Goal: Task Accomplishment & Management: Complete application form

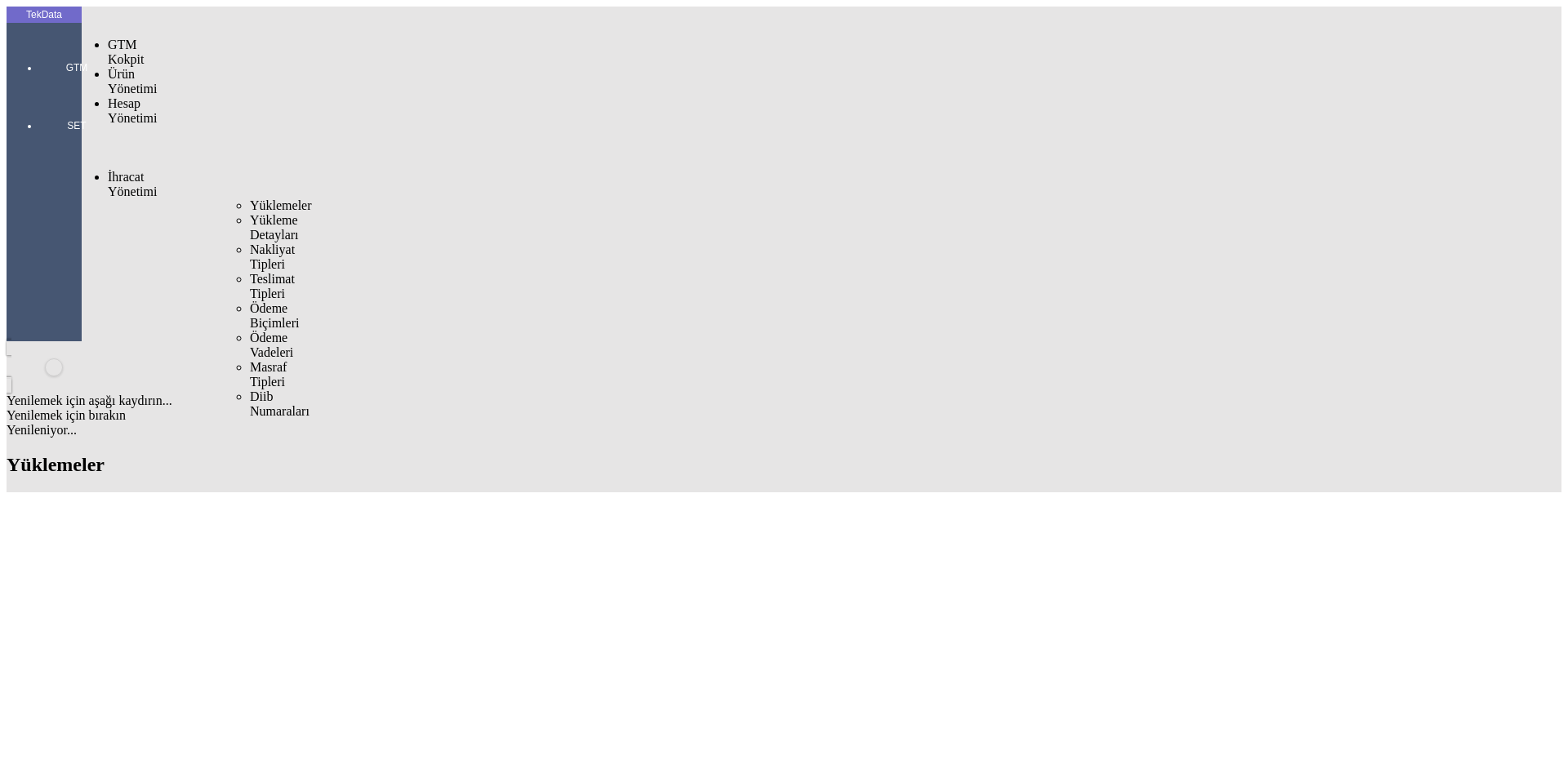
click at [250, 198] on span "Yüklemeler" at bounding box center [281, 204] width 62 height 13
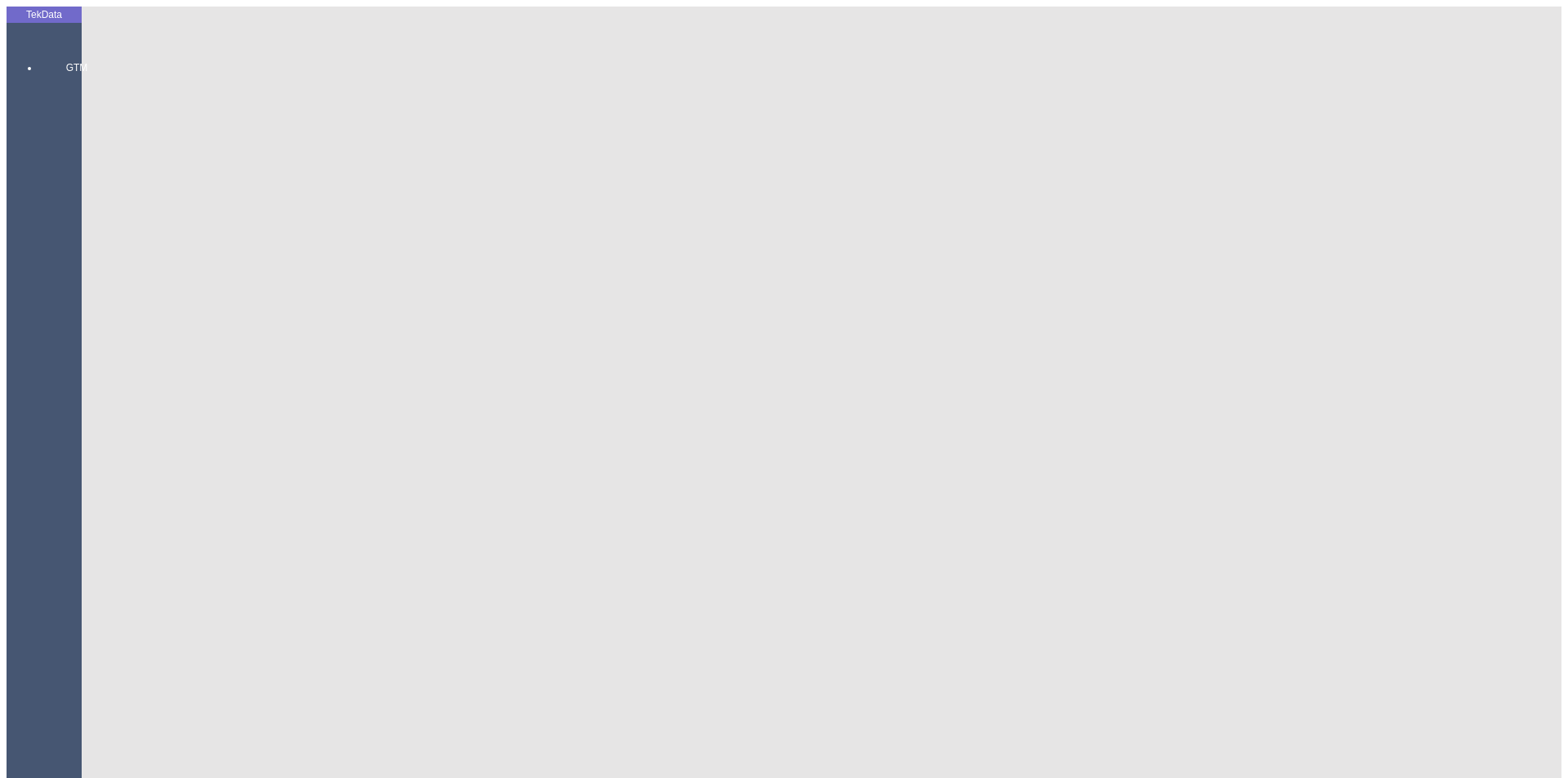
paste input "IHR2025/7-106"
type input "IHR2025/7-106"
paste input "ET360355"
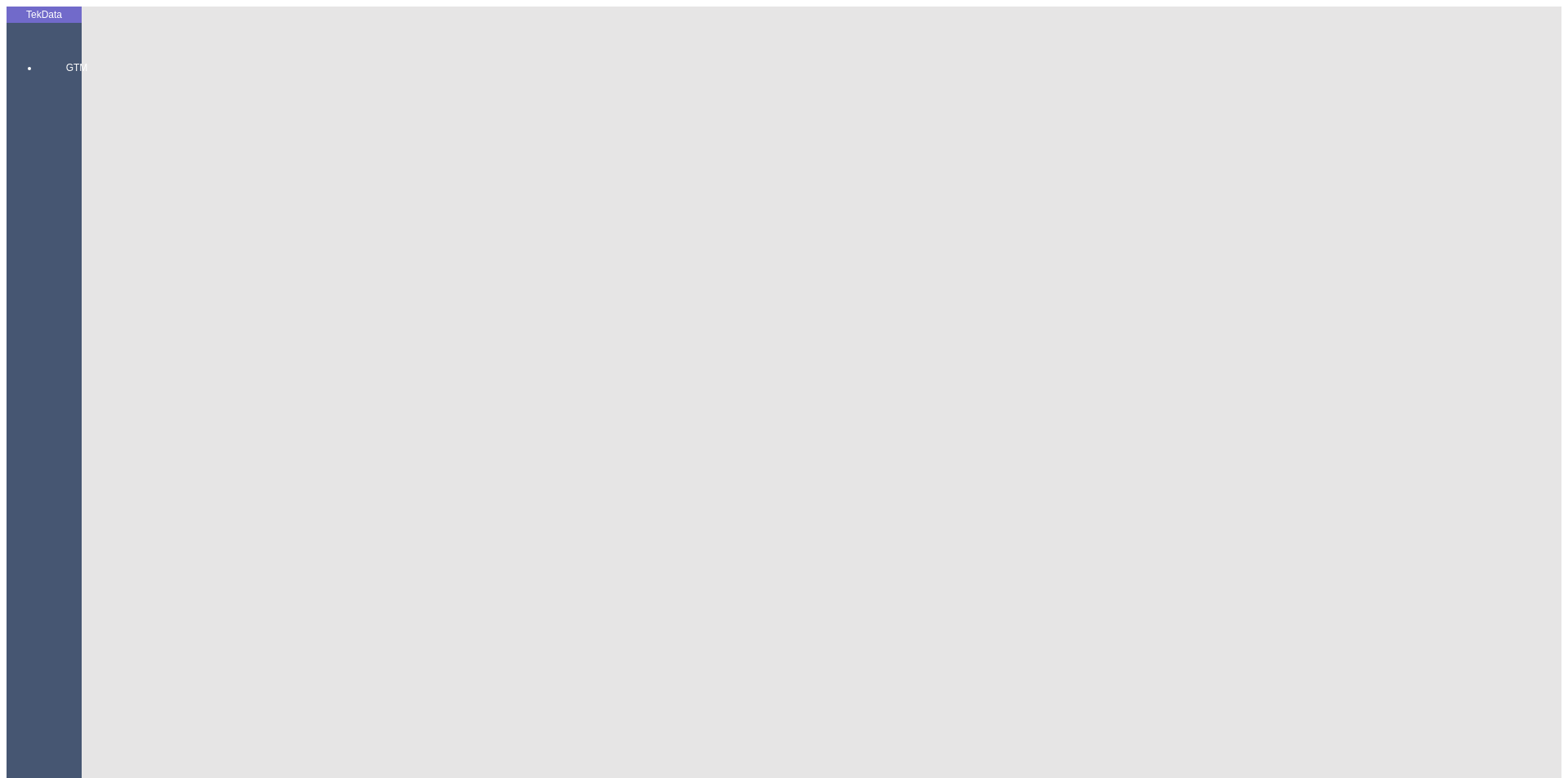
type input "ET360355"
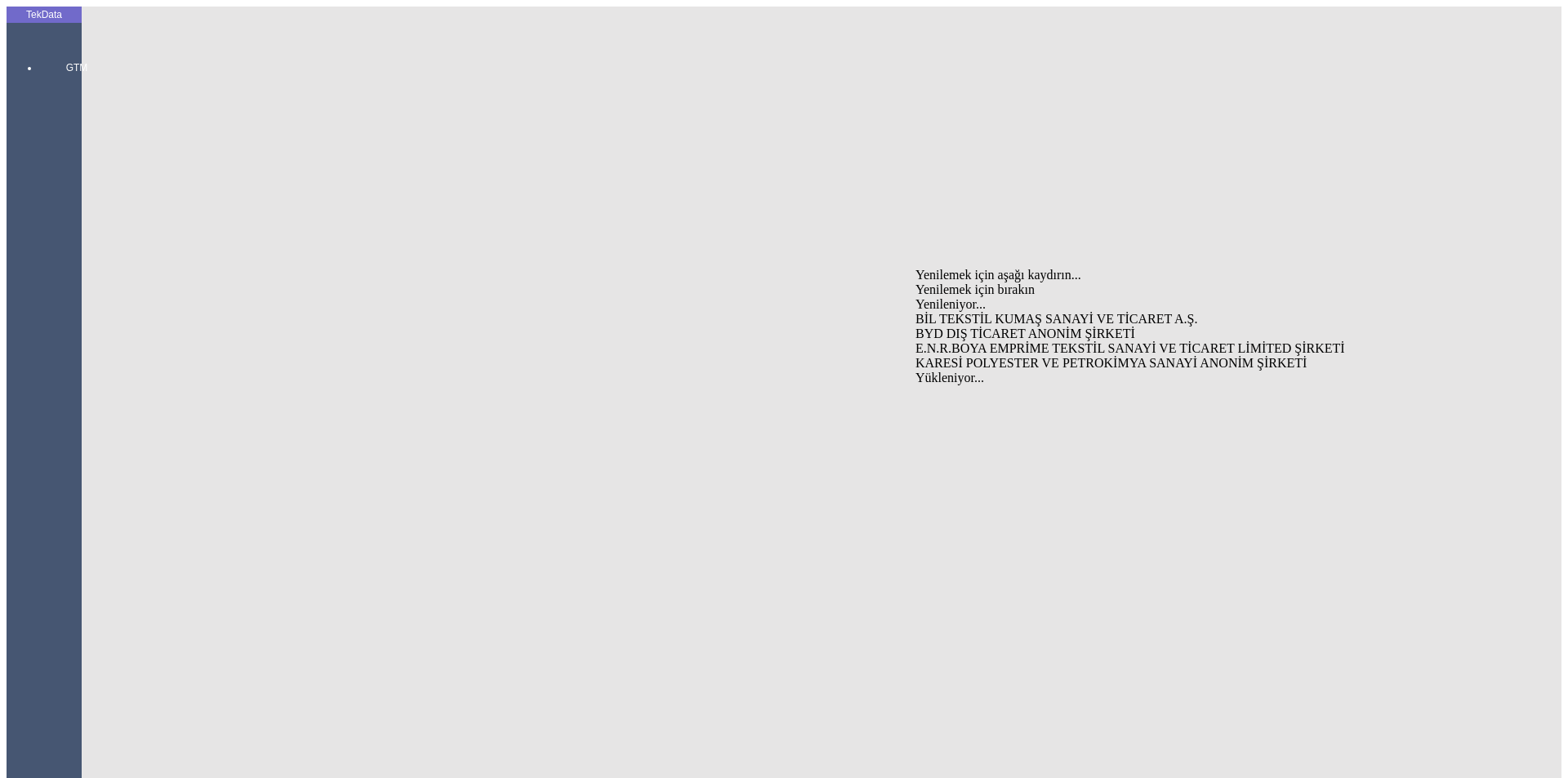
click at [951, 326] on div "BYD DIŞ TİCARET ANONİM ŞİRKETİ" at bounding box center [1227, 333] width 624 height 14
type input "BYD DIŞ TİCARET ANONİM ŞİRKETİ"
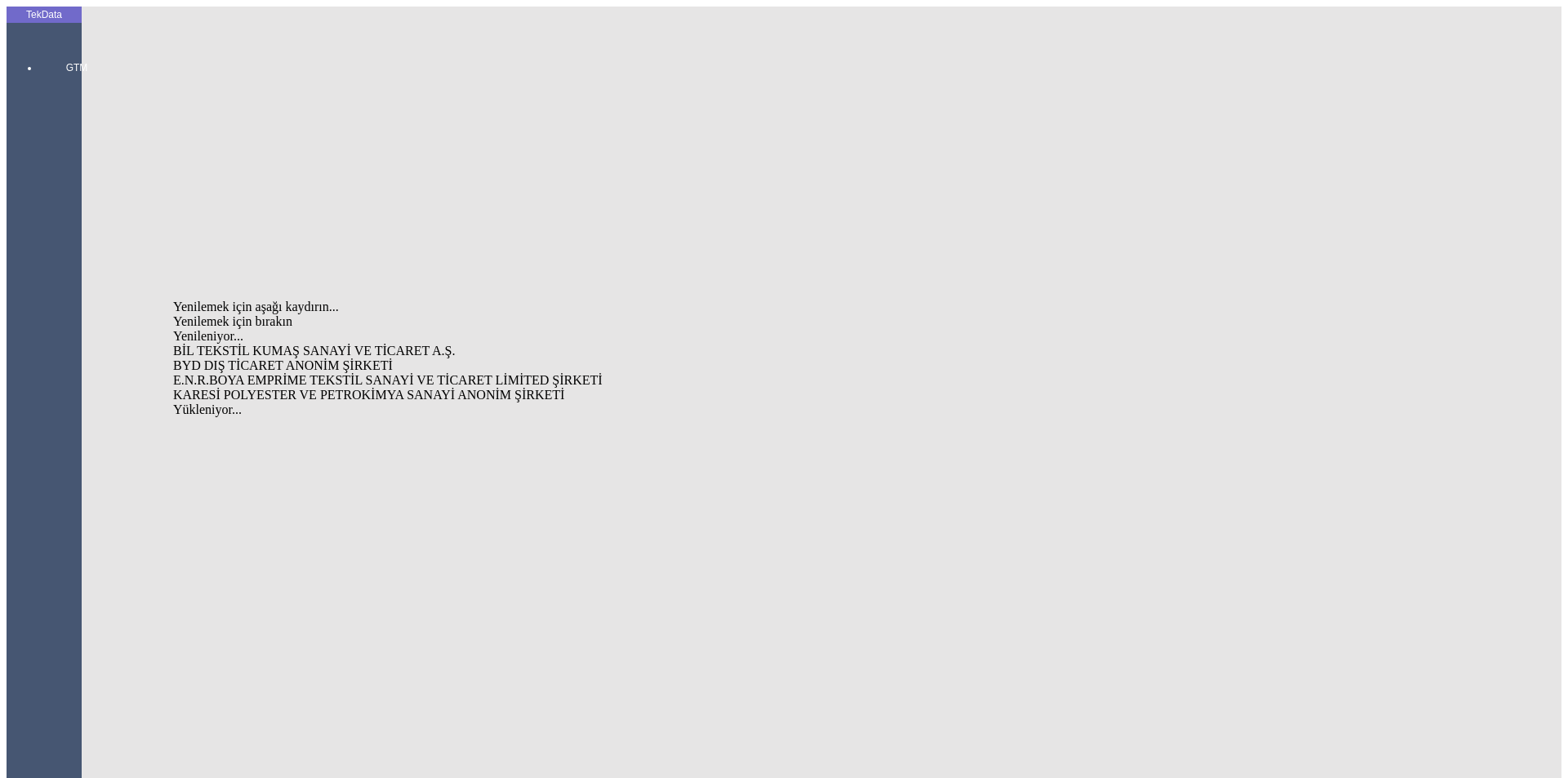
click at [361, 359] on div "BYD DIŞ TİCARET ANONİM ŞİRKETİ" at bounding box center [488, 366] width 630 height 14
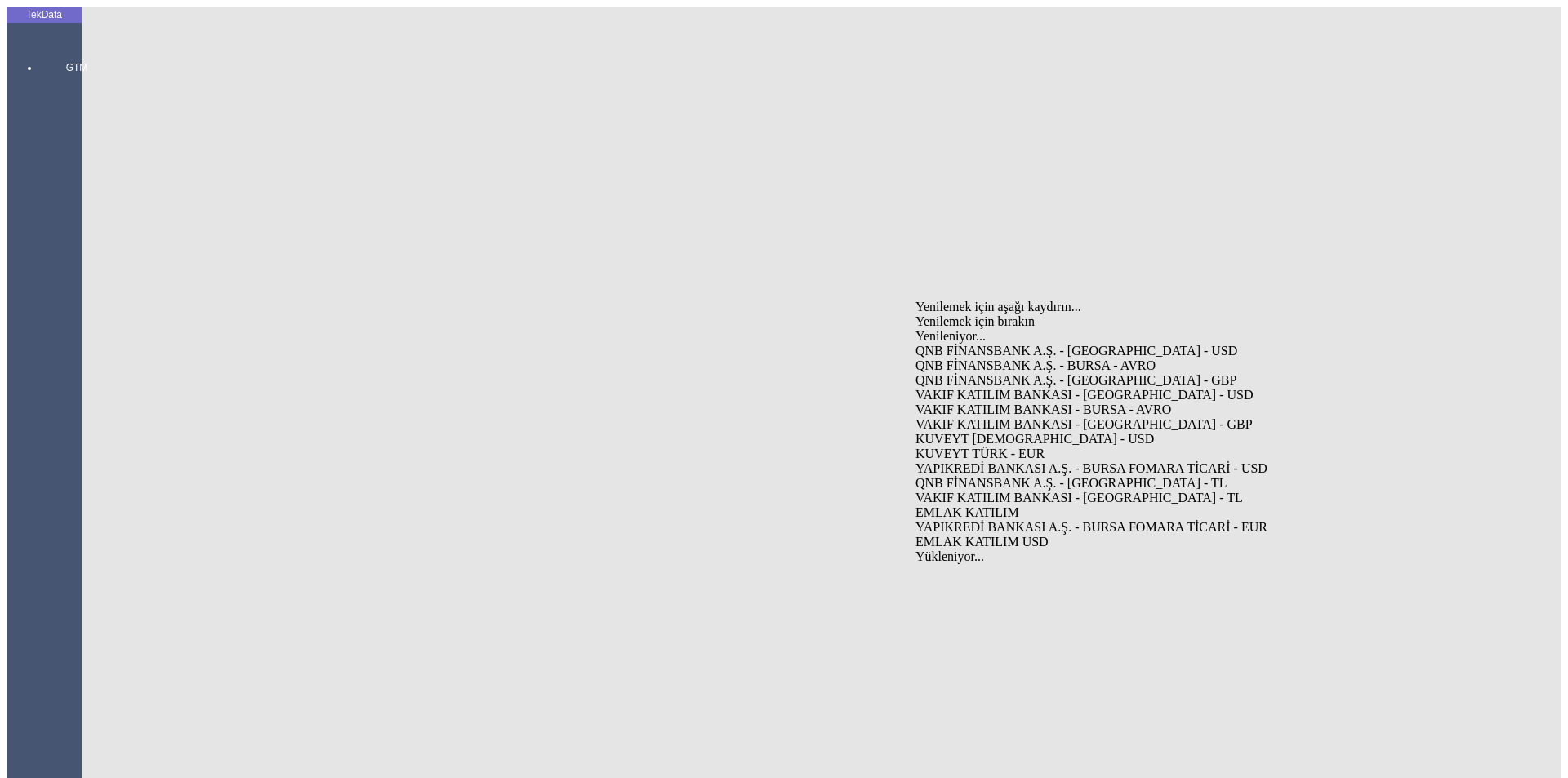
click at [964, 388] on div "VAKIF KATILIM BANKASI - [GEOGRAPHIC_DATA] - USD" at bounding box center [1227, 395] width 624 height 14
type input "VAKIF KATILIM BANKASI - [GEOGRAPHIC_DATA] - USD"
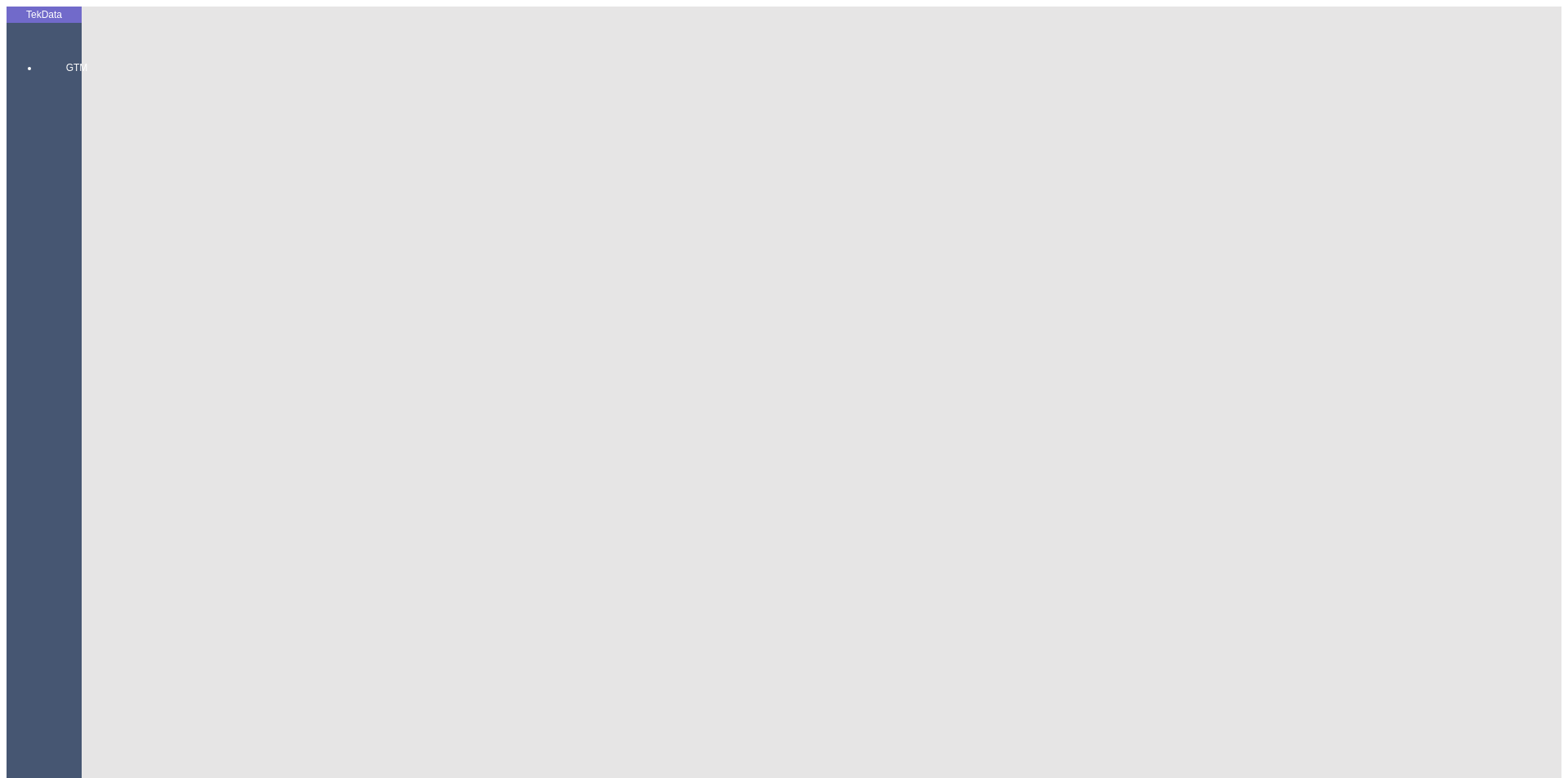
type input "llc torgo"
click at [299, 376] on div "LLC TORGOVIY DOM EXPORTTORG" at bounding box center [488, 383] width 630 height 14
type input "BYD DIŞ TİCARET ANONİM ŞİRKETİ"
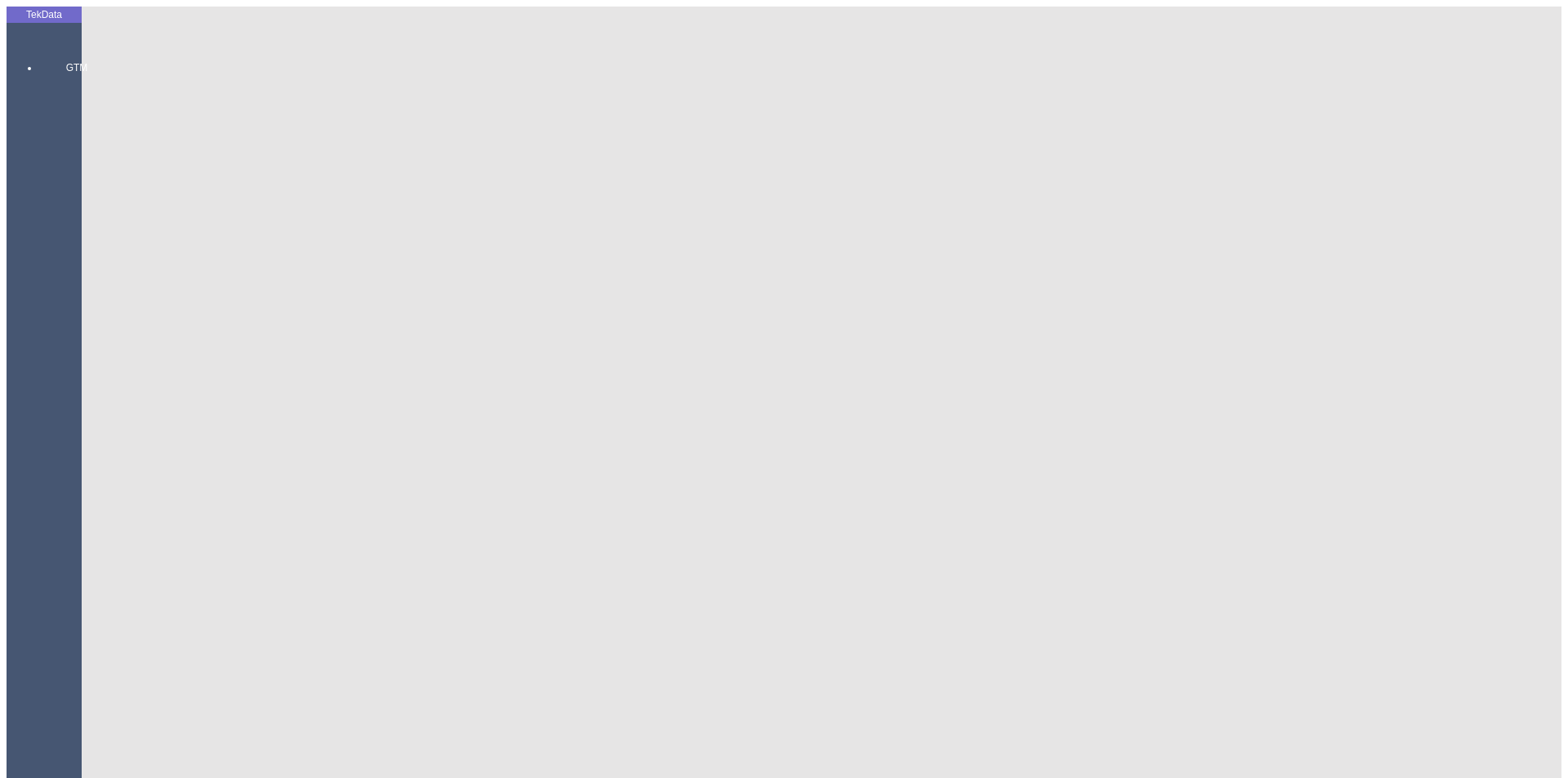
type input "VAKIF KATILIM BANKASI - [GEOGRAPHIC_DATA] - USD"
type input "LLC TORGOVIY DOM EXPORTTORG"
click at [1027, 376] on div "Fatura Adresi 220004, [STREET_ADDRESS] UNN 691846376 OKPO 501408416000" at bounding box center [1227, 383] width 624 height 14
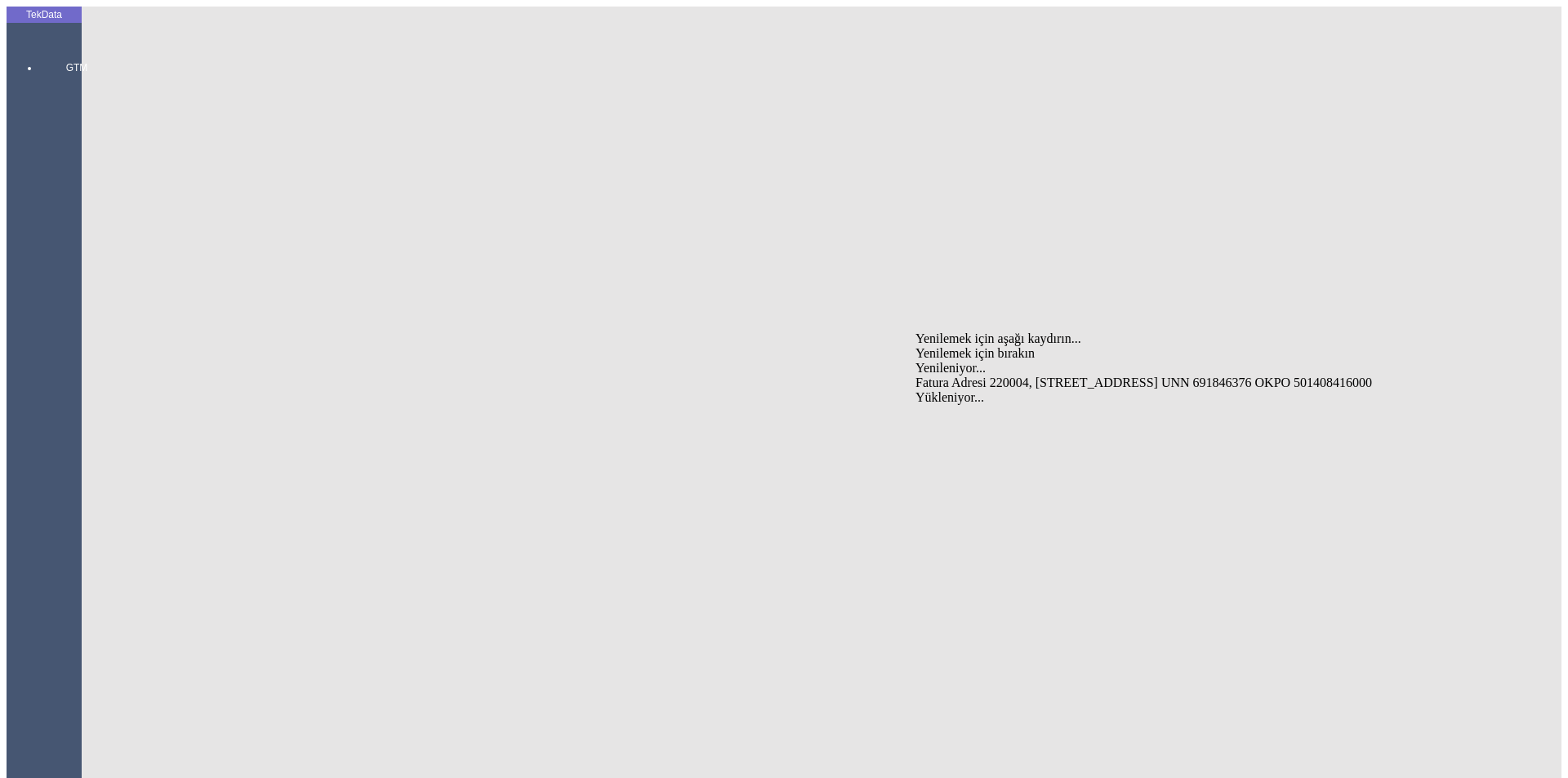
type input "Fatura Adresi 220004, [STREET_ADDRESS] UNN 691846376 OKPO 501408416000"
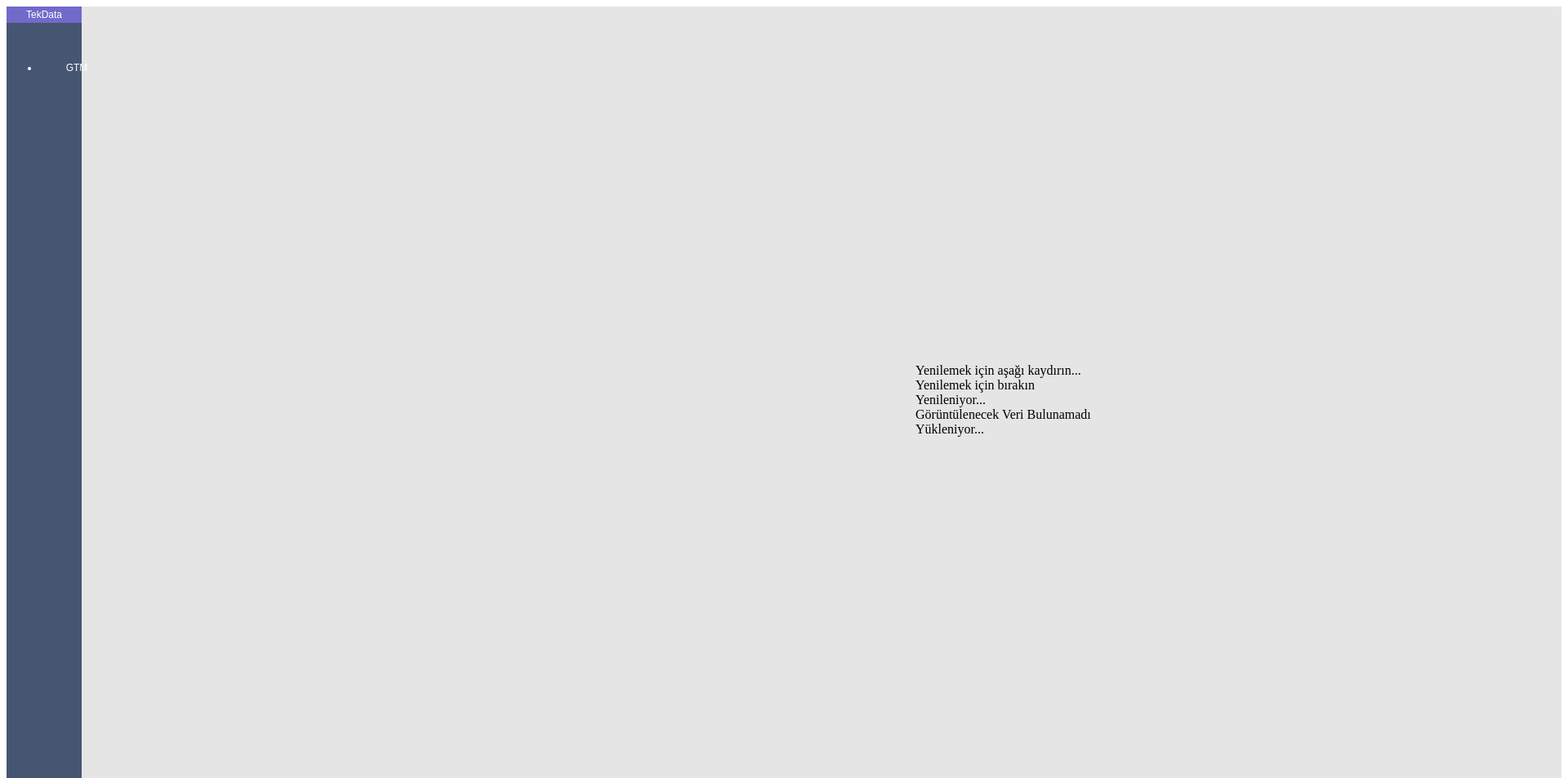
type input "llc torgov"
click at [988, 408] on div "LLC TORGOVIY DOM EXPORTTORG" at bounding box center [1227, 415] width 624 height 14
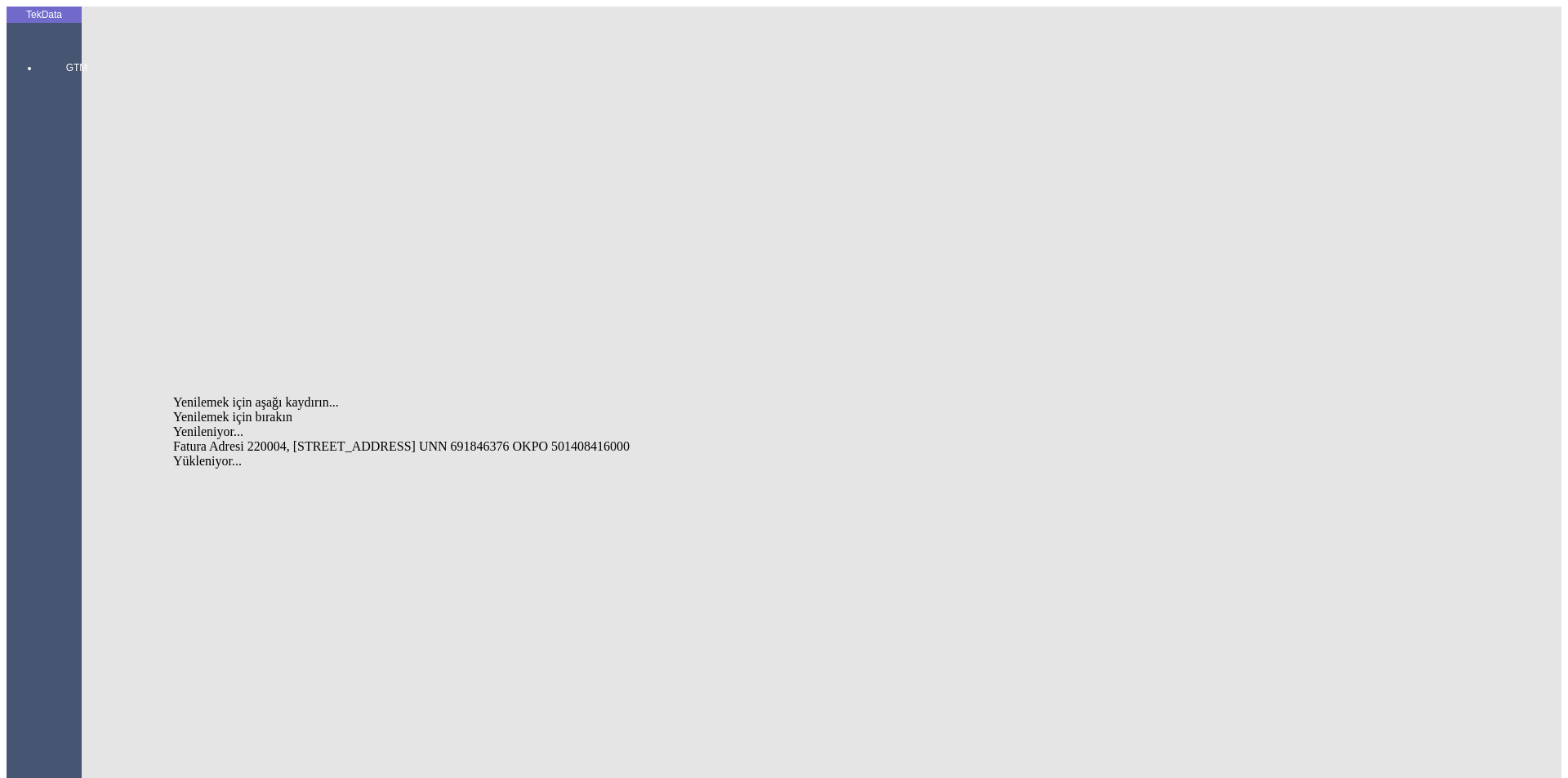
click at [365, 439] on div "Fatura Adresi 220004, [STREET_ADDRESS] UNN 691846376 OKPO 501408416000" at bounding box center [488, 446] width 630 height 14
type input "Fatura Adresi 220004, [STREET_ADDRESS] UNN 691846376 OKPO 501408416000"
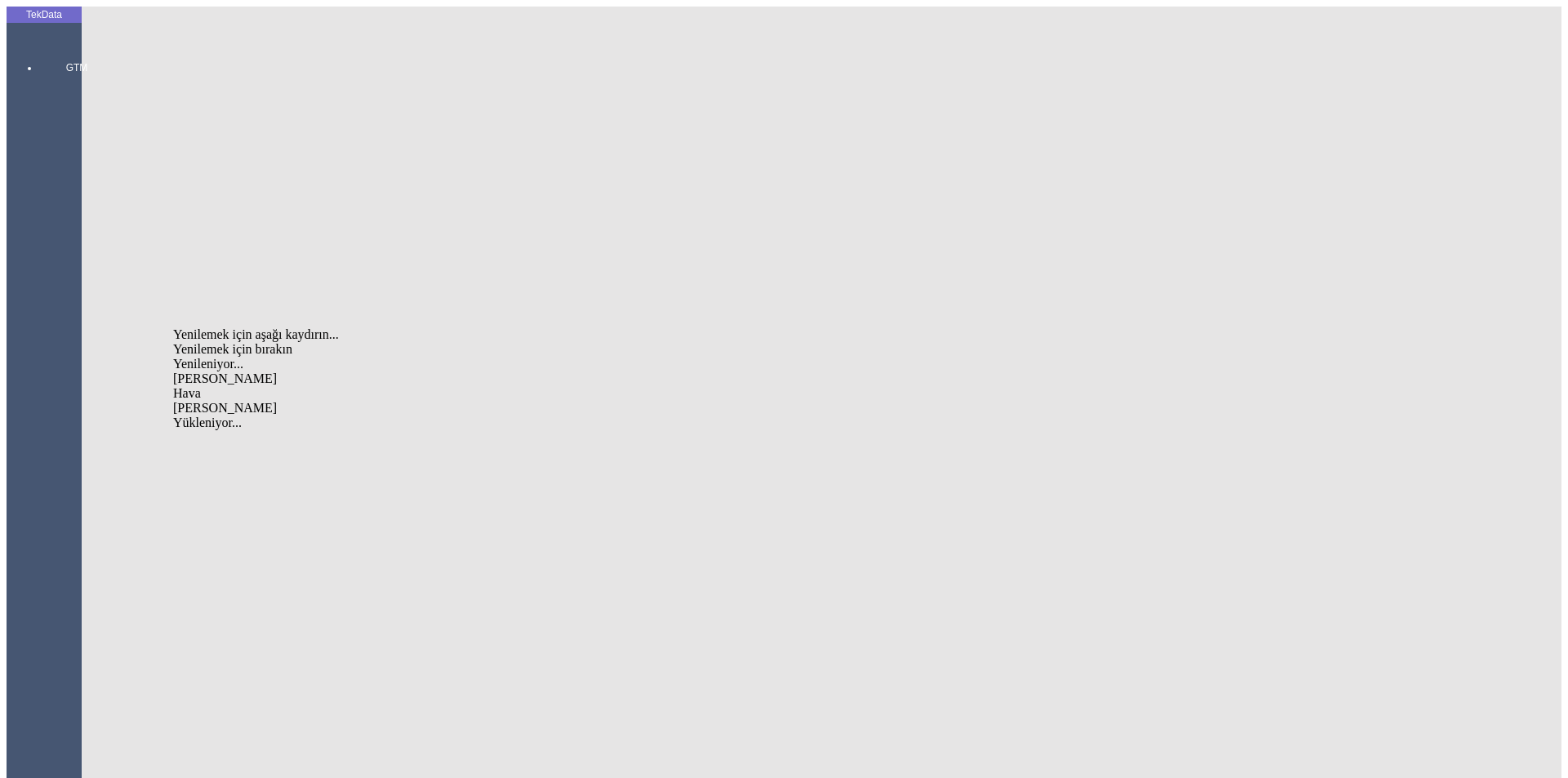
click at [299, 401] on div "[PERSON_NAME]" at bounding box center [488, 408] width 630 height 14
type input "[PERSON_NAME]"
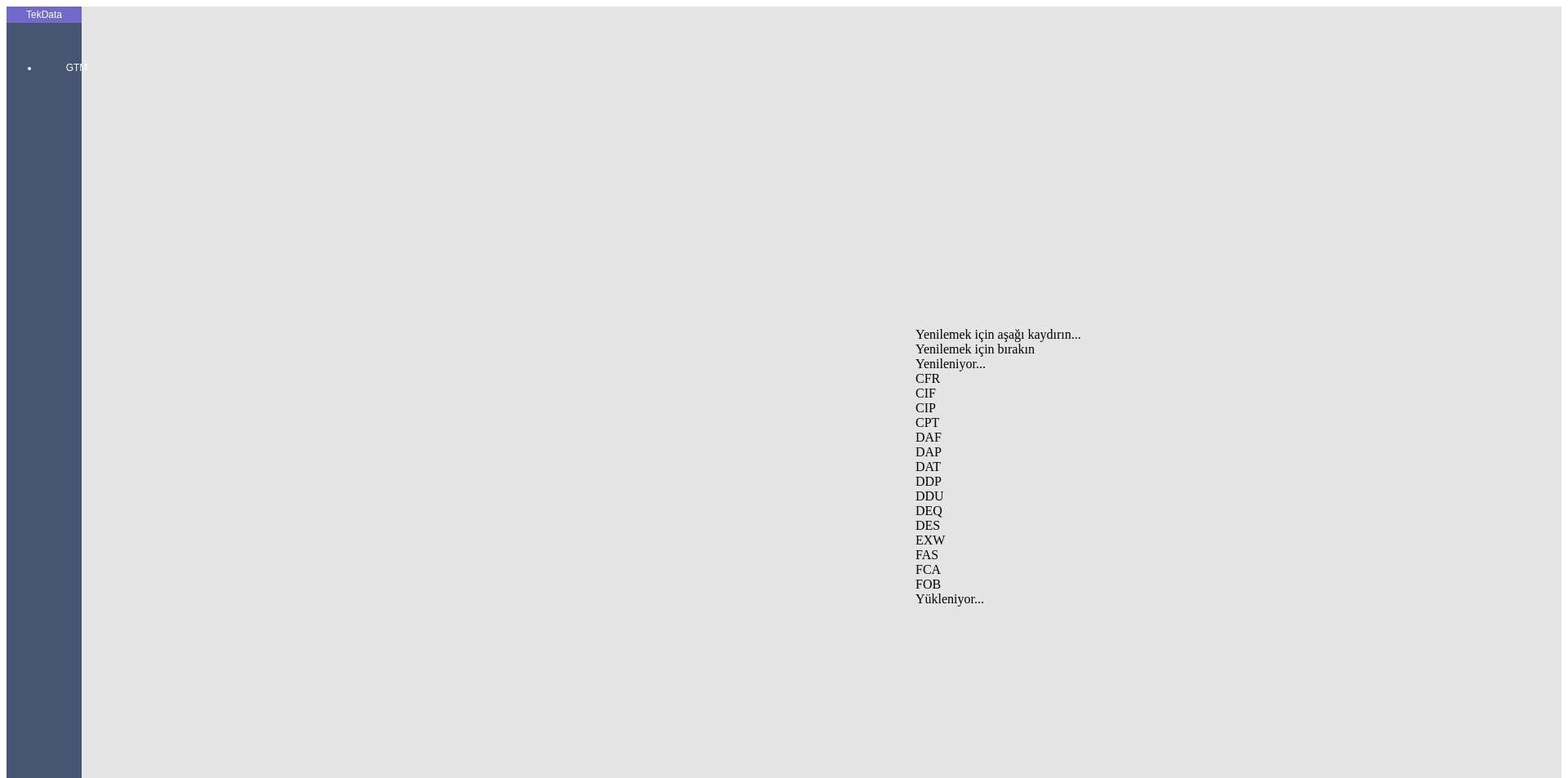
click at [936, 533] on div "EXW" at bounding box center [1227, 540] width 624 height 14
type input "EXW"
type input "b"
type input "[GEOGRAPHIC_DATA]"
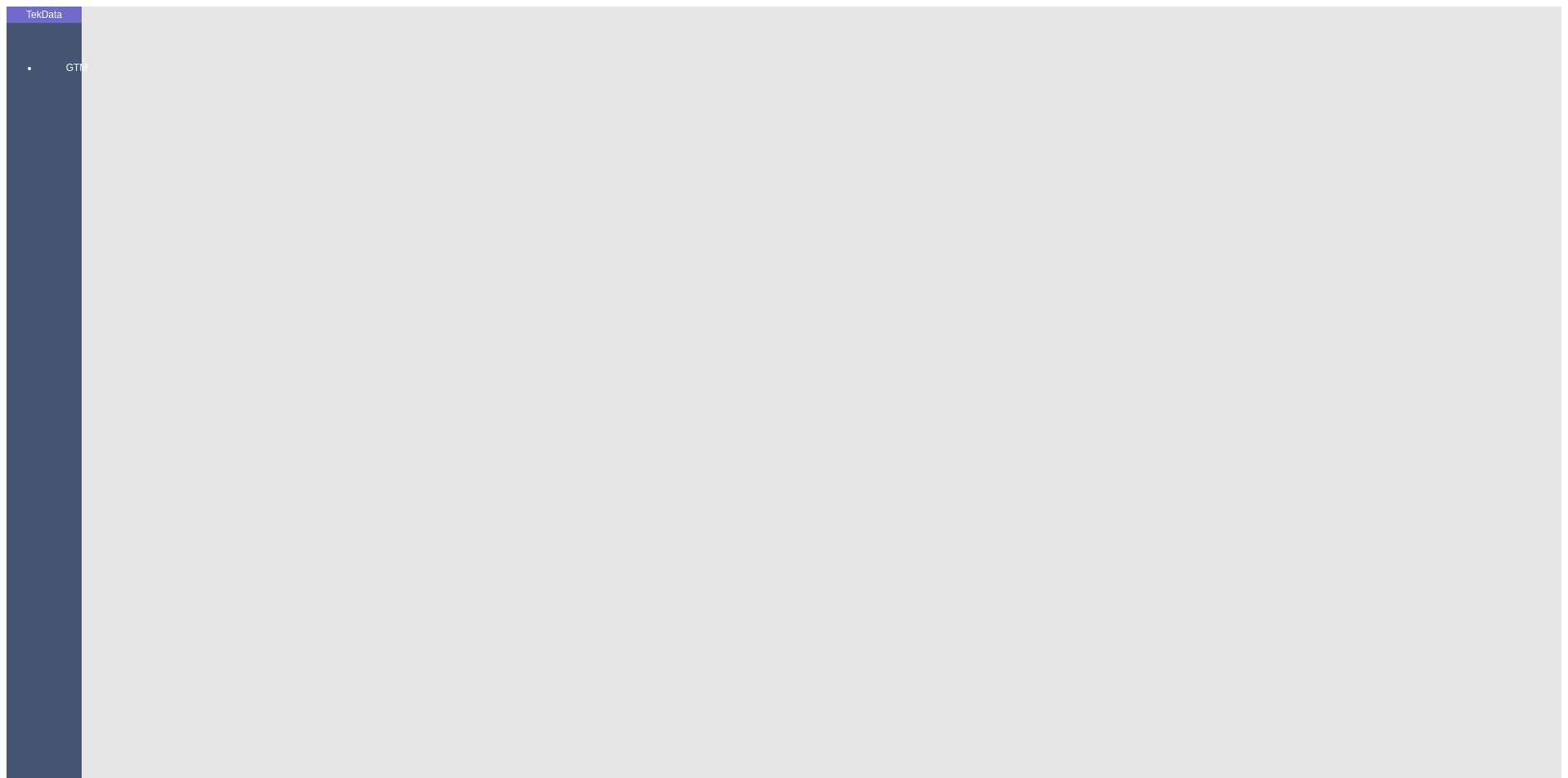
click at [961, 433] on div "Mal Mukabili" at bounding box center [1227, 440] width 624 height 14
type input "Mal Mukabili"
click at [956, 433] on div "Mal Mukabili" at bounding box center [1227, 440] width 624 height 14
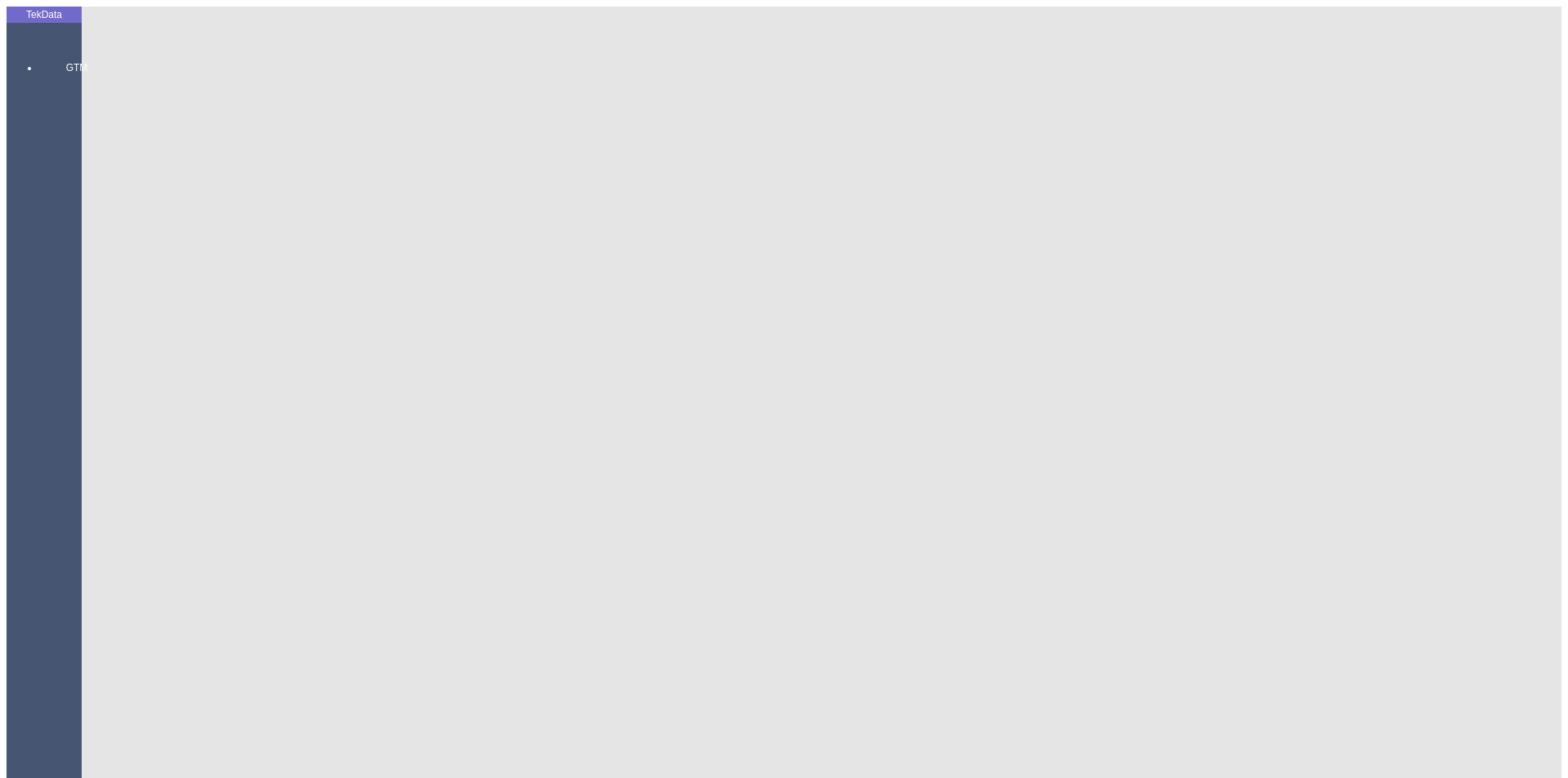
click at [406, 436] on div "Görüldüğünde Ödemeli" at bounding box center [488, 443] width 630 height 14
type input "Görüldüğünde Ödemeli"
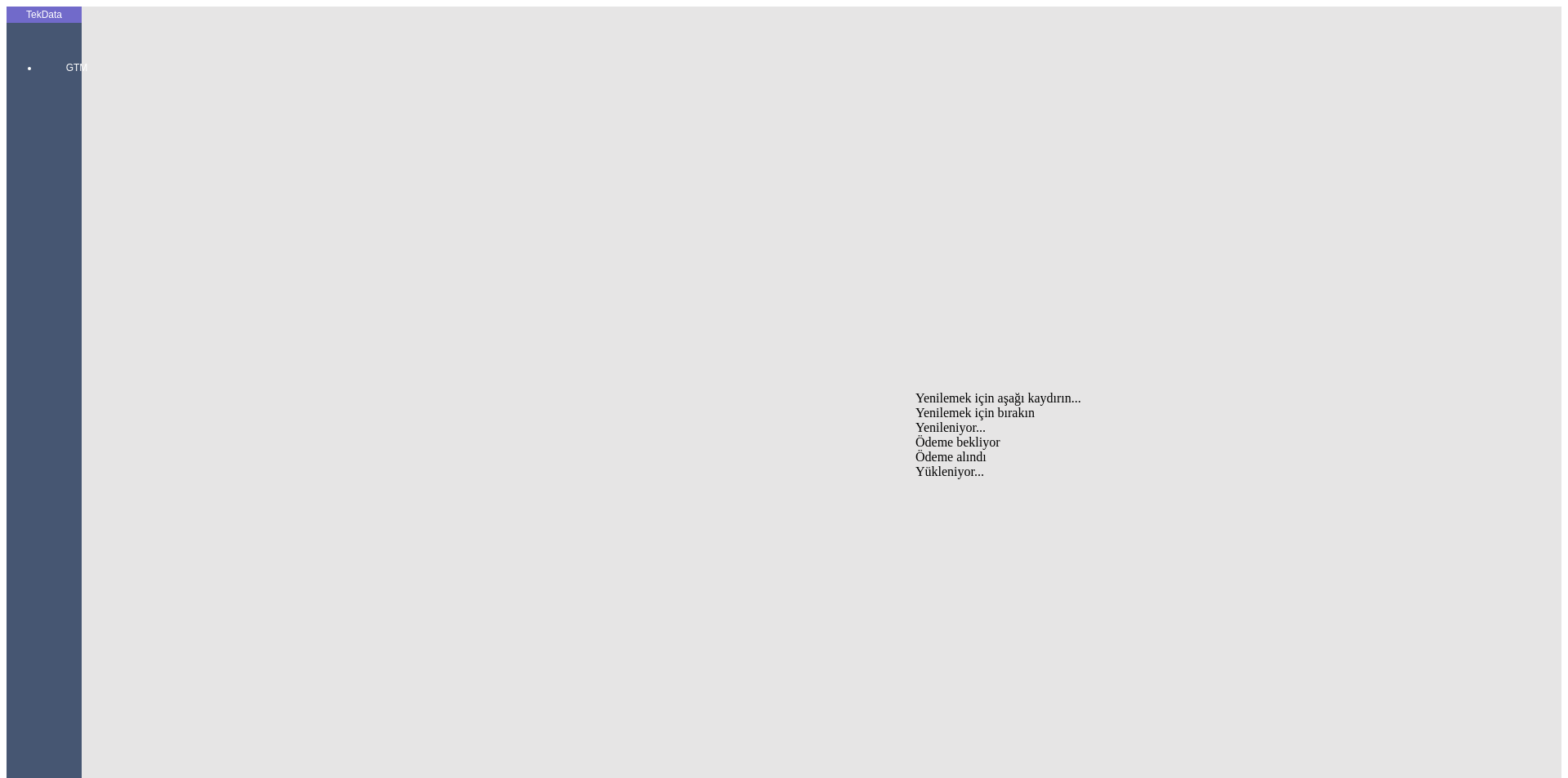
click at [955, 436] on div "Ödeme bekliyor" at bounding box center [1227, 443] width 624 height 14
type input "Ödeme bekliyor"
type input "343.3"
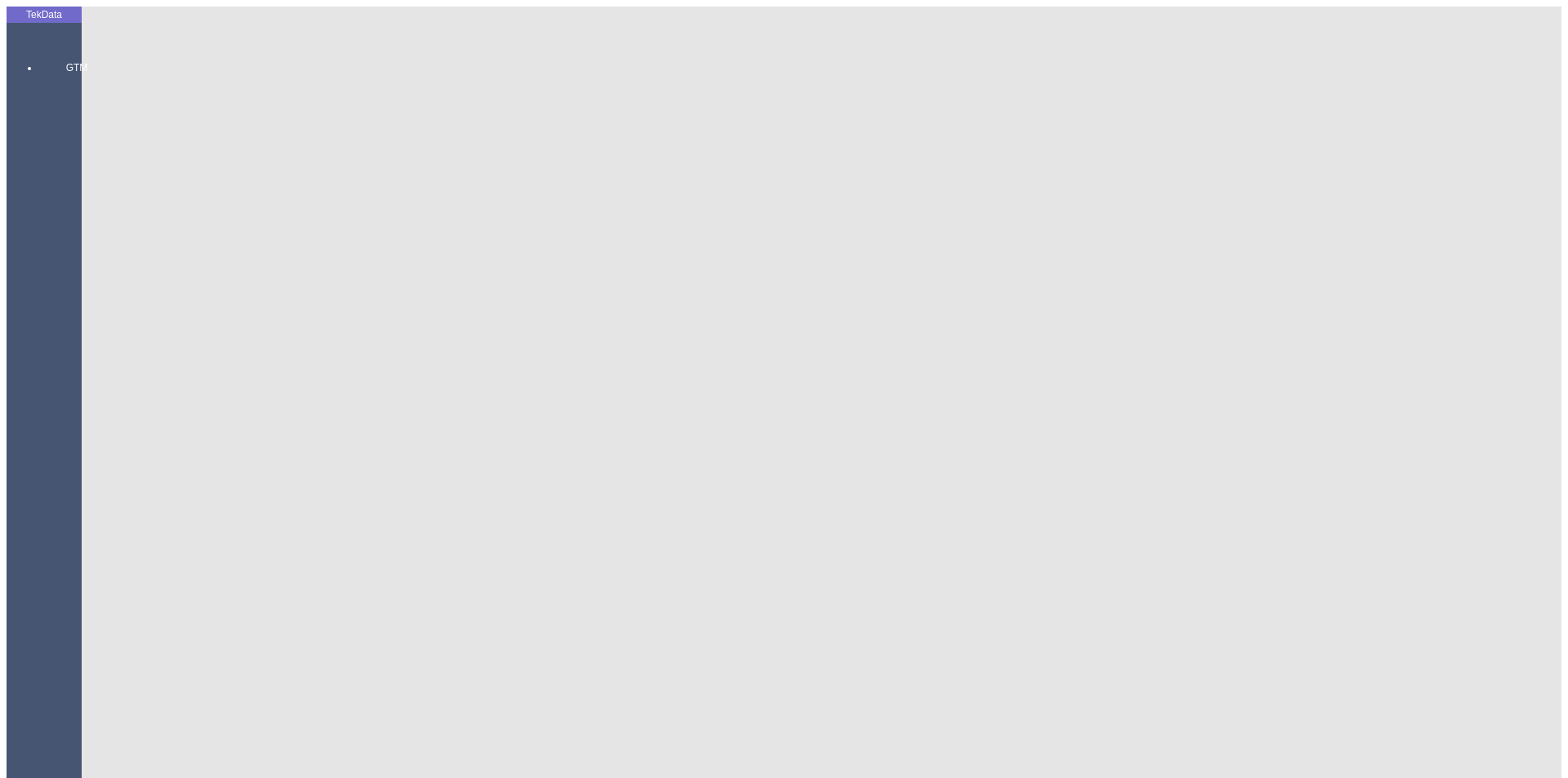
type input "353.55"
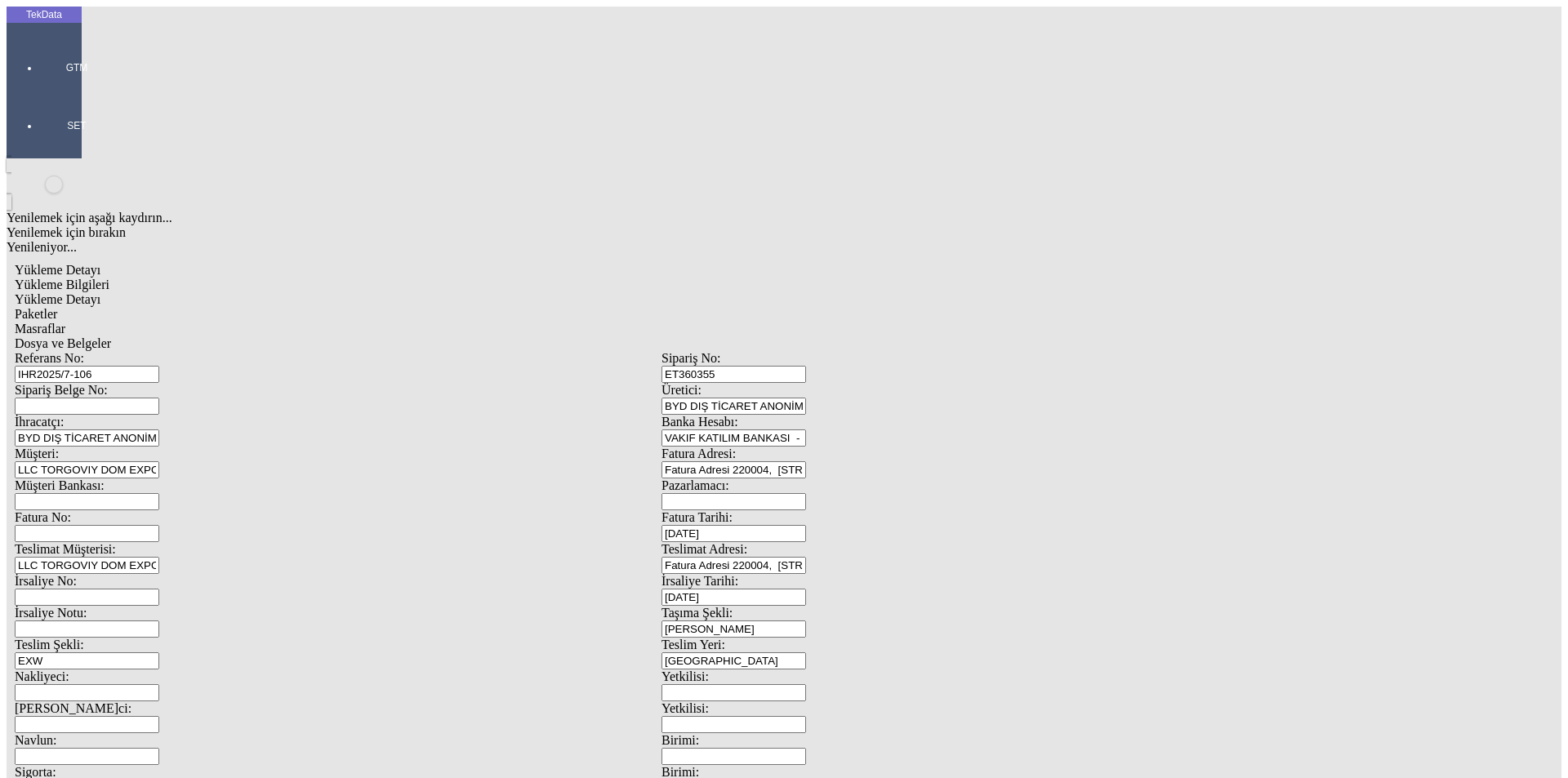
click at [100, 292] on span "Yükleme Detayı" at bounding box center [57, 298] width 86 height 13
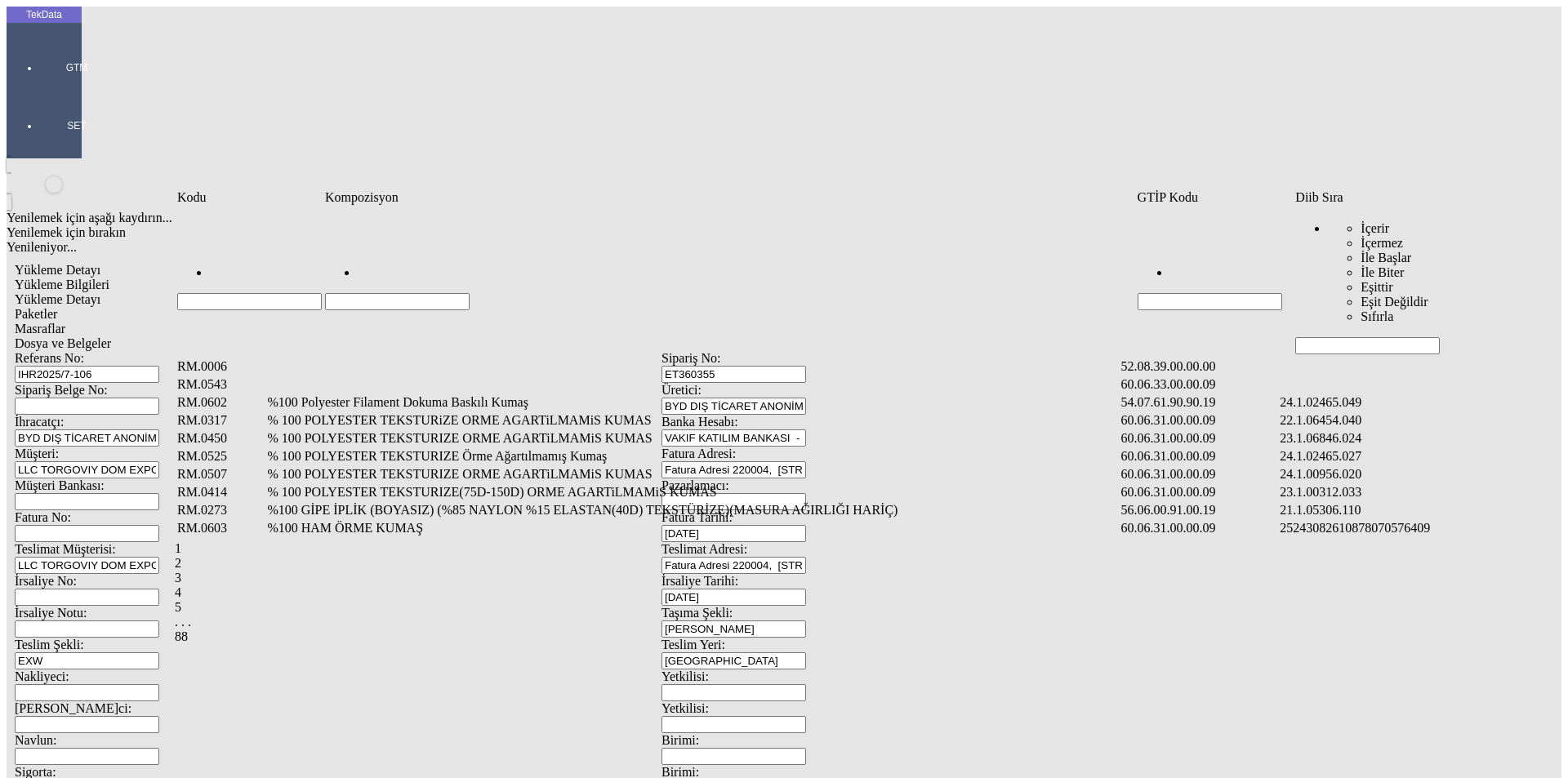
click at [1330, 337] on input "Hücreyi Filtrele" at bounding box center [1367, 345] width 144 height 17
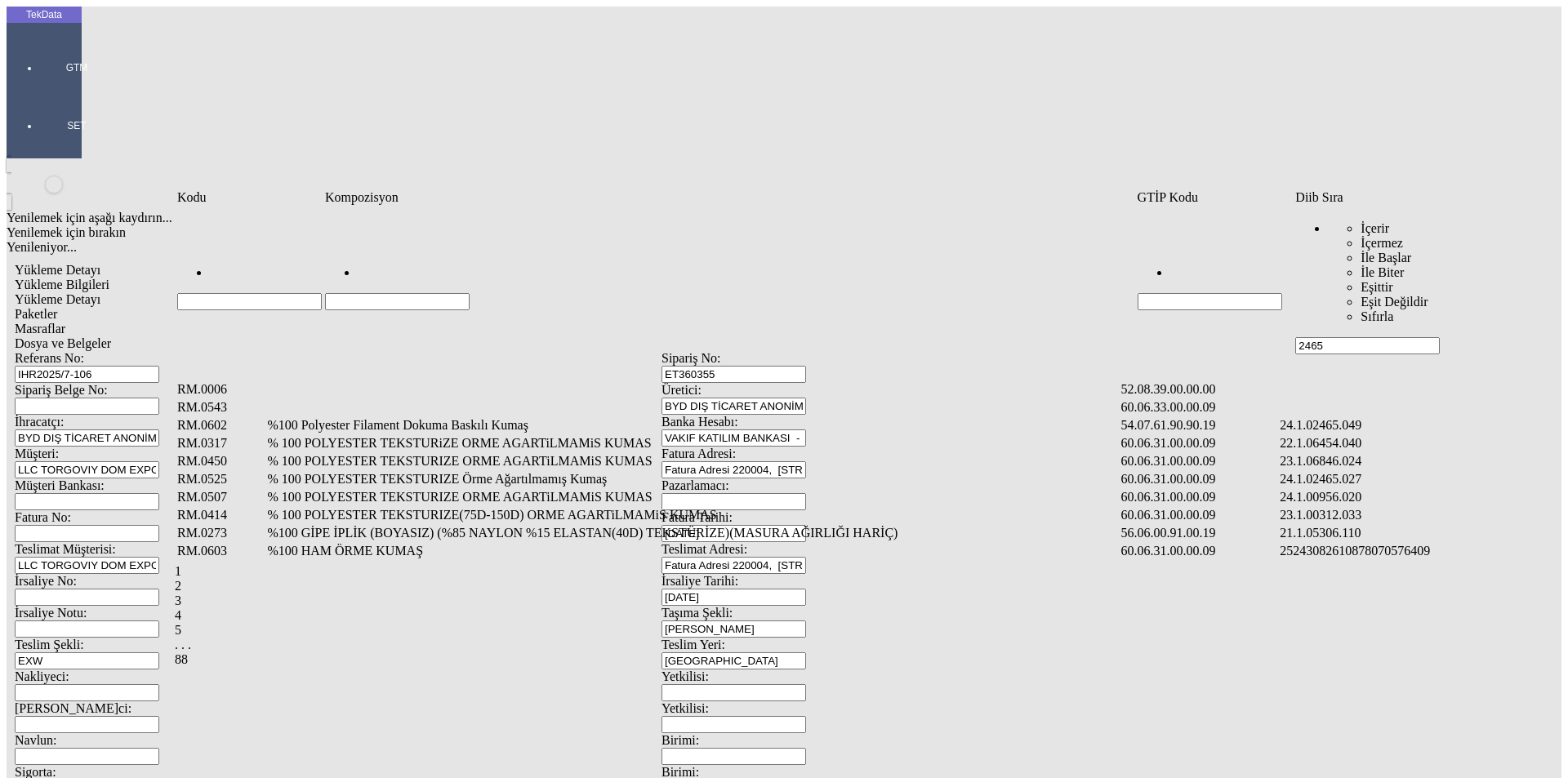
type input "2465"
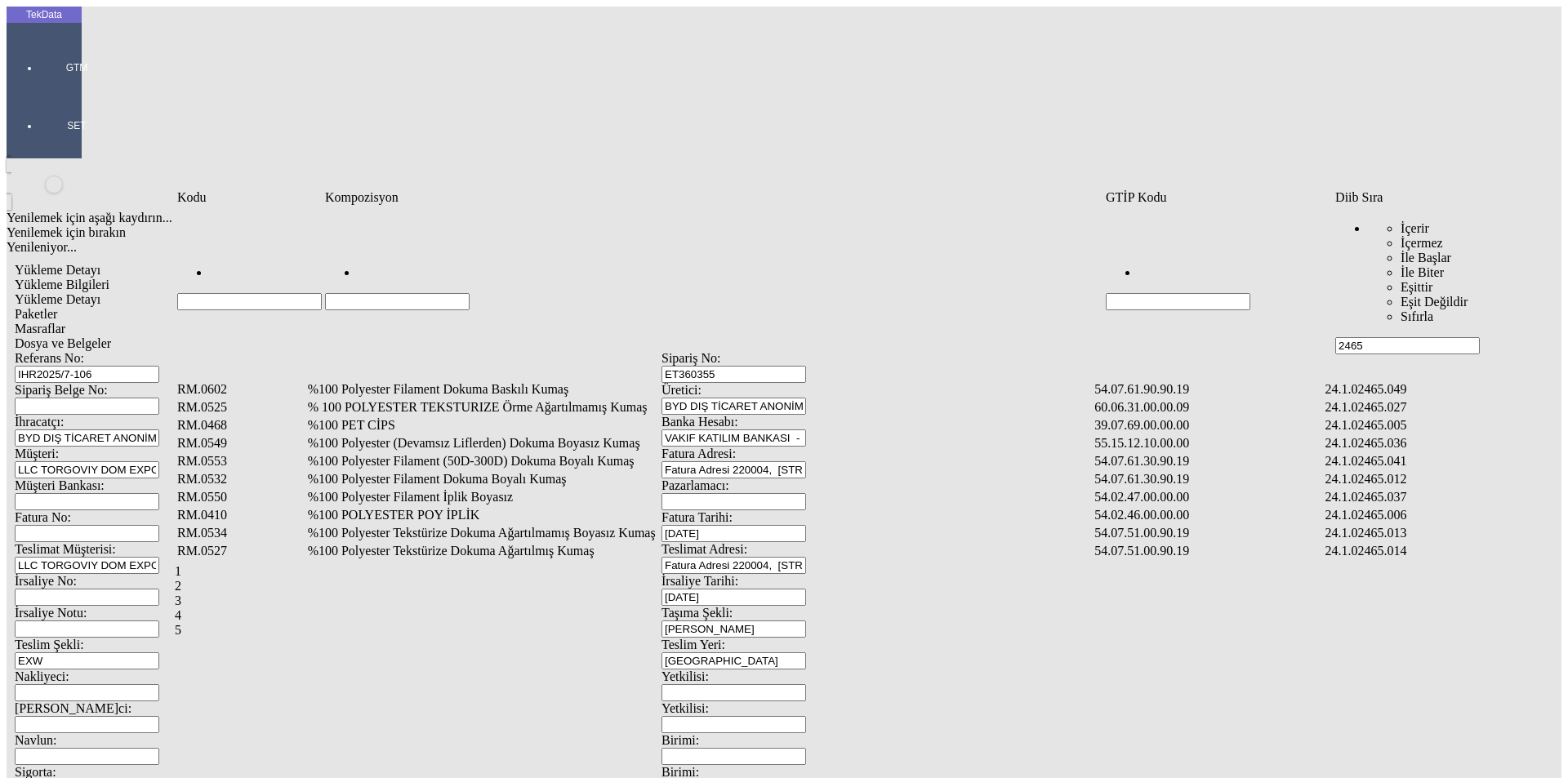
click at [432, 293] on input "Hücreyi Filtrele" at bounding box center [397, 301] width 144 height 17
type input "%100 POLYESTER TE"
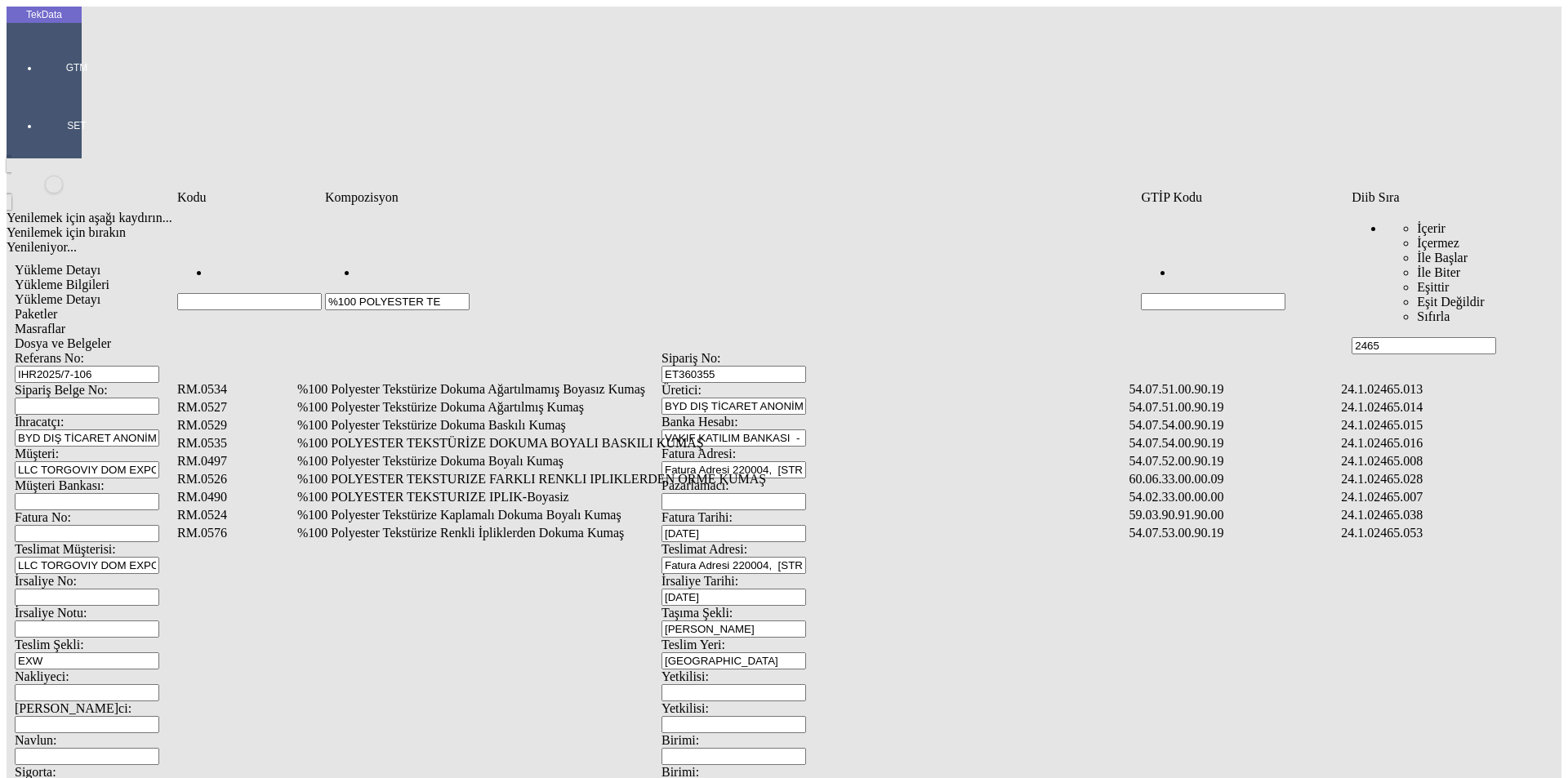
click at [507, 454] on td "%100 Polyester Tekstürize Dokuma Boyalı Kumaş" at bounding box center [712, 462] width 831 height 16
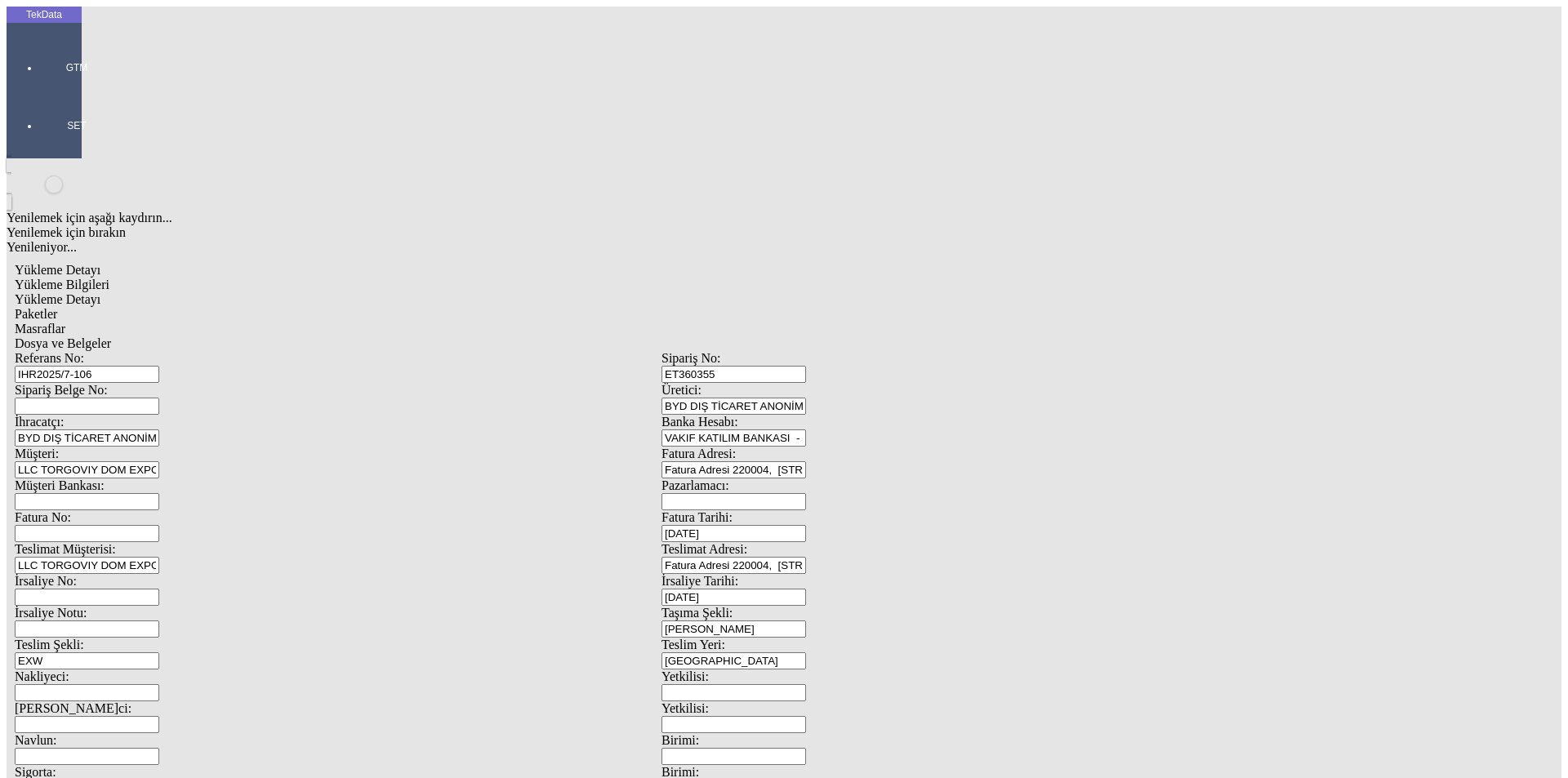
type input "1185.3"
click at [933, 296] on div "Metre" at bounding box center [1214, 303] width 647 height 14
type input "Metre"
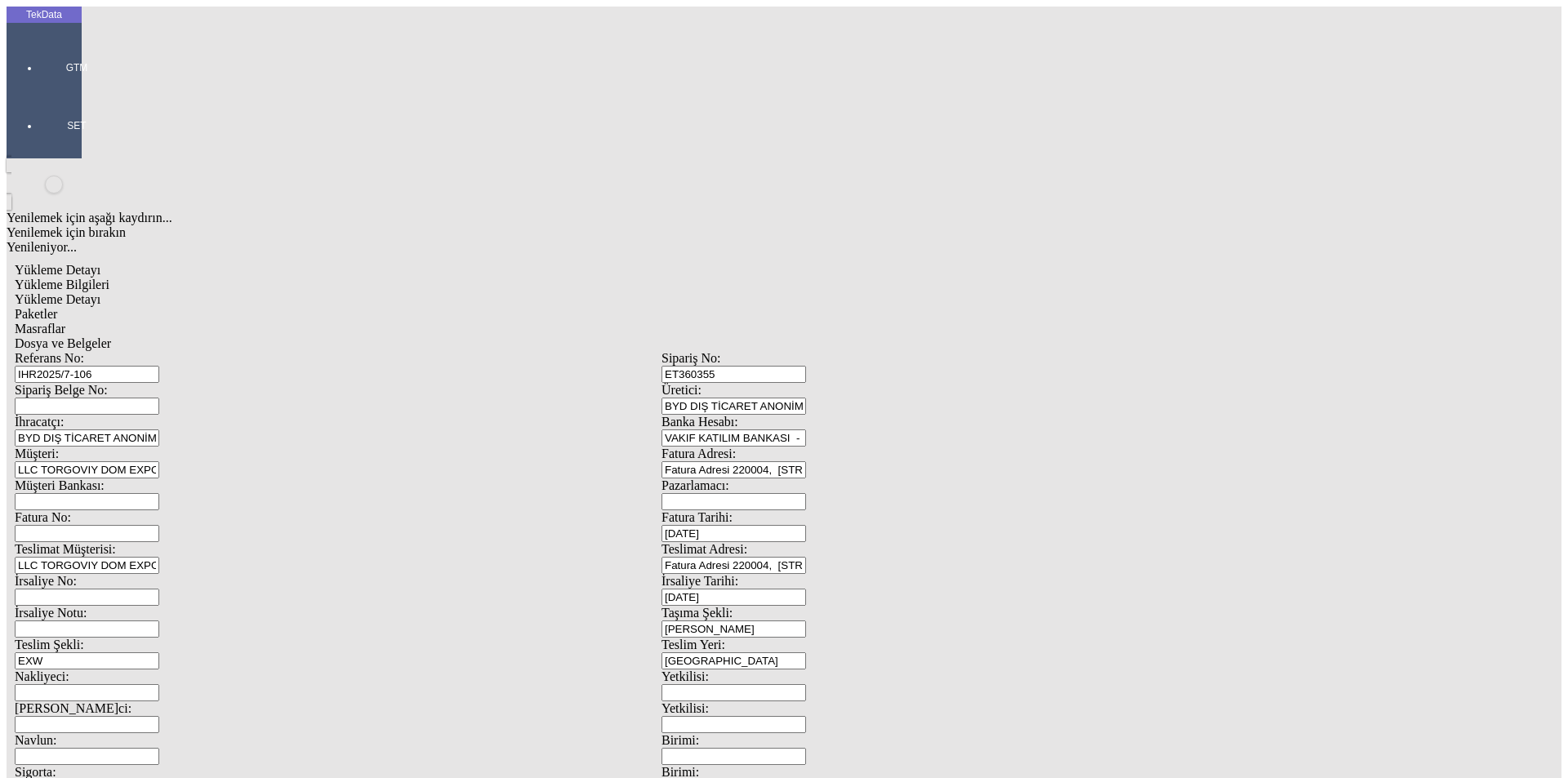
type input "1.75"
click at [924, 342] on div "Amerikan Doları" at bounding box center [1214, 350] width 647 height 14
type input "Amerikan Doları"
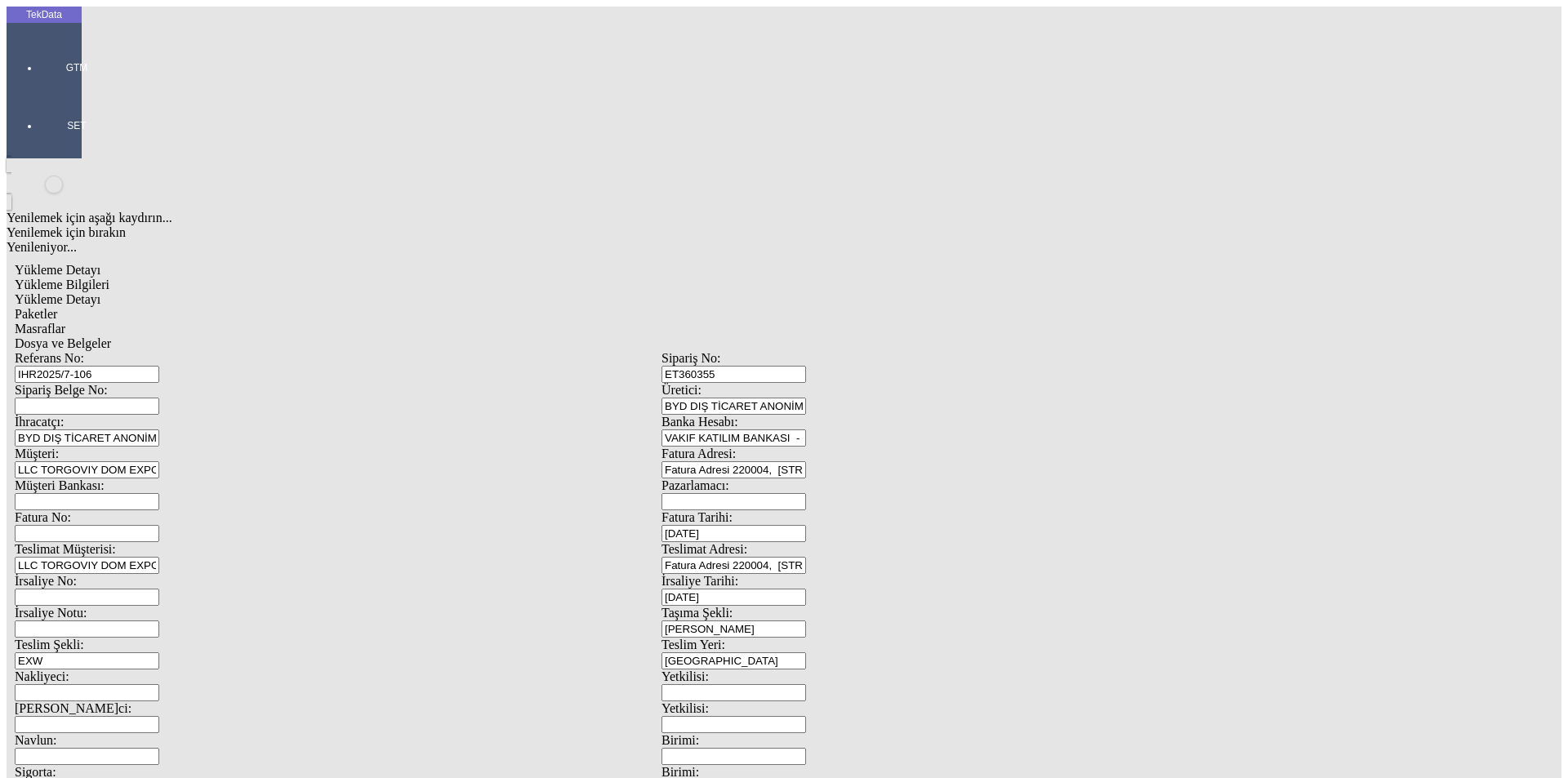
type input "300"
type input "343.3"
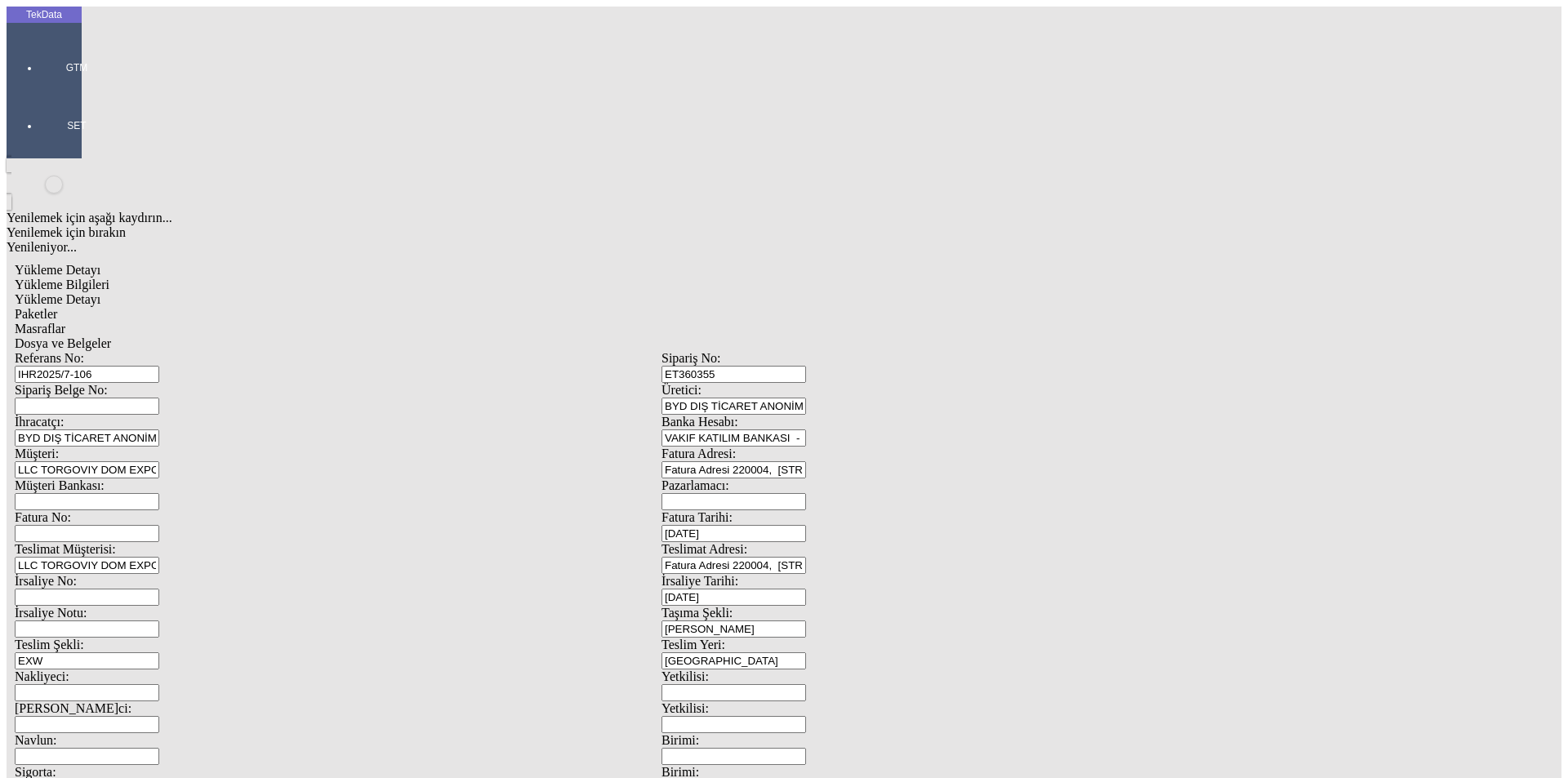
type input "353.55"
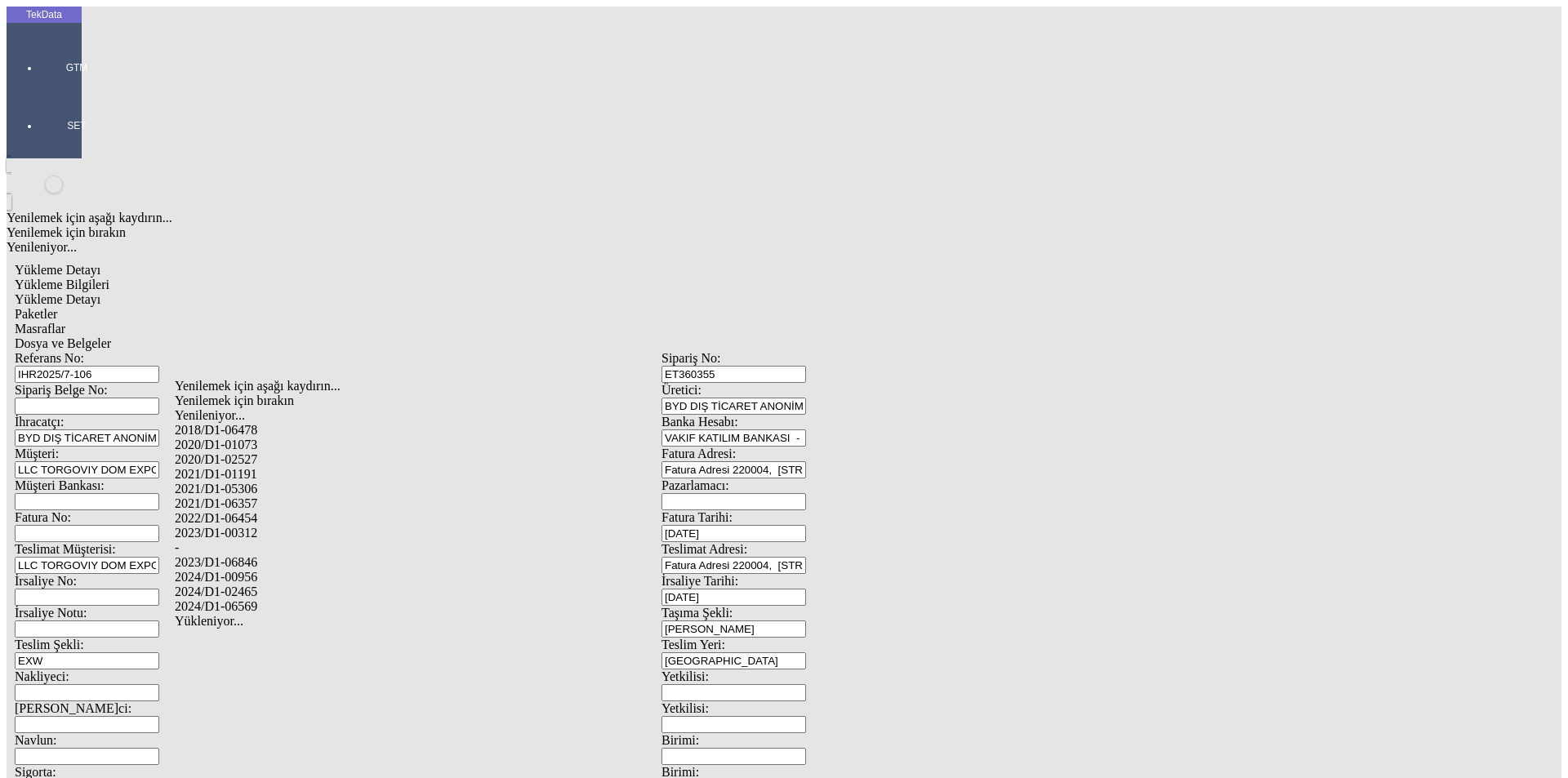
click at [309, 584] on div "2024/D1-02465" at bounding box center [492, 592] width 635 height 14
type input "2024/D1-02465"
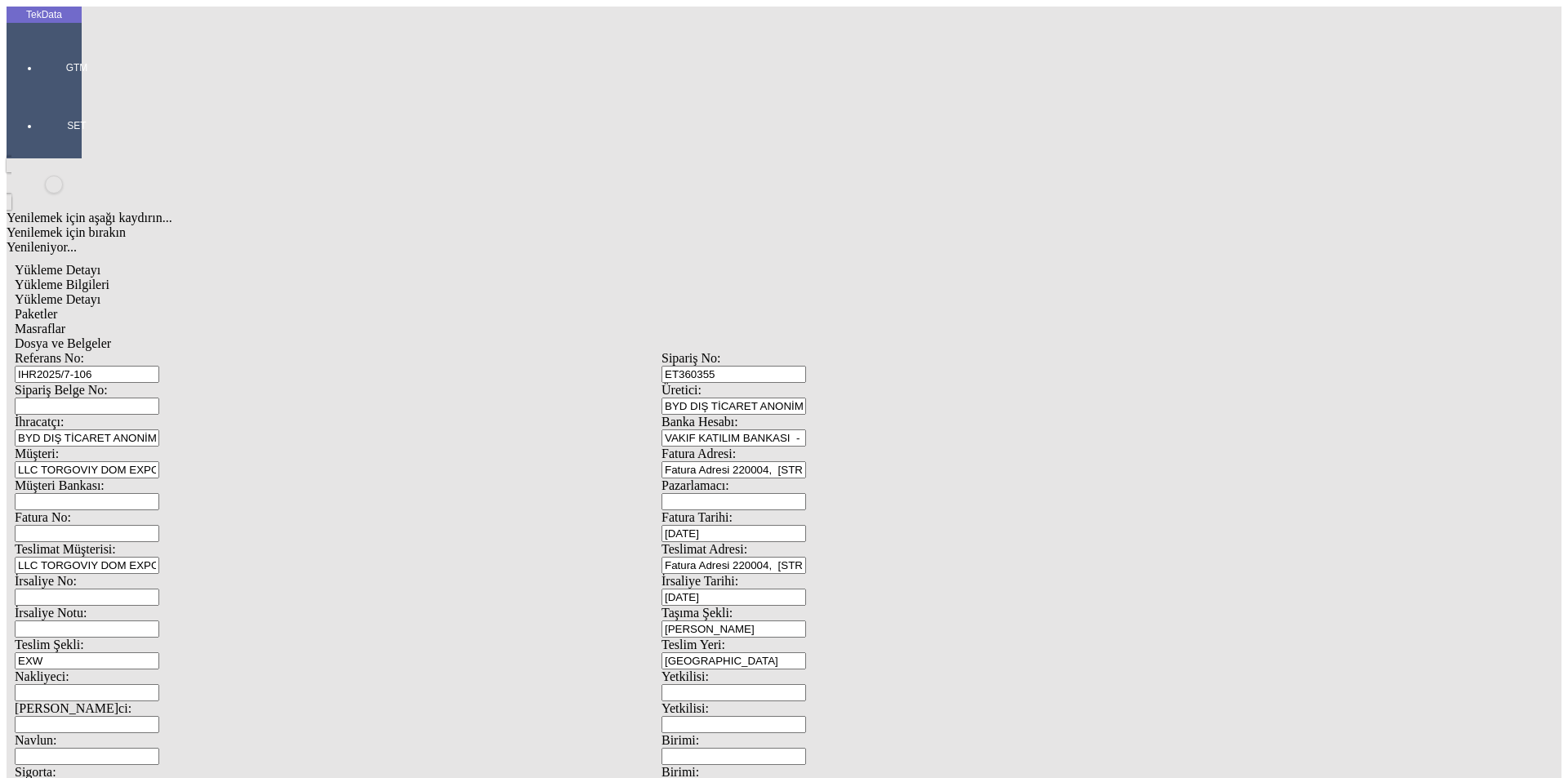
click at [351, 307] on div "Paketler" at bounding box center [661, 315] width 1294 height 14
click at [264, 246] on div "Çuval" at bounding box center [484, 254] width 648 height 14
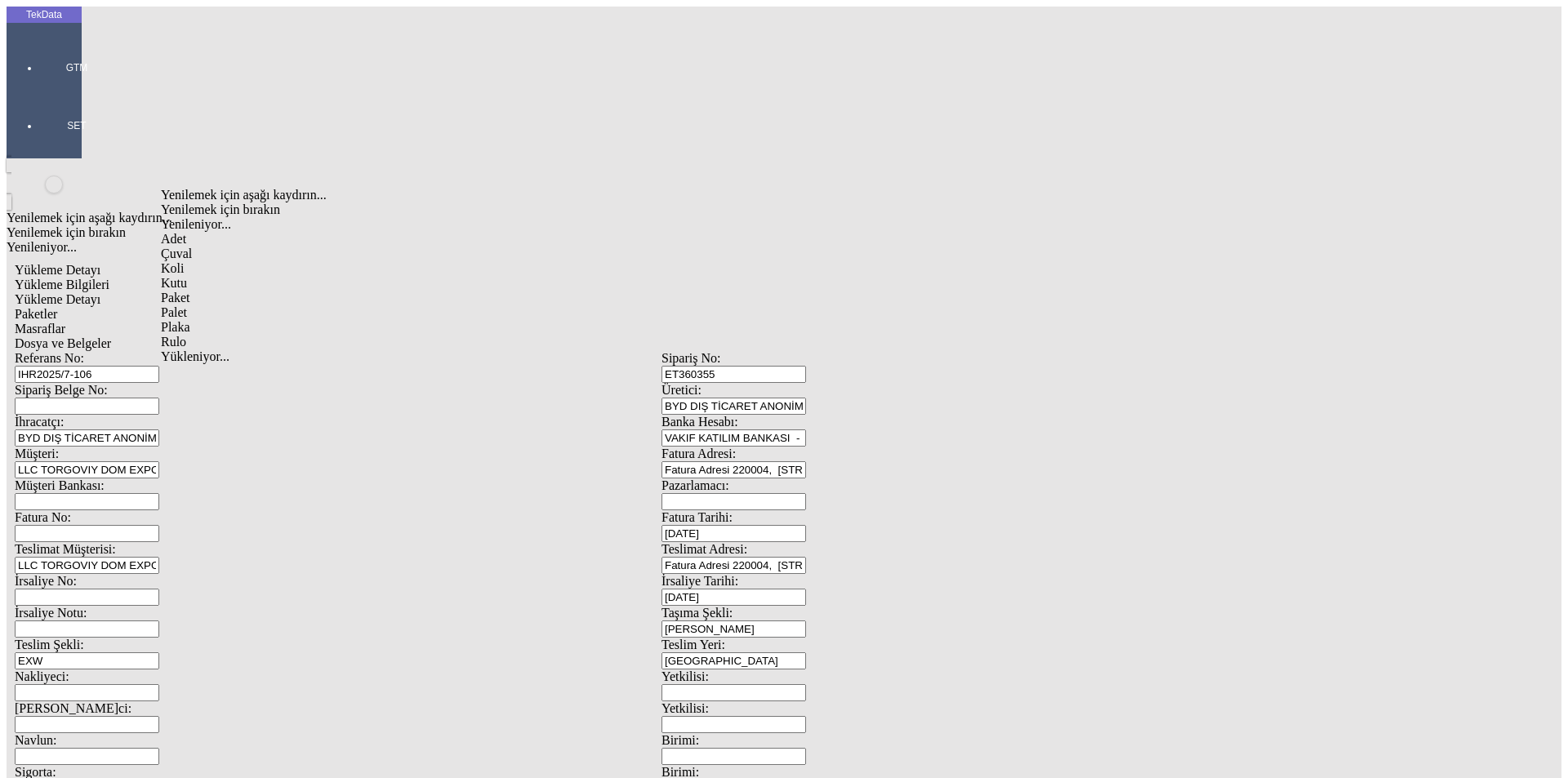
type input "Çuval"
type input "8"
type input "150x60x30"
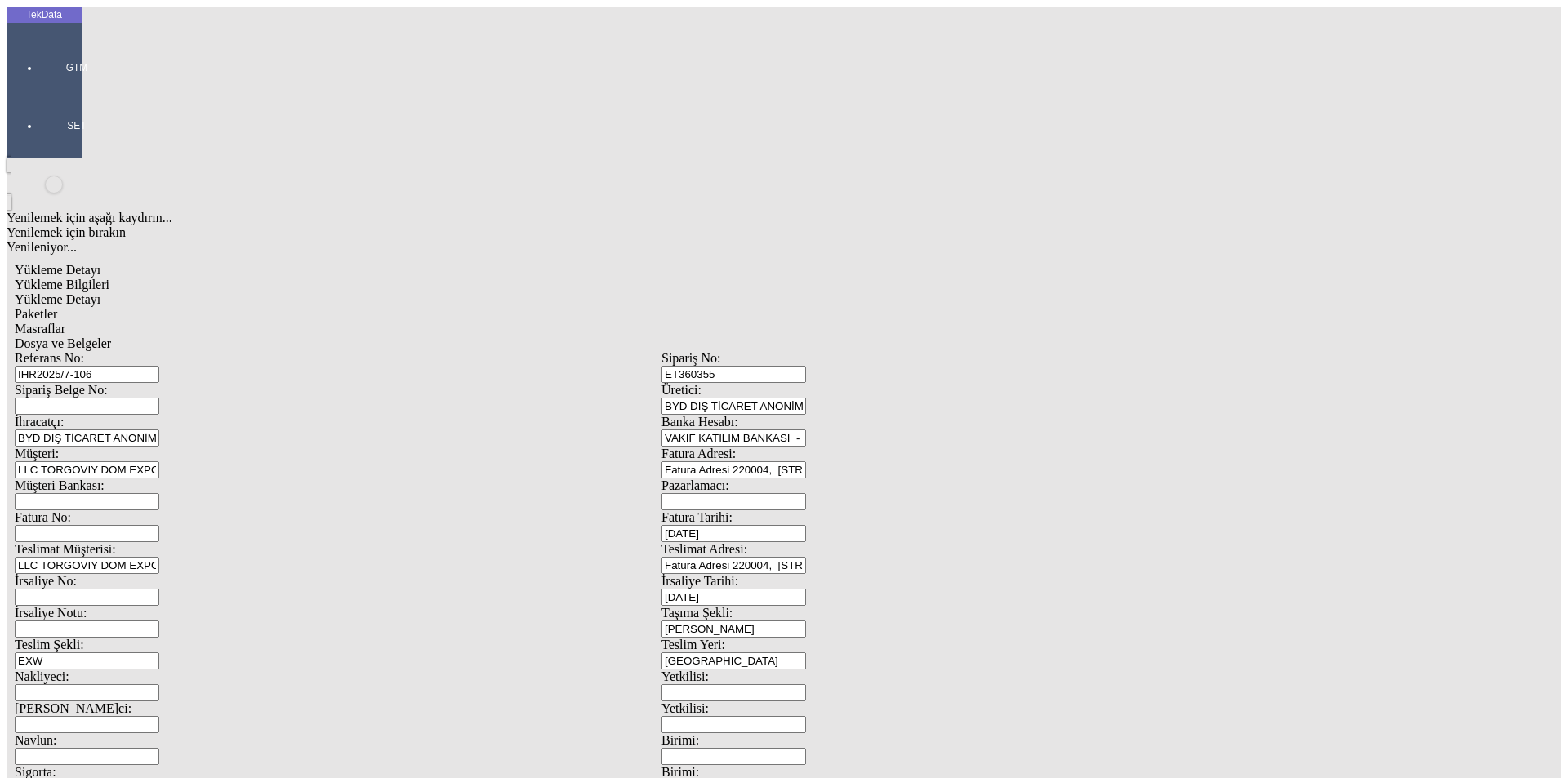
click at [65, 322] on span "Masraflar" at bounding box center [39, 328] width 50 height 13
click at [111, 336] on span "Dosya ve Belgeler" at bounding box center [63, 342] width 97 height 13
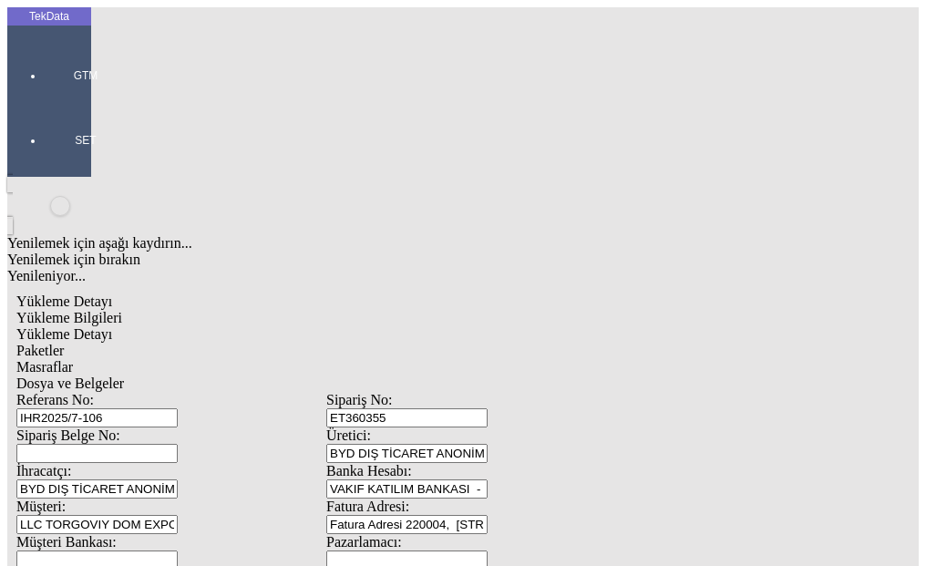
click at [124, 375] on span "Dosya ve Belgeler" at bounding box center [70, 382] width 108 height 15
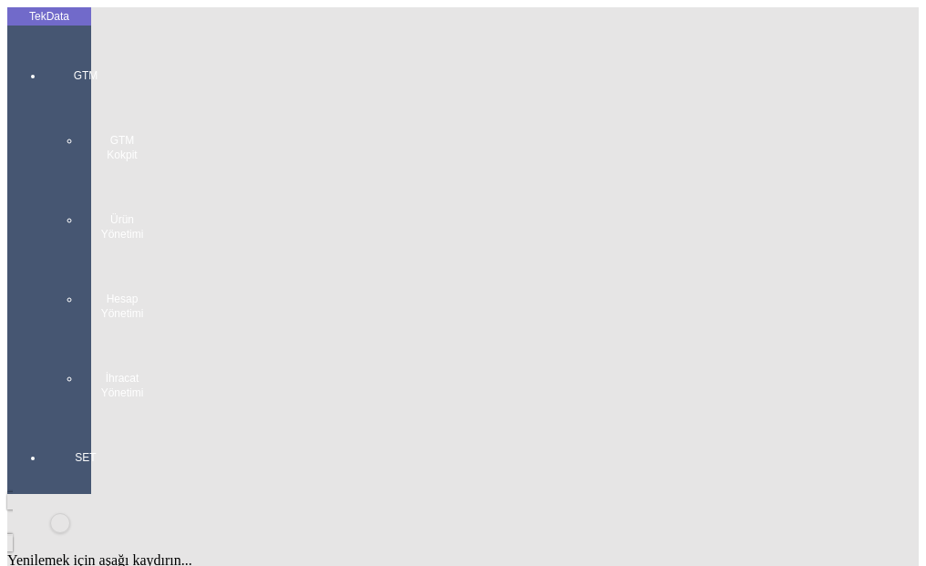
click at [59, 418] on div at bounding box center [86, 418] width 84 height 0
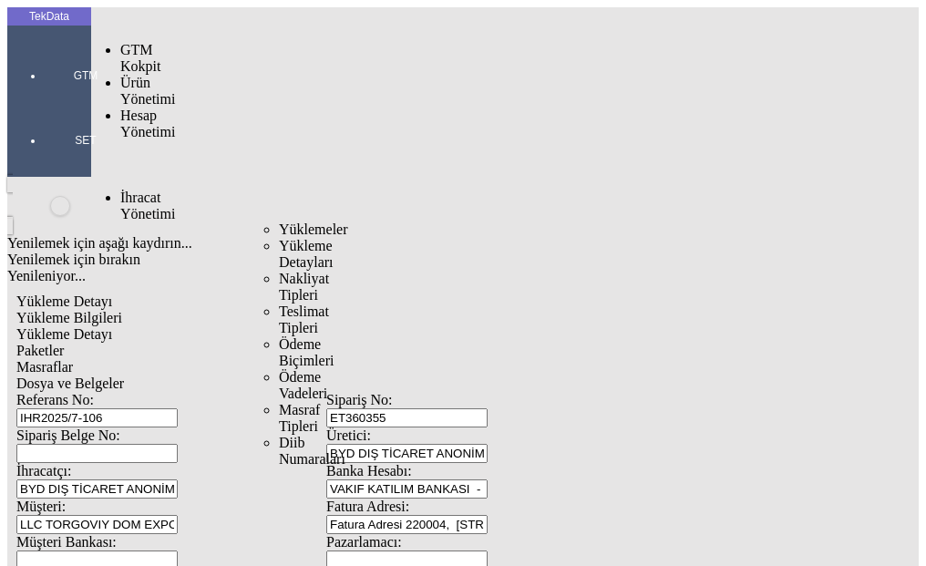
click at [279, 221] on span "Yüklemeler" at bounding box center [313, 228] width 69 height 15
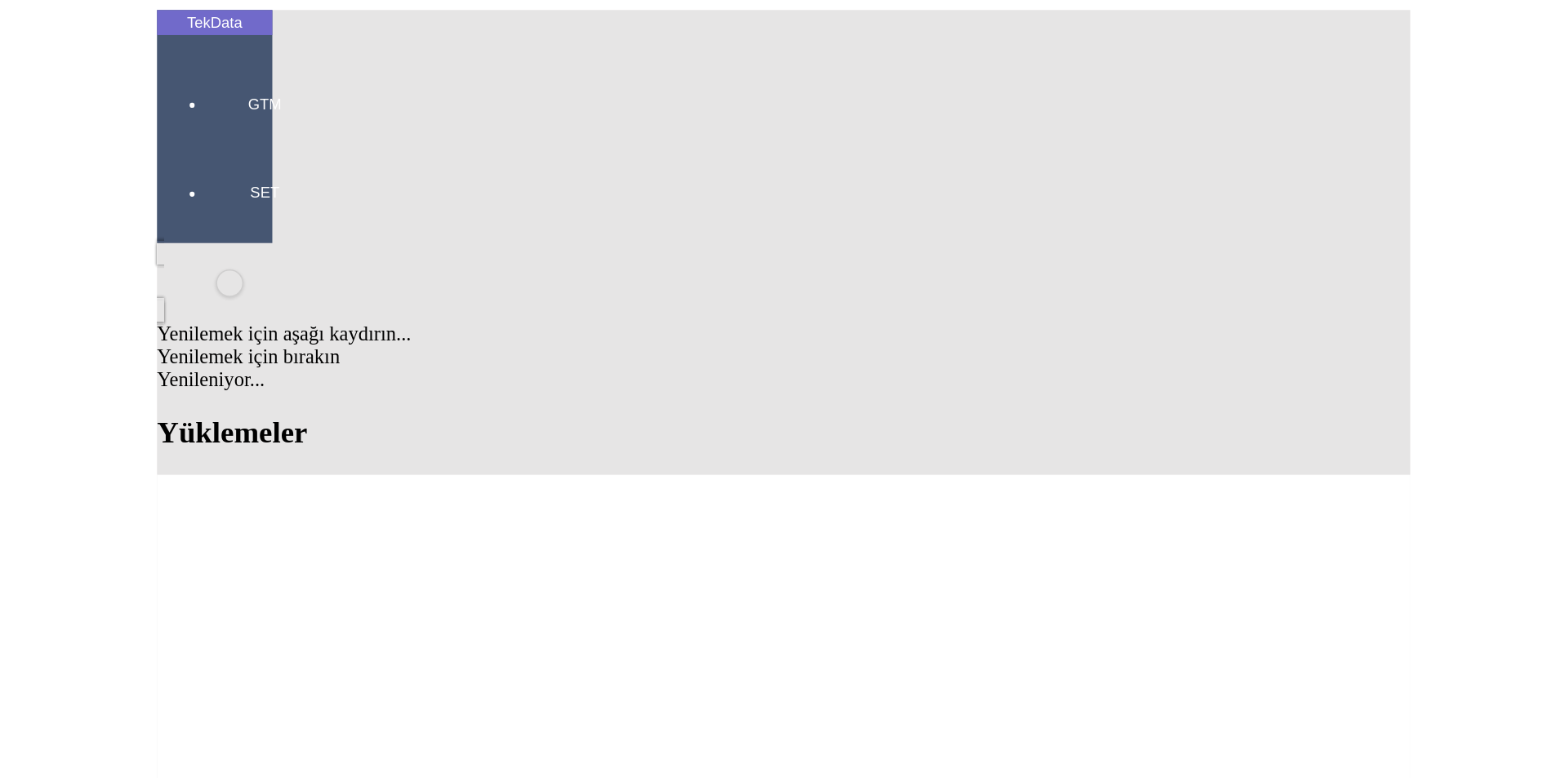
scroll to position [409, 0]
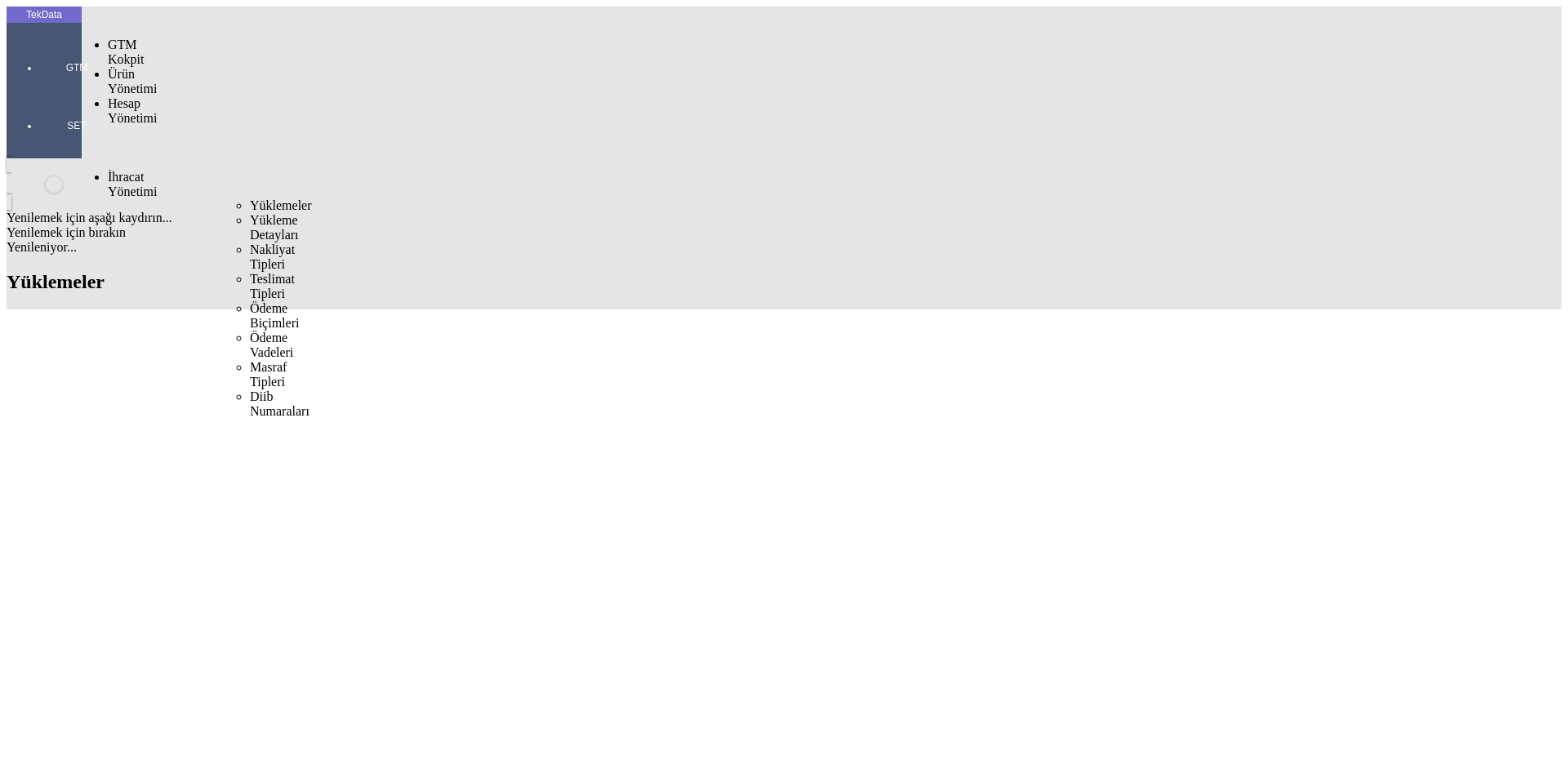
click at [250, 198] on span "Yüklemeler" at bounding box center [281, 204] width 62 height 13
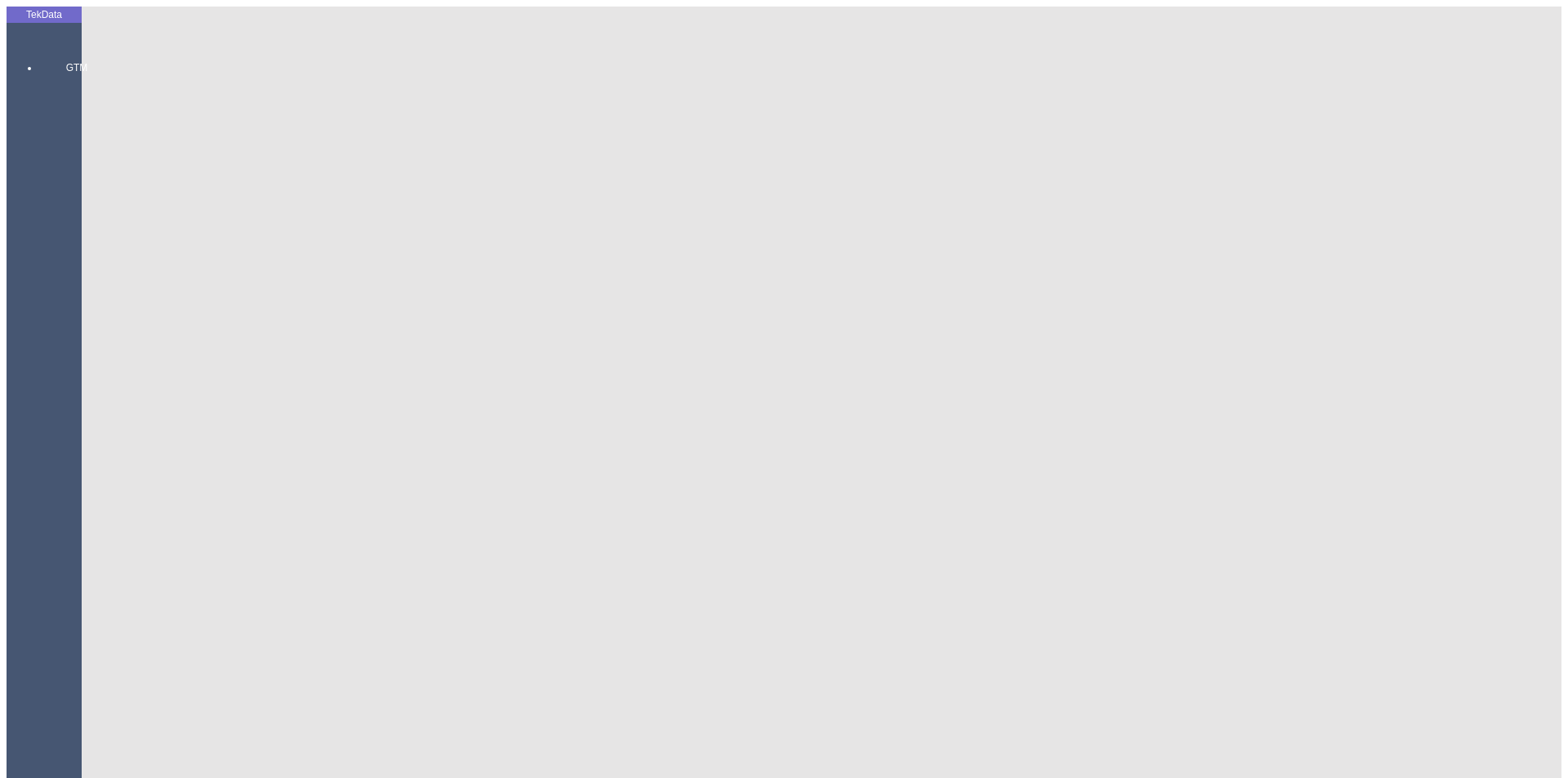
scroll to position [0, 0]
paste input "IHR2025/8-072"
type input "IHR2025/8-072"
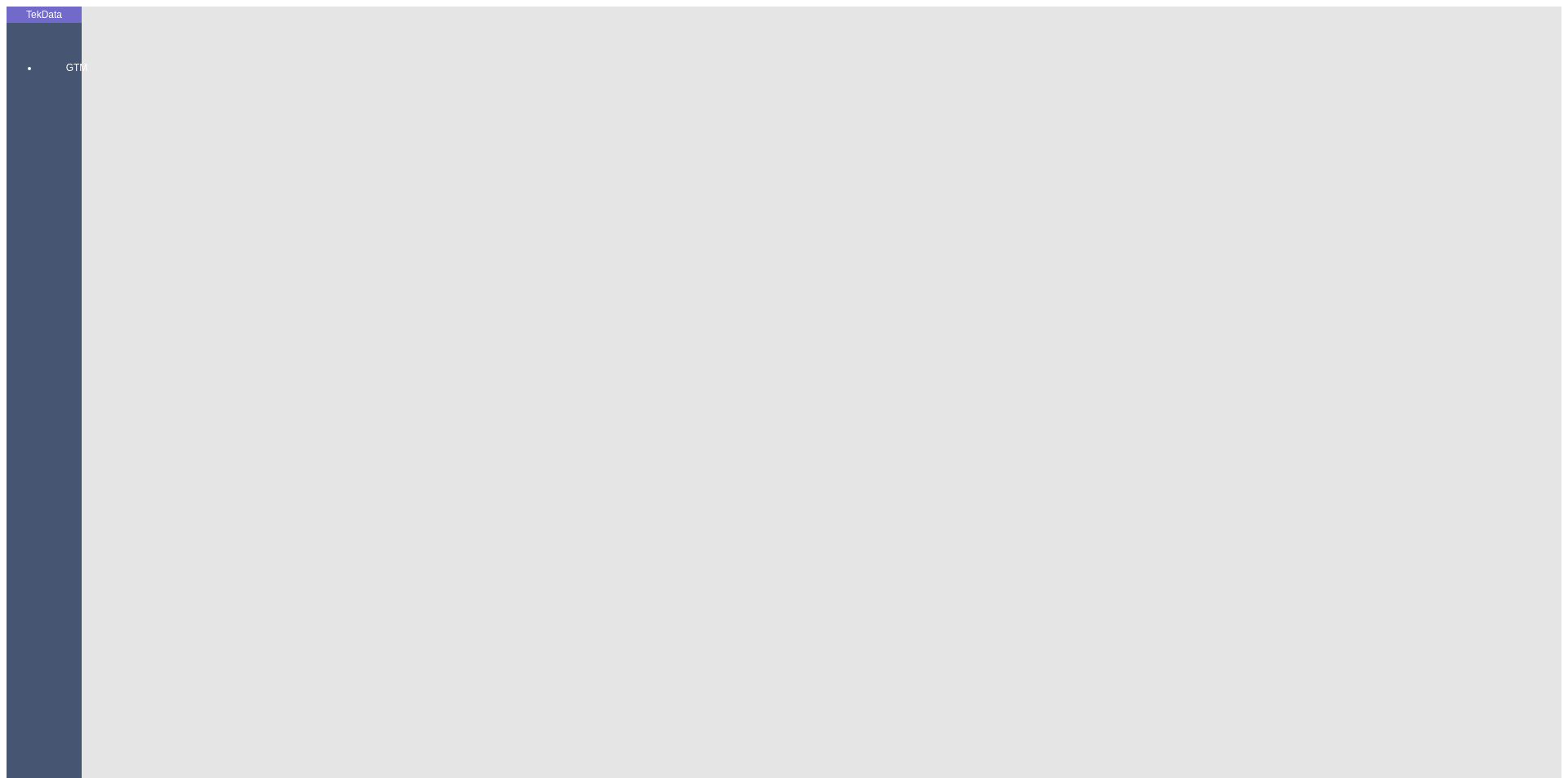
paste input "ET360297"
type input "ET360297"
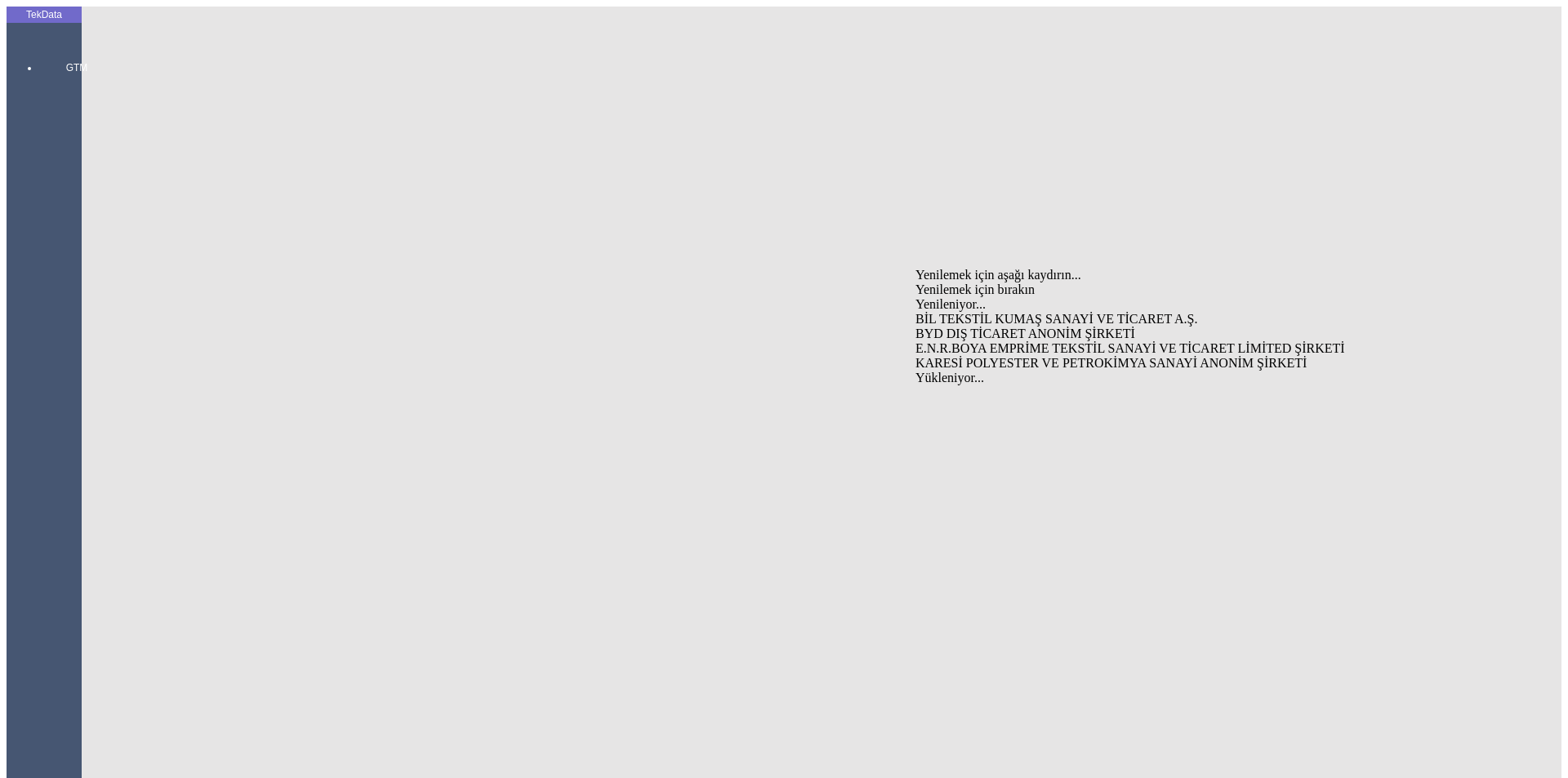
click at [1001, 326] on div "BYD DIŞ TİCARET ANONİM ŞİRKETİ" at bounding box center [1227, 333] width 624 height 14
type input "BYD DIŞ TİCARET ANONİM ŞİRKETİ"
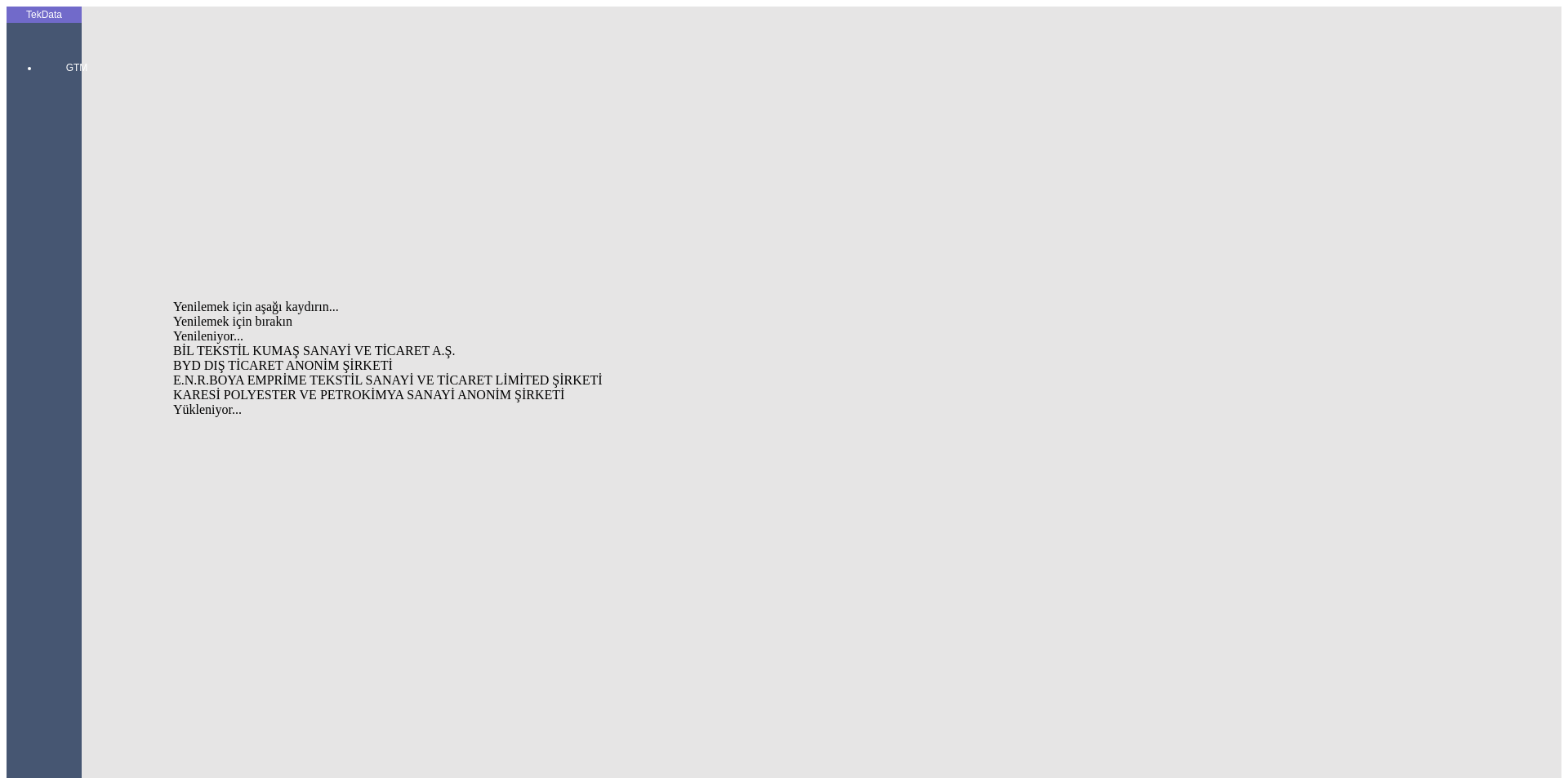
click at [335, 359] on div "BYD DIŞ TİCARET ANONİM ŞİRKETİ" at bounding box center [488, 366] width 630 height 14
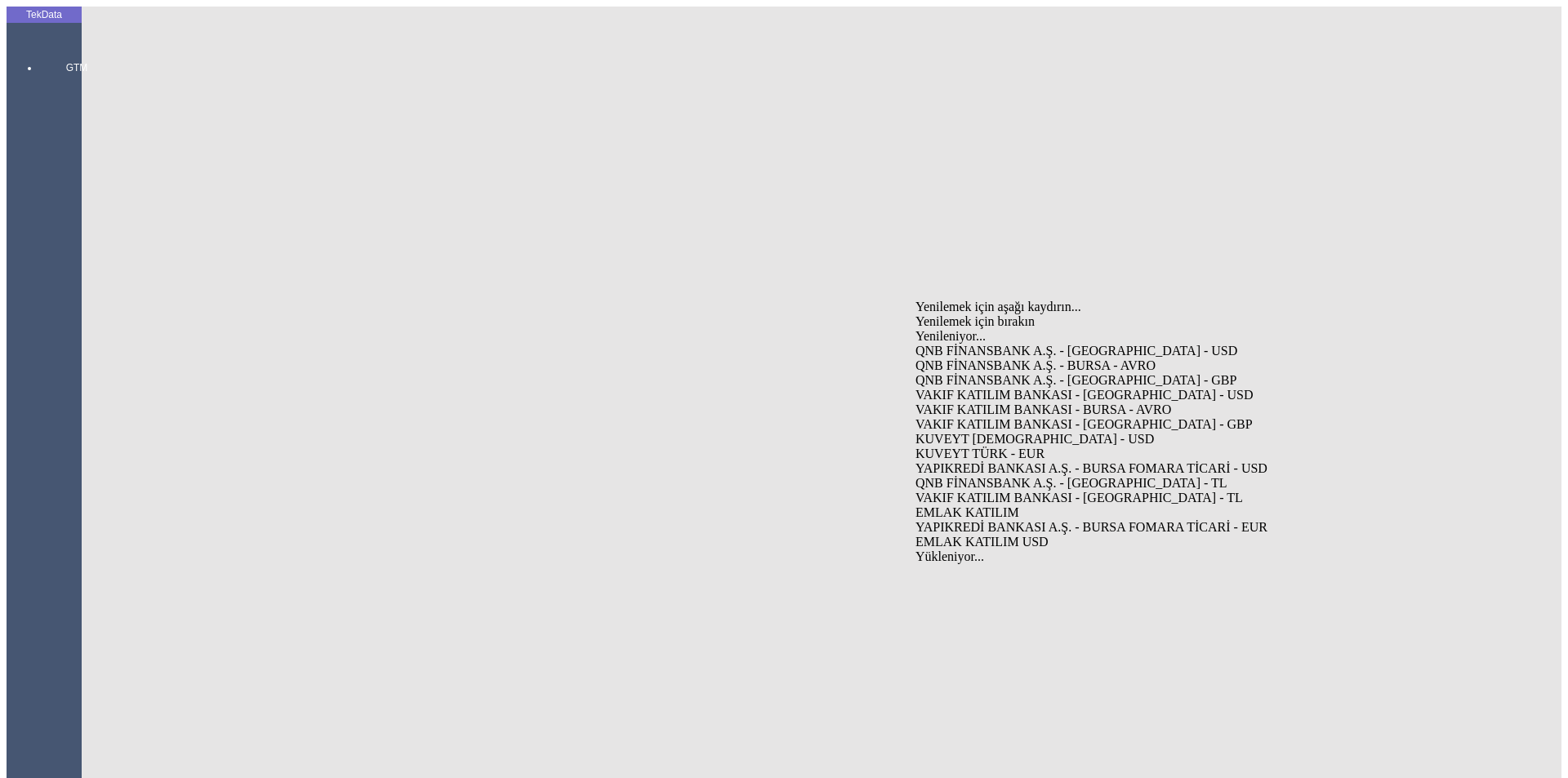
click at [1022, 388] on div "VAKIF KATILIM BANKASI - [GEOGRAPHIC_DATA] - USD" at bounding box center [1227, 395] width 624 height 14
type input "VAKIF KATILIM BANKASI - [GEOGRAPHIC_DATA] - USD"
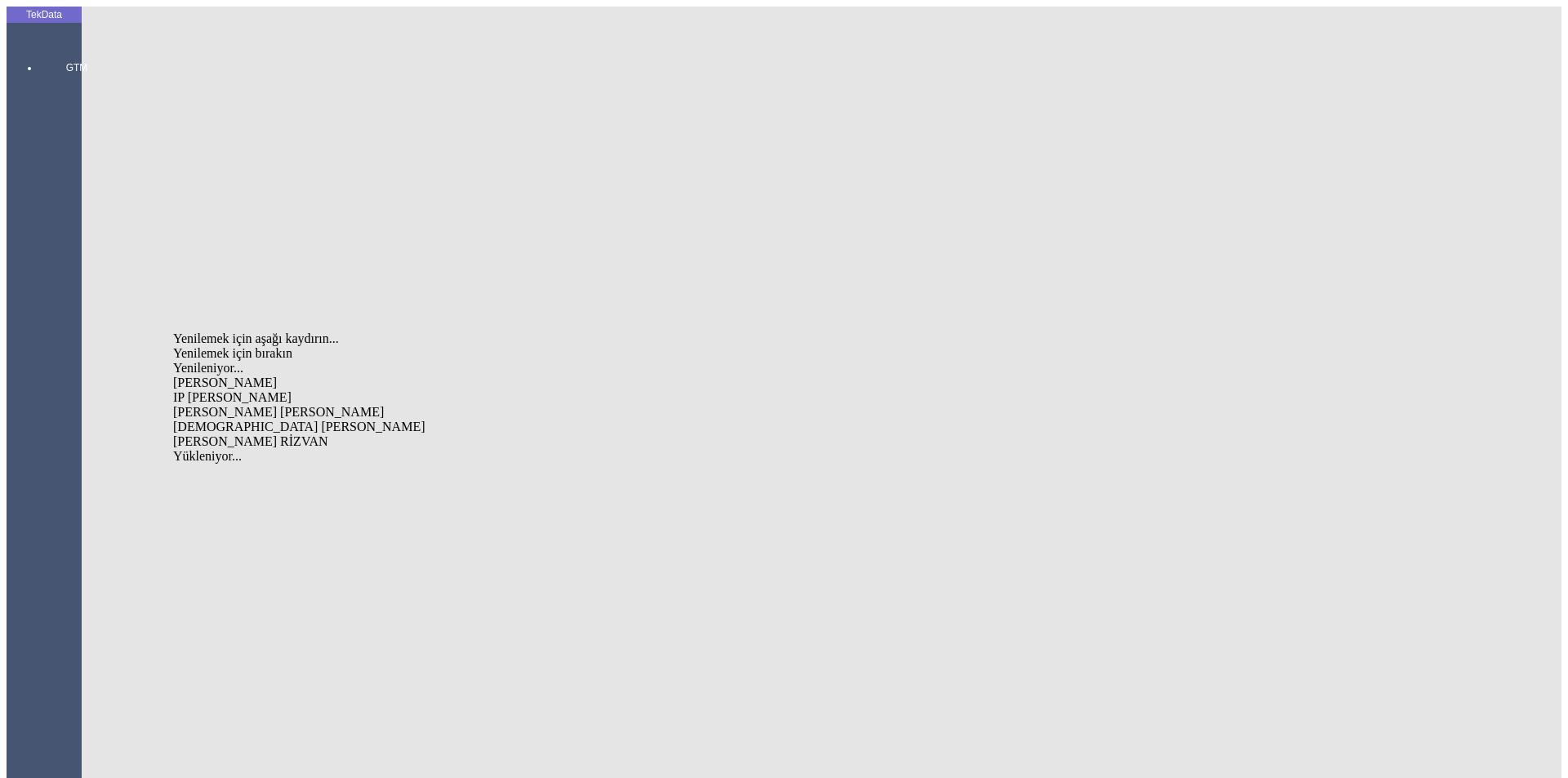
type input "tov"
type input "T"
click at [52, 49] on icon at bounding box center [76, 49] width 49 height 0
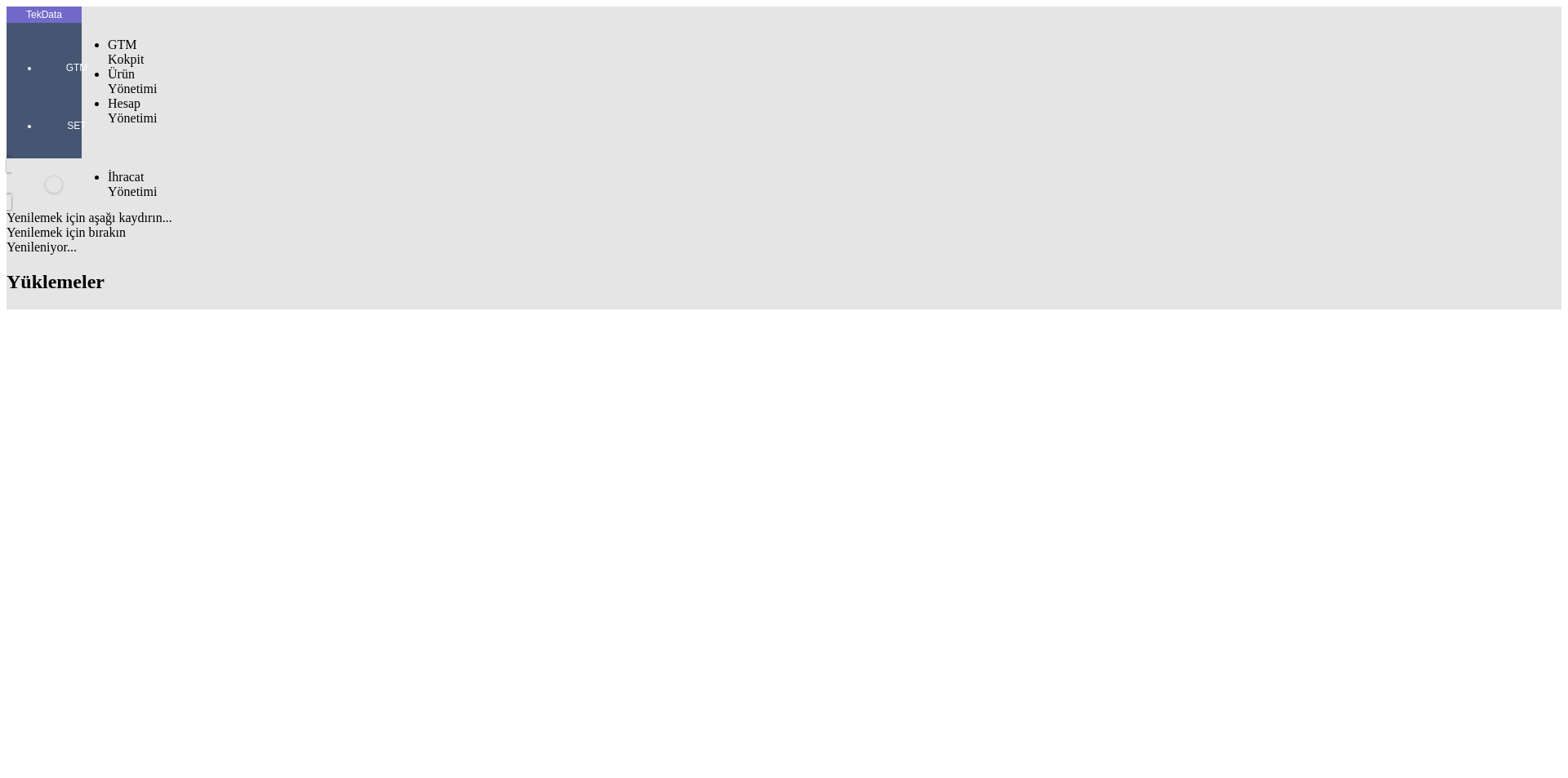
click at [48, 91] on div at bounding box center [77, 91] width 75 height 0
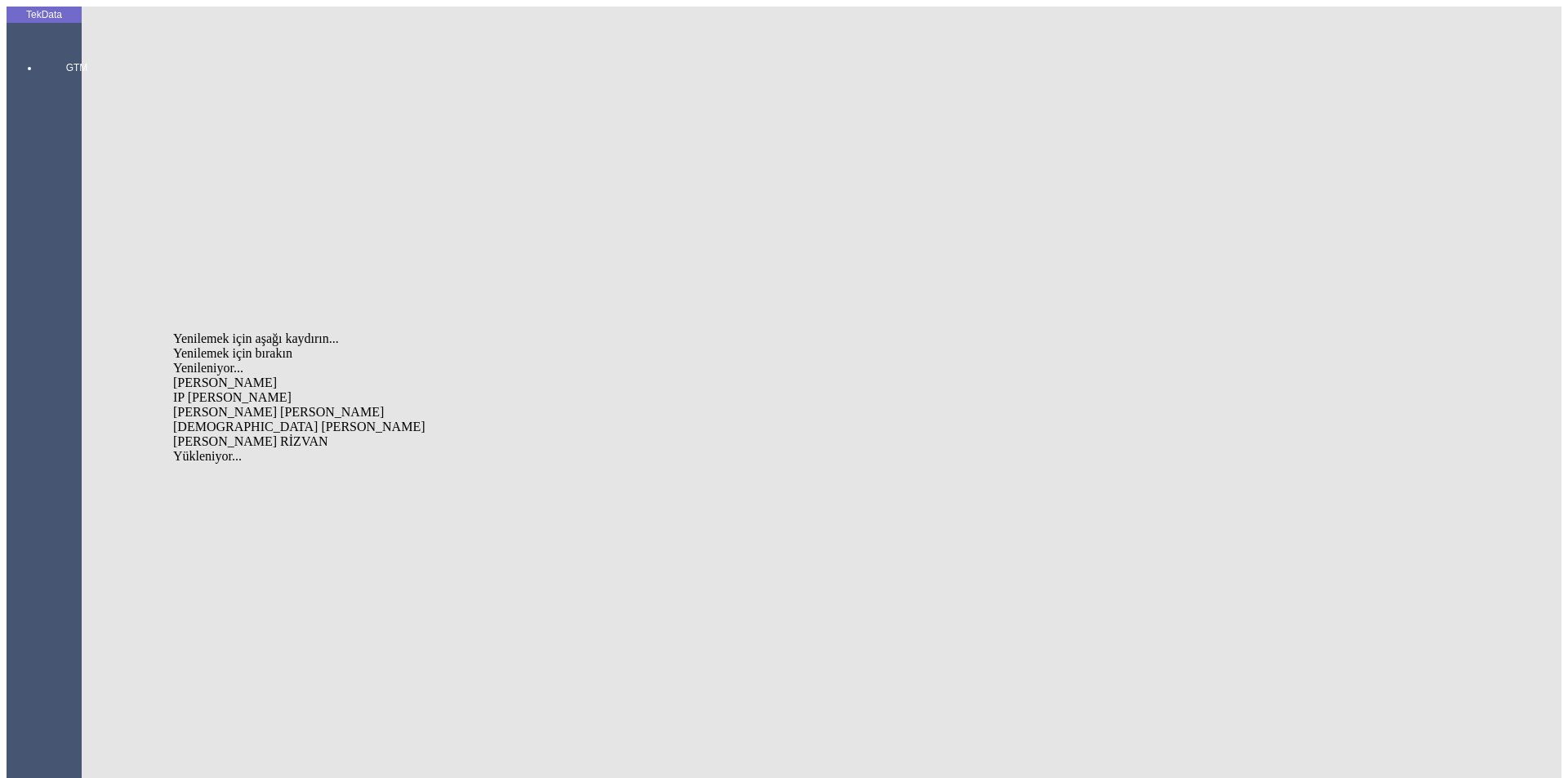
type input "T"
click at [52, 49] on icon at bounding box center [76, 49] width 49 height 0
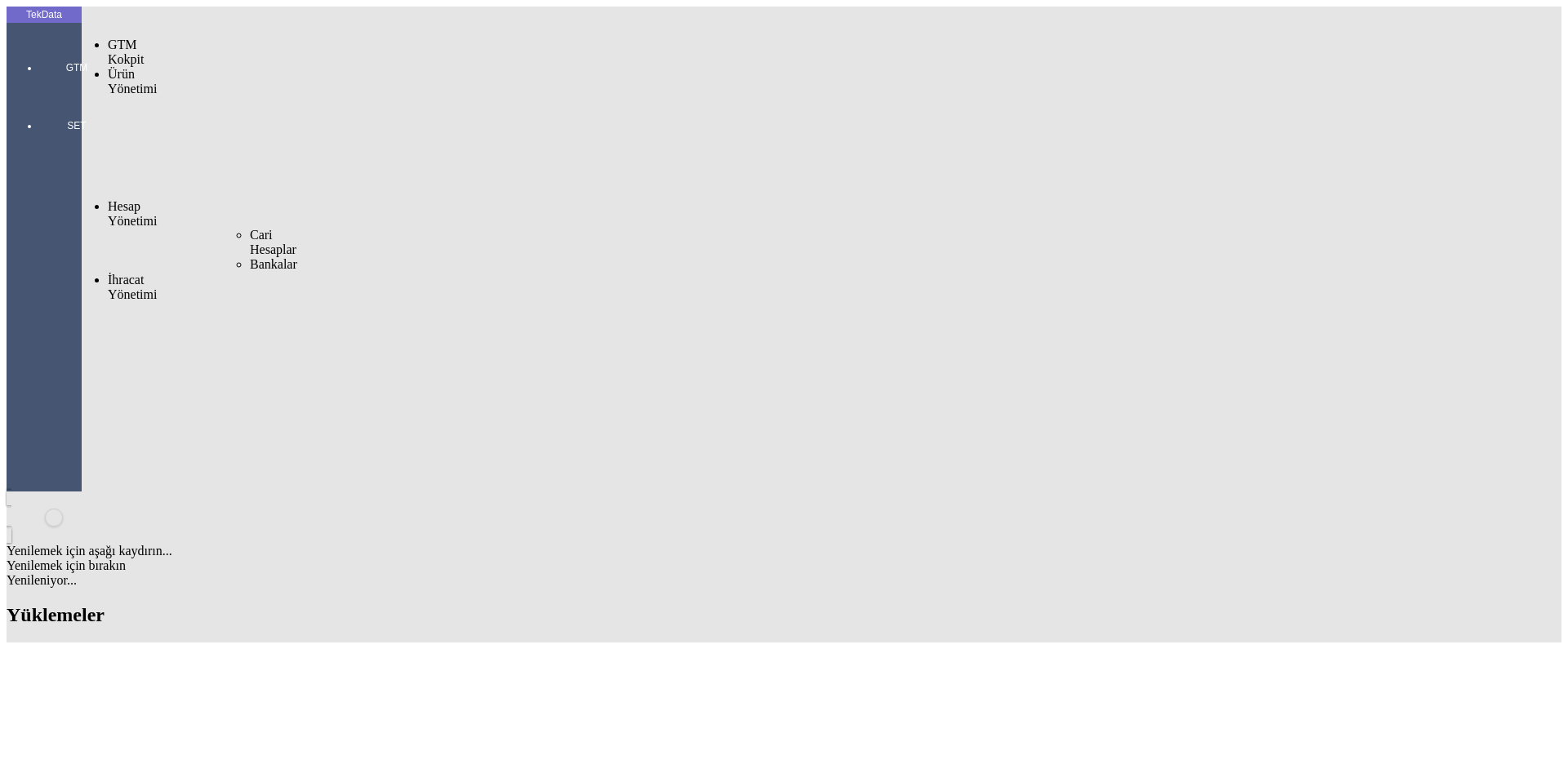
click at [250, 228] on span "Cari Hesaplar" at bounding box center [273, 242] width 47 height 29
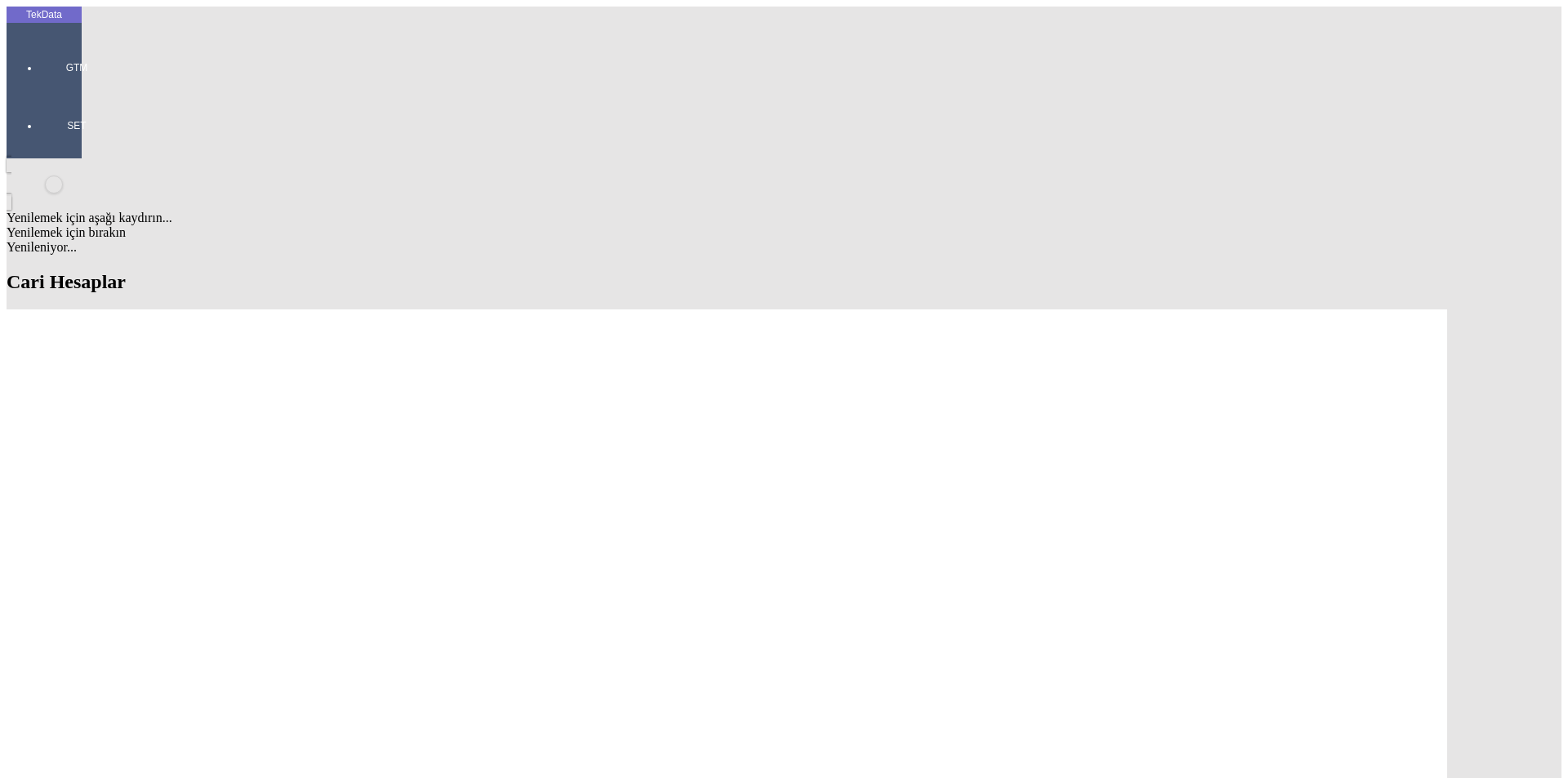
type input "TOV ''TAYRON IMPORT''"
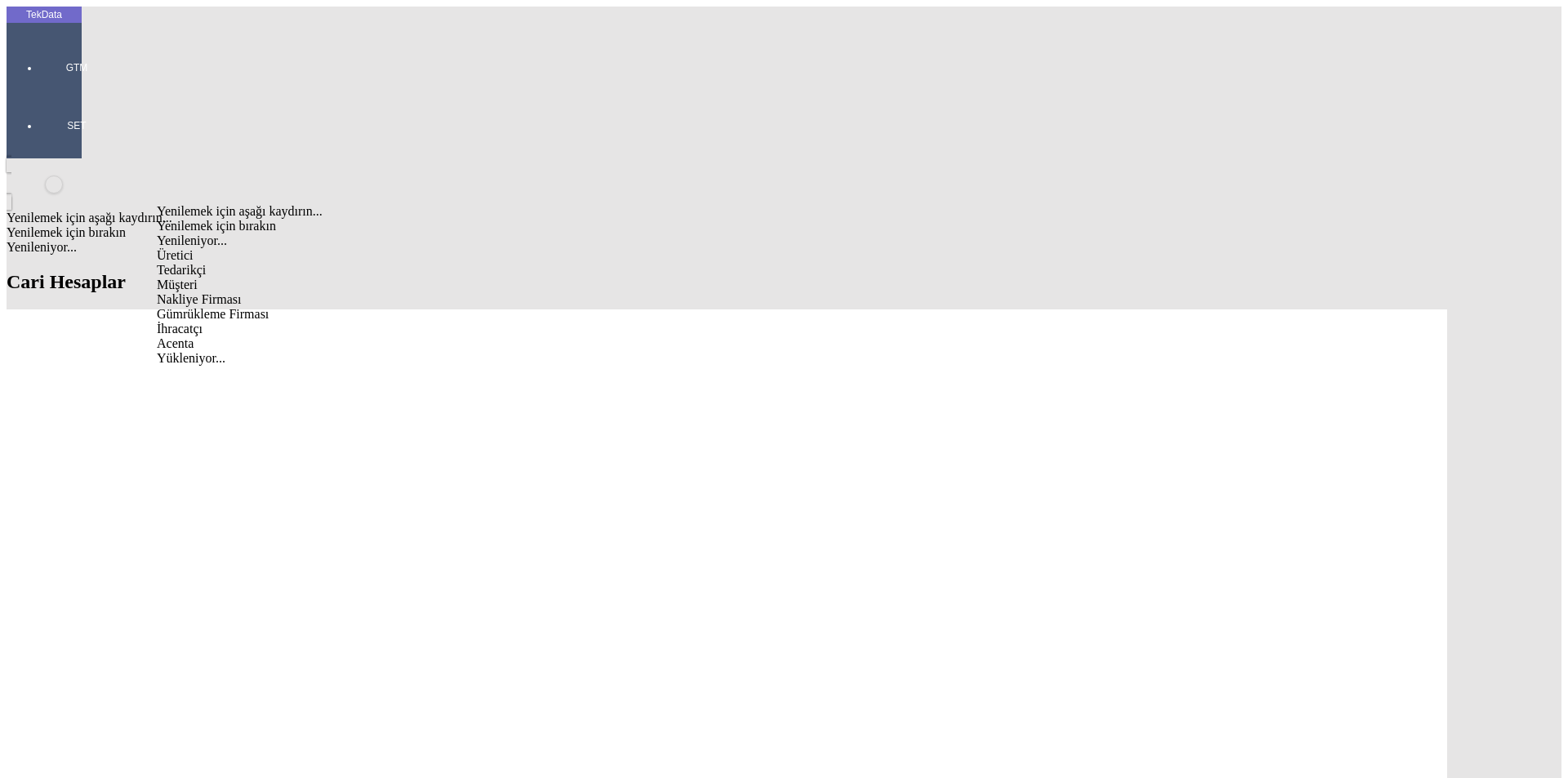
click at [242, 278] on div "Müşteri" at bounding box center [481, 285] width 647 height 14
type input "Müşteri"
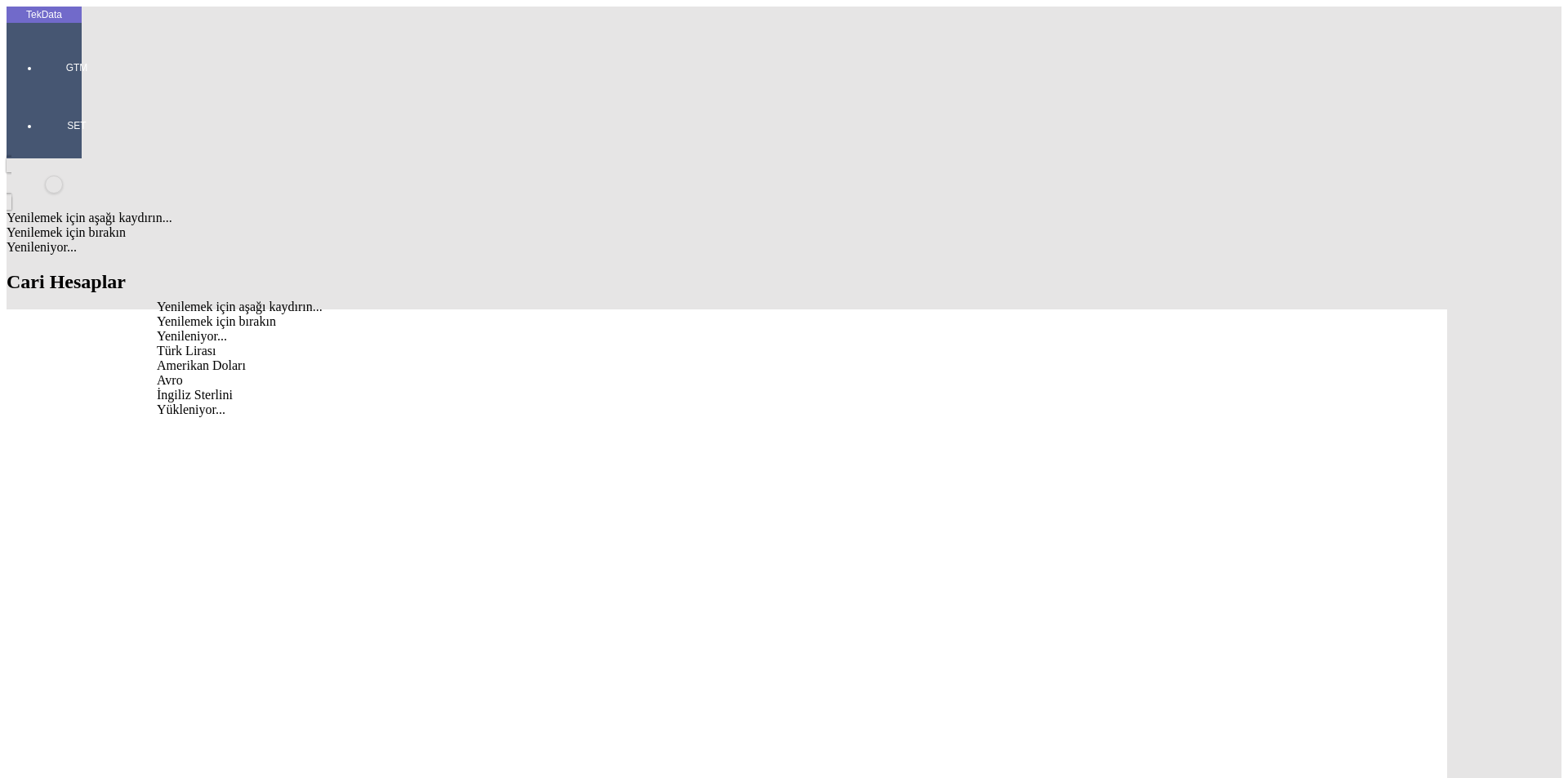
click at [232, 359] on div "Amerikan Doları" at bounding box center [481, 366] width 647 height 14
type input "Amerikan Doları"
type input "45355008"
drag, startPoint x: 907, startPoint y: 169, endPoint x: 860, endPoint y: 170, distance: 47.0
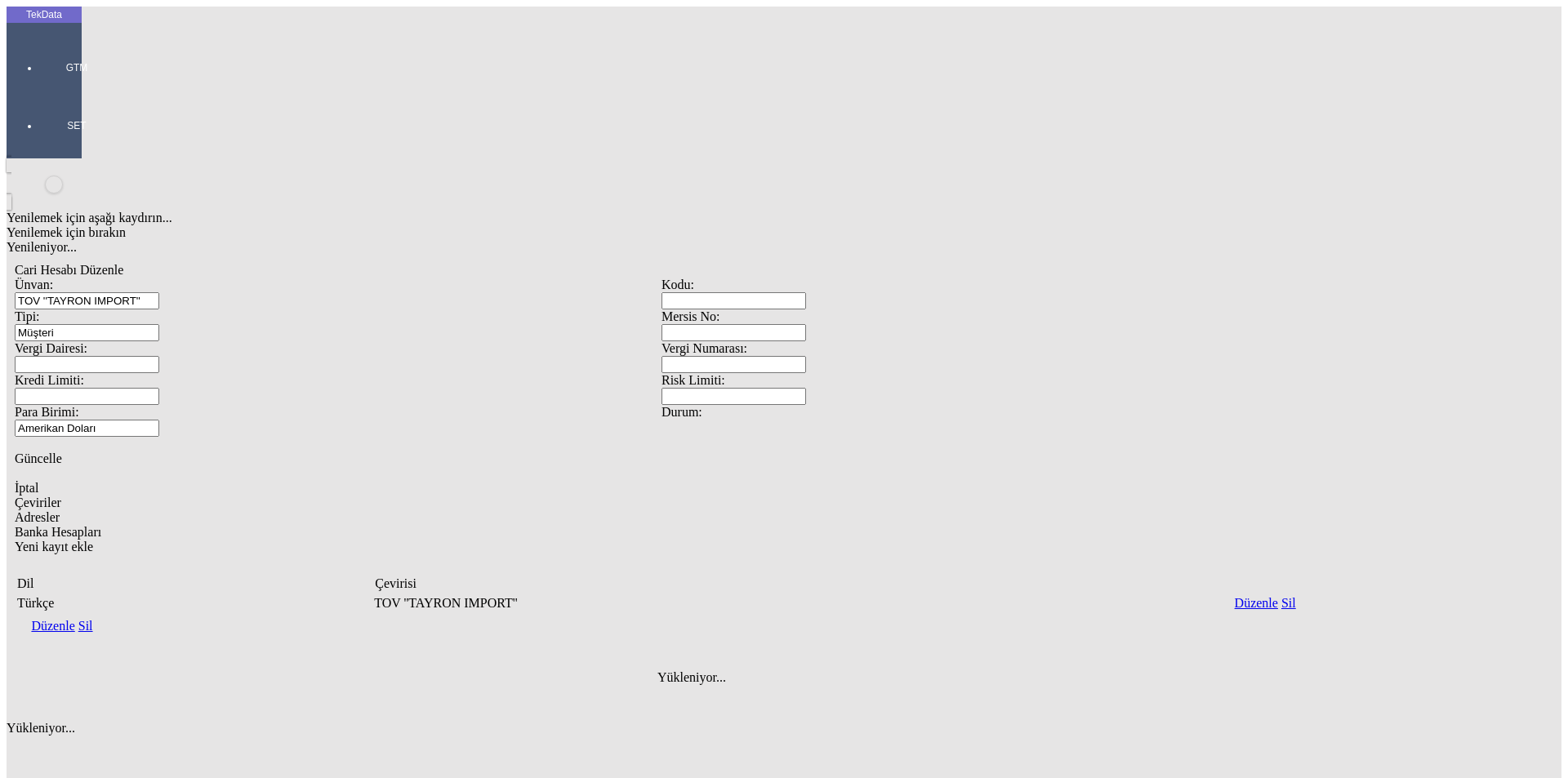
click at [160, 356] on input "Vergi Dairesi:" at bounding box center [86, 364] width 144 height 17
click at [806, 292] on input "Kodu:" at bounding box center [733, 300] width 144 height 17
click at [806, 324] on input "Mersis No:" at bounding box center [733, 333] width 144 height 17
click at [60, 510] on span "Adresler" at bounding box center [37, 516] width 45 height 13
click at [14, 713] on icon "Yeni kayıt ekle" at bounding box center [14, 719] width 0 height 13
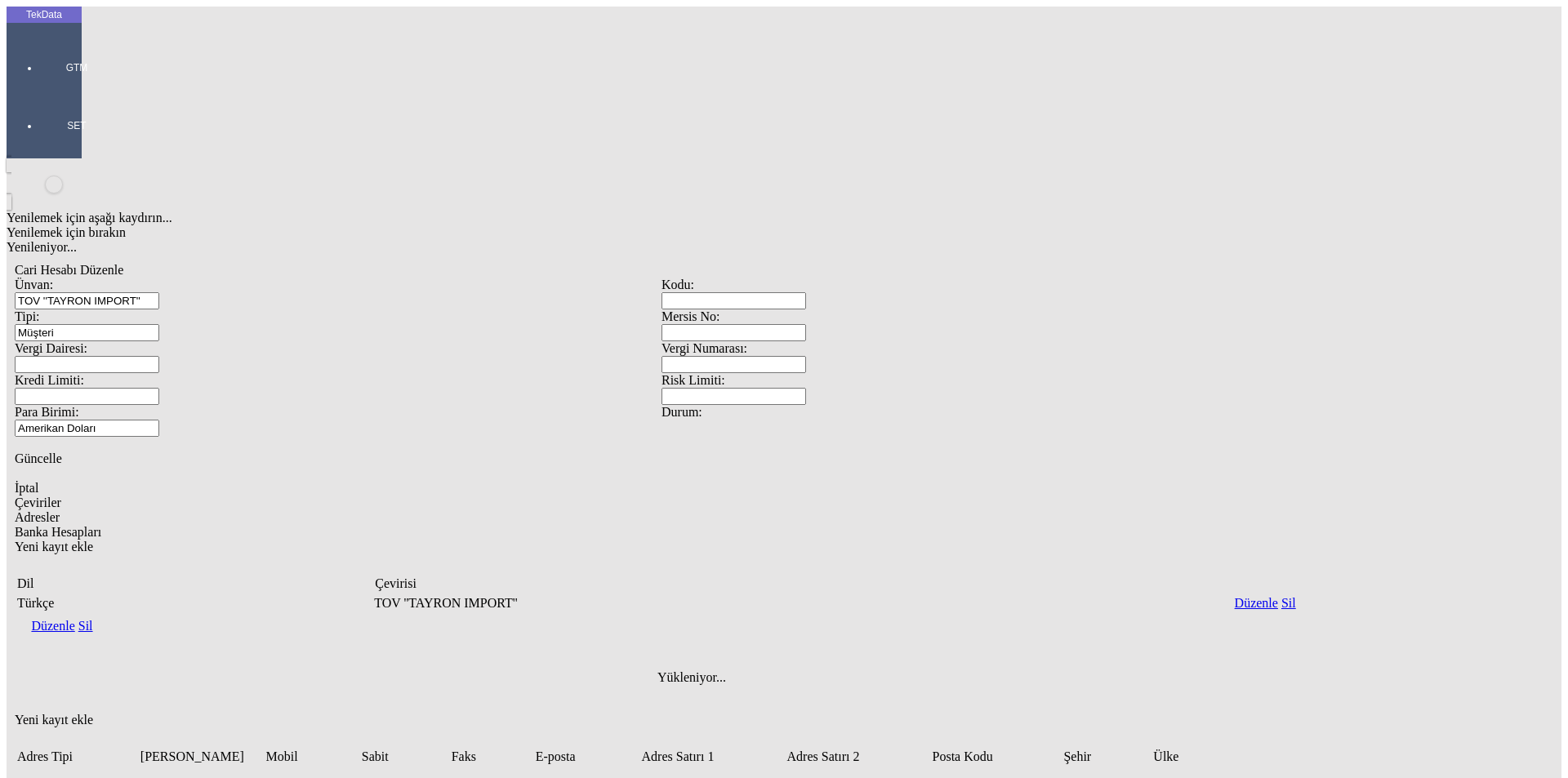
click at [246, 417] on div "Fatura Adresi" at bounding box center [491, 424] width 637 height 14
type input "Fatura Adresi"
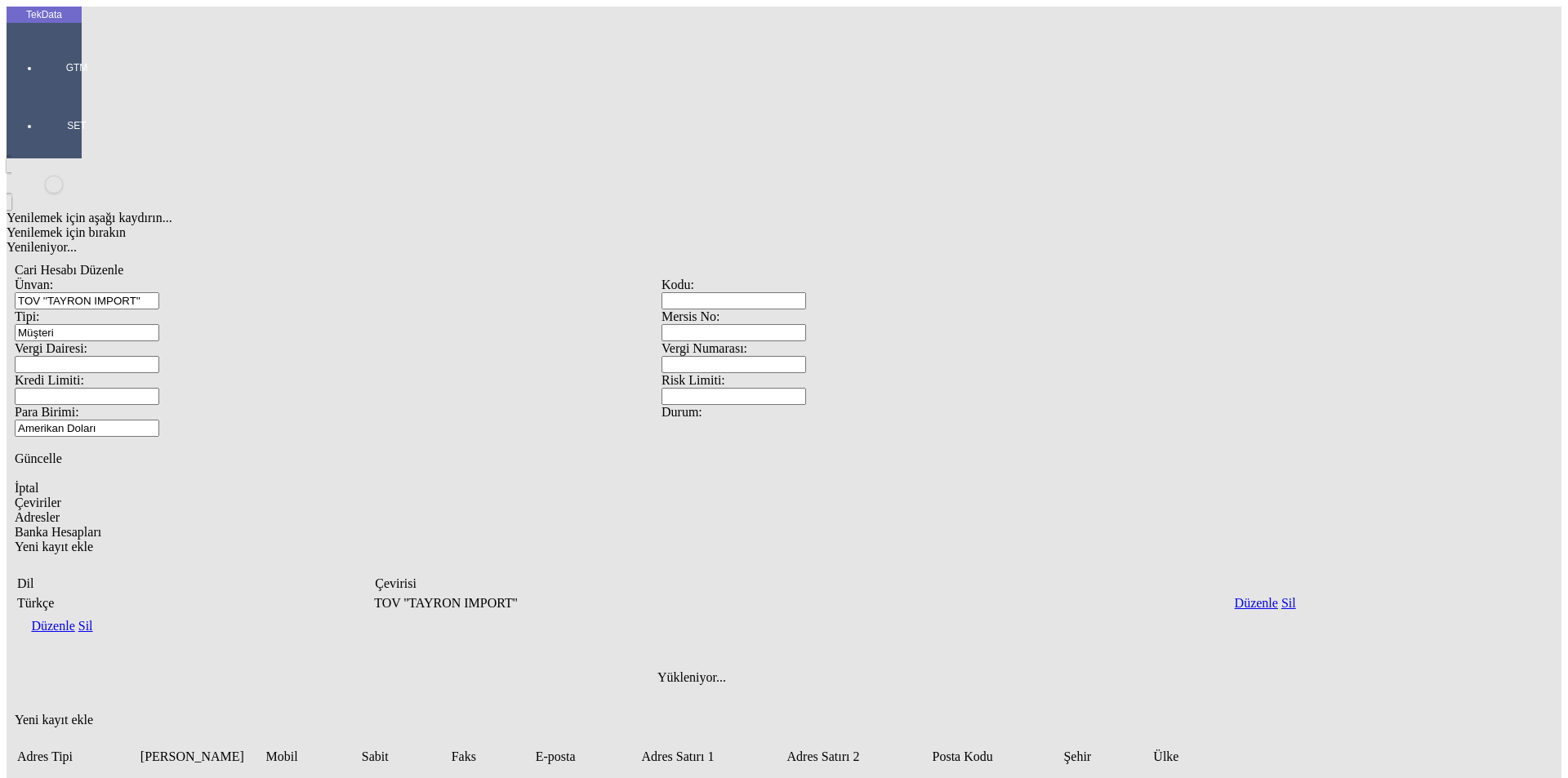
drag, startPoint x: 225, startPoint y: 449, endPoint x: 9, endPoint y: 452, distance: 216.0
click at [9, 452] on div "TekData GTM SET Yenilemek için aşağı kaydırın... Yenilemek için bırakın Yenilen…" at bounding box center [661, 744] width 1310 height 1475
type input "BORISPOL ST. BOTANICHNA 1/7 OFFICE 7"
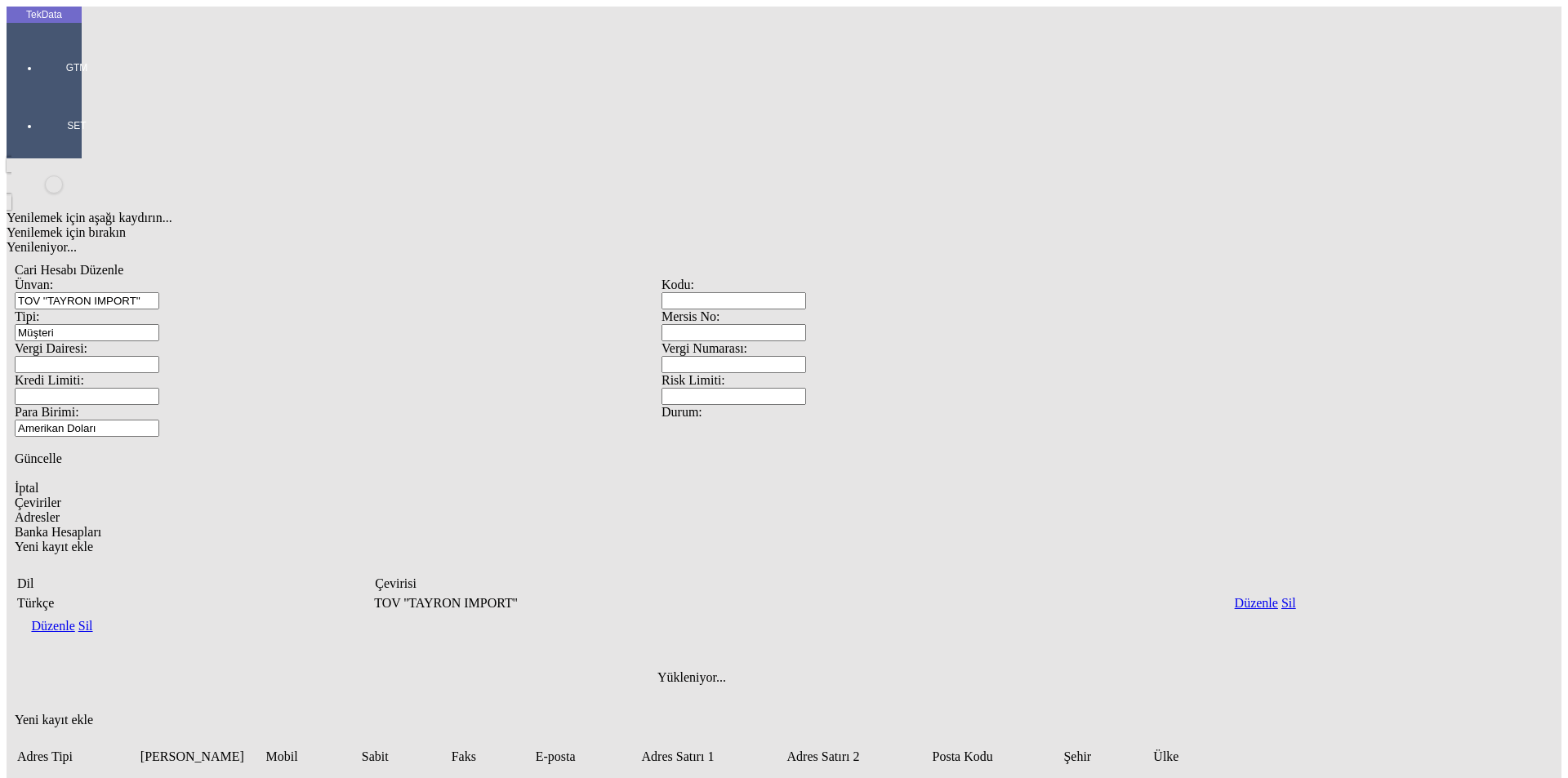
type input "KOD 45355008"
click at [227, 591] on div "[GEOGRAPHIC_DATA]" at bounding box center [491, 598] width 637 height 14
type input "[GEOGRAPHIC_DATA]"
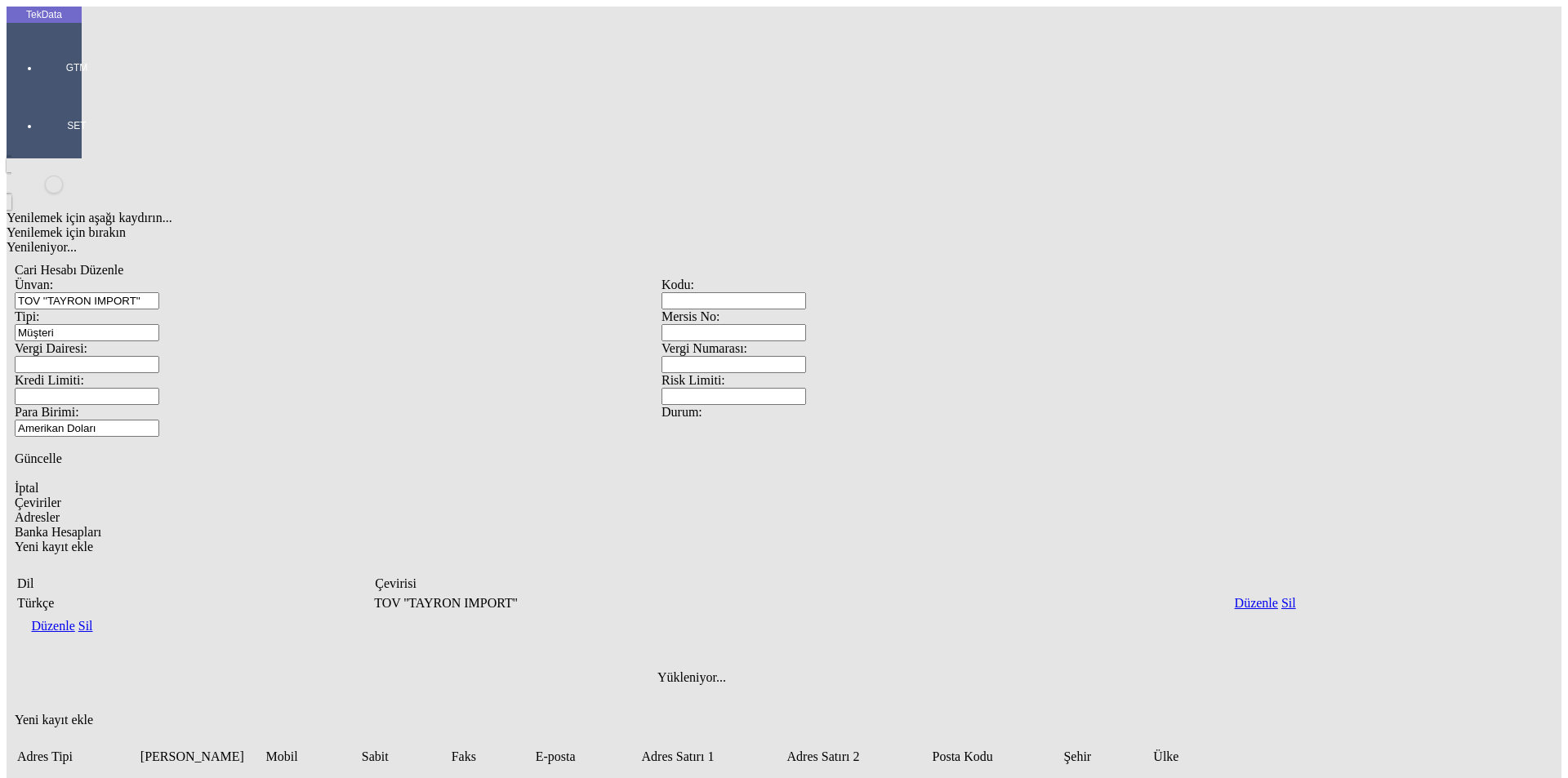
click at [62, 452] on span "Güncelle" at bounding box center [38, 458] width 48 height 13
click at [381, 503] on div "Yenilemek için aşağı kaydırın... Yenilemek için bırakın Yenileniyor... Cari Hes…" at bounding box center [661, 585] width 1310 height 853
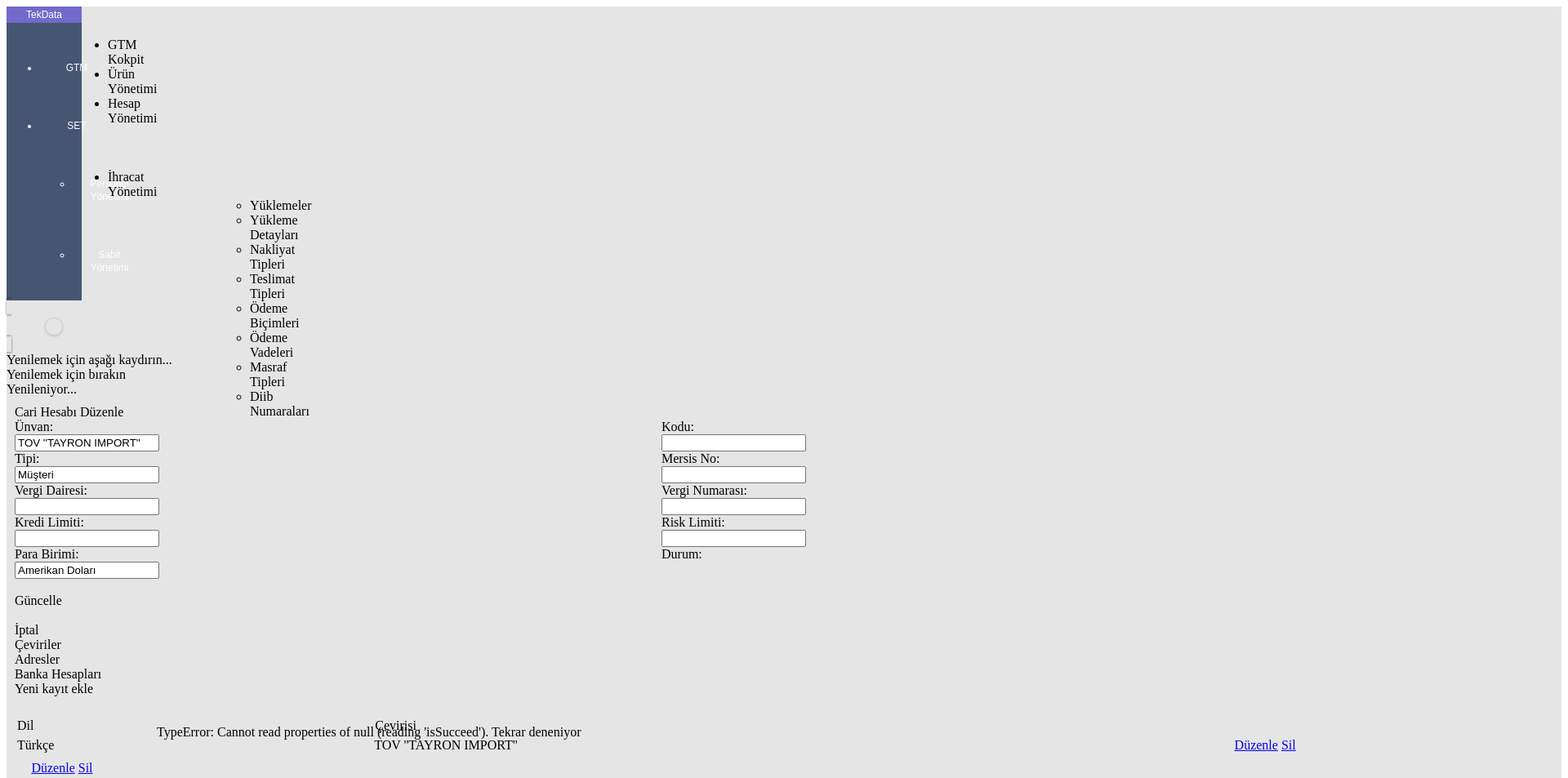
click at [250, 198] on span "Yüklemeler" at bounding box center [281, 204] width 62 height 13
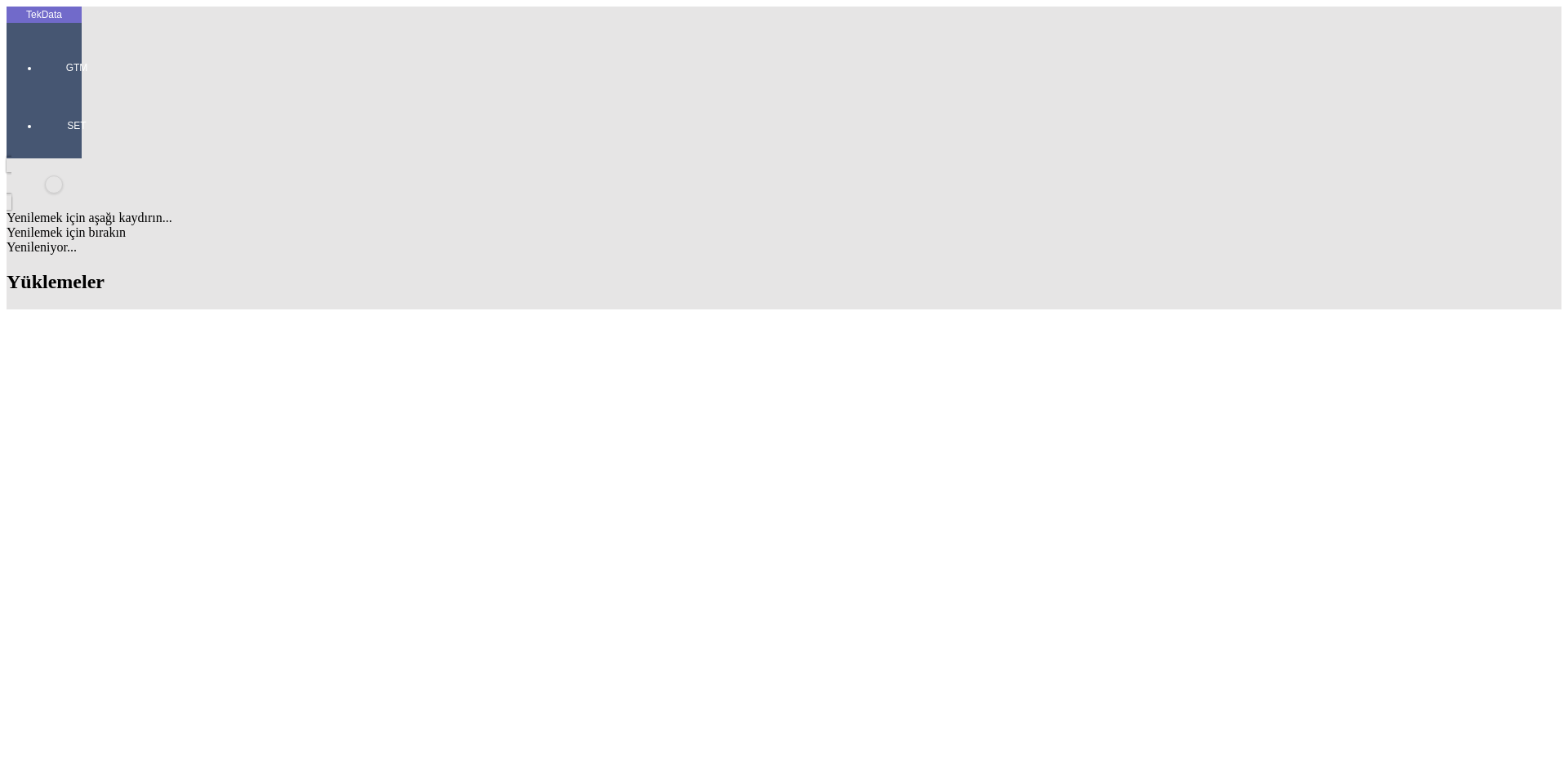
scroll to position [898, 0]
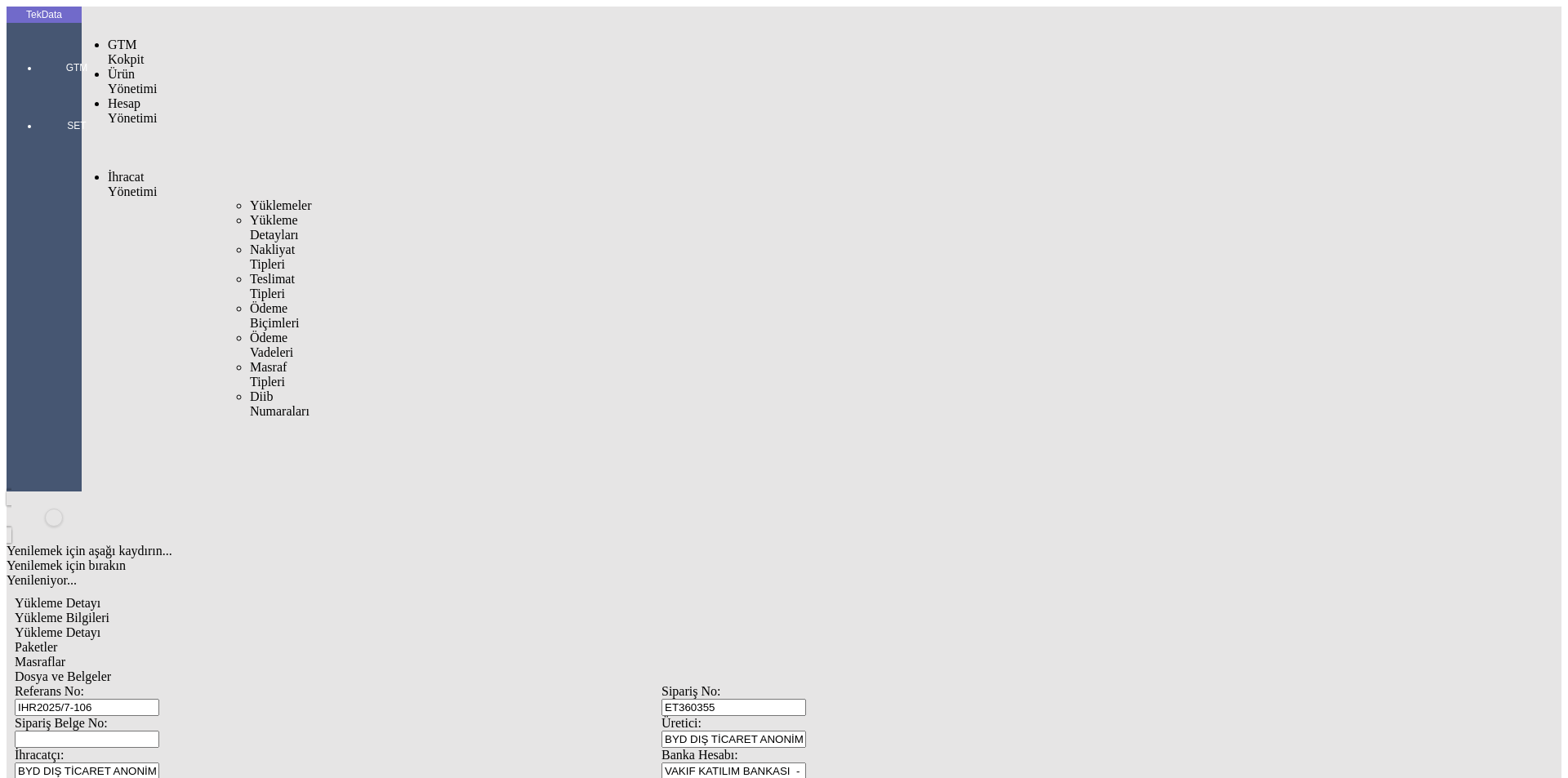
click at [250, 198] on span "Yüklemeler" at bounding box center [281, 204] width 62 height 13
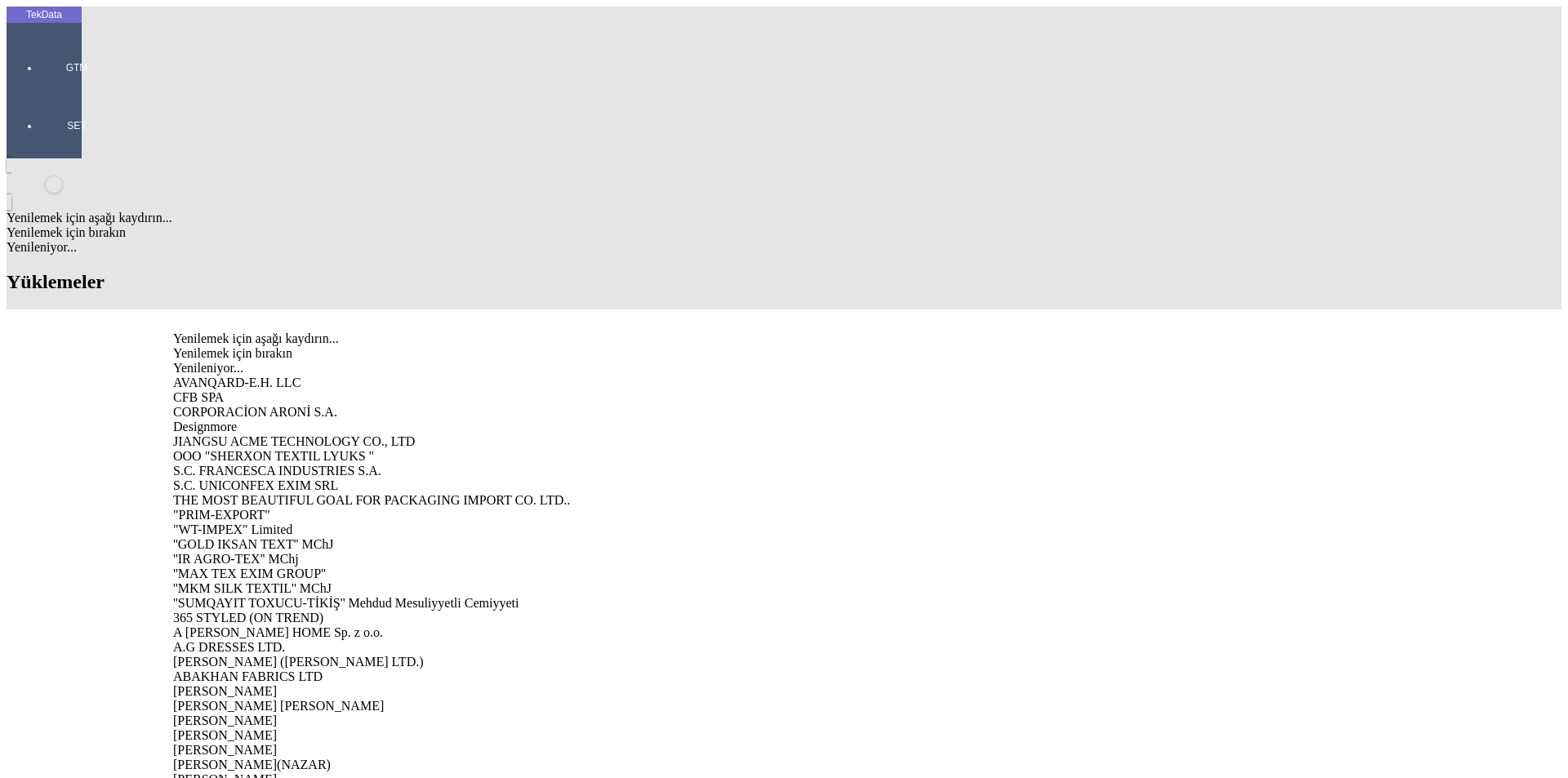
type input "TOV"
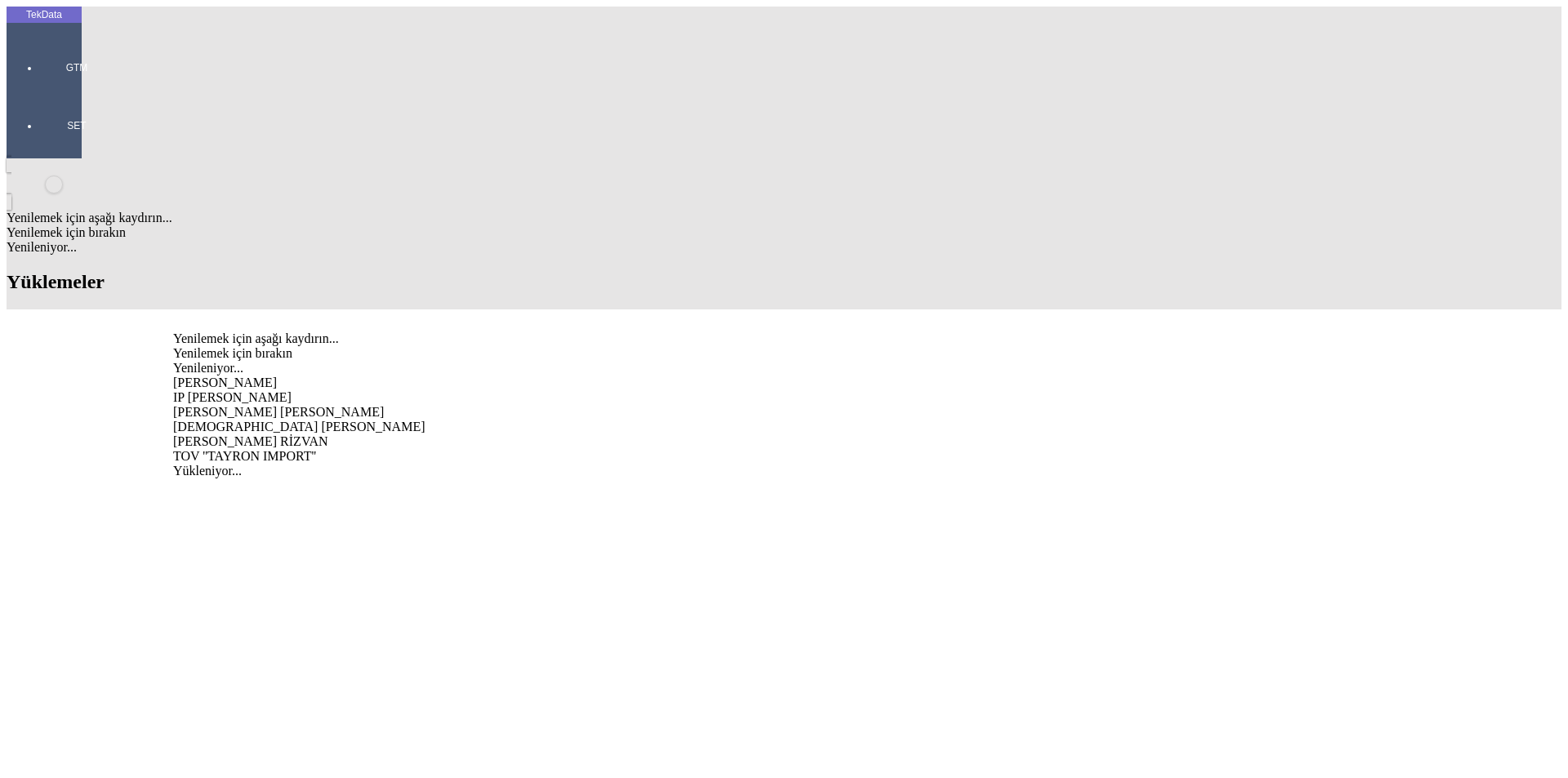
click at [280, 449] on div "TOV ''TAYRON IMPORT''" at bounding box center [488, 456] width 630 height 14
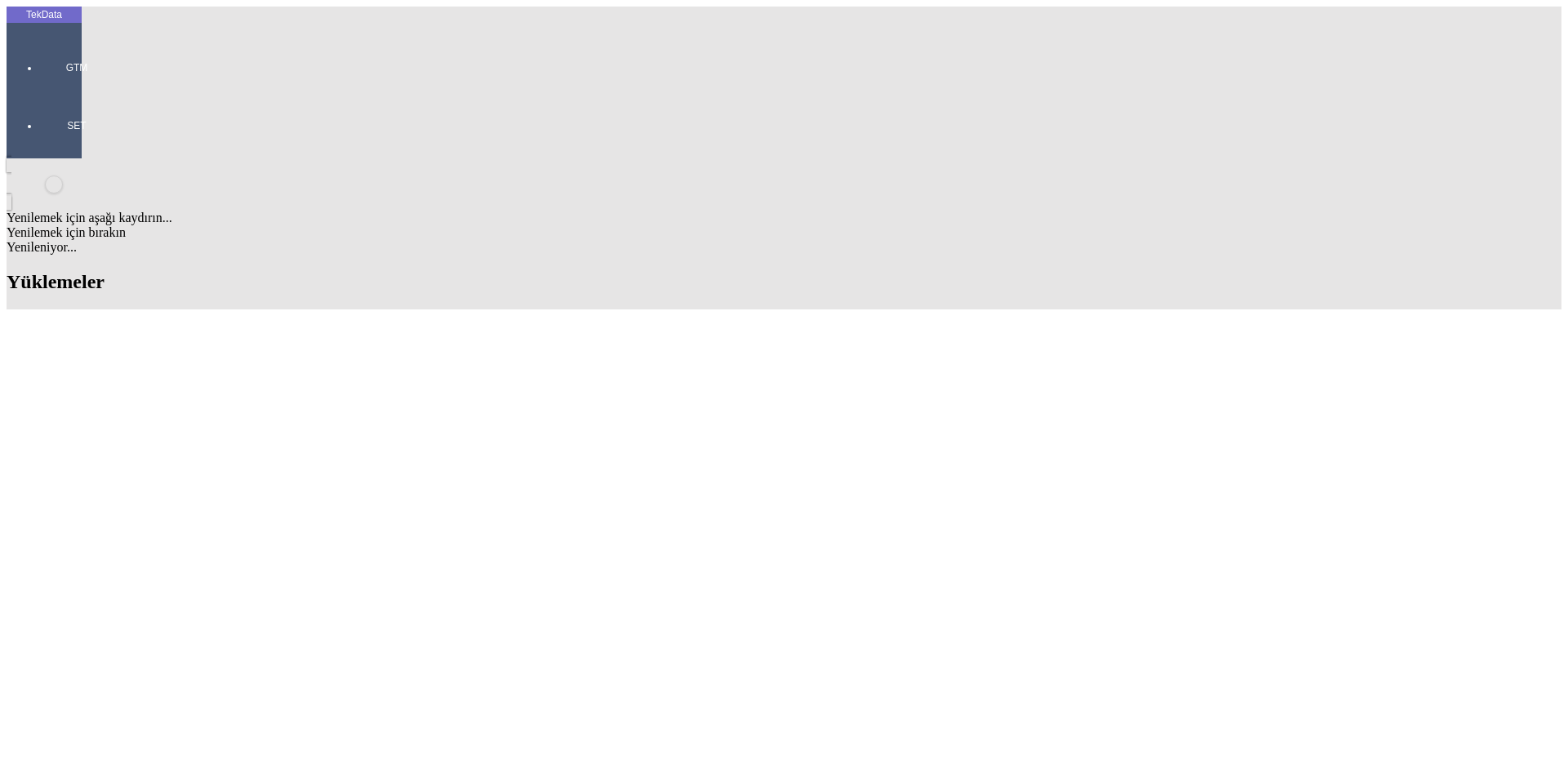
paste input "IHR2025/8-072"
type input "IHR2025/8-072"
paste input "ET360297"
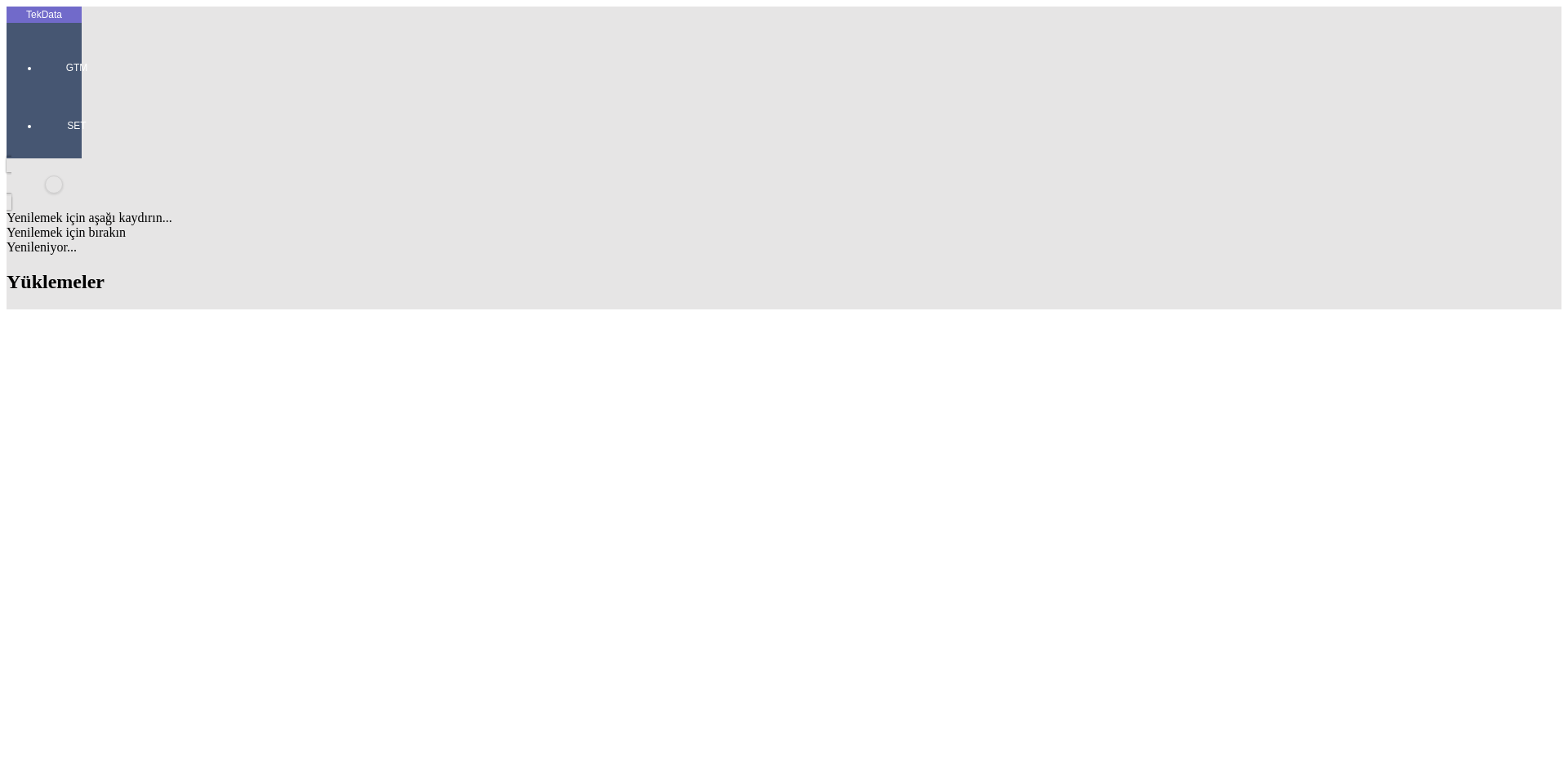
type input "ET360297"
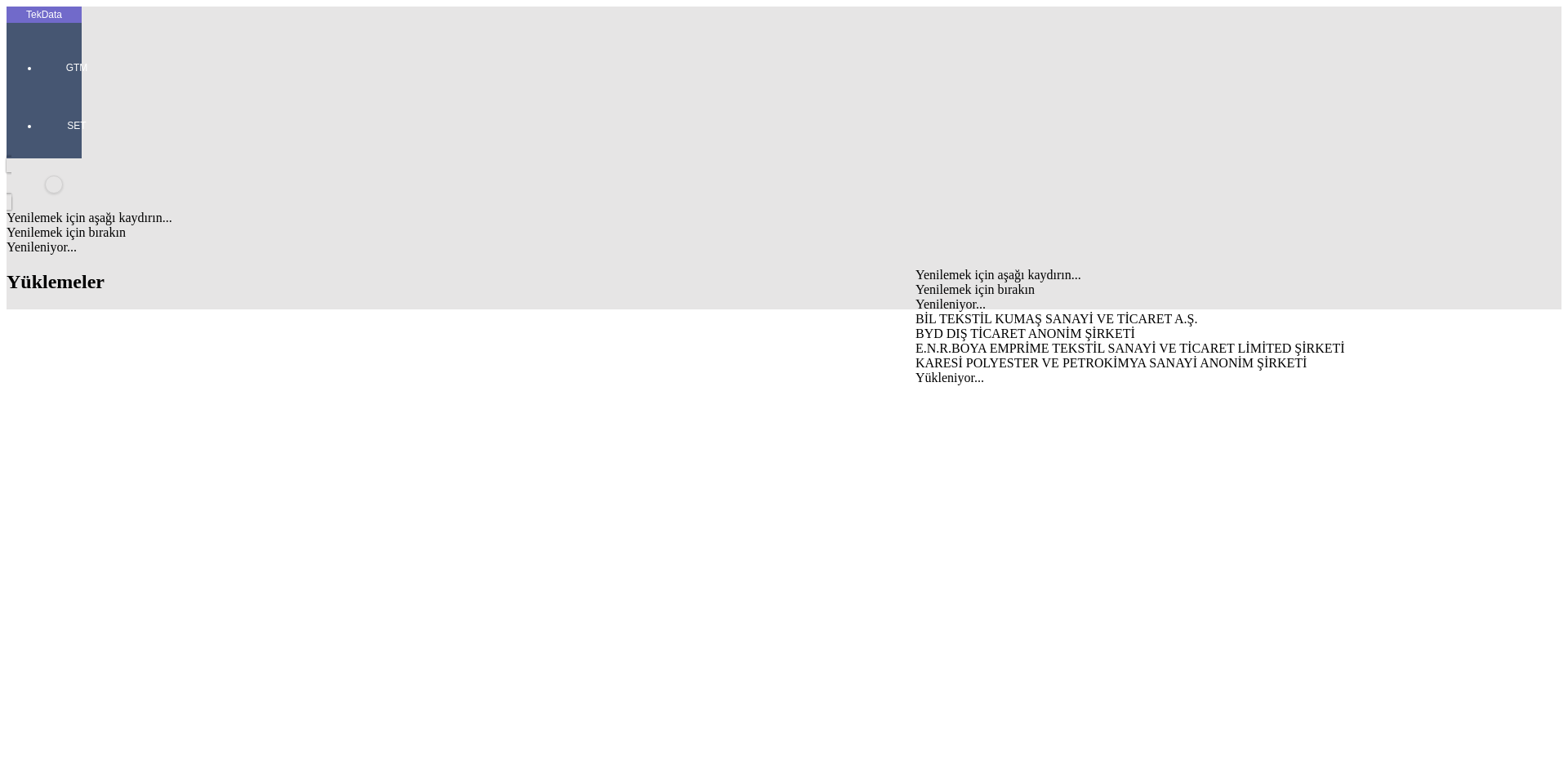
click at [959, 326] on div "BYD DIŞ TİCARET ANONİM ŞİRKETİ" at bounding box center [1227, 333] width 624 height 14
type input "BYD DIŞ TİCARET ANONİM ŞİRKETİ"
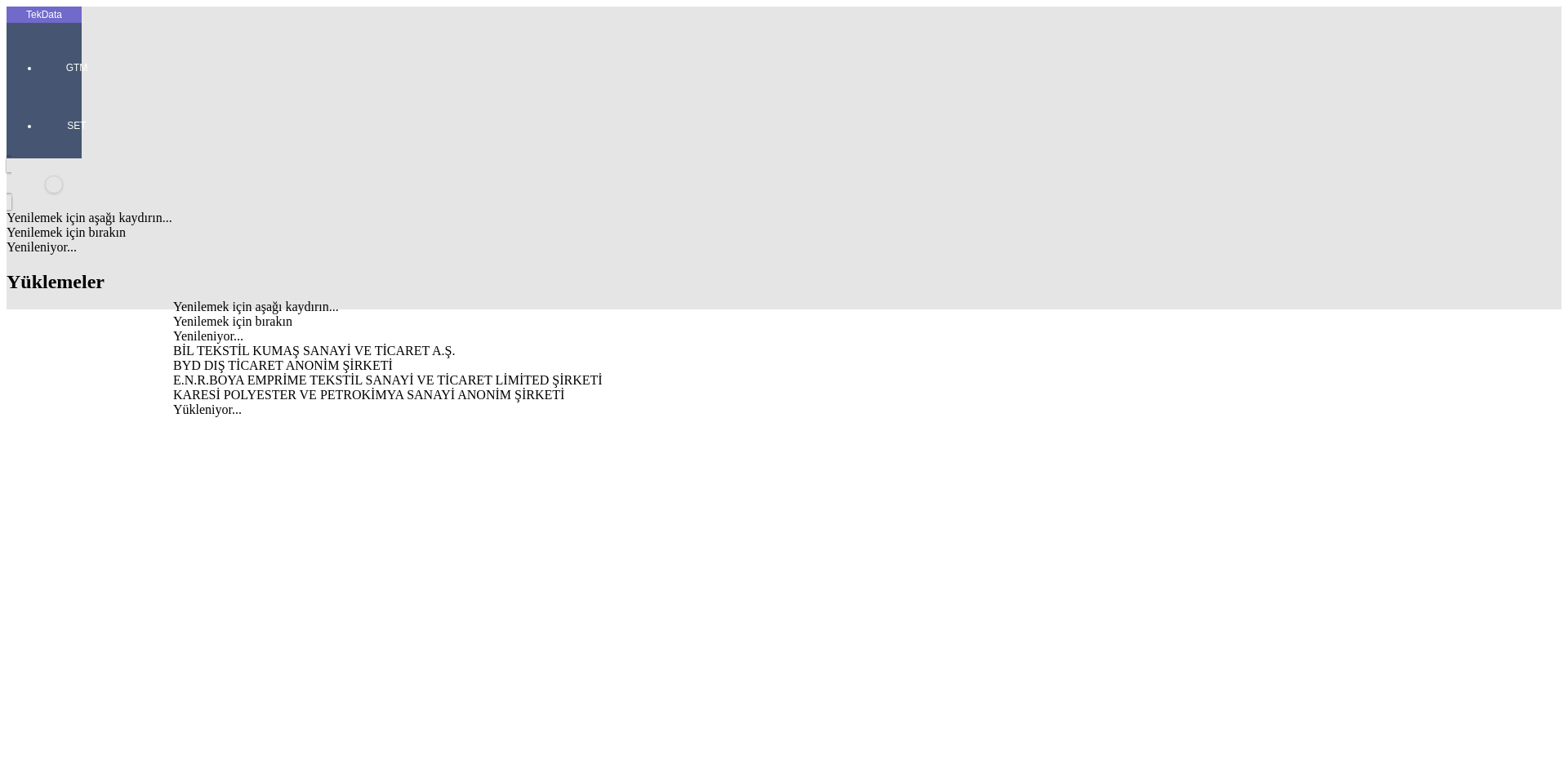
click at [286, 359] on div "BYD DIŞ TİCARET ANONİM ŞİRKETİ" at bounding box center [488, 366] width 630 height 14
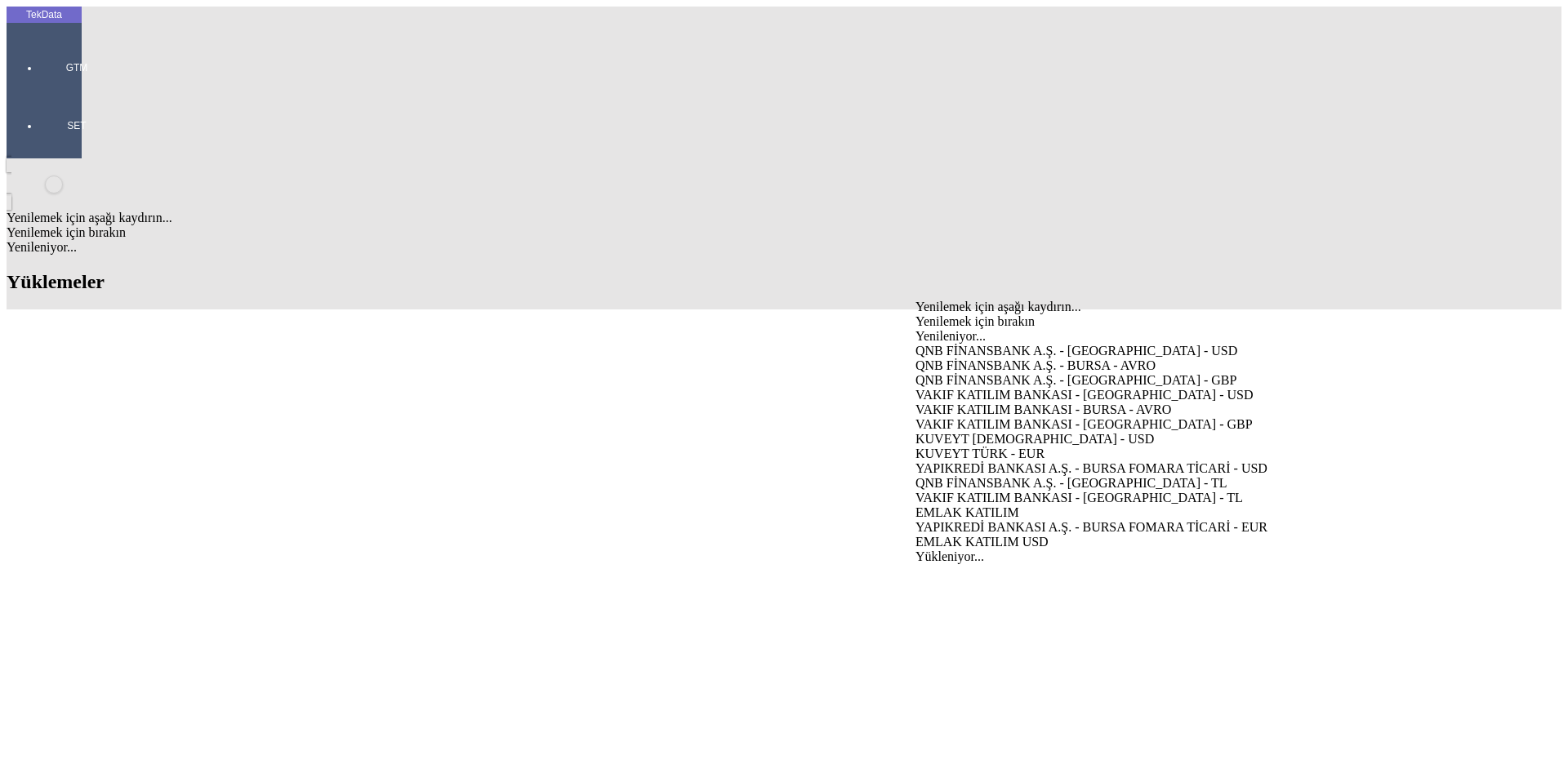
click at [955, 388] on div "VAKIF KATILIM BANKASI - [GEOGRAPHIC_DATA] - USD" at bounding box center [1227, 395] width 624 height 14
type input "VAKIF KATILIM BANKASI - [GEOGRAPHIC_DATA] - USD"
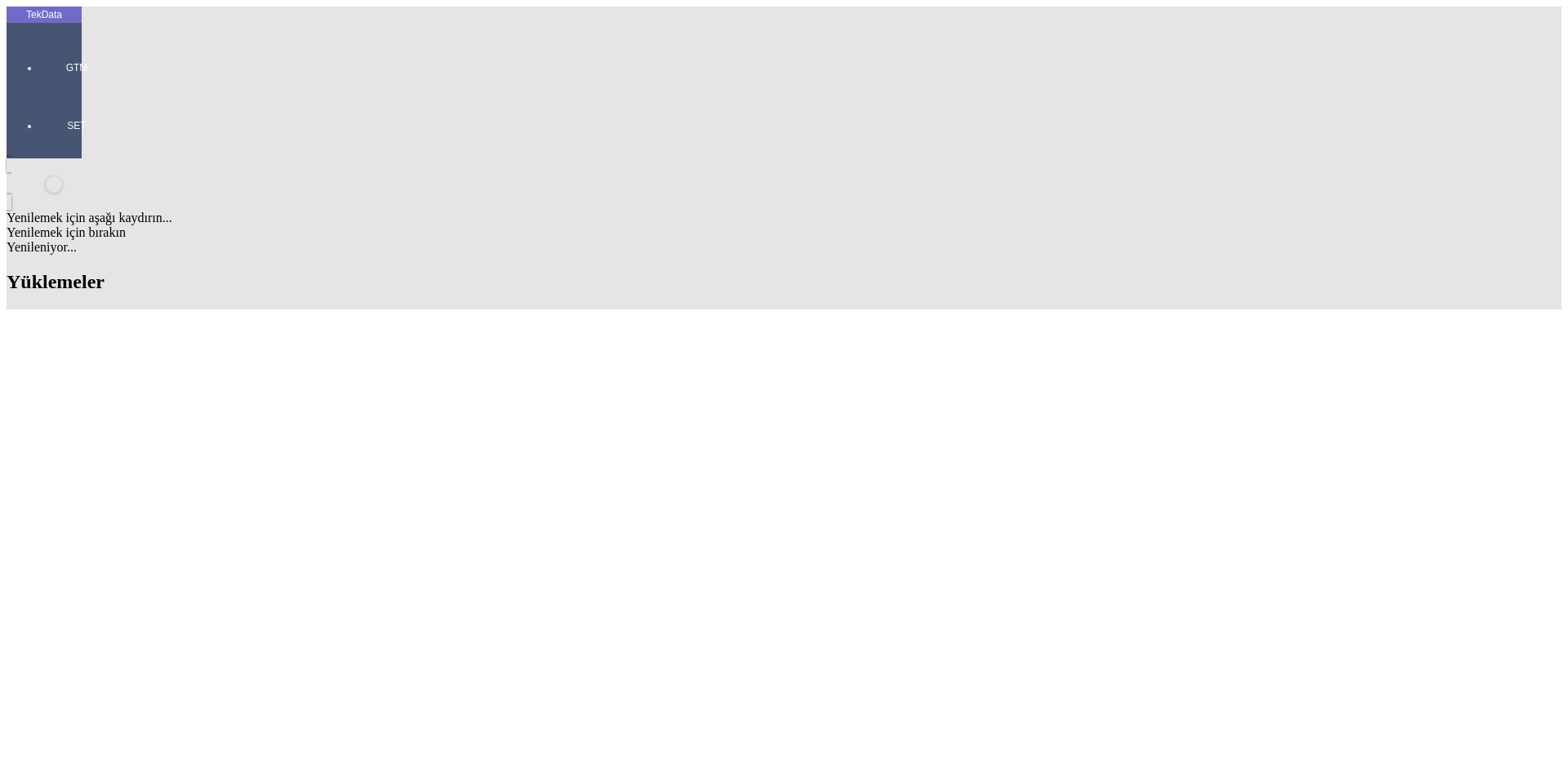
click at [952, 376] on div "Fatura Adresi BORISPOL ST. BOTANICHNA 1/7 OFFICE 7 KOD 45355008" at bounding box center [1227, 383] width 624 height 14
type input "Fatura Adresi BORISPOL ST. BOTANICHNA 1/7 OFFICE 7 KOD 45355008"
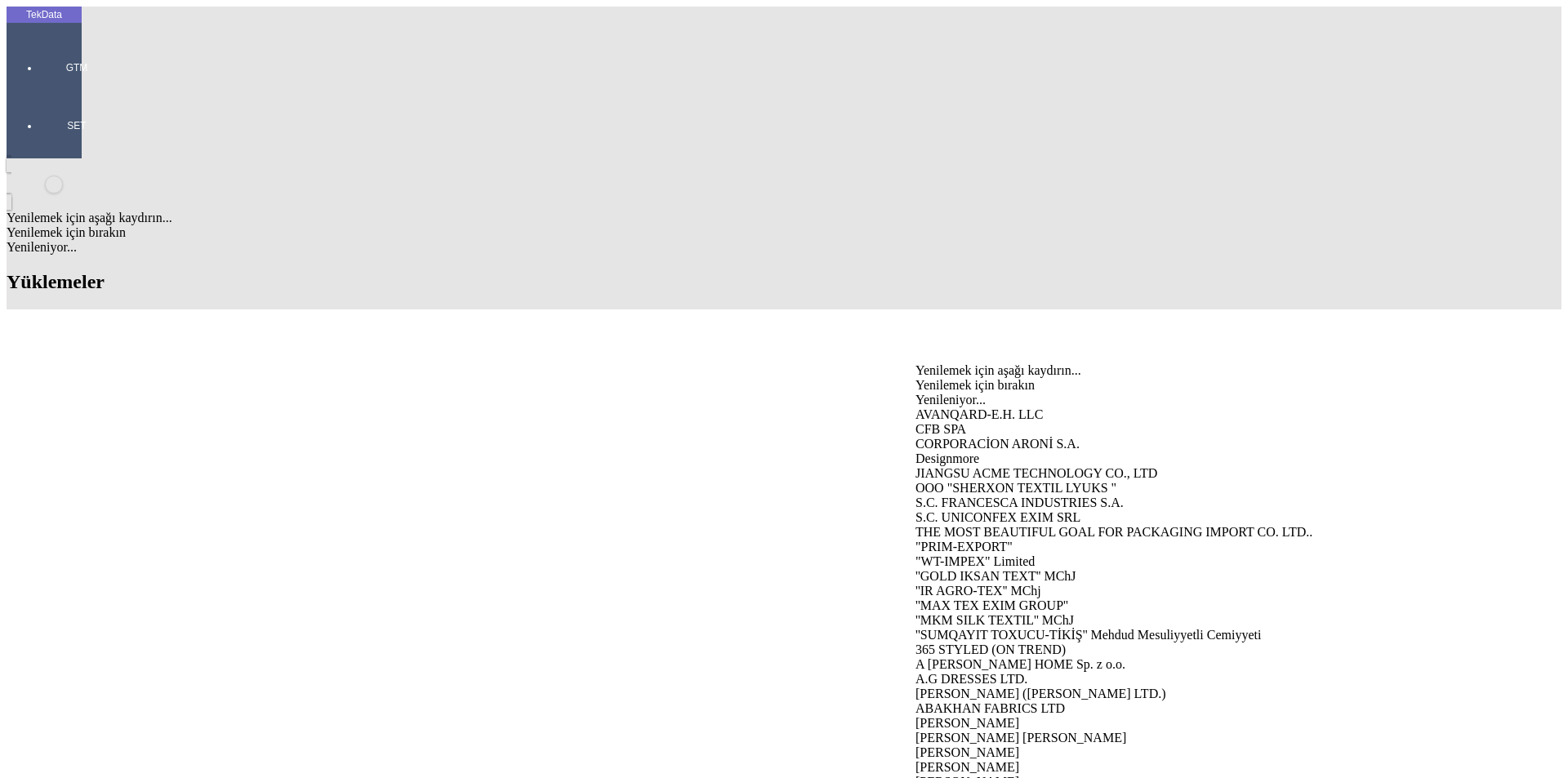
type input "TOV"
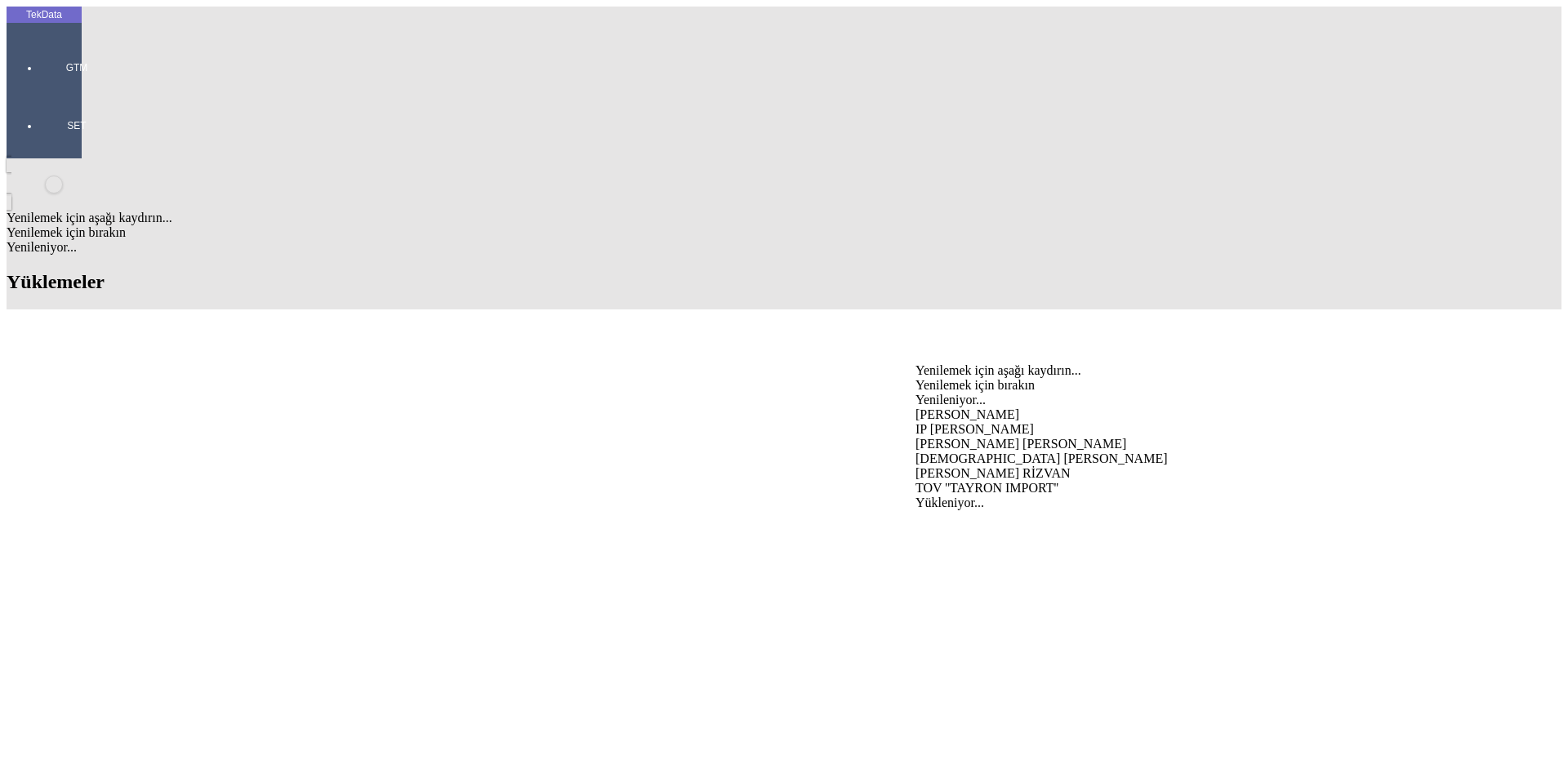
click at [992, 481] on div "TOV ''TAYRON IMPORT''" at bounding box center [1227, 488] width 624 height 14
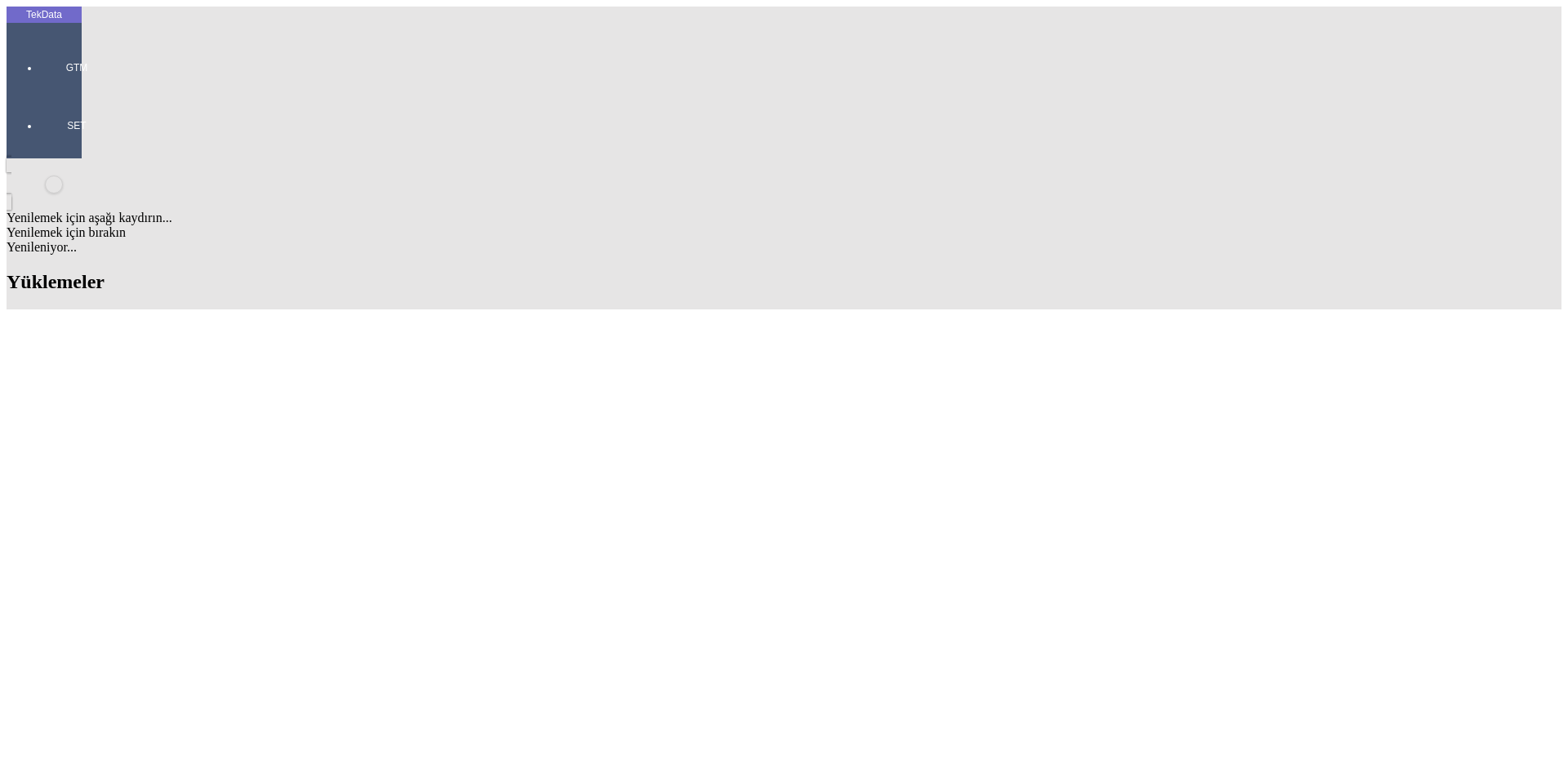
click at [308, 439] on div "Fatura Adresi BORISPOL ST. BOTANICHNA 1/7 OFFICE 7 KOD 45355008" at bounding box center [488, 446] width 630 height 14
type input "Fatura Adresi BORISPOL ST. BOTANICHNA 1/7 OFFICE 7 KOD 45355008"
click at [255, 565] on div "[PERSON_NAME]" at bounding box center [488, 572] width 630 height 14
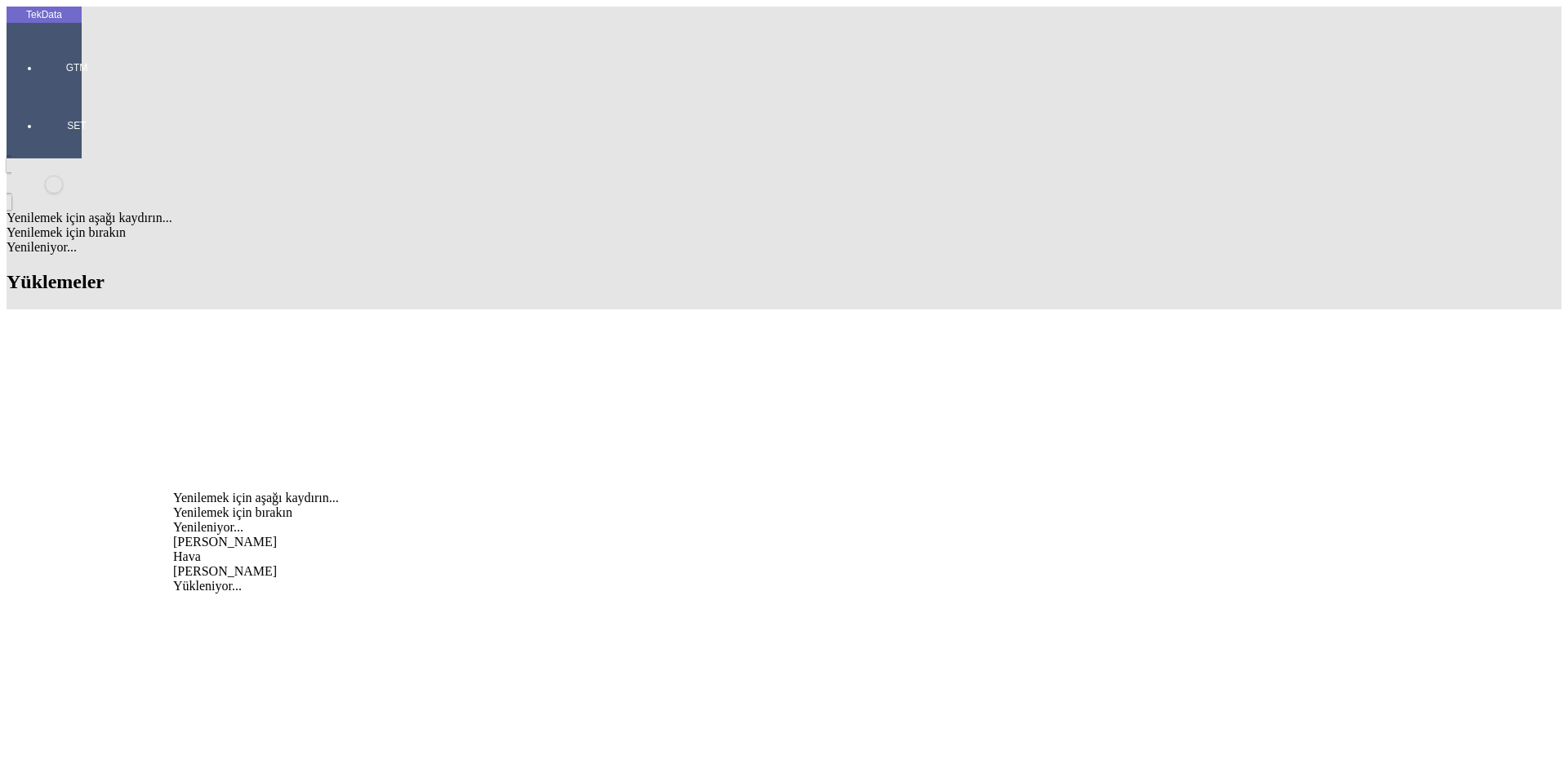
type input "[PERSON_NAME]"
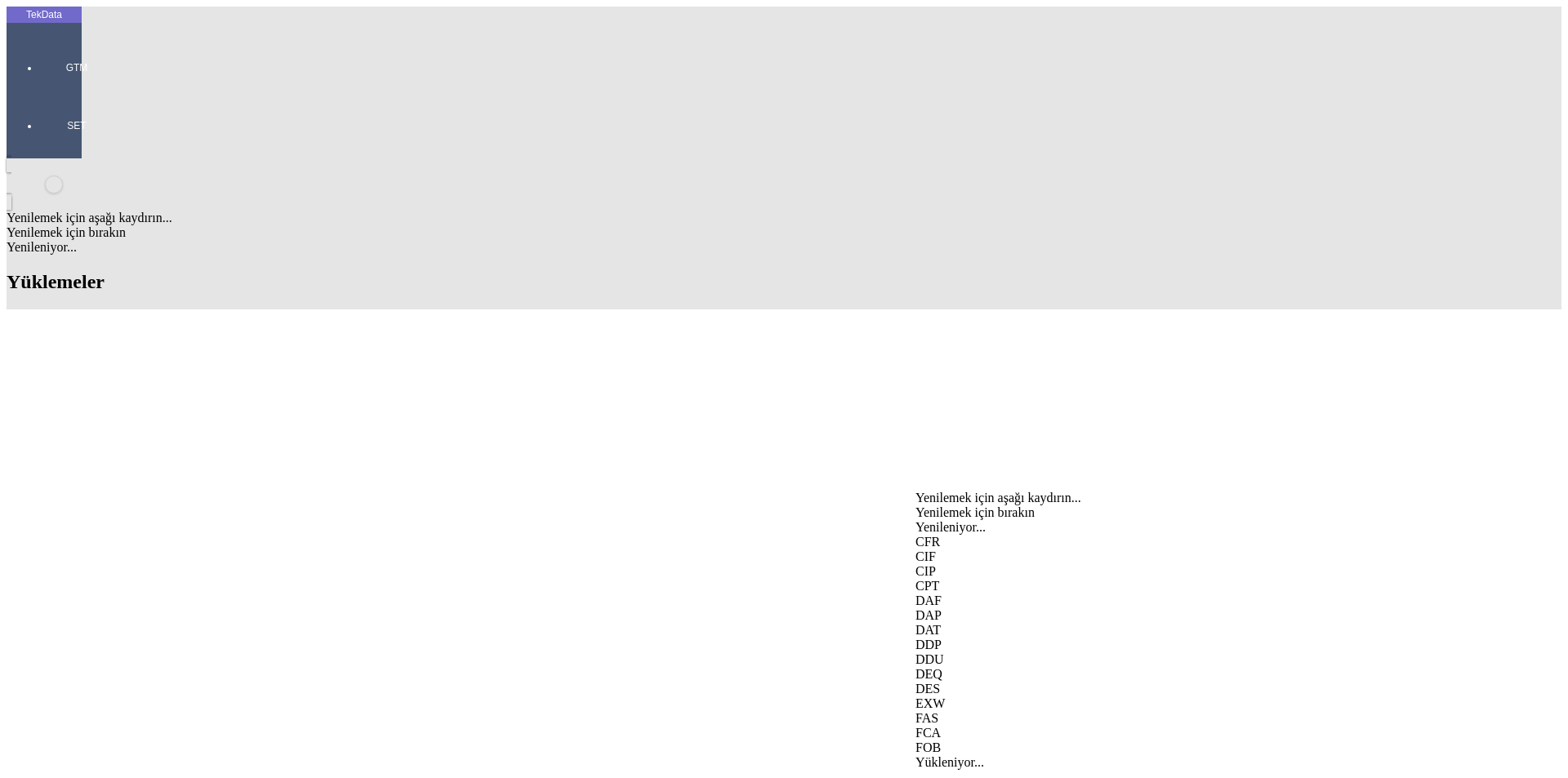
click at [960, 696] on div "EXW" at bounding box center [1227, 704] width 624 height 14
type input "EXW"
type input "[GEOGRAPHIC_DATA]"
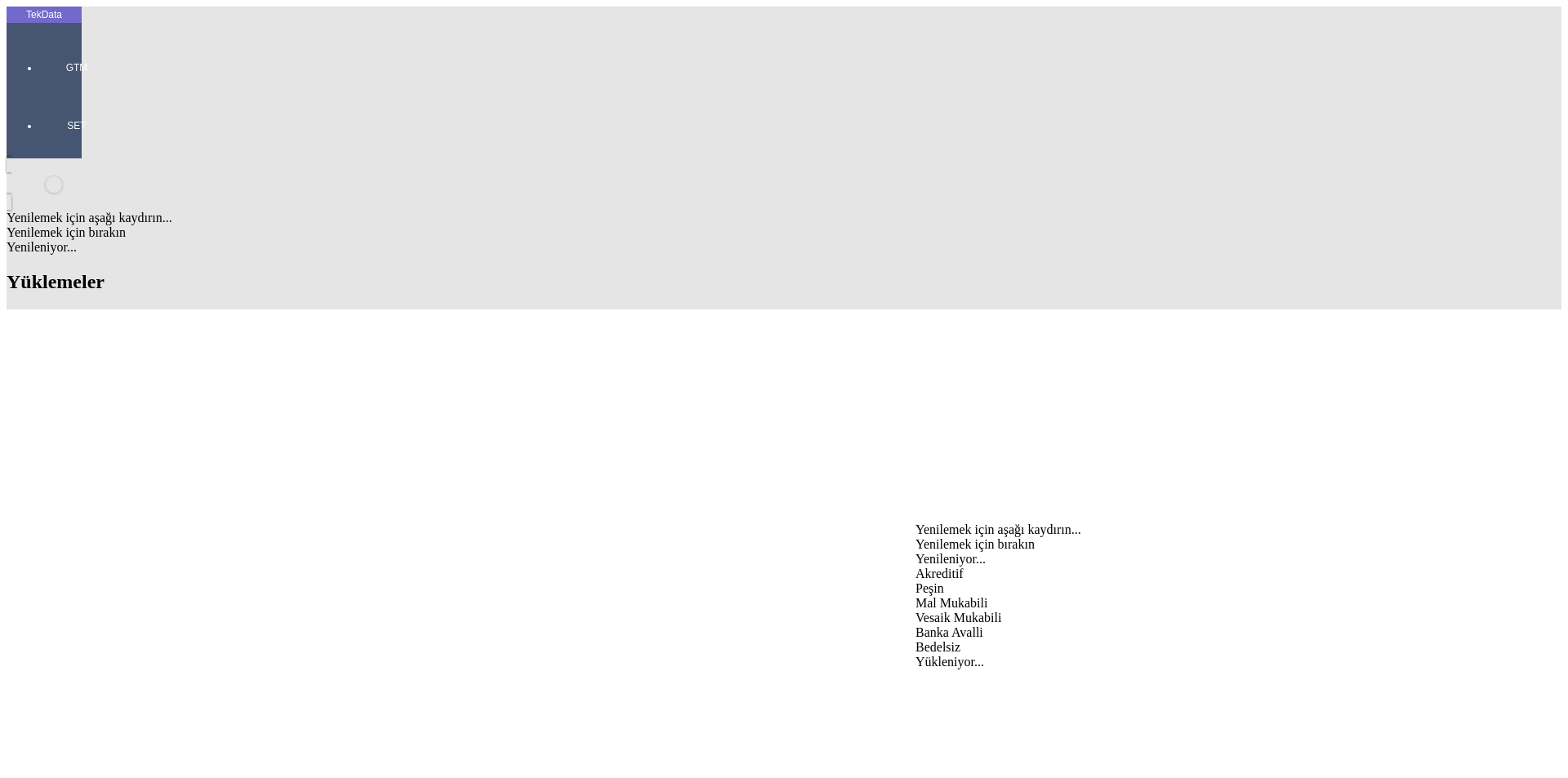
click at [961, 596] on div "Mal Mukabili" at bounding box center [1227, 603] width 624 height 14
type input "Mal Mukabili"
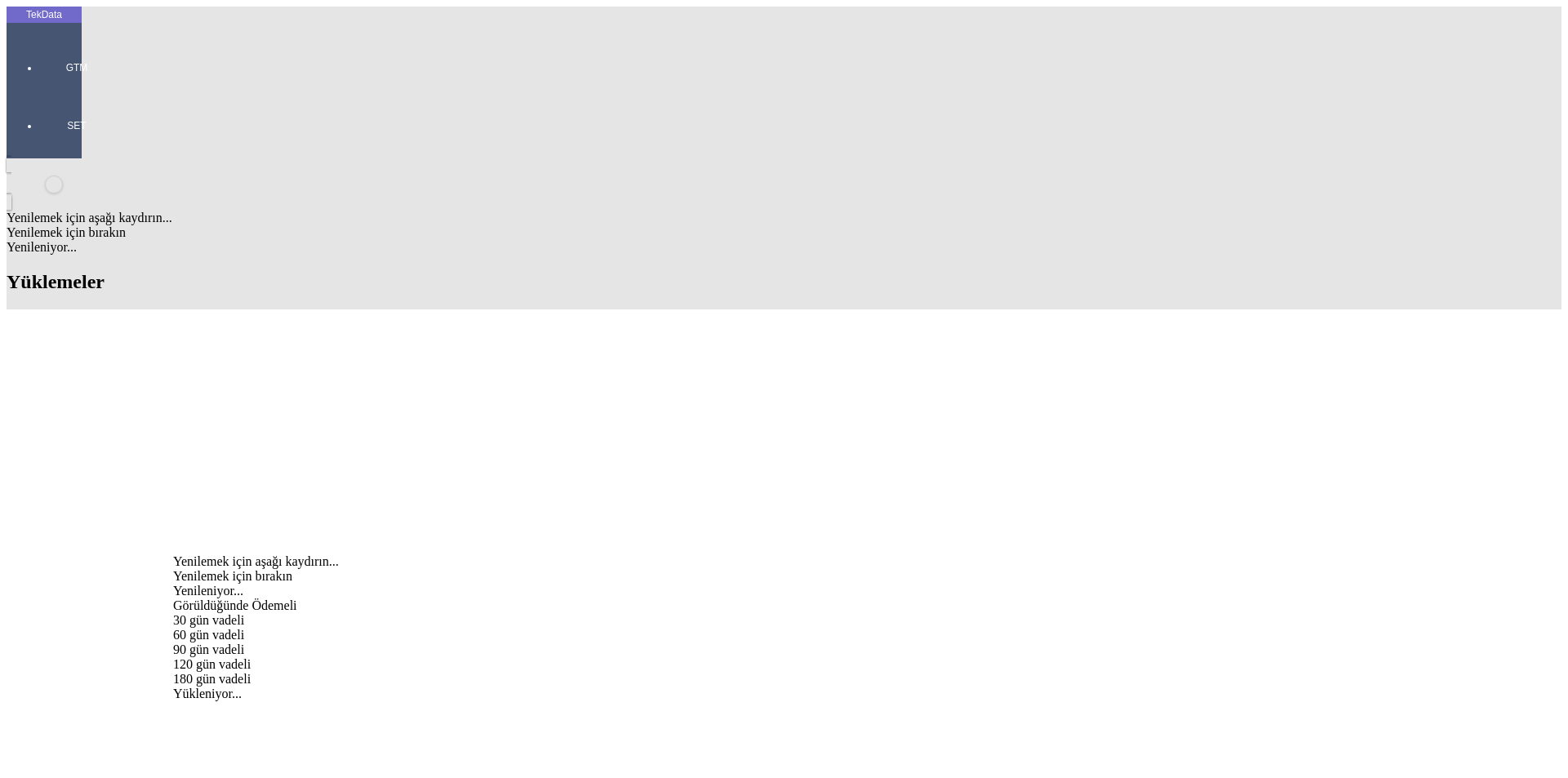
click at [356, 599] on div "Görüldüğünde Ödemeli" at bounding box center [488, 606] width 630 height 14
type input "Görüldüğünde Ödemeli"
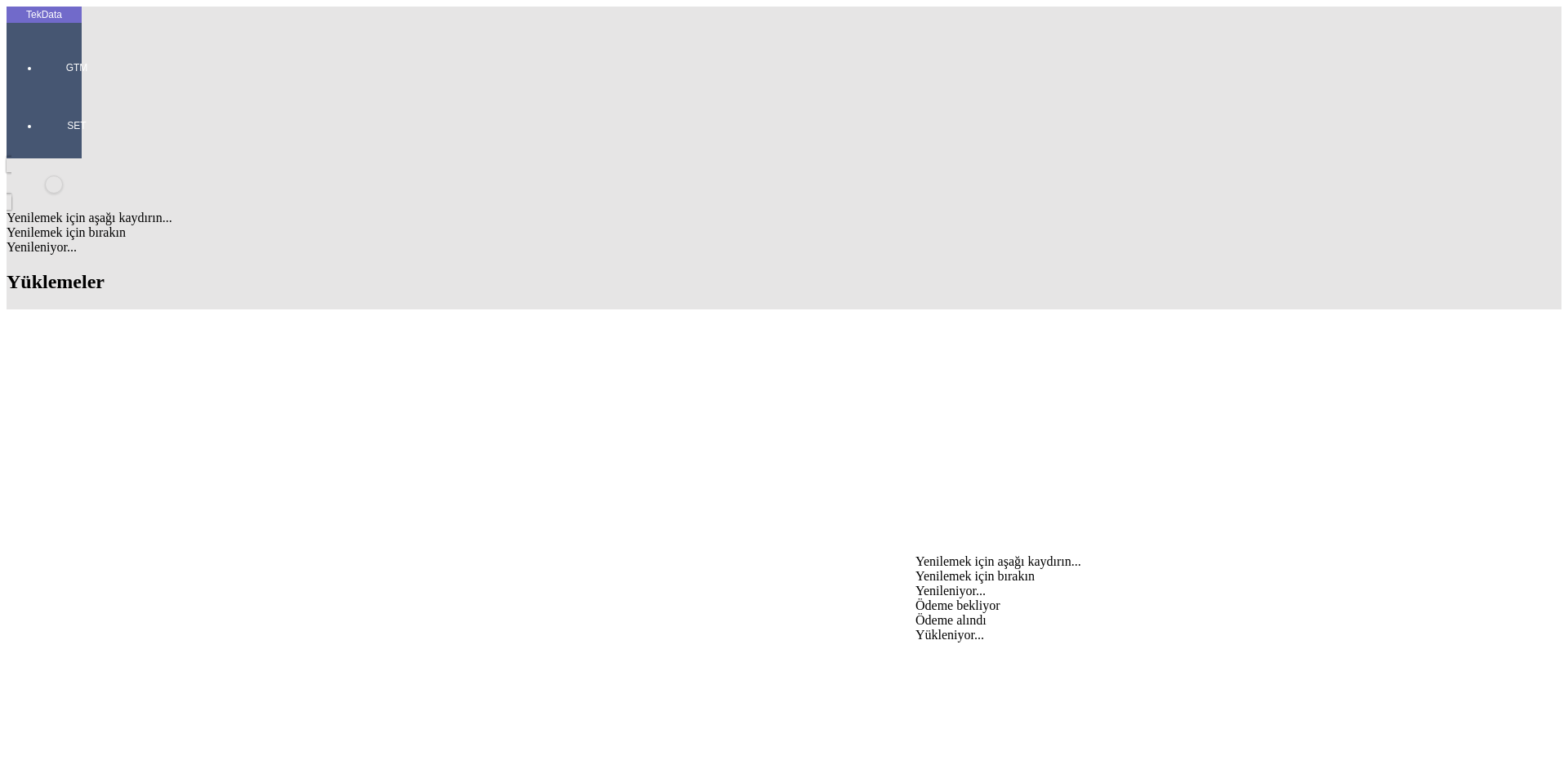
click at [960, 599] on div "Ödeme bekliyor" at bounding box center [1227, 606] width 624 height 14
type input "Ödeme bekliyor"
type input "6458.74"
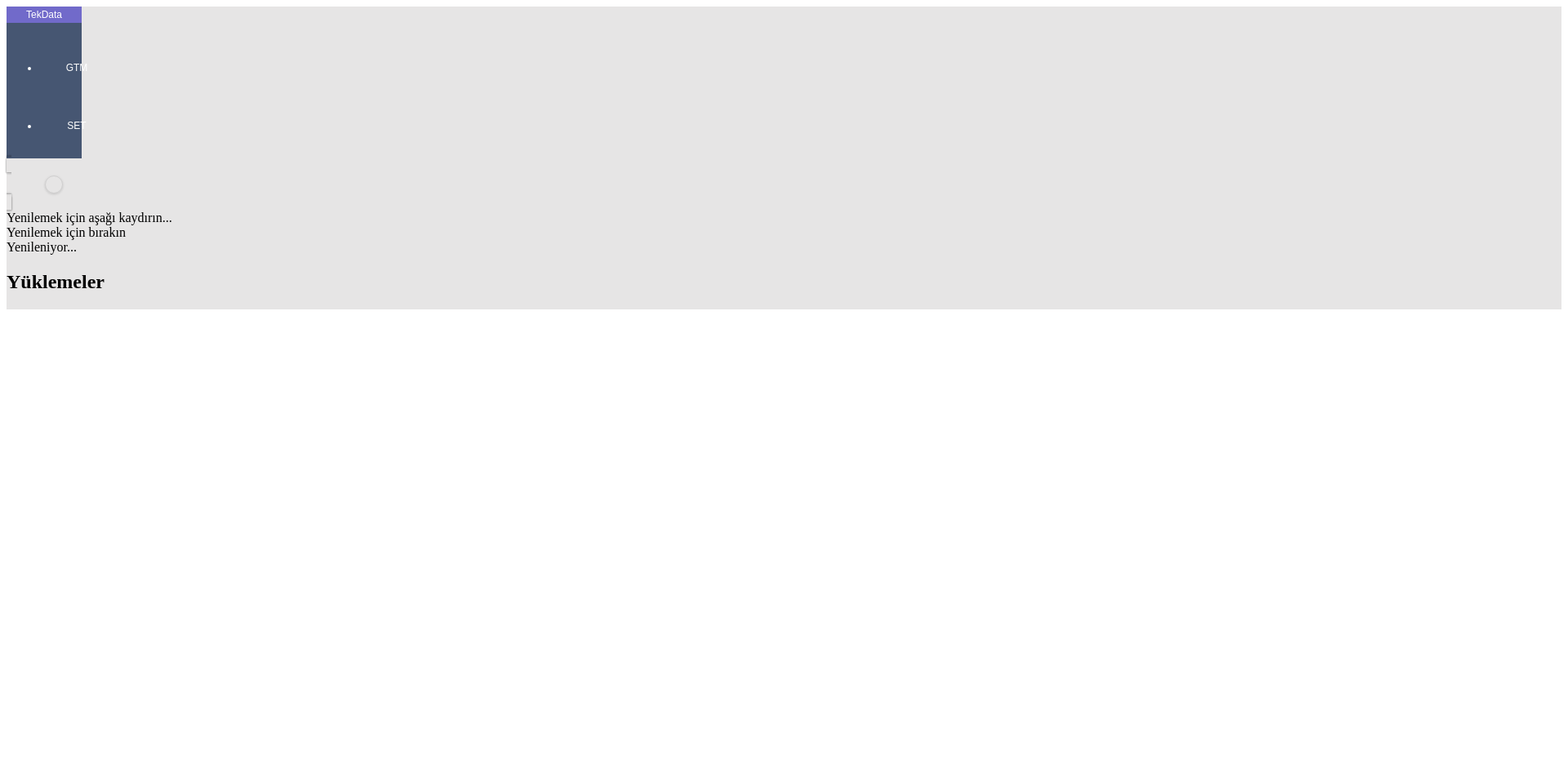
type input "6515.14"
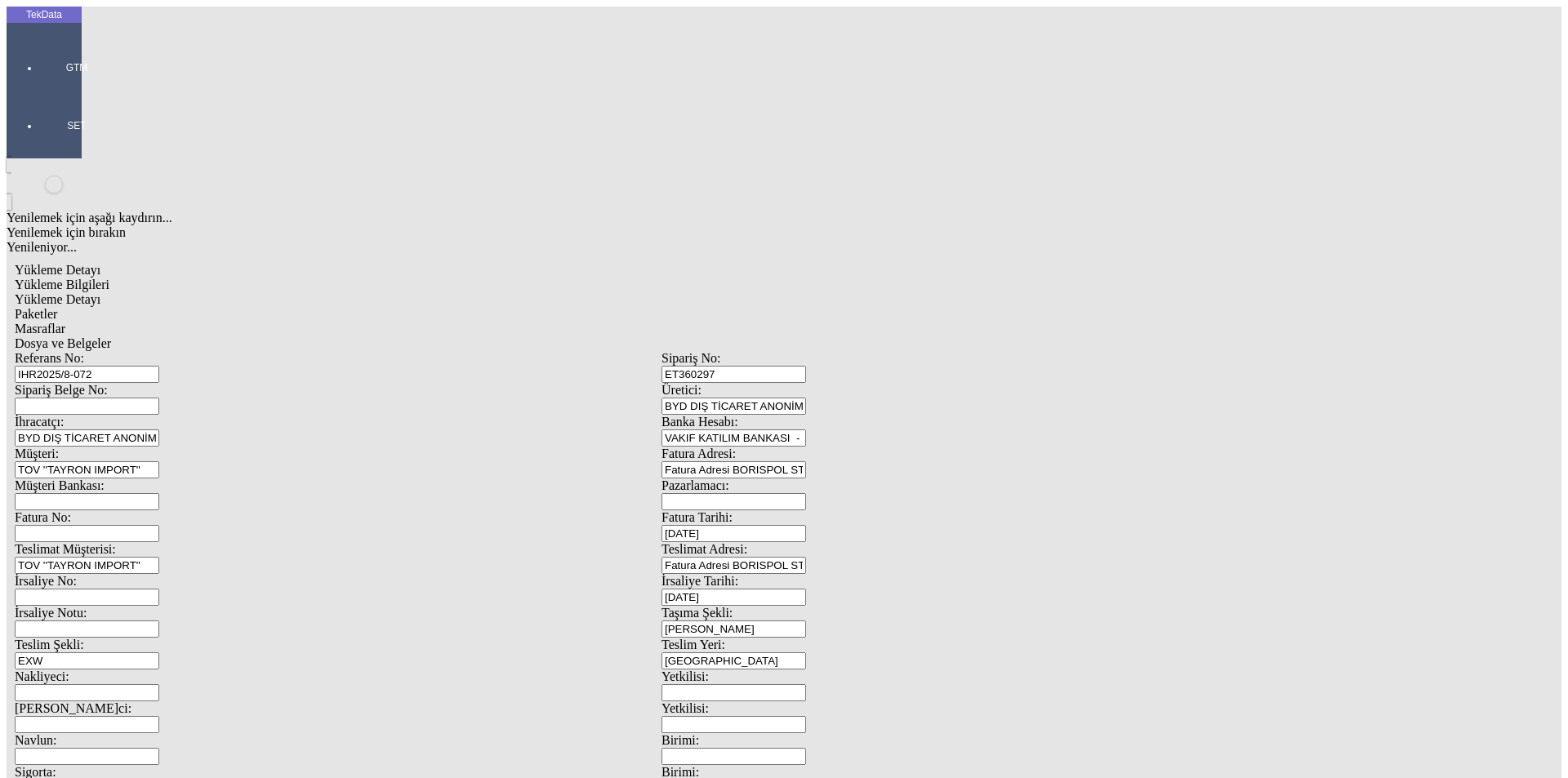
click at [100, 292] on span "Yükleme Detayı" at bounding box center [57, 298] width 86 height 13
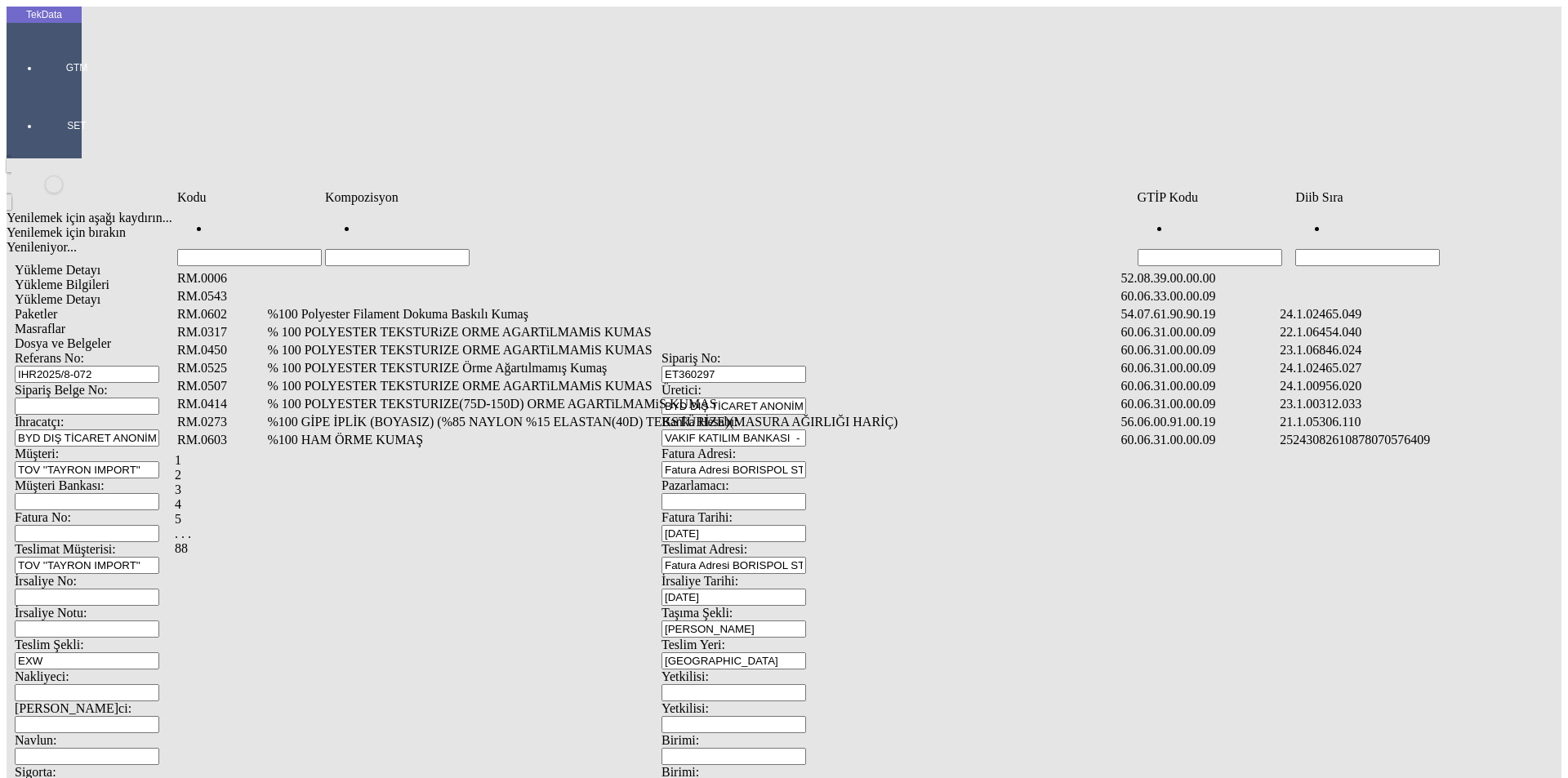
click at [1349, 249] on input "Hücreyi Filtrele" at bounding box center [1367, 257] width 144 height 17
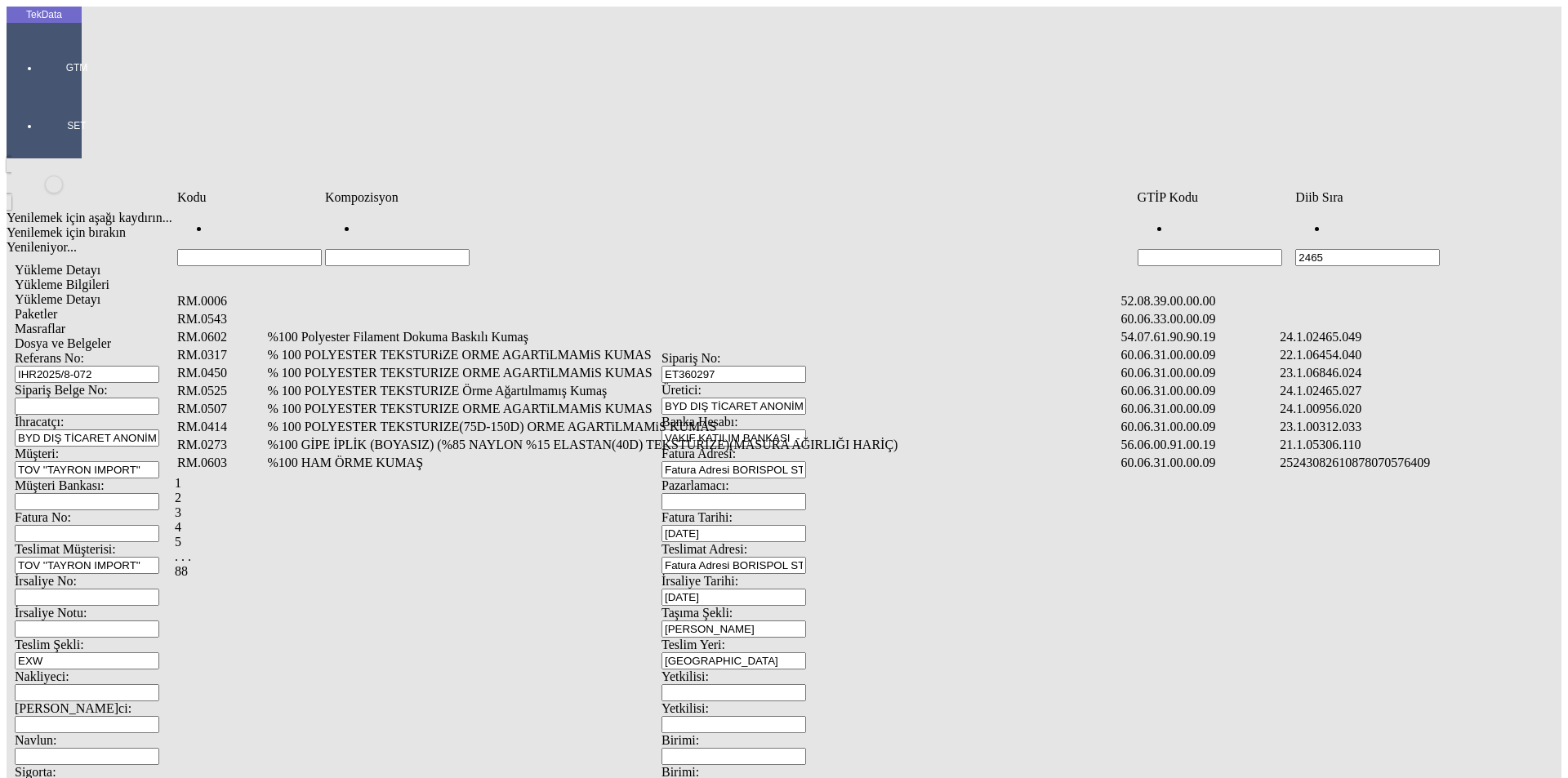
type input "2465"
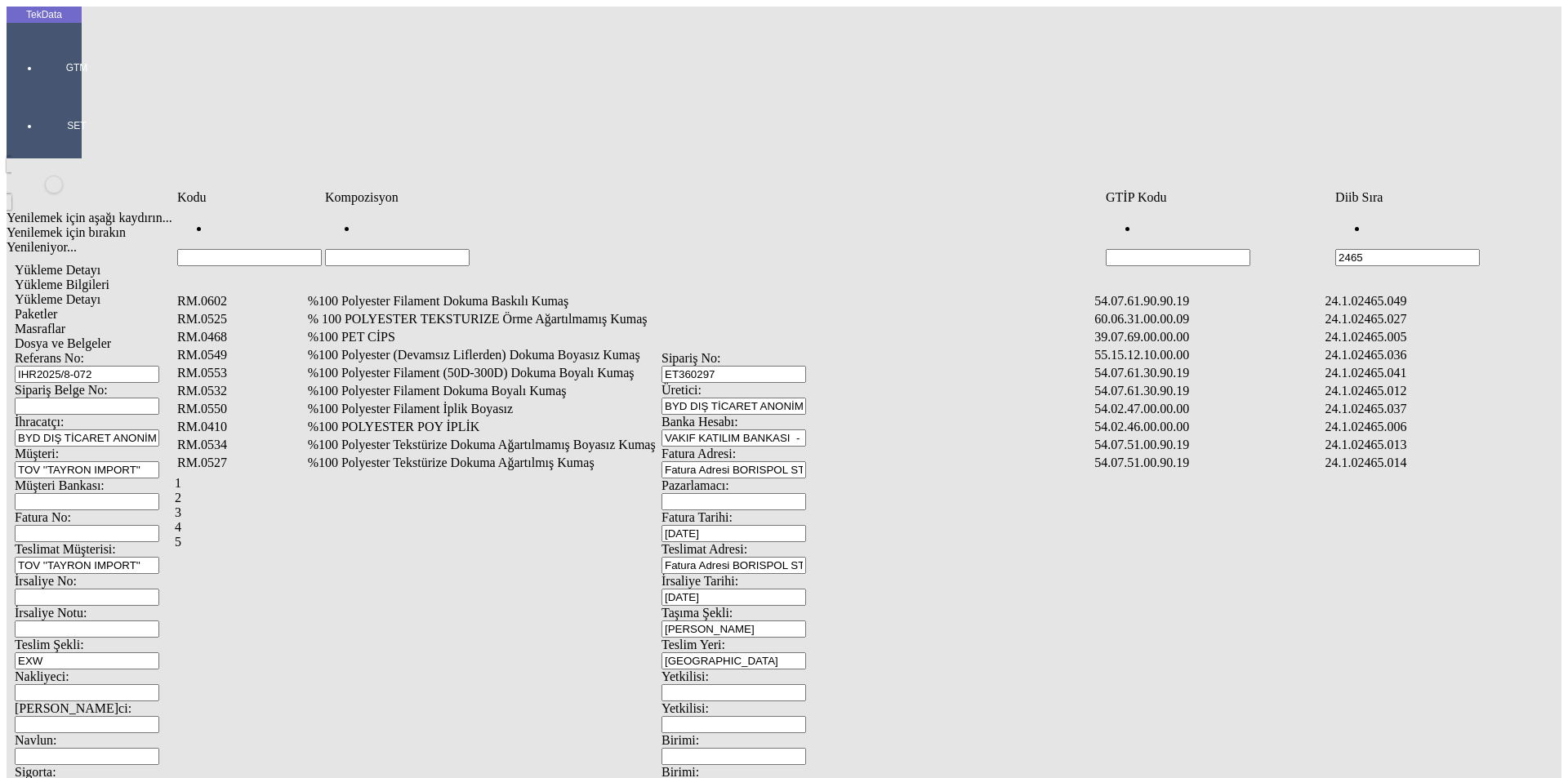
click at [470, 249] on input "Hücreyi Filtrele" at bounding box center [397, 257] width 144 height 17
type input "%"
type input "%100 POLYESTER TE"
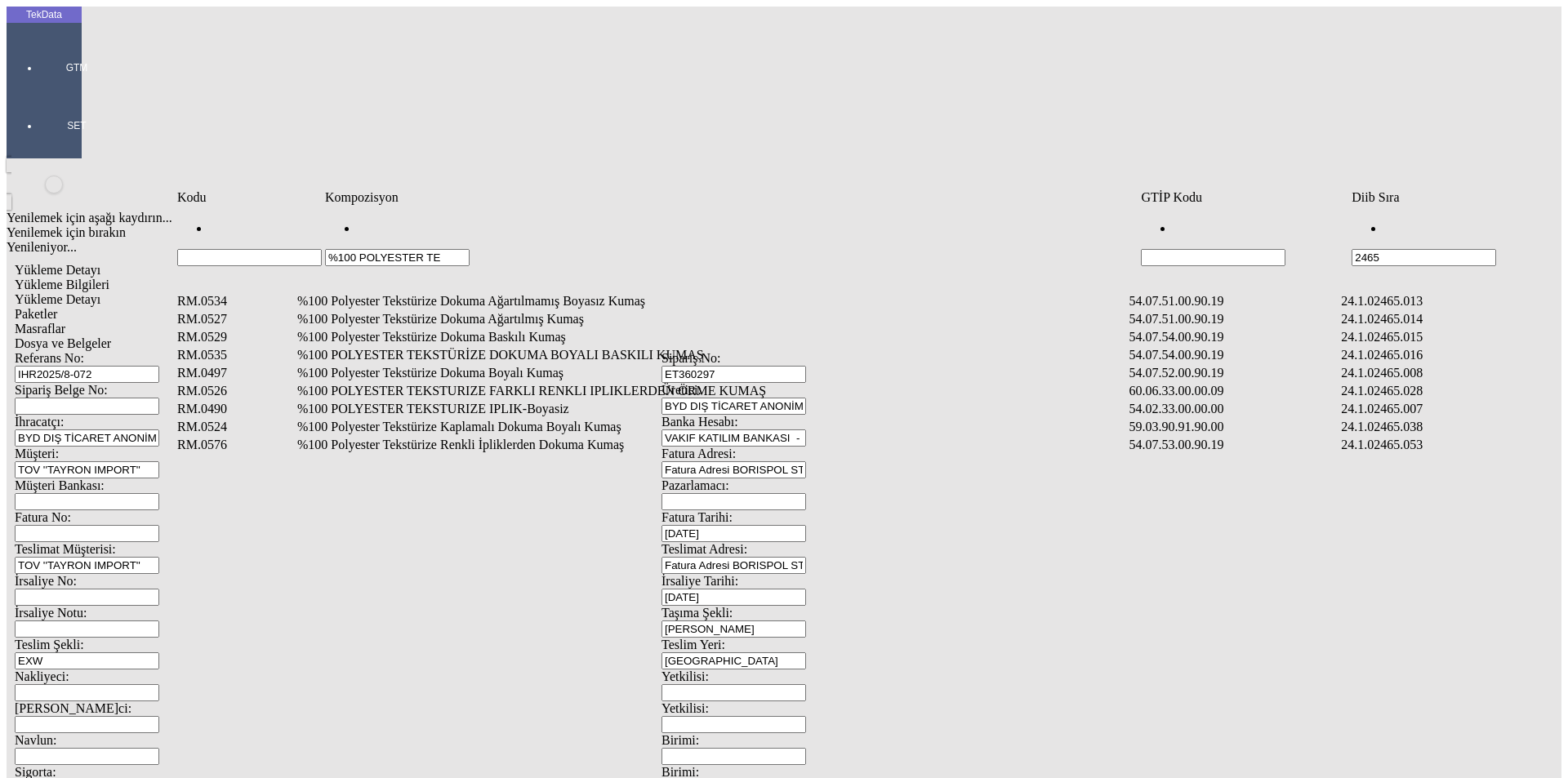
click at [492, 365] on td "%100 Polyester Tekstürize Dokuma Boyalı Kumaş" at bounding box center [712, 373] width 831 height 16
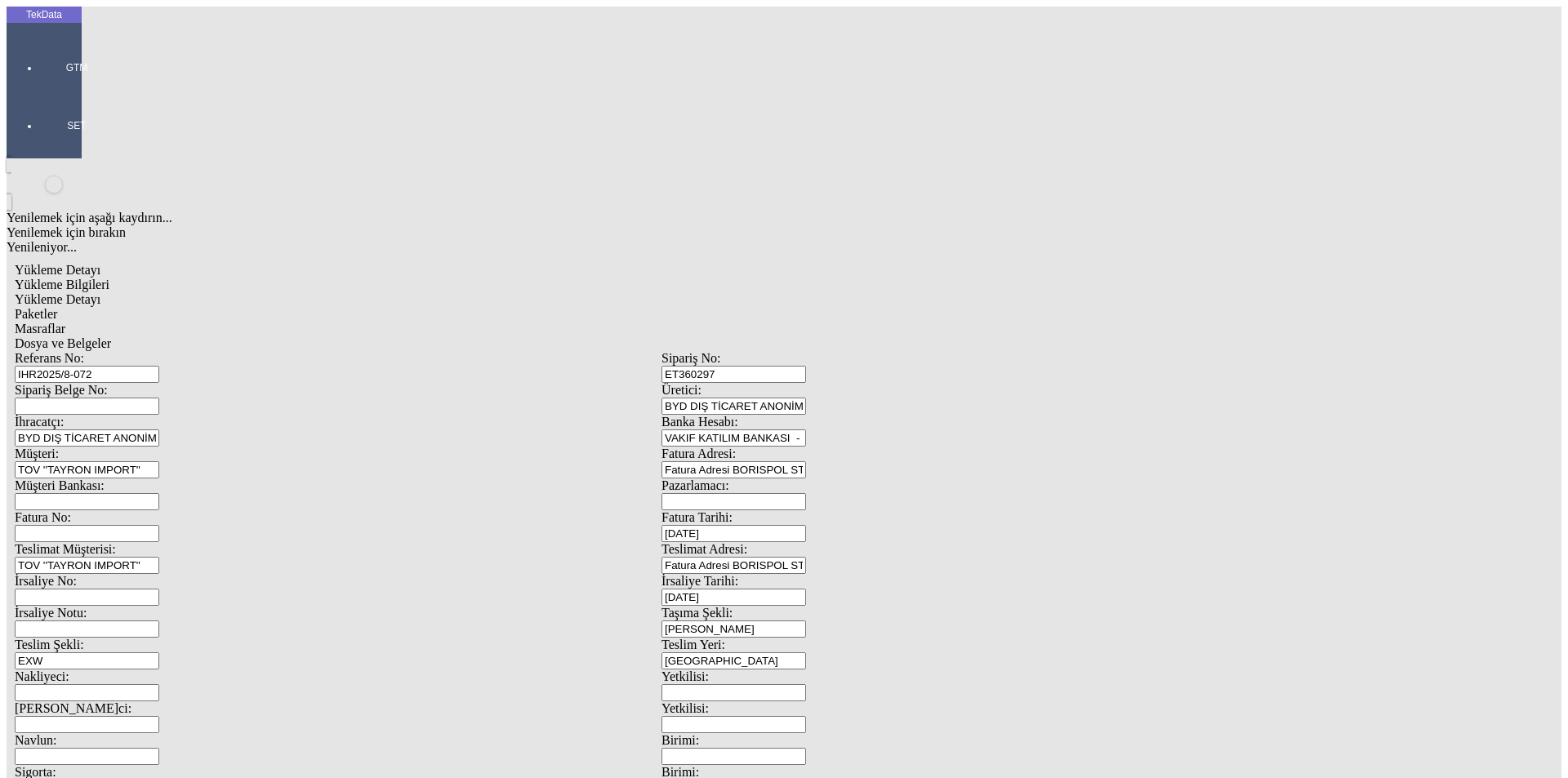
type input "9072.59"
click at [922, 296] on div "Metre" at bounding box center [1214, 303] width 647 height 14
type input "Metre"
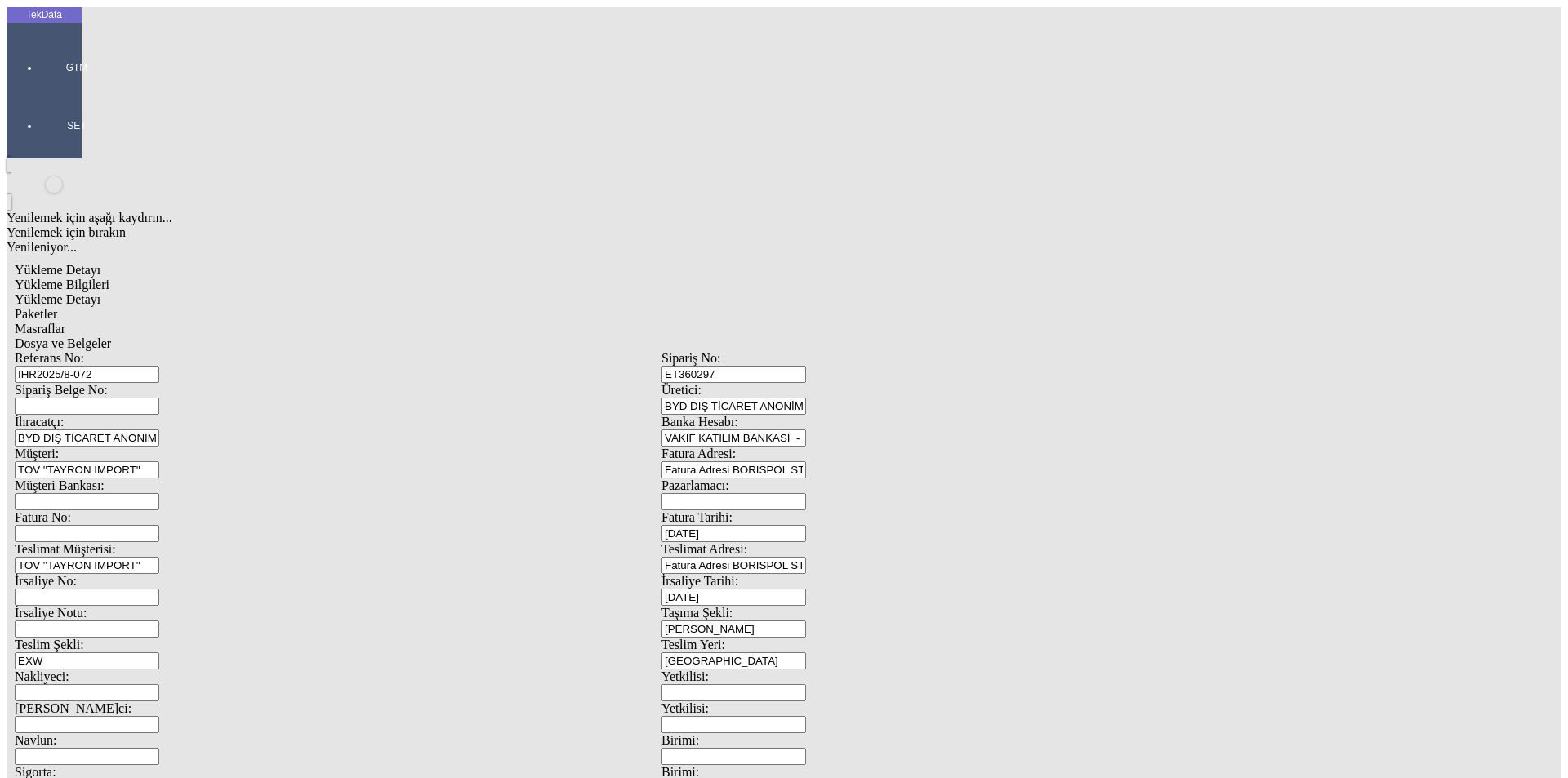
type input "2.15"
click at [952, 342] on div "Amerikan Doları" at bounding box center [1214, 350] width 647 height 14
type input "Amerikan Doları"
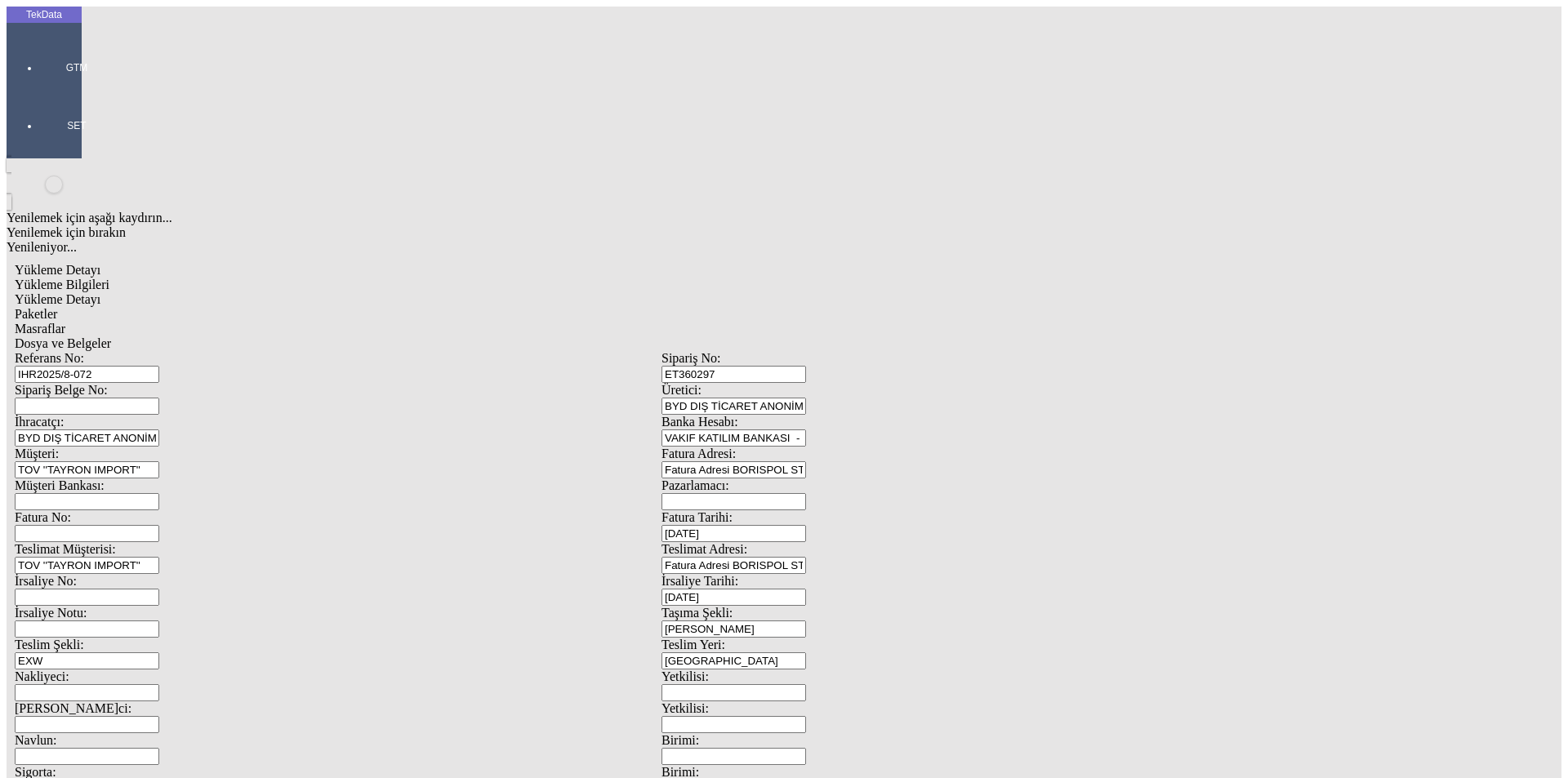
type input "300"
type input "5372.69"
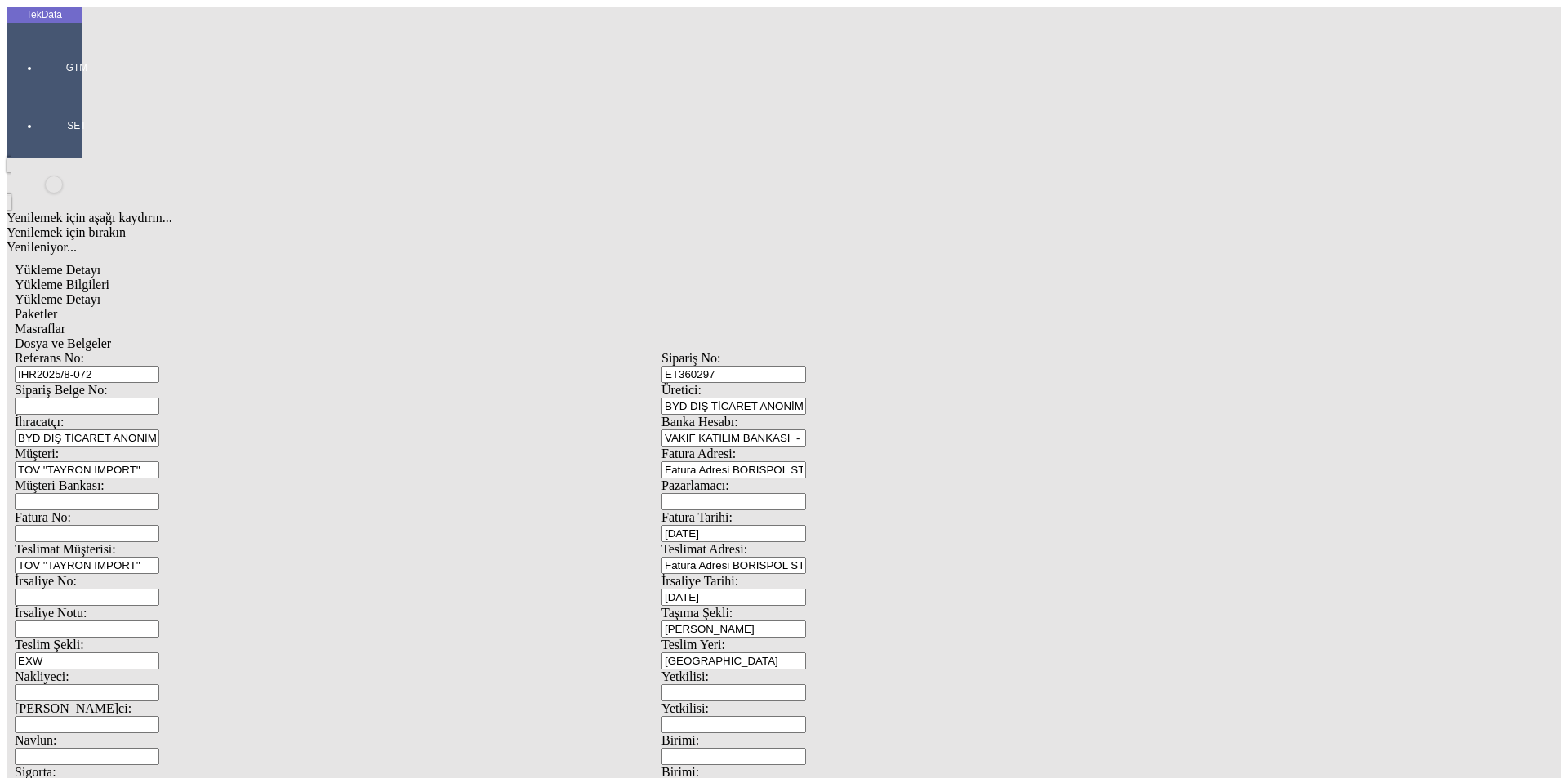
type input "5419.79"
click at [308, 423] on div "2024/D1-02465" at bounding box center [492, 430] width 635 height 14
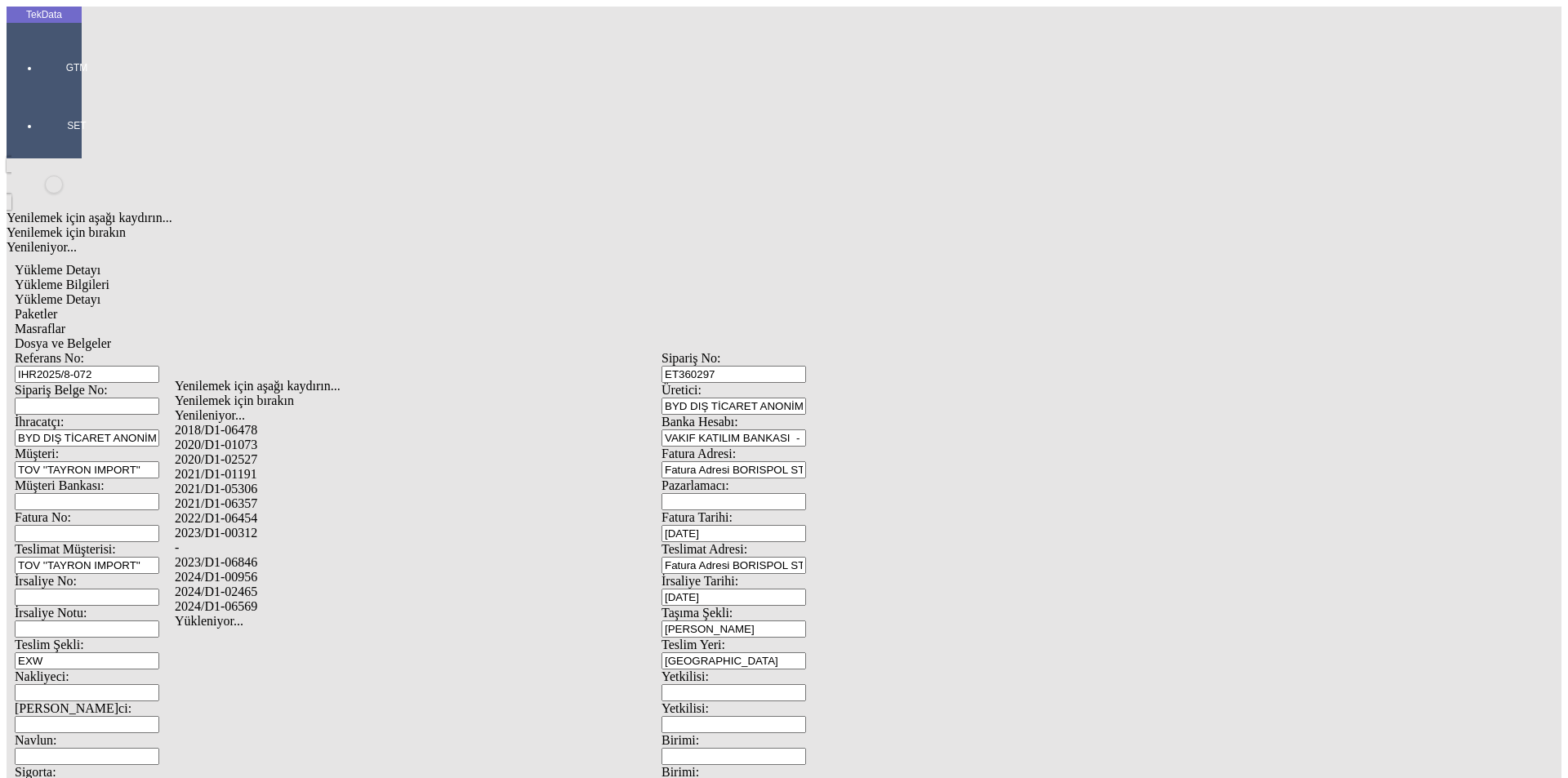
click at [260, 584] on div "2024/D1-02465" at bounding box center [492, 592] width 635 height 14
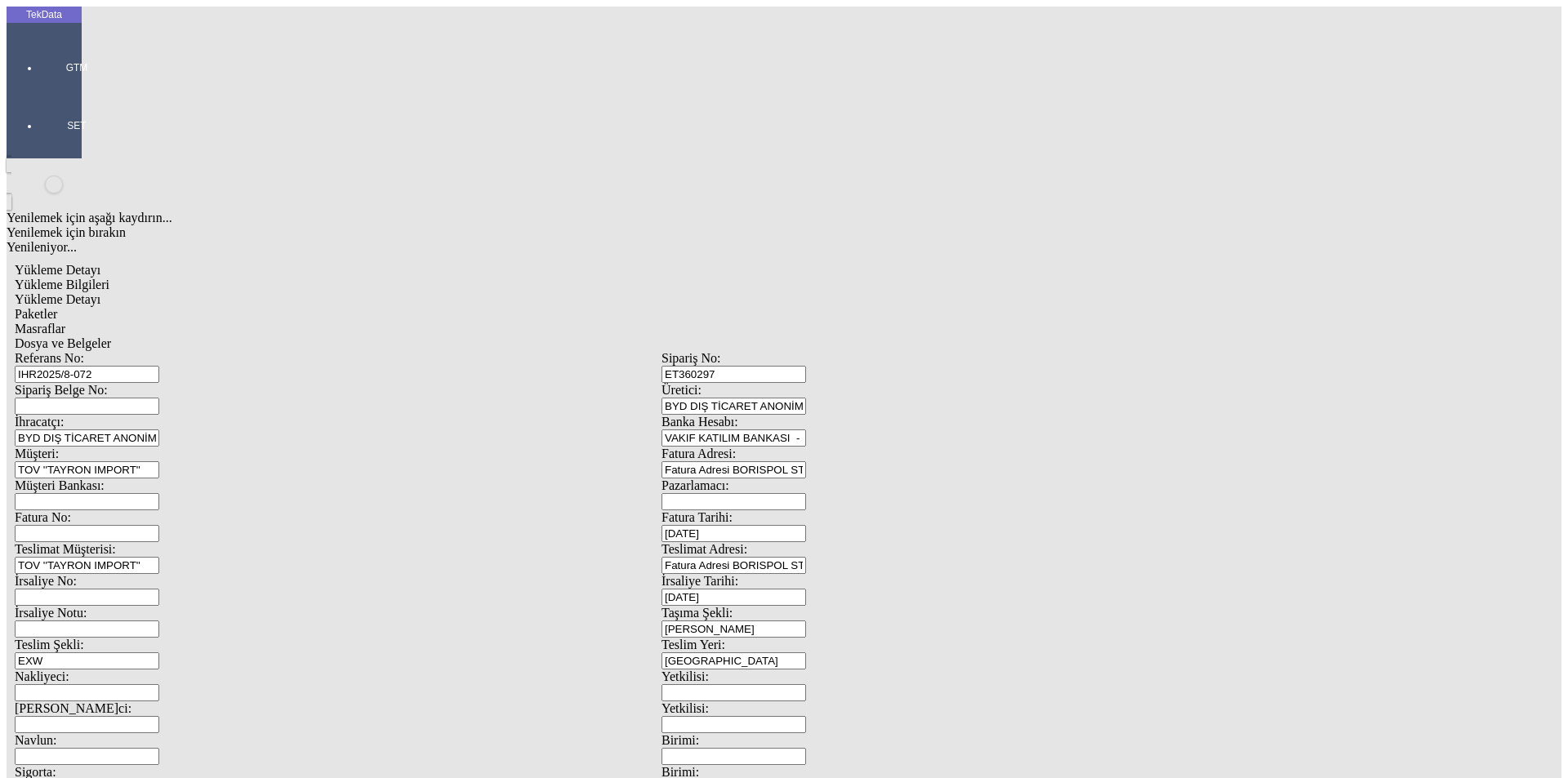
type input "2024/D1-02465"
drag, startPoint x: 1460, startPoint y: 396, endPoint x: 1202, endPoint y: 362, distance: 260.2
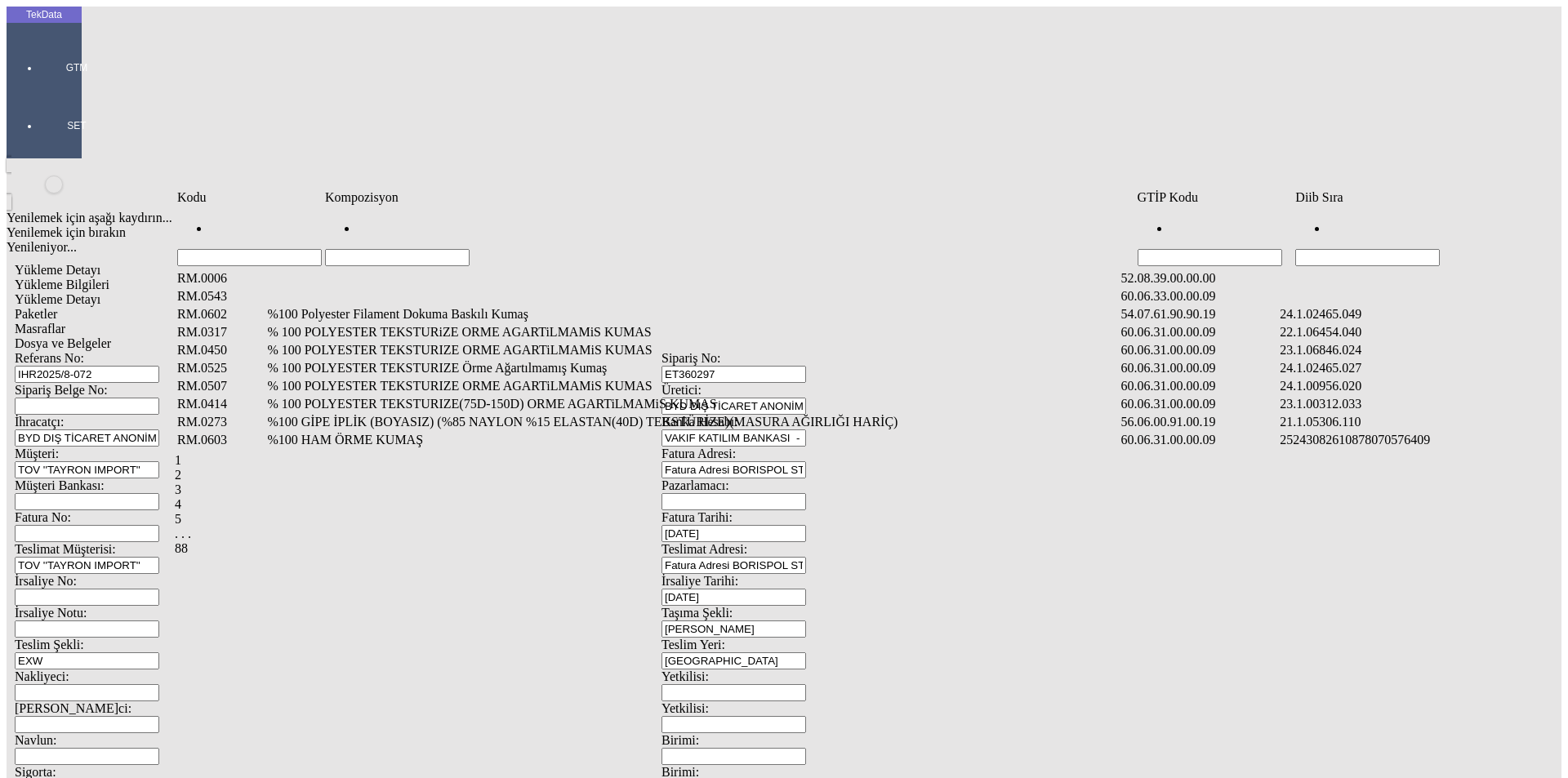
click at [1330, 249] on input "Hücreyi Filtrele" at bounding box center [1367, 257] width 144 height 17
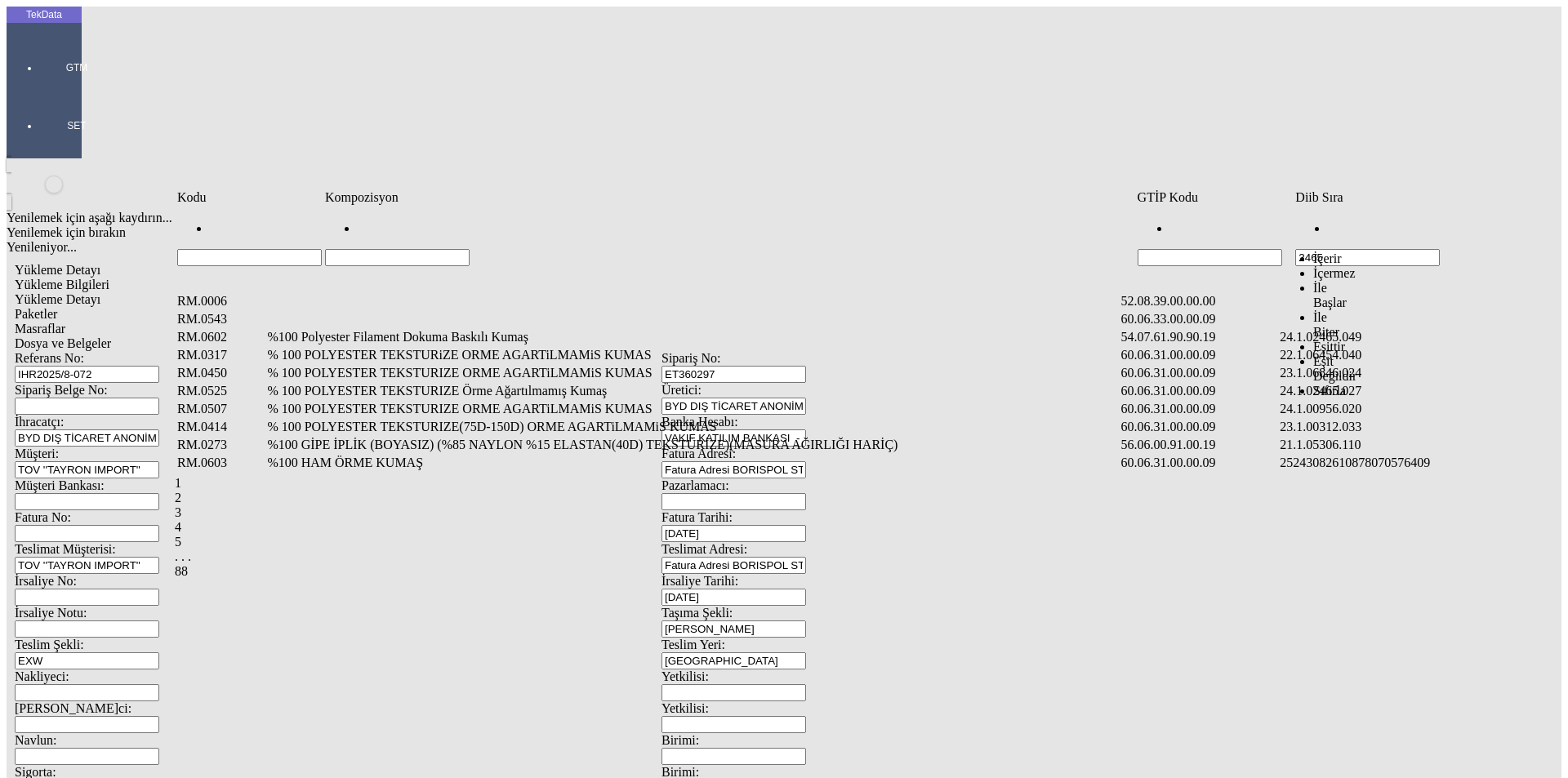
type input "2465"
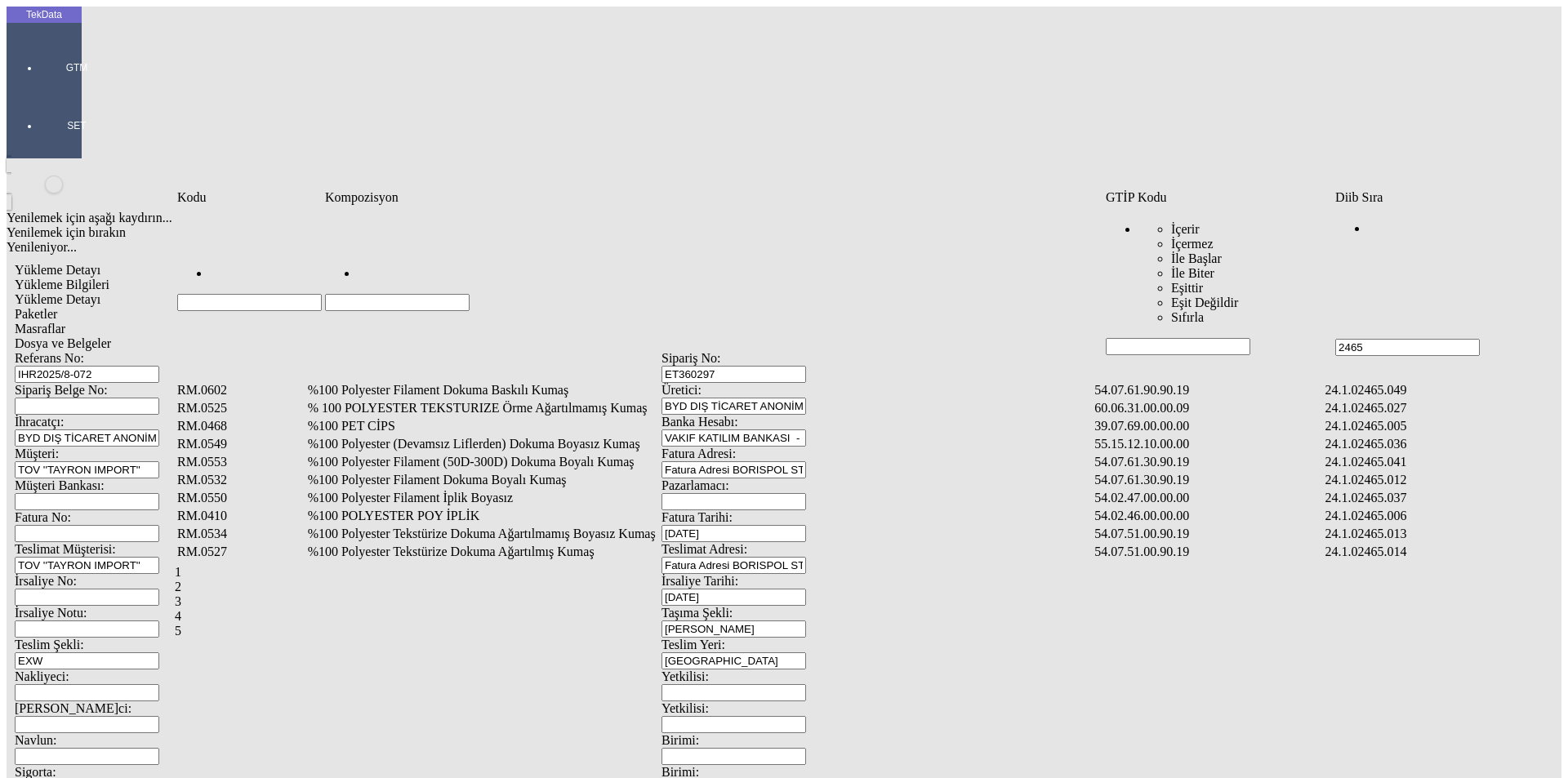
click at [362, 294] on input "Hücreyi Filtrele" at bounding box center [397, 302] width 144 height 17
type input "%100 POLYESTER"
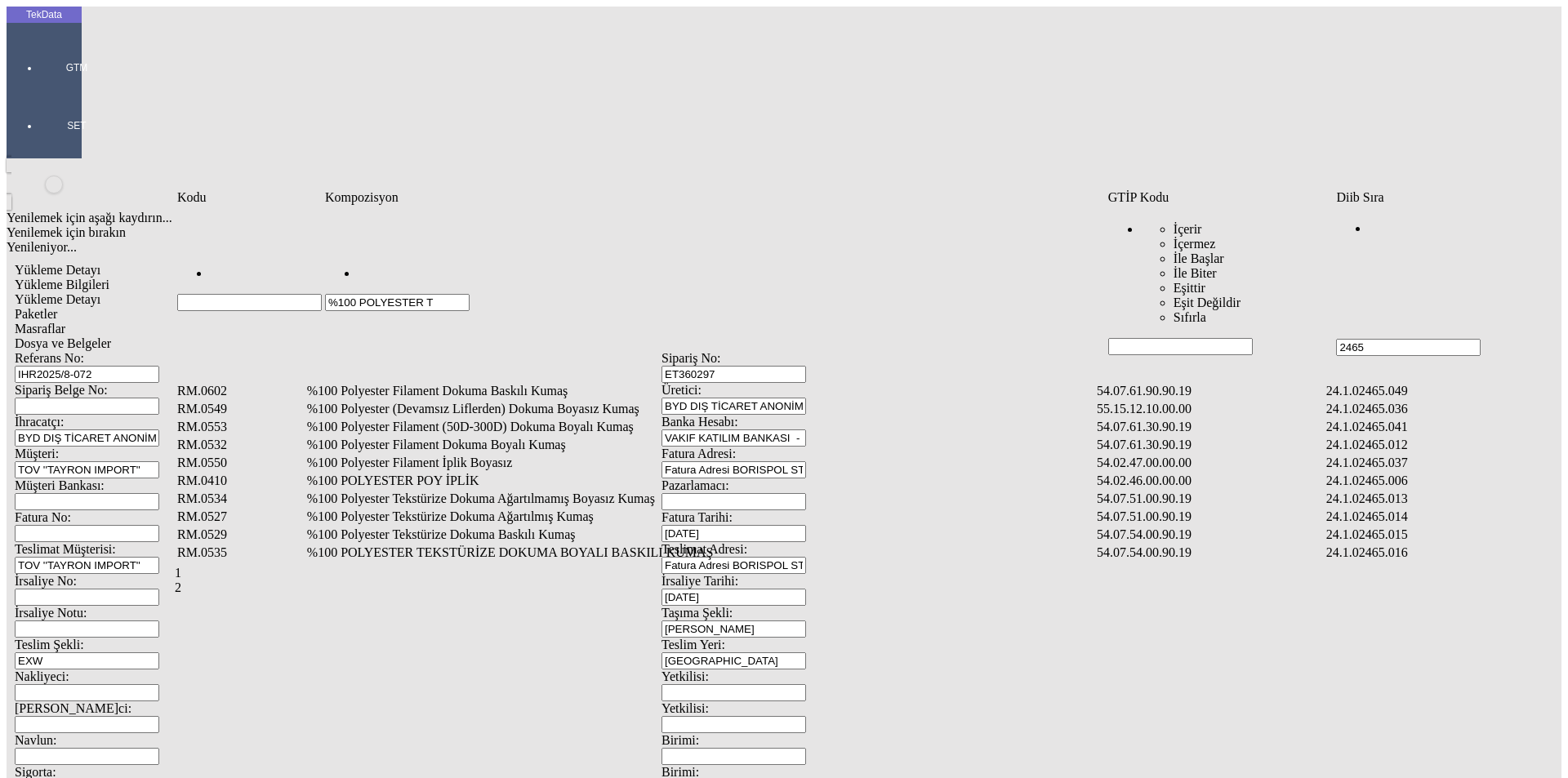
type input "%100 POLYESTER T"
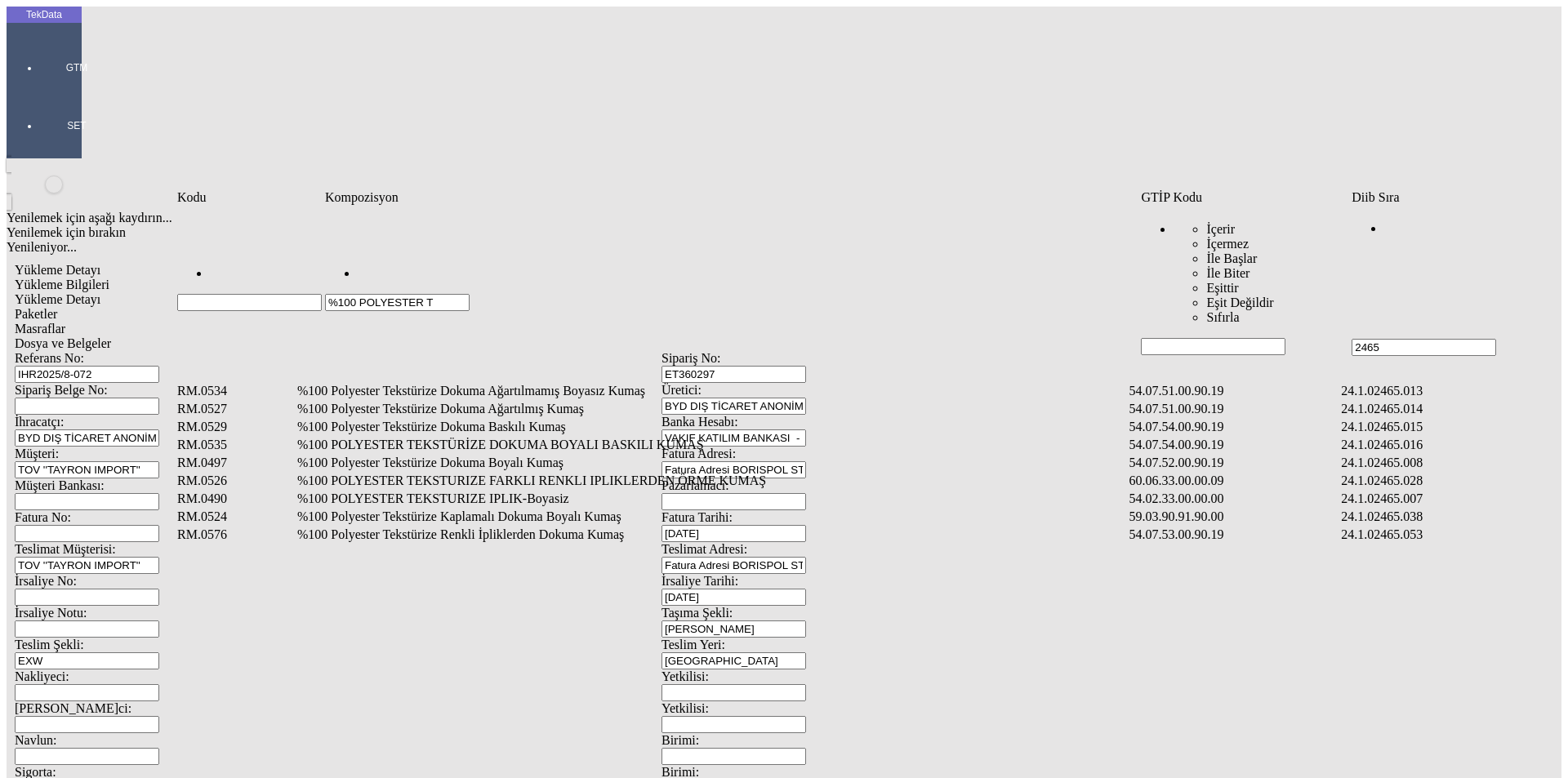
click at [450, 455] on td "%100 Polyester Tekstürize Dokuma Boyalı Kumaş" at bounding box center [712, 463] width 831 height 16
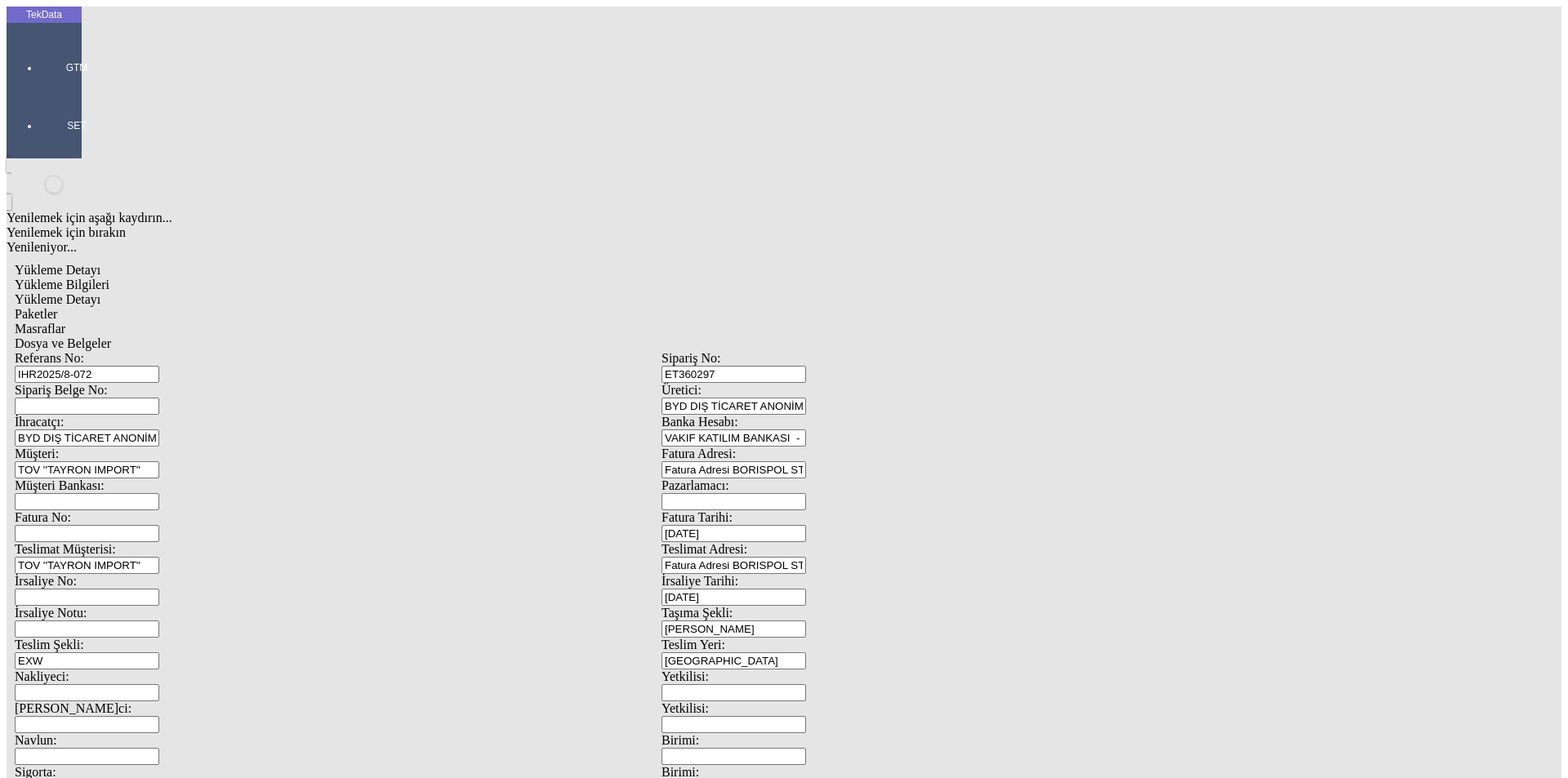
type input "1699.95"
click at [938, 296] on div "Metre" at bounding box center [1214, 303] width 647 height 14
type input "Metre"
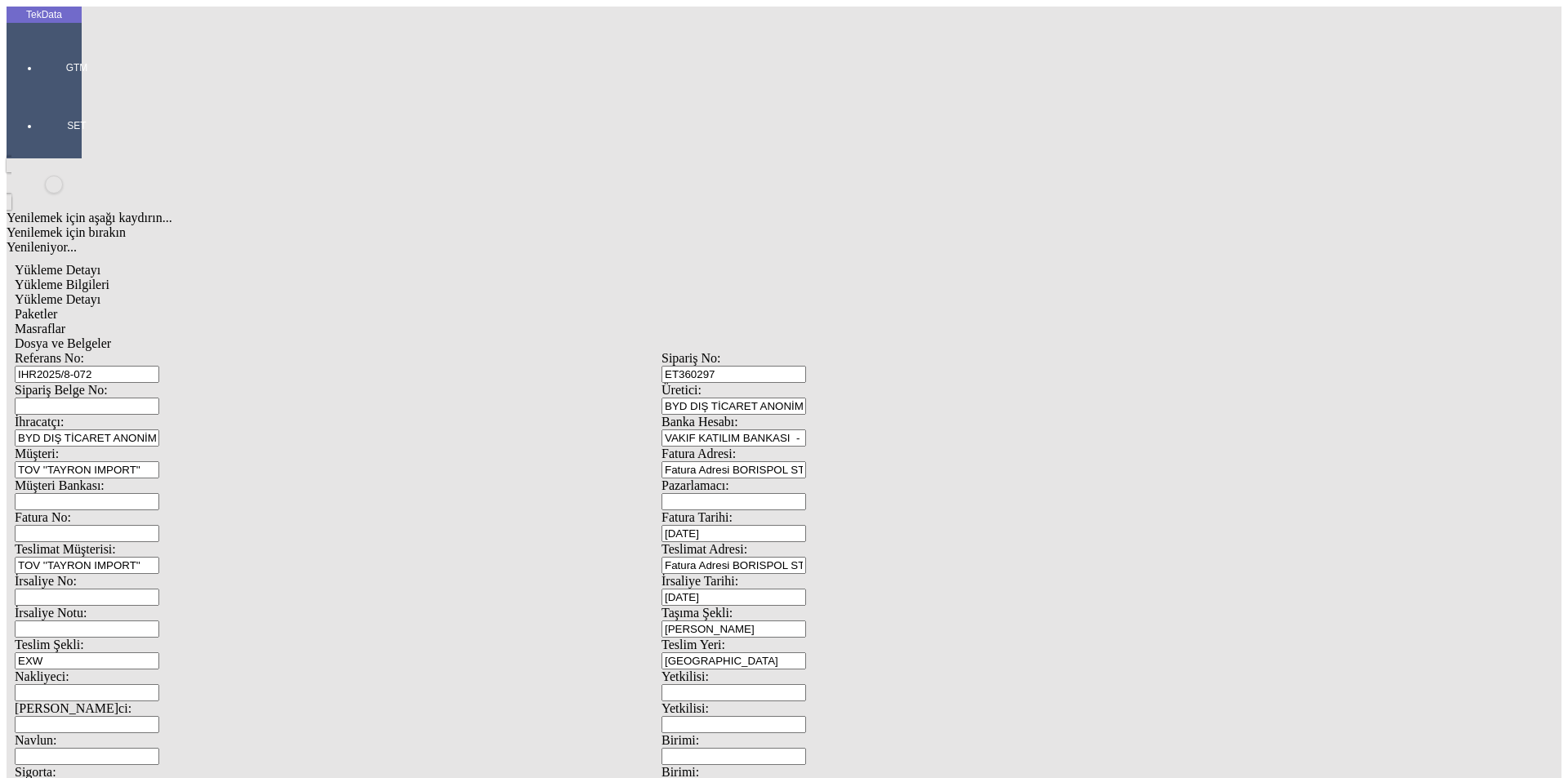
type input "2.2"
click at [941, 342] on div "Amerikan Doları" at bounding box center [1214, 350] width 647 height 14
type input "Amerikan Doları"
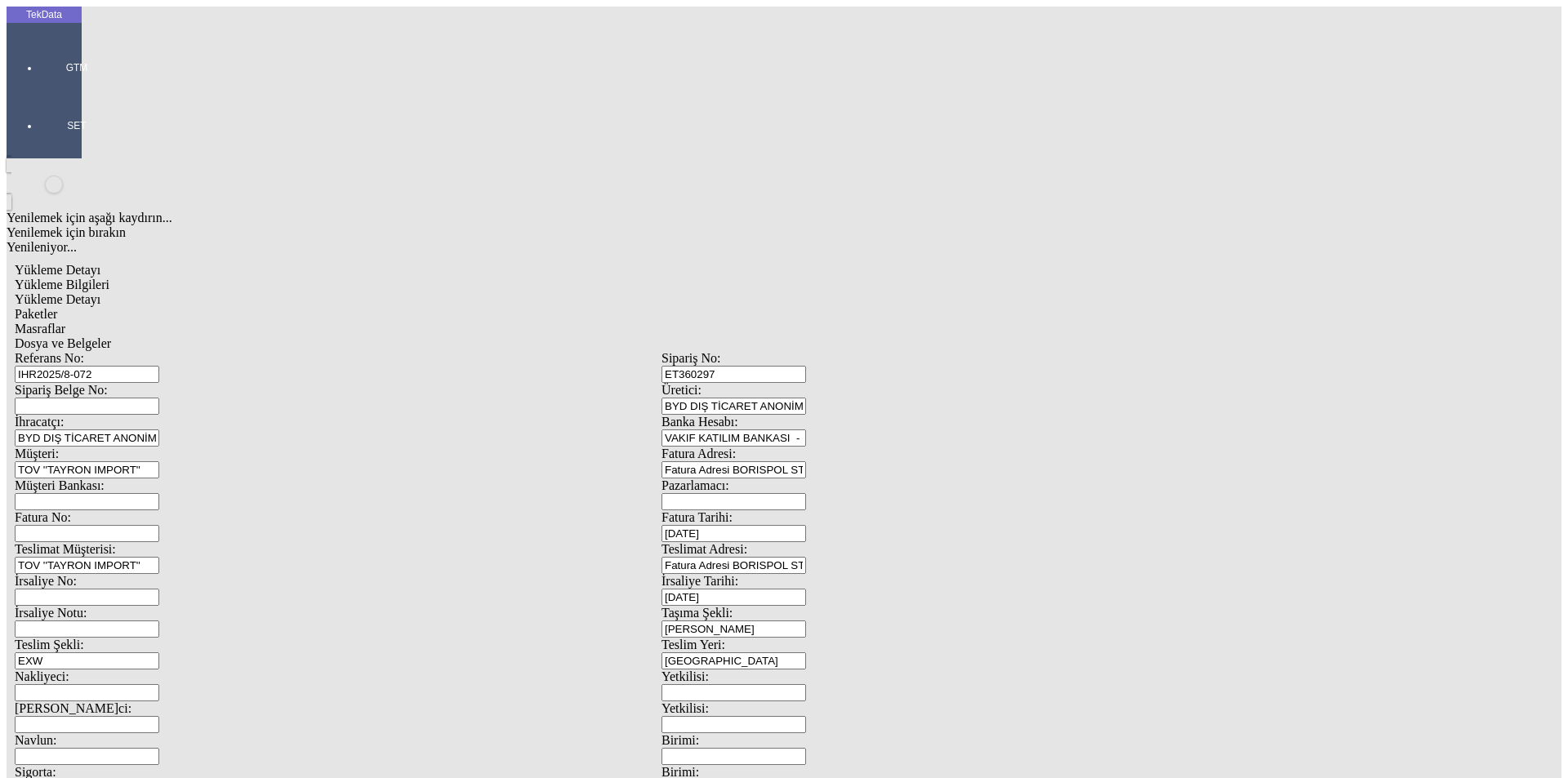
type input "300"
type input "1086.05"
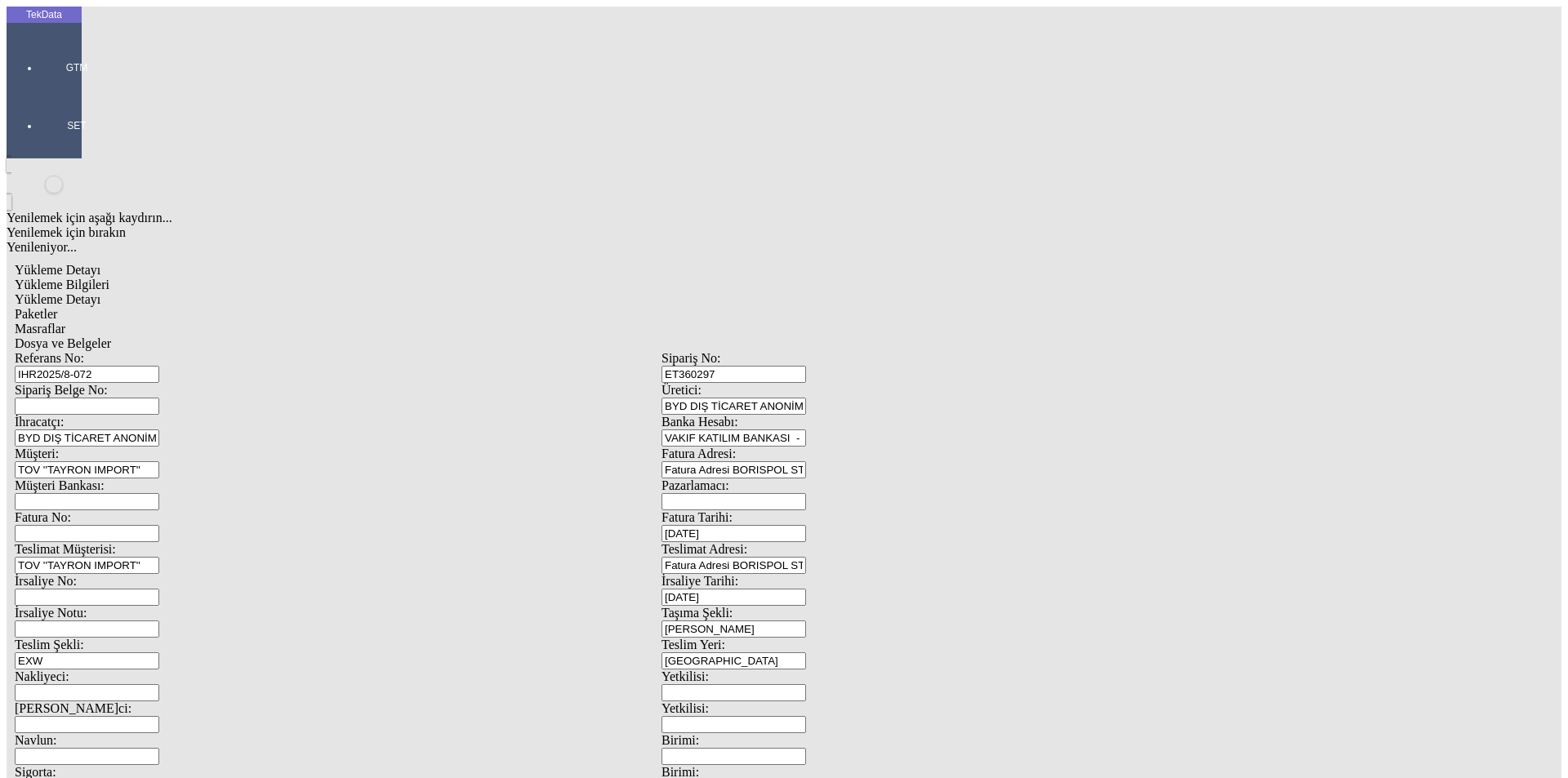
type input "1095.35"
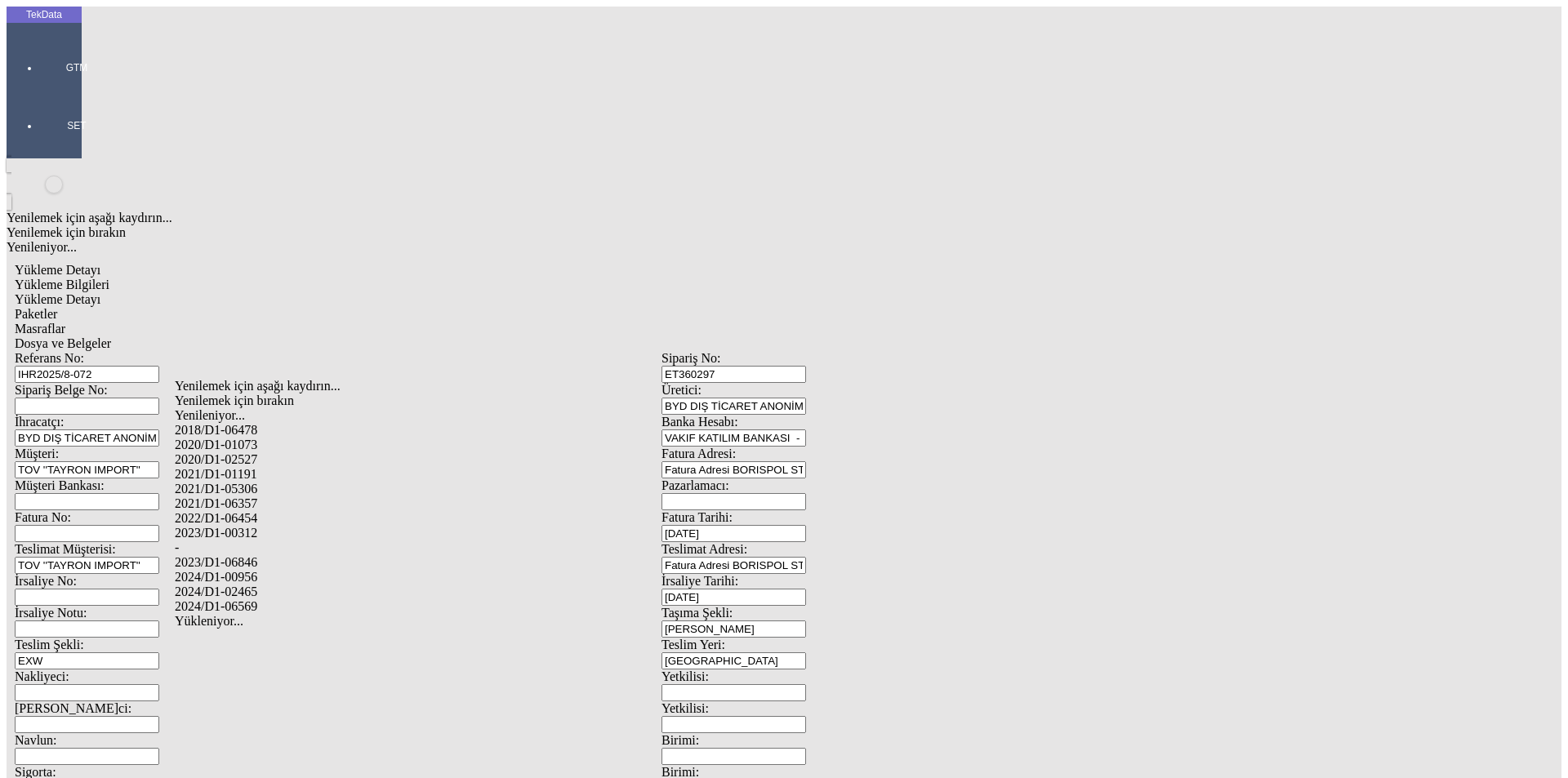
click at [301, 584] on div "2024/D1-02465" at bounding box center [492, 592] width 635 height 14
type input "2024/D1-02465"
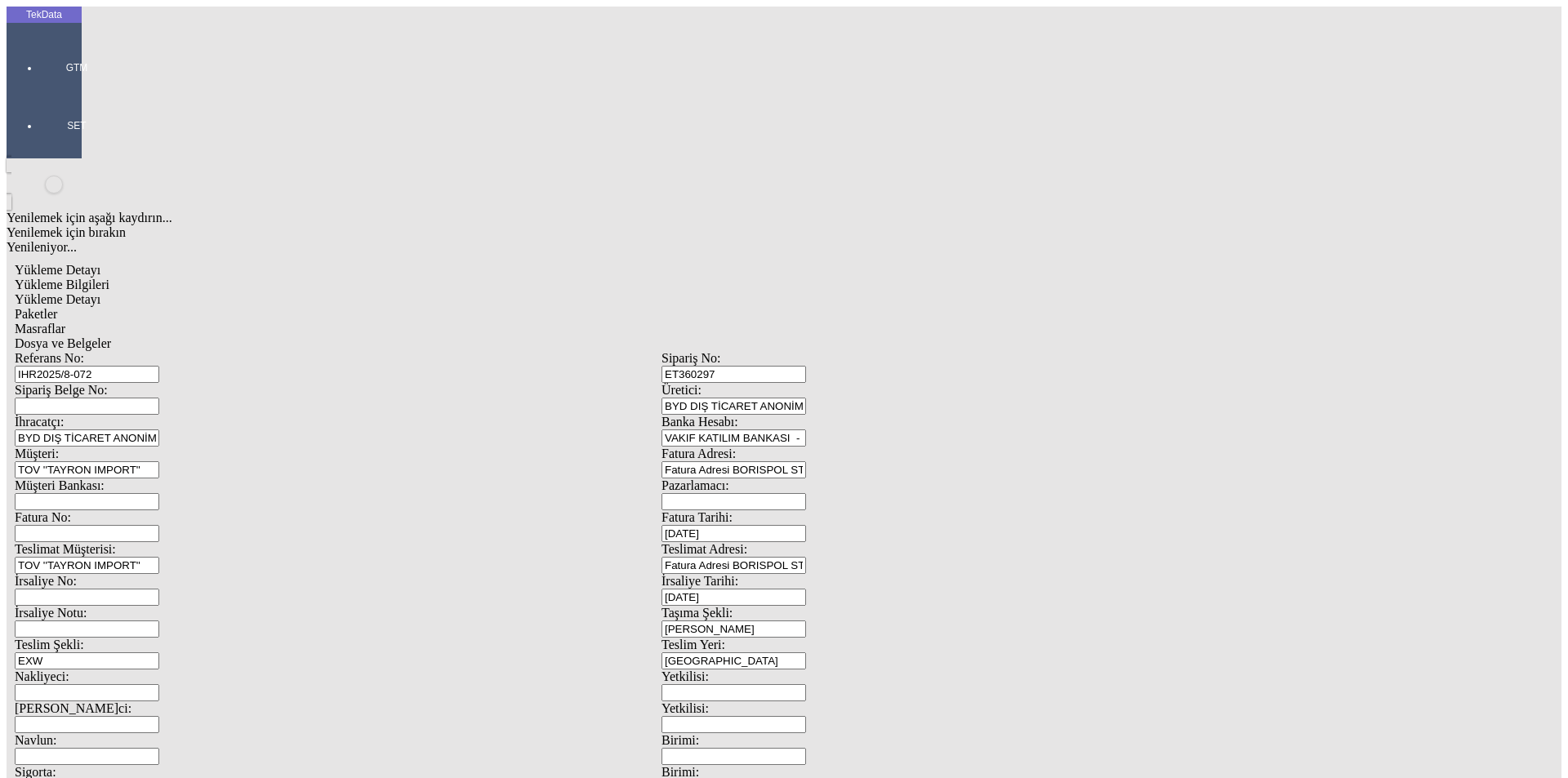
drag, startPoint x: 1475, startPoint y: 261, endPoint x: 1462, endPoint y: 262, distance: 13.0
click at [57, 307] on span "Paketler" at bounding box center [35, 314] width 42 height 13
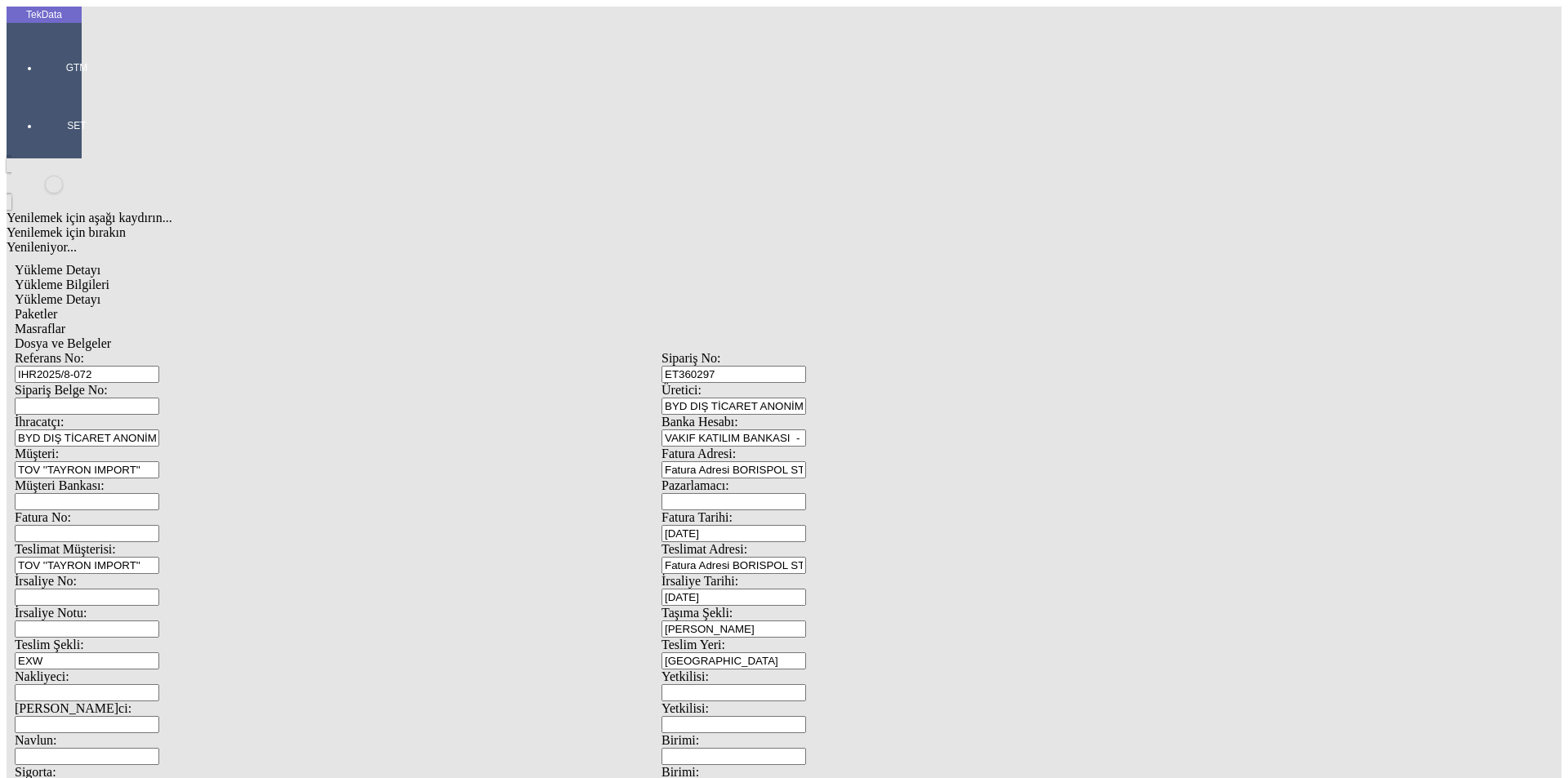
click at [195, 246] on div "Çuval" at bounding box center [484, 254] width 648 height 14
type input "Çuval"
type input "129"
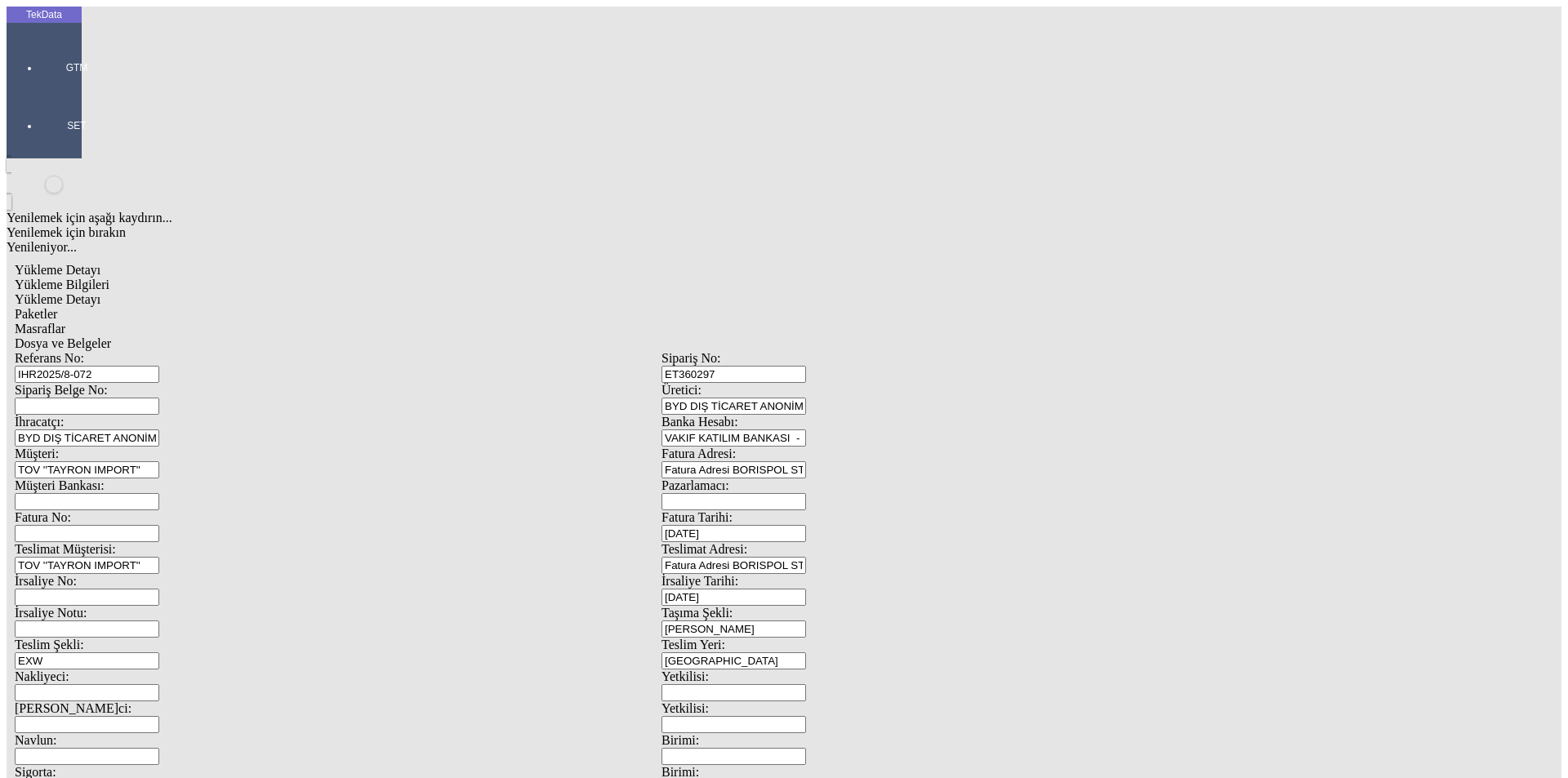
type input "80x80x30"
click at [111, 336] on span "Dosya ve Belgeler" at bounding box center [63, 342] width 97 height 13
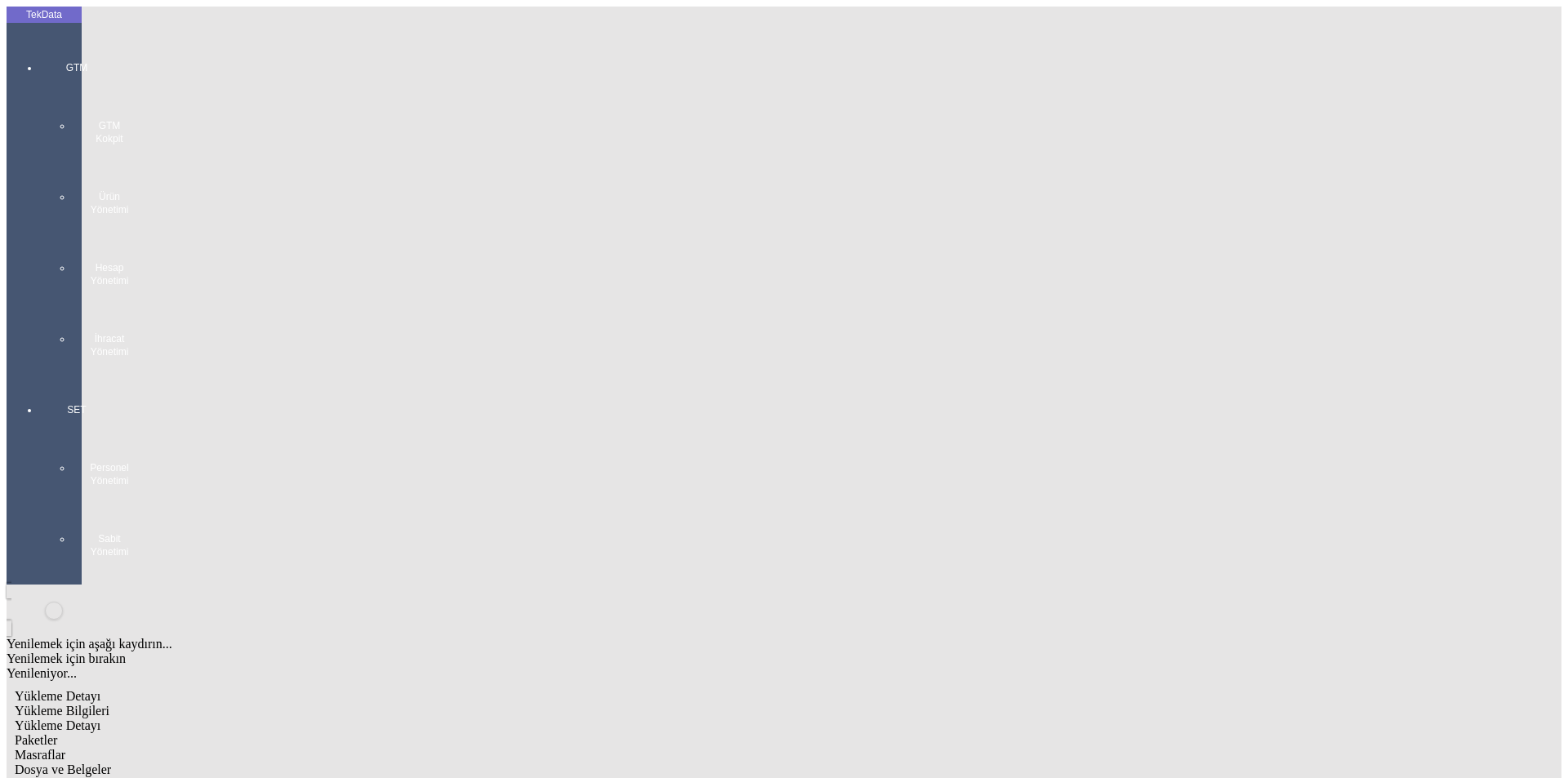
click at [109, 704] on span "Yükleme Bilgileri" at bounding box center [62, 710] width 95 height 13
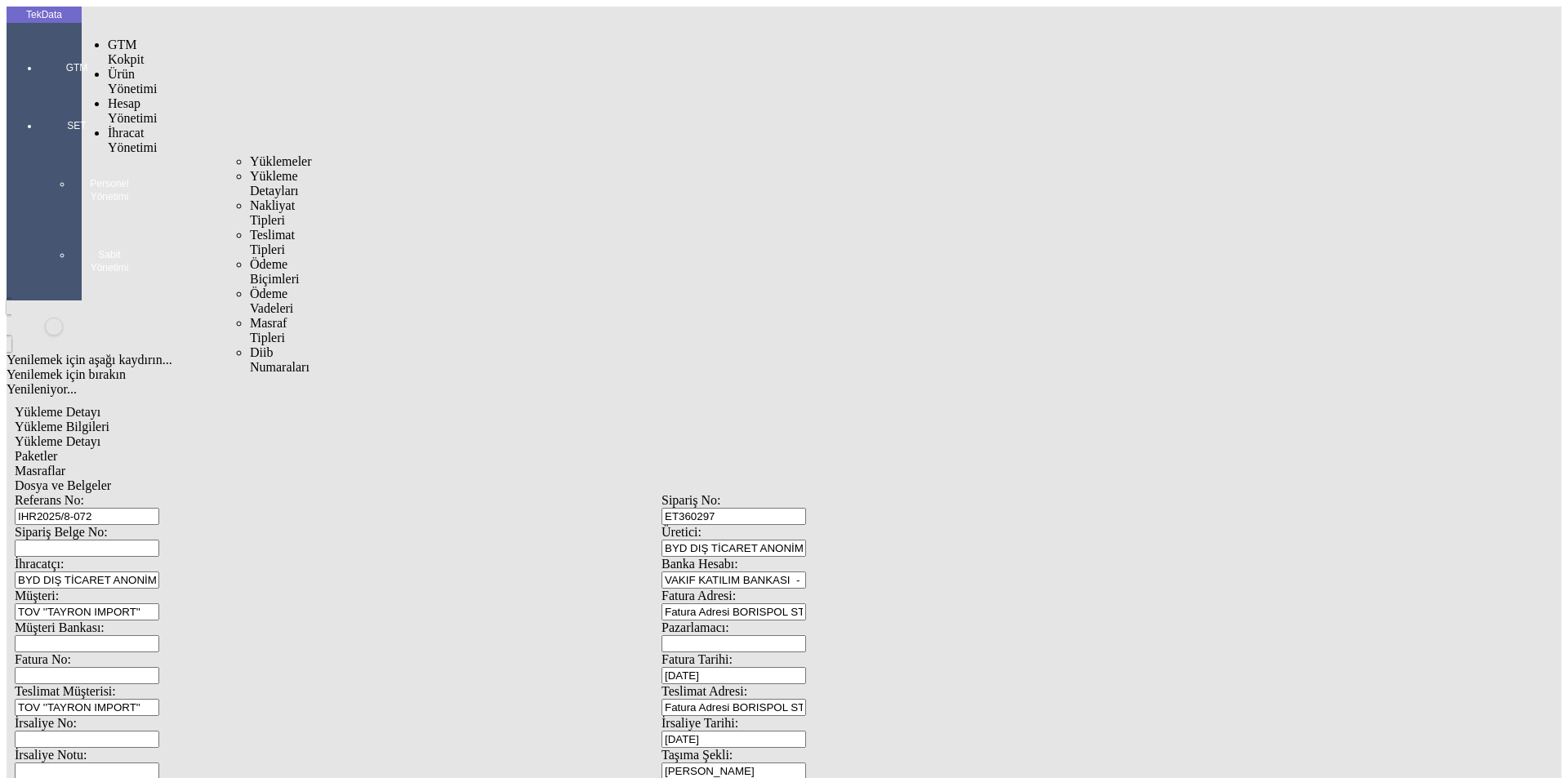
click at [250, 154] on span "Yüklemeler" at bounding box center [281, 160] width 62 height 13
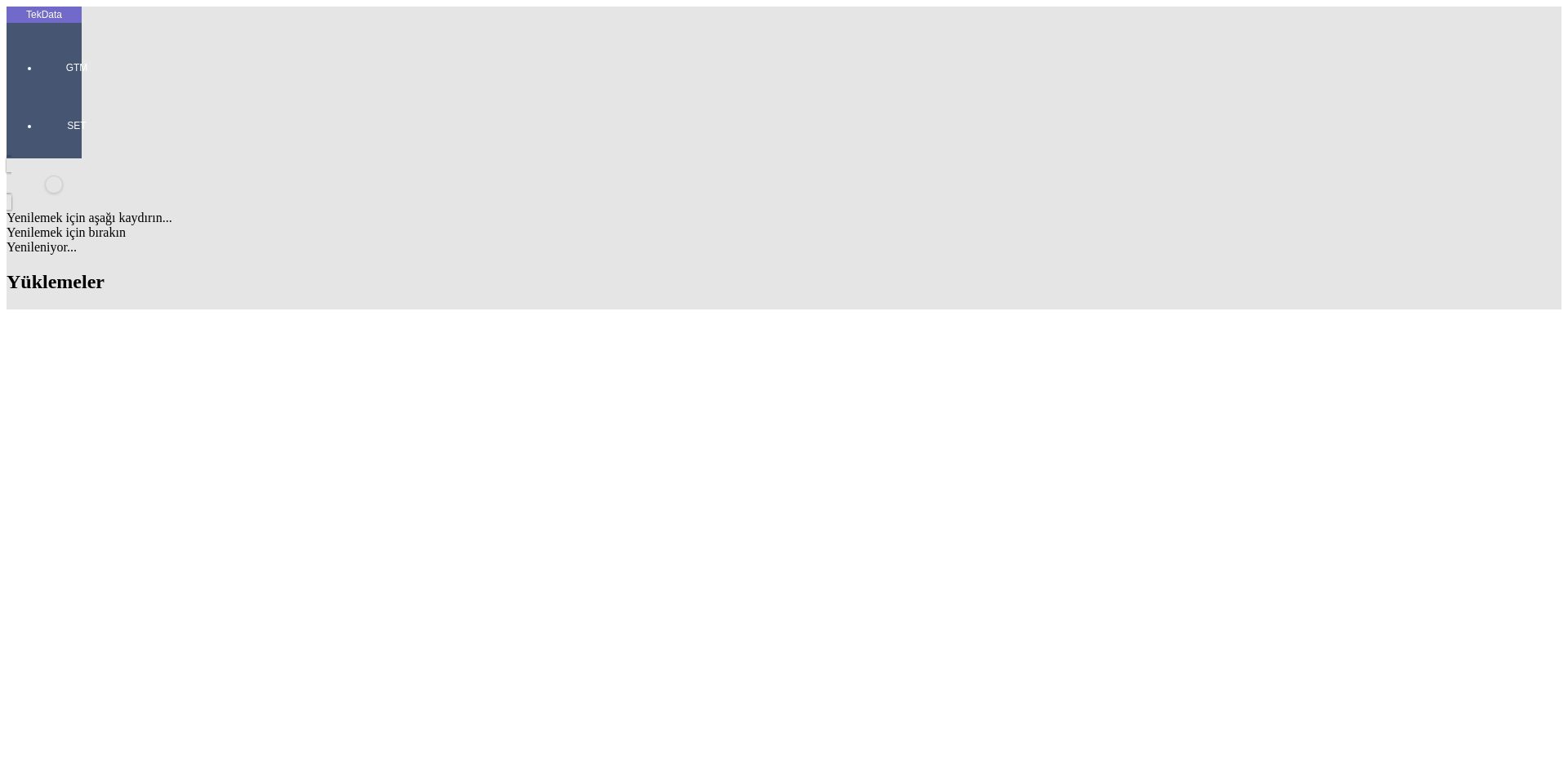
paste input "IHR2025/8-071"
type input "IHR2025/8-071"
paste input "ET360297"
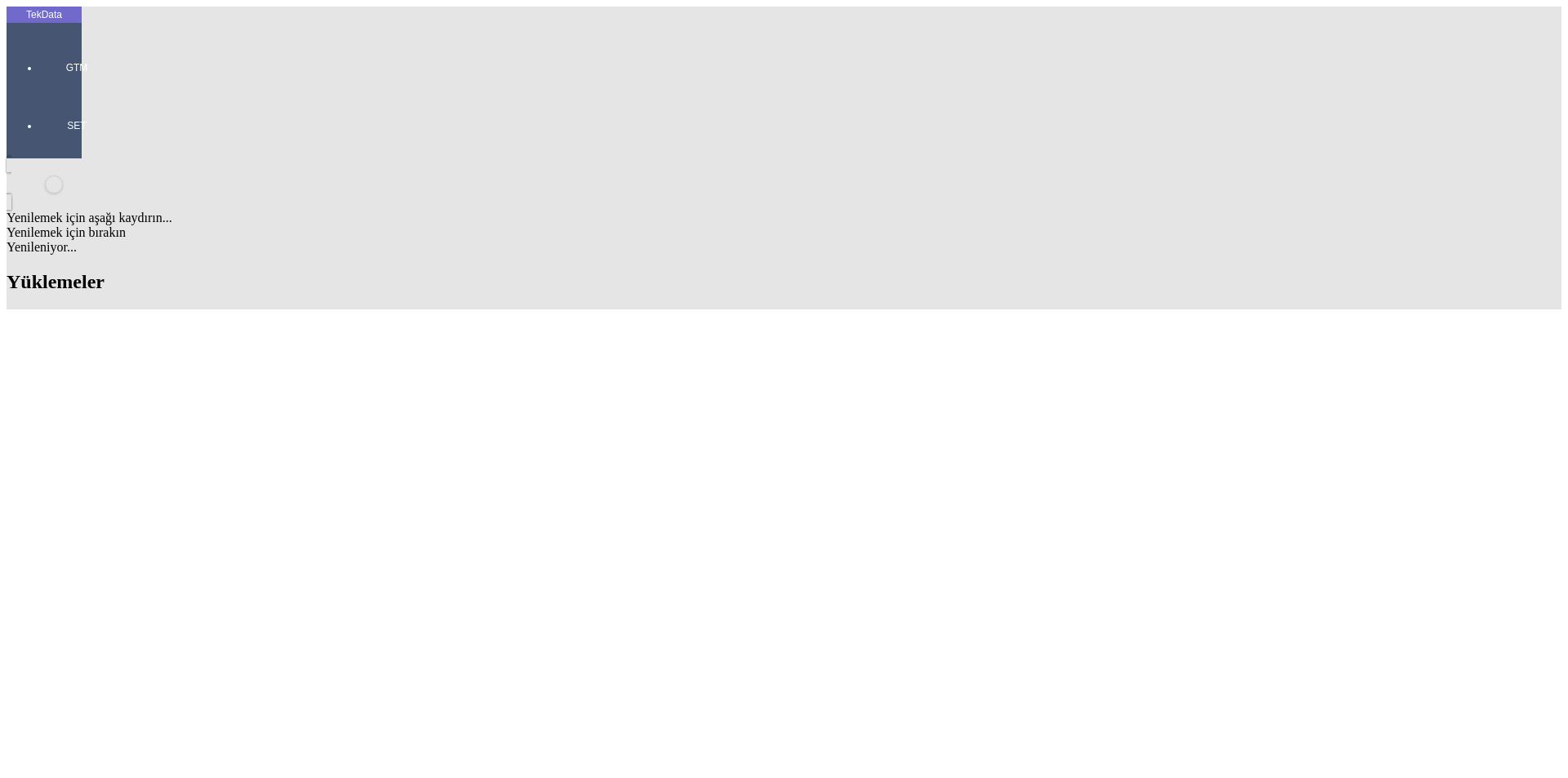
type input "ET360297"
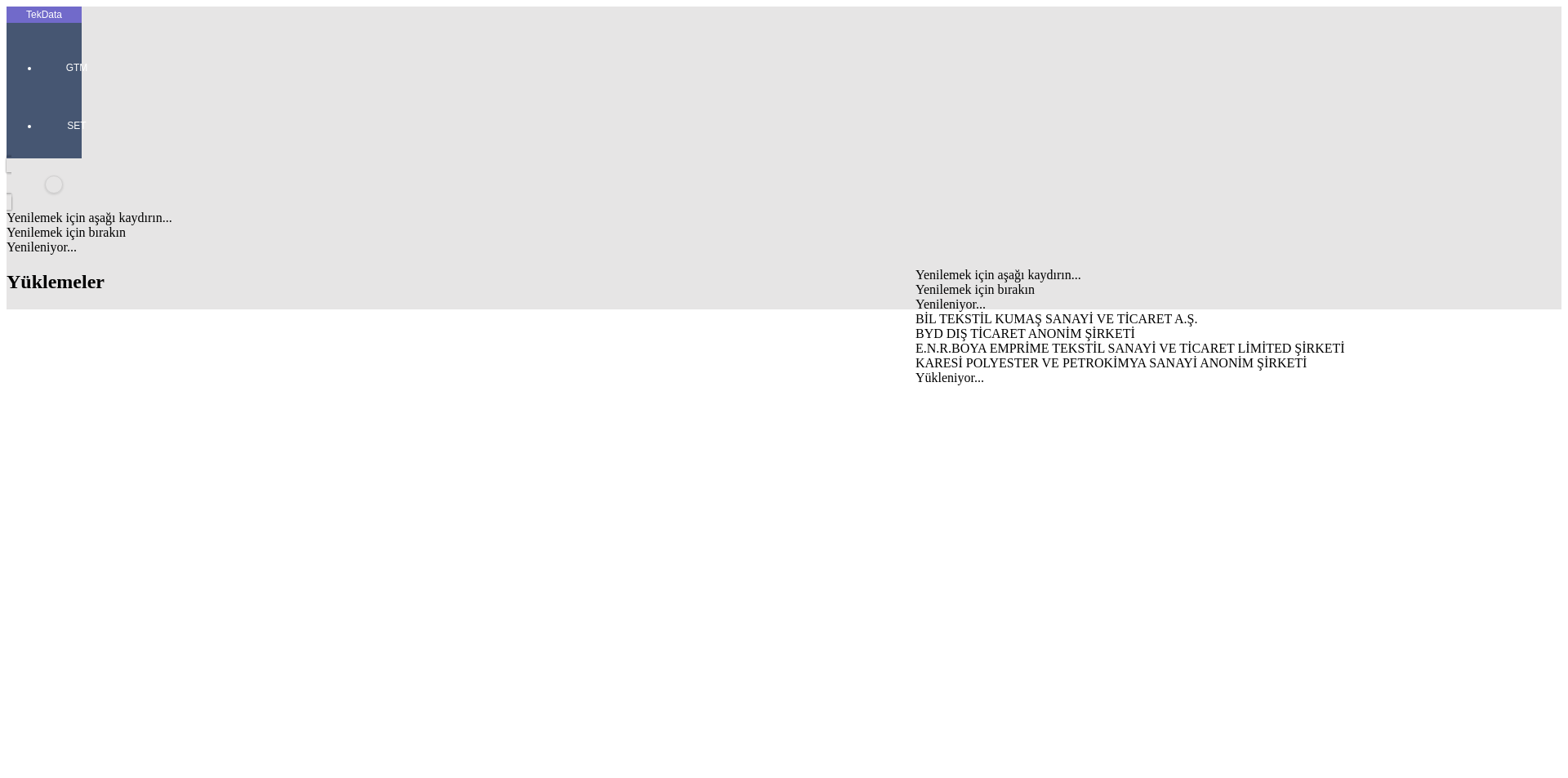
click at [967, 326] on div "BYD DIŞ TİCARET ANONİM ŞİRKETİ" at bounding box center [1227, 333] width 624 height 14
type input "BYD DIŞ TİCARET ANONİM ŞİRKETİ"
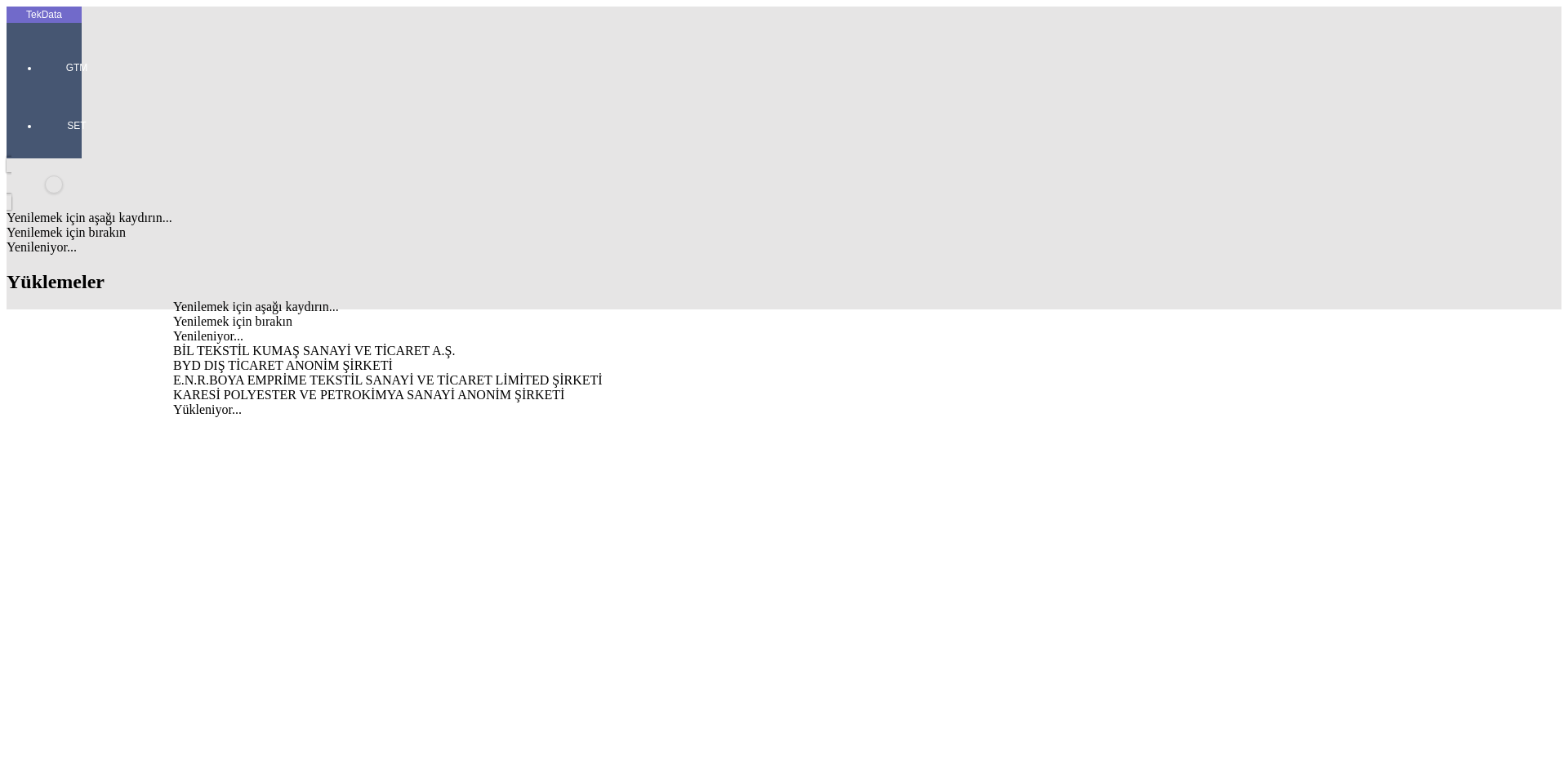
click at [616, 359] on div "BYD DIŞ TİCARET ANONİM ŞİRKETİ" at bounding box center [488, 366] width 630 height 14
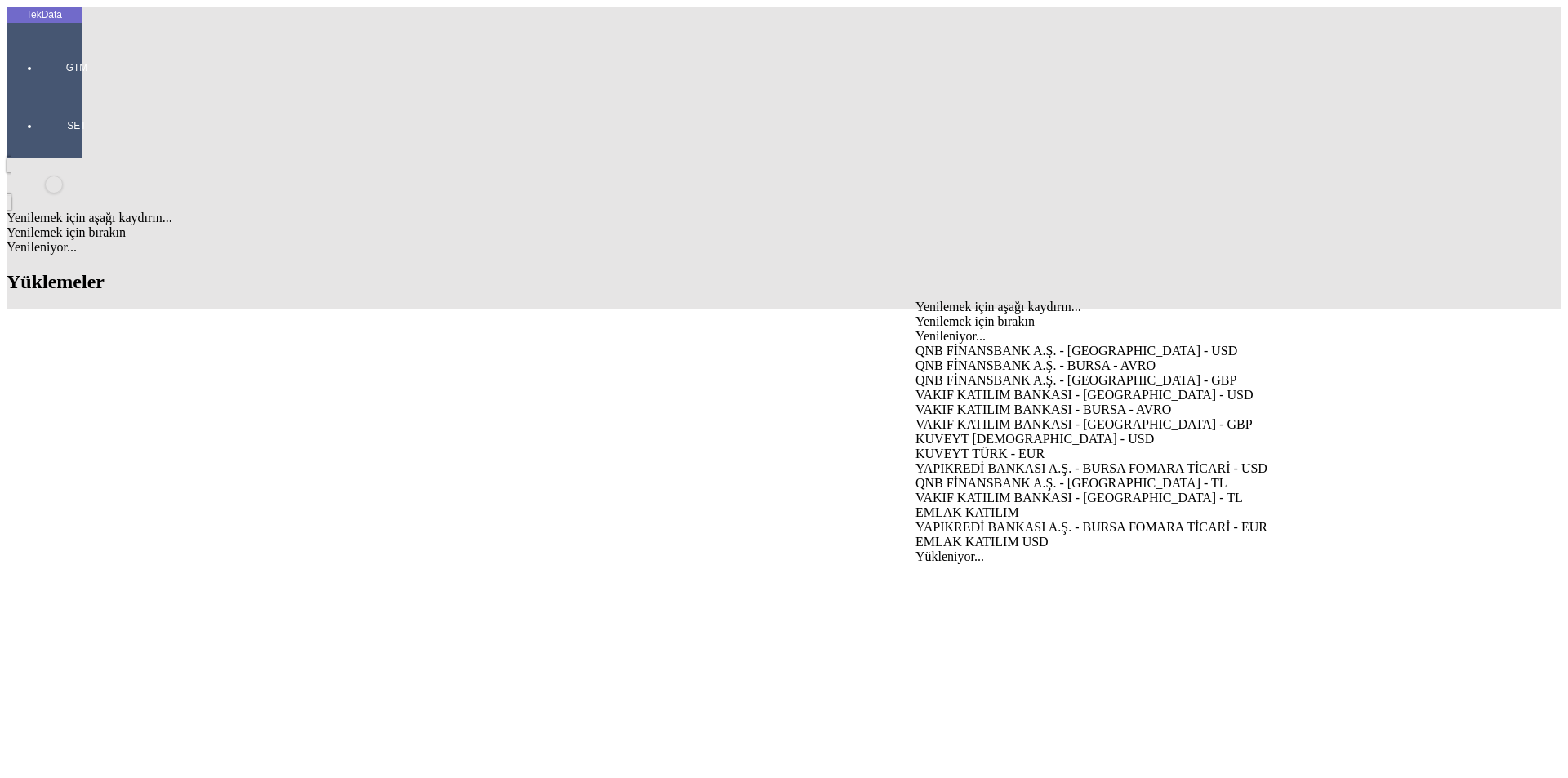
click at [993, 388] on div "VAKIF KATILIM BANKASI - [GEOGRAPHIC_DATA] - USD" at bounding box center [1227, 395] width 624 height 14
type input "VAKIF KATILIM BANKASI - [GEOGRAPHIC_DATA] - USD"
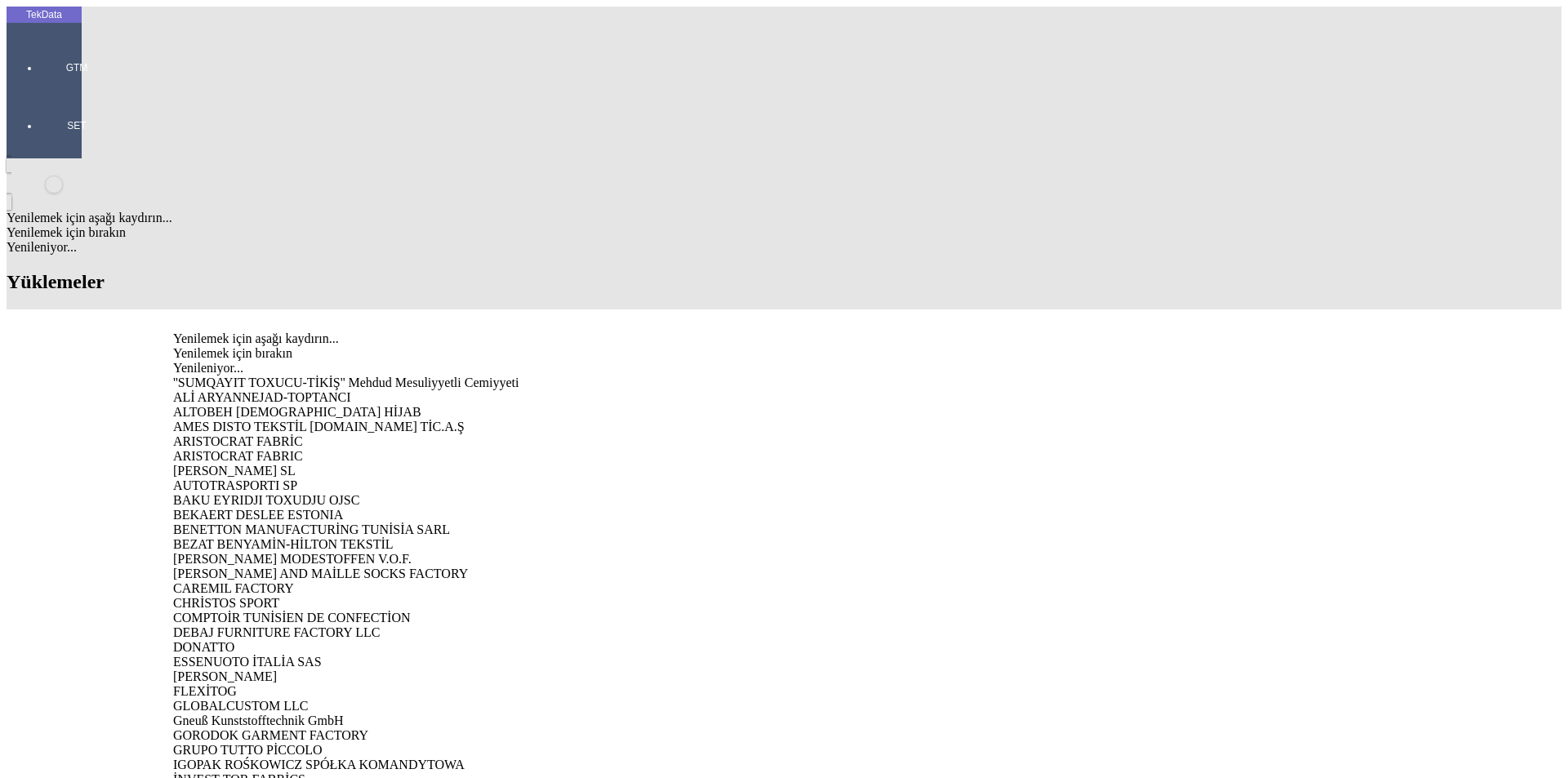
type input "TOV"
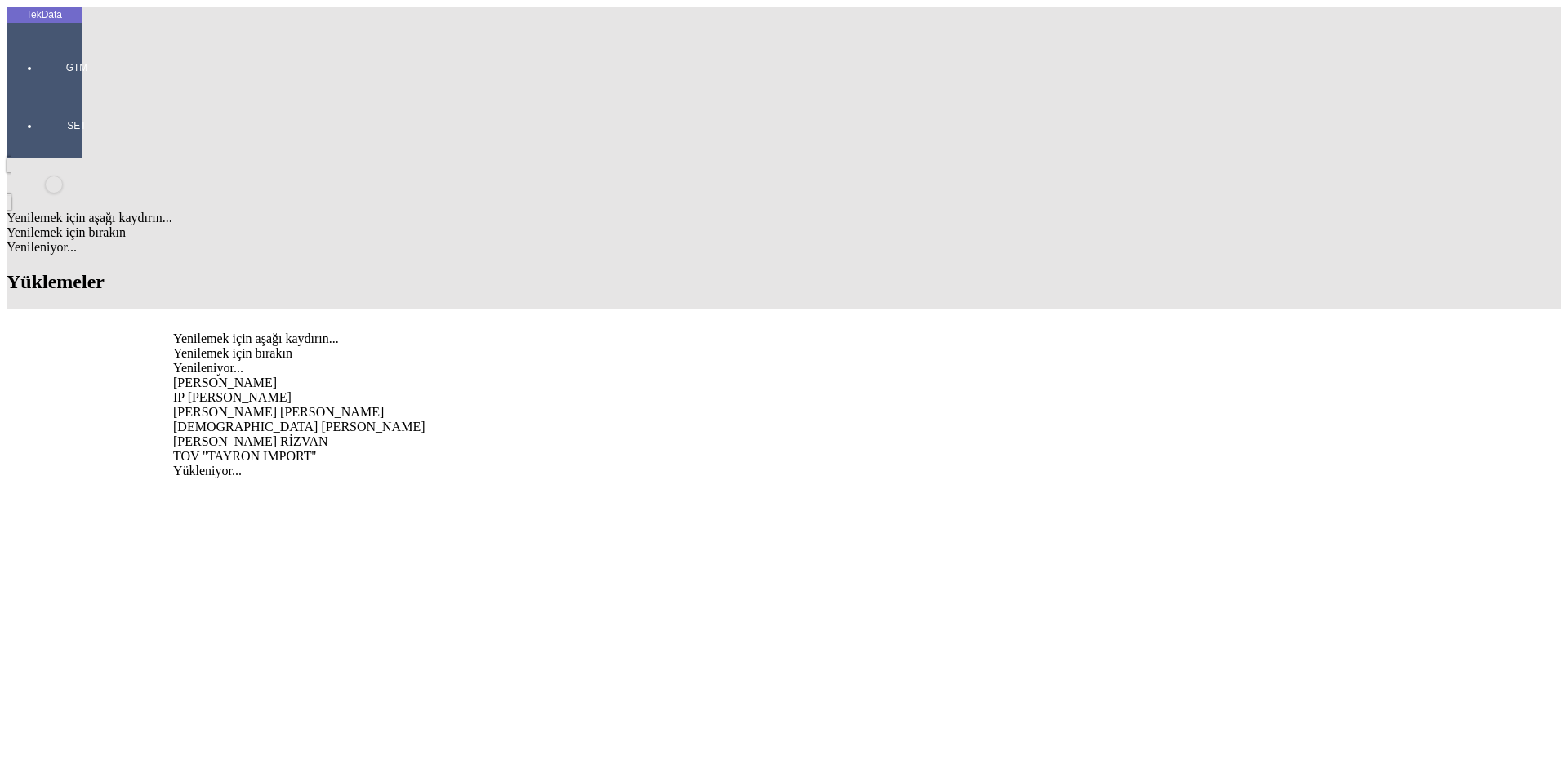
click at [328, 449] on div "TOV ''TAYRON IMPORT''" at bounding box center [488, 456] width 630 height 14
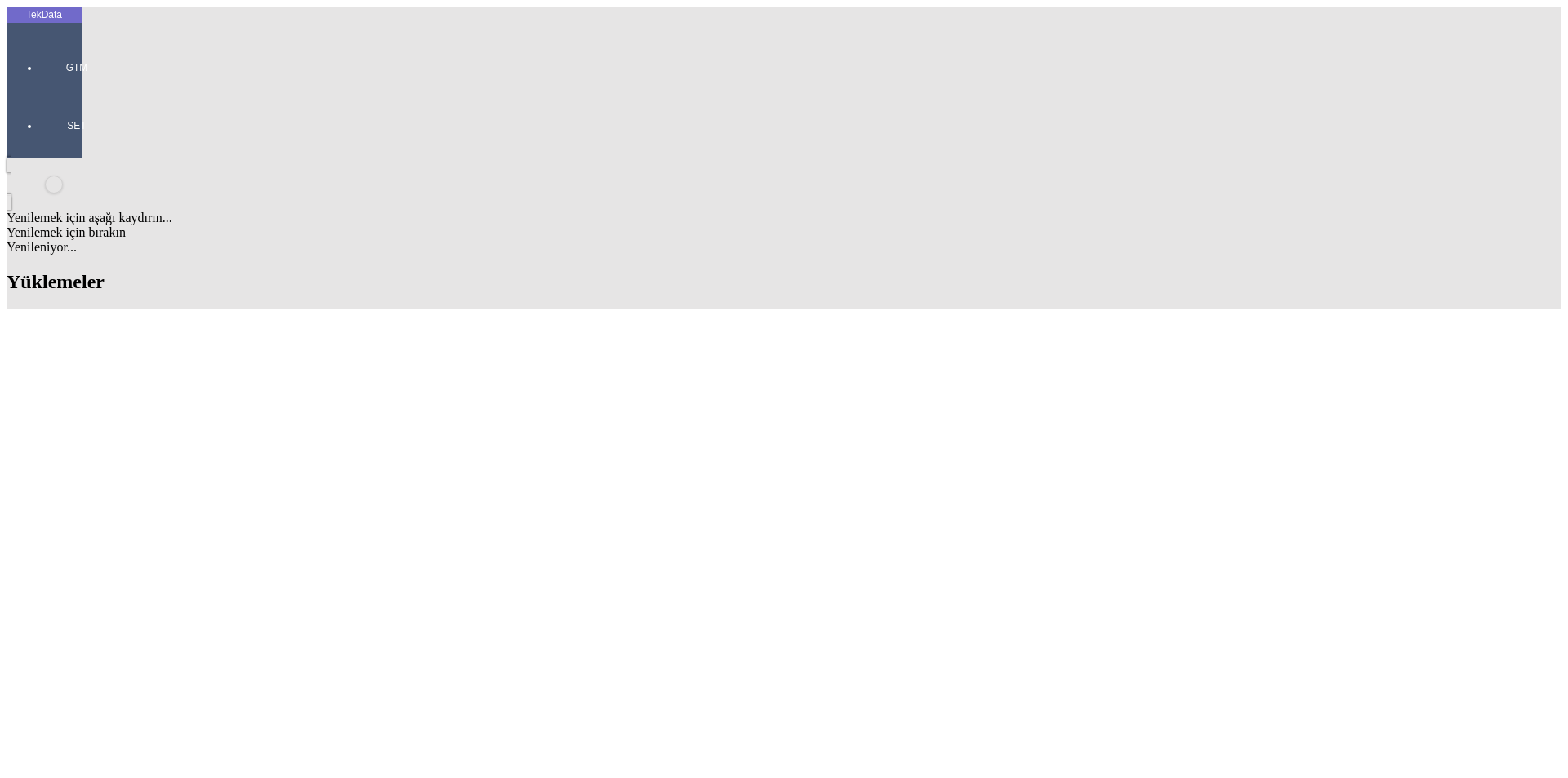
click at [973, 376] on div "Fatura Adresi BORISPOL ST. BOTANICHNA 1/7 OFFICE 7 KOD 45355008" at bounding box center [1227, 383] width 624 height 14
type input "Fatura Adresi BORISPOL ST. BOTANICHNA 1/7 OFFICE 7 KOD 45355008"
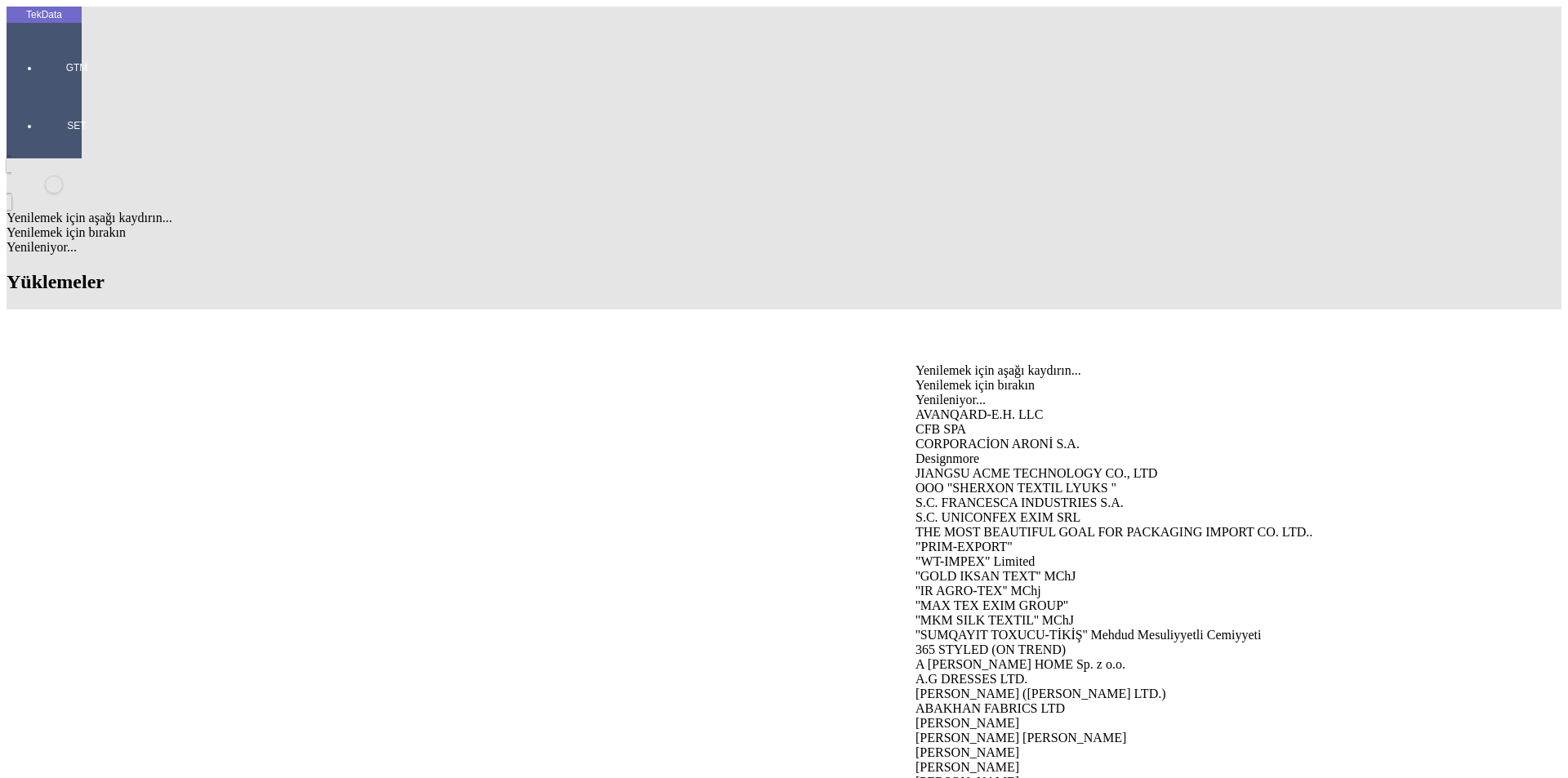
type input "TOV"
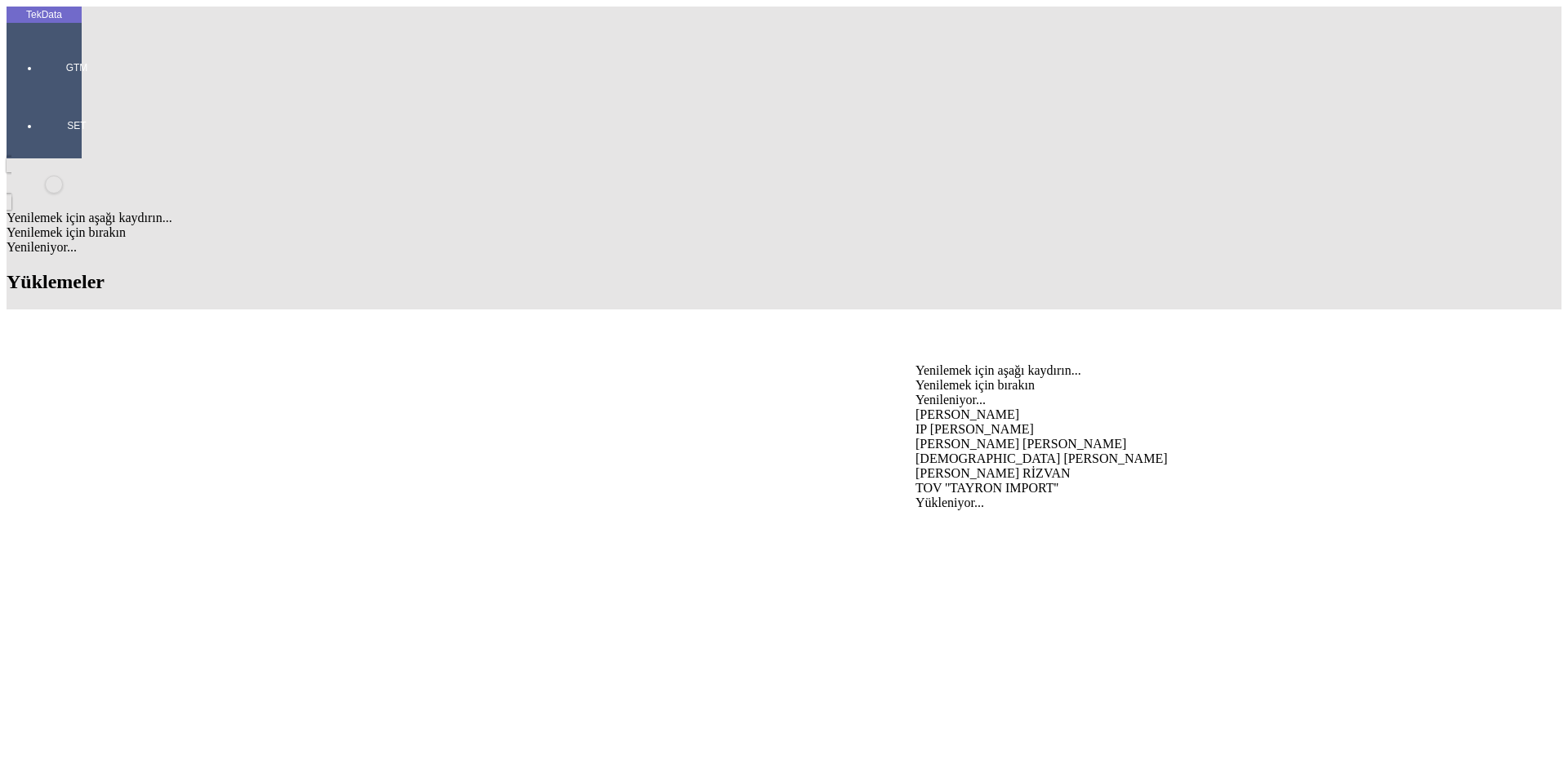
click at [976, 481] on div "TOV ''TAYRON IMPORT''" at bounding box center [1227, 488] width 624 height 14
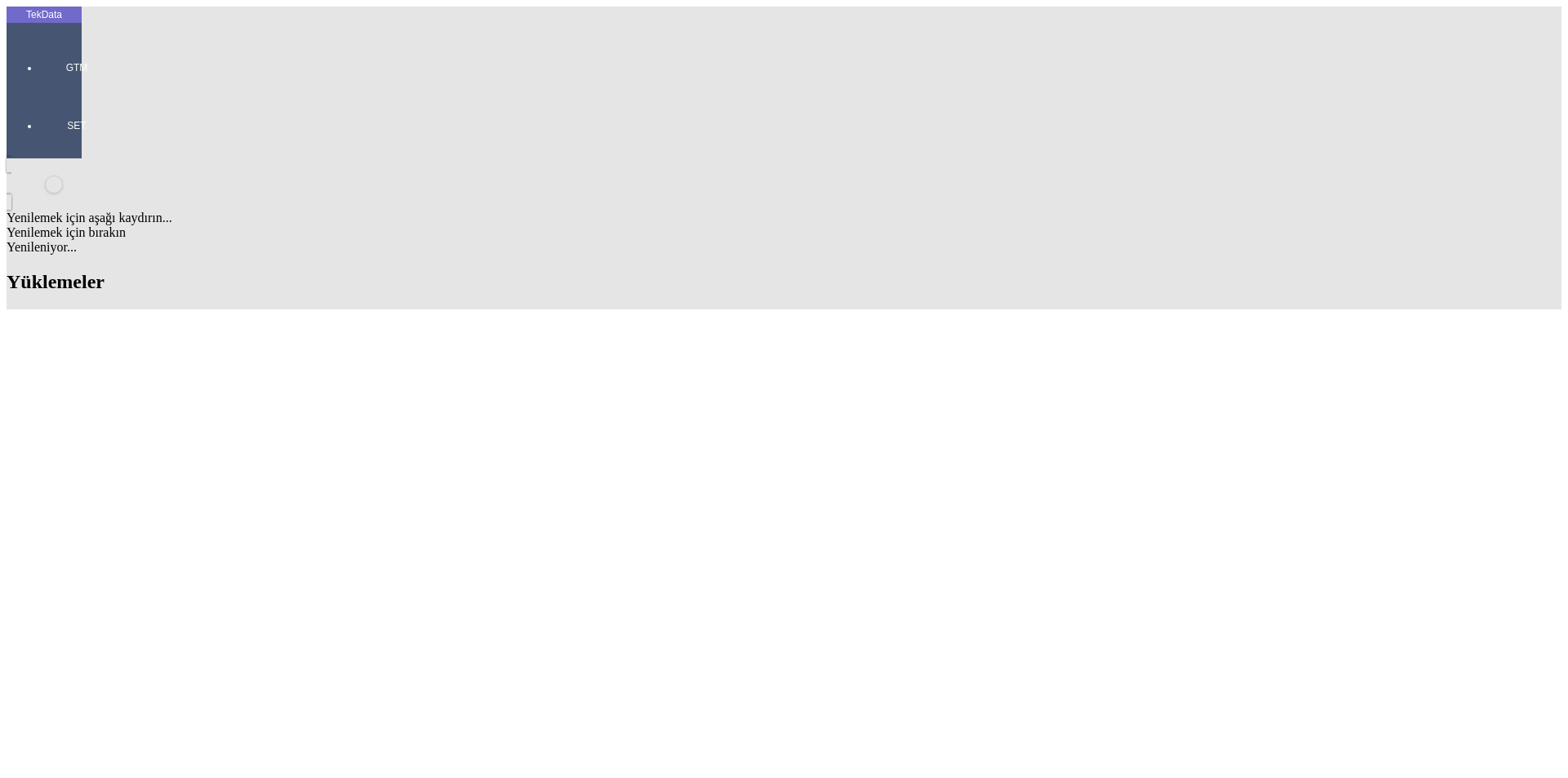
type input "BYD DIŞ TİCARET ANONİM ŞİRKETİ"
type input "VAKIF KATILIM BANKASI - [GEOGRAPHIC_DATA] - USD"
type input "TOV ''TAYRON IMPORT''"
type input "Fatura Adresi BORISPOL ST. BOTANICHNA 1/7 OFFICE 7 KOD 45355008"
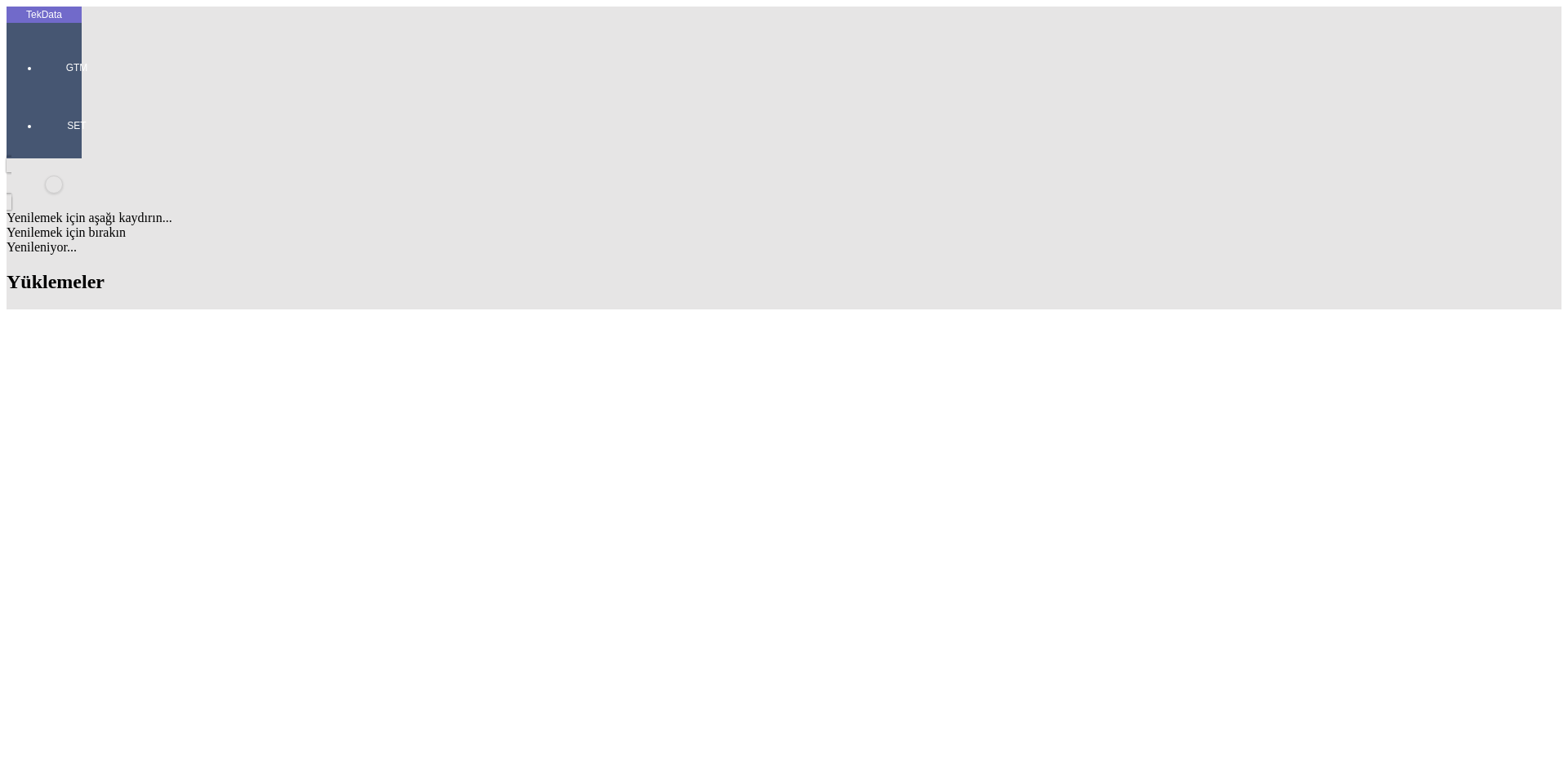
type input "TOV ''TAYRON IMPORT''"
click at [299, 439] on div "Fatura Adresi BORISPOL ST. BOTANICHNA 1/7 OFFICE 7 KOD 45355008" at bounding box center [488, 446] width 630 height 14
type input "Fatura Adresi BORISPOL ST. BOTANICHNA 1/7 OFFICE 7 KOD 45355008"
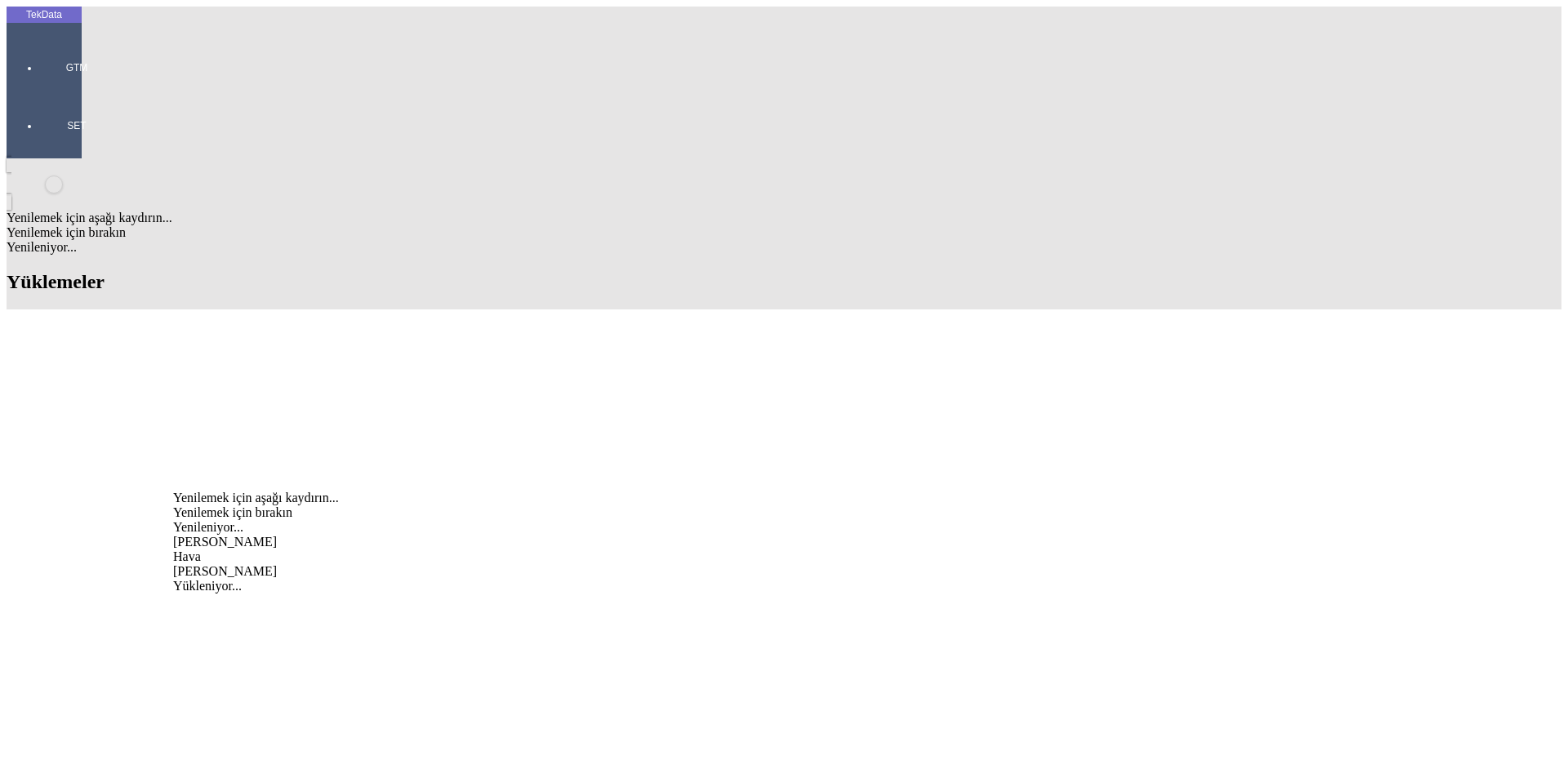
click at [325, 565] on div "[PERSON_NAME]" at bounding box center [488, 572] width 630 height 14
type input "[PERSON_NAME]"
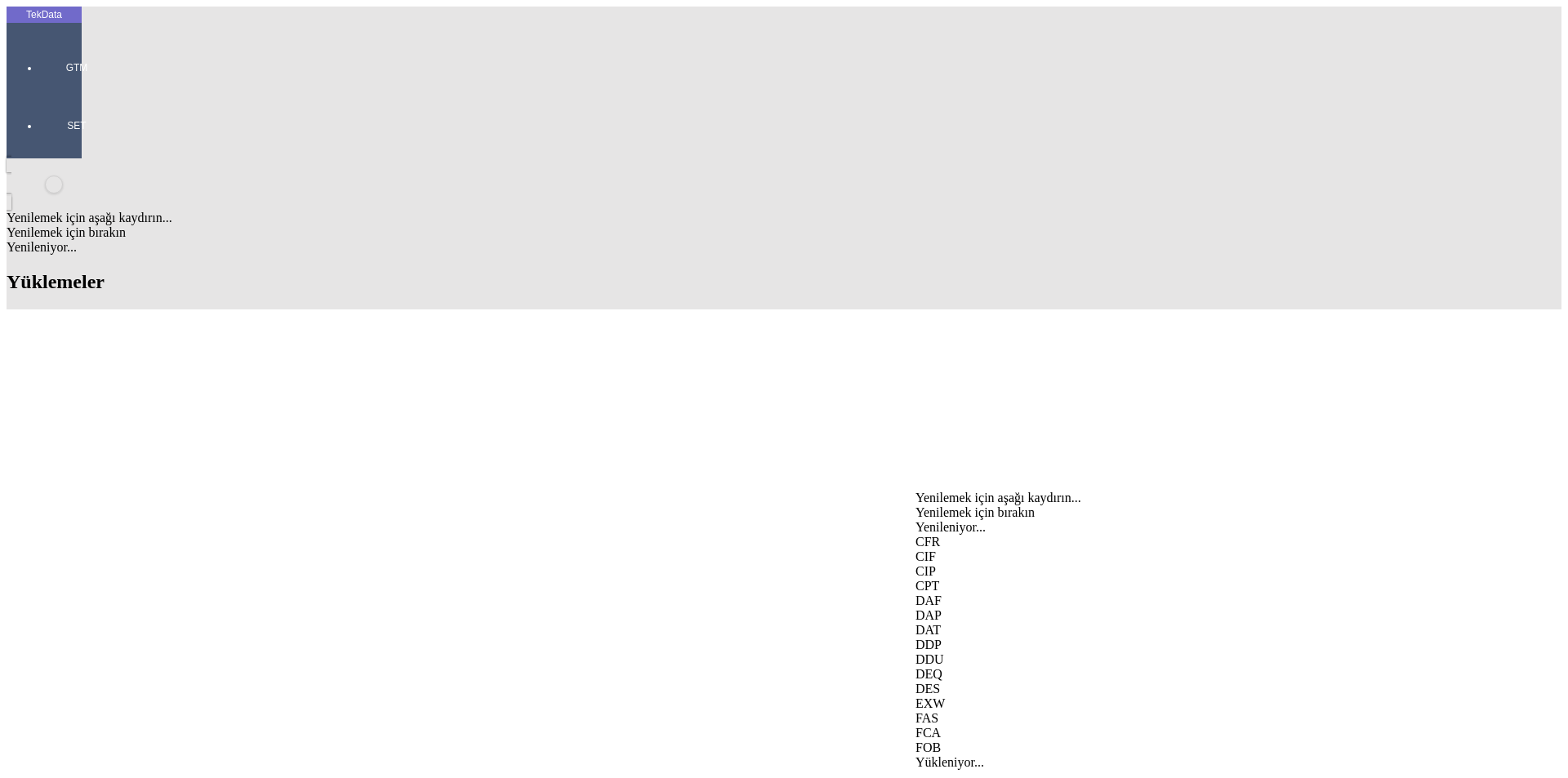
click at [956, 696] on div "EXW" at bounding box center [1227, 704] width 624 height 14
type input "EXW"
type input "[GEOGRAPHIC_DATA]"
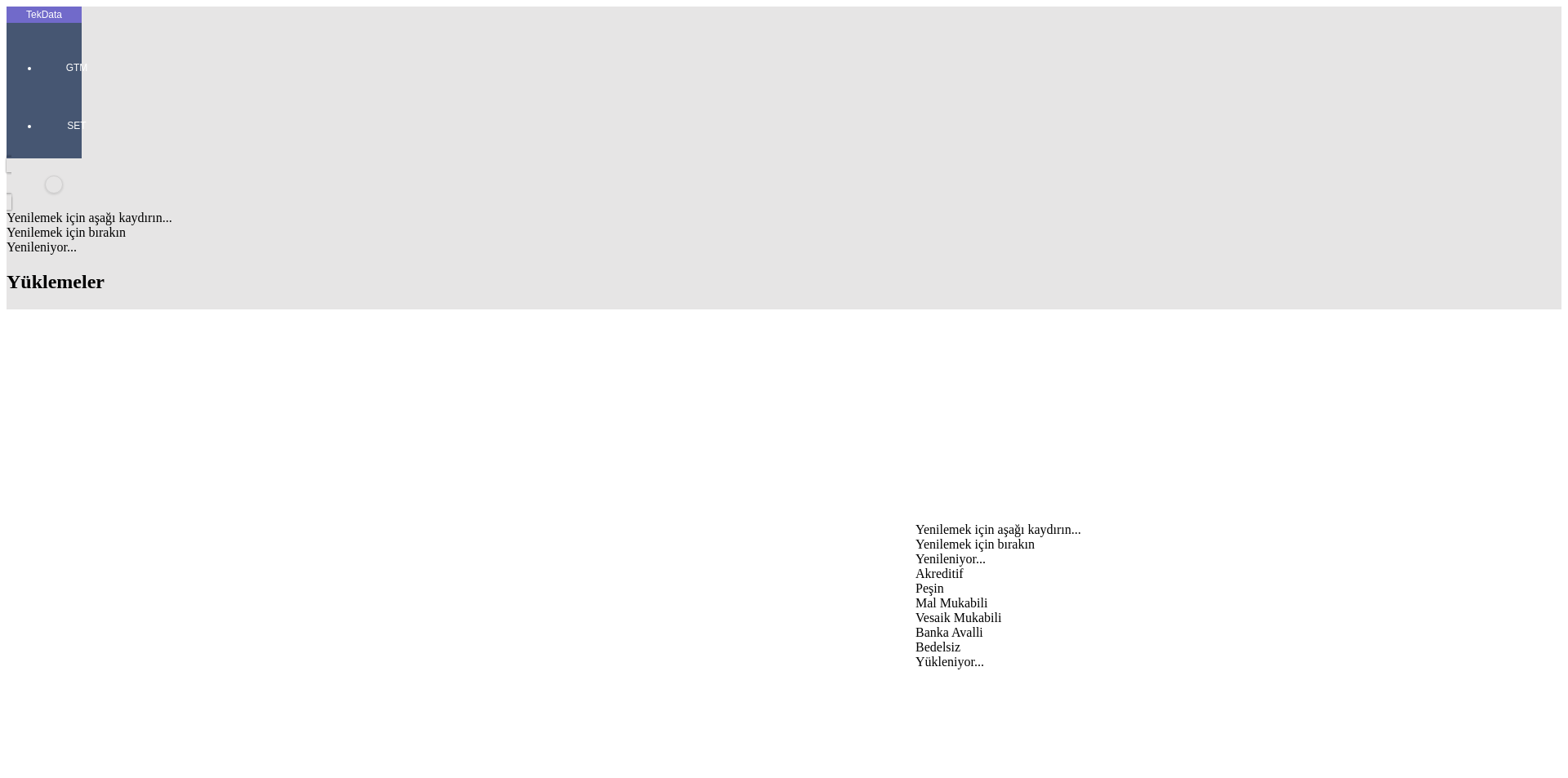
click at [978, 596] on div "Mal Mukabili" at bounding box center [1227, 603] width 624 height 14
type input "Mal Mukabili"
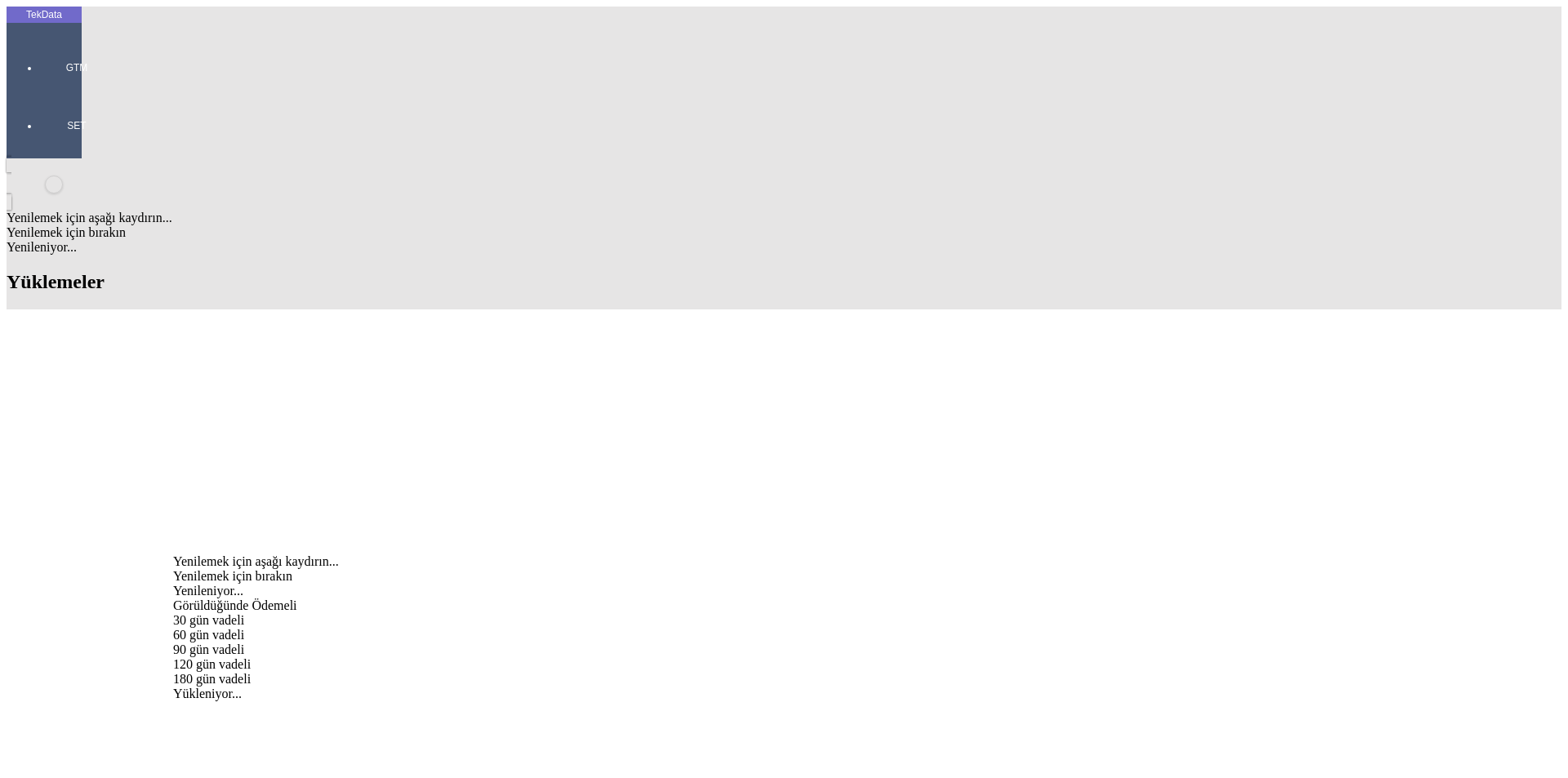
click at [351, 599] on div "Görüldüğünde Ödemeli" at bounding box center [488, 606] width 630 height 14
type input "Görüldüğünde Ödemeli"
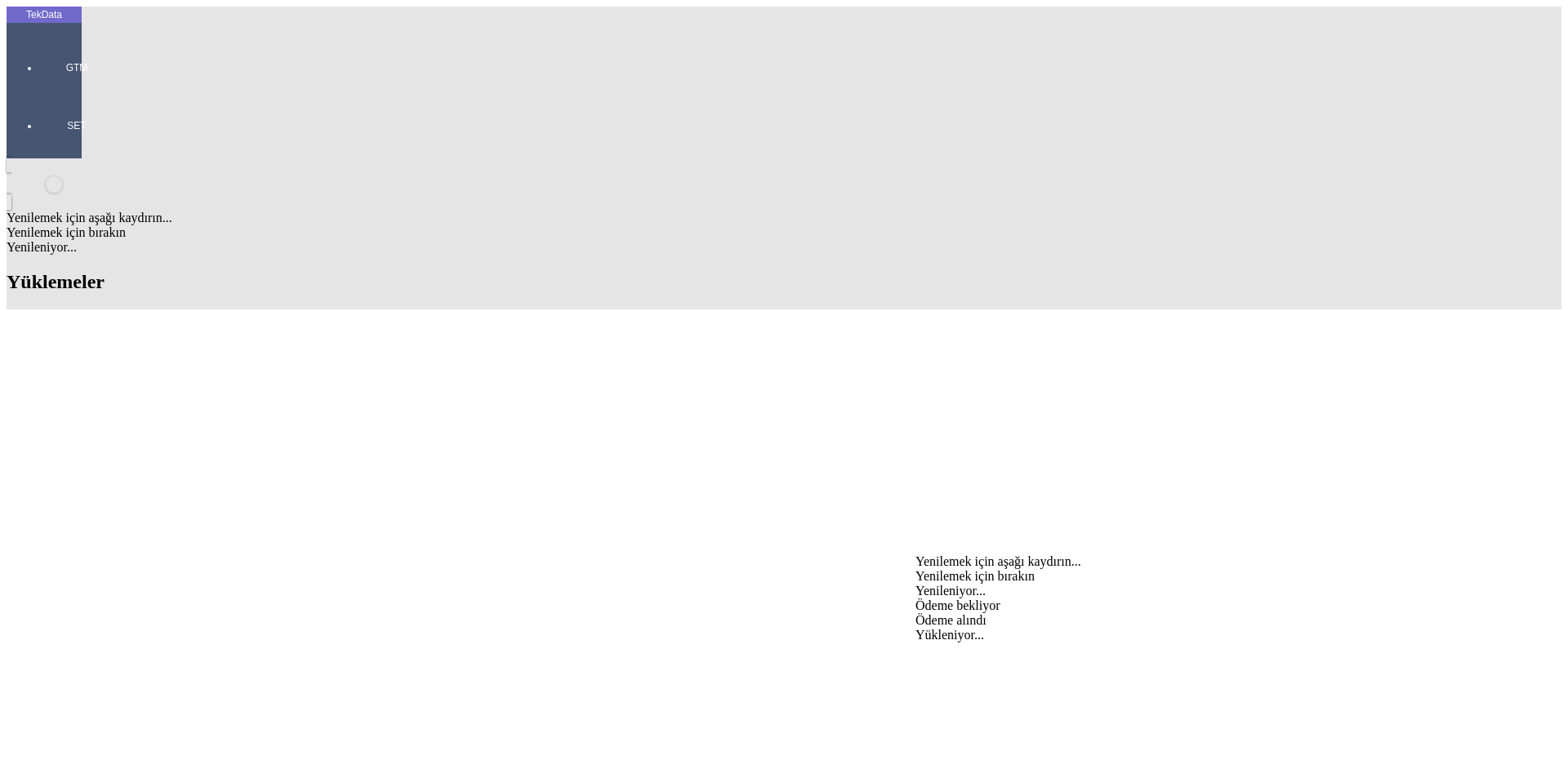
click at [979, 599] on div "Ödeme bekliyor" at bounding box center [1227, 606] width 624 height 14
type input "Ödeme bekliyor"
type input "1561.6"
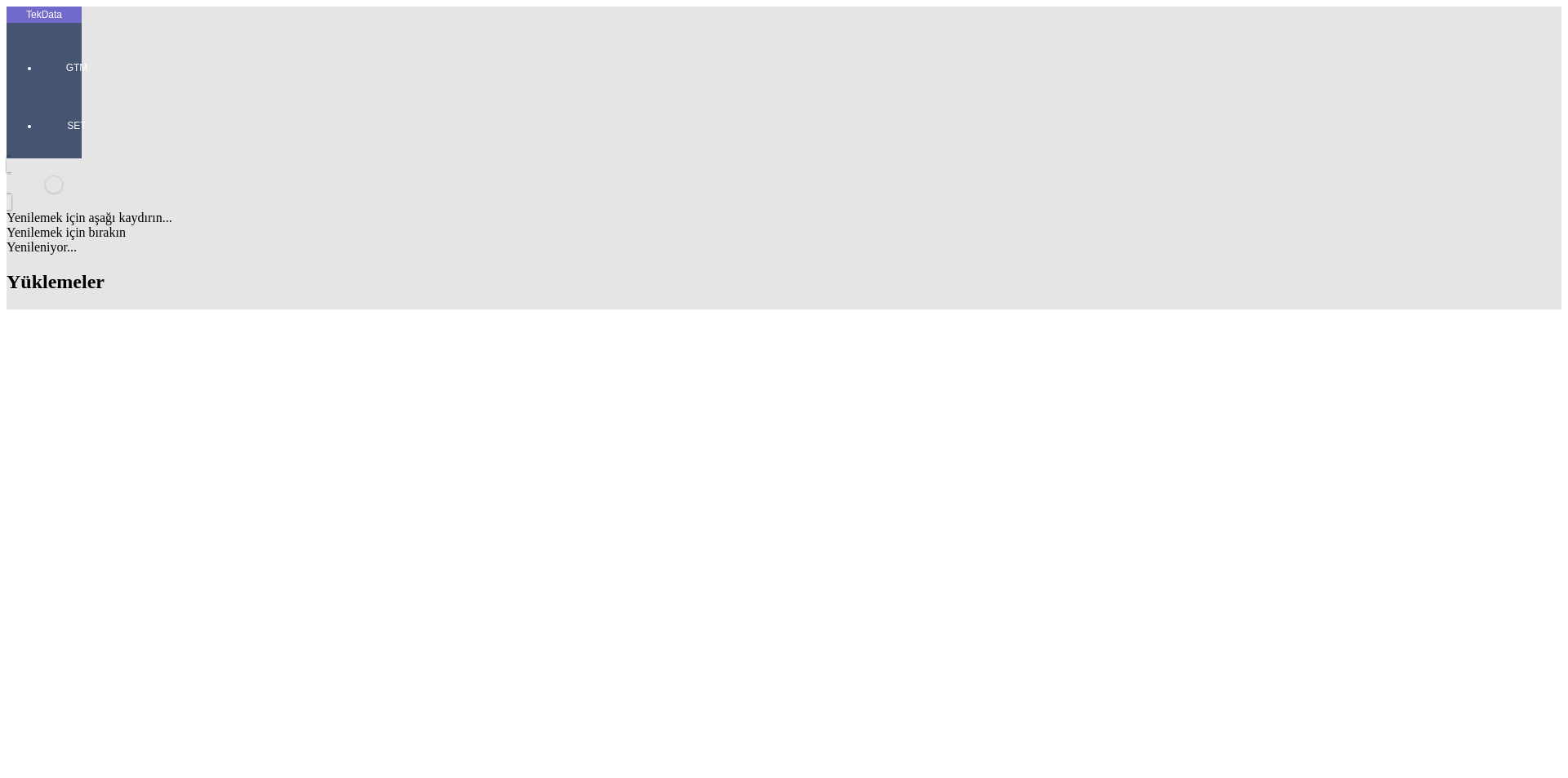
type input "1579.9"
drag, startPoint x: 1480, startPoint y: 704, endPoint x: 1454, endPoint y: 700, distance: 26.3
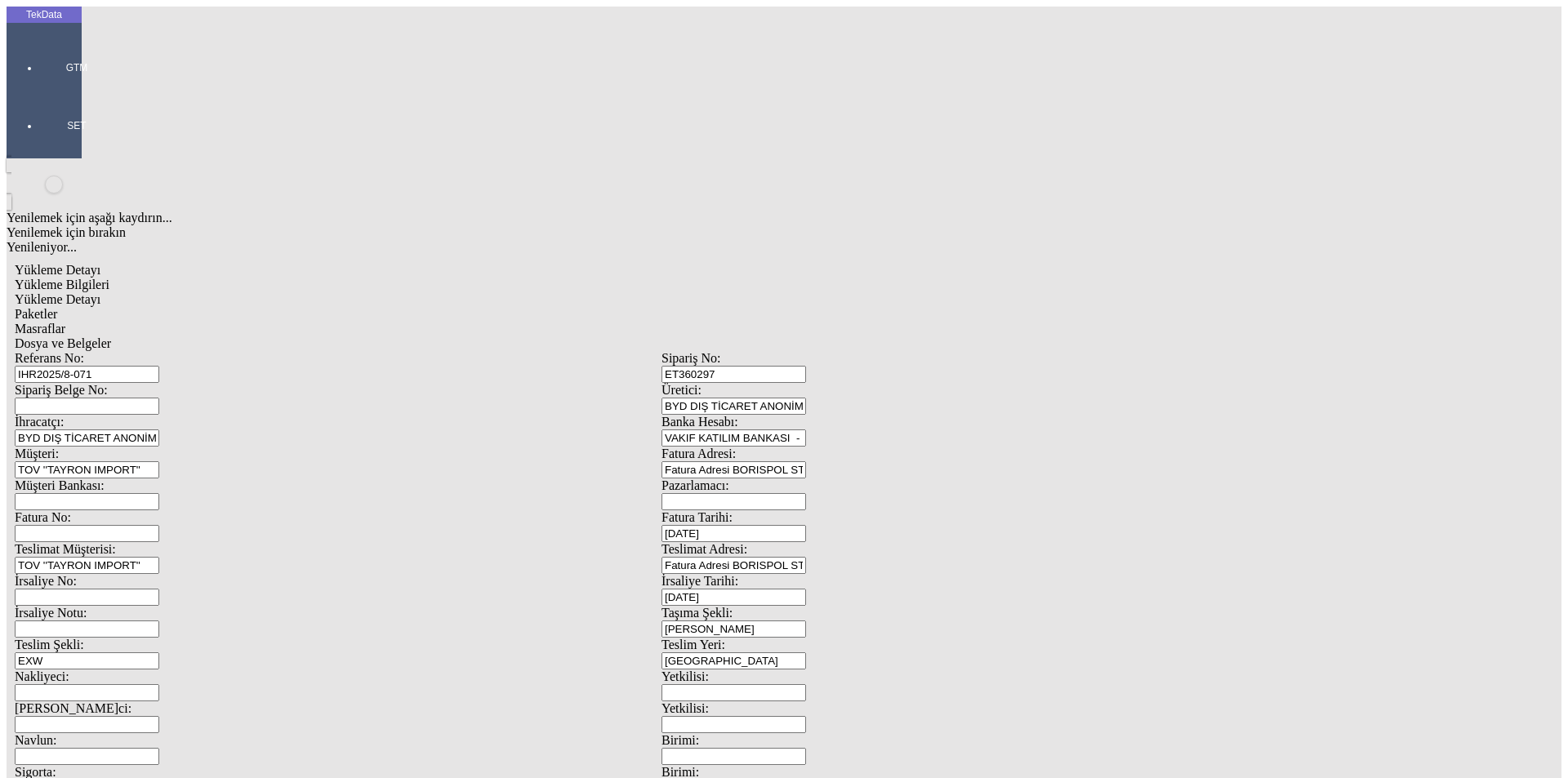
click at [100, 292] on span "Yükleme Detayı" at bounding box center [57, 298] width 86 height 13
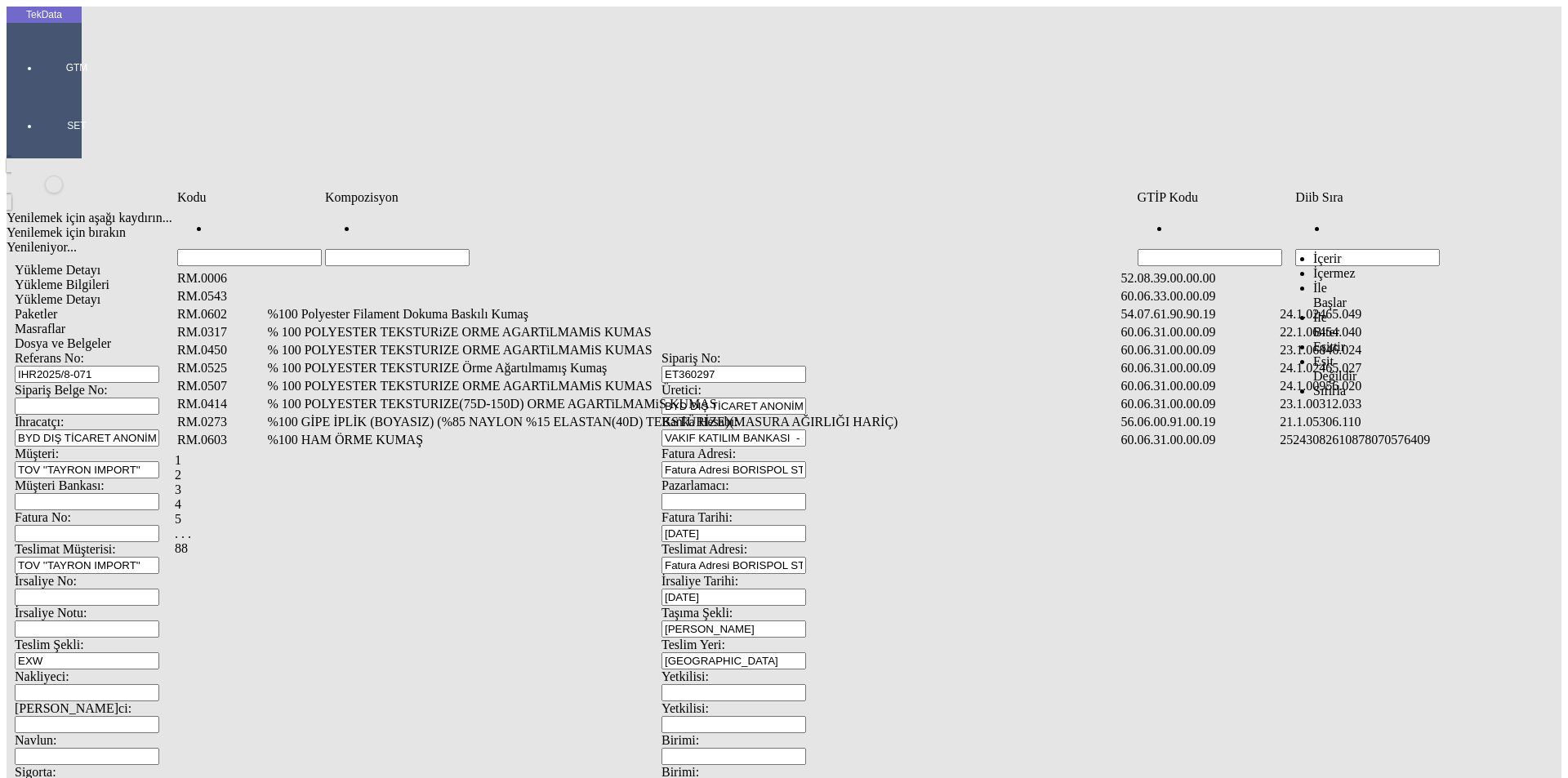
click at [1330, 249] on input "Hücreyi Filtrele" at bounding box center [1367, 257] width 144 height 17
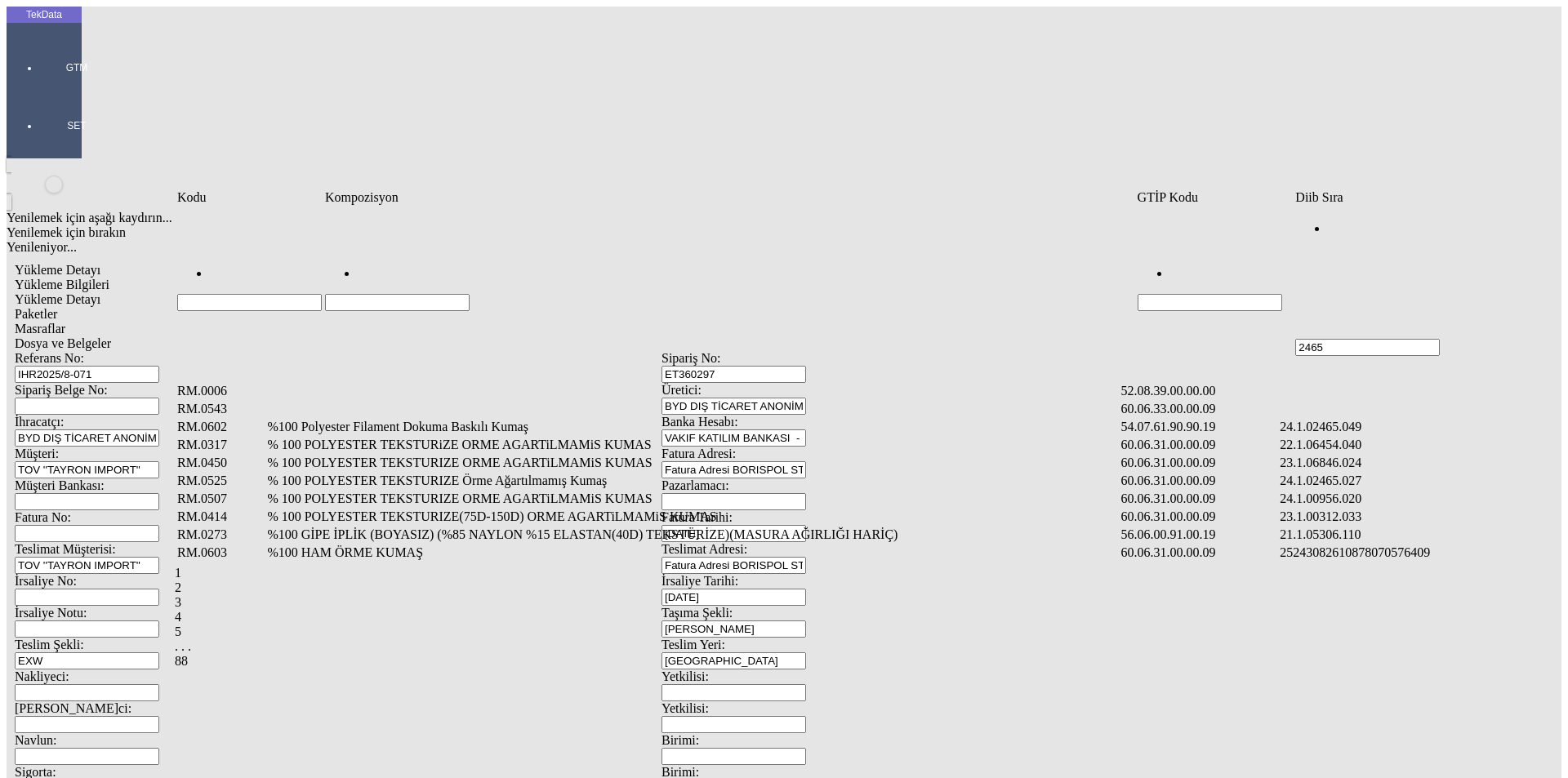
type input "2465"
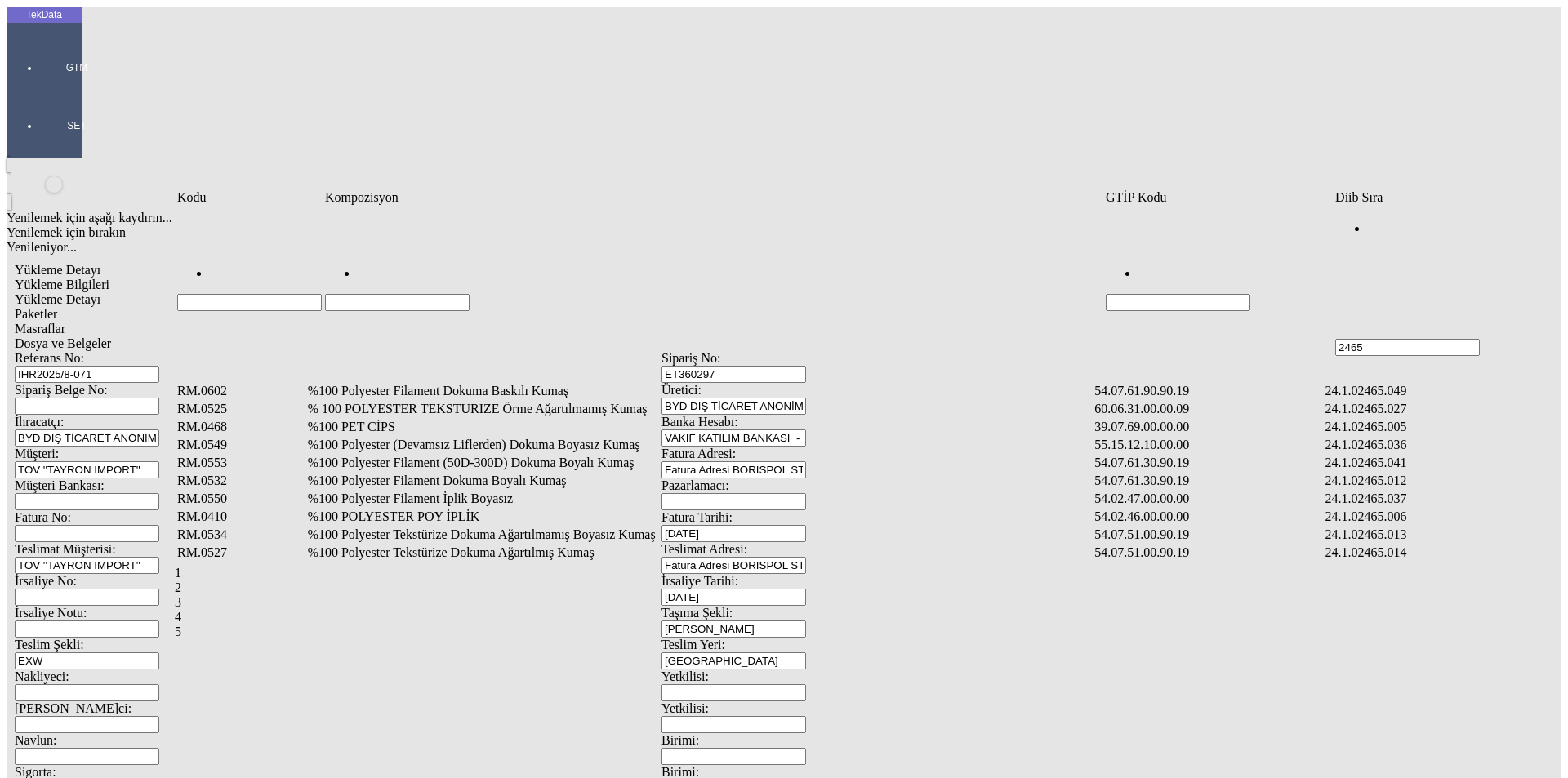
click at [484, 383] on td "%100 Polyester Filament Dokuma Baskılı Kumaş" at bounding box center [700, 391] width 786 height 16
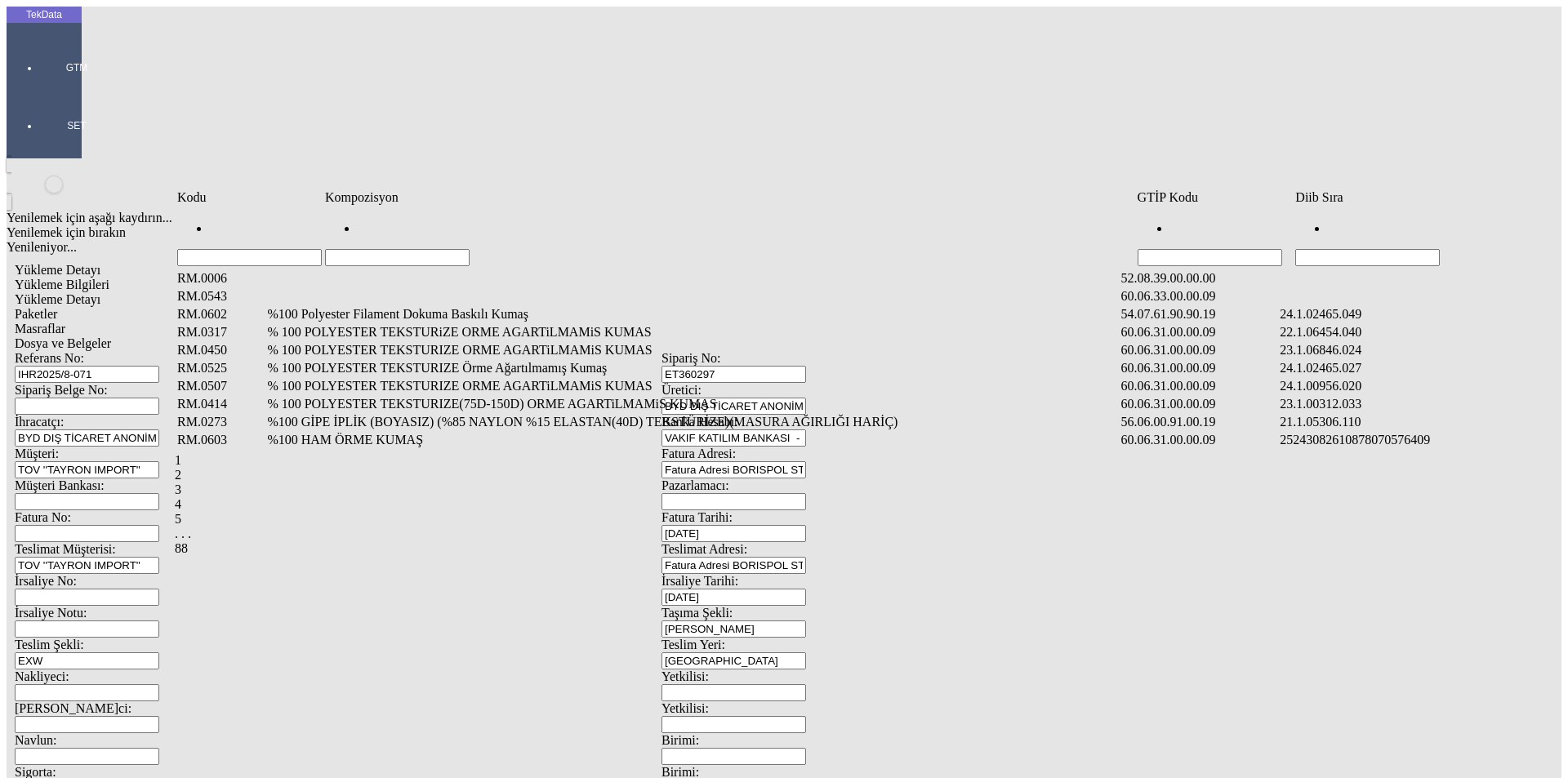
click at [1355, 249] on input "Hücreyi Filtrele" at bounding box center [1367, 257] width 144 height 17
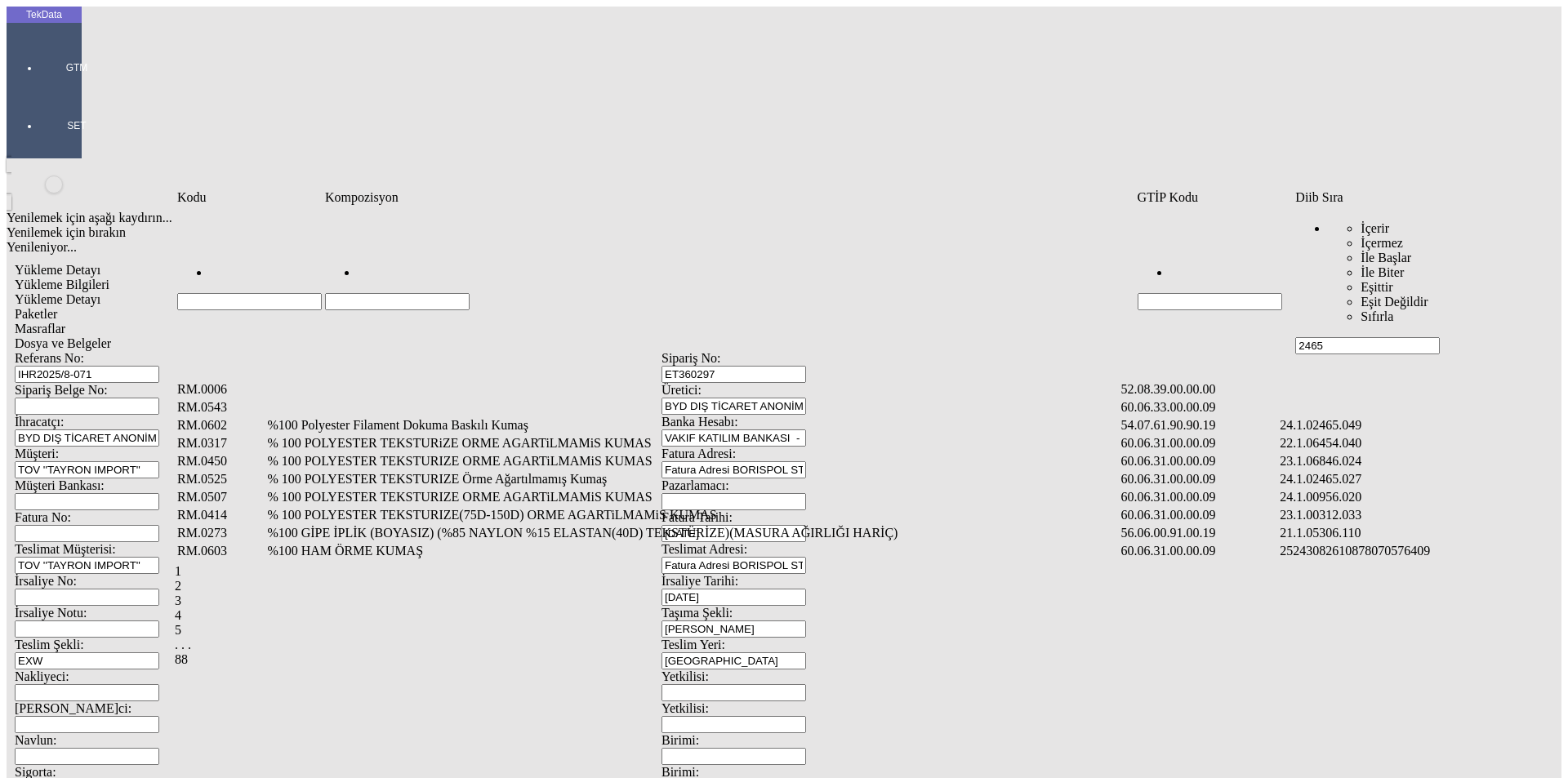
type input "2465"
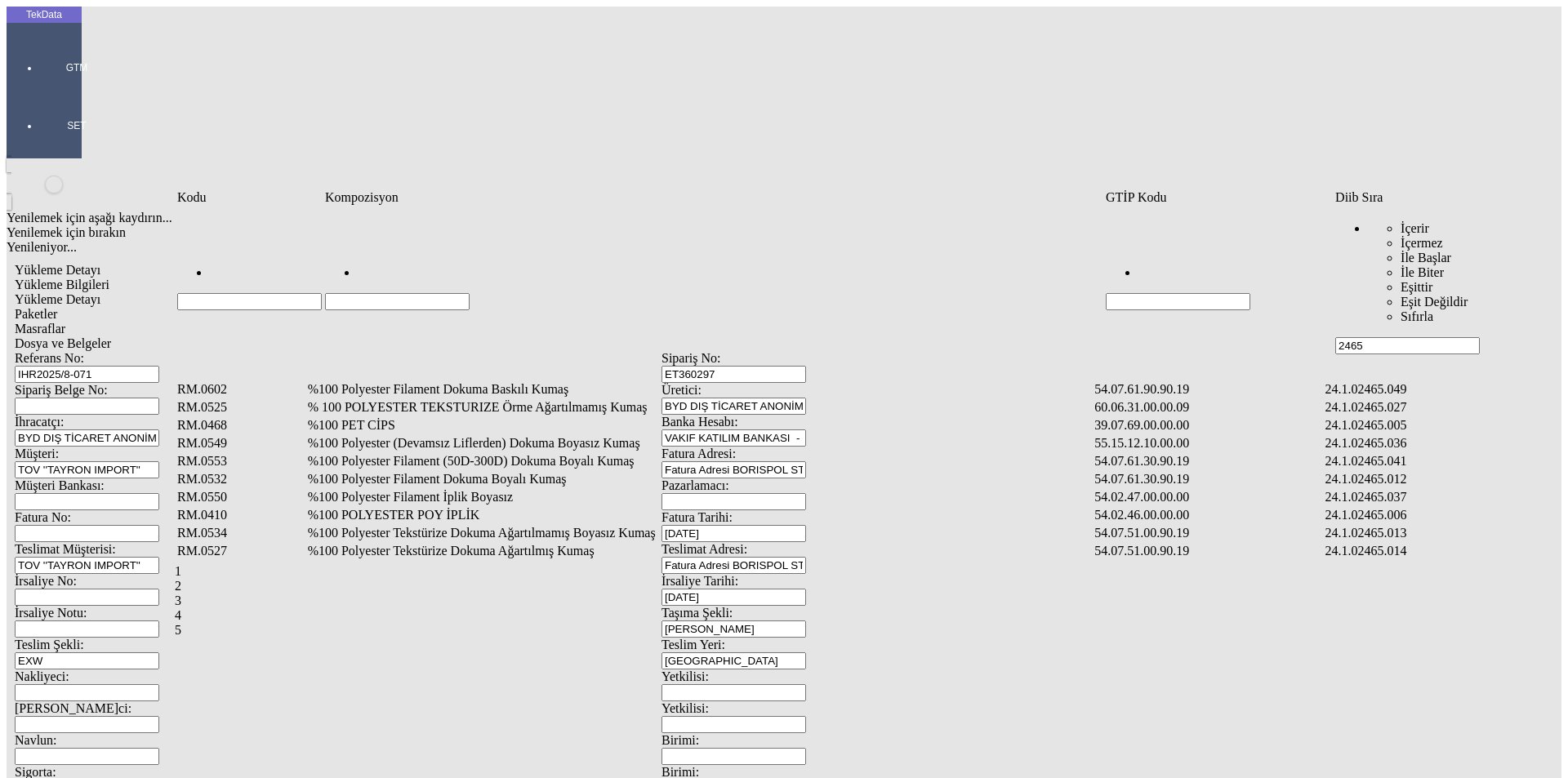
click at [481, 206] on td "Kompozisyon" at bounding box center [714, 197] width 779 height 16
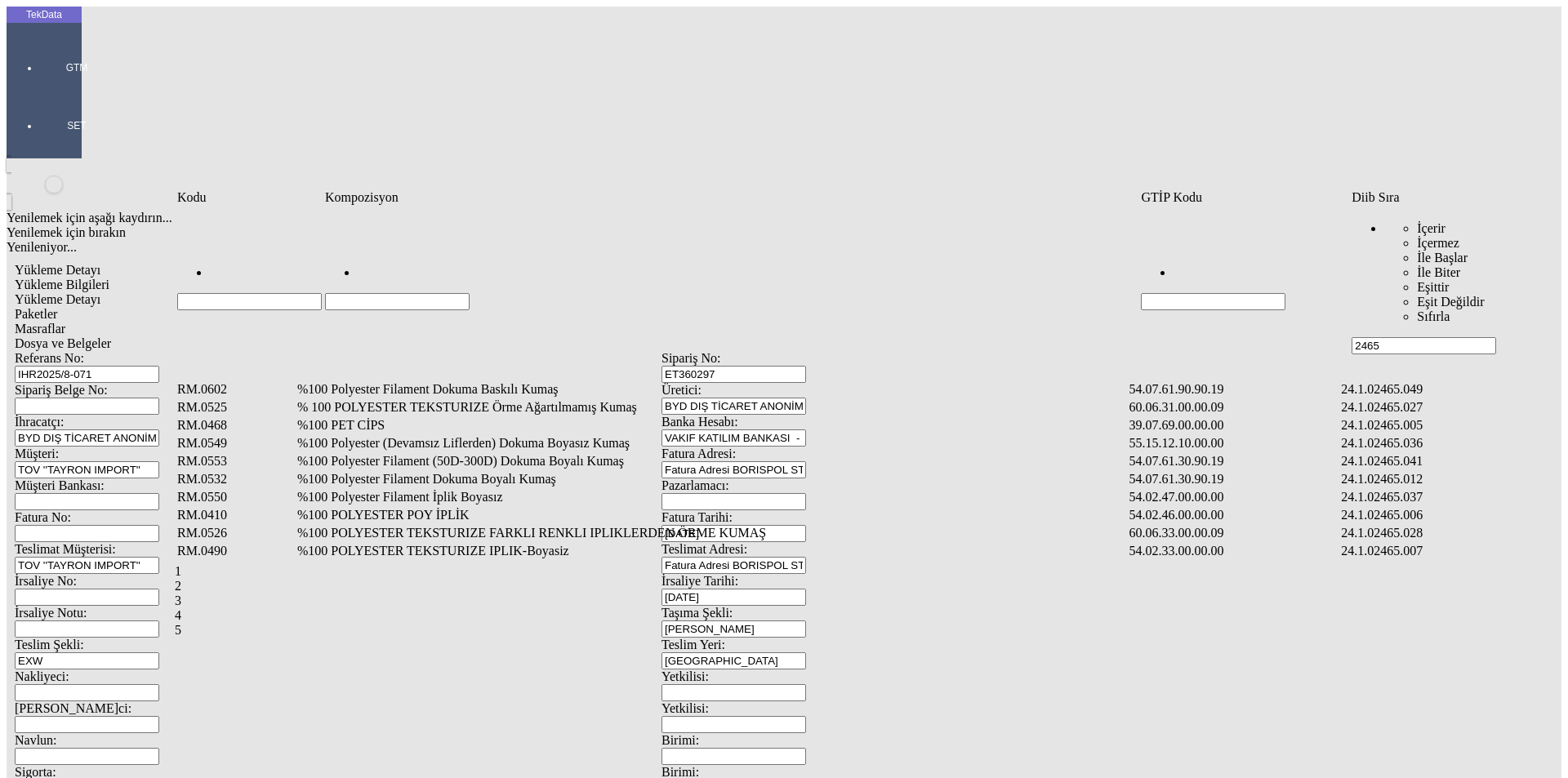
click at [470, 293] on input "Hücreyi Filtrele" at bounding box center [397, 301] width 144 height 17
type input "%100"
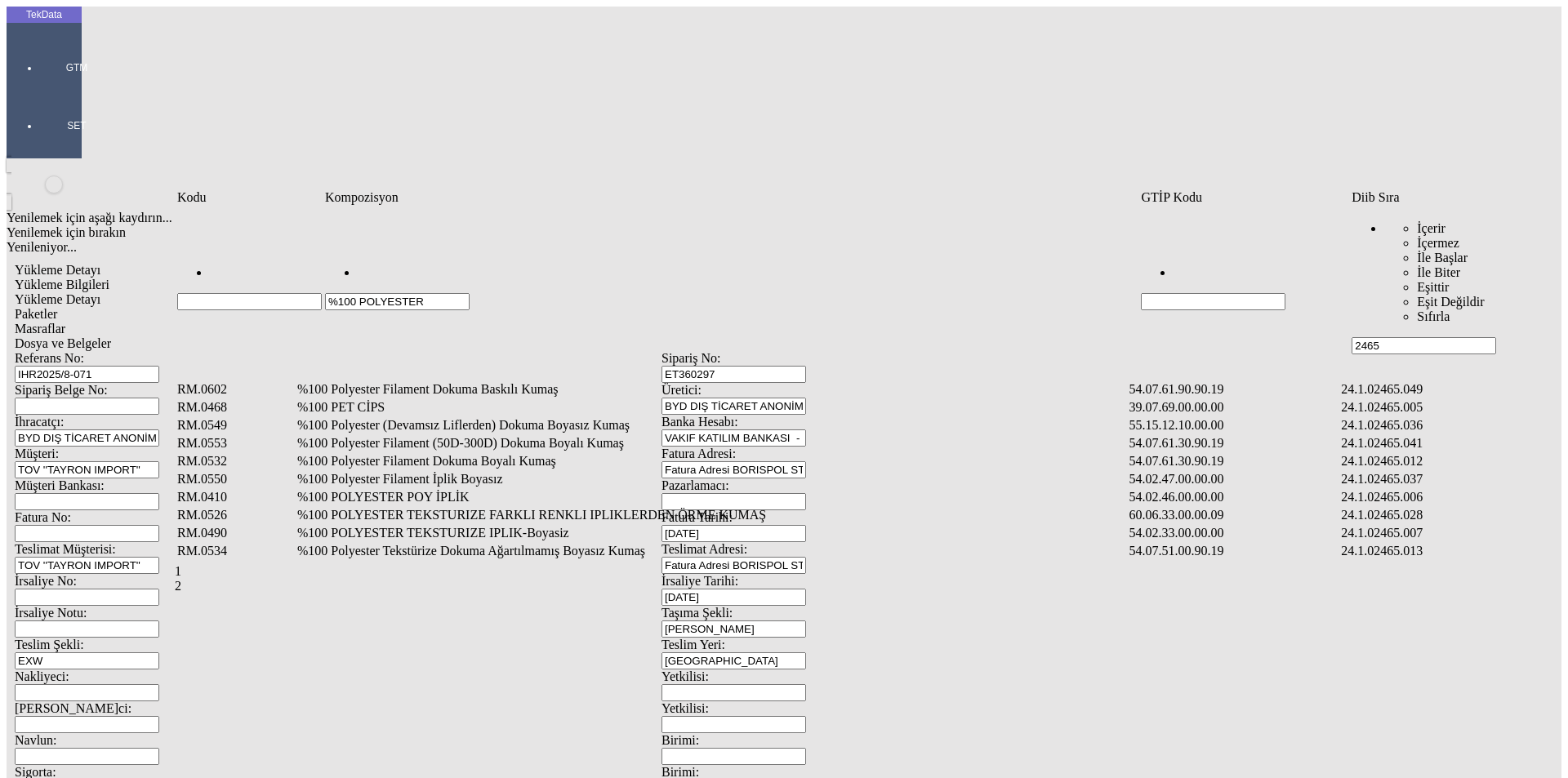
type input "%100 POLYESTER"
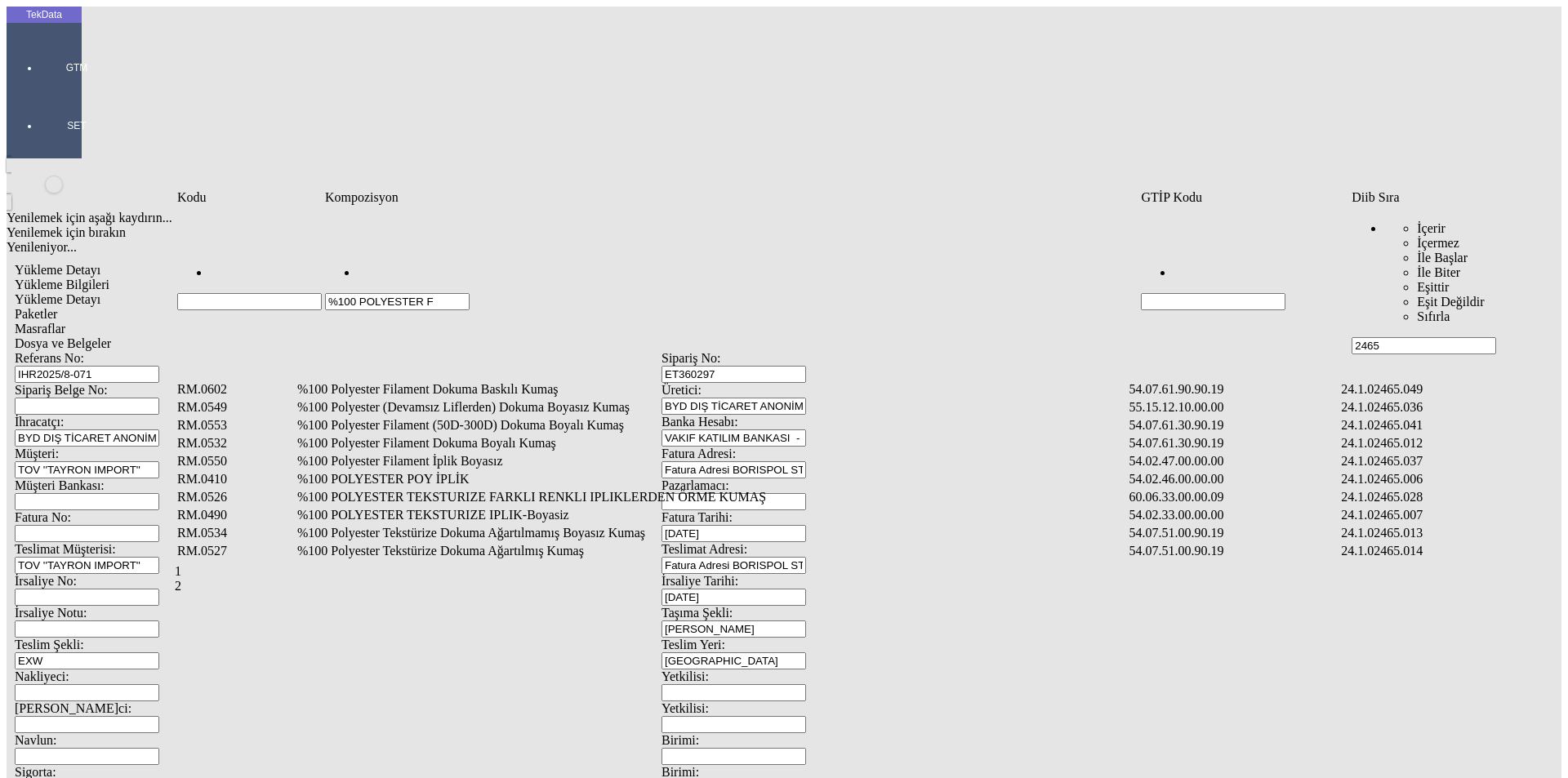
type input "%100 POLYESTER F"
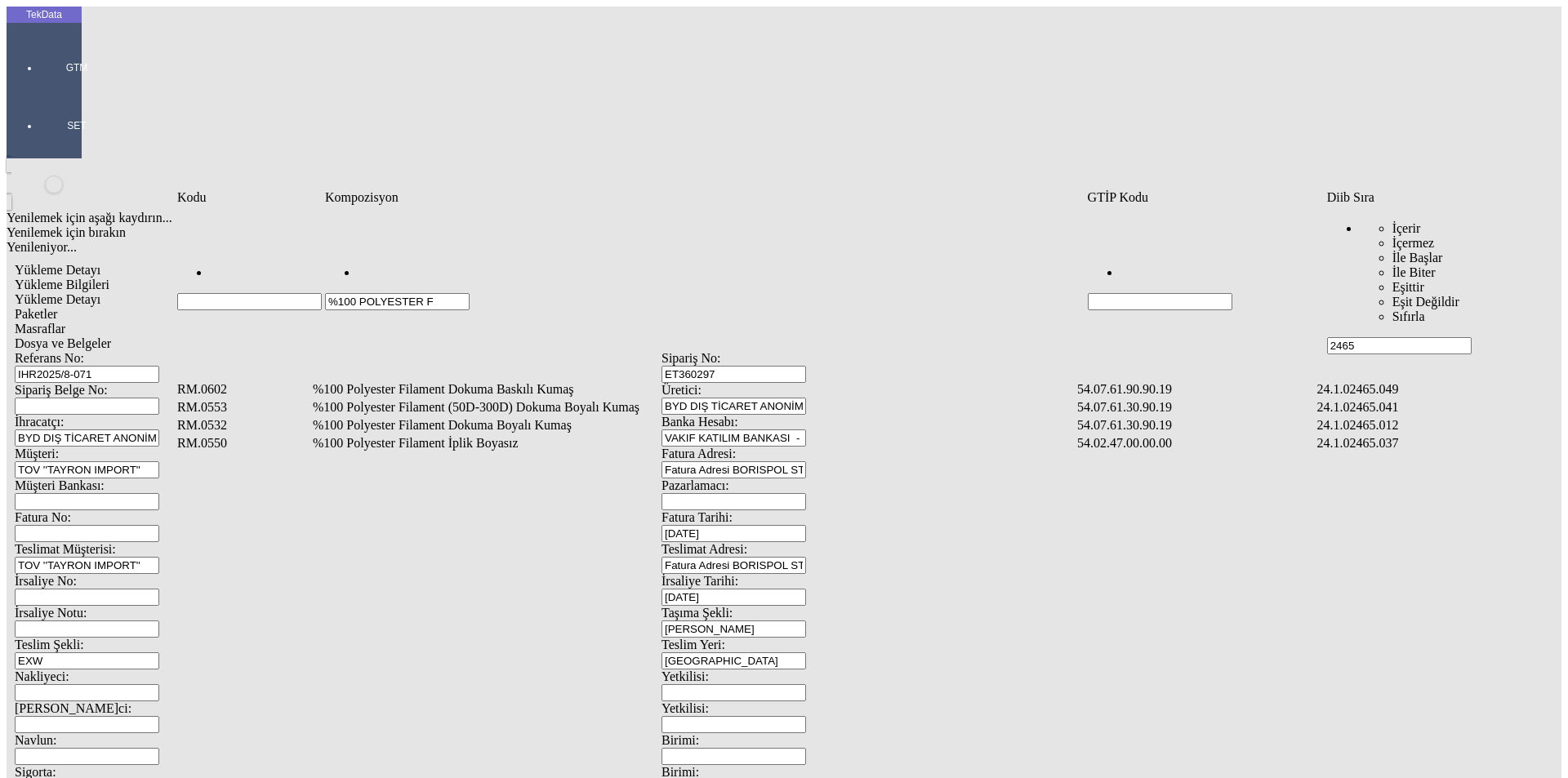
click at [504, 418] on td "%100 Polyester Filament Dokuma Boyalı Kumaş" at bounding box center [693, 426] width 763 height 16
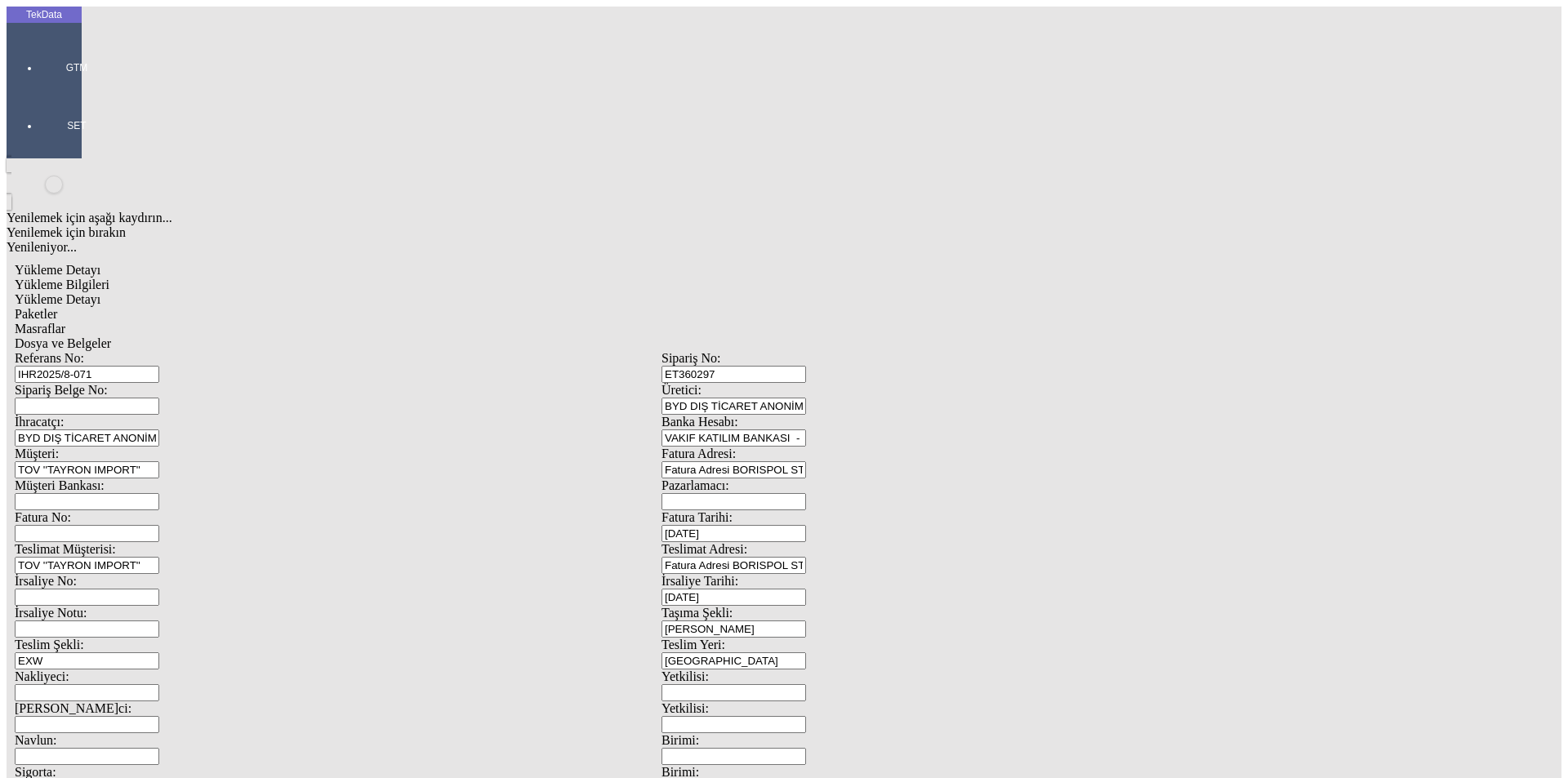
click at [914, 296] on div "Metre" at bounding box center [1214, 303] width 647 height 14
type input "Metre"
type input "1140.8"
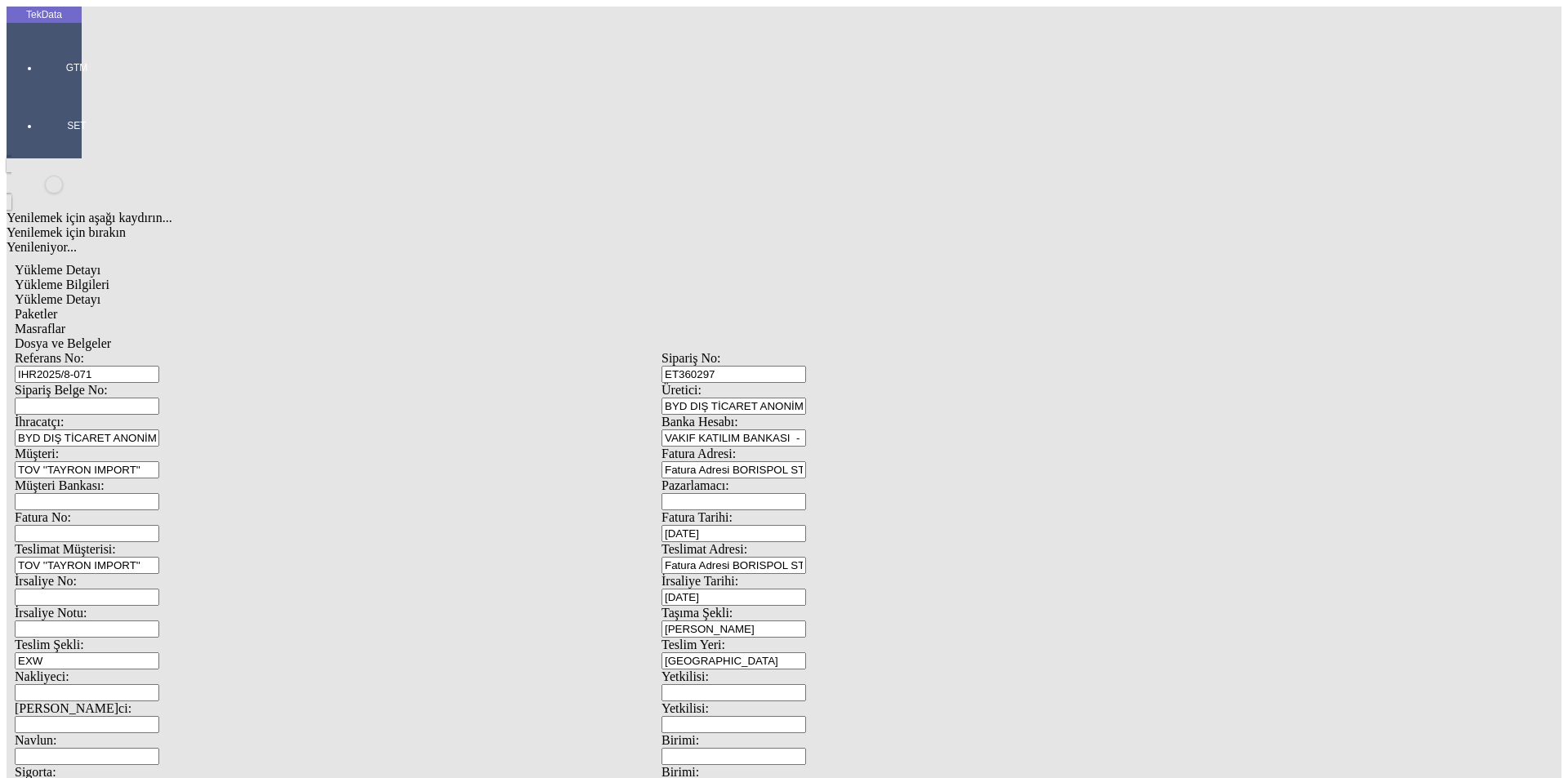
type input "1.2"
click at [928, 342] on div "Amerikan Doları" at bounding box center [1214, 350] width 647 height 14
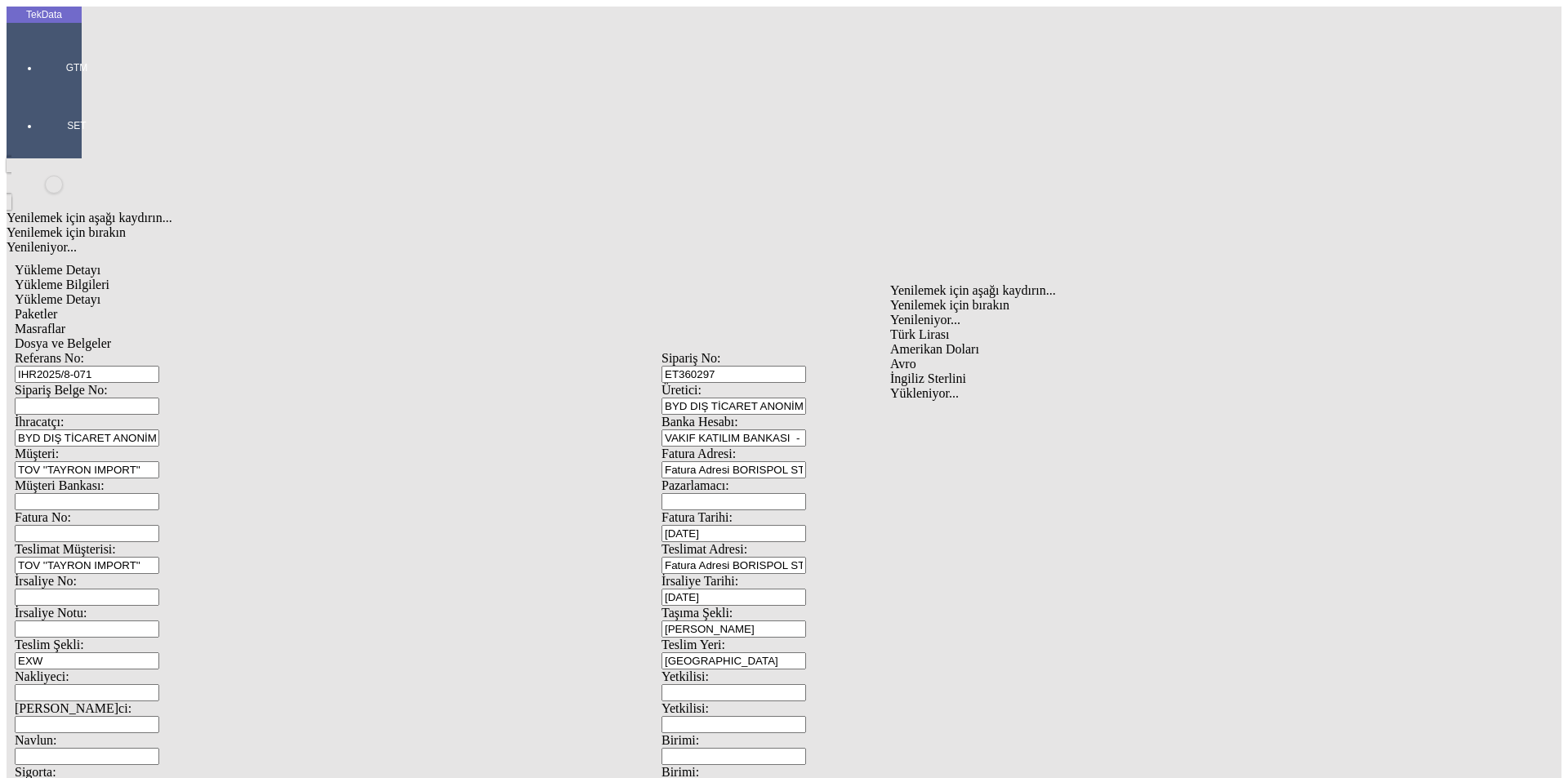
type input "Amerikan Doları"
type input "300"
type input "195.45"
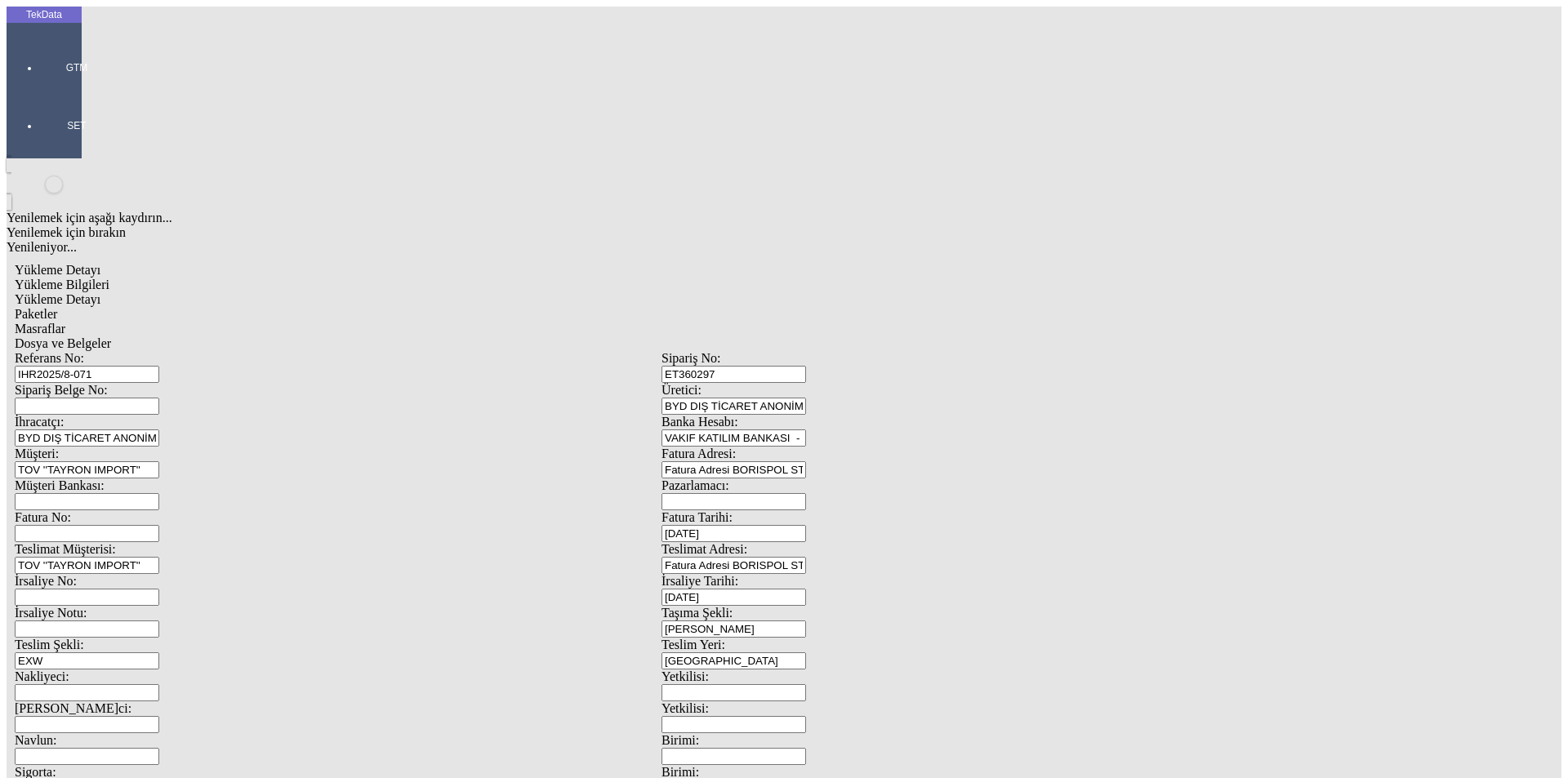
type input "198.9"
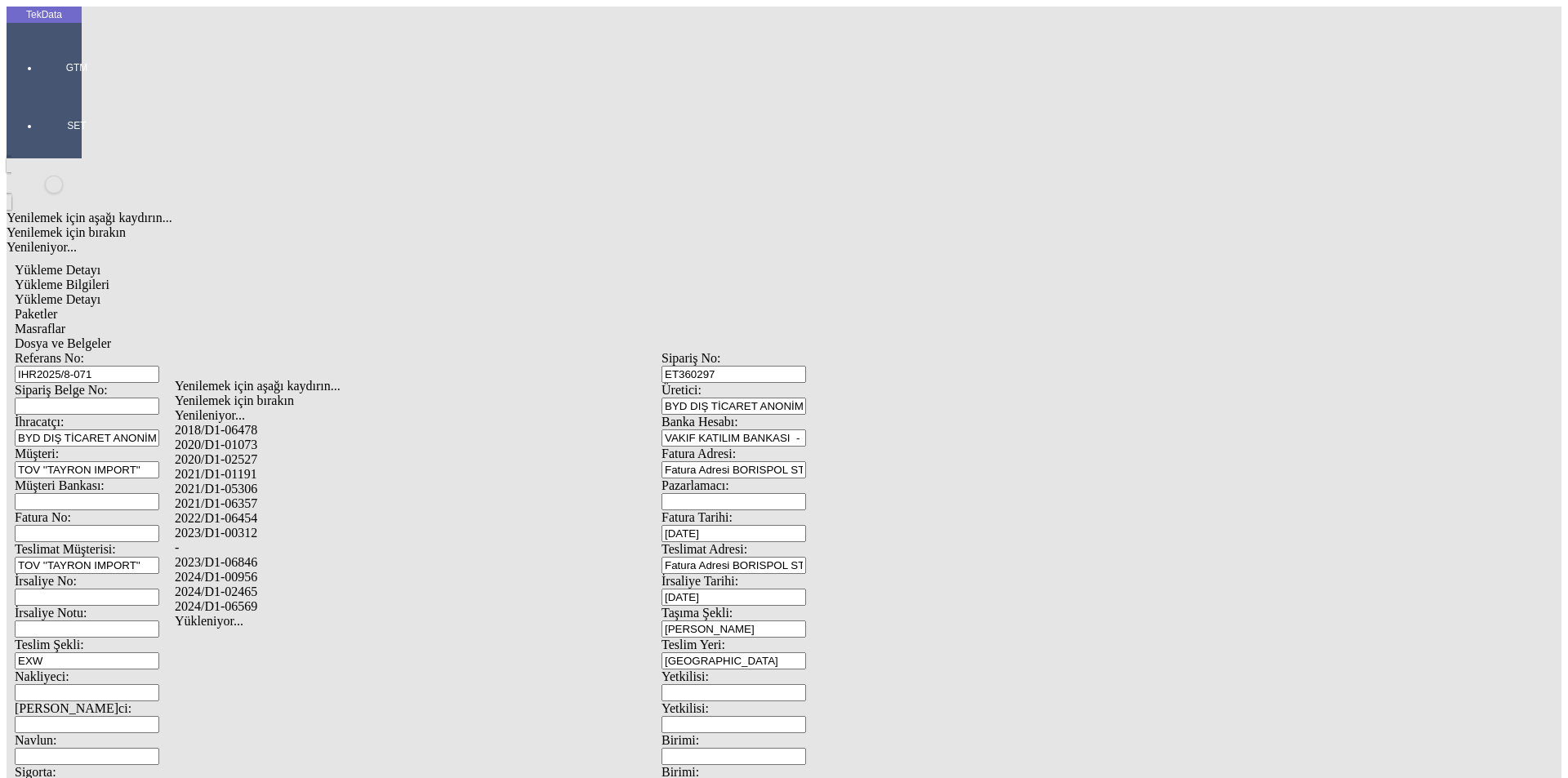
click at [239, 584] on div "2024/D1-02465" at bounding box center [492, 592] width 635 height 14
type input "2024/D1-02465"
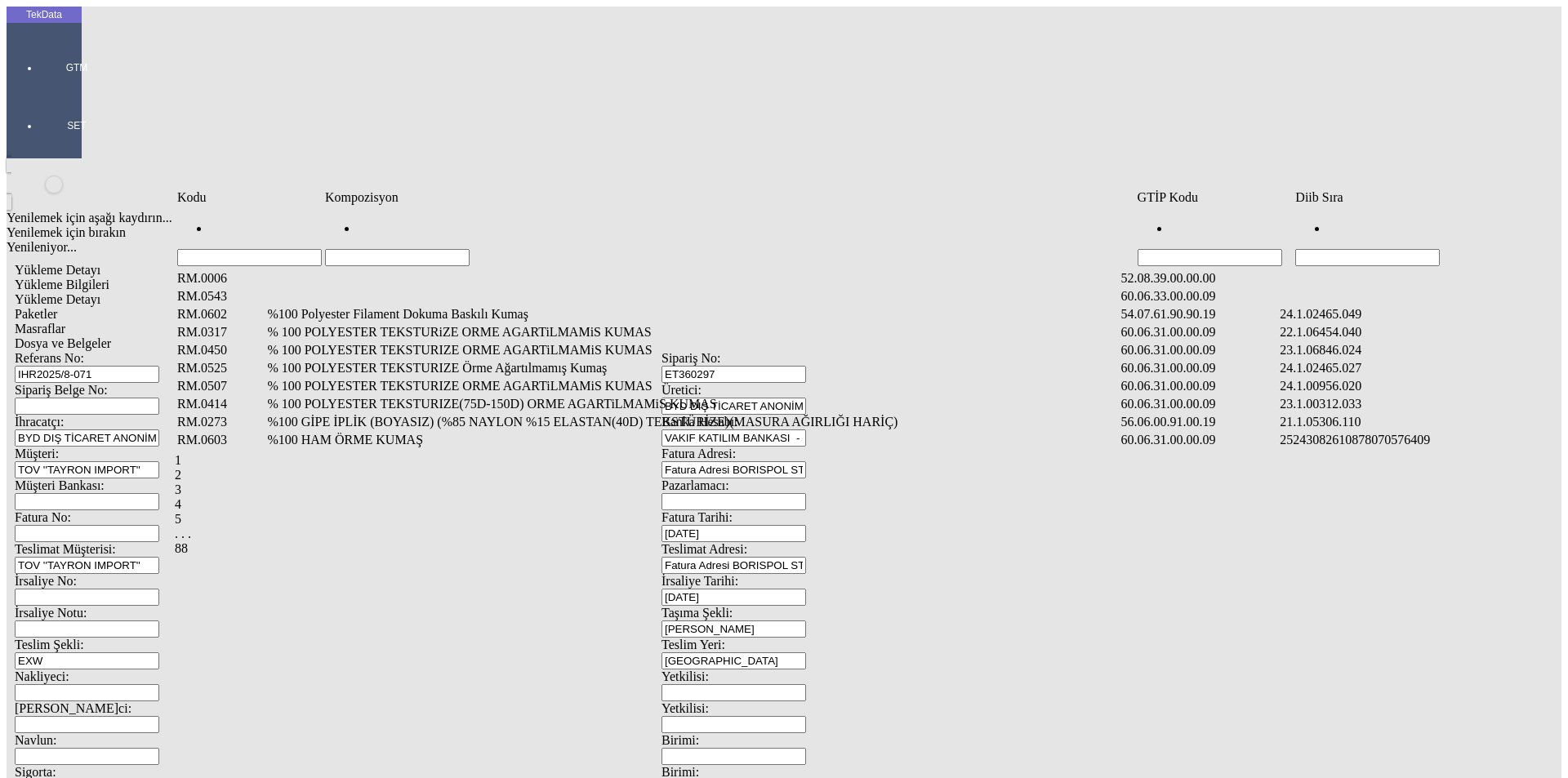
click at [1338, 249] on input "Hücreyi Filtrele" at bounding box center [1367, 257] width 144 height 17
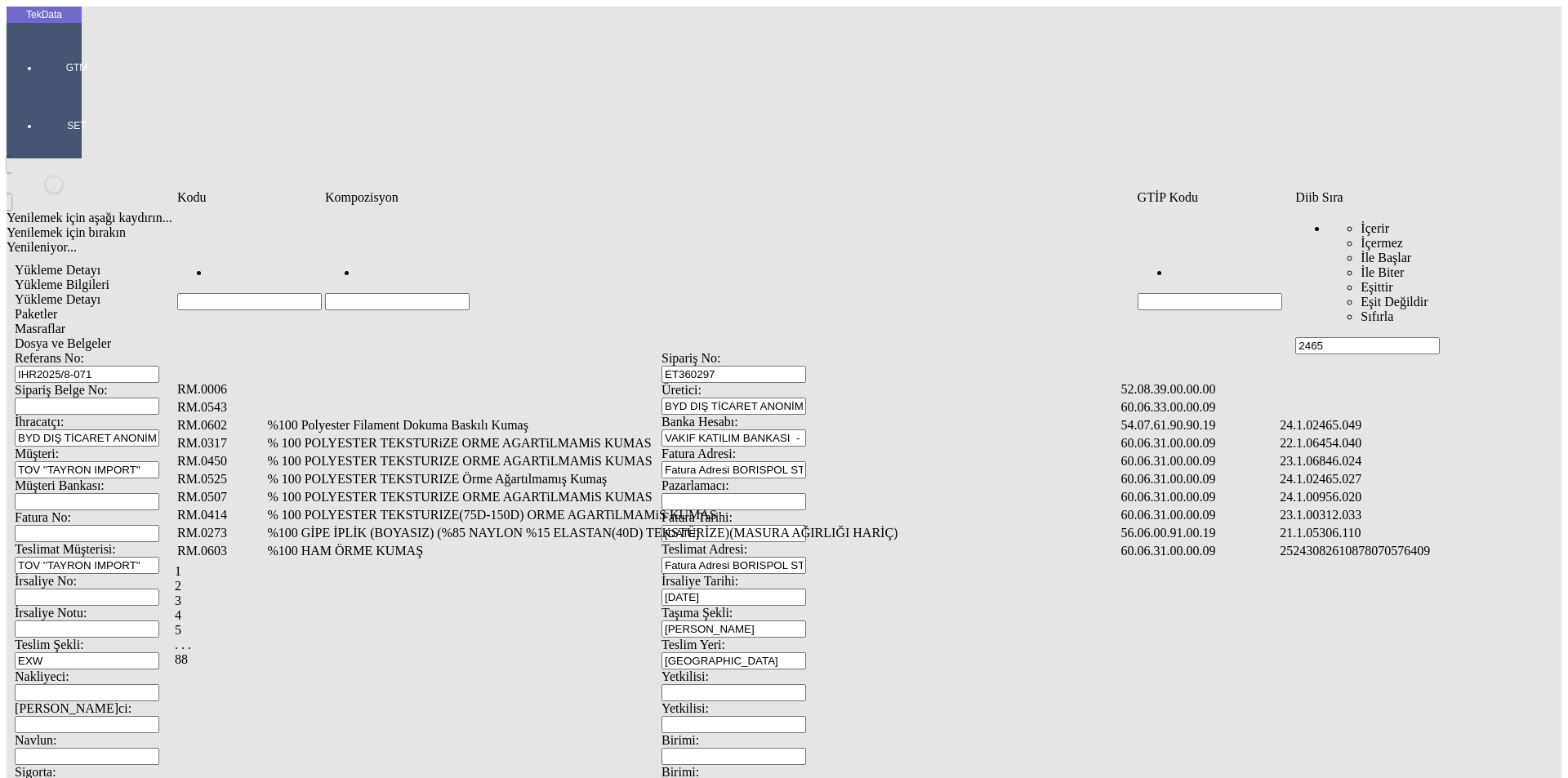
type input "2465"
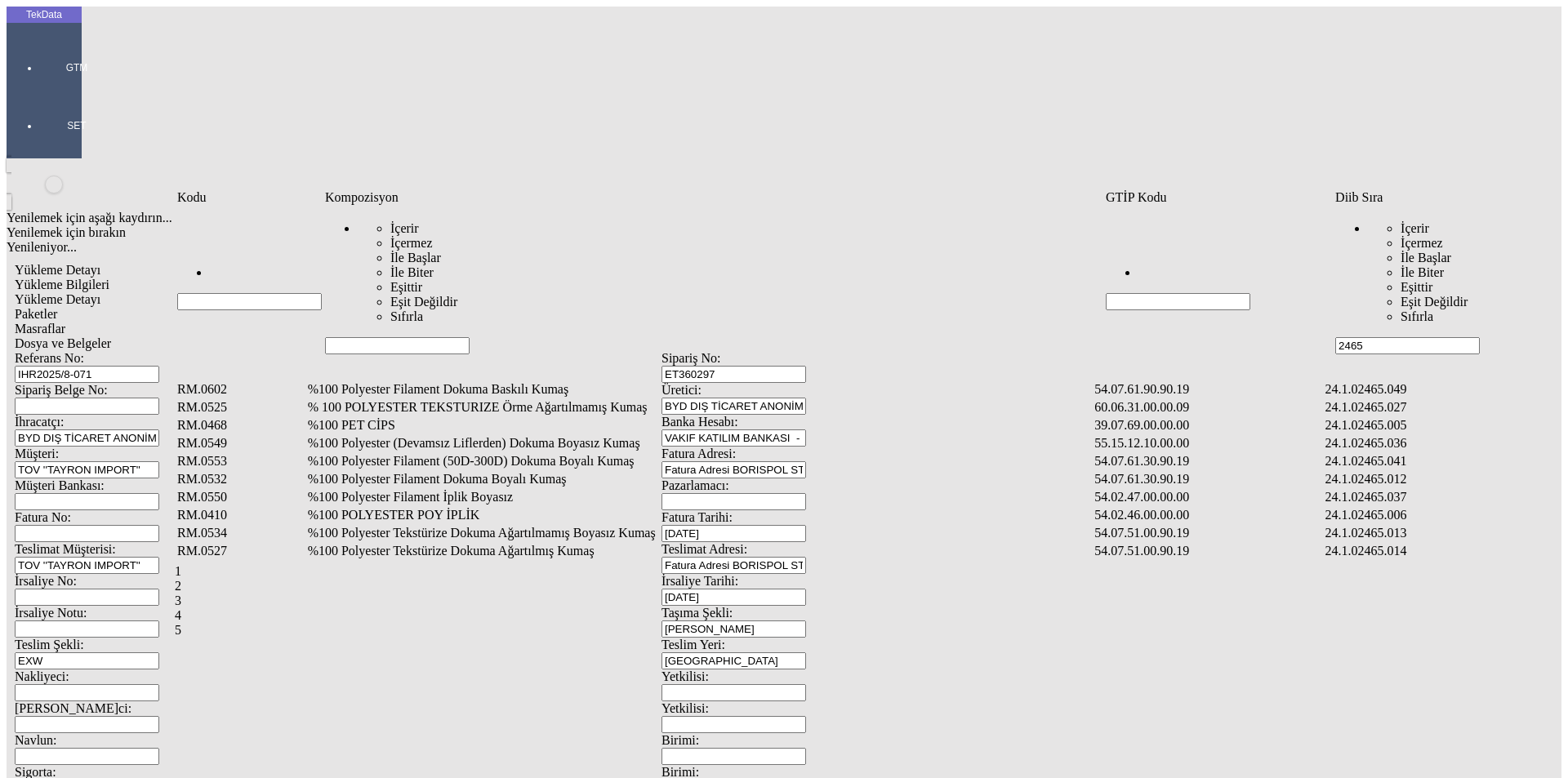
click at [338, 337] on input "Hücreyi Filtrele" at bounding box center [397, 345] width 144 height 17
type input "%"
type input "%100"
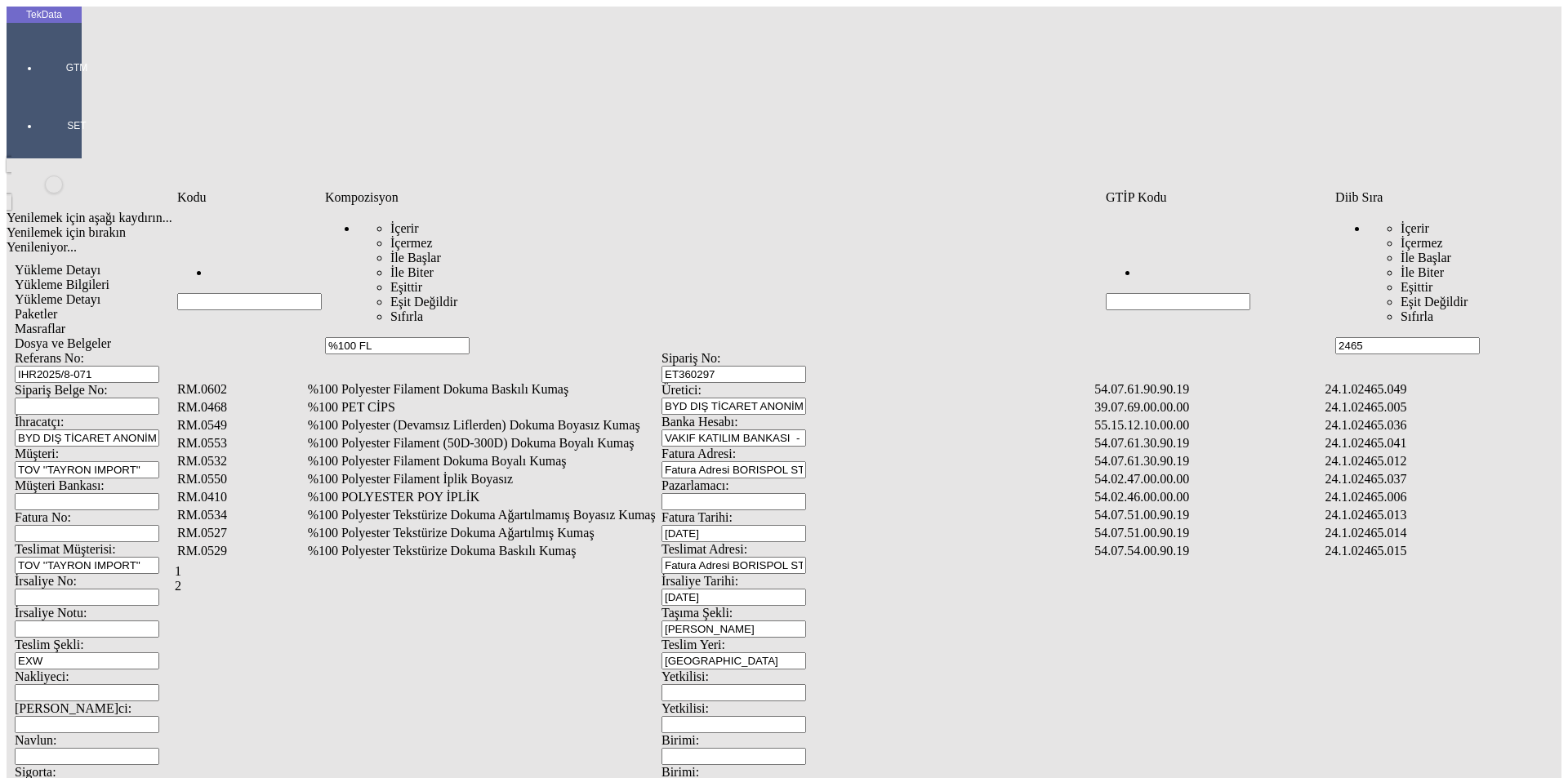
type input "%100 FL"
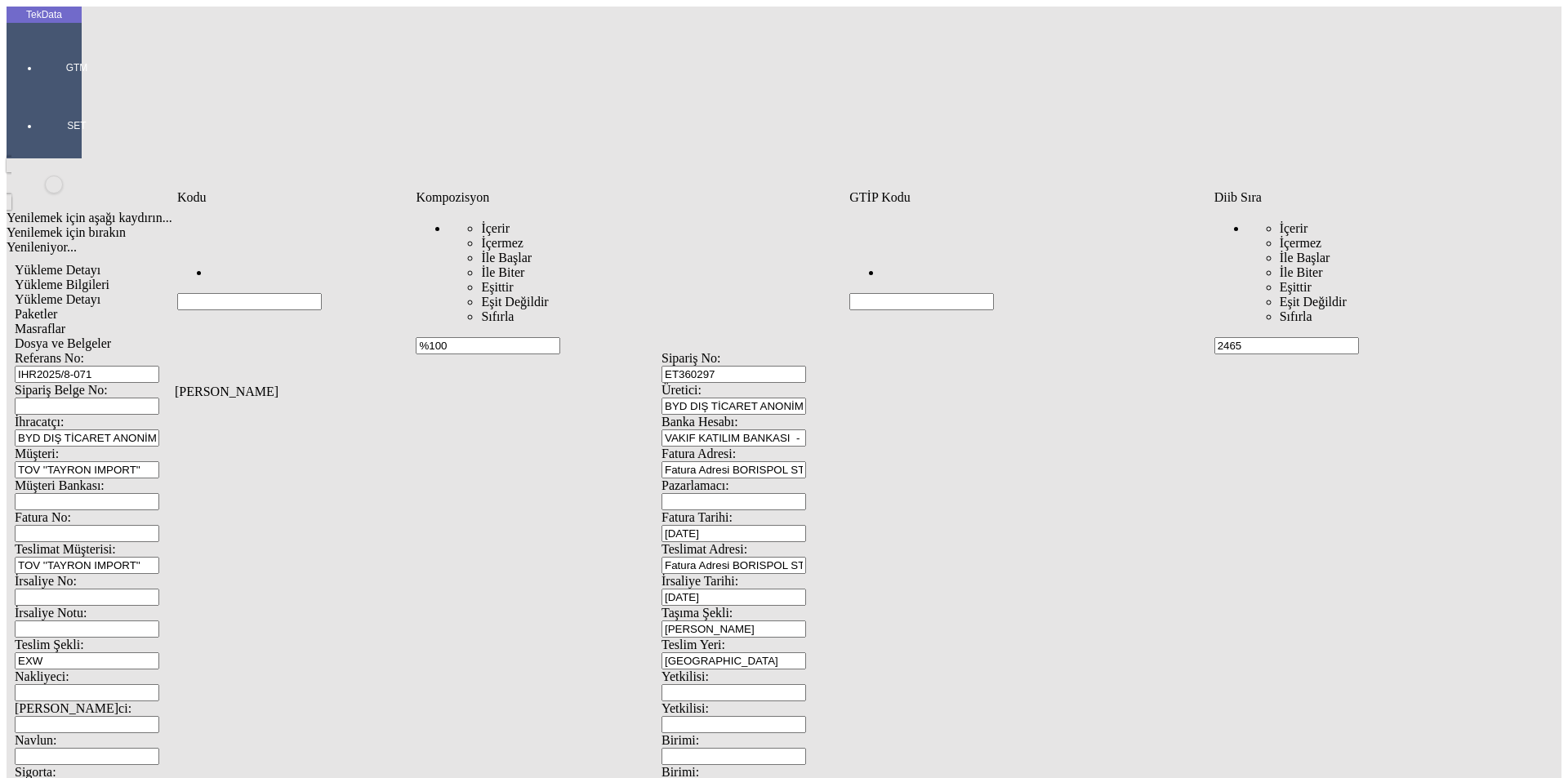
type input "%100"
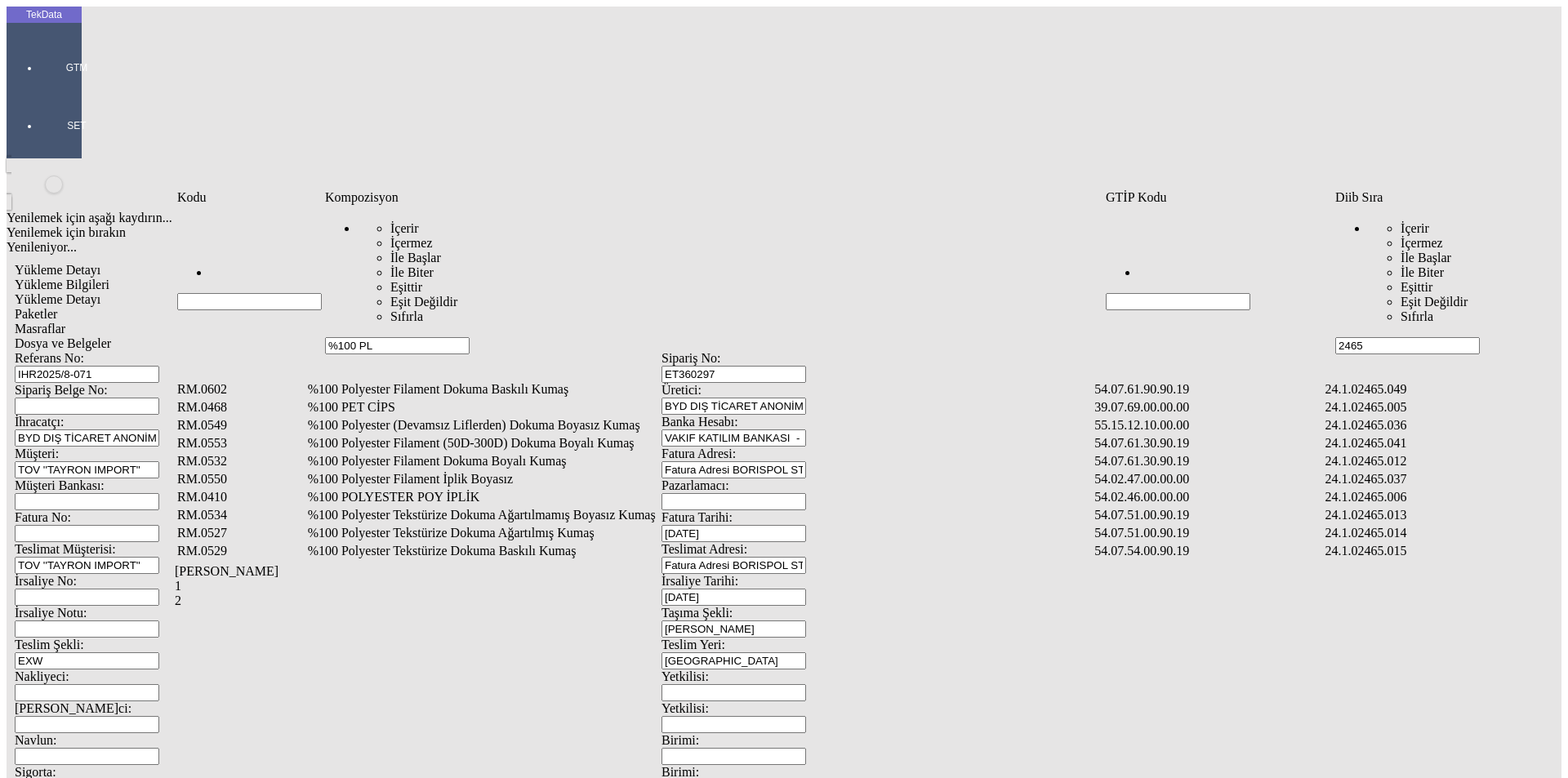
type input "%100 PL"
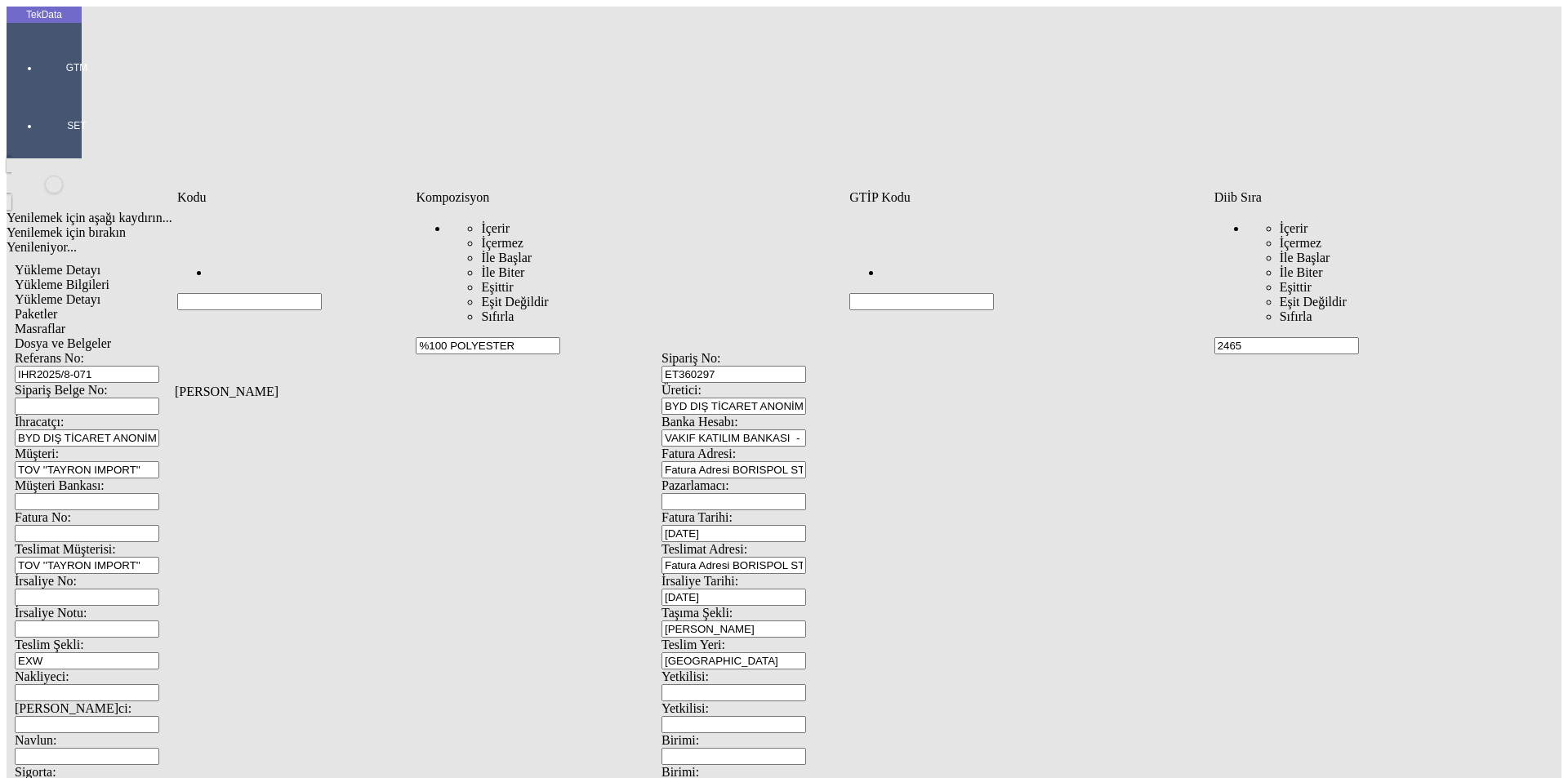
type input "%100 POLYESTER"
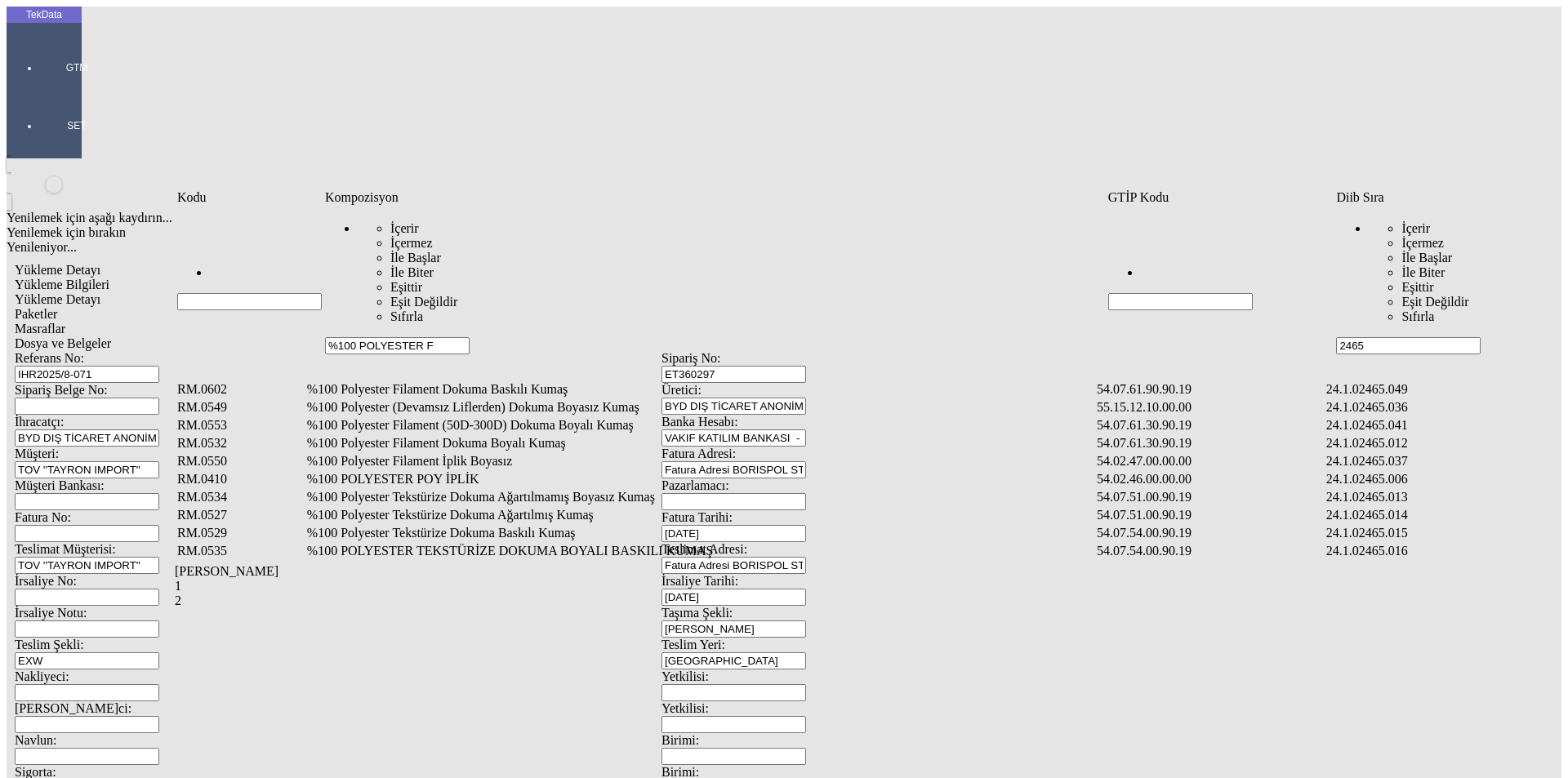
type input "%100 POLYESTER F"
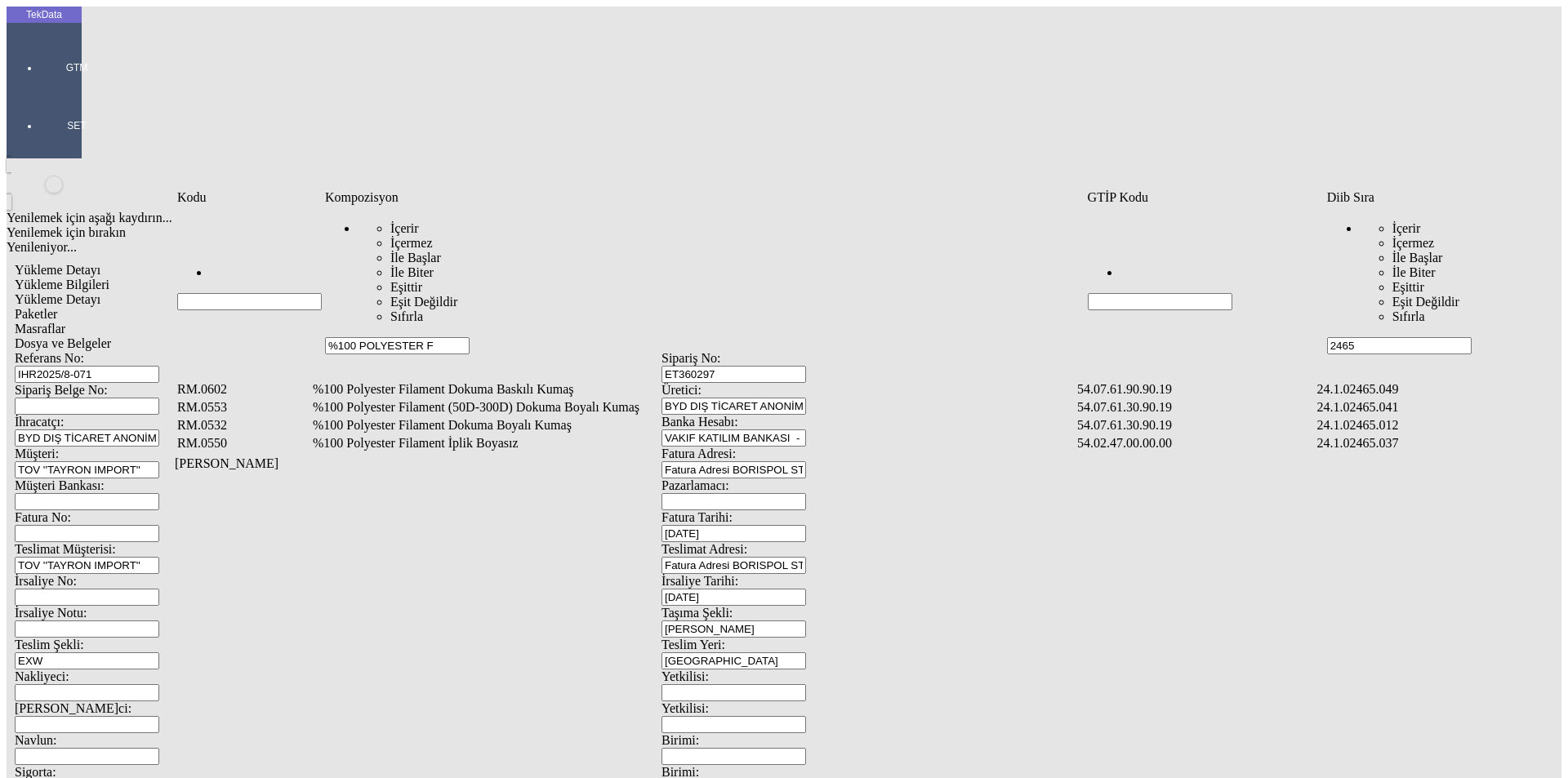
click at [512, 418] on td "%100 Polyester Filament Dokuma Boyalı Kumaş" at bounding box center [693, 426] width 763 height 16
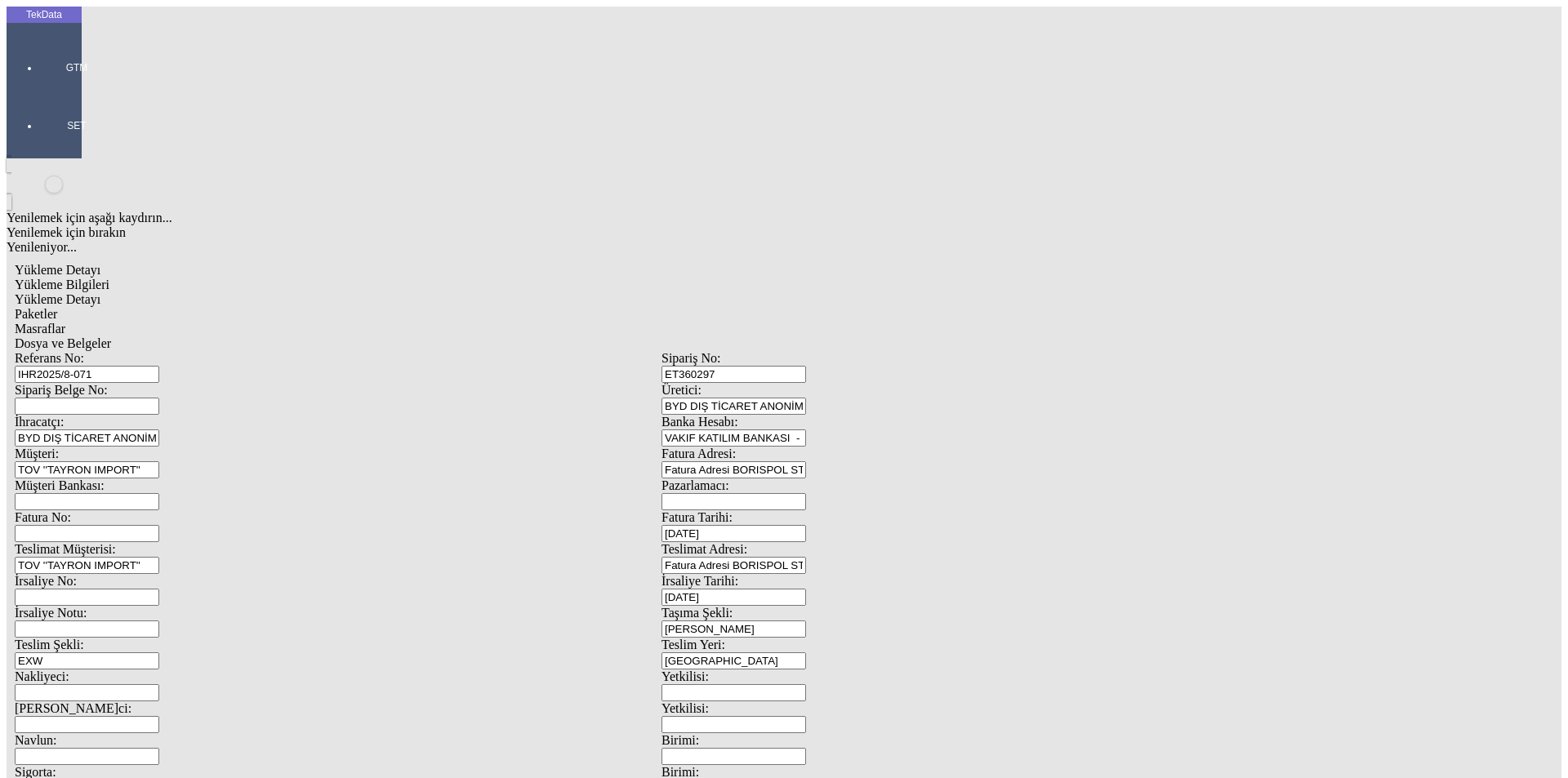
type input "1397.5"
click at [951, 296] on div "Metre" at bounding box center [1214, 303] width 647 height 14
type input "Metre"
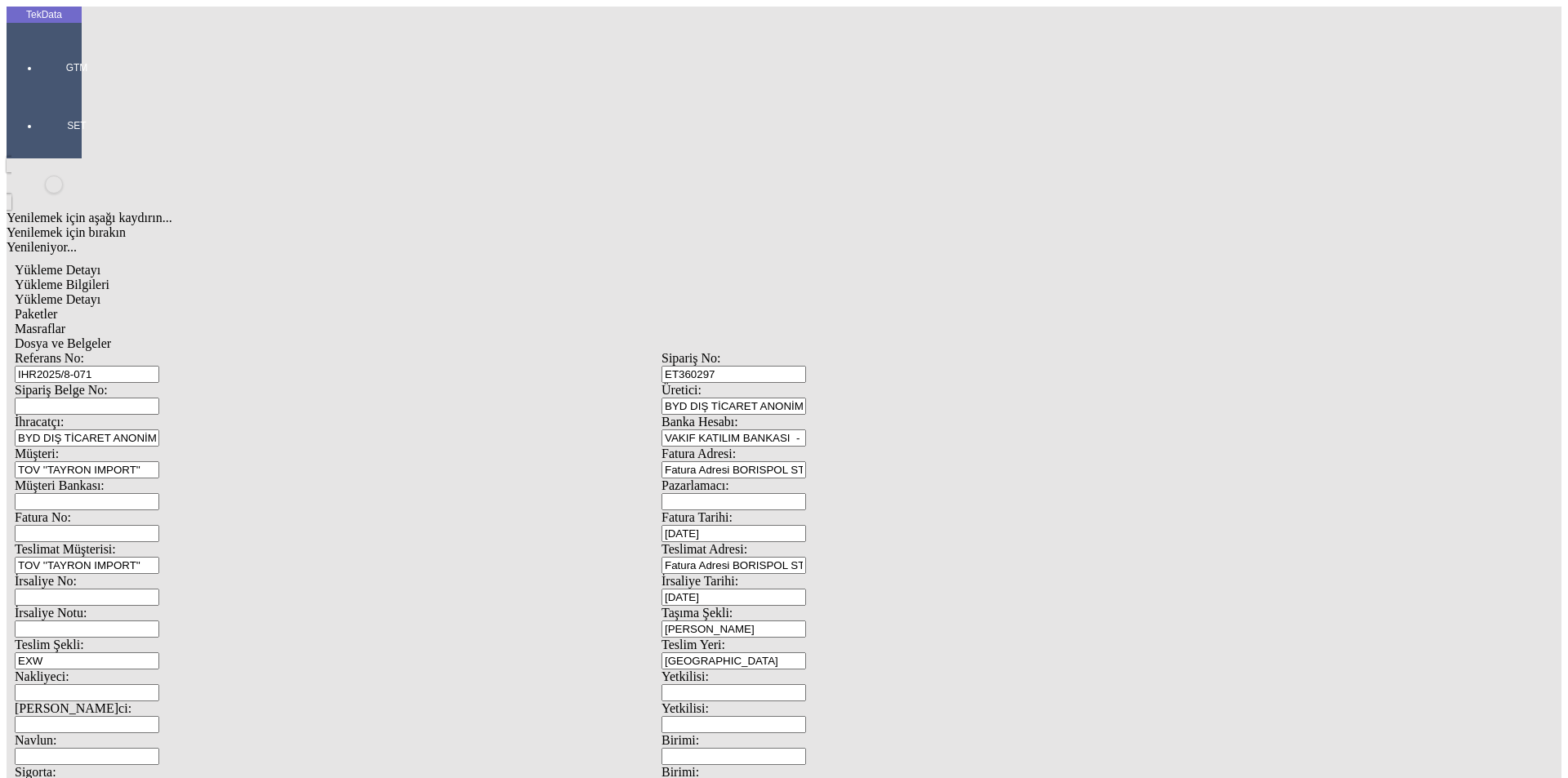
type input "1.25"
click at [946, 342] on div "Amerikan Doları" at bounding box center [1214, 350] width 647 height 14
type input "Amerikan Doları"
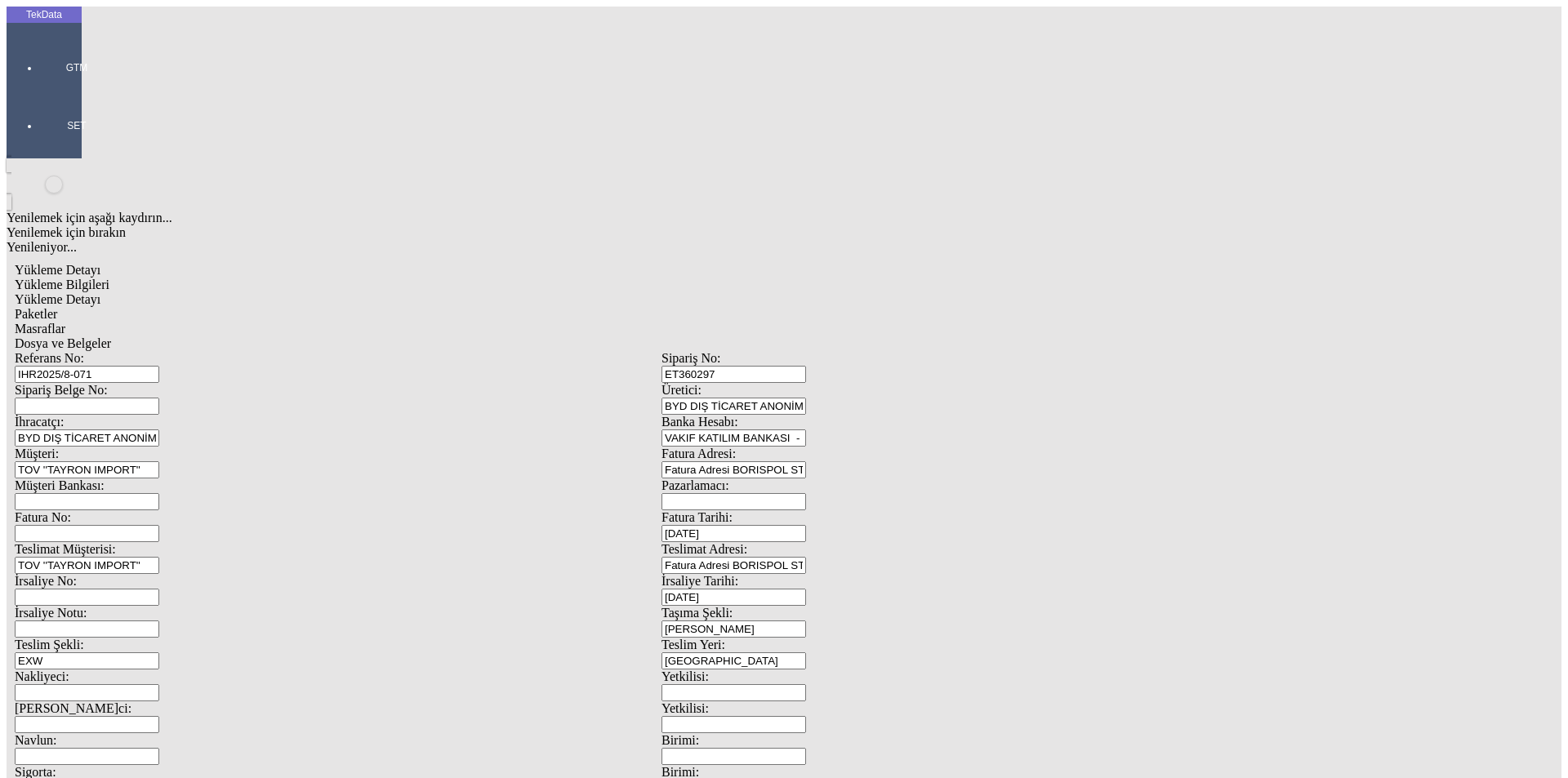
type input "300"
type input "310.75"
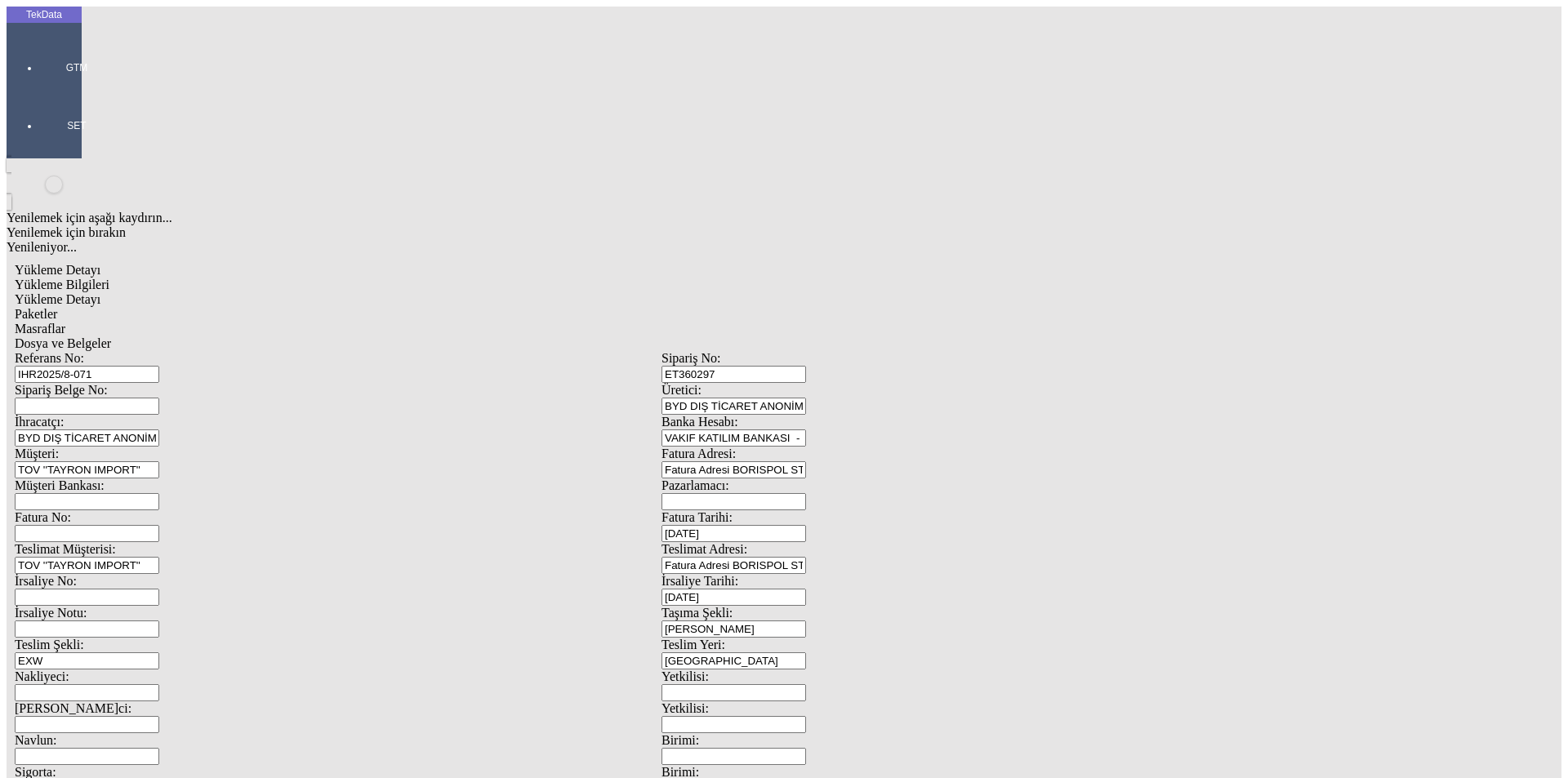
type input "315.1"
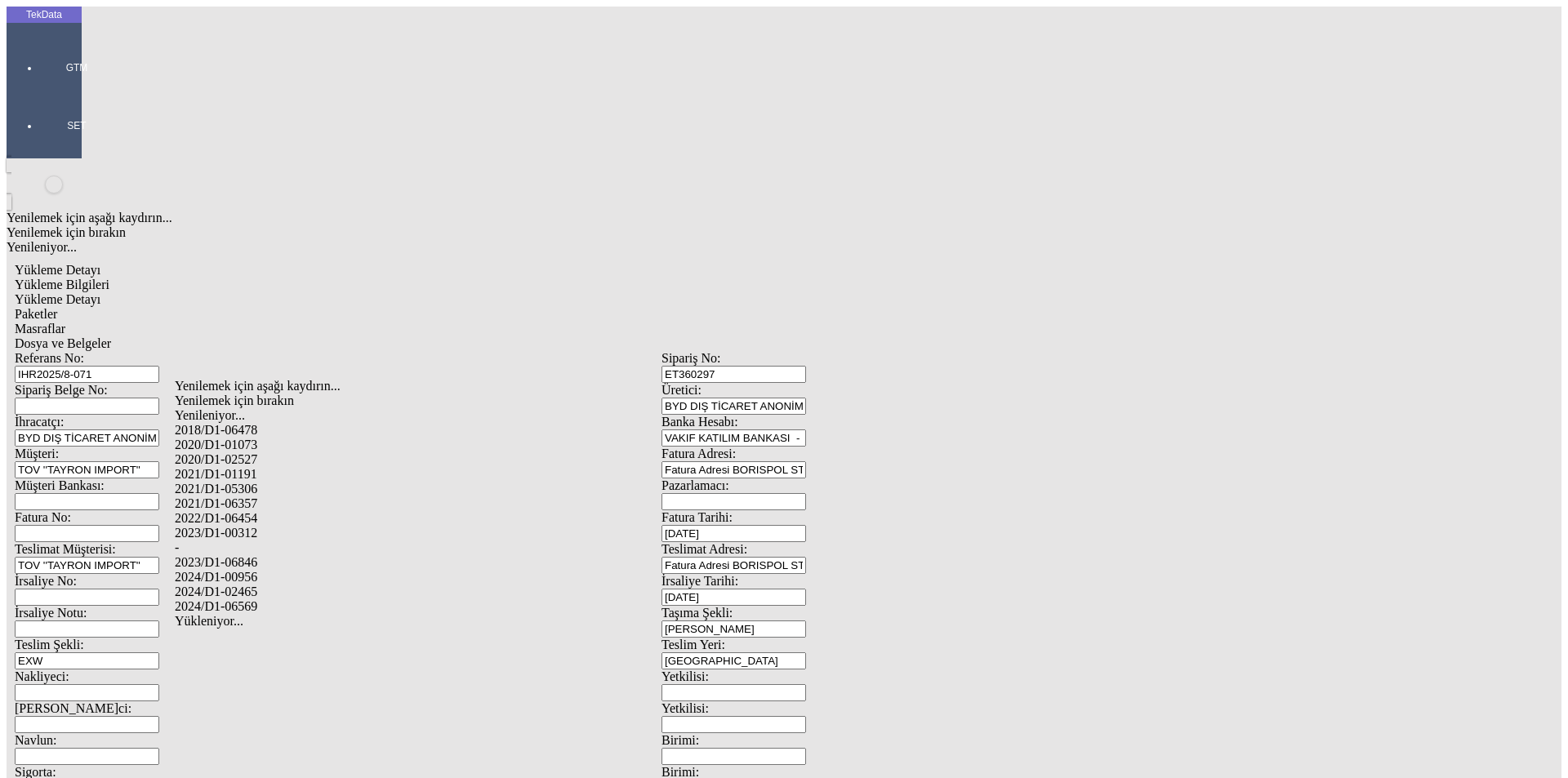
click at [317, 584] on div "2024/D1-02465" at bounding box center [492, 592] width 635 height 14
type input "2024/D1-02465"
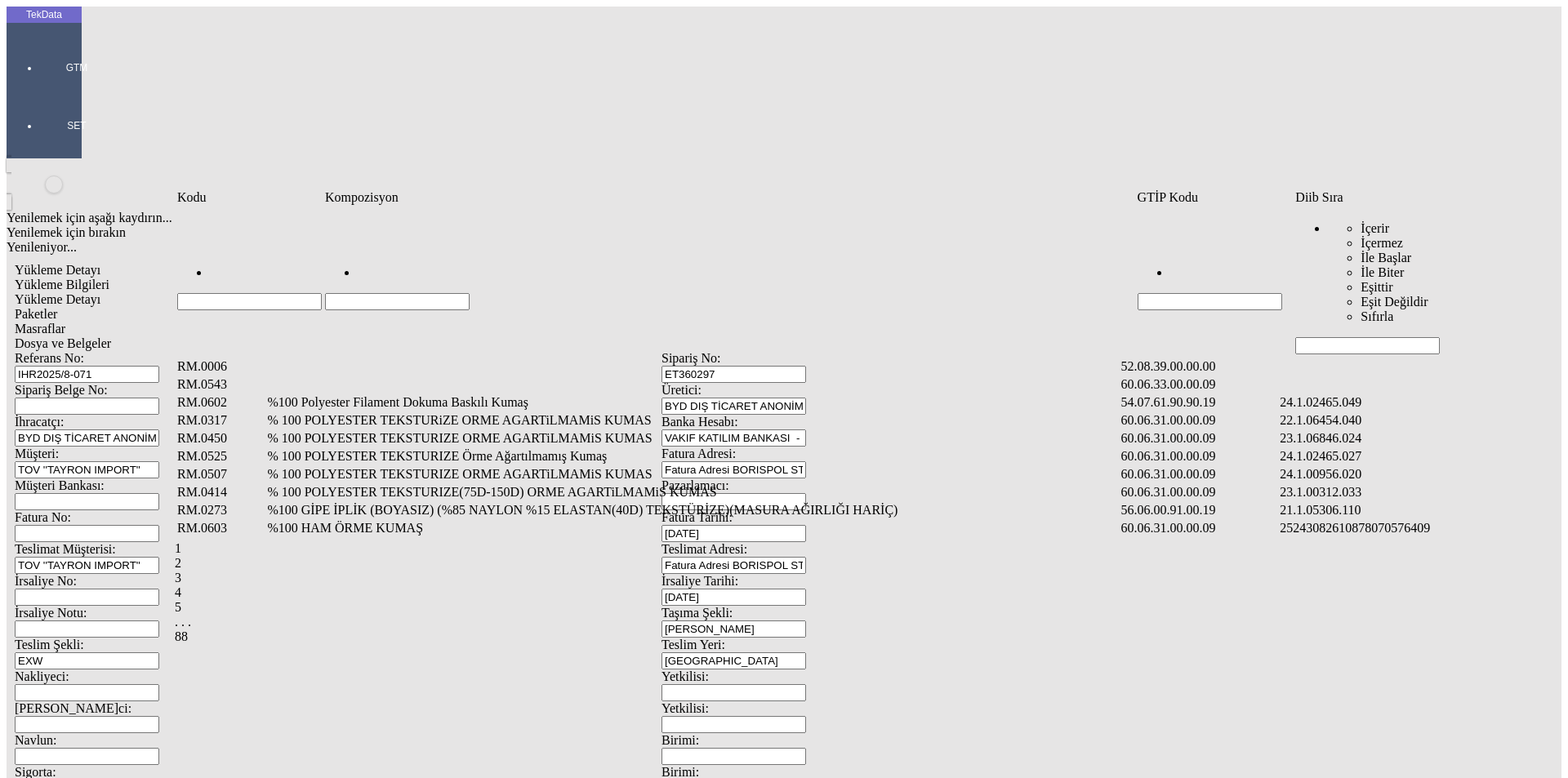
click at [1359, 337] on input "Hücreyi Filtrele" at bounding box center [1367, 345] width 144 height 17
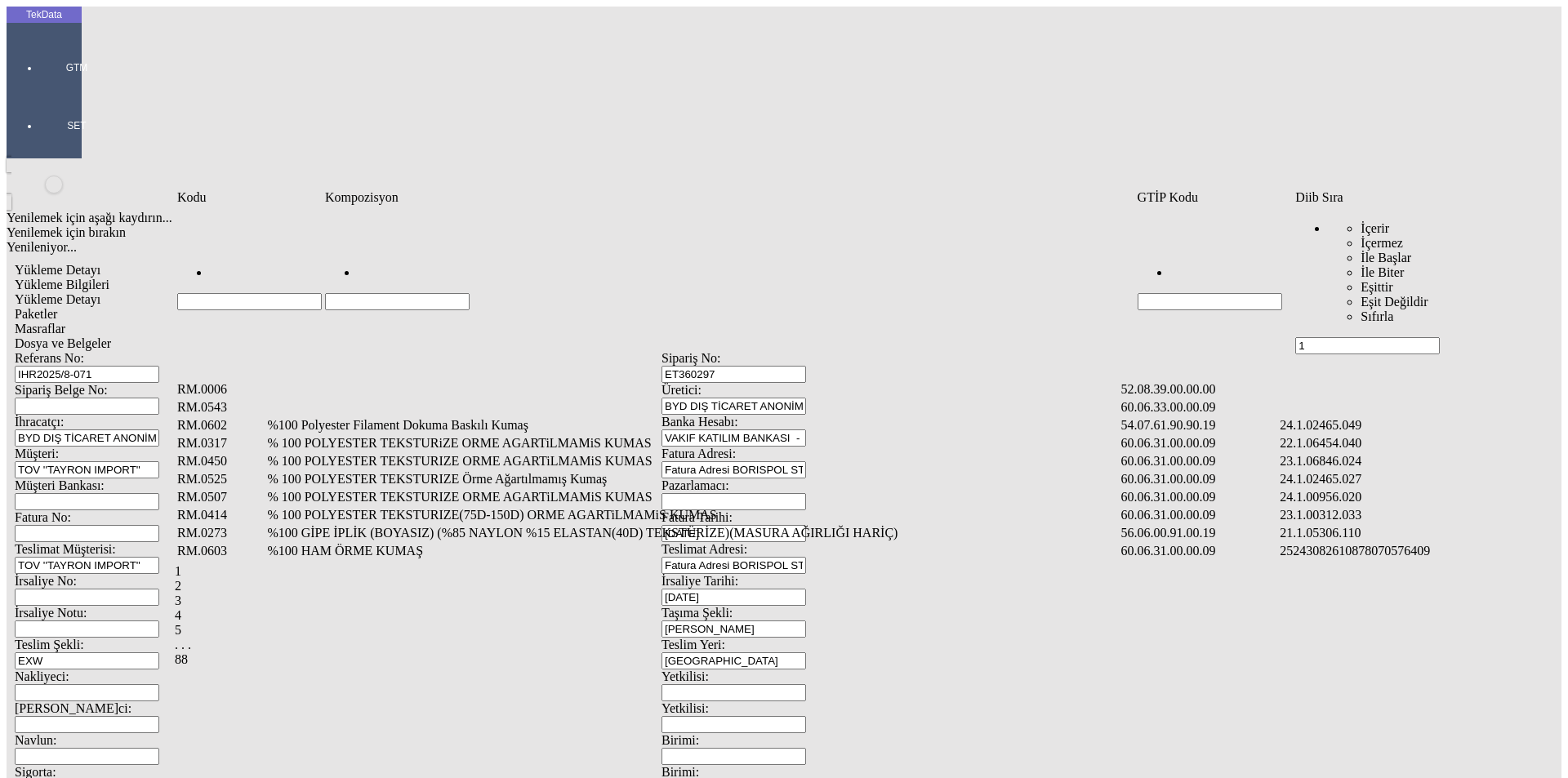
type input "1"
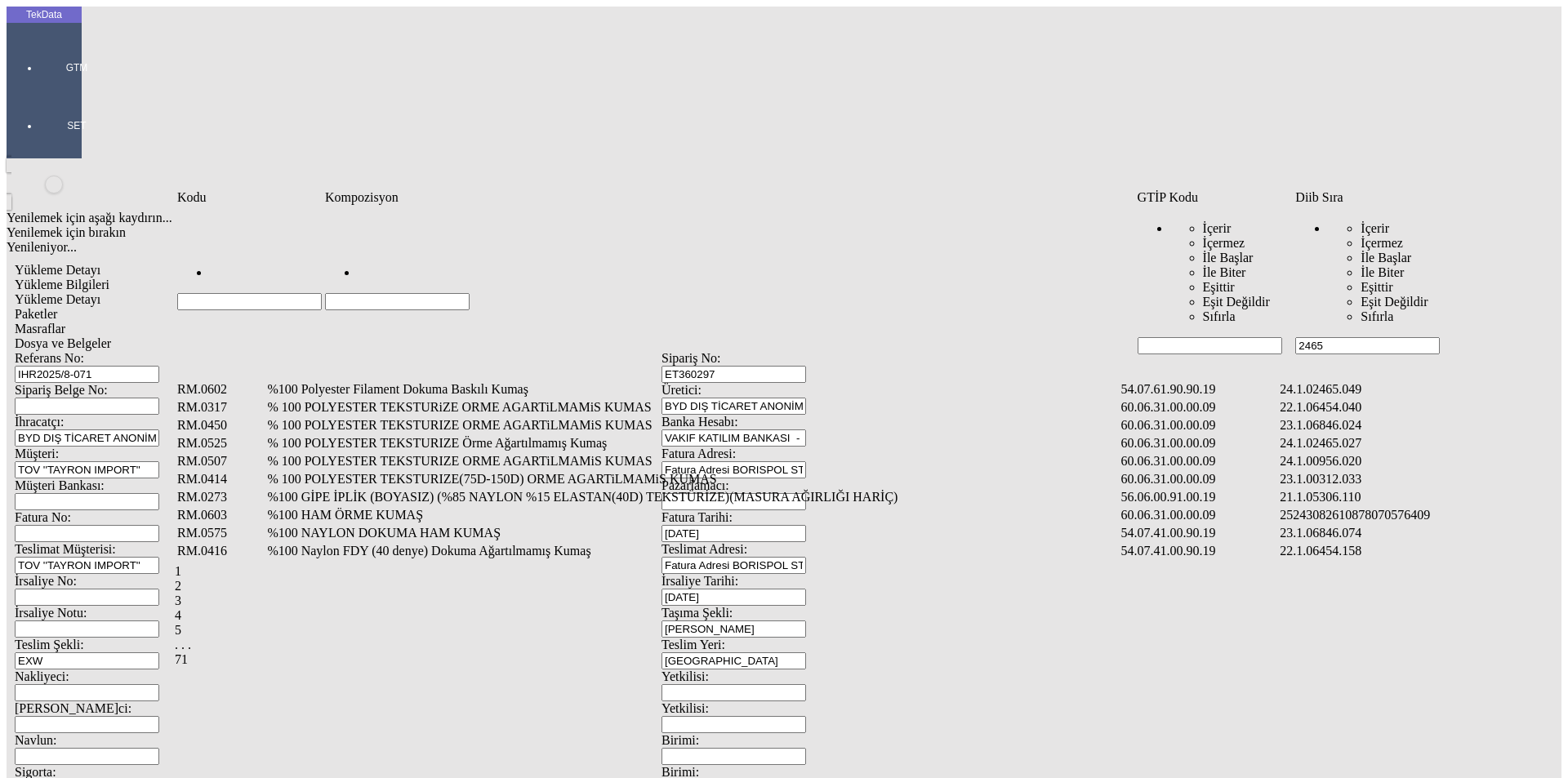
type input "2465"
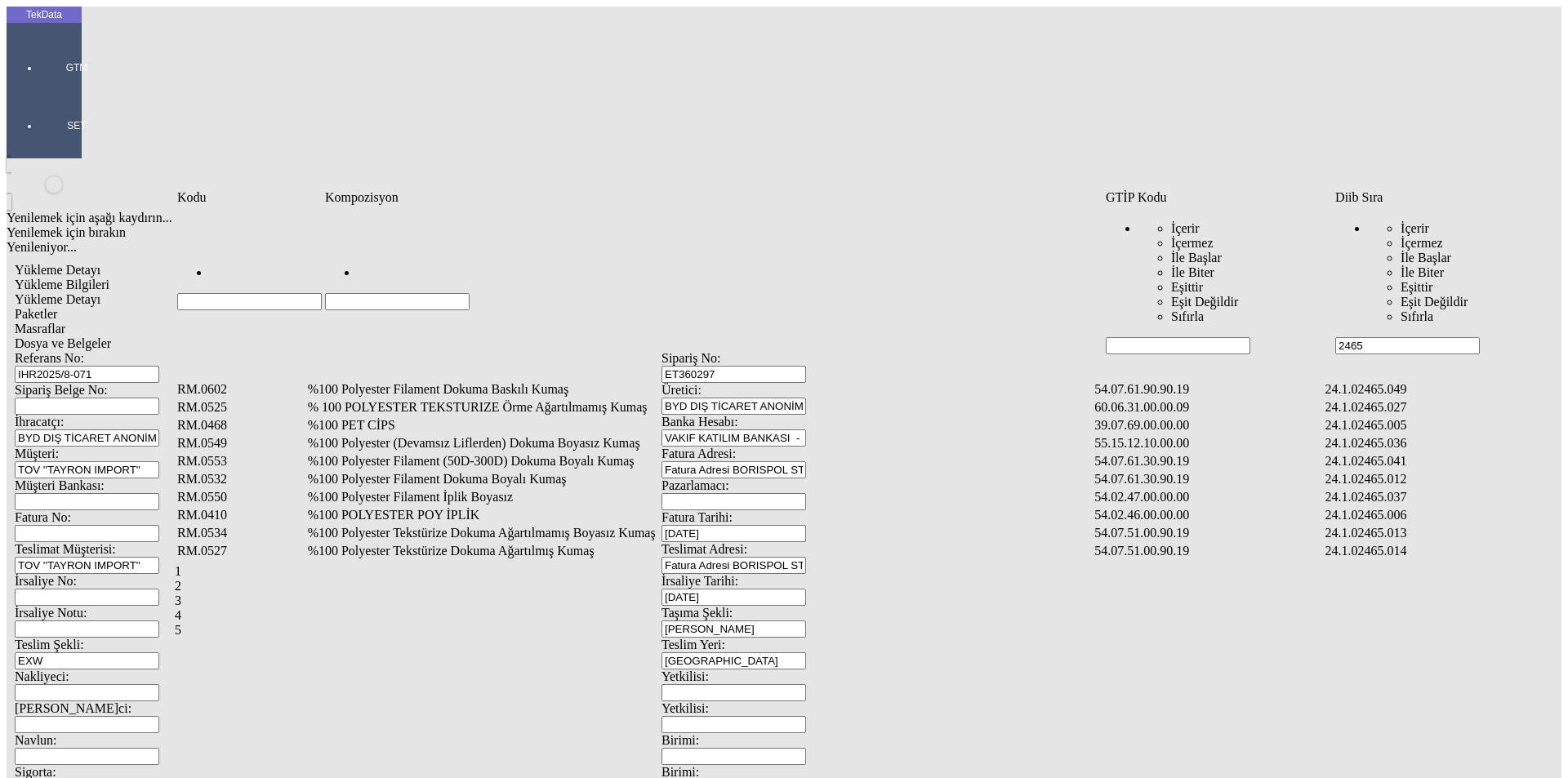
click at [470, 293] on input "Hücreyi Filtrele" at bounding box center [397, 301] width 144 height 17
type input "%100 POLYESTER F"
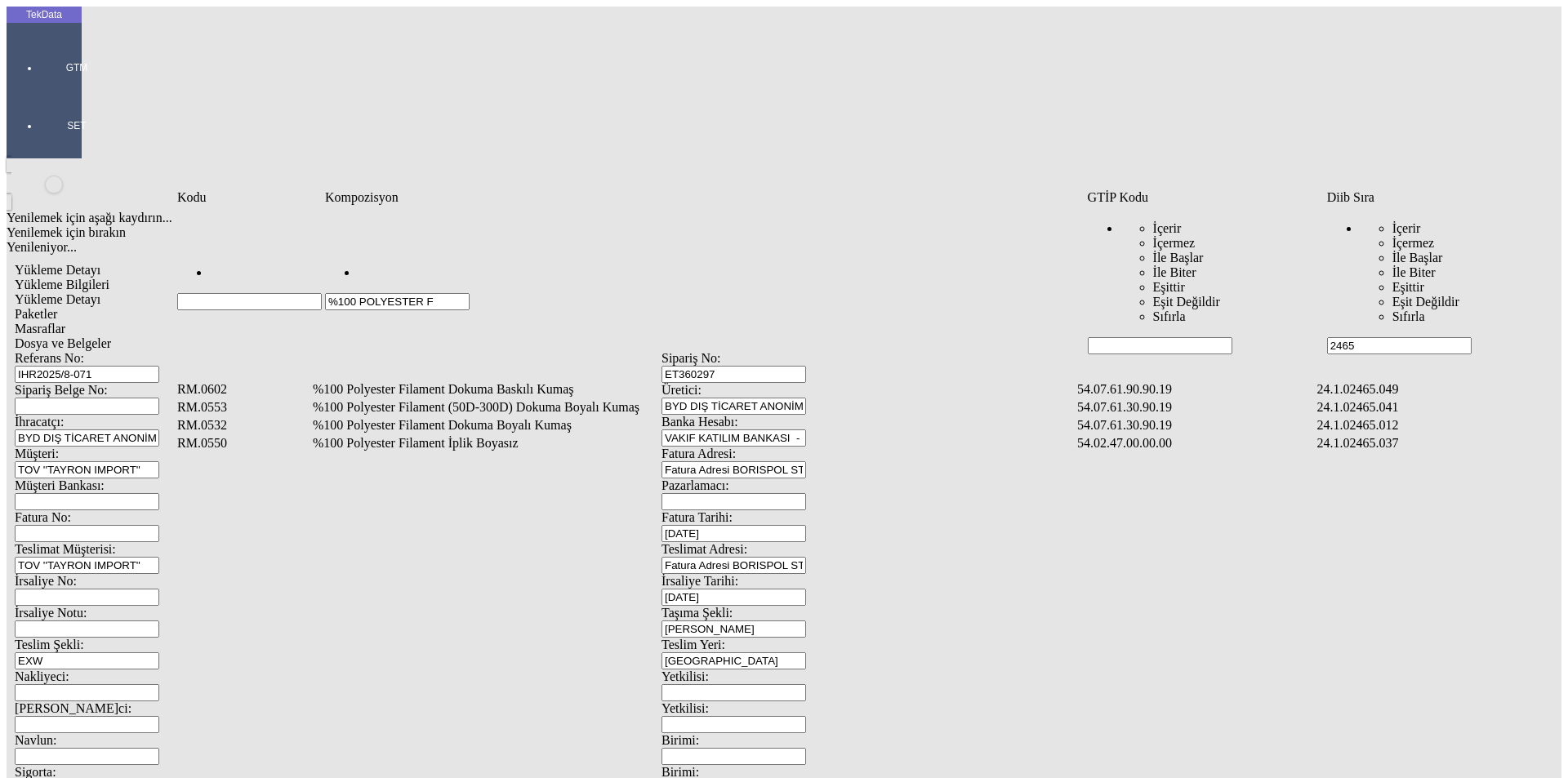
click at [520, 418] on td "%100 Polyester Filament Dokuma Boyalı Kumaş" at bounding box center [693, 426] width 763 height 16
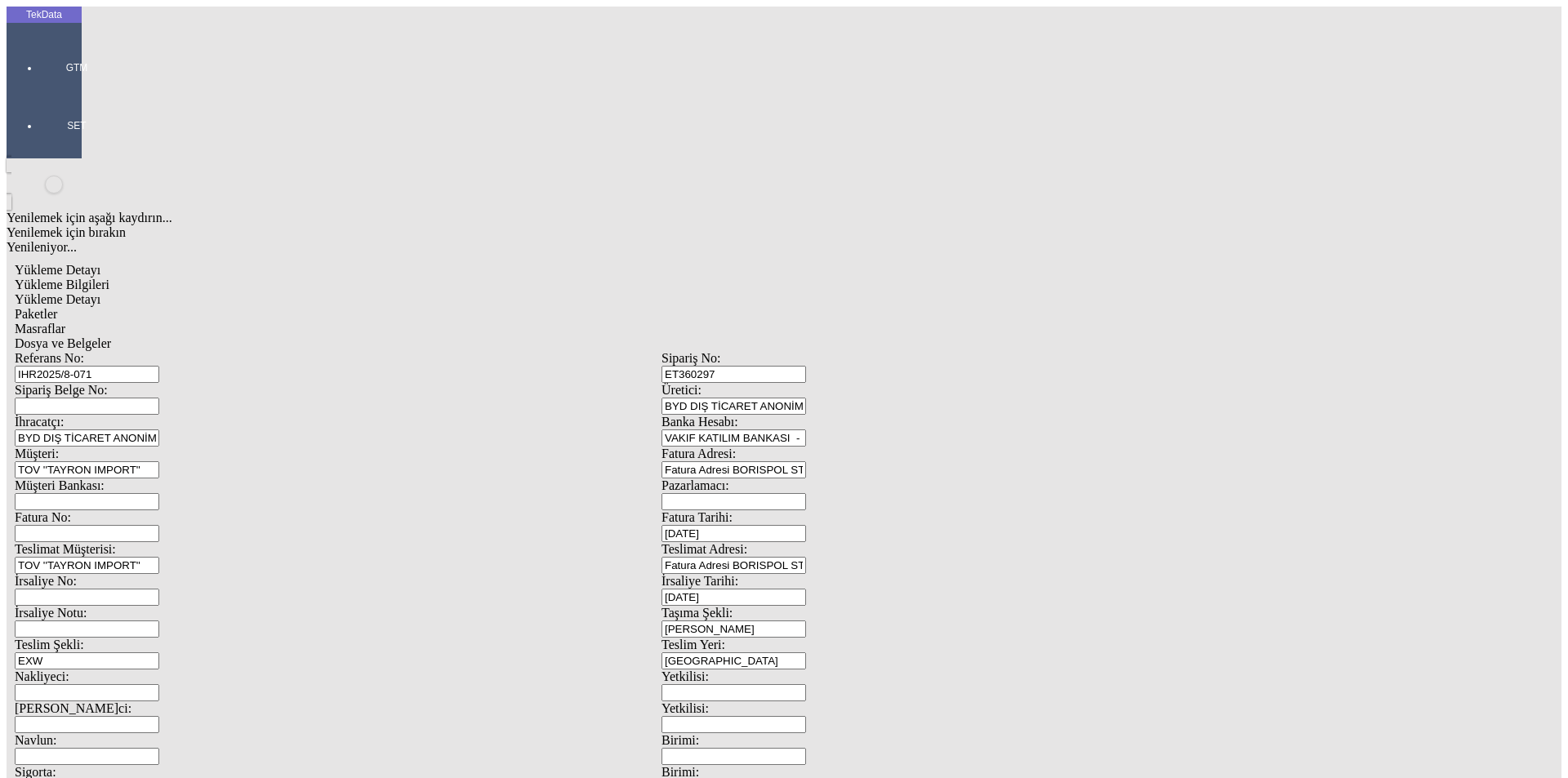
type input "300.5"
click at [963, 296] on div "Metre" at bounding box center [1214, 303] width 647 height 14
type input "Metre"
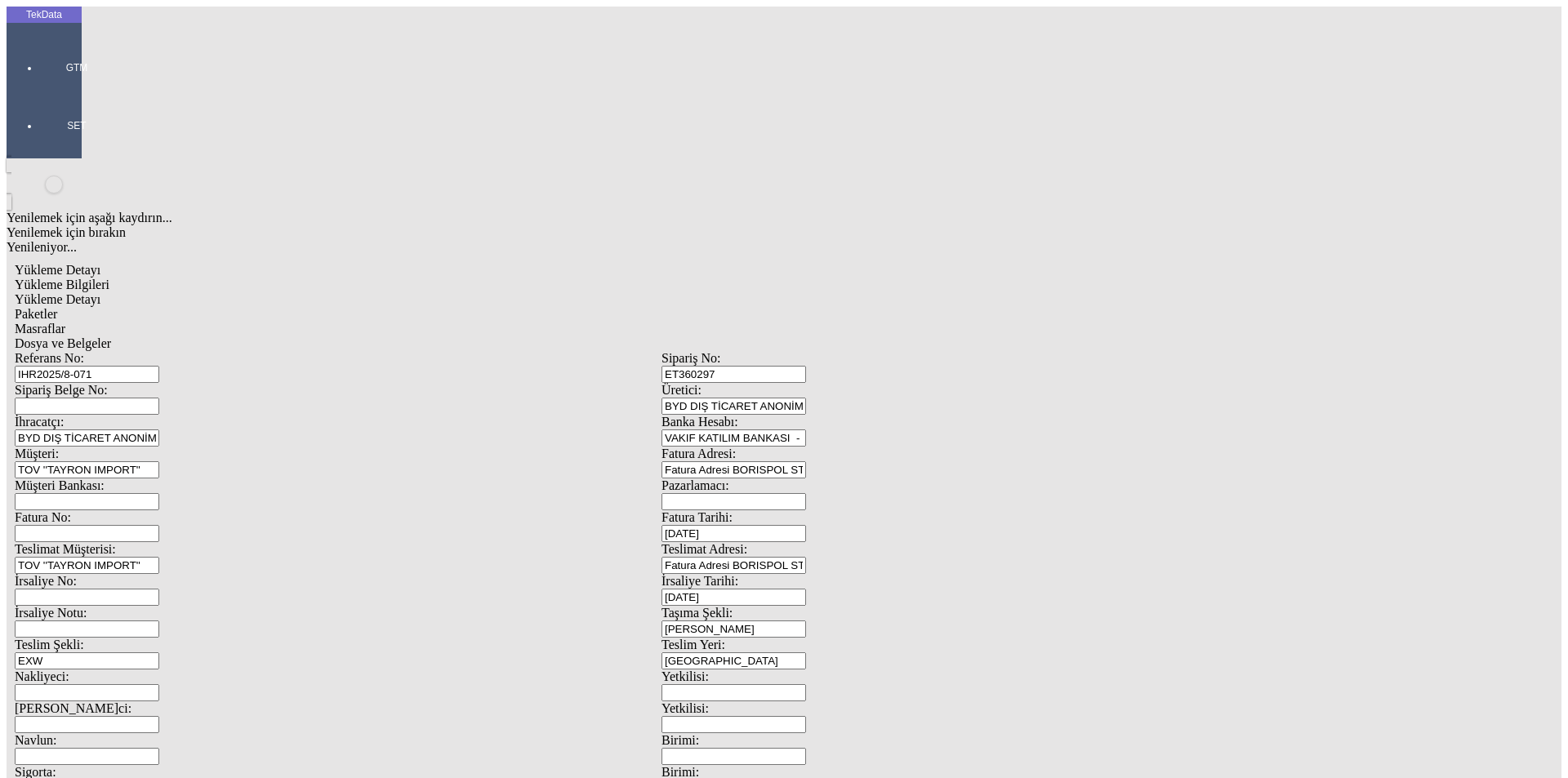
type input "1.59"
click at [959, 357] on div "Avro" at bounding box center [1214, 364] width 647 height 14
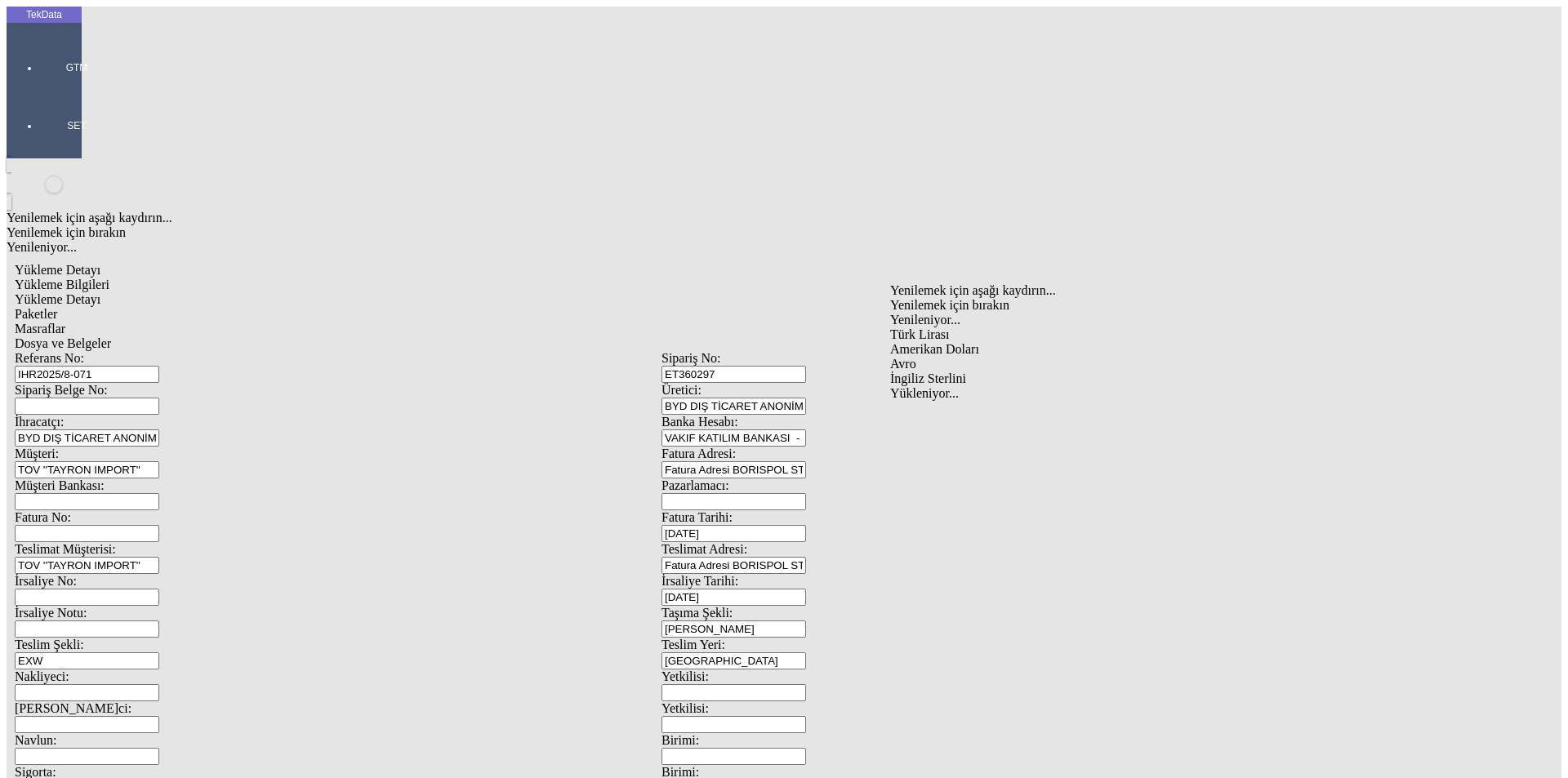
click at [933, 342] on div "Amerikan Doları" at bounding box center [1214, 350] width 647 height 14
type input "Amerikan Doları"
type input "300"
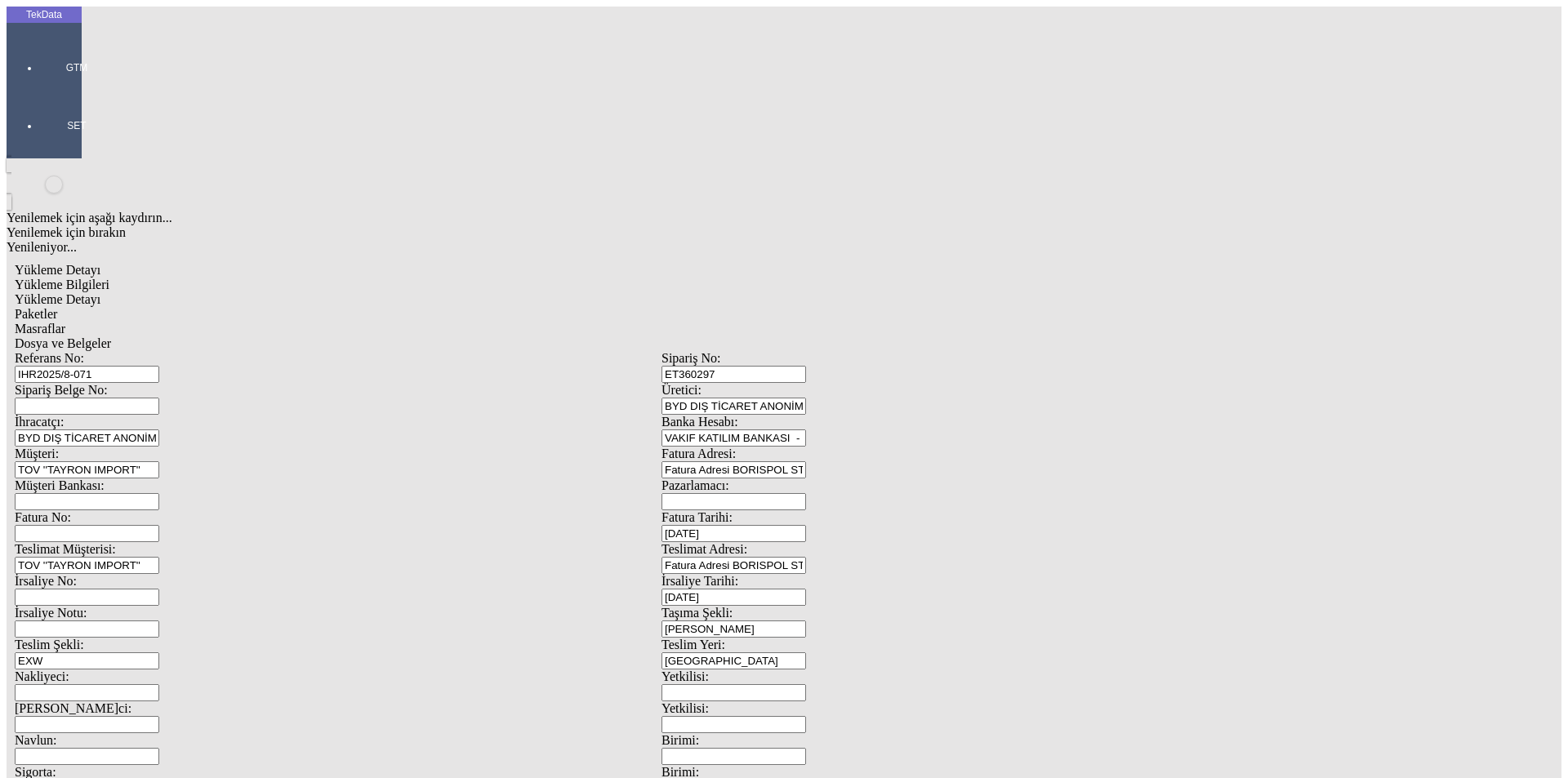
type input "90.55"
type input "91.45"
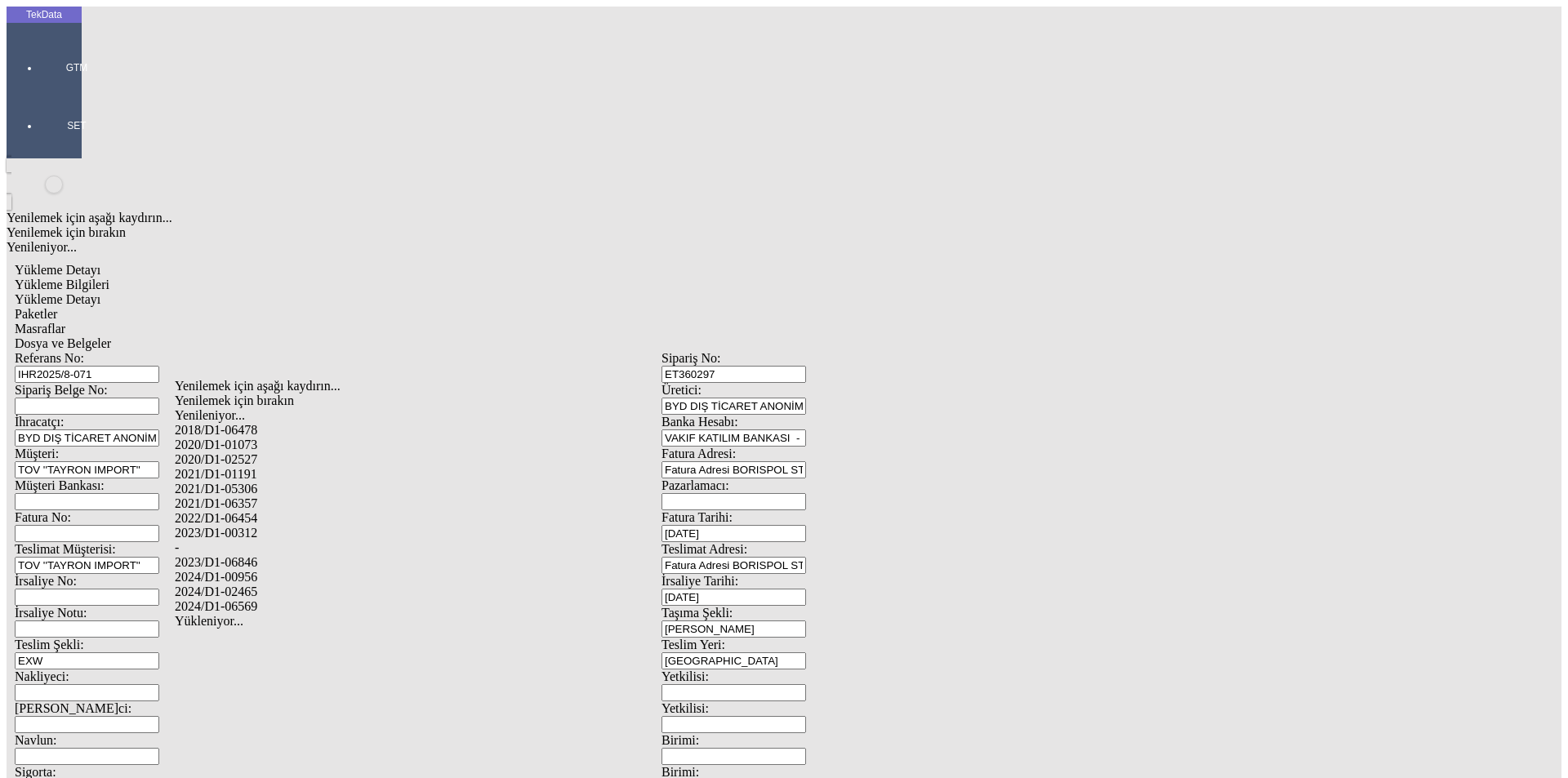
click at [297, 584] on div "2024/D1-02465" at bounding box center [492, 592] width 635 height 14
type input "2024/D1-02465"
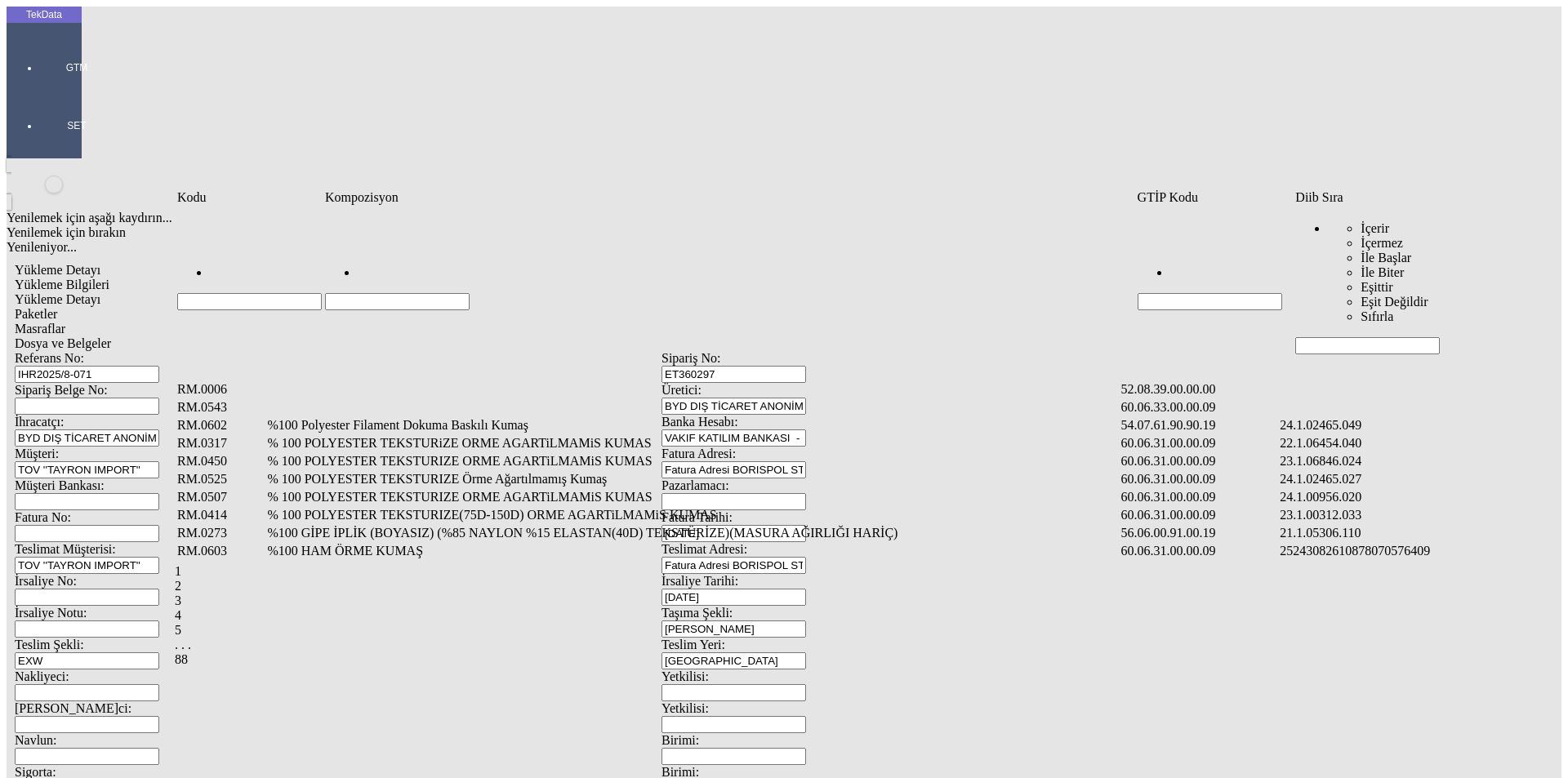
click at [1331, 337] on input "Hücreyi Filtrele" at bounding box center [1367, 345] width 144 height 17
type input "2465"
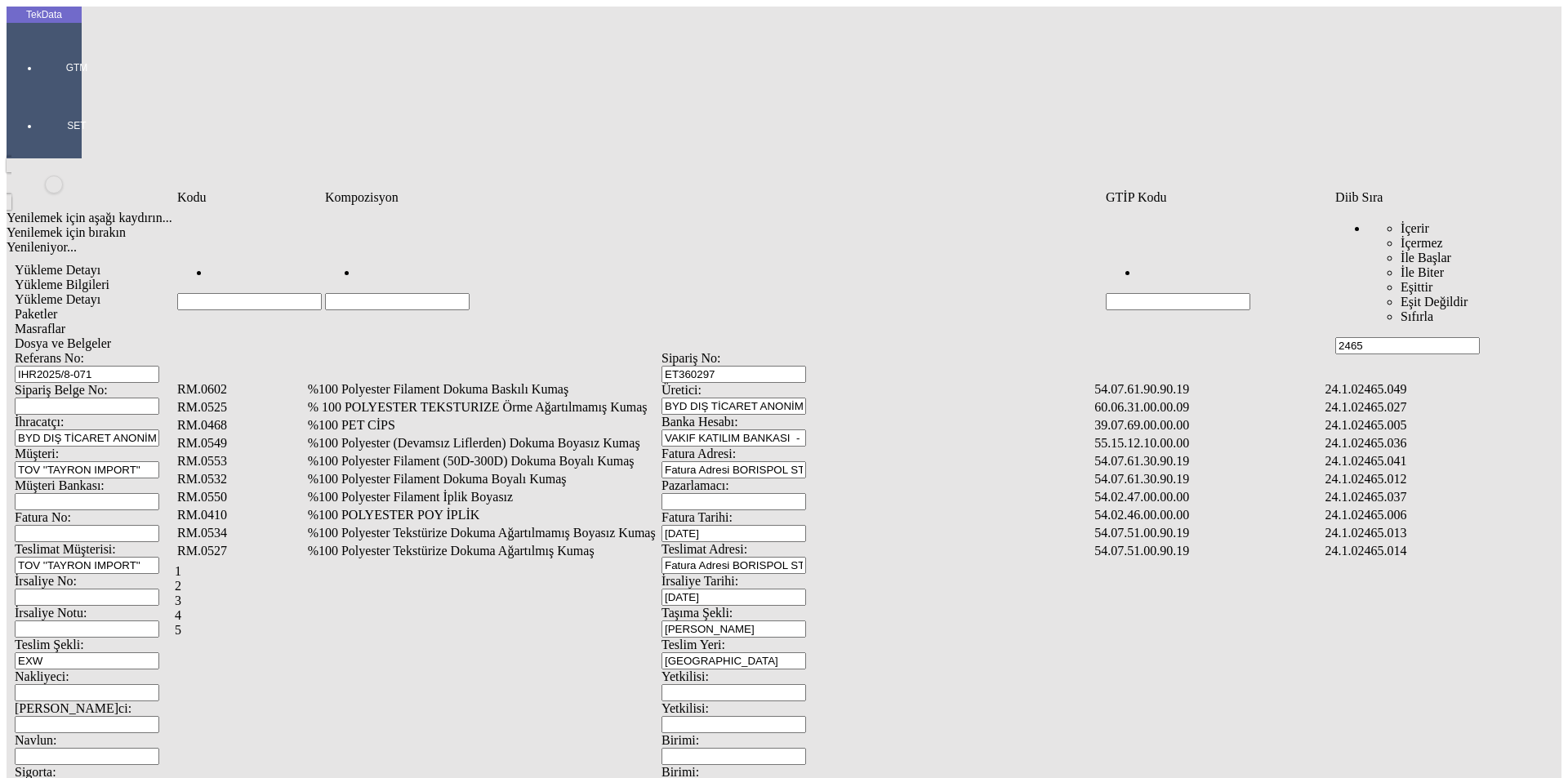
click at [417, 293] on input "Hücreyi Filtrele" at bounding box center [397, 301] width 144 height 17
type input "%10"
type input "%100 POLYESTER F"
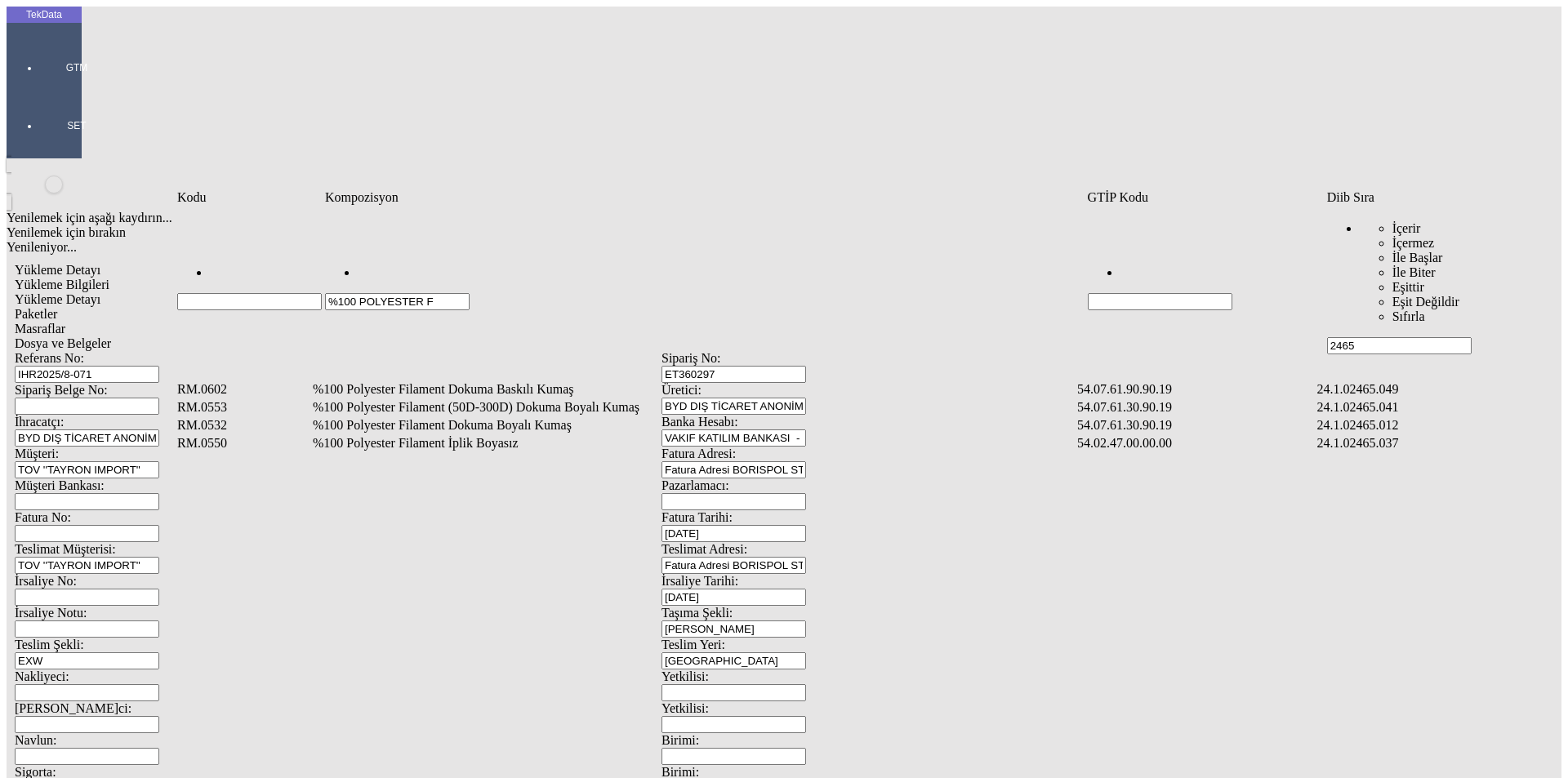
click at [431, 418] on td "%100 Polyester Filament Dokuma Boyalı Kumaş" at bounding box center [693, 426] width 763 height 16
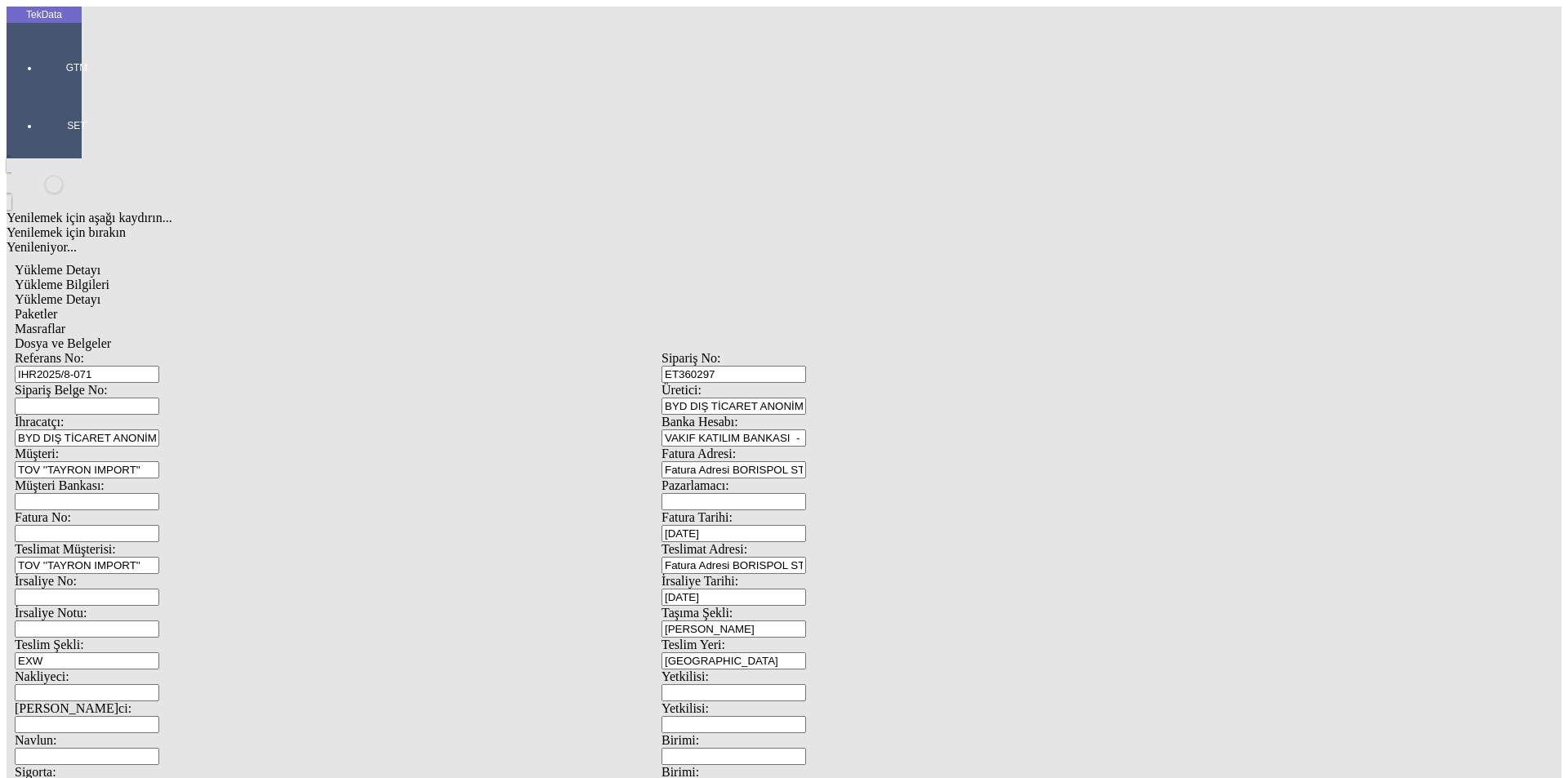
type input "1201.5"
click at [931, 296] on div "Metre" at bounding box center [1214, 303] width 647 height 14
type input "Metre"
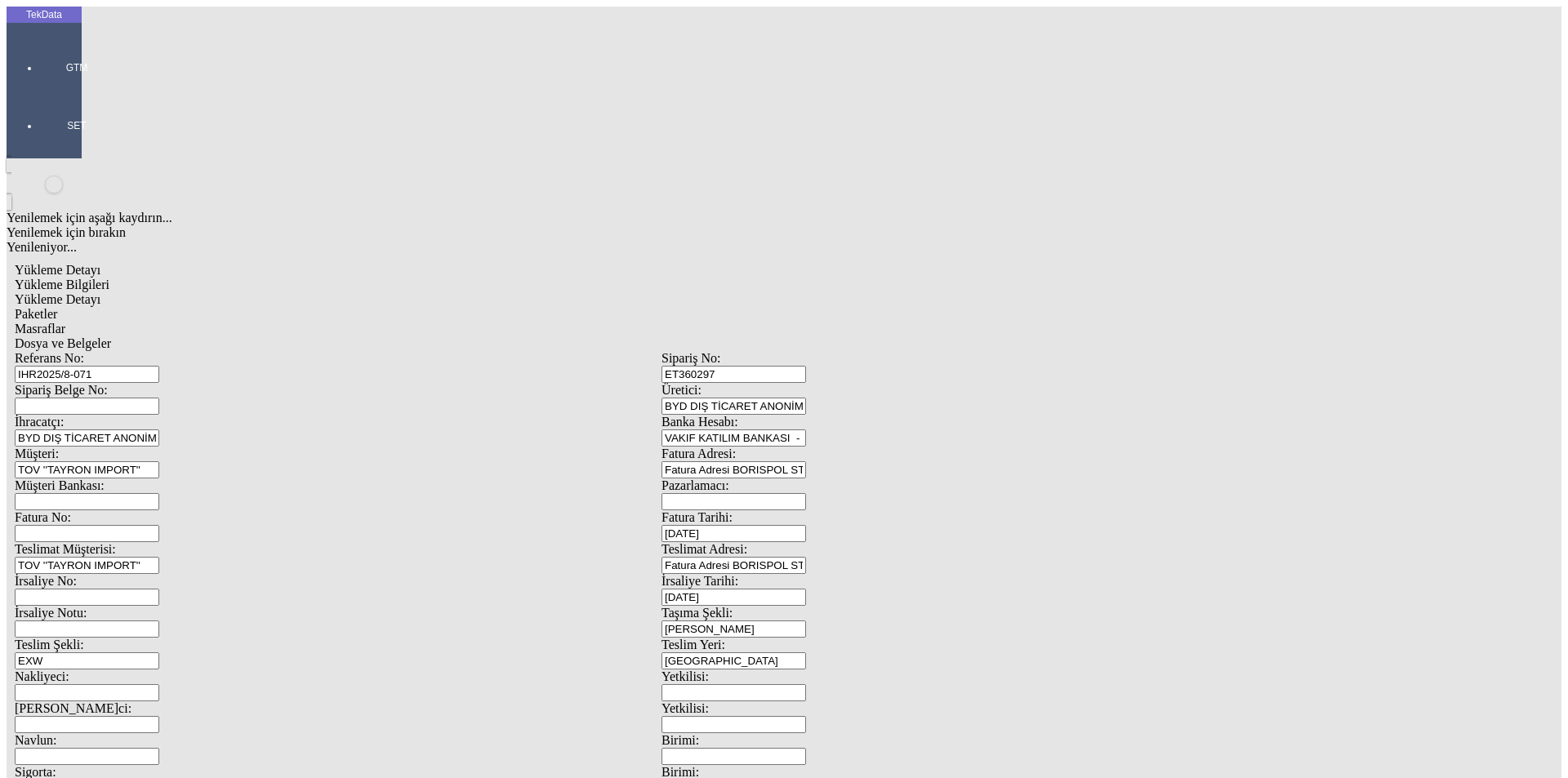
drag, startPoint x: 533, startPoint y: 255, endPoint x: 529, endPoint y: 263, distance: 8.9
type input "1.69"
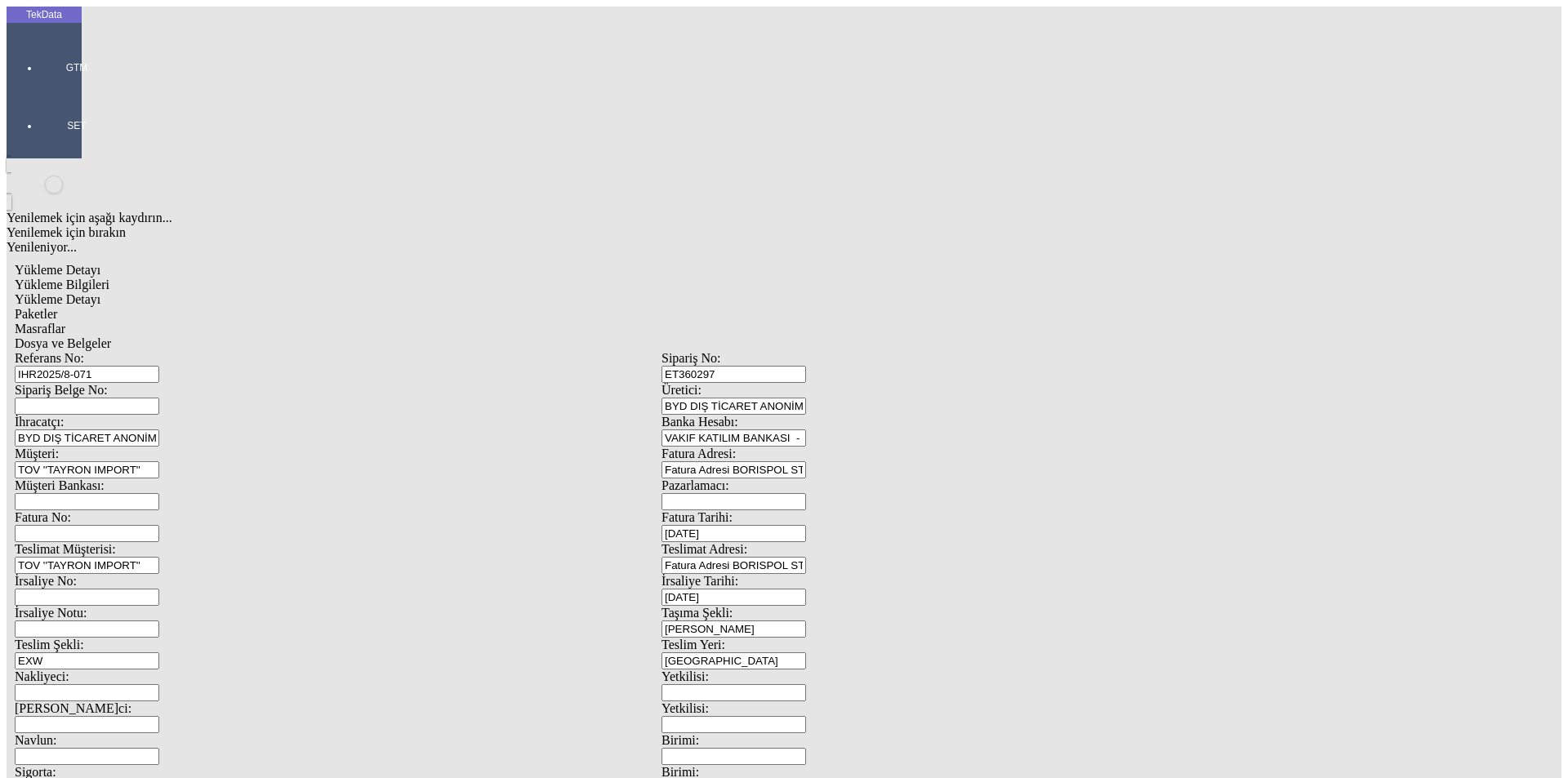
click at [968, 342] on div "Amerikan Doları" at bounding box center [1214, 350] width 647 height 14
type input "Amerikan Doları"
type input "300"
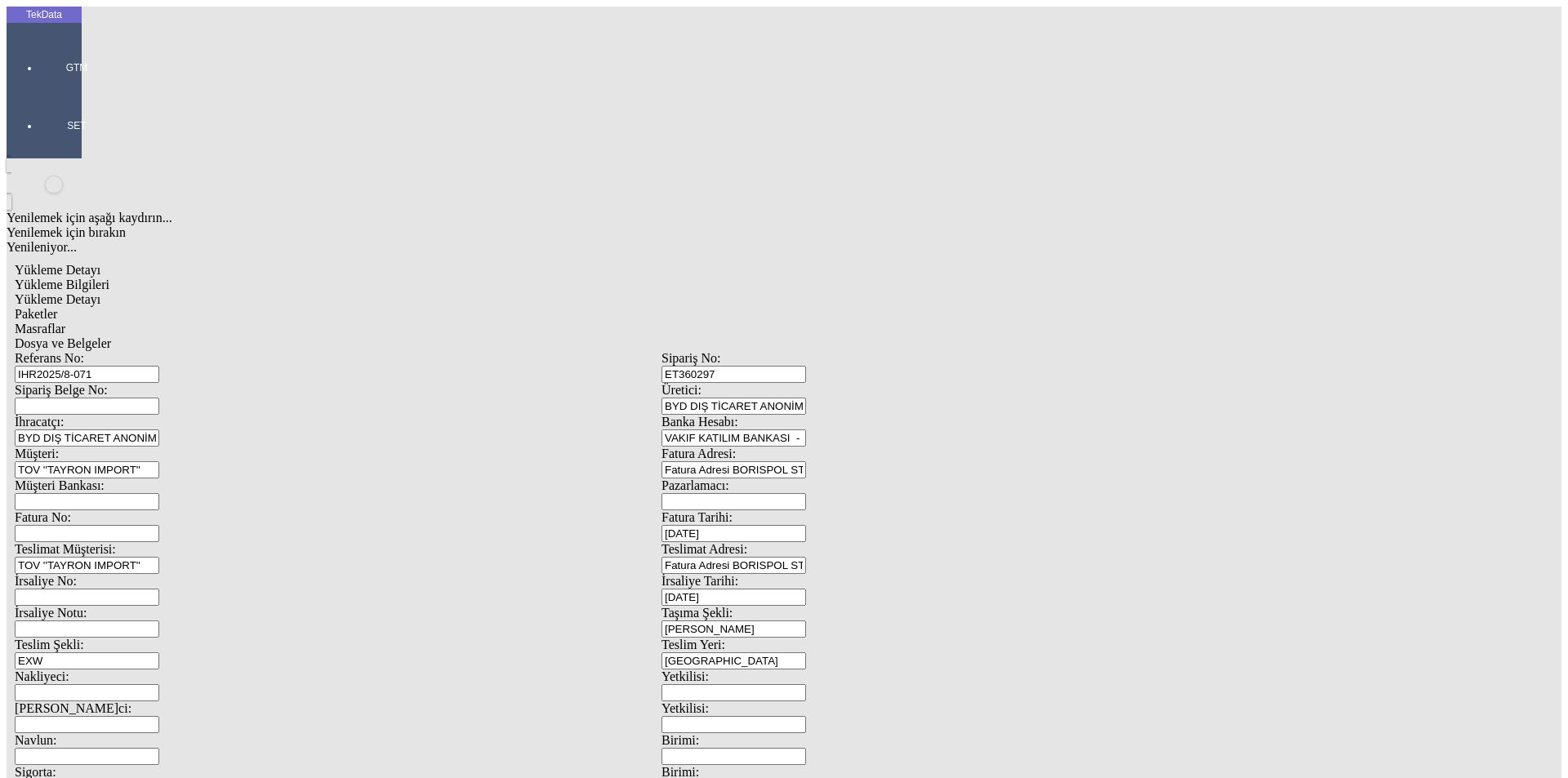
type input "316.1"
type input "319.7"
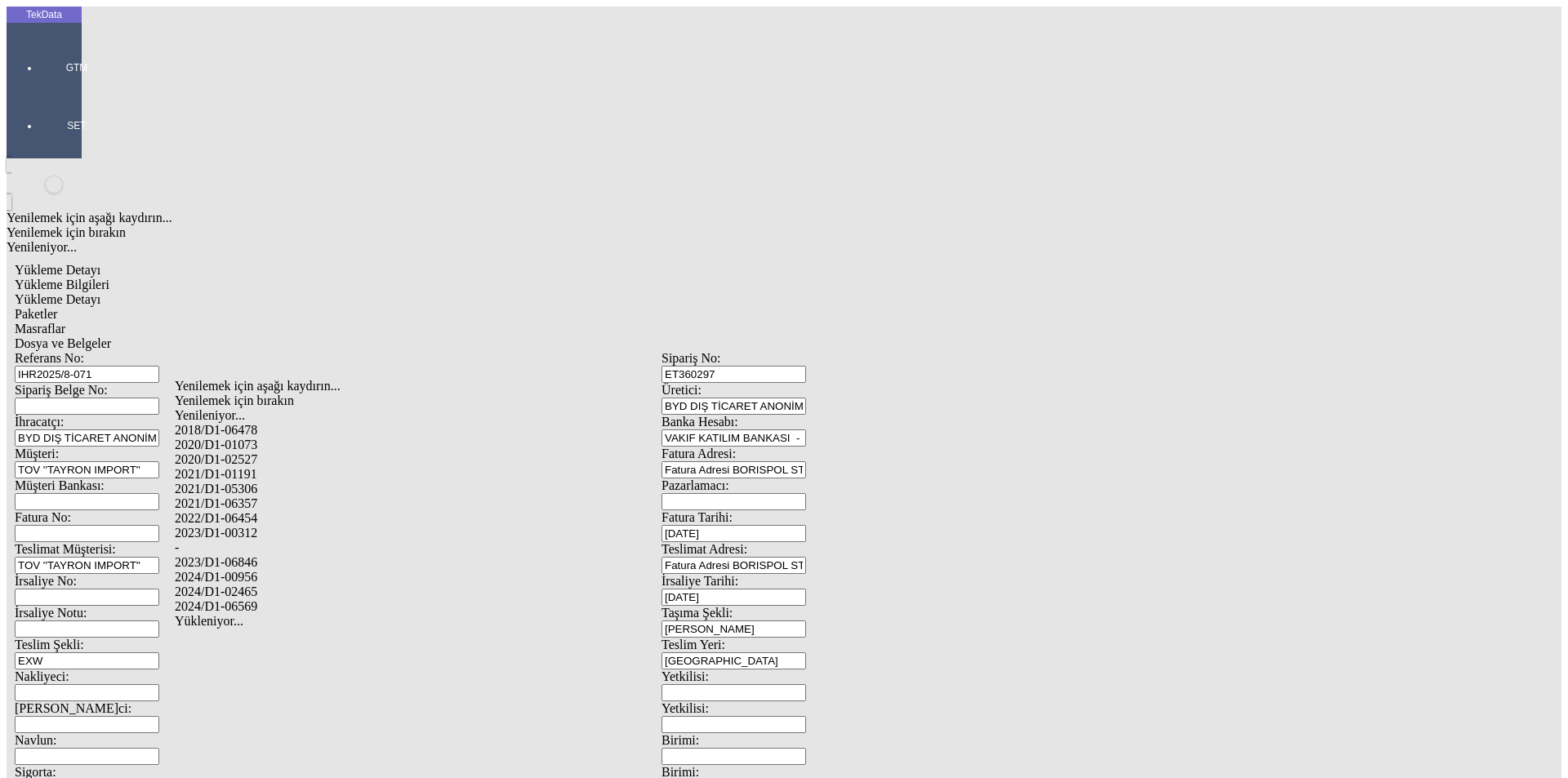
click at [266, 584] on div "2024/D1-02465" at bounding box center [492, 592] width 635 height 14
type input "2024/D1-02465"
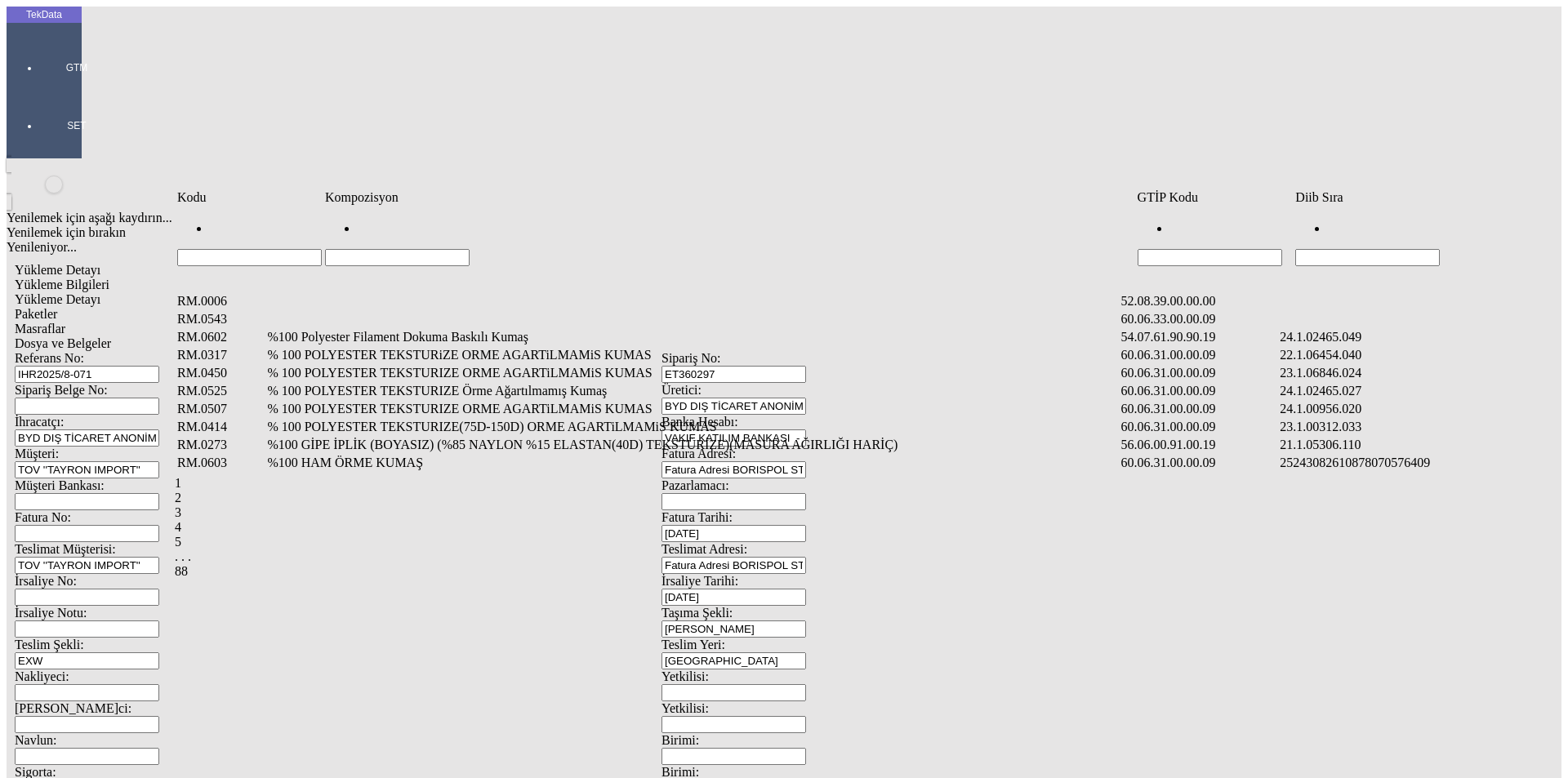
drag, startPoint x: 1357, startPoint y: 228, endPoint x: 1354, endPoint y: 236, distance: 8.5
click at [1357, 249] on input "Hücreyi Filtrele" at bounding box center [1367, 257] width 144 height 17
type input "2465"
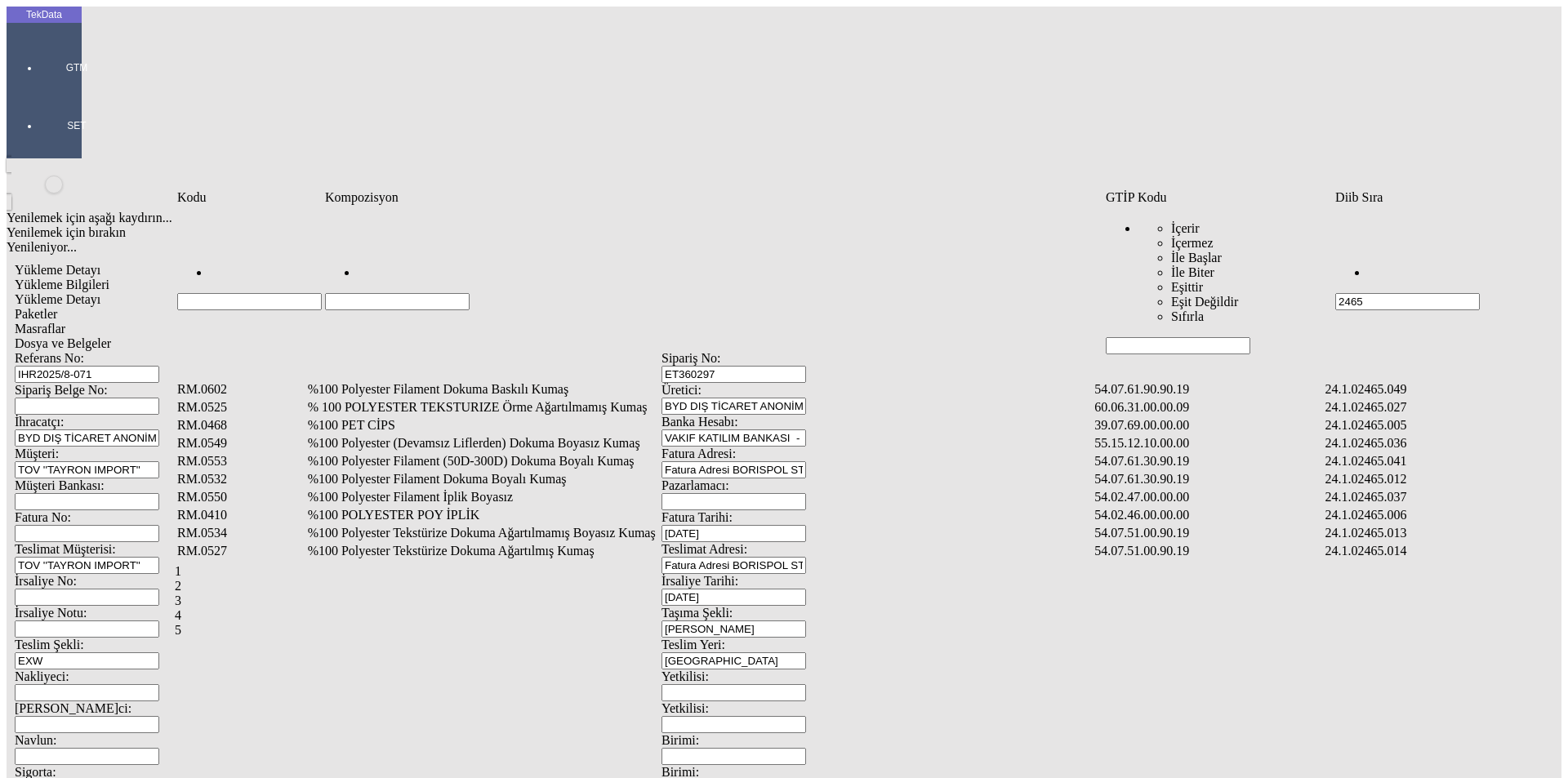
click at [442, 293] on input "Hücreyi Filtrele" at bounding box center [397, 301] width 144 height 17
type input "%1"
type input "%100 POLYESTER"
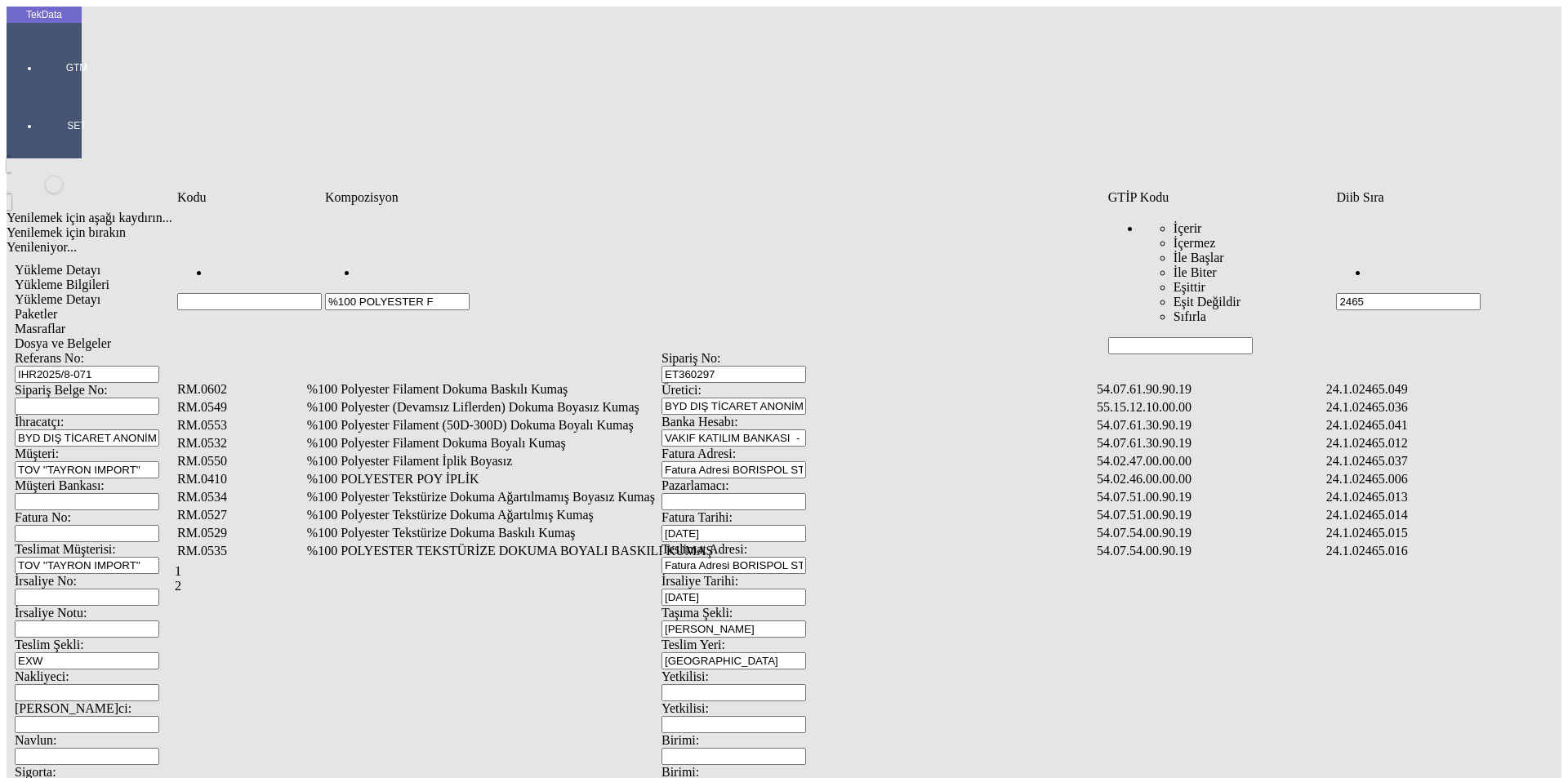
type input "%100 POLYESTER F"
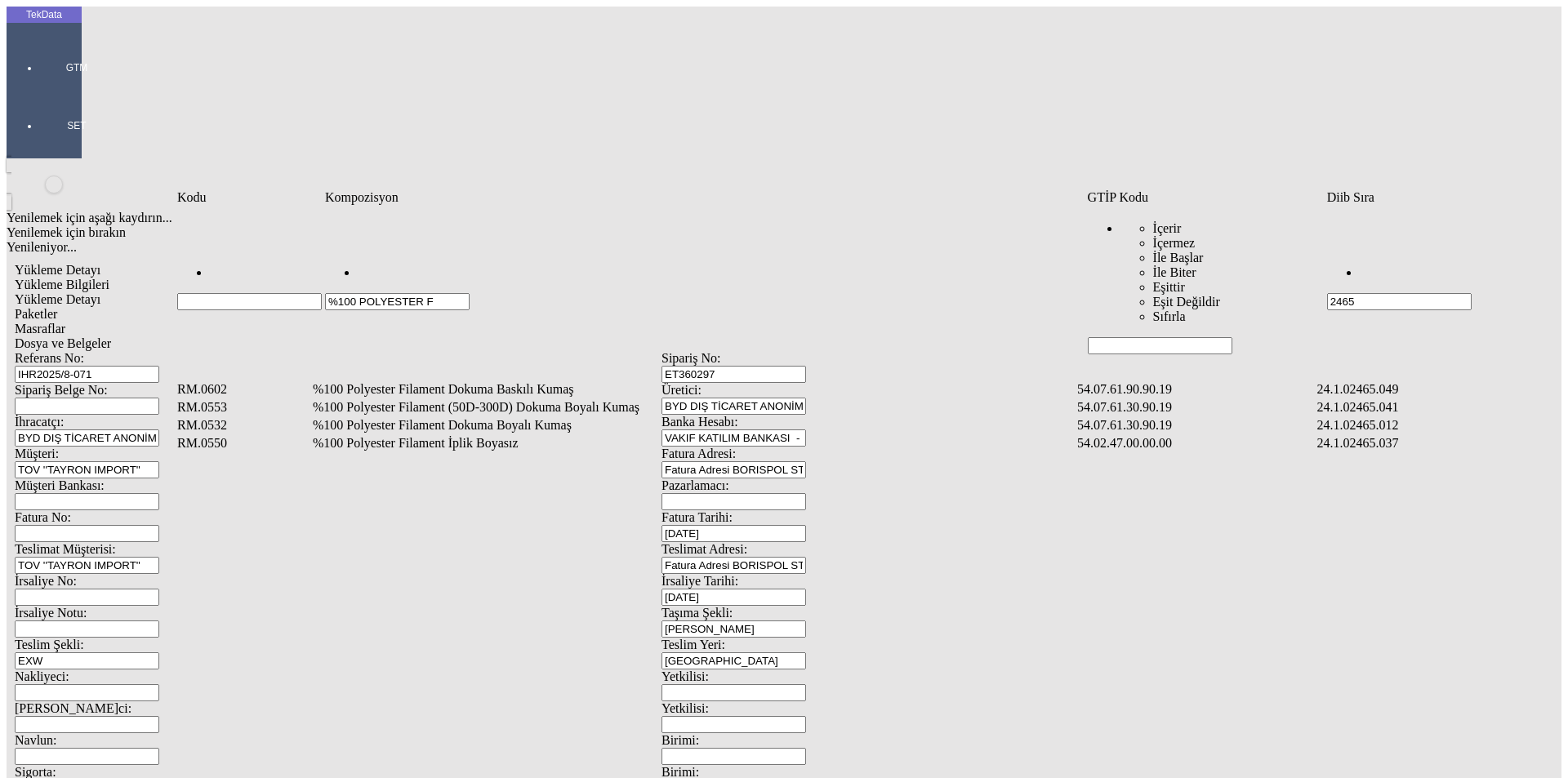
click at [471, 418] on td "%100 Polyester Filament Dokuma Boyalı Kumaş" at bounding box center [693, 426] width 763 height 16
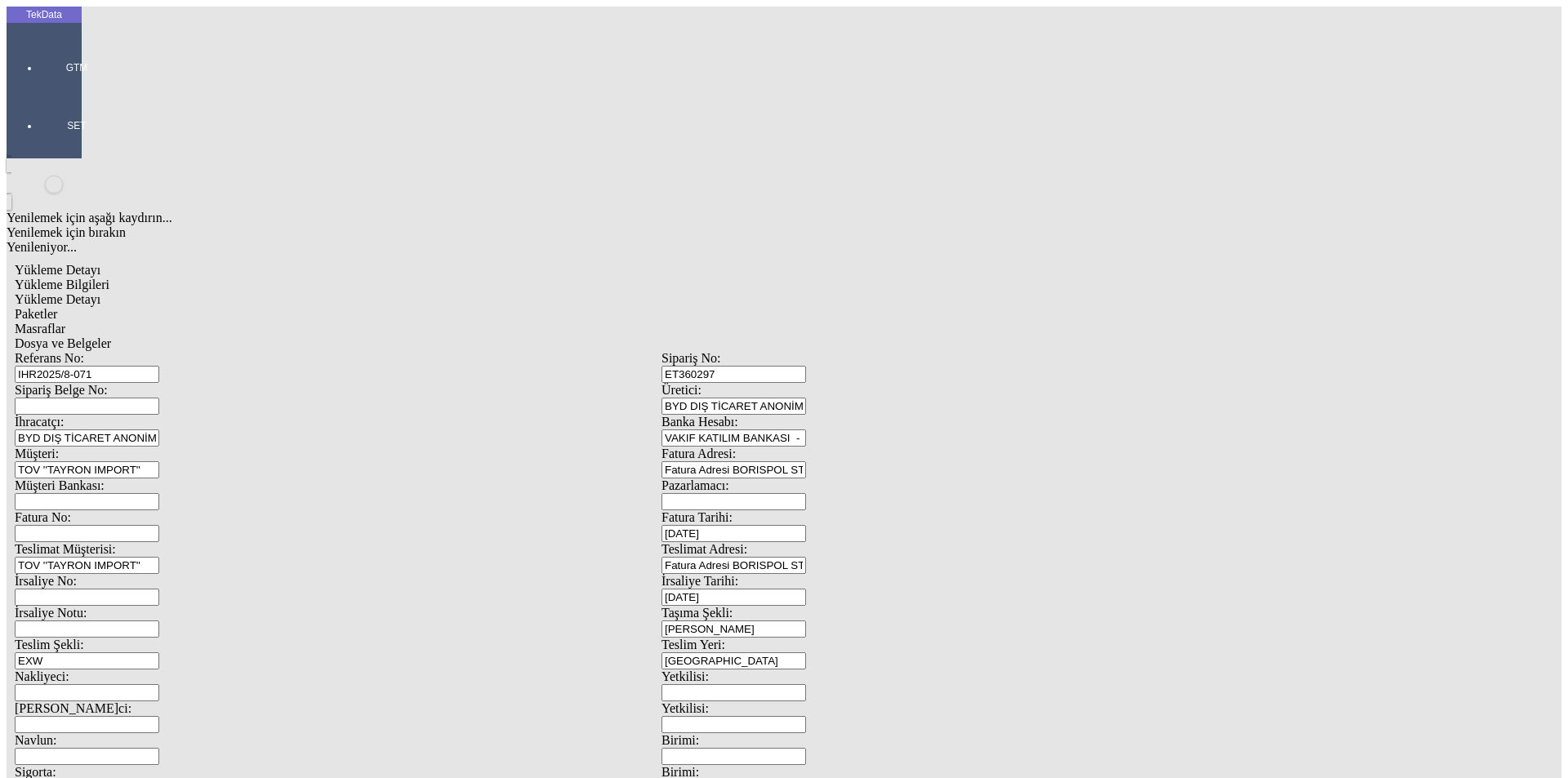
type input "400"
click at [942, 296] on div "Metre" at bounding box center [1214, 303] width 647 height 14
type input "Metre"
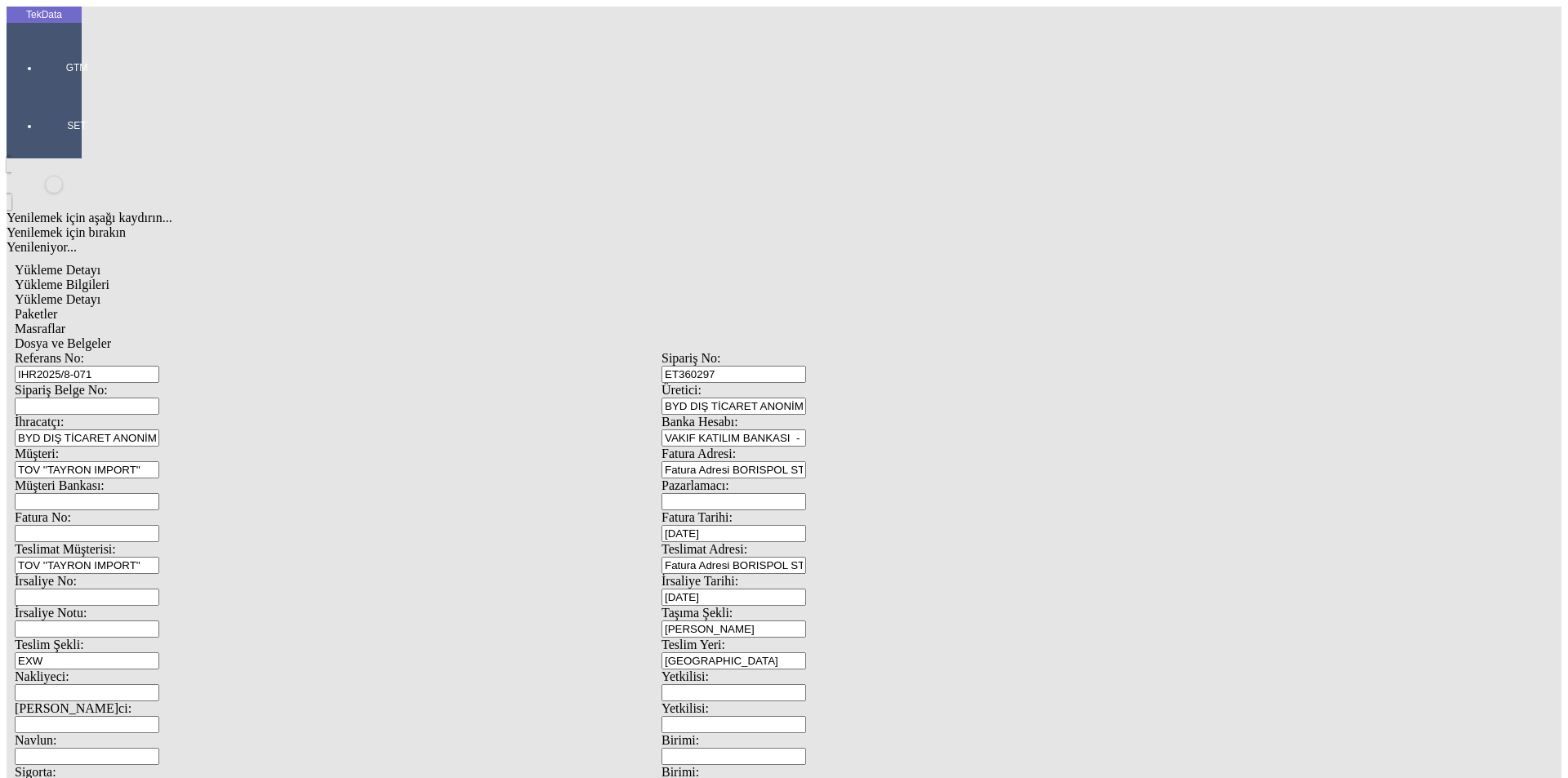
type input "2.1"
click at [935, 342] on div "Amerikan Doları" at bounding box center [1214, 350] width 647 height 14
type input "Amerikan Doları"
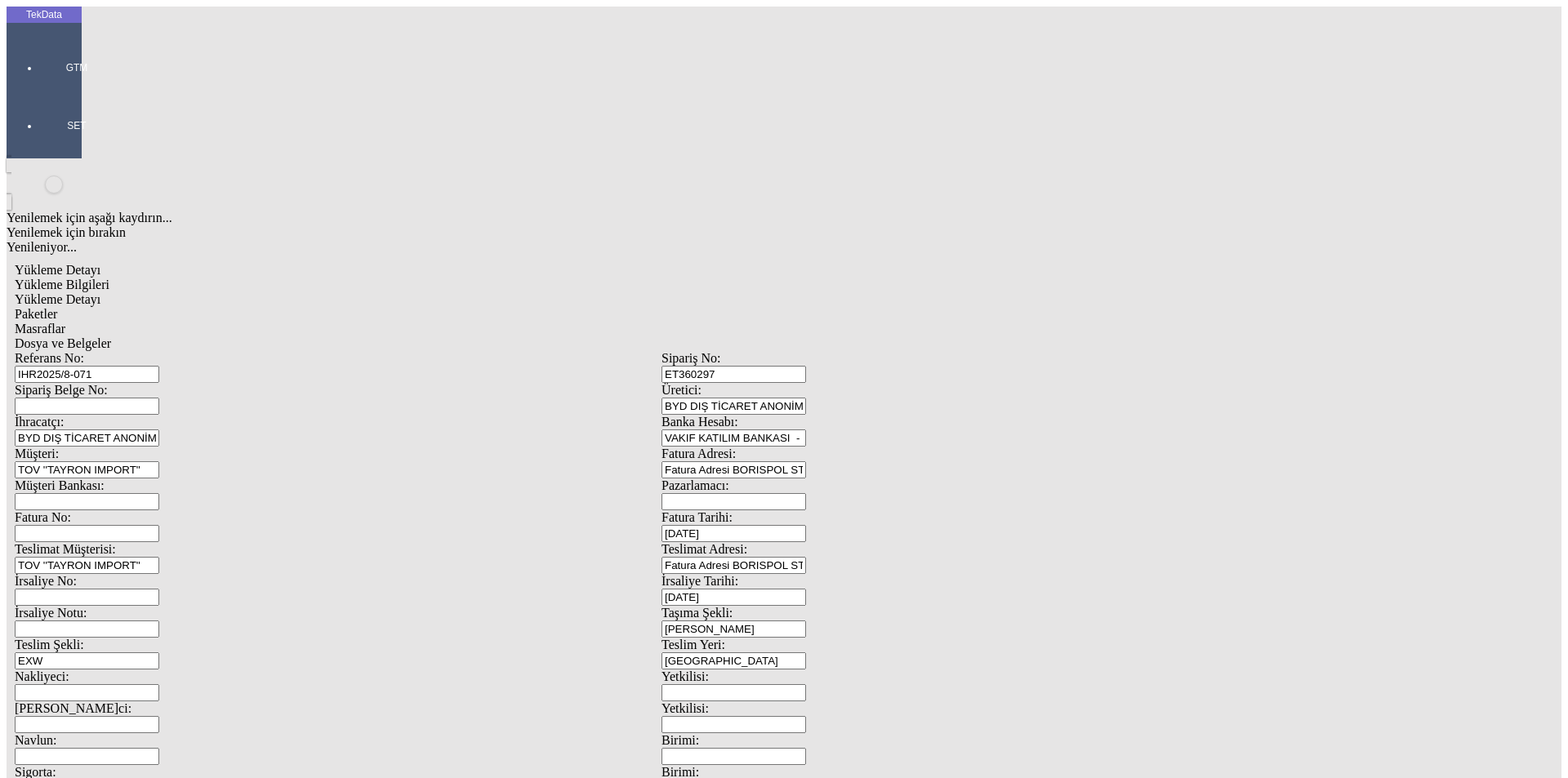
type input "300"
type input "86.8"
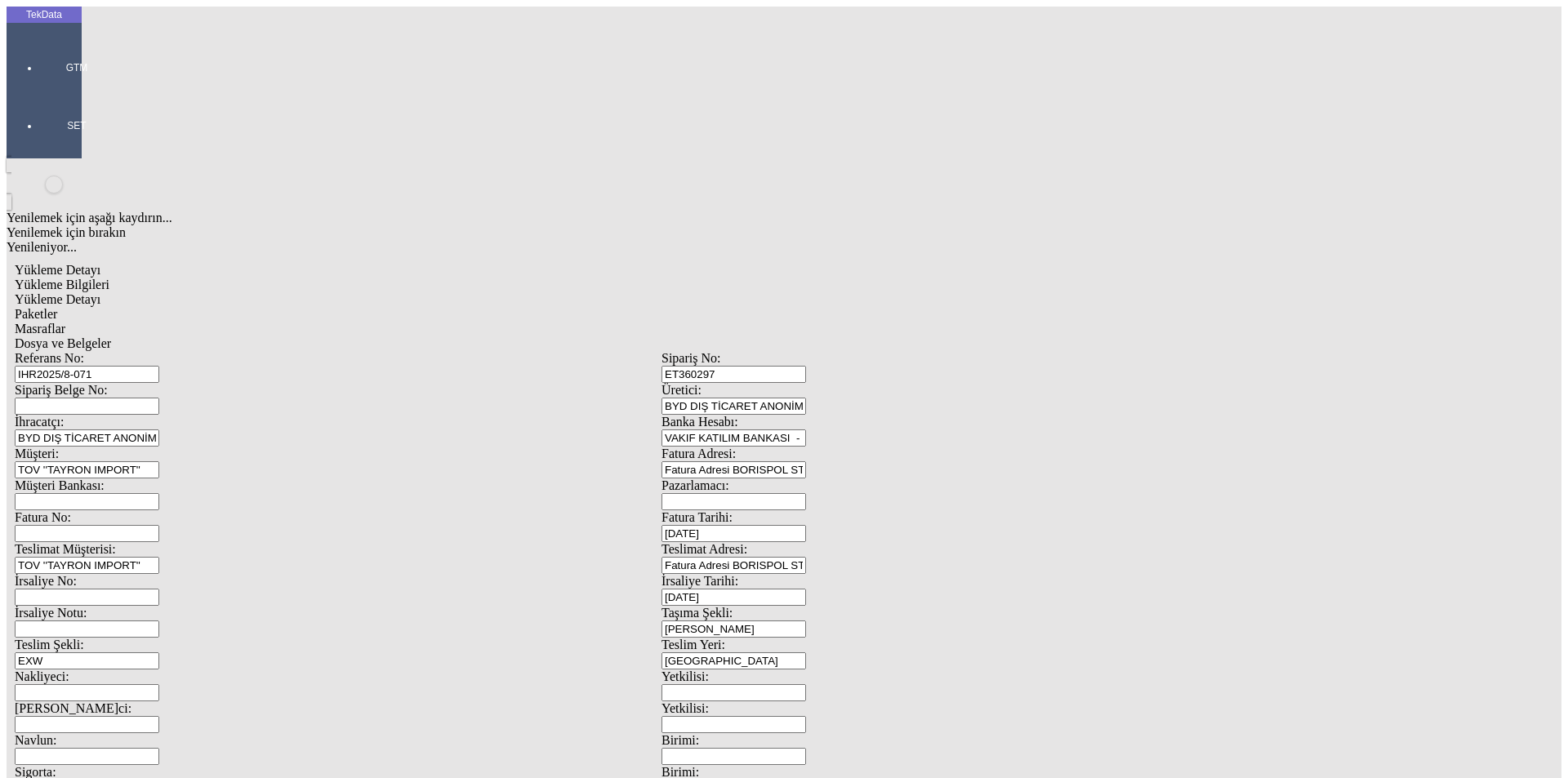
type input "88"
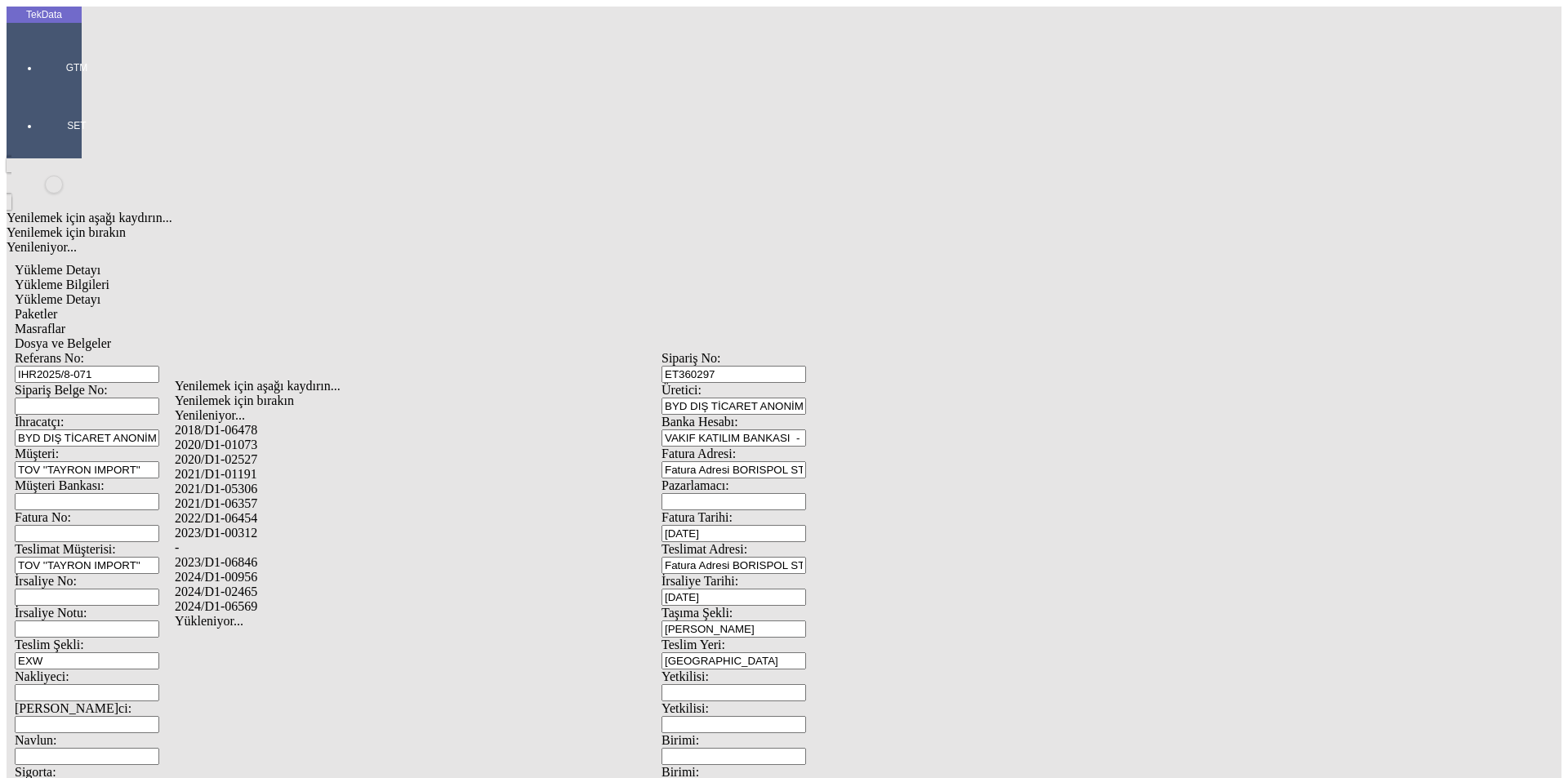
click at [317, 584] on div "2024/D1-02465" at bounding box center [492, 592] width 635 height 14
type input "2024/D1-02465"
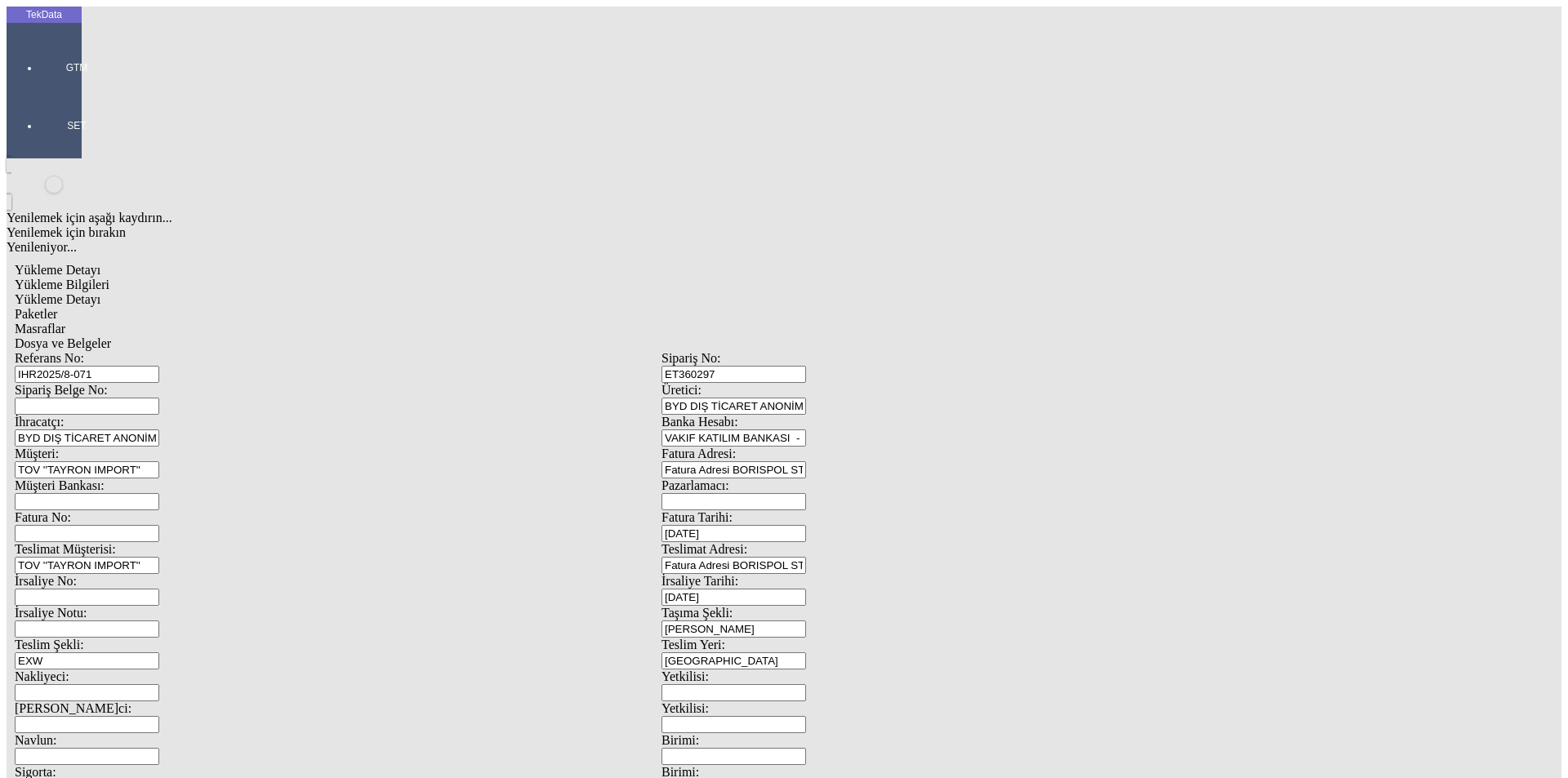
drag, startPoint x: 1506, startPoint y: 118, endPoint x: 1465, endPoint y: 134, distance: 44.0
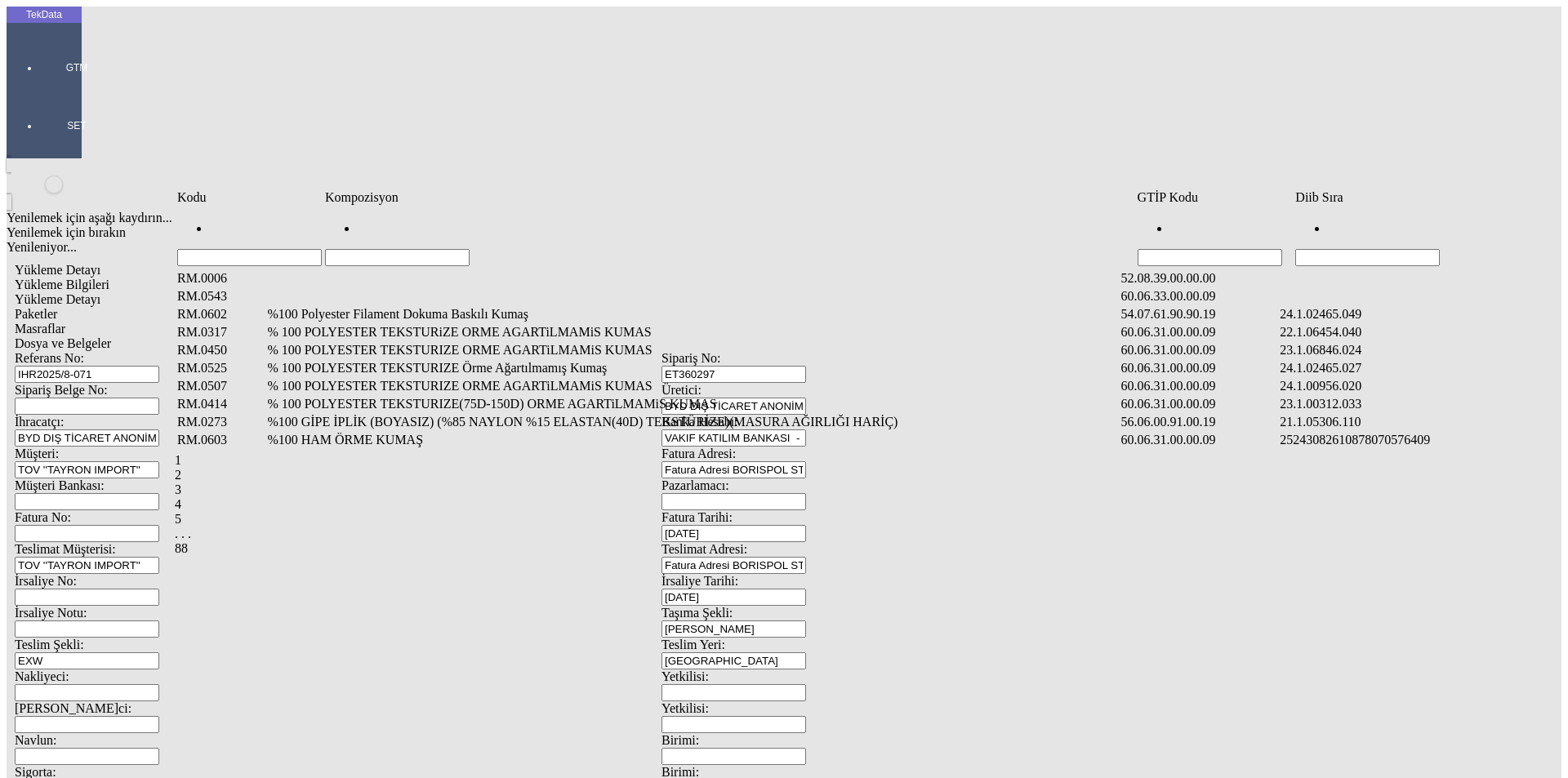
click at [1344, 249] on input "Hücreyi Filtrele" at bounding box center [1367, 257] width 144 height 17
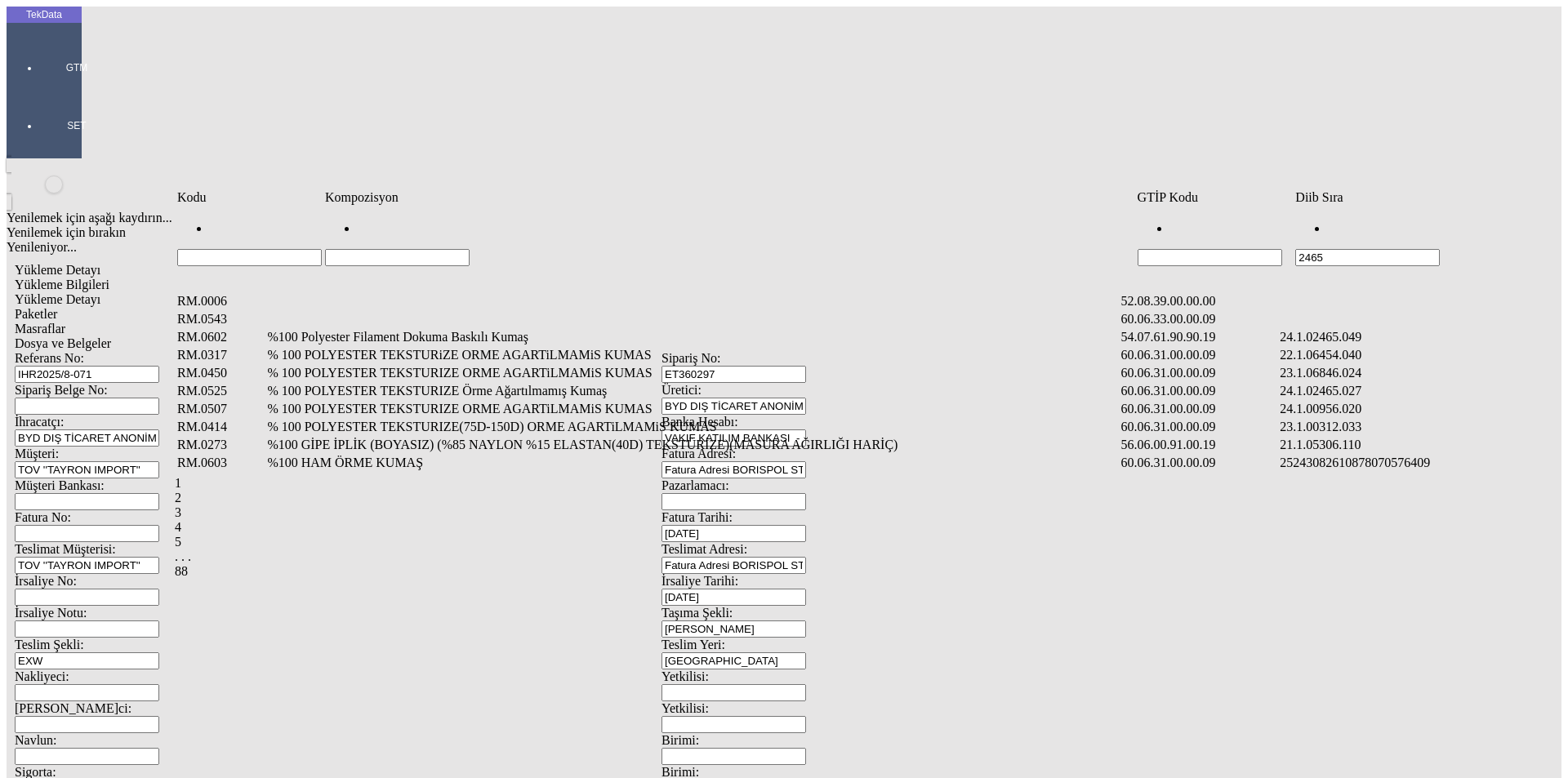
type input "2465"
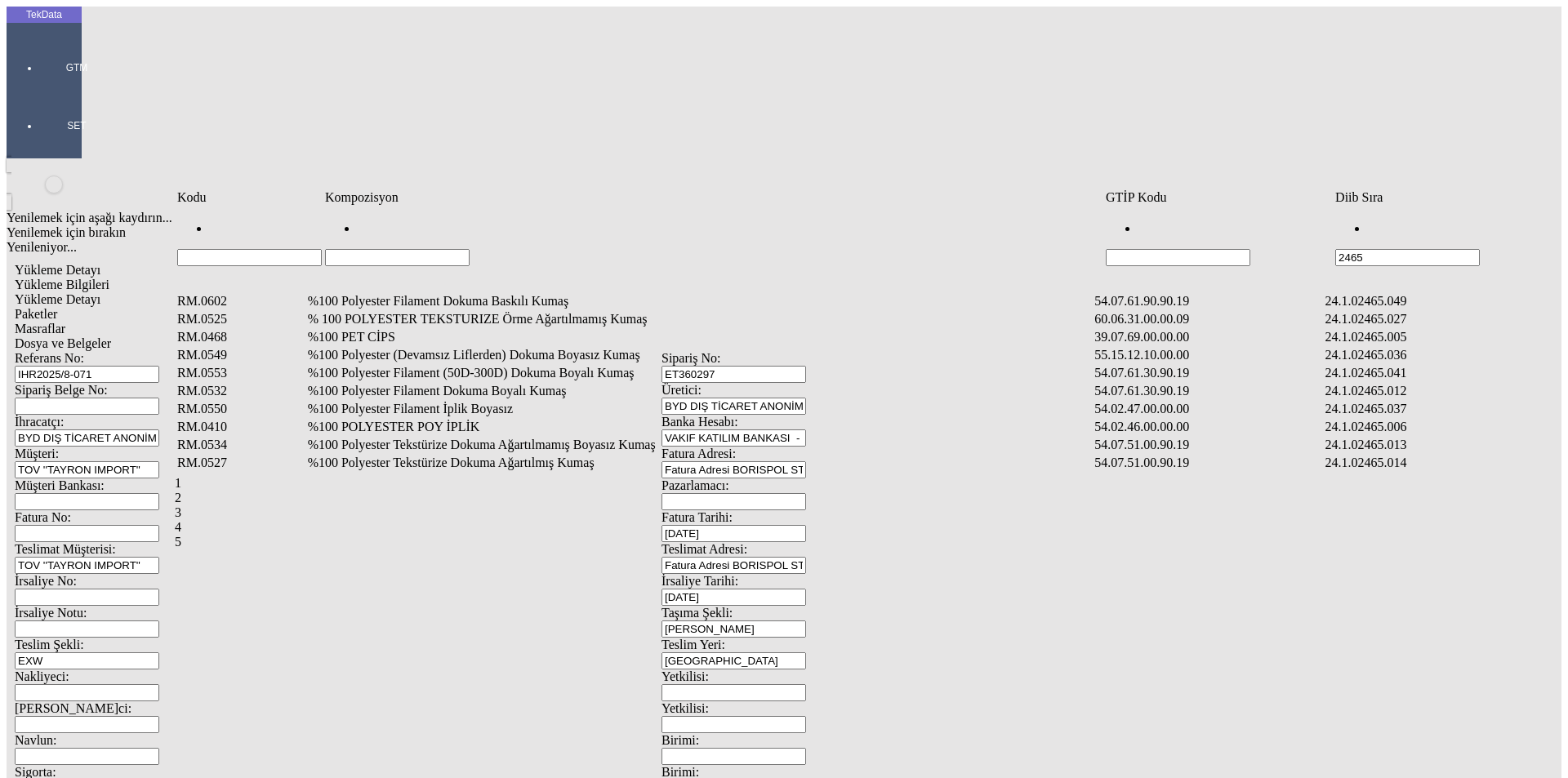
click at [402, 249] on input "Hücreyi Filtrele" at bounding box center [397, 257] width 144 height 17
type input "%1"
type input "%100 POL"
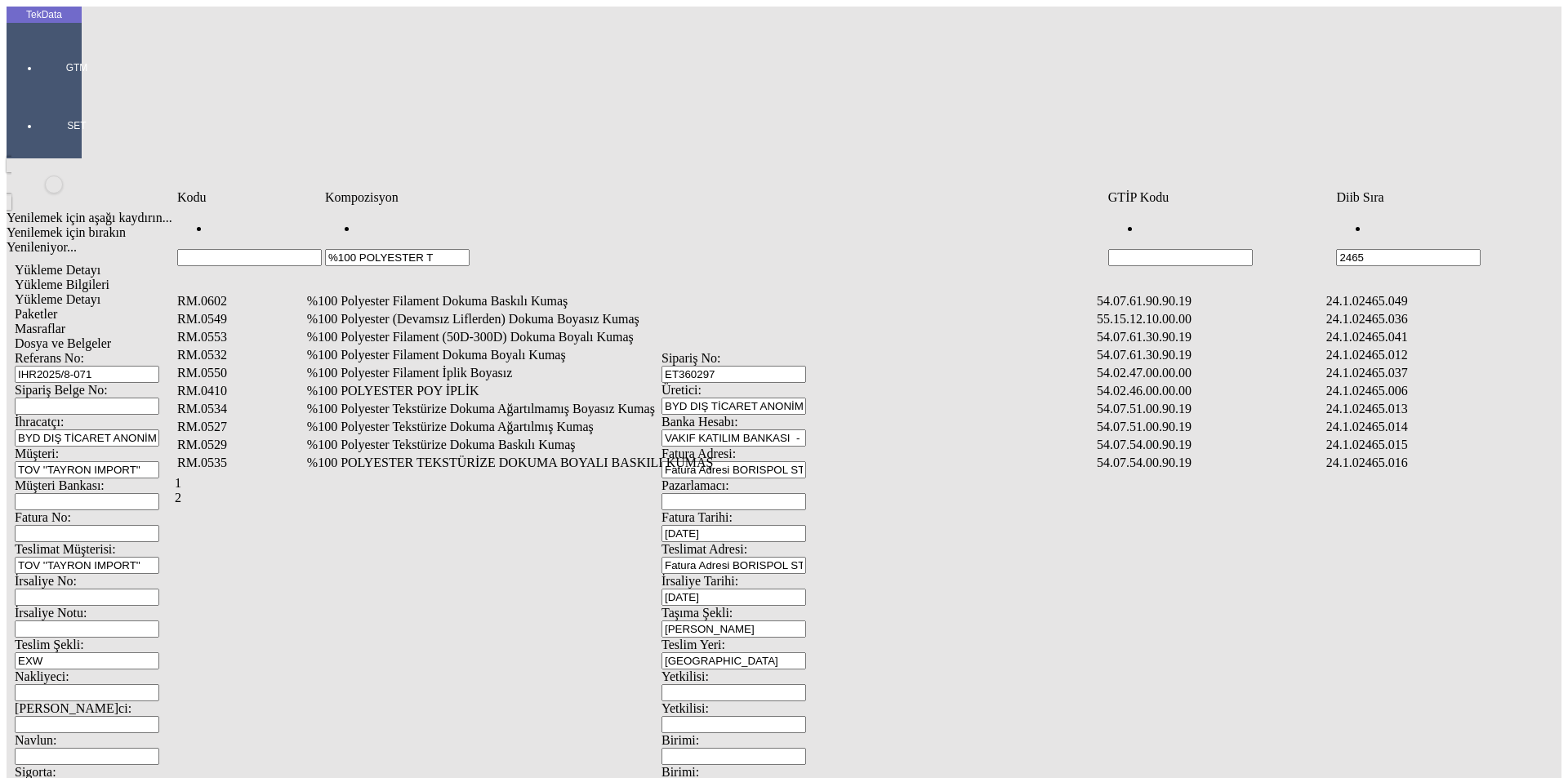
type input "%100 POLYESTER T"
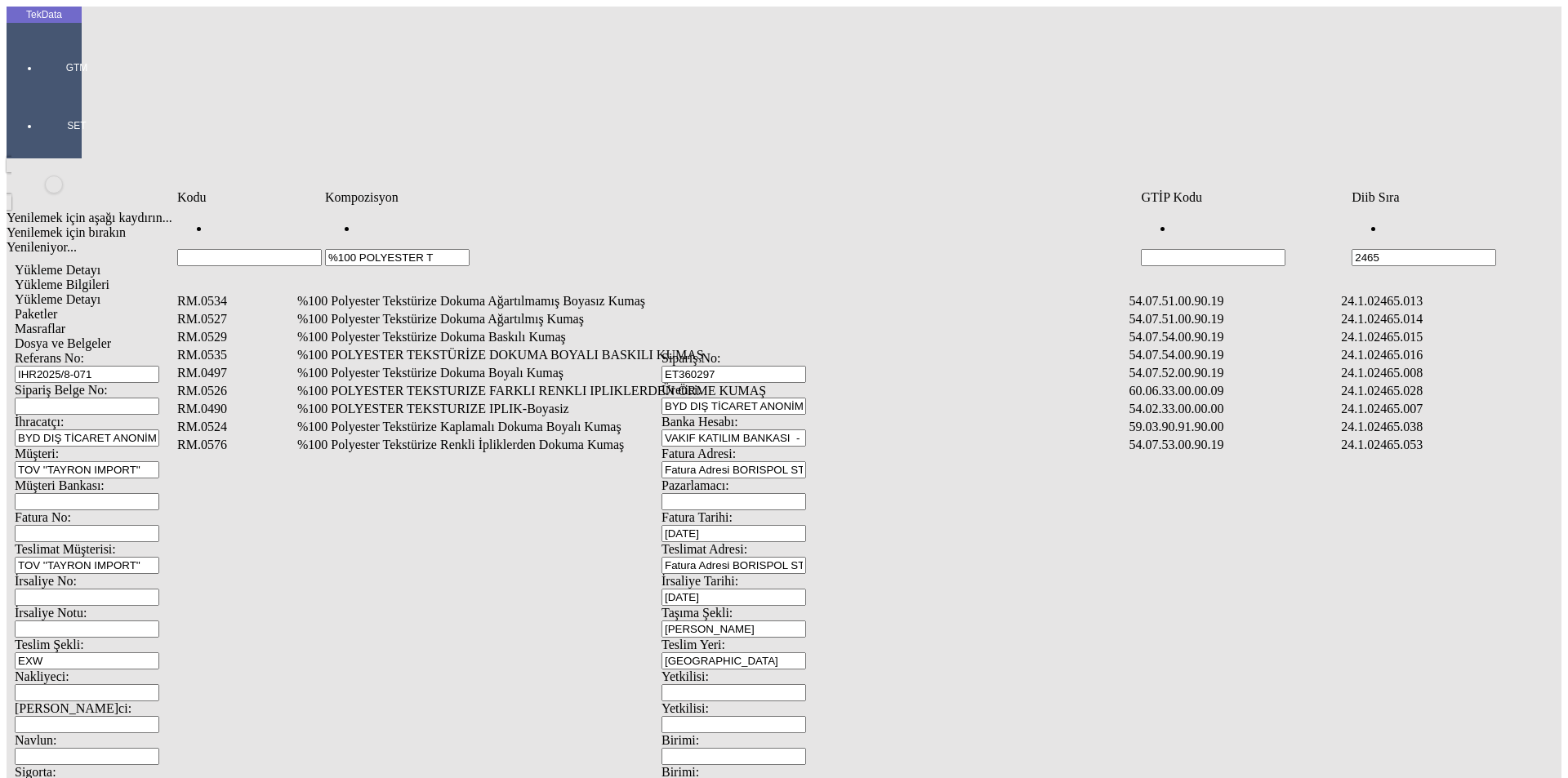
click at [517, 365] on td "%100 Polyester Tekstürize Dokuma Boyalı Kumaş" at bounding box center [712, 373] width 831 height 16
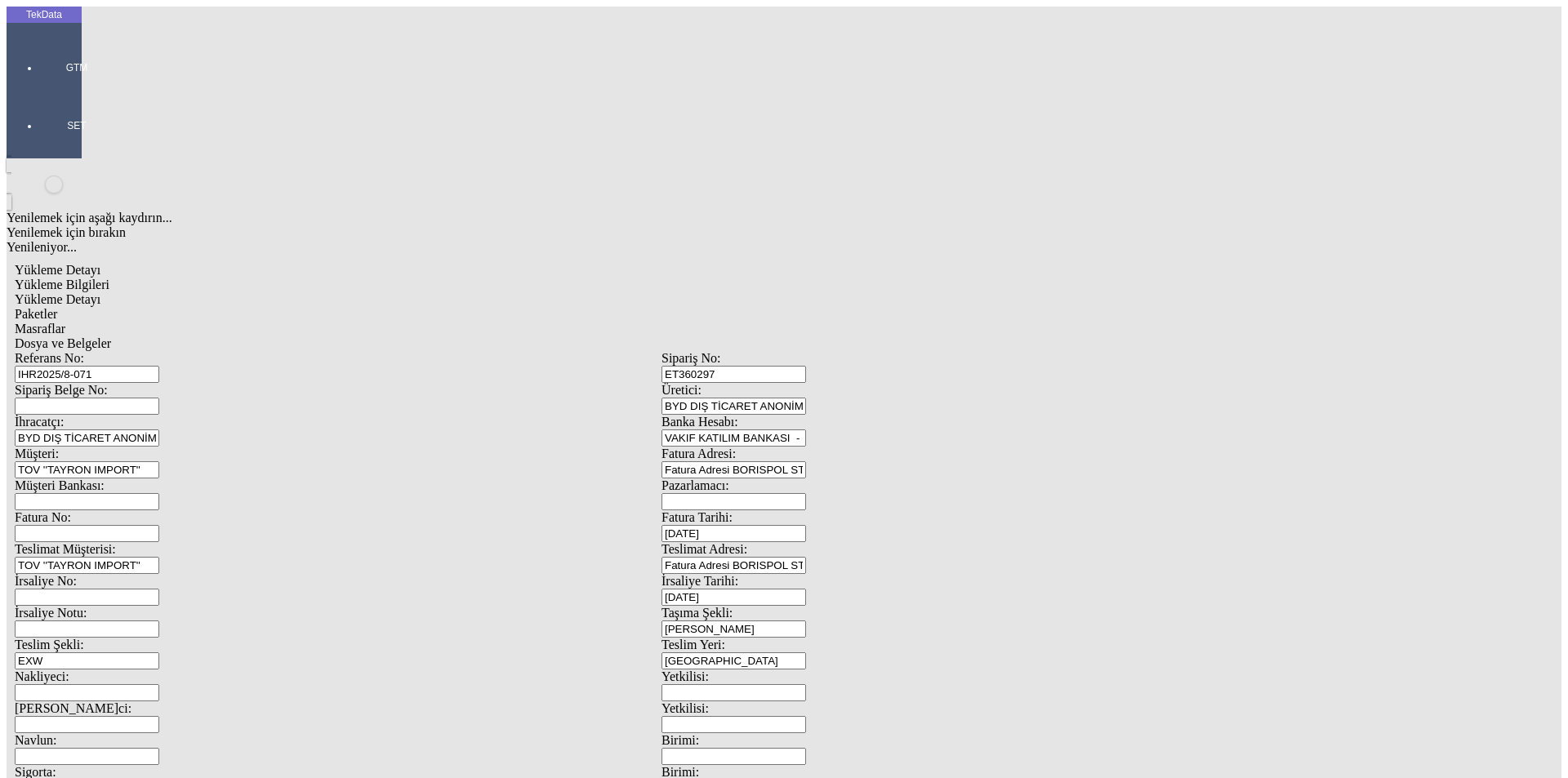
type input "744.5"
click at [921, 296] on div "Metre" at bounding box center [1214, 303] width 647 height 14
type input "Metre"
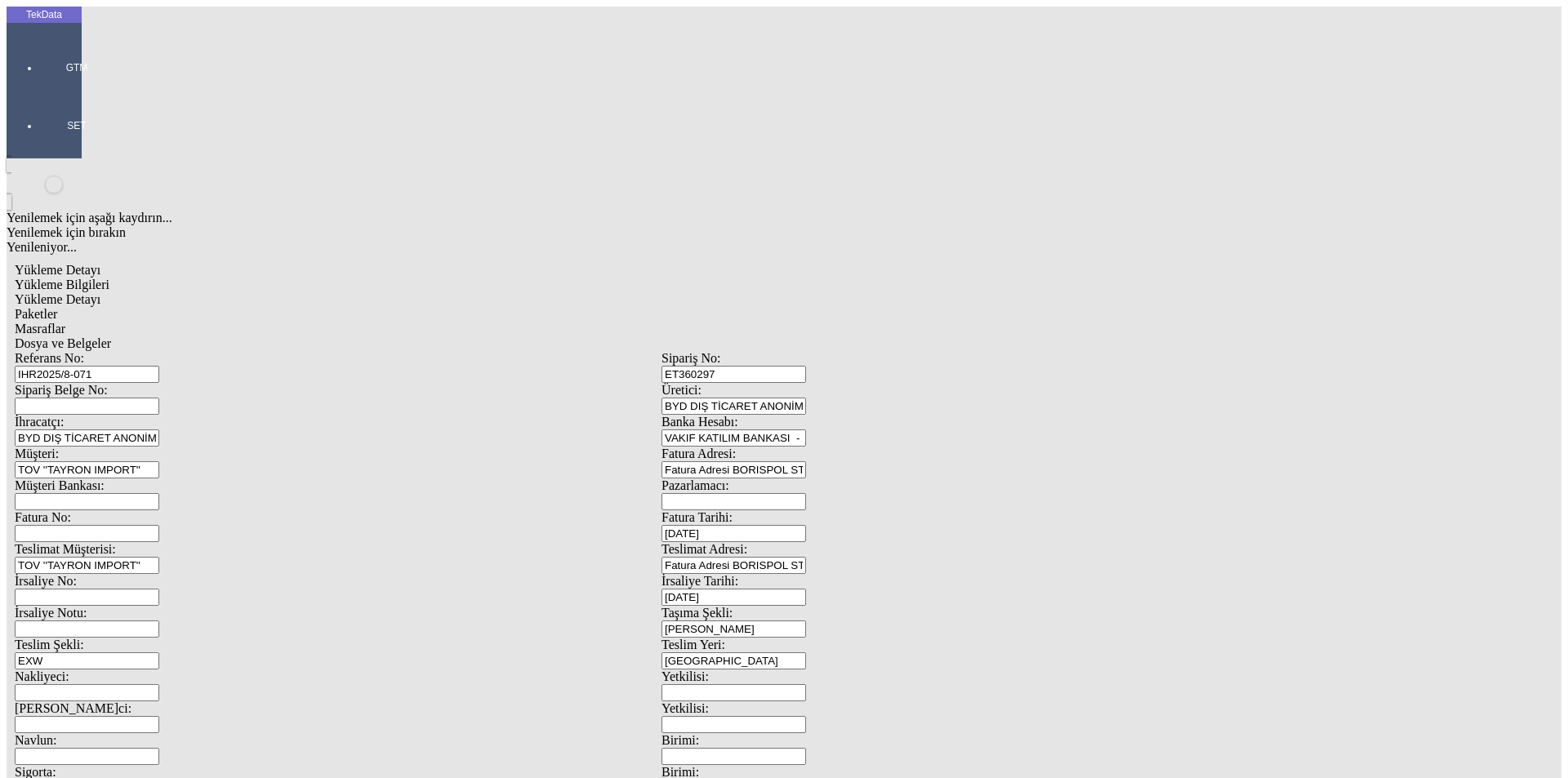
type input "2.15"
drag, startPoint x: 932, startPoint y: 308, endPoint x: 835, endPoint y: 316, distance: 97.3
click at [931, 342] on div "Amerikan Doları" at bounding box center [1214, 350] width 647 height 14
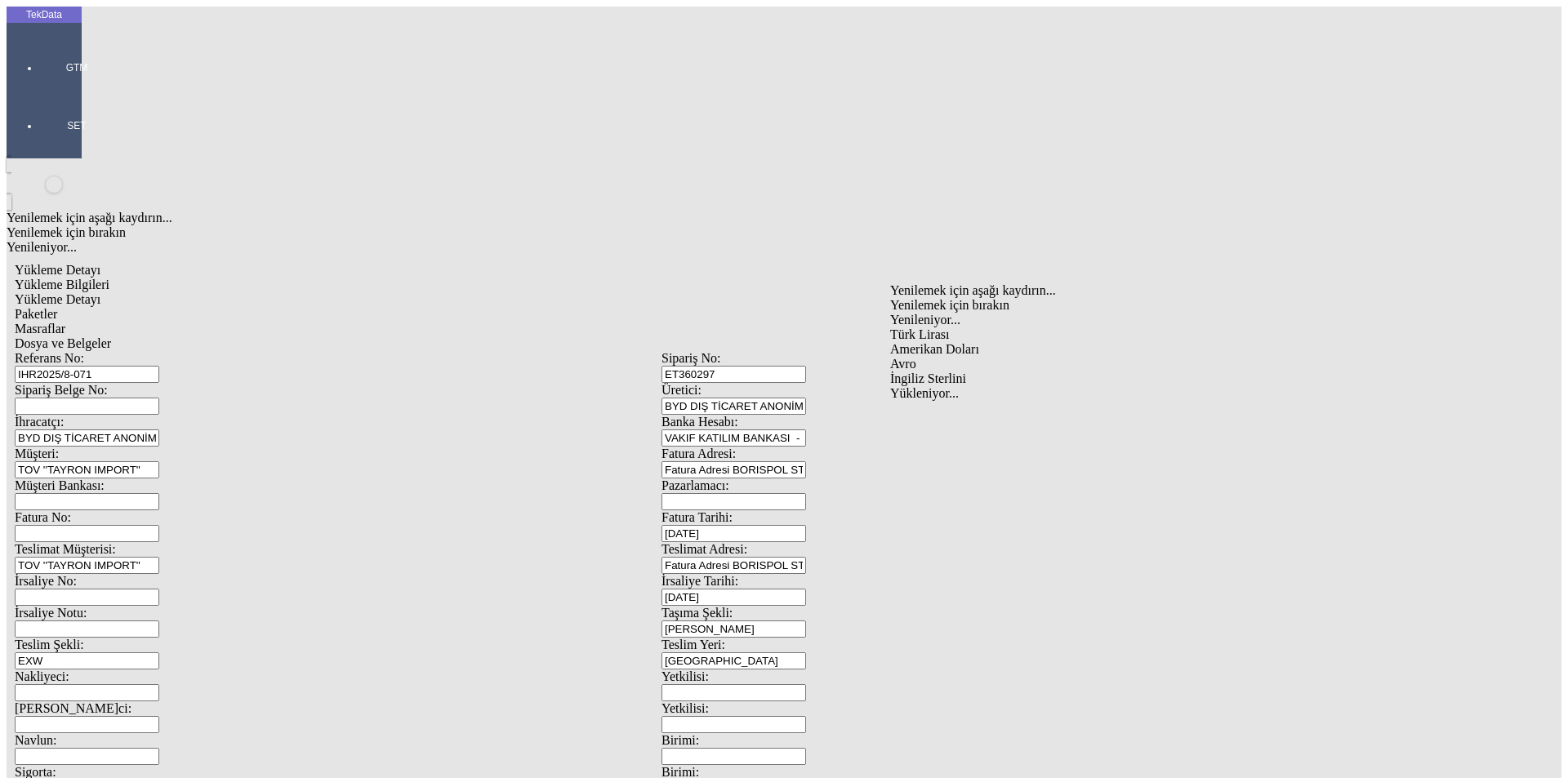
type input "Amerikan Doları"
type input "300"
type input "442.4"
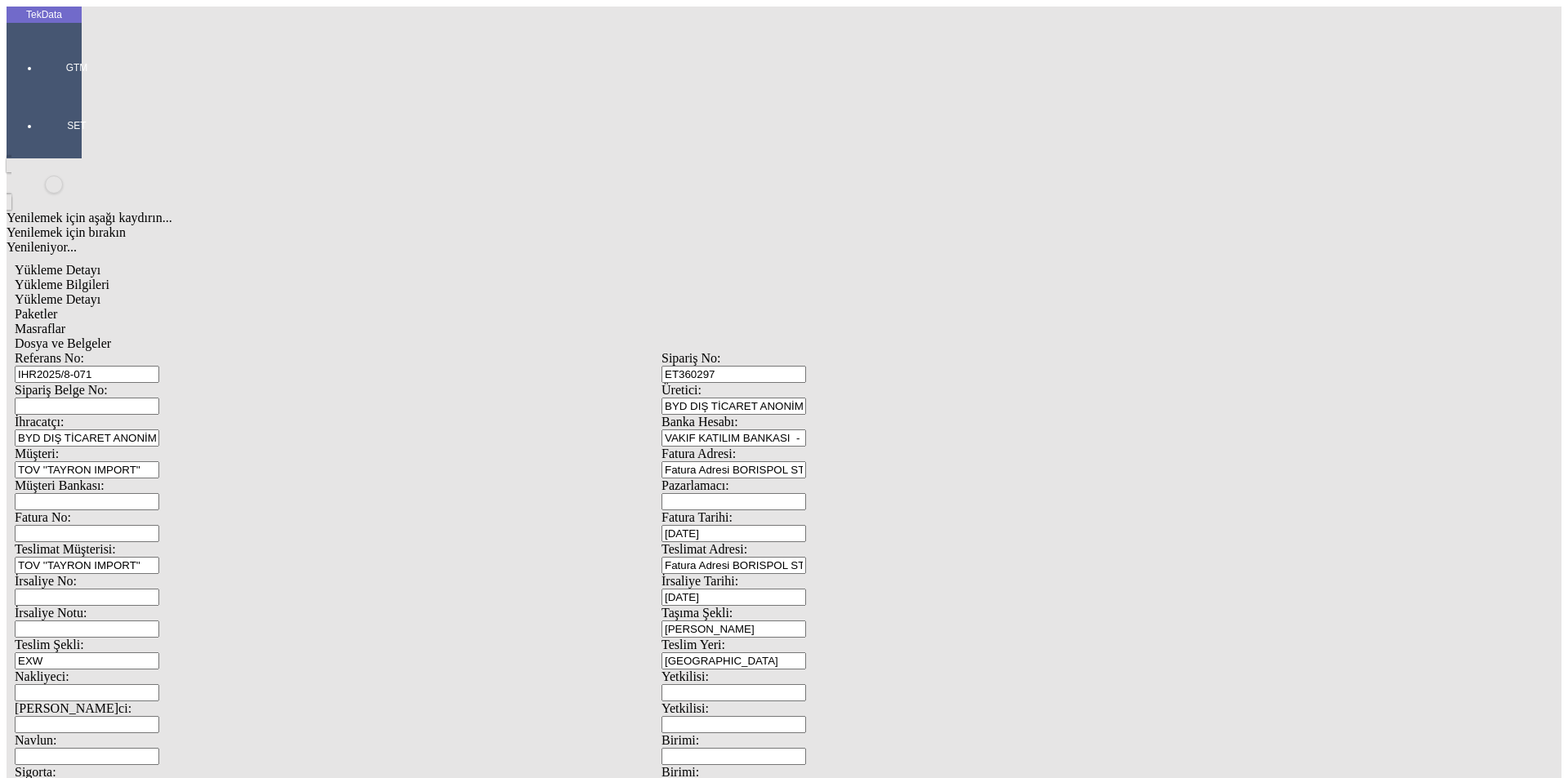
type input "446.3"
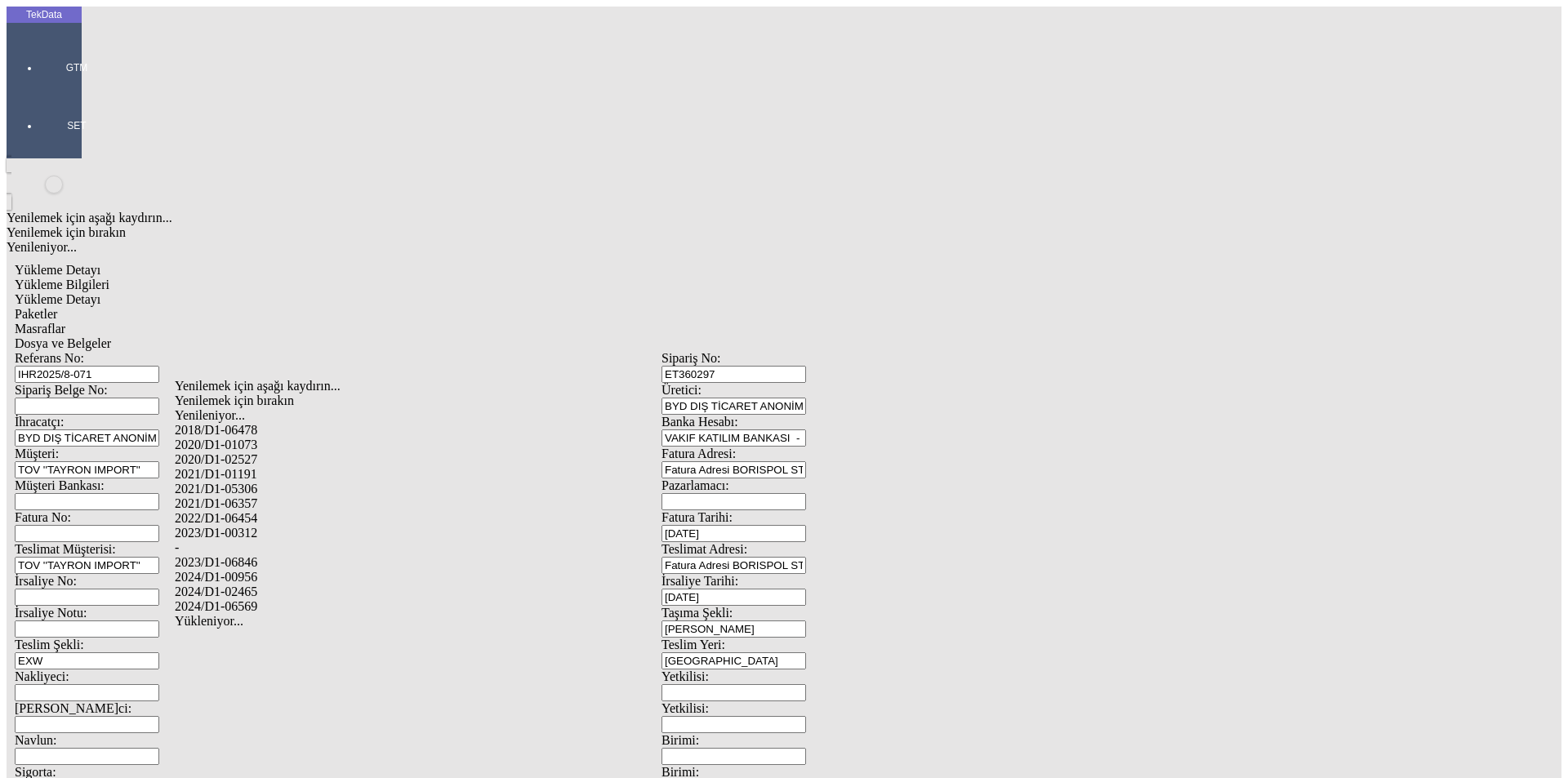
click at [277, 584] on div "2024/D1-02465" at bounding box center [492, 592] width 635 height 14
type input "2024/D1-02465"
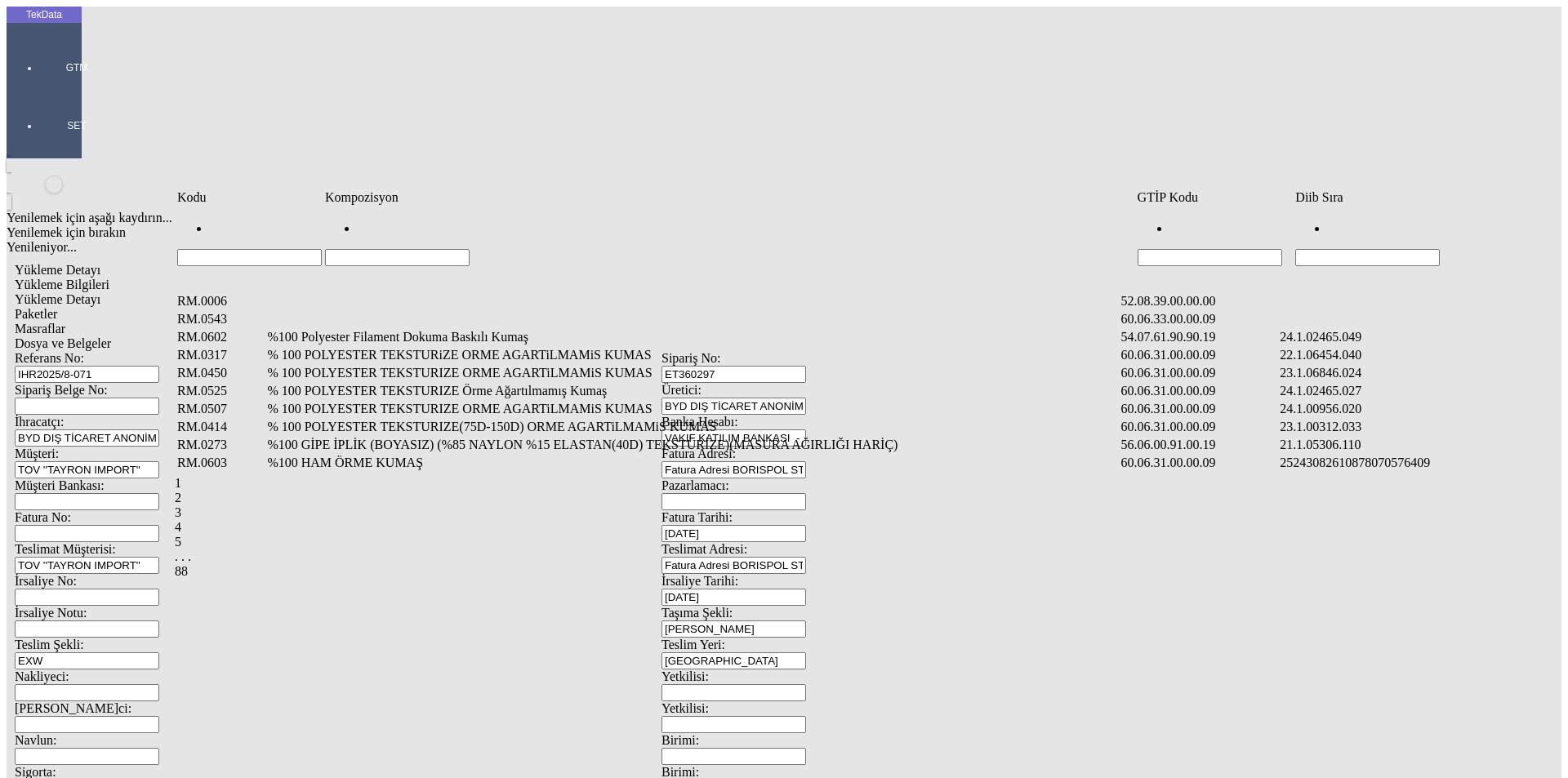
click at [1339, 249] on input "Hücreyi Filtrele" at bounding box center [1367, 257] width 144 height 17
type input "2465"
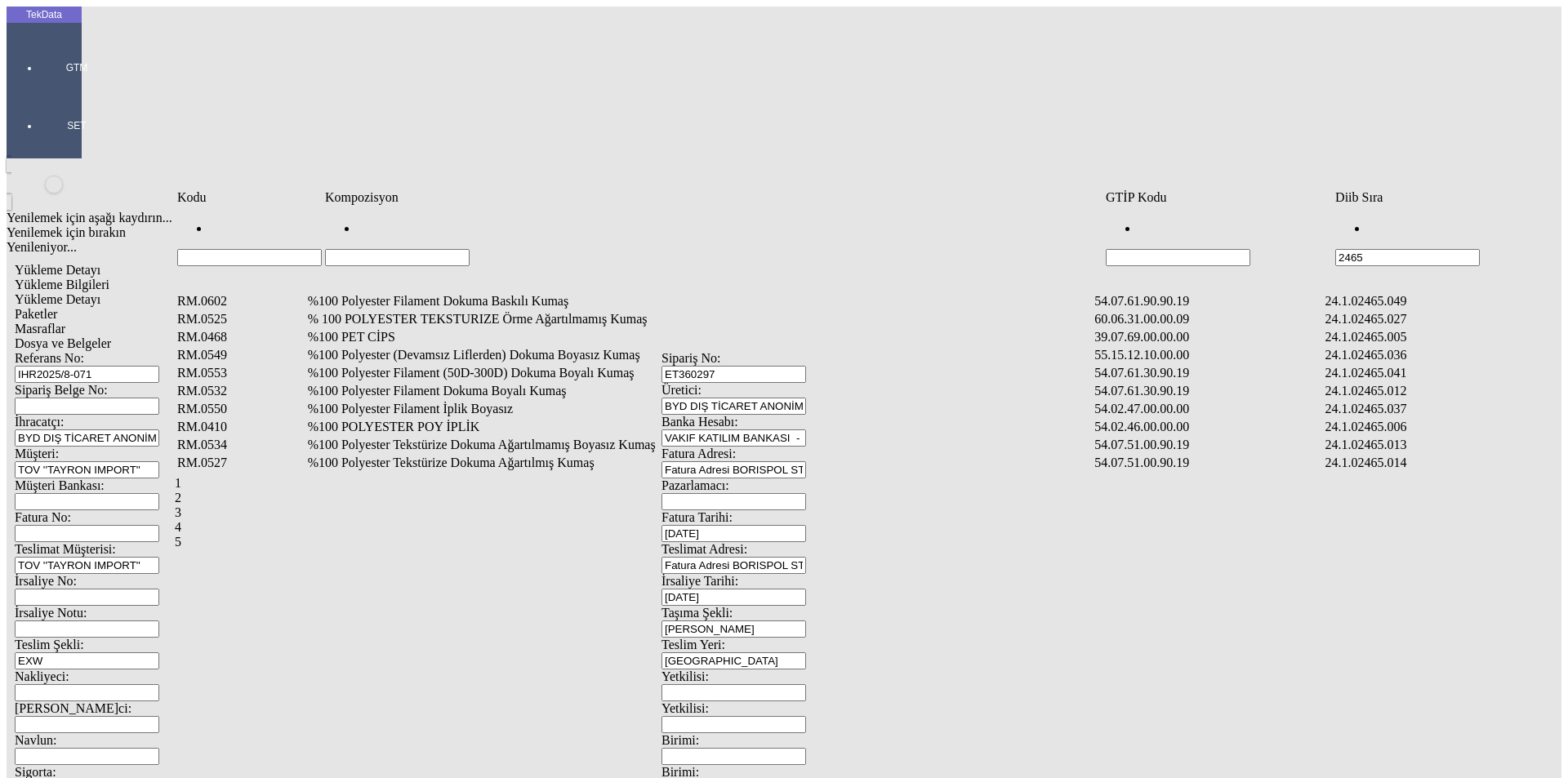
click at [389, 249] on input "Hücreyi Filtrele" at bounding box center [397, 257] width 144 height 17
type input "%1"
type input "%100 POLYESTER T"
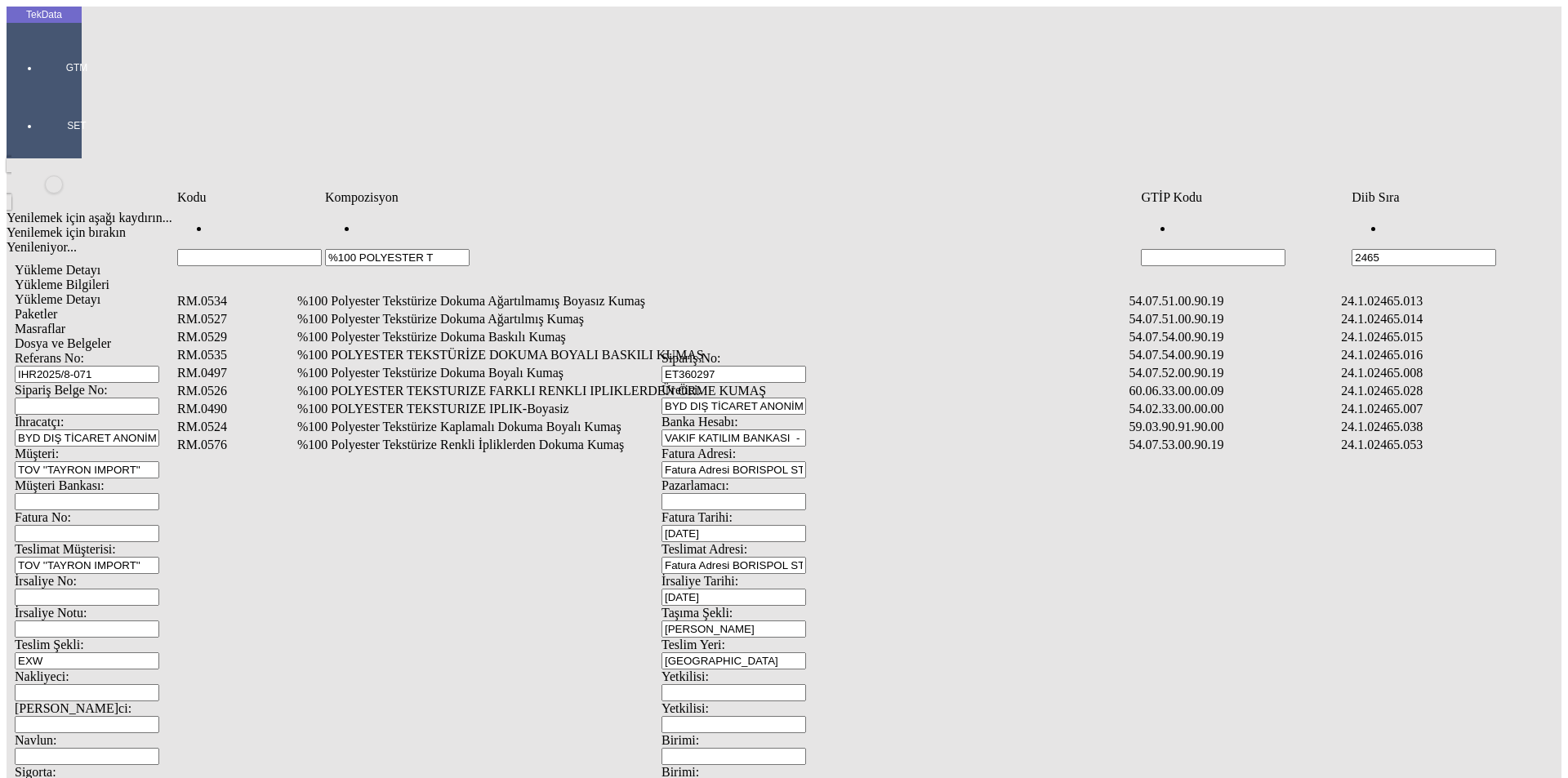
click at [512, 365] on td "%100 Polyester Tekstürize Dokuma Boyalı Kumaş" at bounding box center [712, 373] width 831 height 16
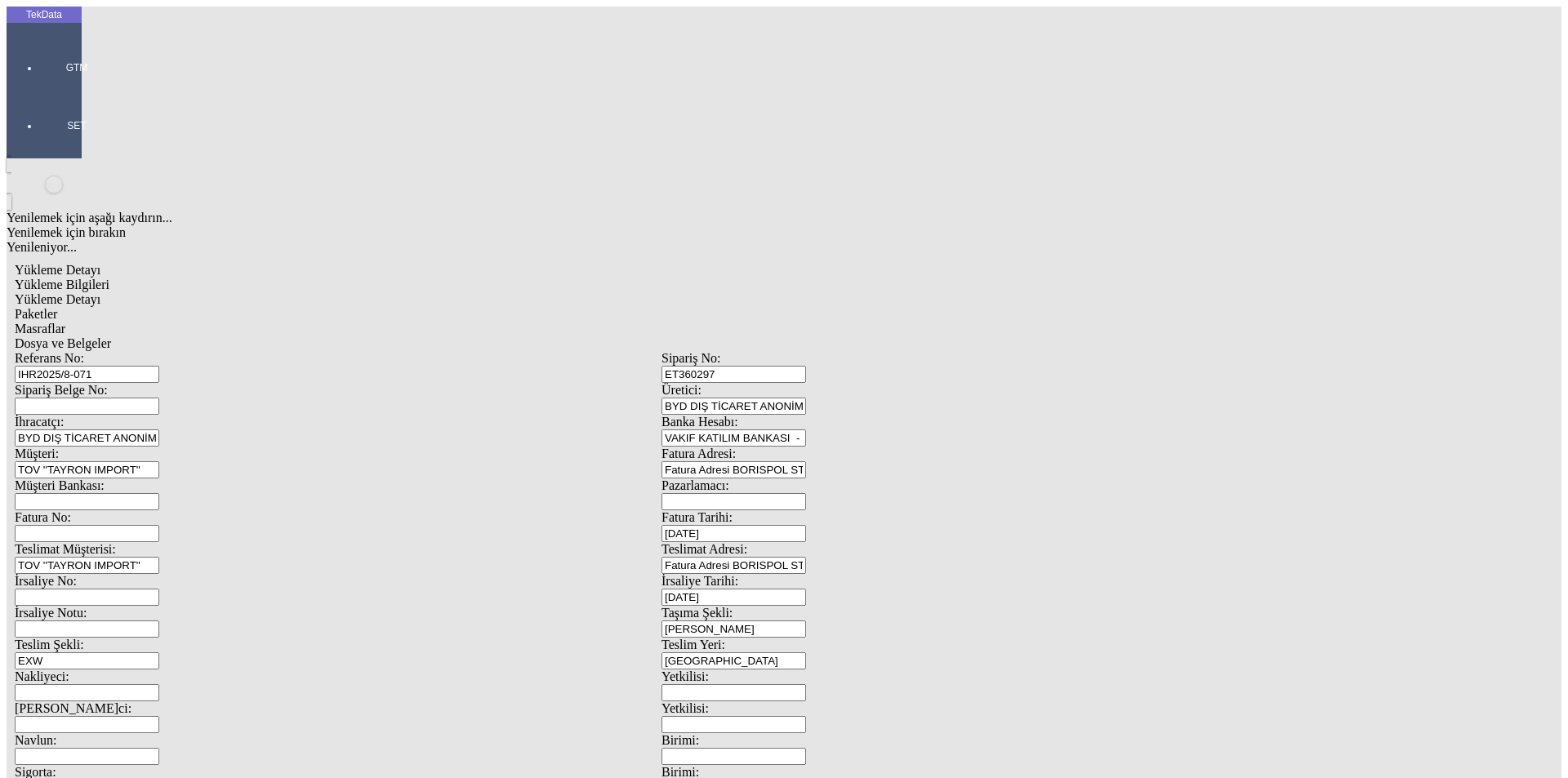
type input "183.5"
click at [929, 296] on div "Metre" at bounding box center [1214, 303] width 647 height 14
type input "Metre"
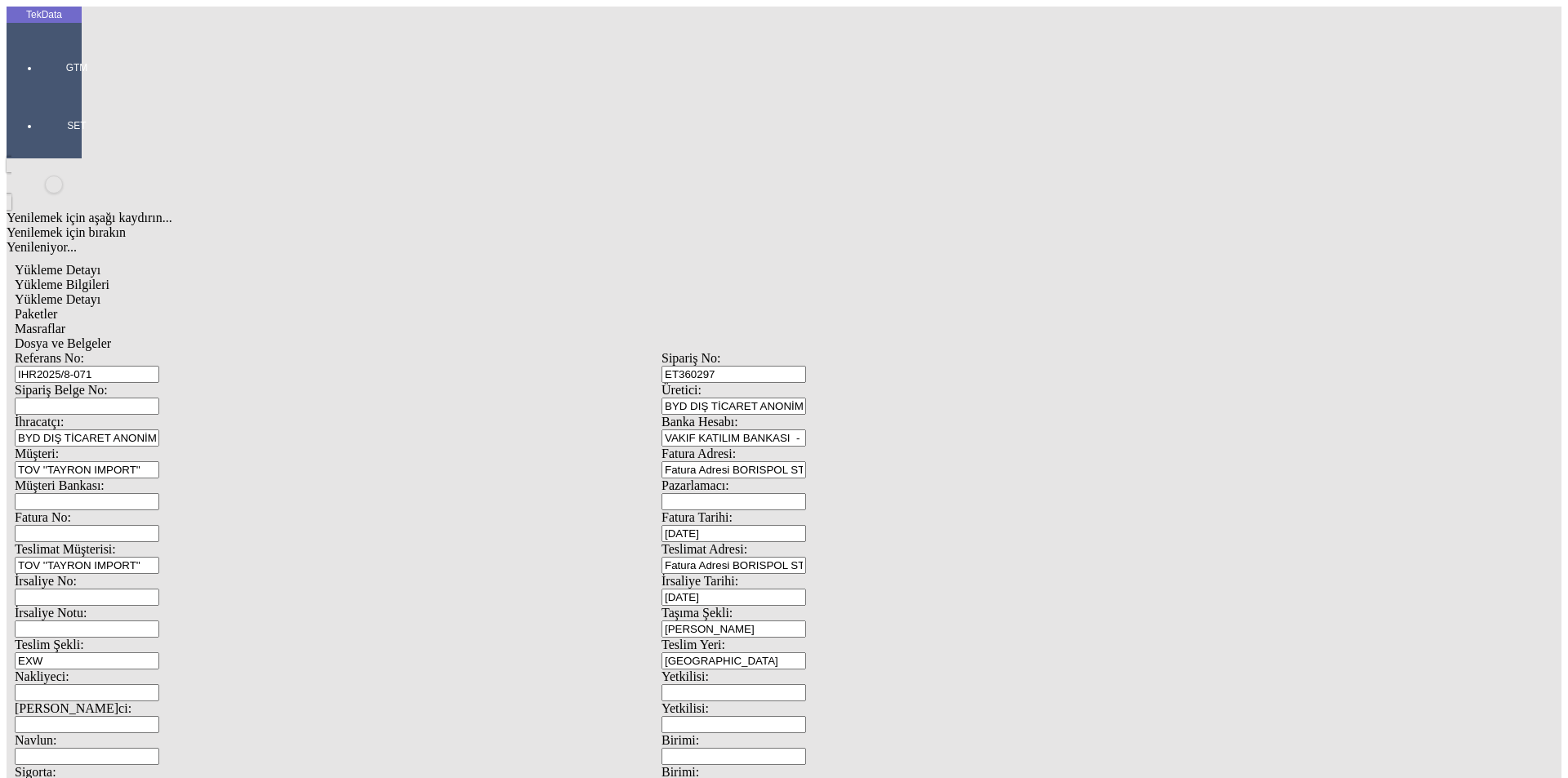
type input "2.2"
click at [960, 342] on div "Amerikan Doları" at bounding box center [1214, 350] width 647 height 14
type input "Amerikan Doları"
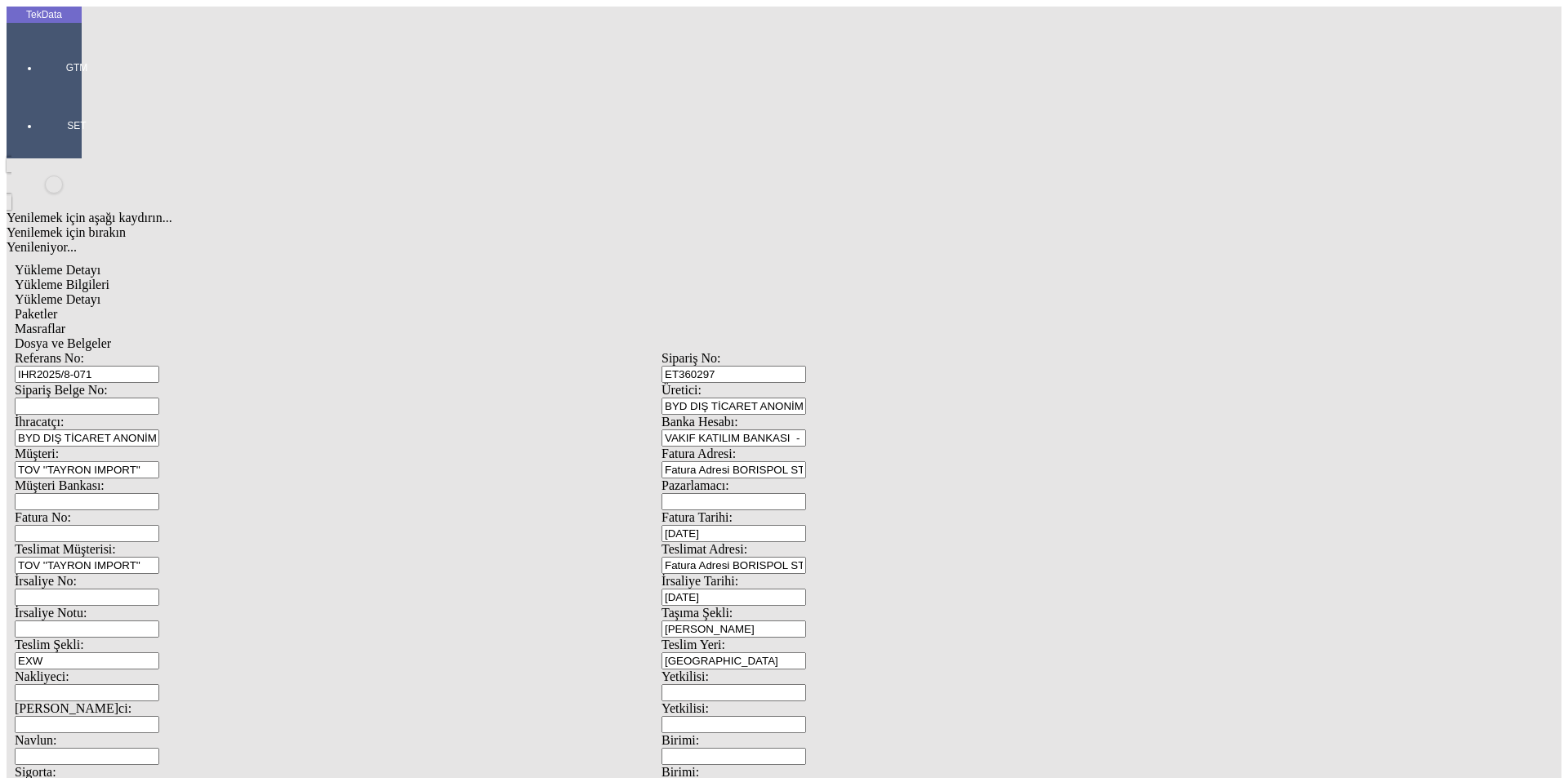
type input "300"
type input "119.55"
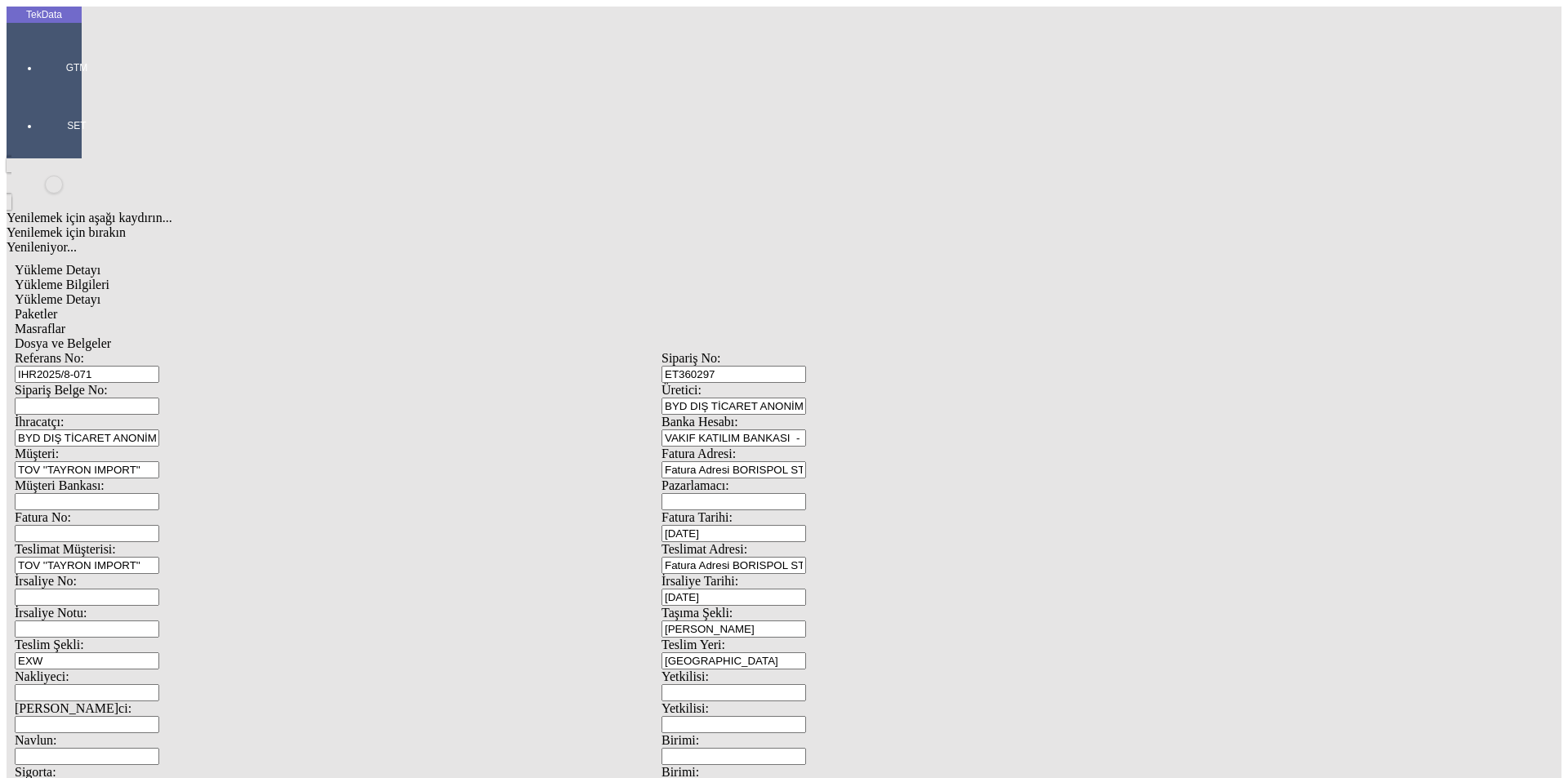
type input "120.45"
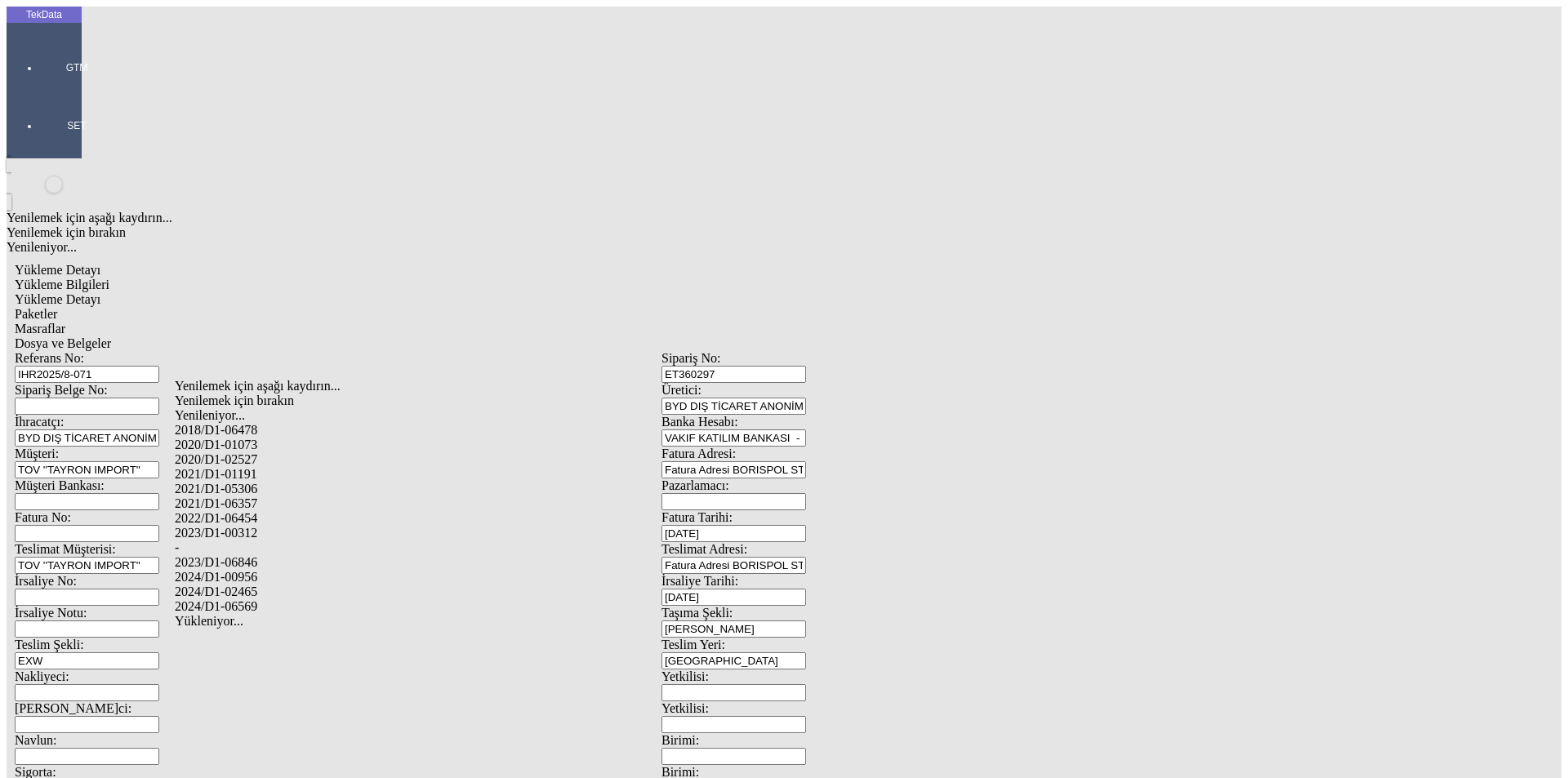
click at [326, 584] on div "2024/D1-02465" at bounding box center [492, 592] width 635 height 14
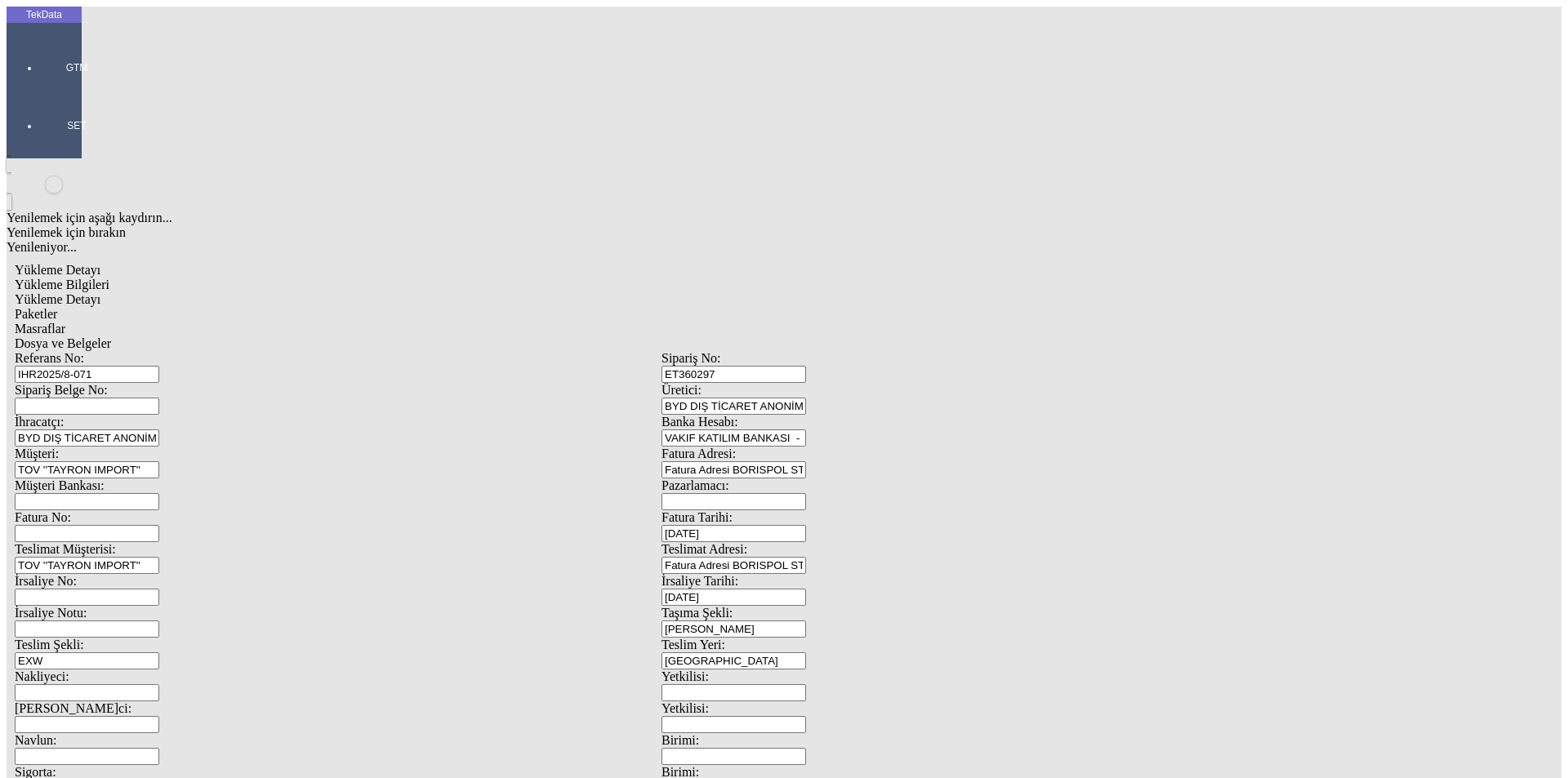
click at [57, 307] on span "Paketler" at bounding box center [35, 314] width 42 height 13
click at [216, 246] on div "Çuval" at bounding box center [484, 254] width 648 height 14
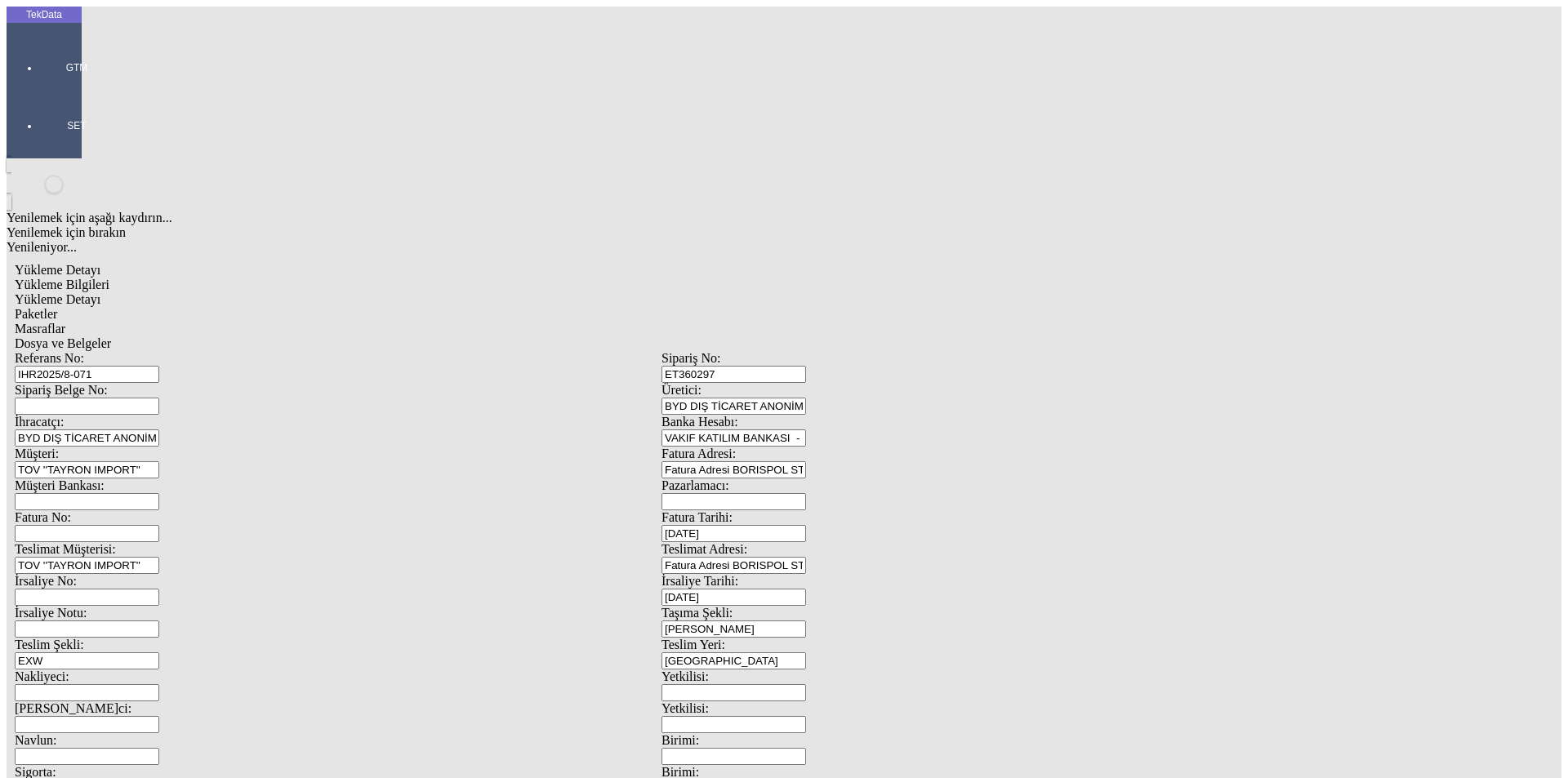
click at [518, 322] on div "Masraflar" at bounding box center [661, 329] width 1294 height 14
click at [111, 336] on span "Dosya ve Belgeler" at bounding box center [63, 342] width 97 height 13
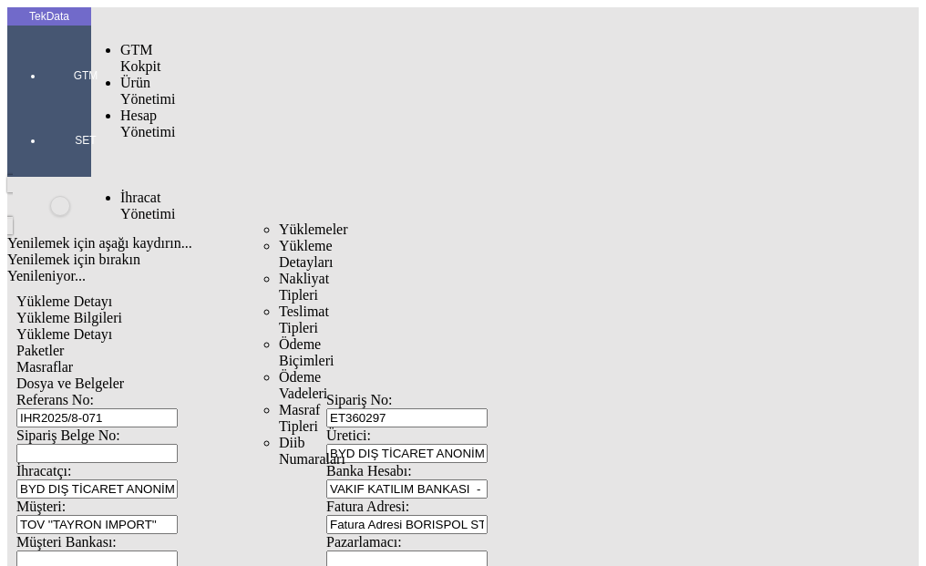
click at [279, 221] on span "Yüklemeler" at bounding box center [313, 228] width 69 height 15
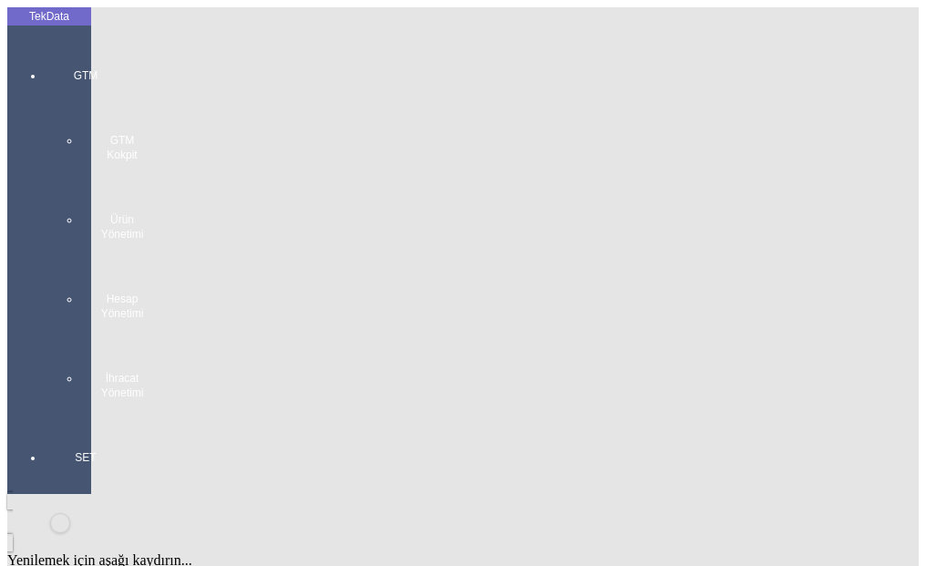
paste input "IHR2025/7-031"
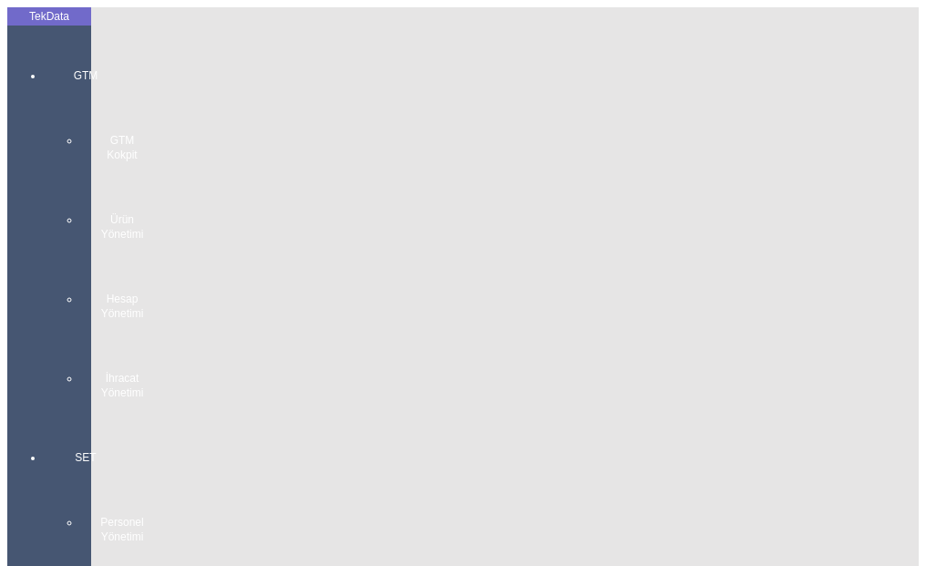
paste input "ET360339"
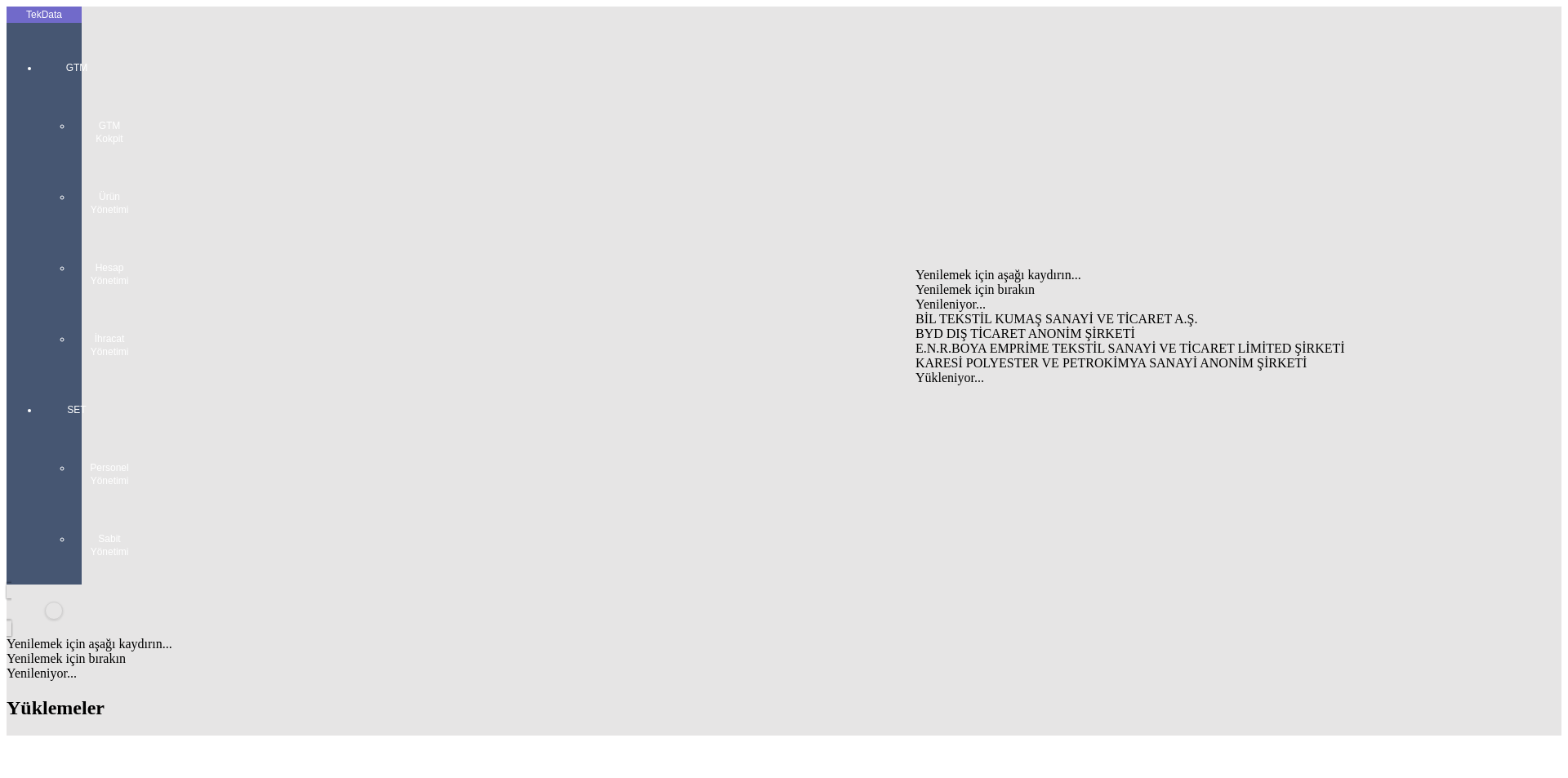
click at [970, 326] on div "BYD DIŞ TİCARET ANONİM ŞİRKETİ" at bounding box center [1227, 333] width 624 height 14
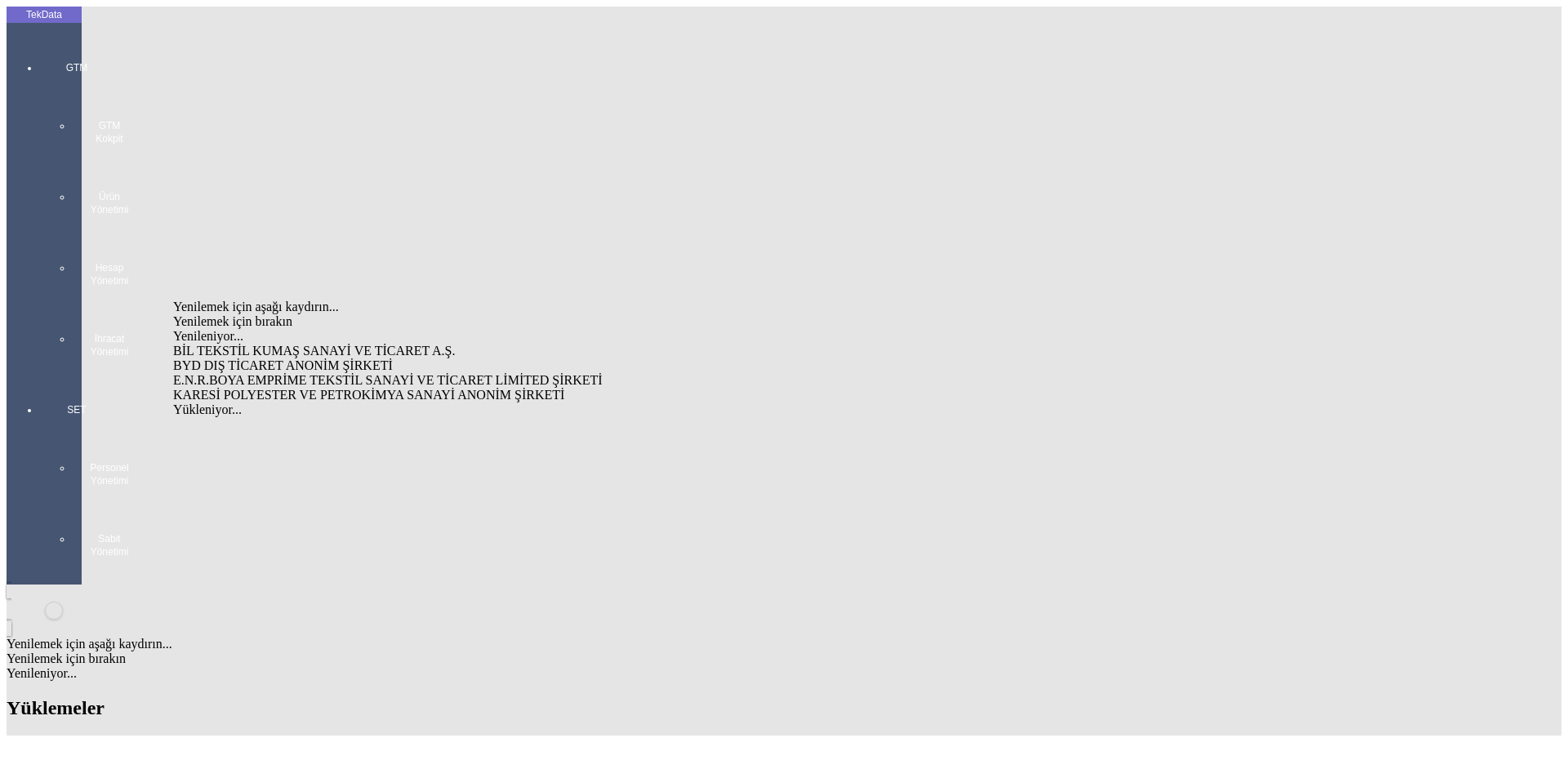
click at [362, 359] on div "BYD DIŞ TİCARET ANONİM ŞİRKETİ" at bounding box center [488, 366] width 630 height 14
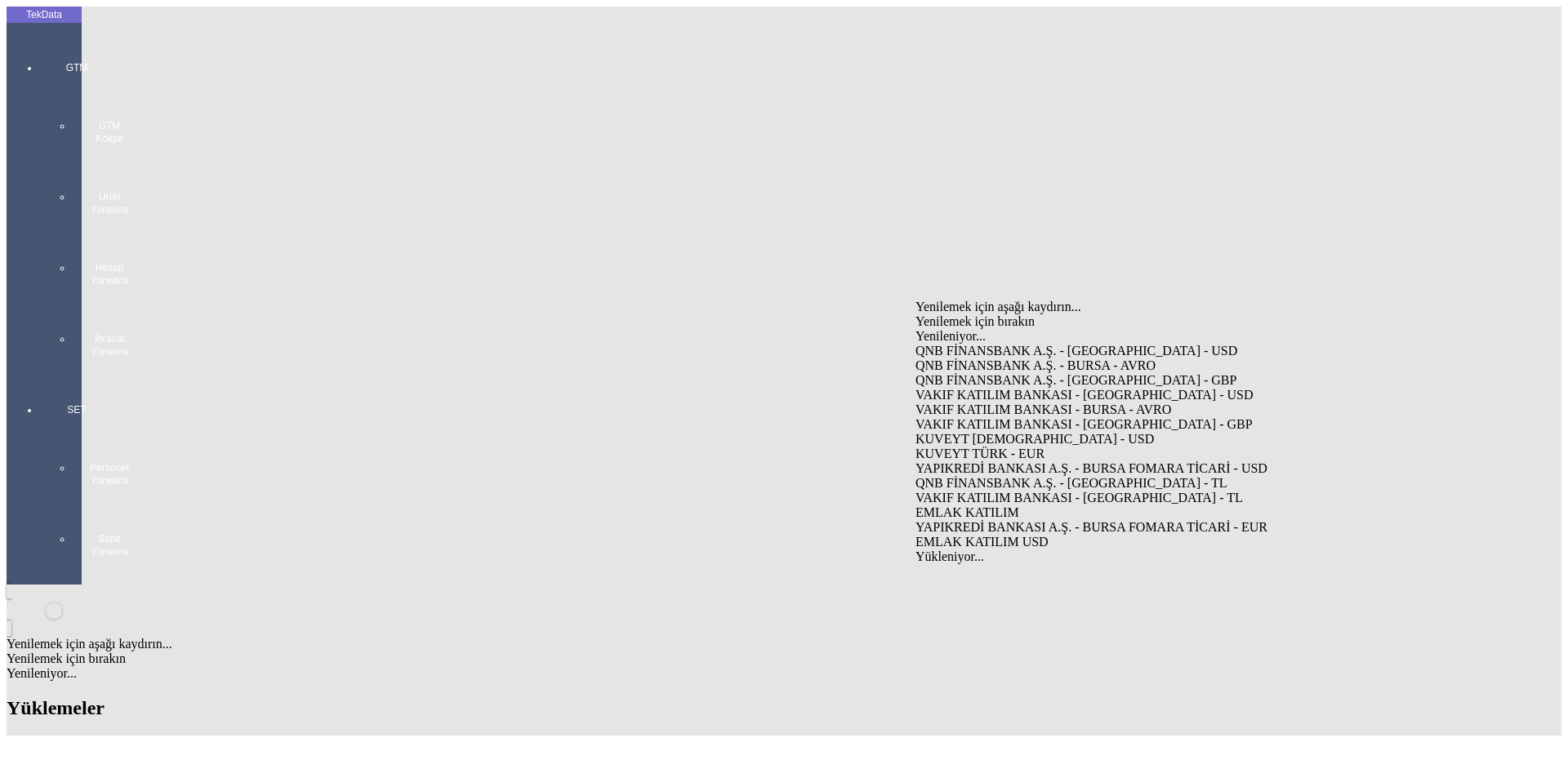
click at [995, 388] on div "VAKIF KATILIM BANKASI - [GEOGRAPHIC_DATA] - USD" at bounding box center [1227, 395] width 624 height 14
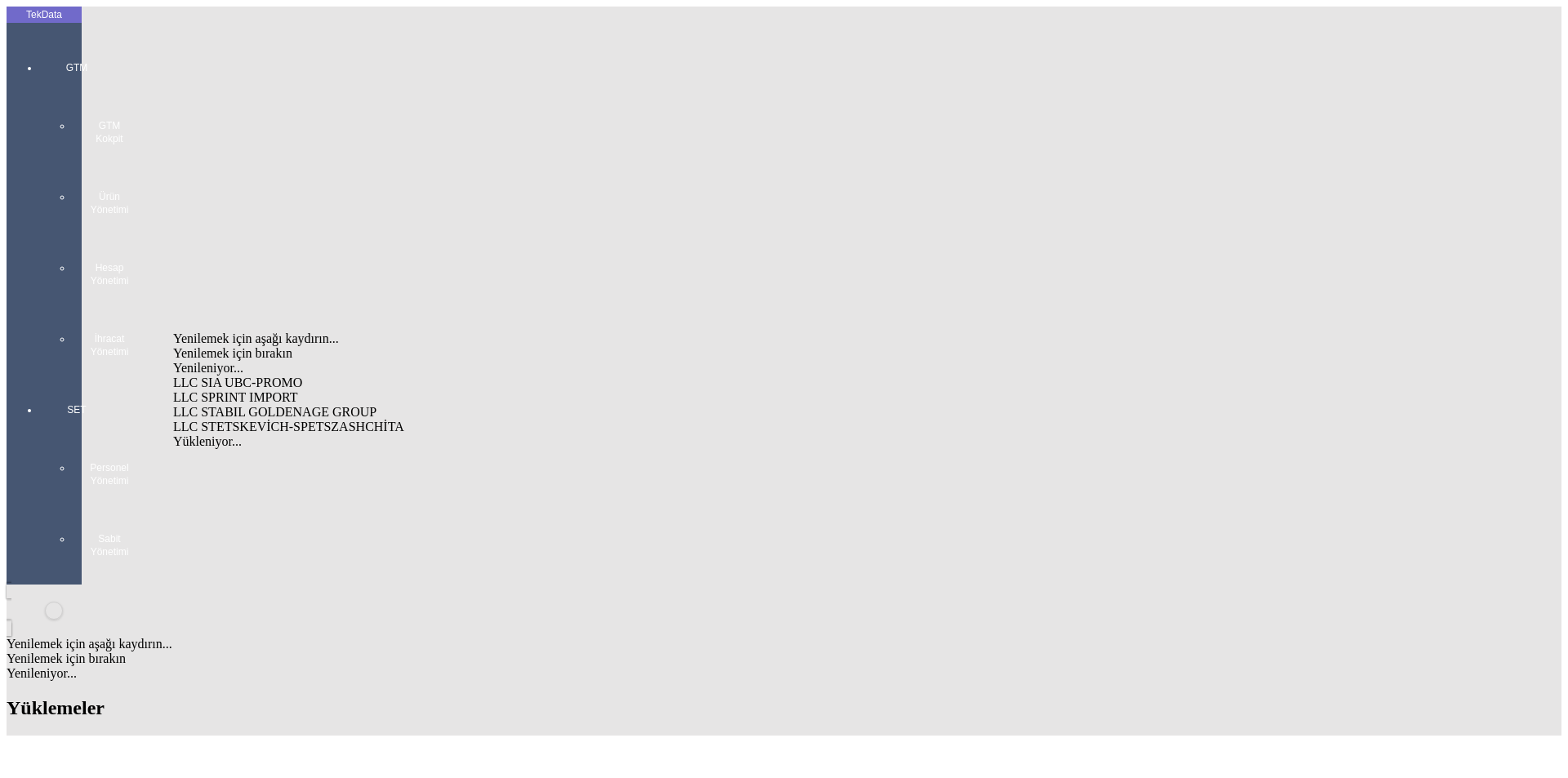
click at [342, 391] on div "LLC SPRINT IMPORT" at bounding box center [488, 398] width 630 height 14
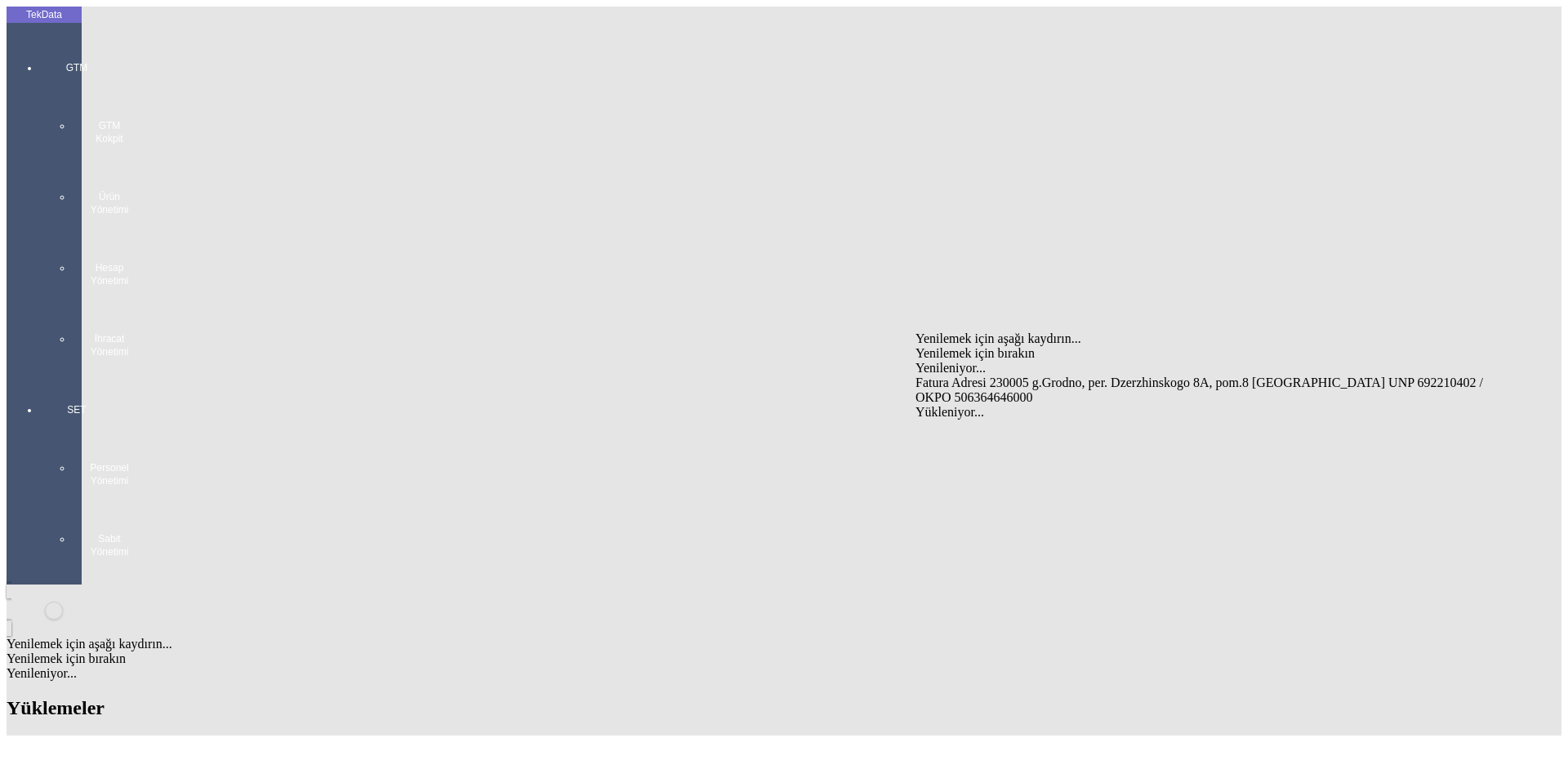
click at [962, 376] on div "Fatura Adresi 230005 g.Grodno, per. Dzerzhinskogo 8A, pom.8 [GEOGRAPHIC_DATA] U…" at bounding box center [1227, 390] width 624 height 30
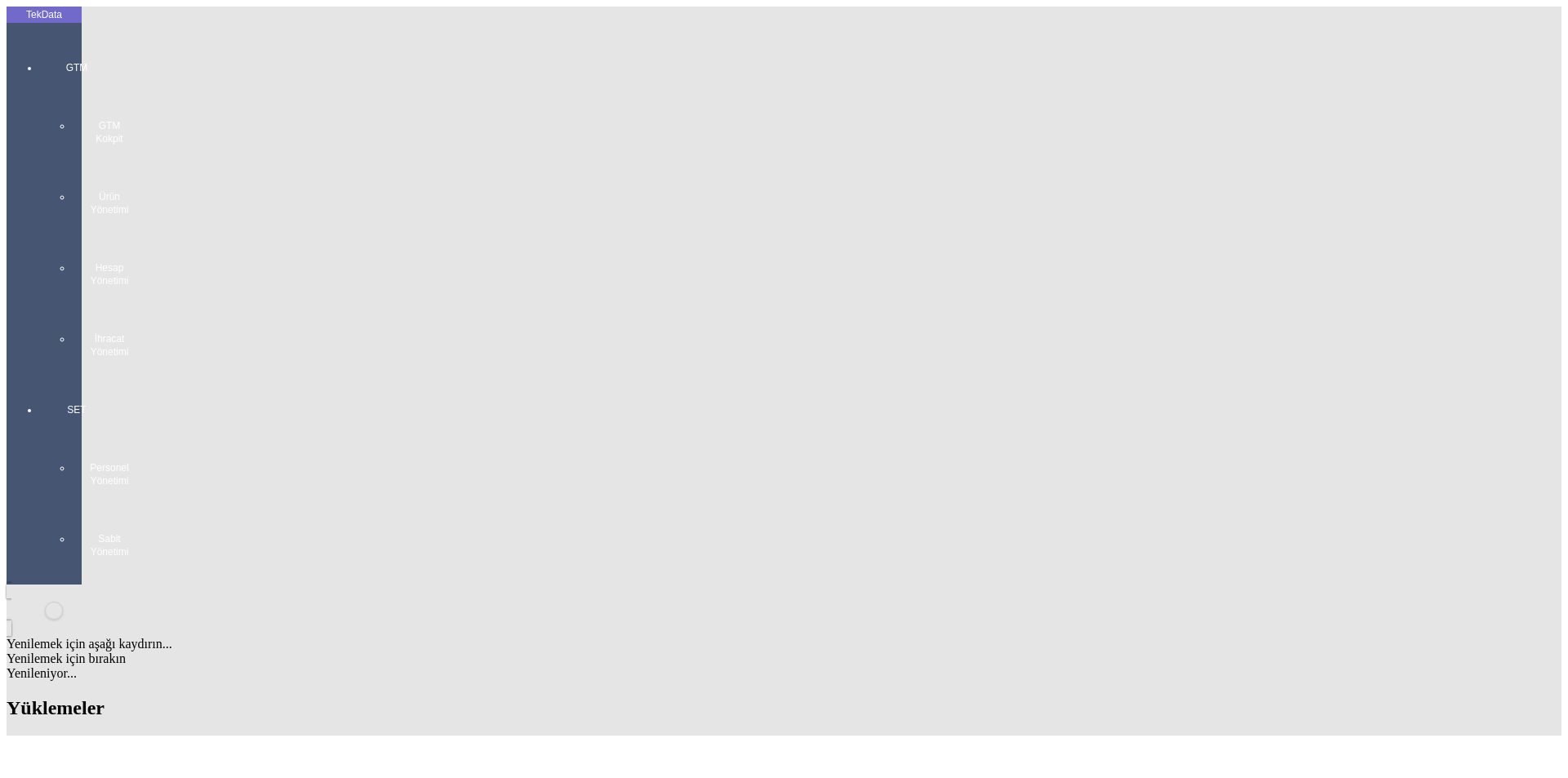
click at [1004, 408] on div "LLC SPRINT IMPORT" at bounding box center [1227, 415] width 624 height 14
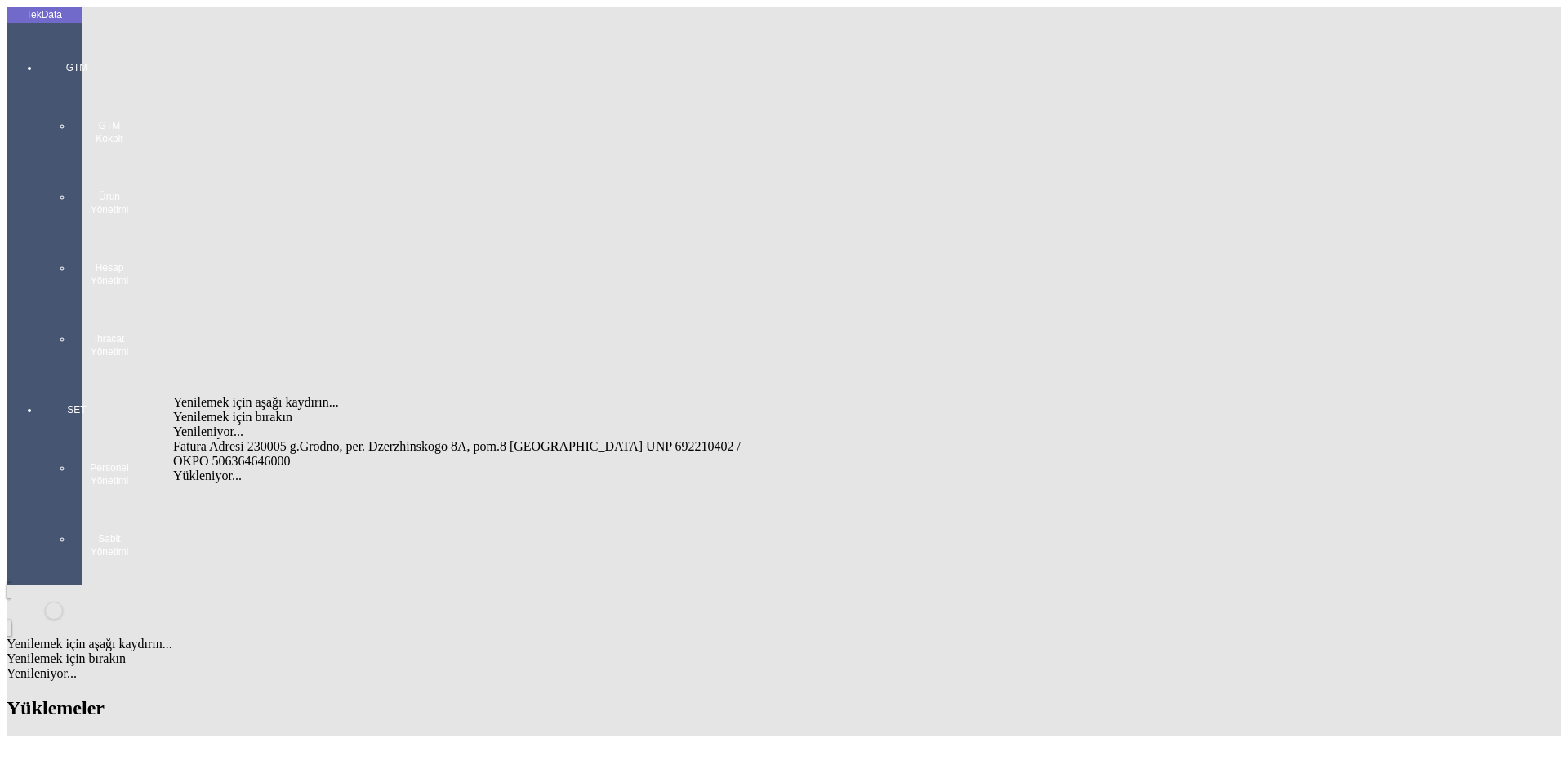
click at [414, 439] on div "Fatura Adresi 230005 g.Grodno, per. Dzerzhinskogo 8A, pom.8 [GEOGRAPHIC_DATA] U…" at bounding box center [488, 454] width 630 height 30
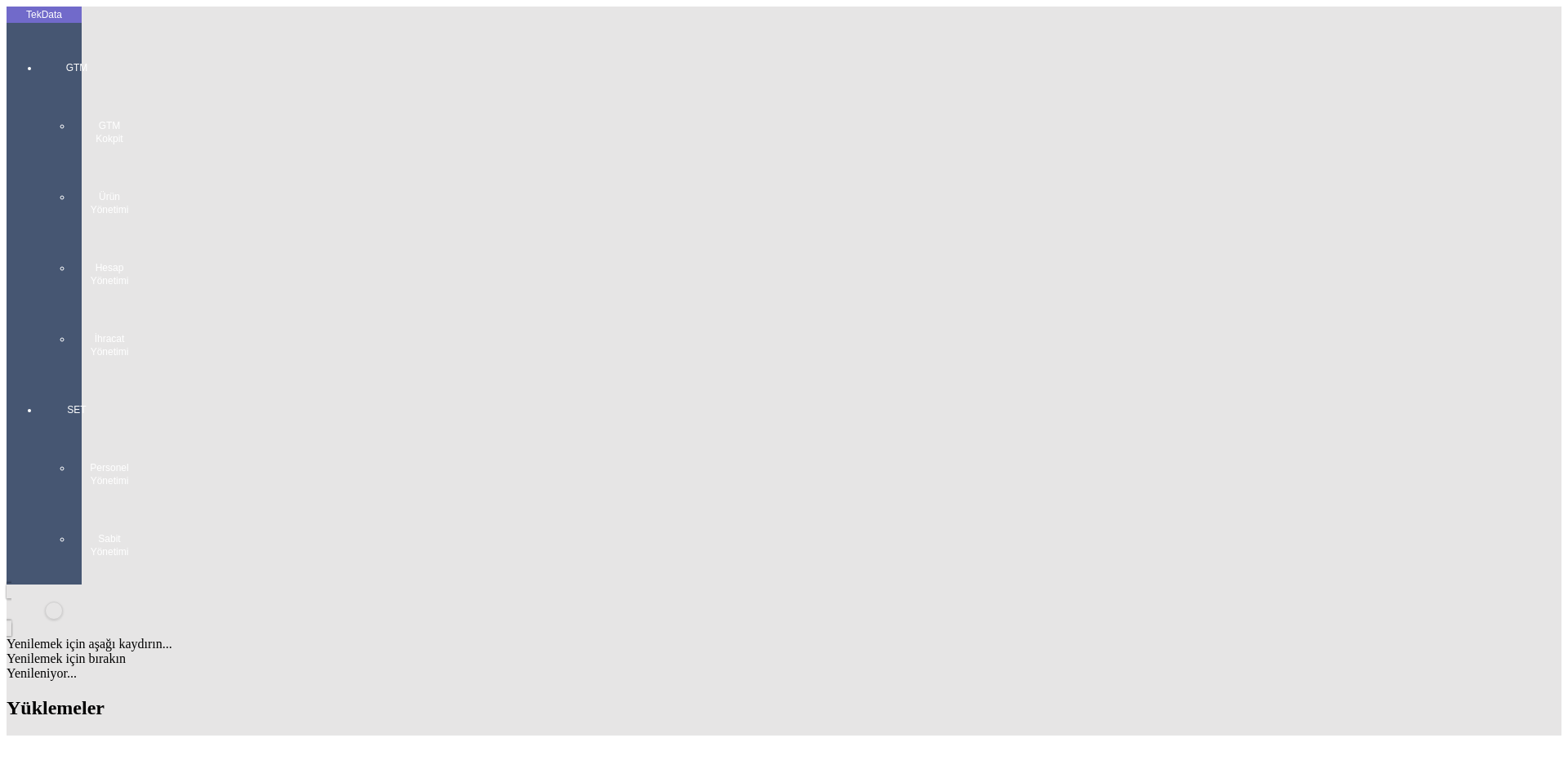
scroll to position [163, 0]
click at [287, 401] on div "[PERSON_NAME]" at bounding box center [488, 408] width 630 height 14
click at [959, 533] on div "EXW" at bounding box center [1227, 540] width 624 height 14
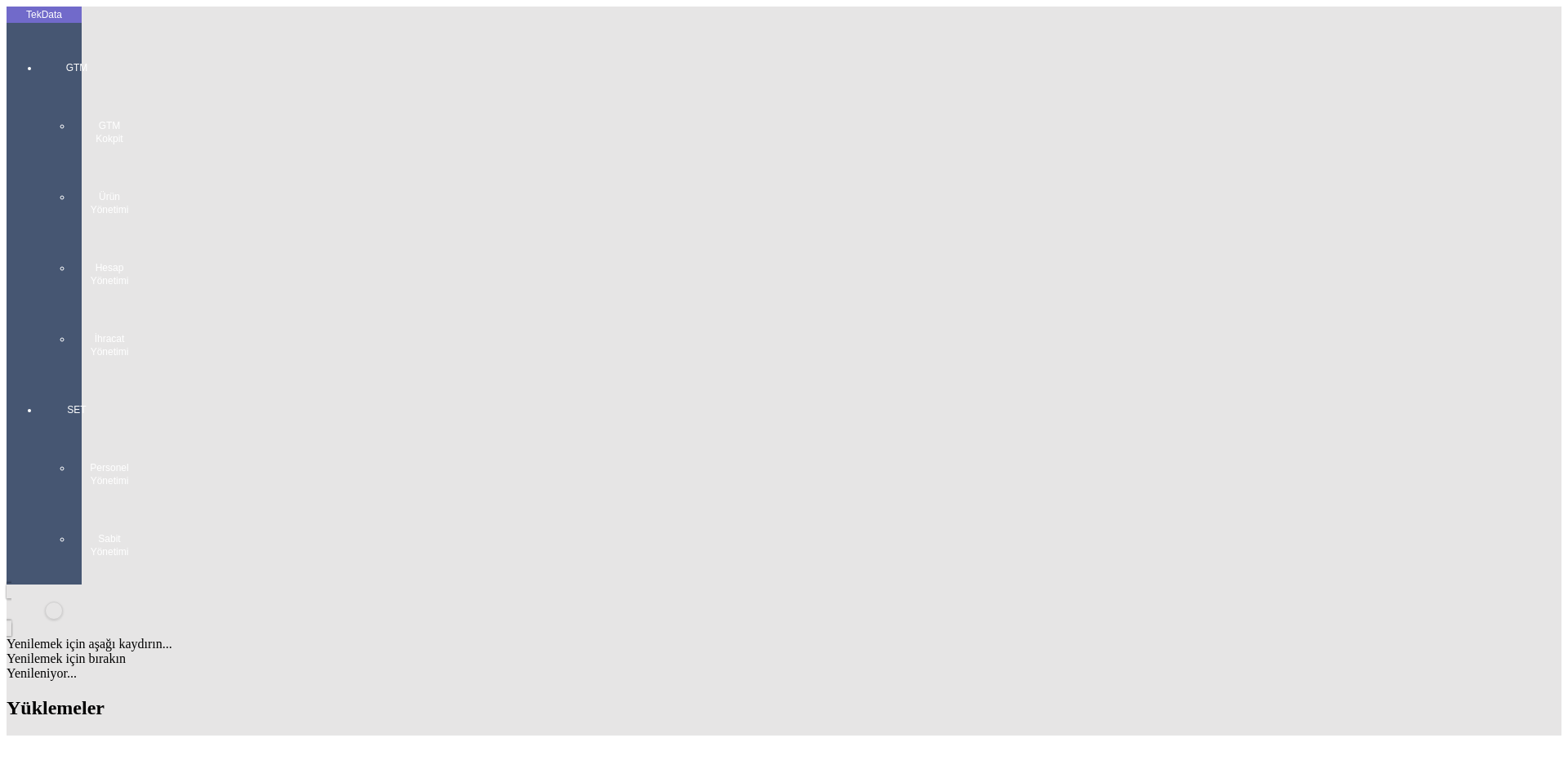
click at [962, 433] on div "Mal Mukabili" at bounding box center [1227, 440] width 624 height 14
click at [299, 436] on div "Görüldüğünde Ödemeli" at bounding box center [488, 443] width 630 height 14
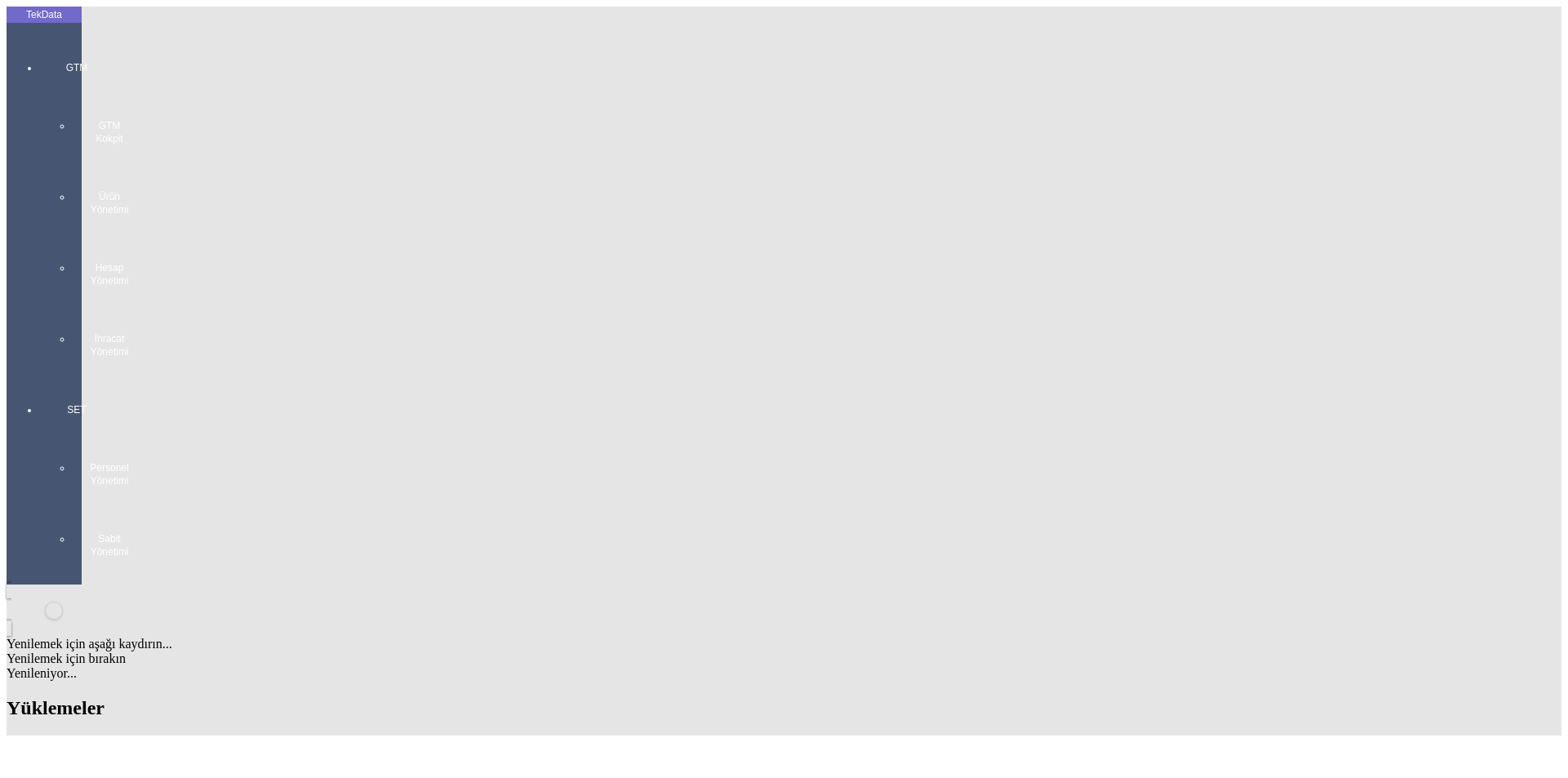
click at [965, 436] on div "Ödeme bekliyor" at bounding box center [1227, 443] width 624 height 14
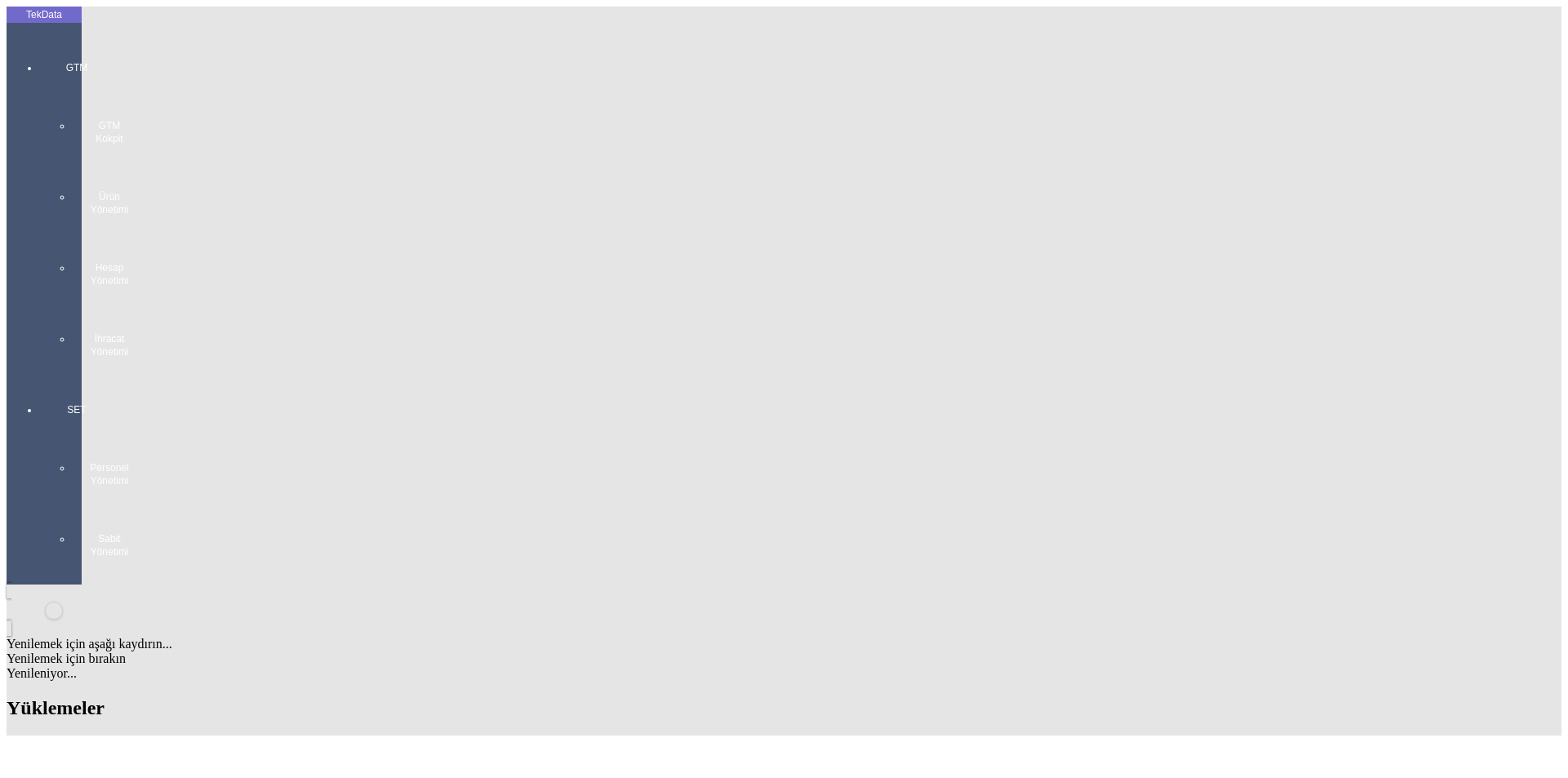
scroll to position [1204, 0]
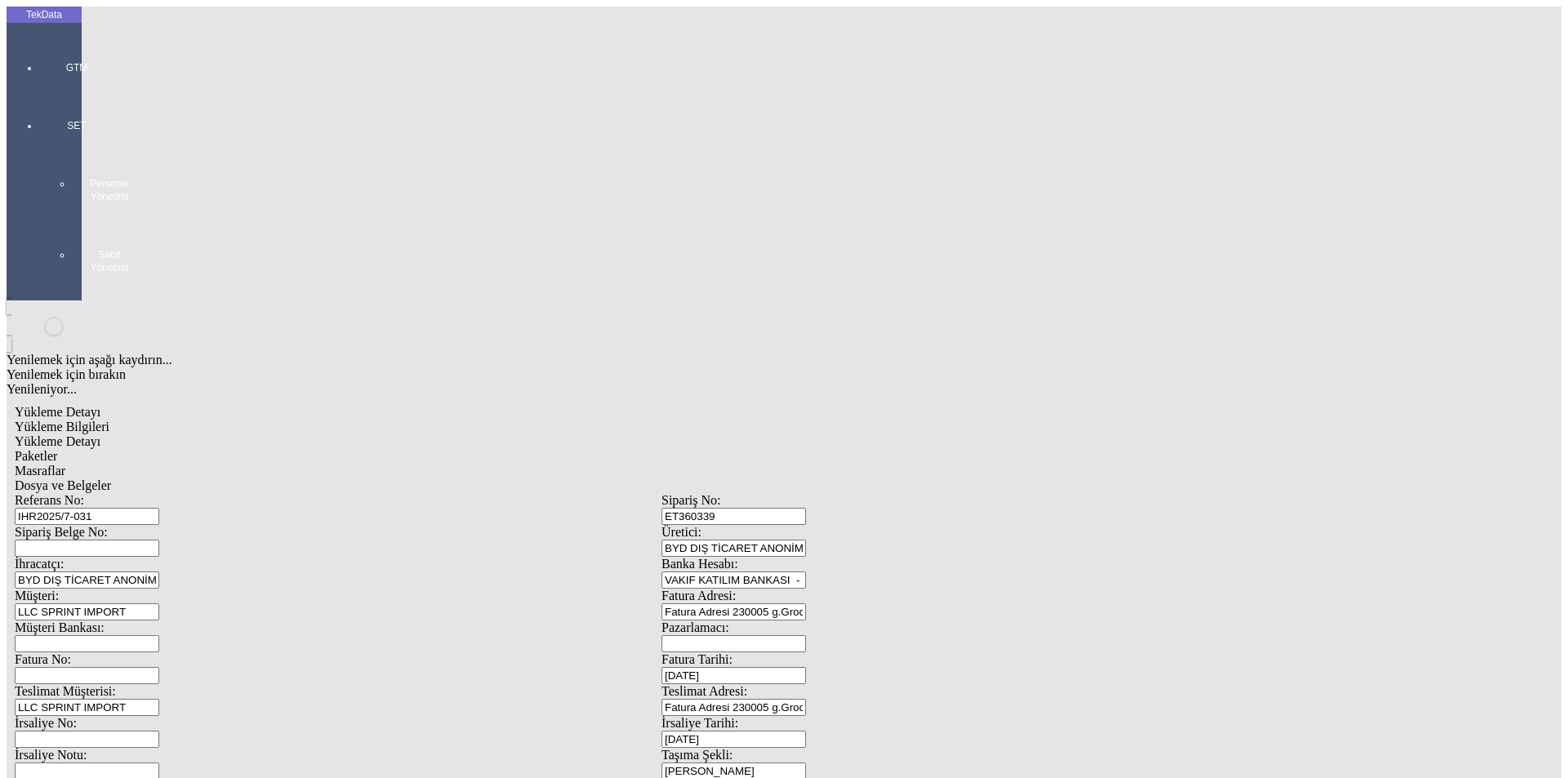
click at [100, 435] on span "Yükleme Detayı" at bounding box center [57, 441] width 86 height 13
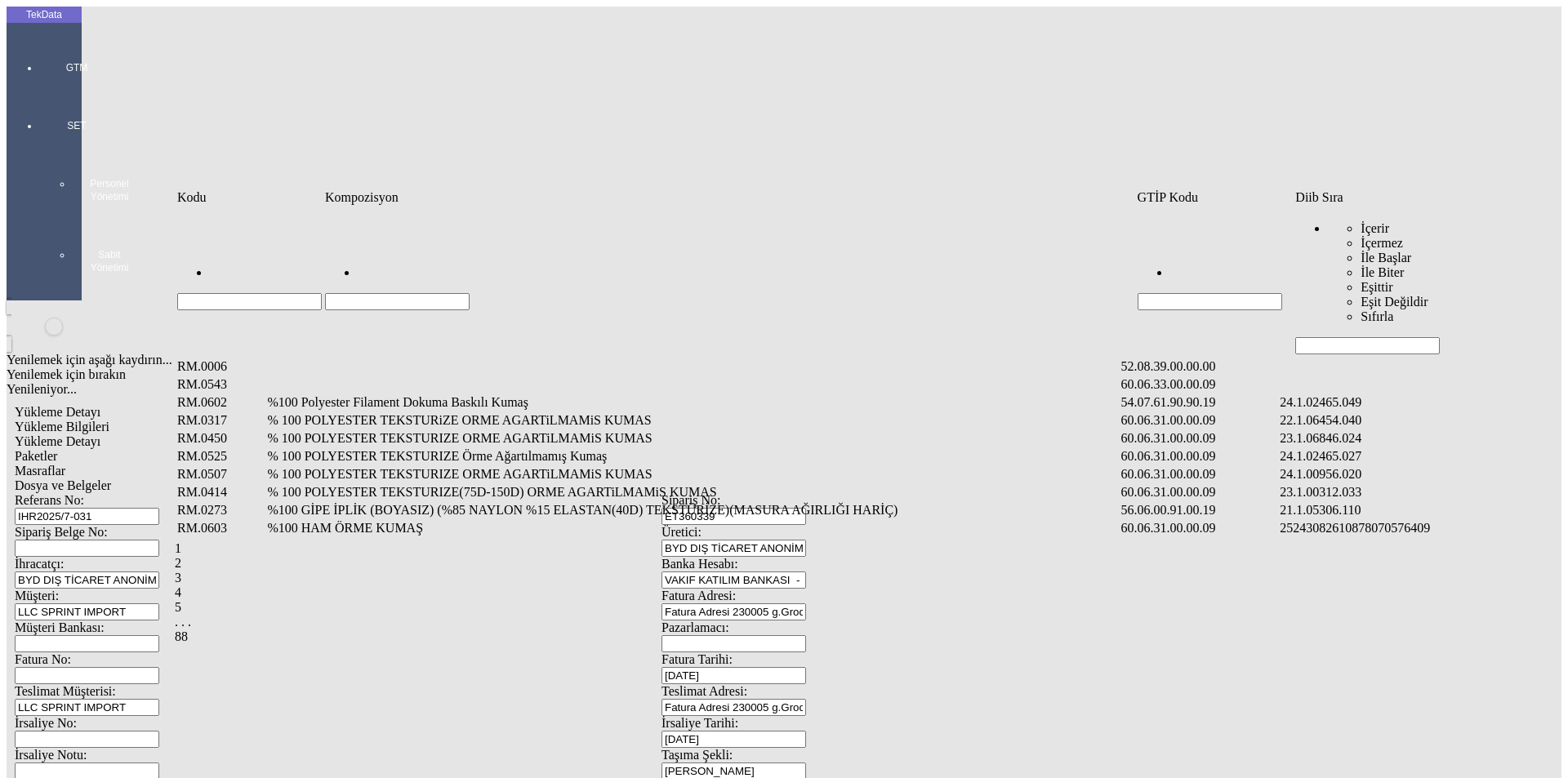
click at [1319, 337] on input "Hücreyi Filtrele" at bounding box center [1367, 345] width 144 height 17
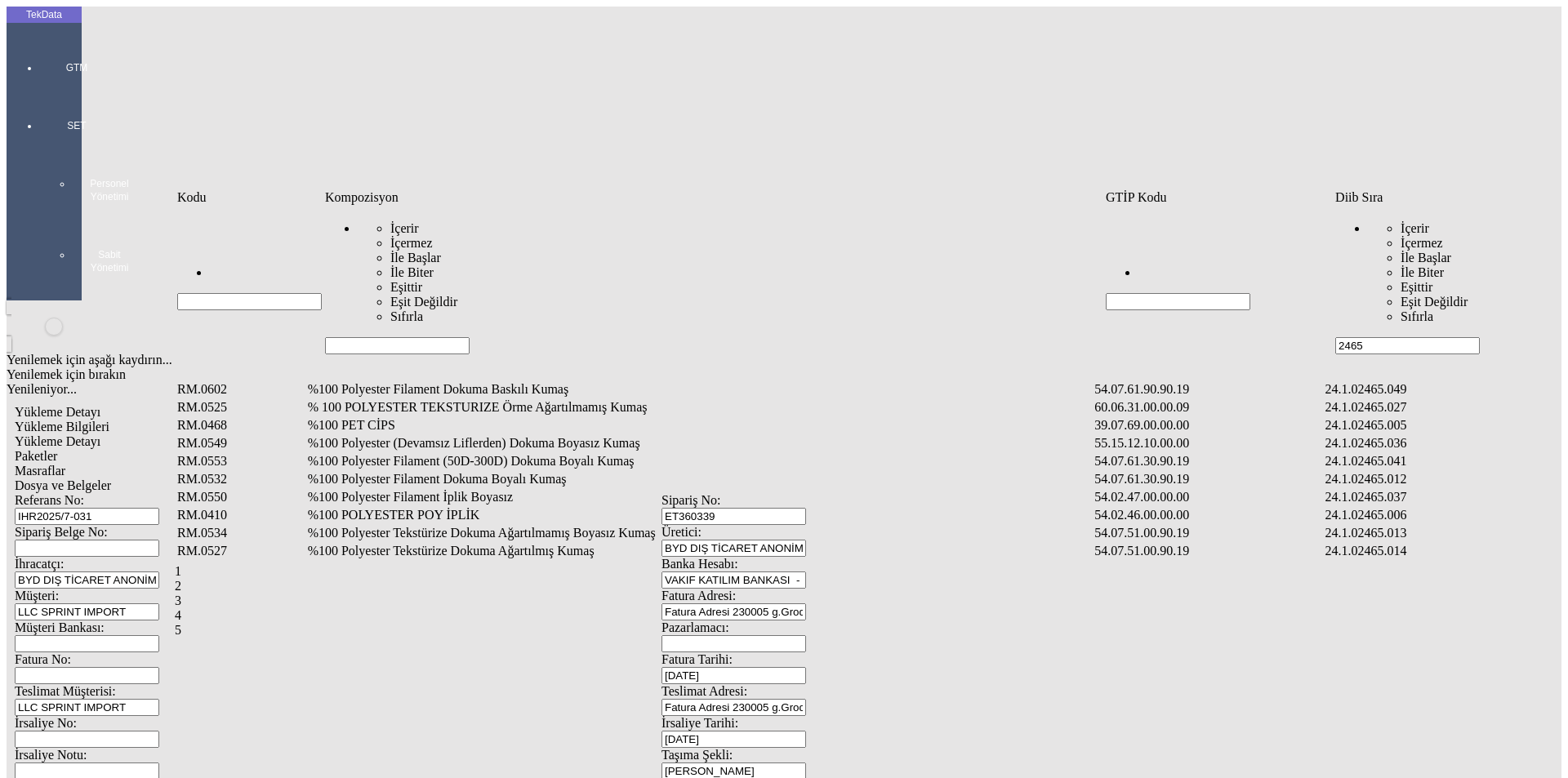
click at [367, 337] on input "Hücreyi Filtrele" at bounding box center [397, 345] width 144 height 17
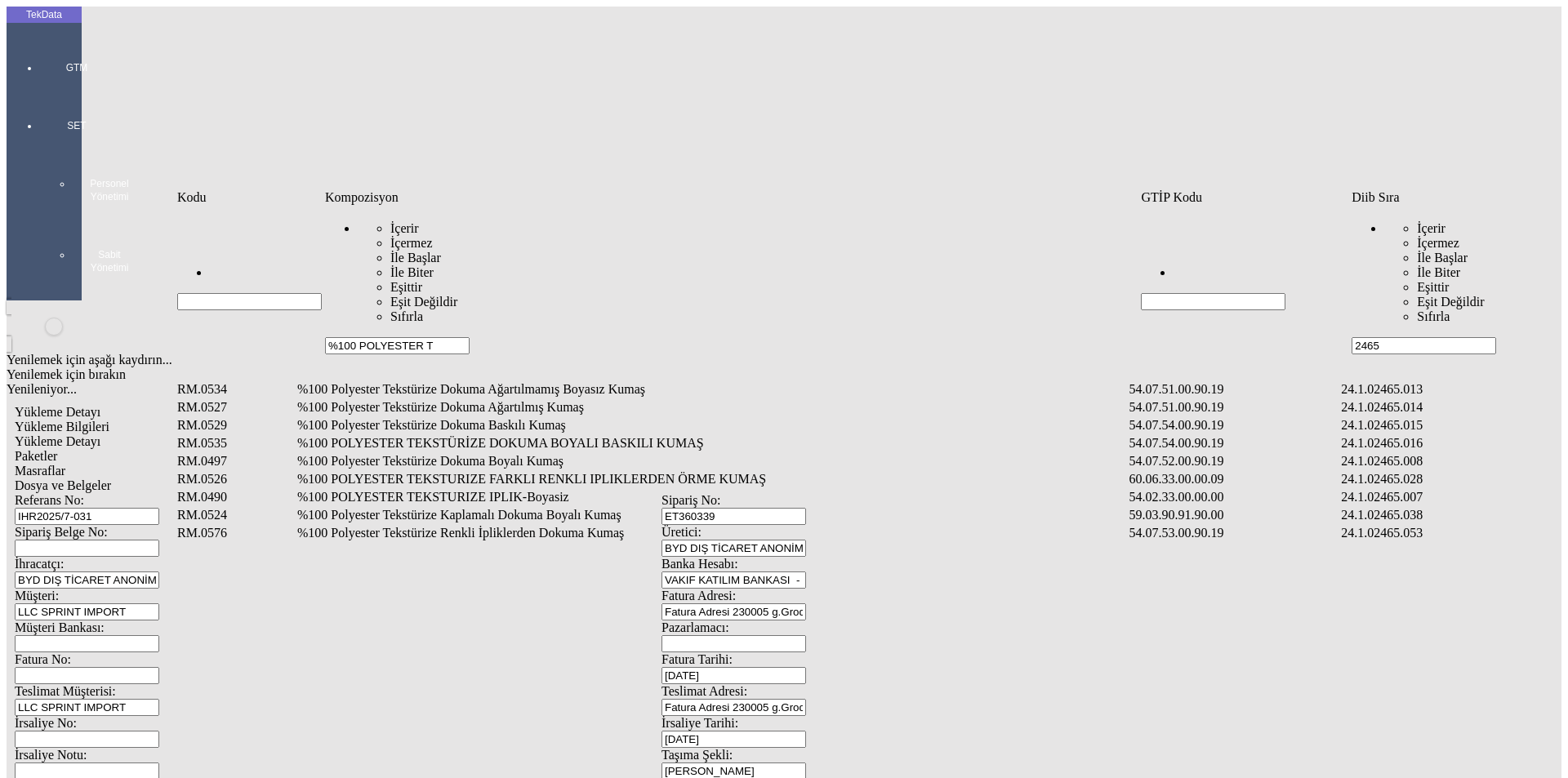
click at [497, 454] on td "%100 Polyester Tekstürize Dokuma Boyalı Kumaş" at bounding box center [712, 462] width 831 height 16
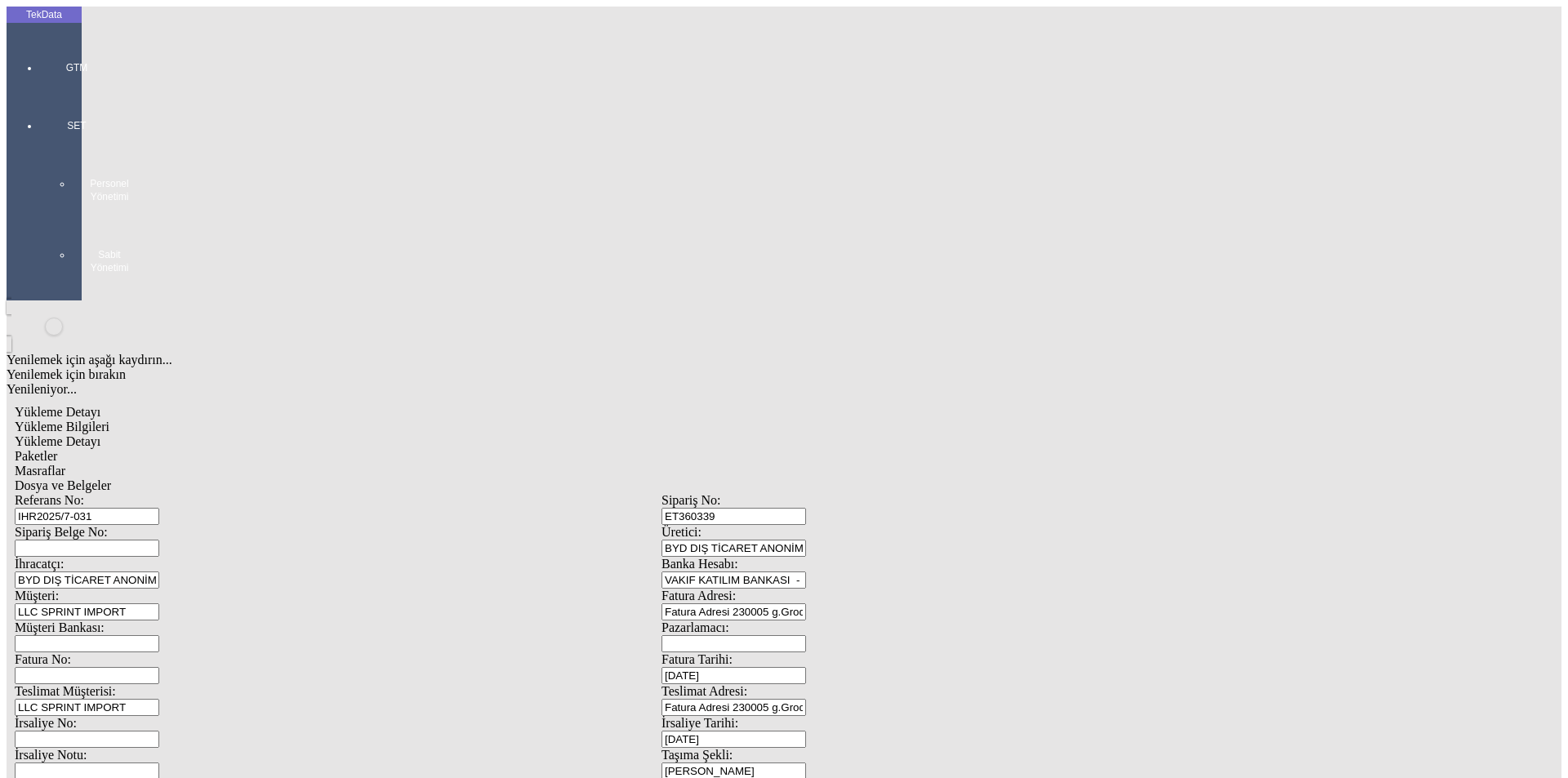
click at [939, 296] on div "Metre" at bounding box center [1214, 303] width 647 height 14
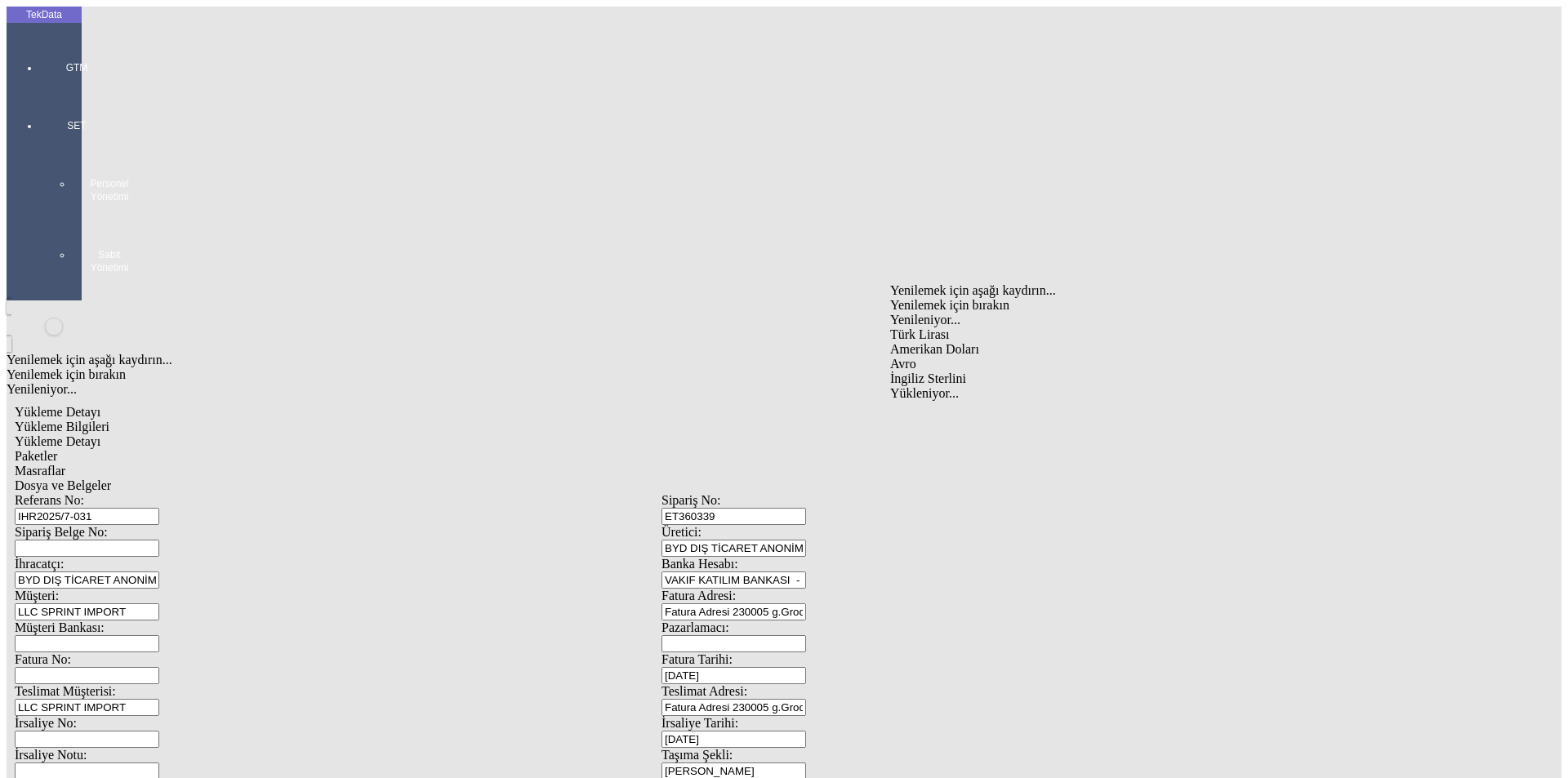
click at [933, 342] on div "Amerikan Doları" at bounding box center [1214, 350] width 647 height 14
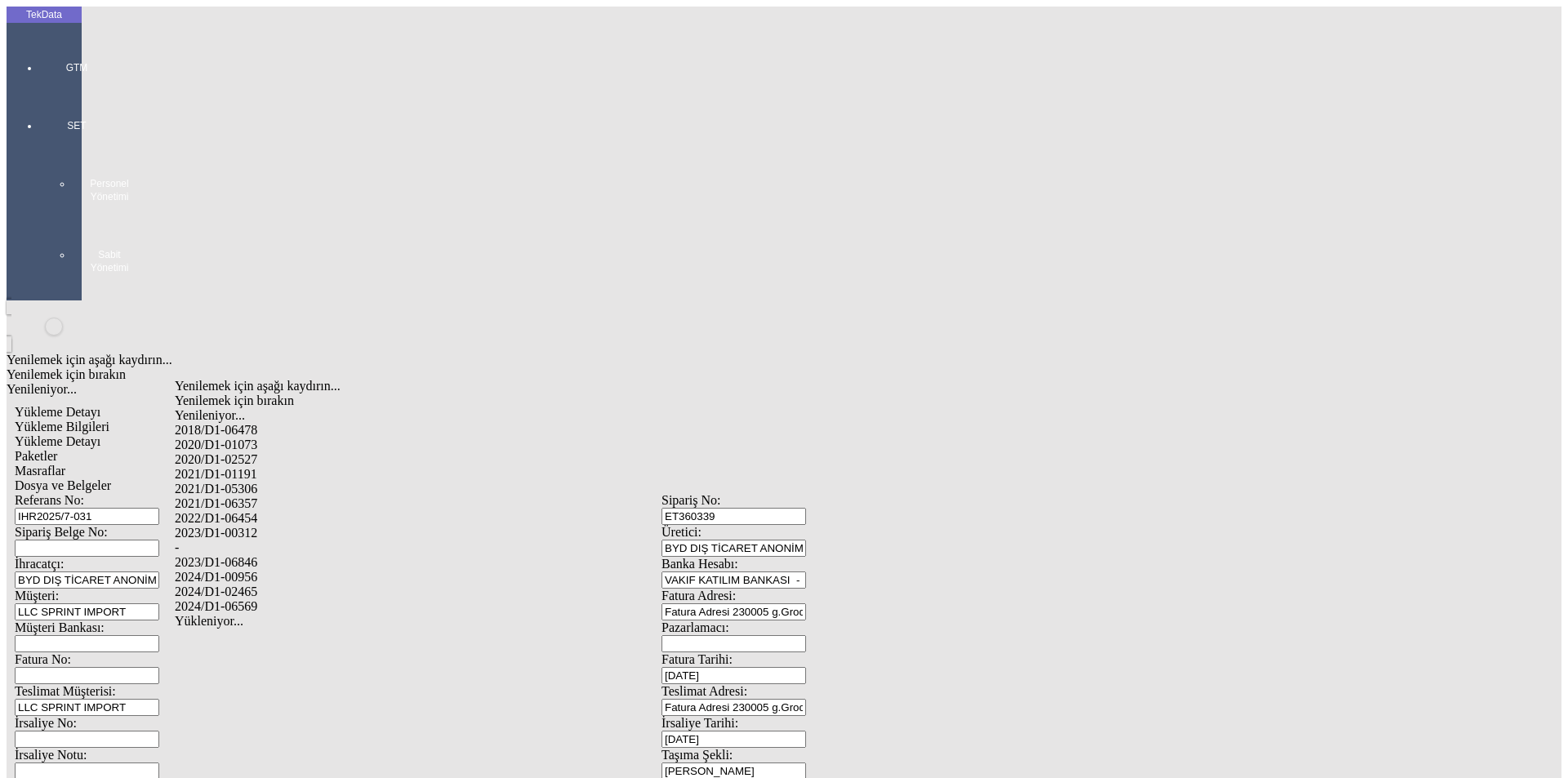
click at [262, 584] on div "2024/D1-02465" at bounding box center [492, 592] width 635 height 14
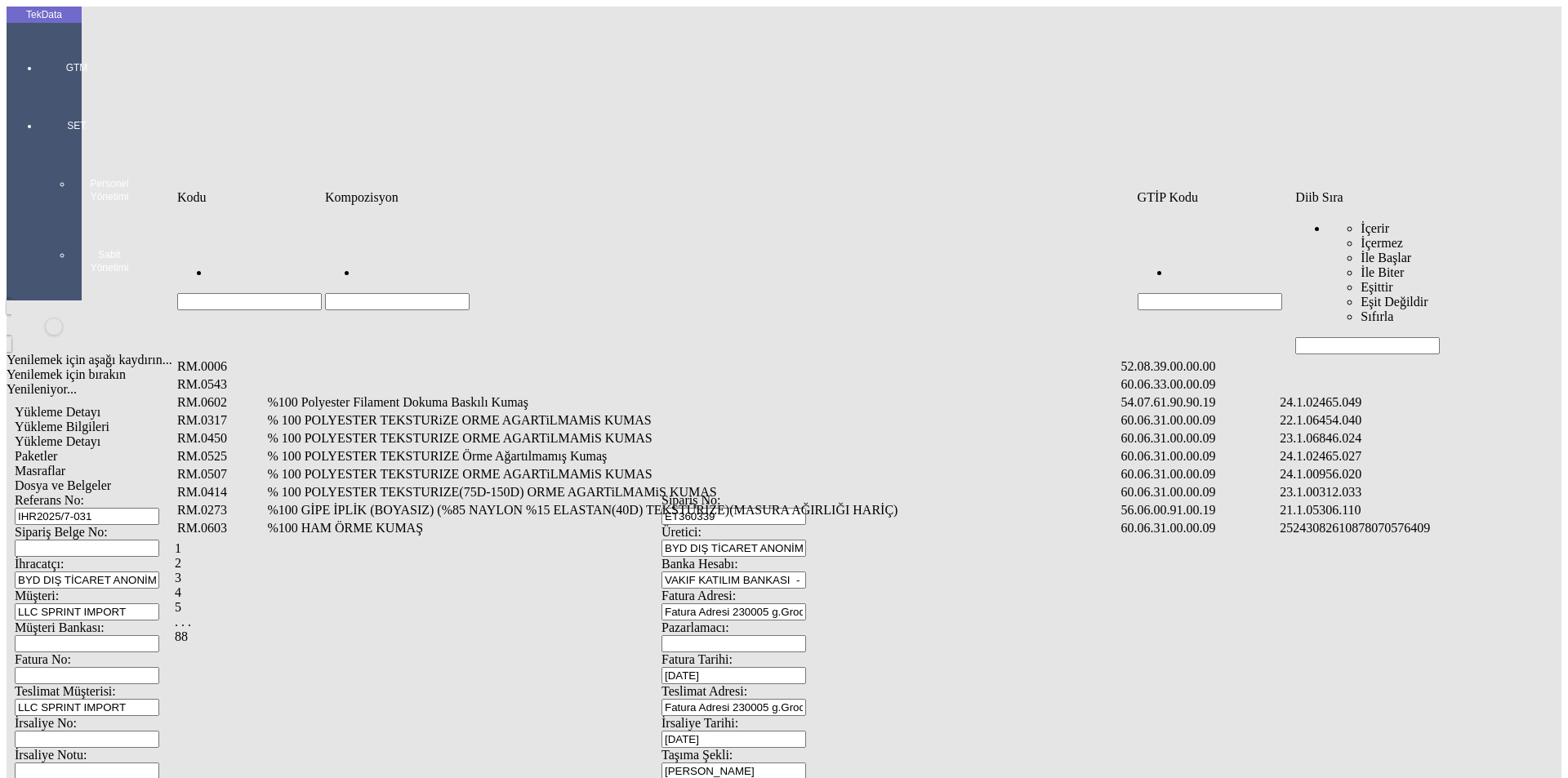
click at [1310, 337] on input "Hücreyi Filtrele" at bounding box center [1367, 345] width 144 height 17
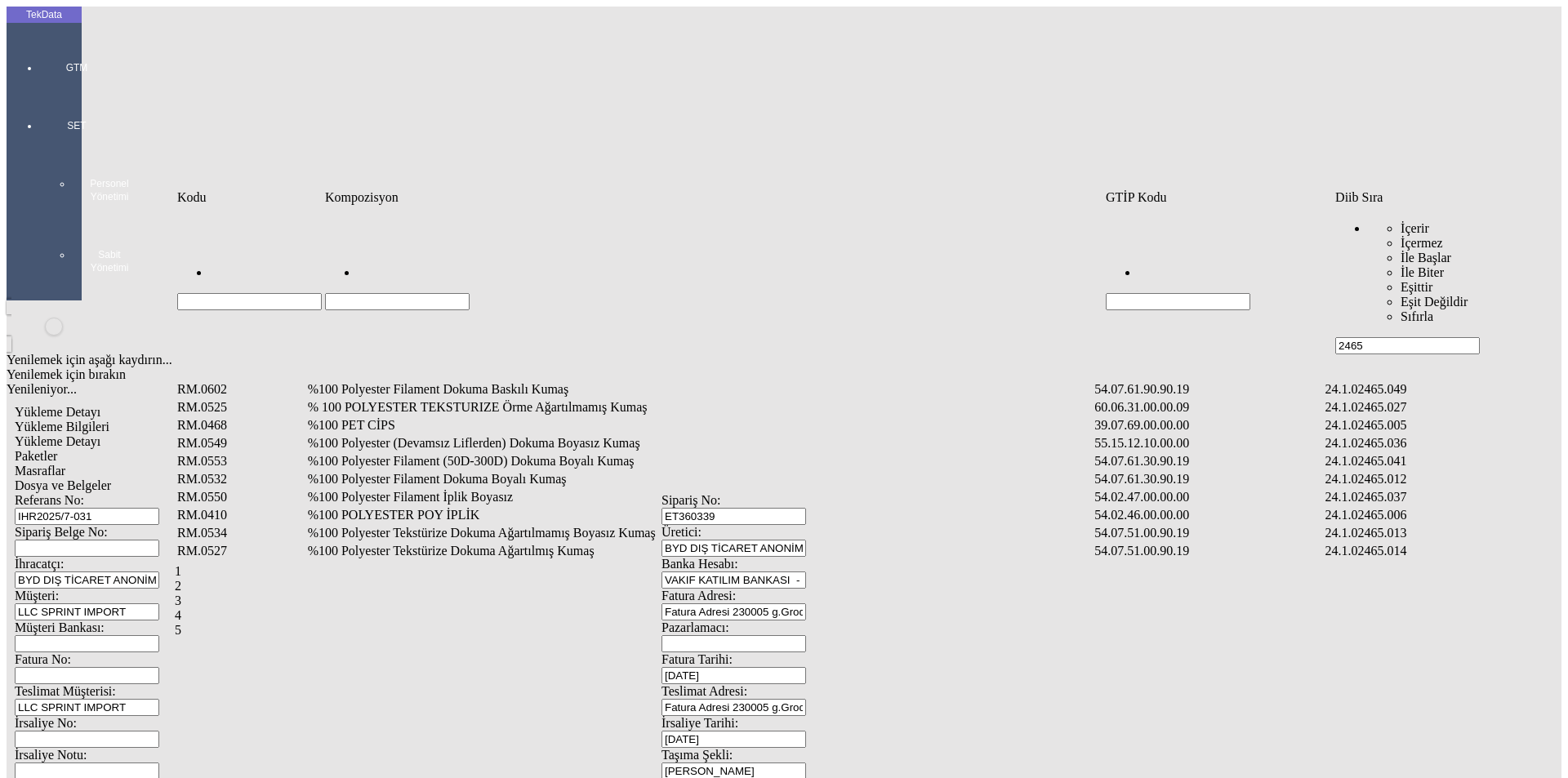
click at [433, 293] on input "Hücreyi Filtrele" at bounding box center [397, 301] width 144 height 17
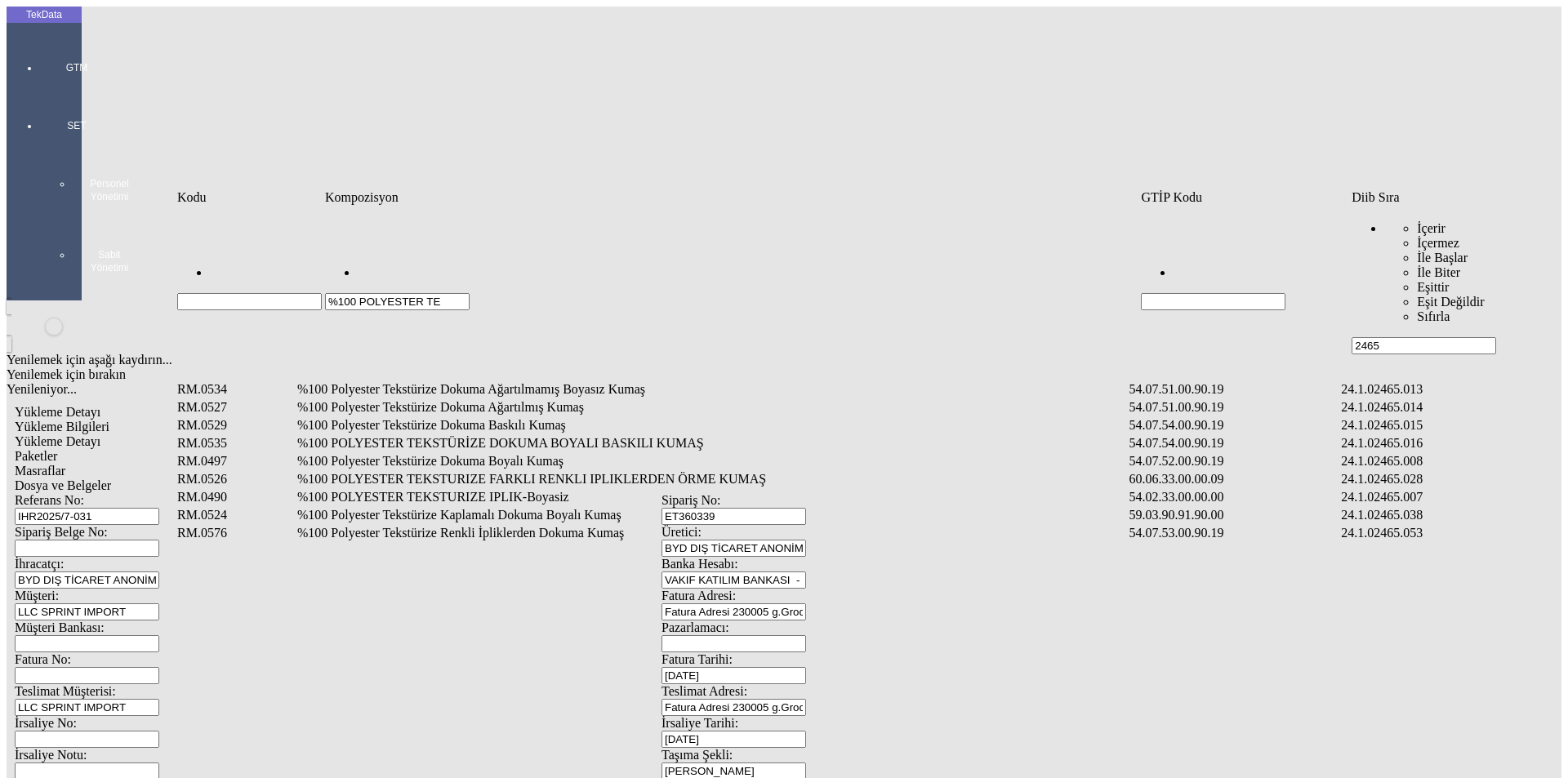
click at [529, 454] on td "%100 Polyester Tekstürize Dokuma Boyalı Kumaş" at bounding box center [712, 462] width 831 height 16
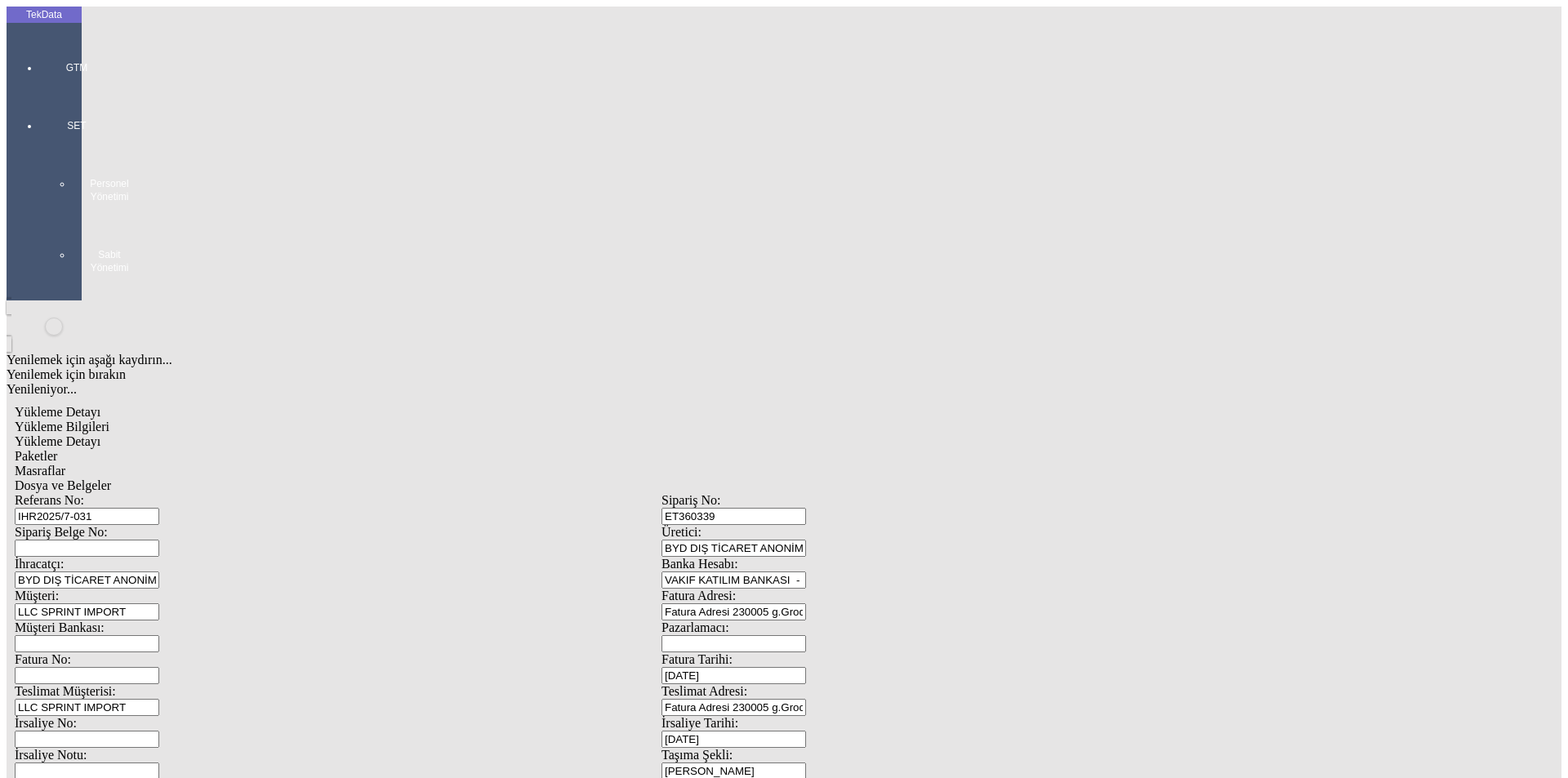
drag, startPoint x: 878, startPoint y: 240, endPoint x: 854, endPoint y: 243, distance: 24.2
click at [905, 296] on div "Metre" at bounding box center [1214, 303] width 647 height 14
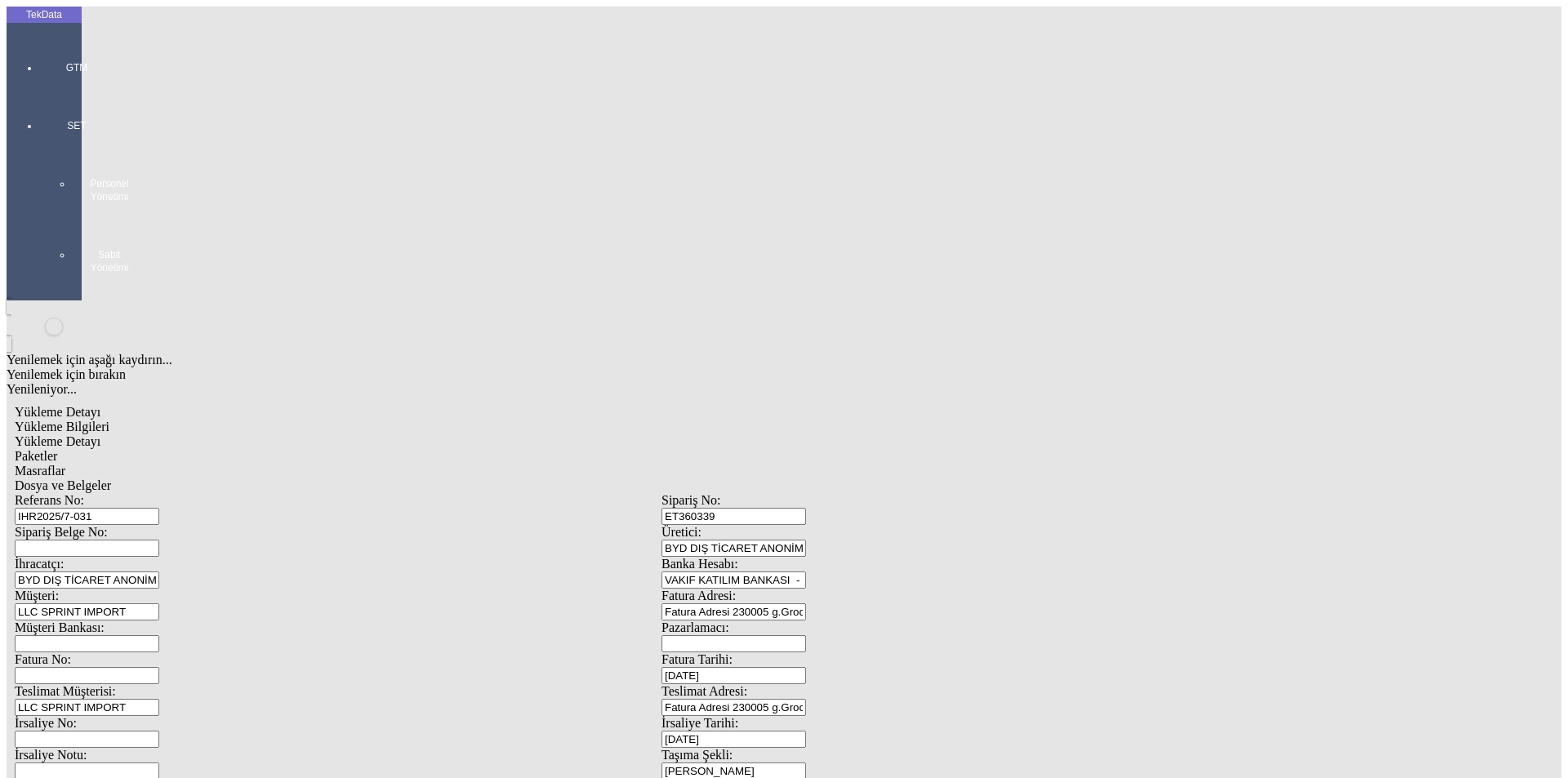
click at [951, 342] on div "Amerikan Doları" at bounding box center [1214, 350] width 647 height 14
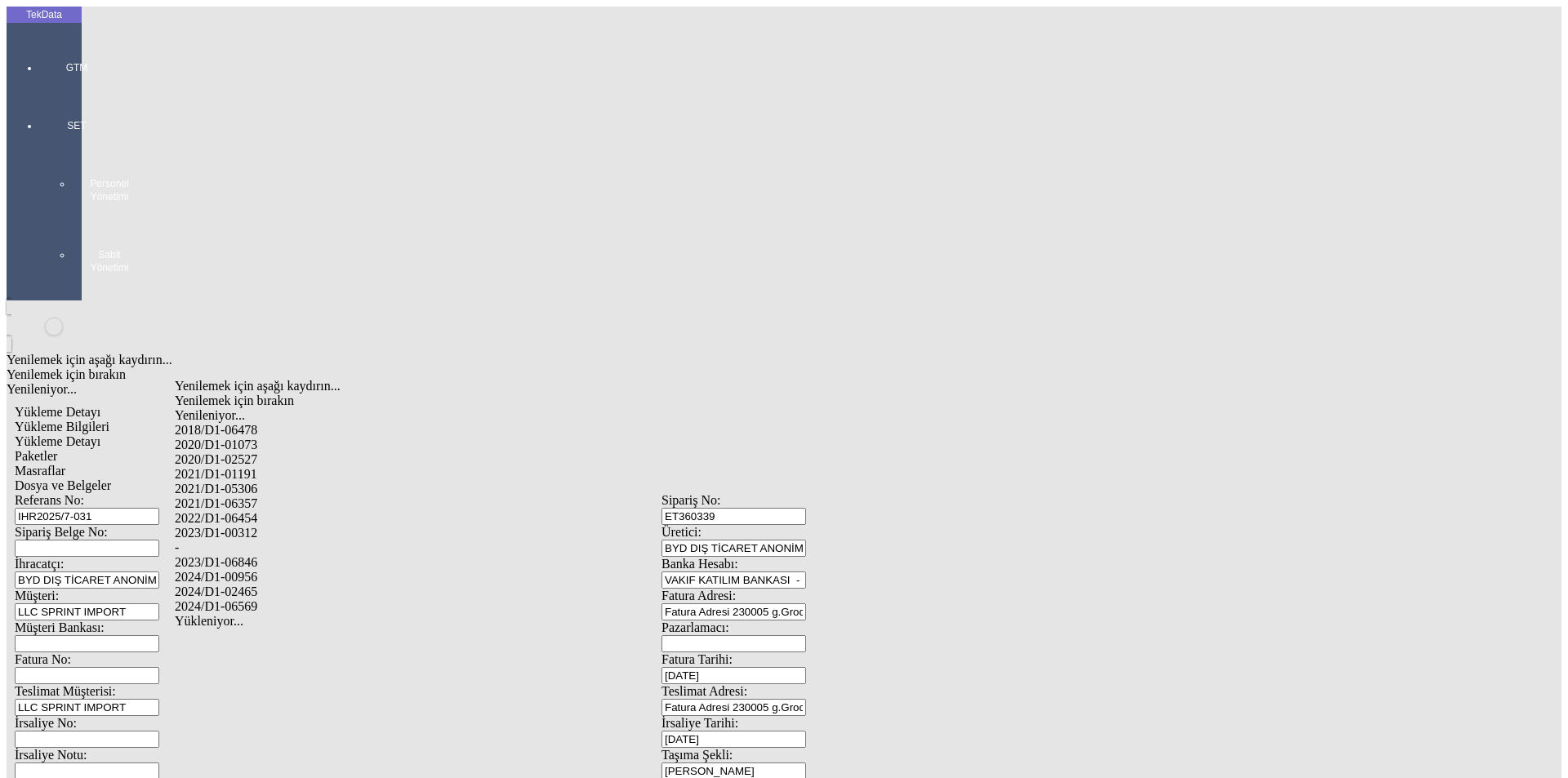
click at [262, 584] on div "2024/D1-02465" at bounding box center [492, 592] width 635 height 14
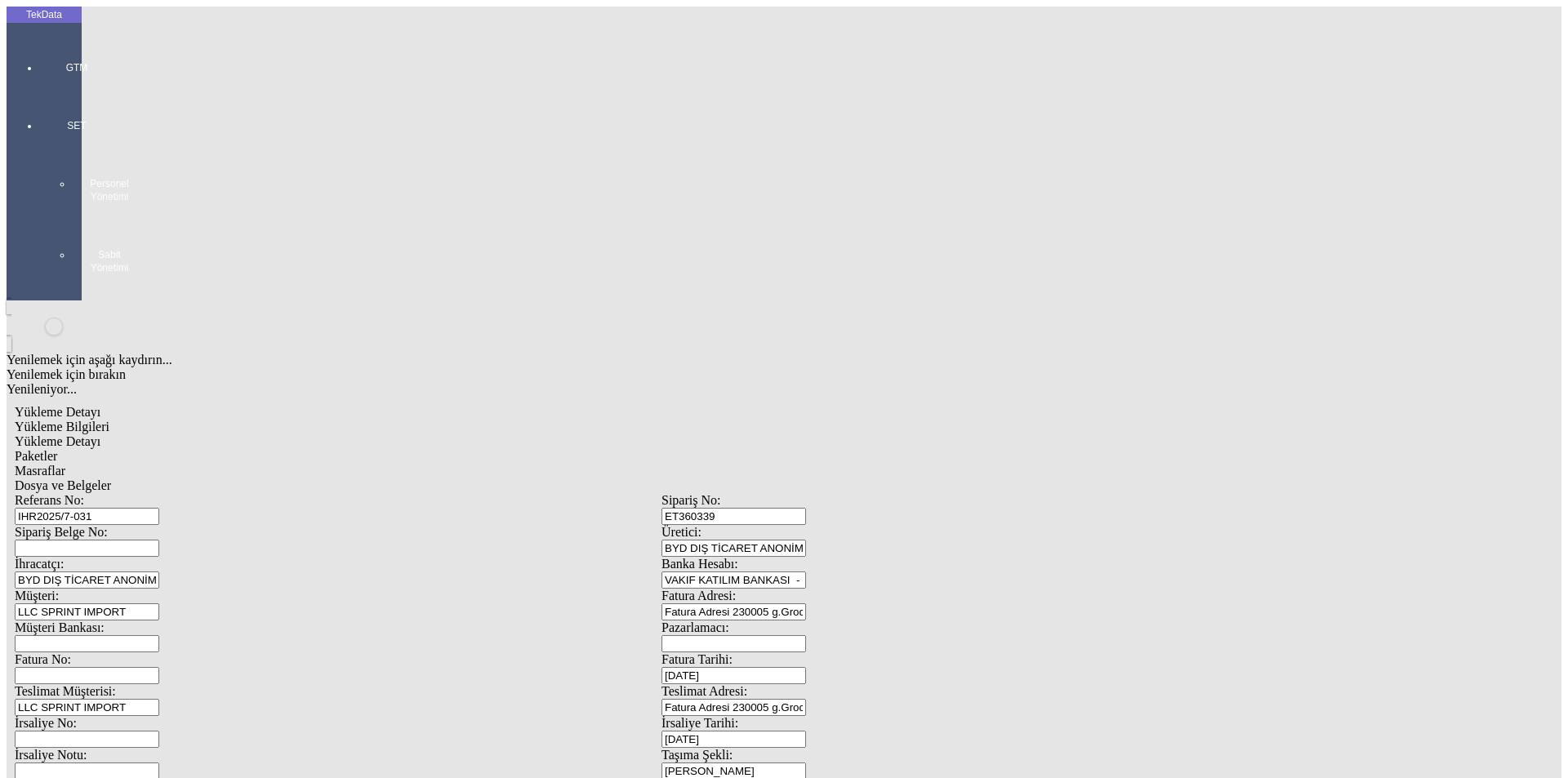
click at [57, 449] on span "Paketler" at bounding box center [35, 455] width 42 height 13
click at [197, 246] on div "Çuval" at bounding box center [484, 254] width 648 height 14
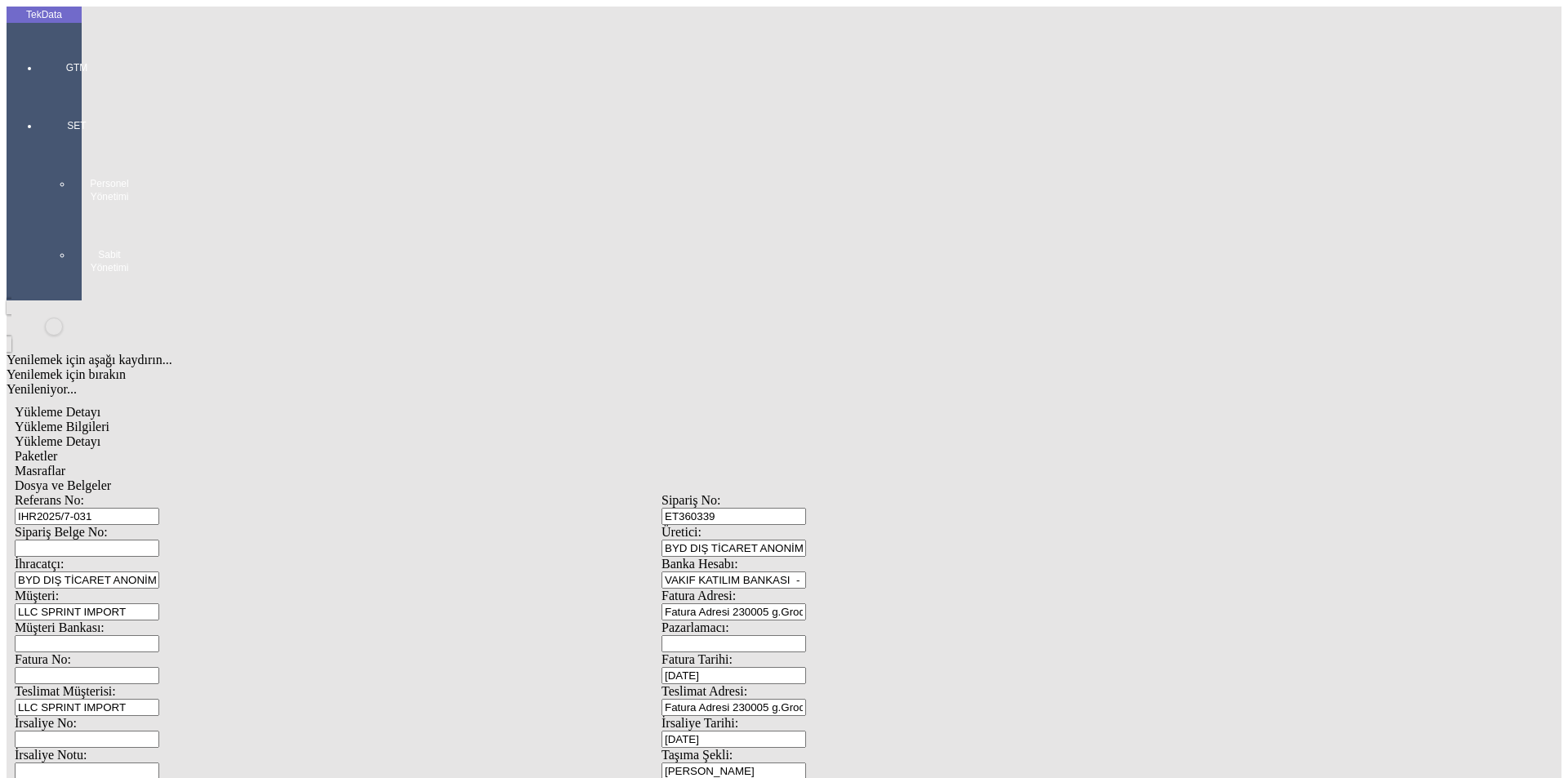
click at [65, 464] on span "Masraflar" at bounding box center [39, 471] width 50 height 13
click at [111, 479] on span "Dosya ve Belgeler" at bounding box center [63, 485] width 97 height 13
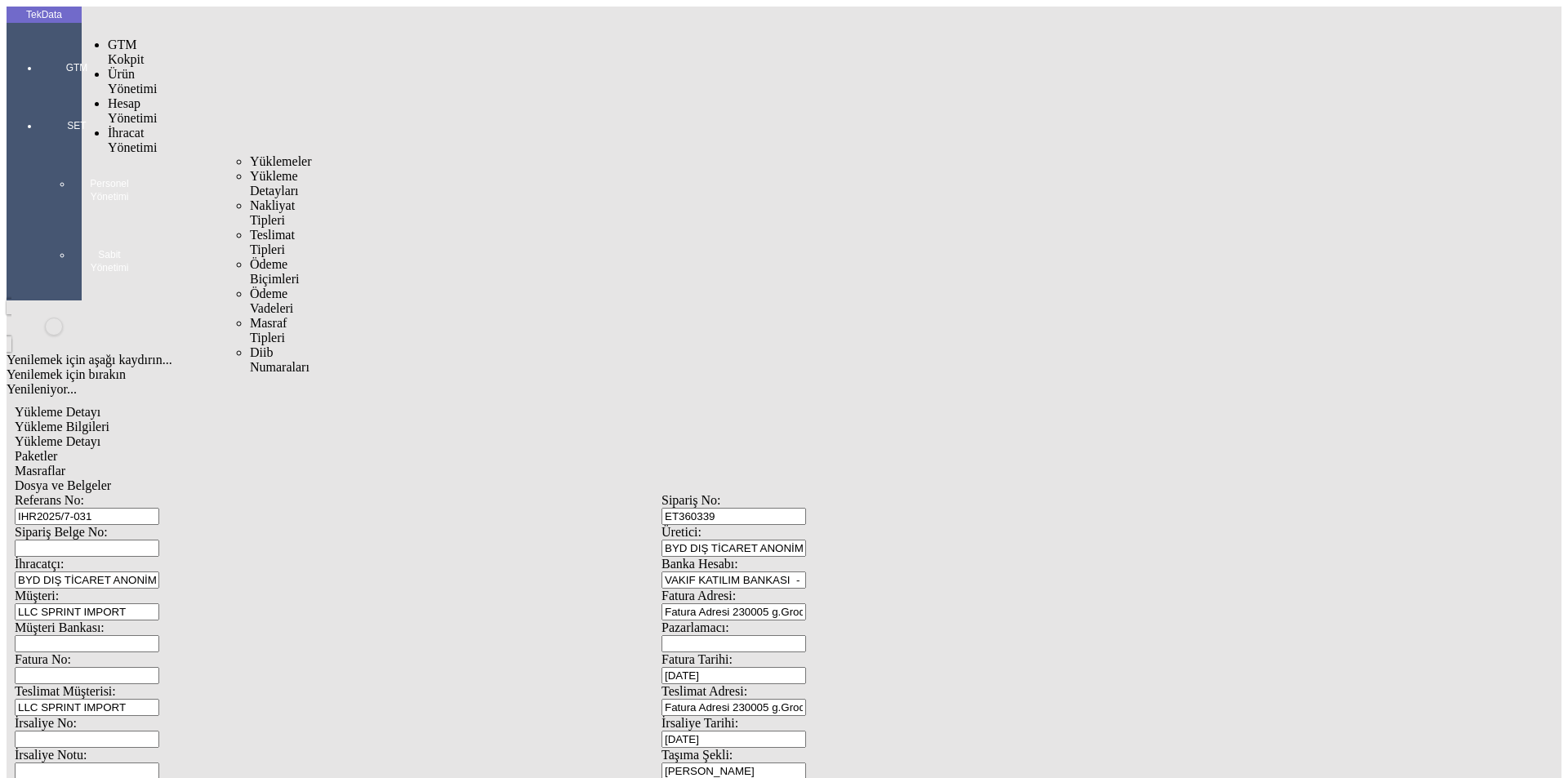
click at [250, 154] on span "Yüklemeler" at bounding box center [281, 160] width 62 height 13
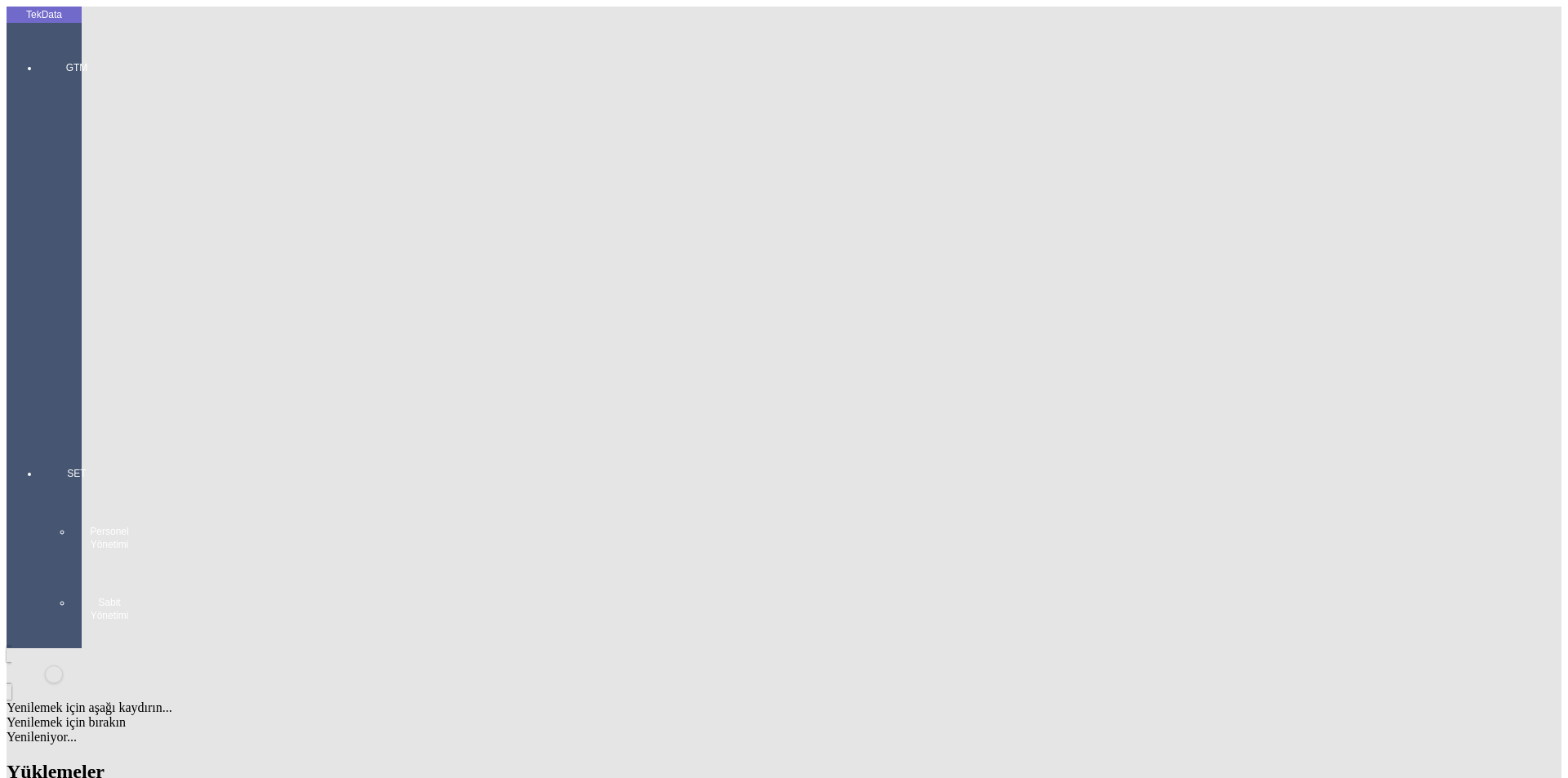
scroll to position [898, 0]
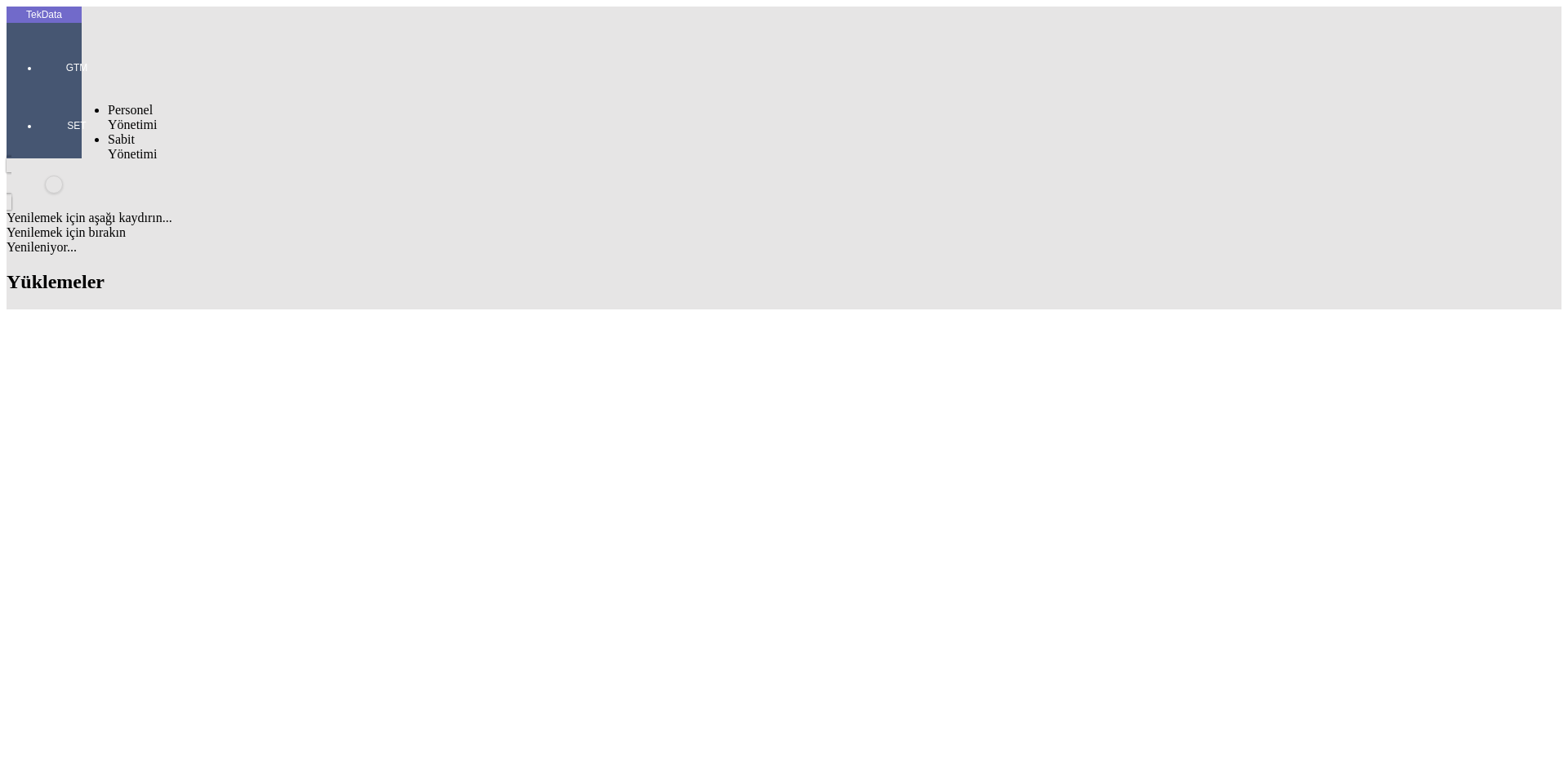
click at [41, 149] on div at bounding box center [77, 149] width 75 height 0
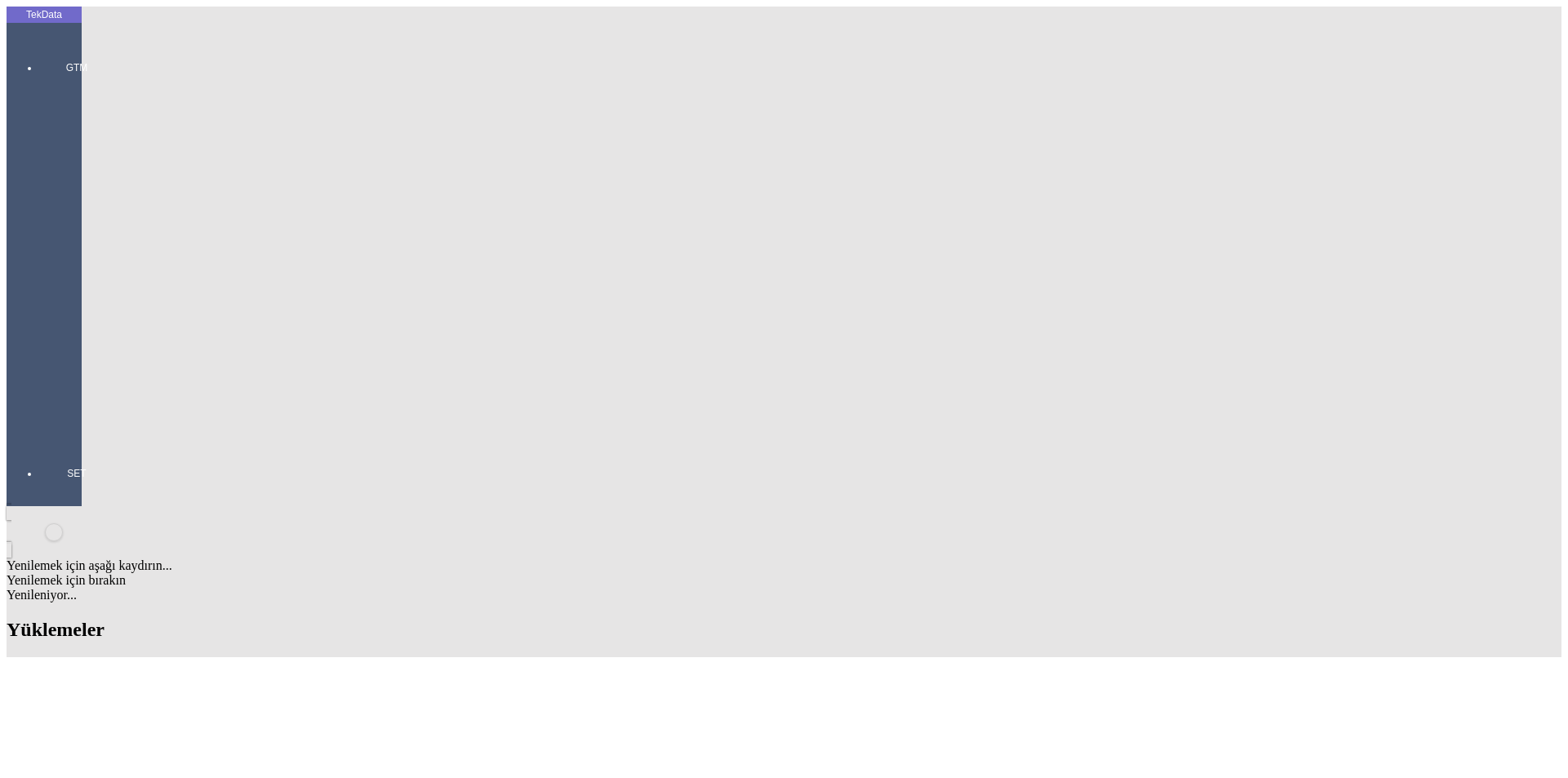
click at [41, 55] on div "GTM GTM Kokpit Ürün Yönetimi Hesap Yönetimi İhracat Yönetimi" at bounding box center [77, 235] width 75 height 406
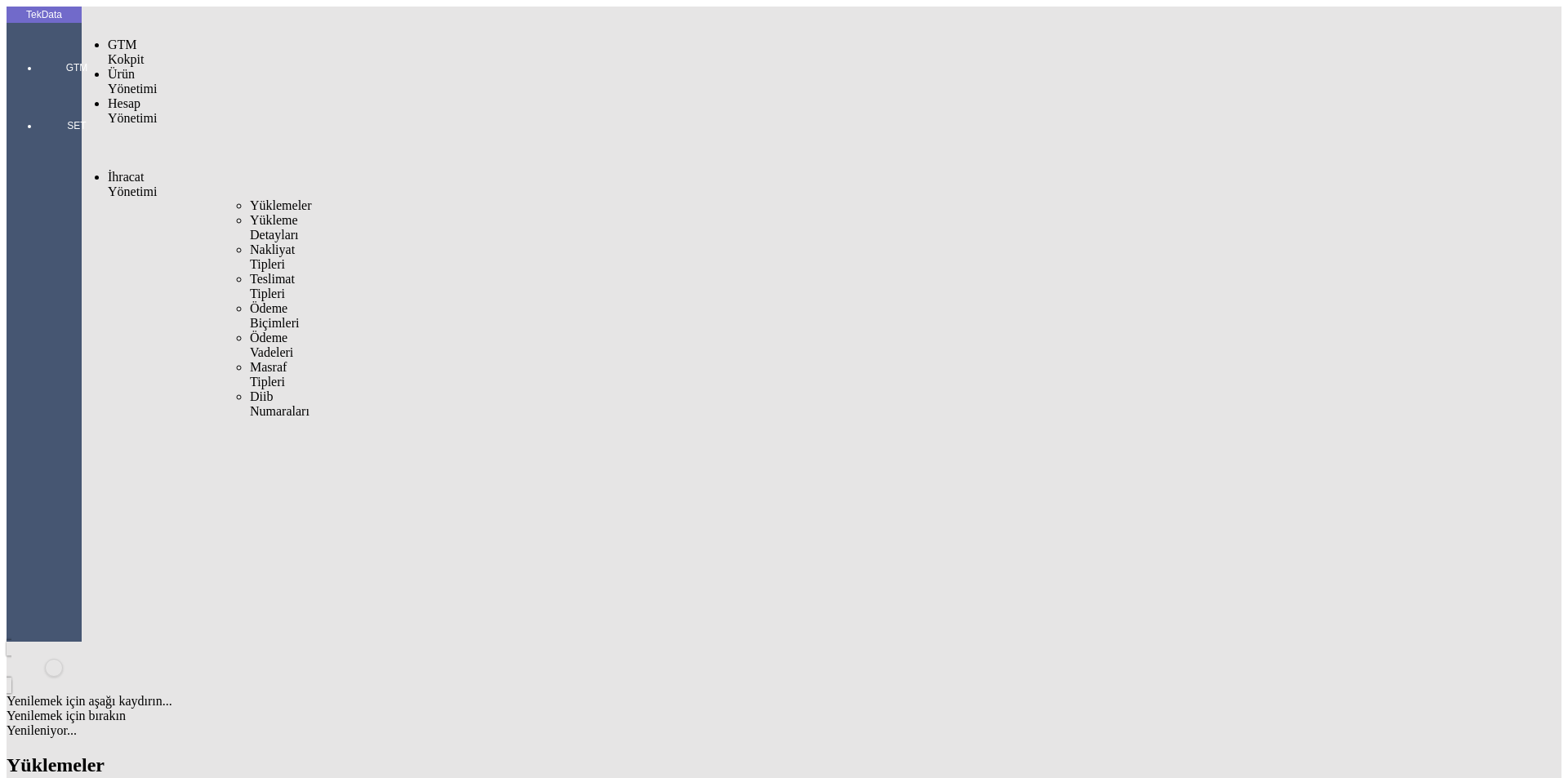
click at [250, 198] on span "Yüklemeler" at bounding box center [281, 204] width 62 height 13
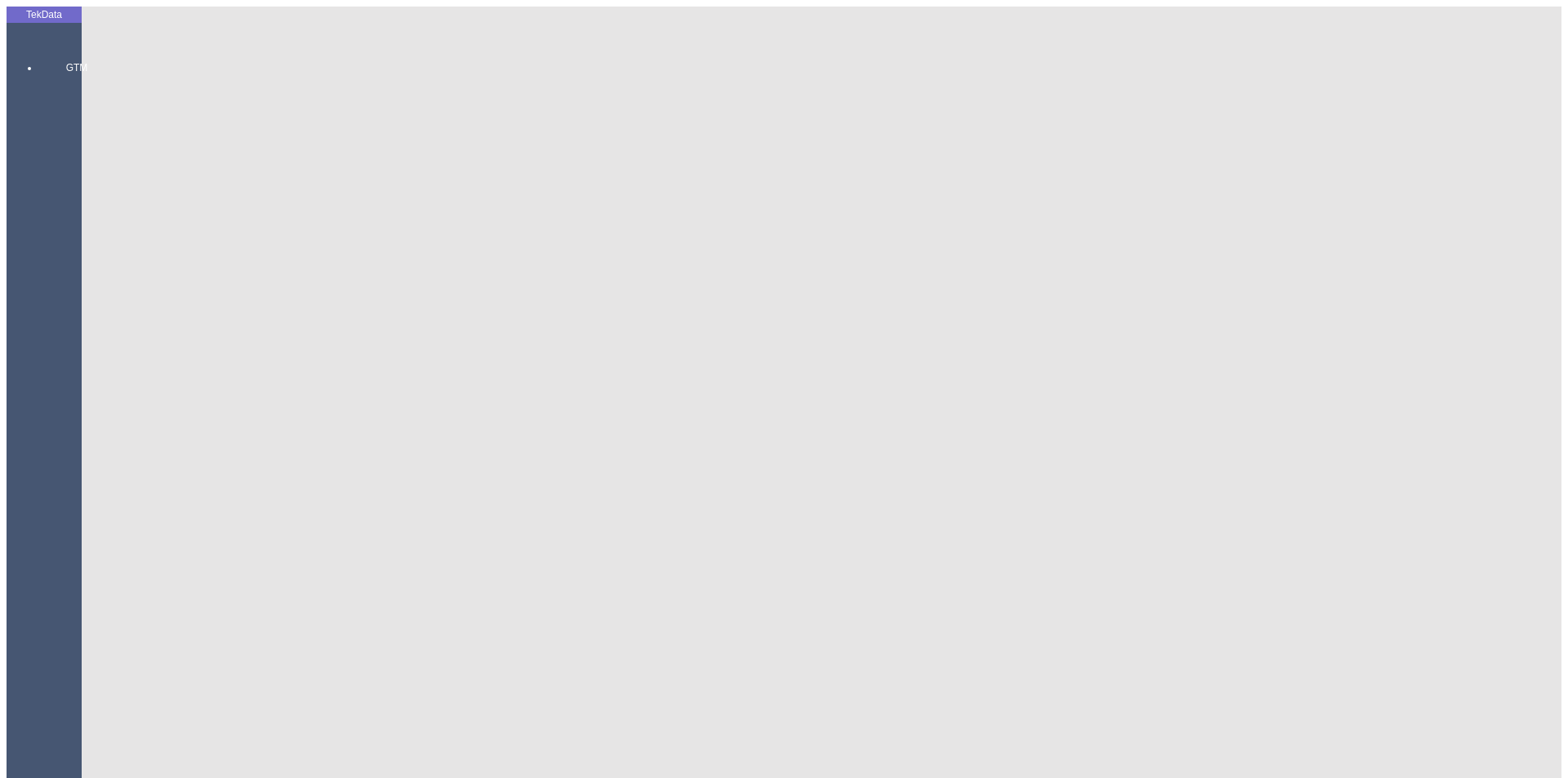
scroll to position [0, 0]
paste input "IHR2025/8-073"
paste input "ET360369"
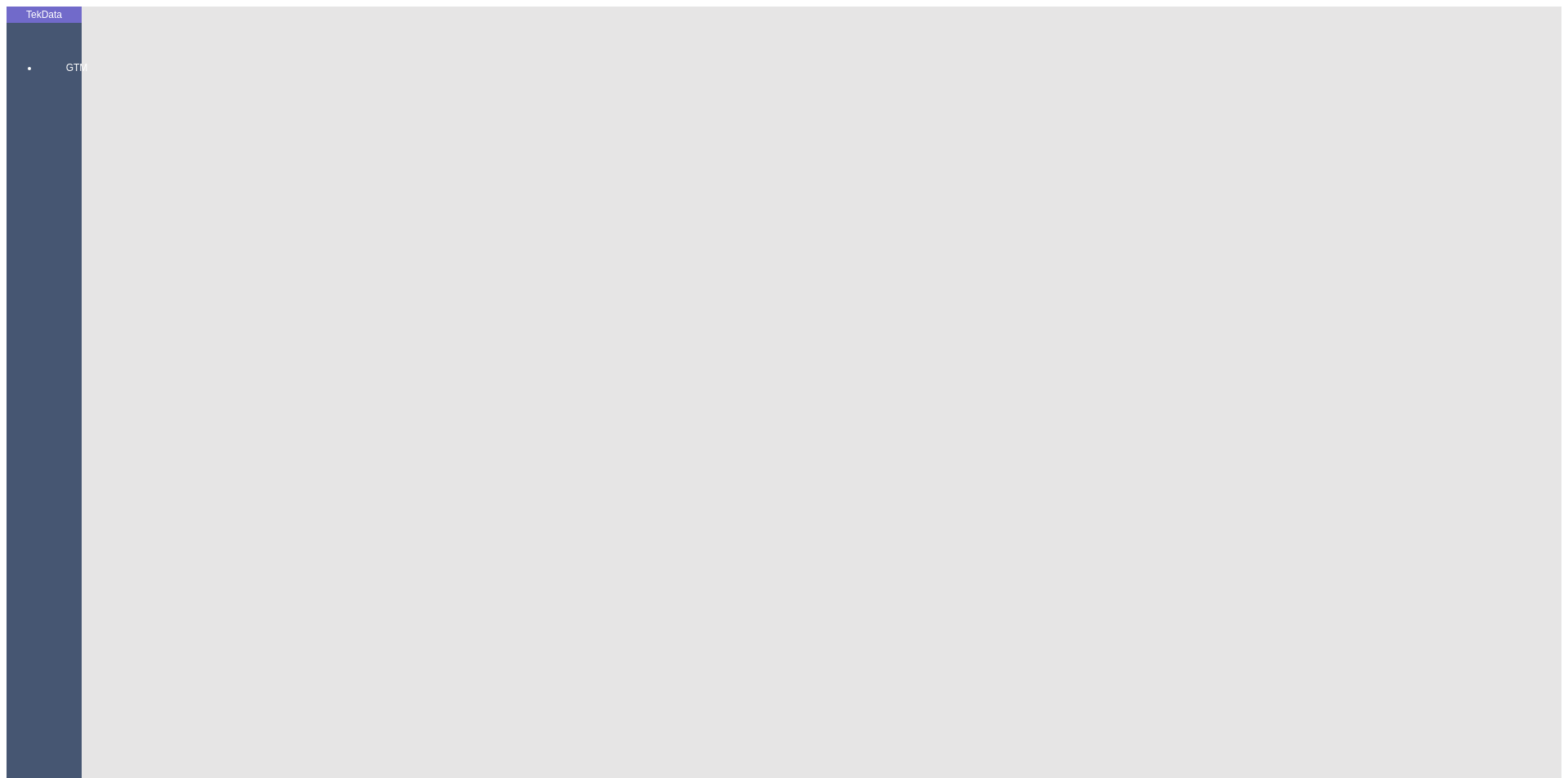
click at [965, 312] on div "BYD DIŞ TİCARET ANONİM ŞİRKETİ" at bounding box center [1227, 319] width 624 height 14
click at [253, 344] on div "BYD DIŞ TİCARET ANONİM ŞİRKETİ" at bounding box center [488, 351] width 630 height 14
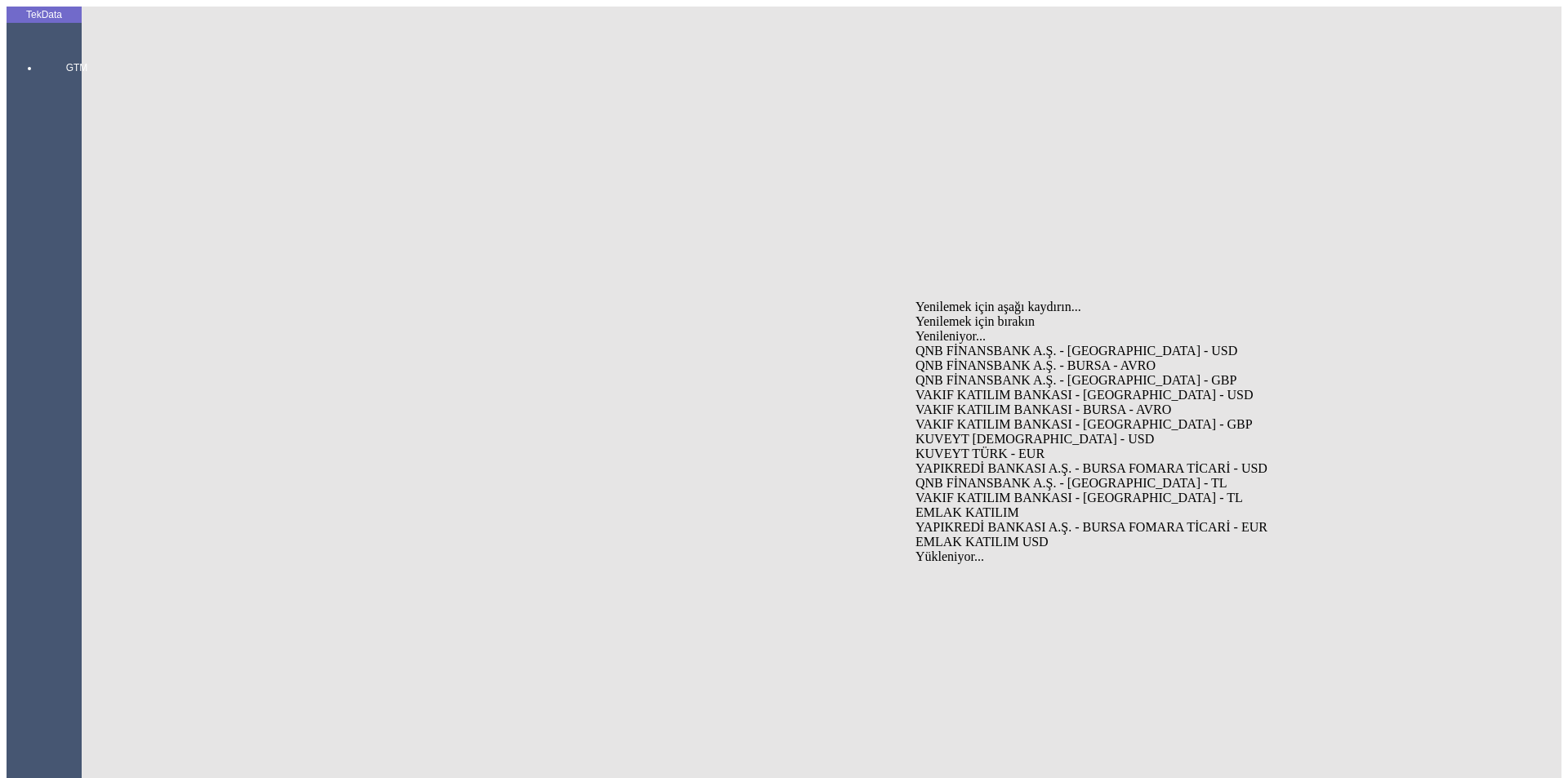
click at [977, 388] on div "VAKIF KATILIM BANKASI - [GEOGRAPHIC_DATA] - USD" at bounding box center [1227, 395] width 624 height 14
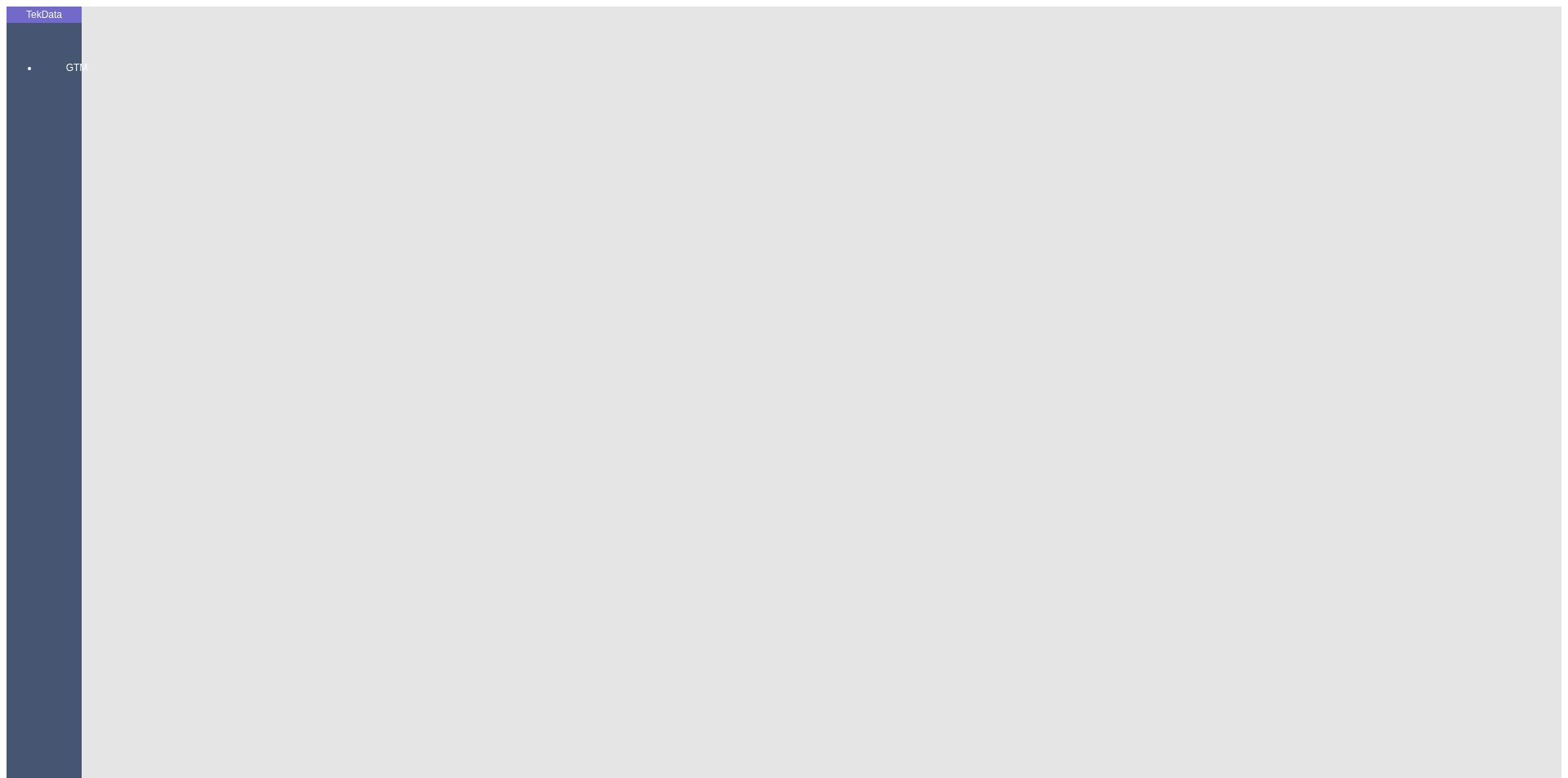
click at [358, 391] on div "C/O Saentis Textiles Pte Ltd" at bounding box center [488, 398] width 630 height 14
click at [972, 376] on div "Fatura Adresi [STREET_ADDRESS]" at bounding box center [1227, 383] width 624 height 14
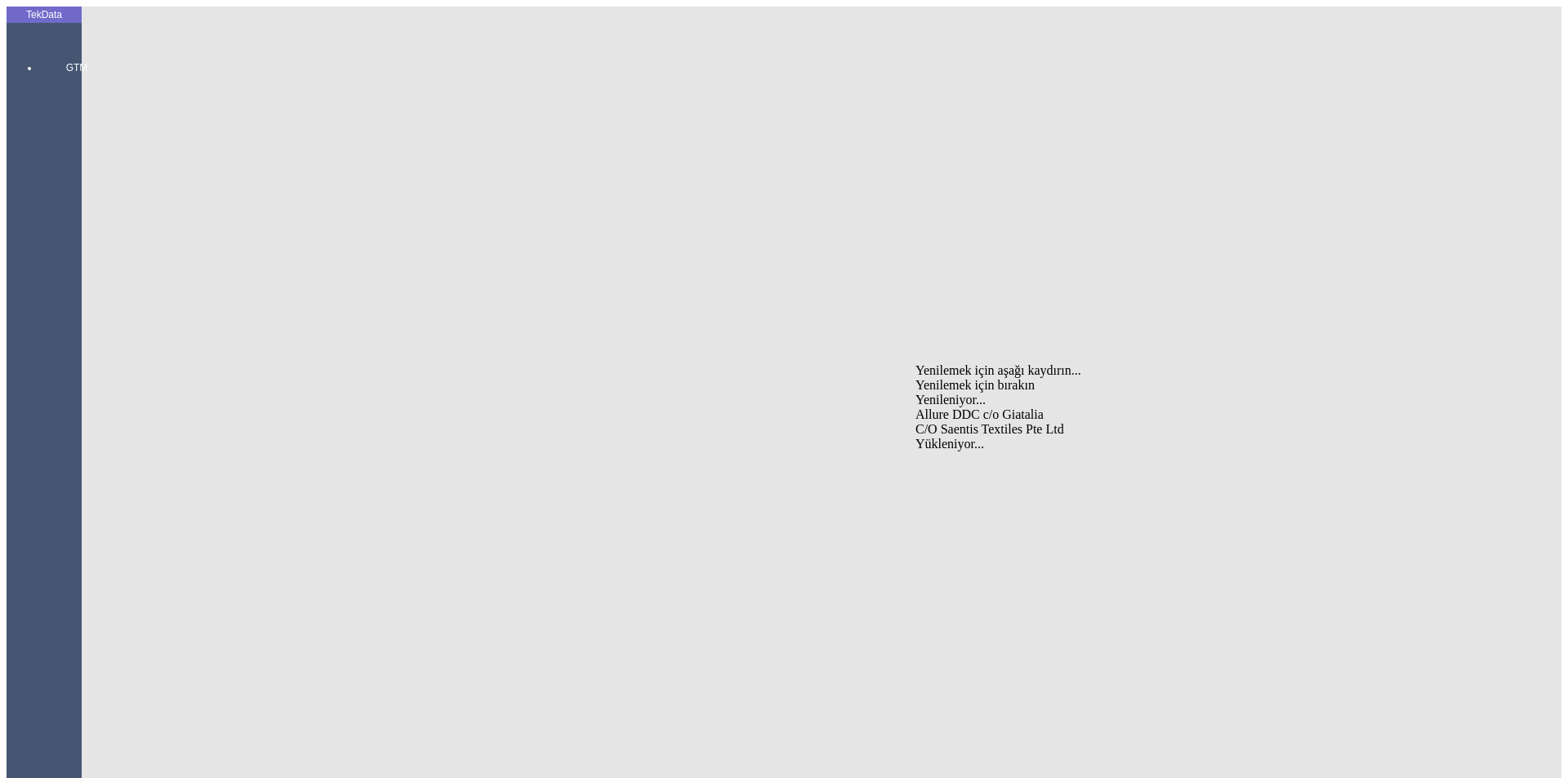
drag, startPoint x: 935, startPoint y: 345, endPoint x: 927, endPoint y: 346, distance: 8.1
paste input "E. [GEOGRAPHIC_DATA]"
click at [1053, 408] on div "E. [PERSON_NAME] TEXTILDRUCK AG" at bounding box center [1227, 415] width 624 height 14
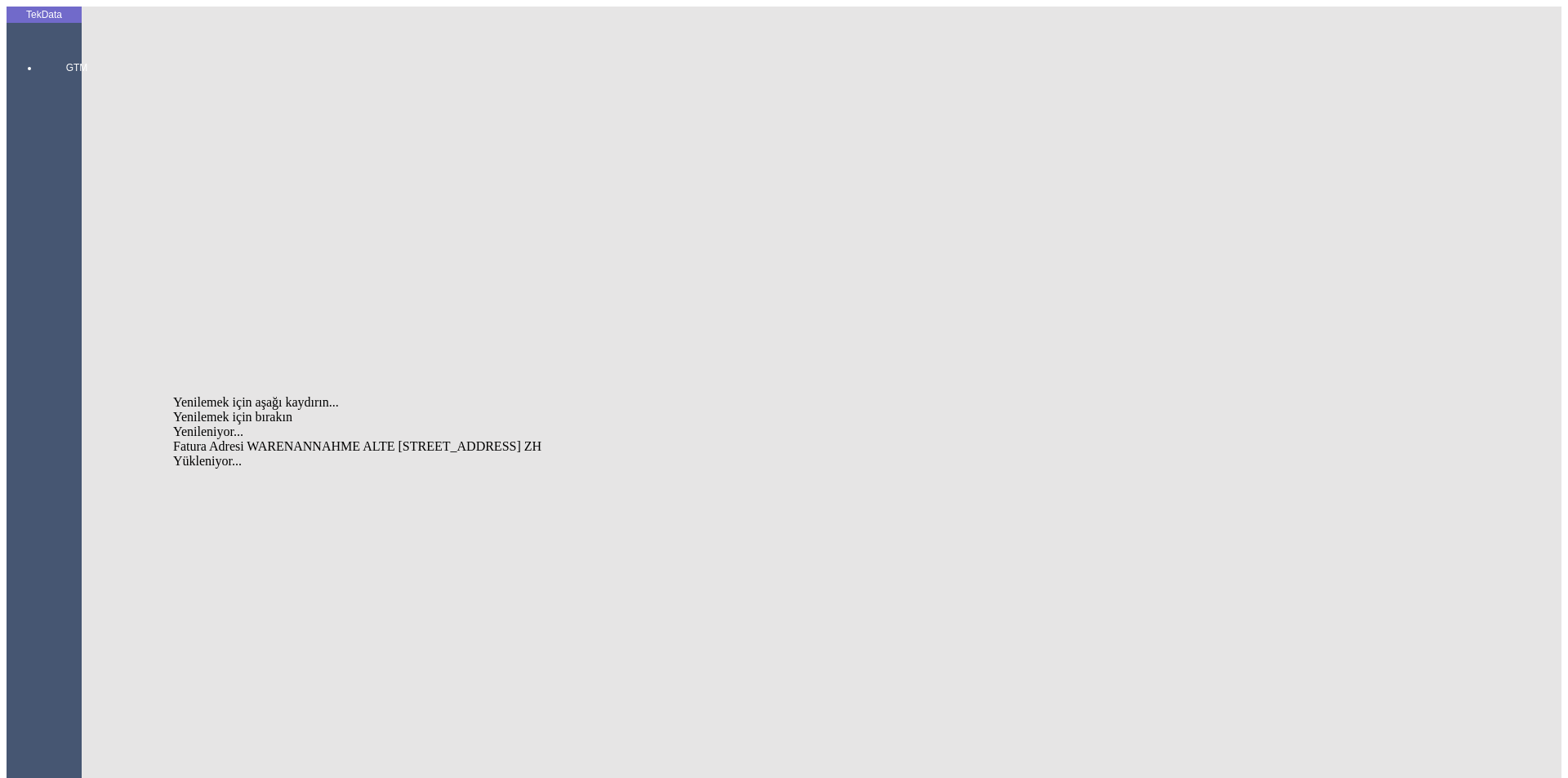
click at [435, 439] on div "Fatura Adresi WARENANNAHME ALTE [STREET_ADDRESS] ZH" at bounding box center [488, 446] width 630 height 14
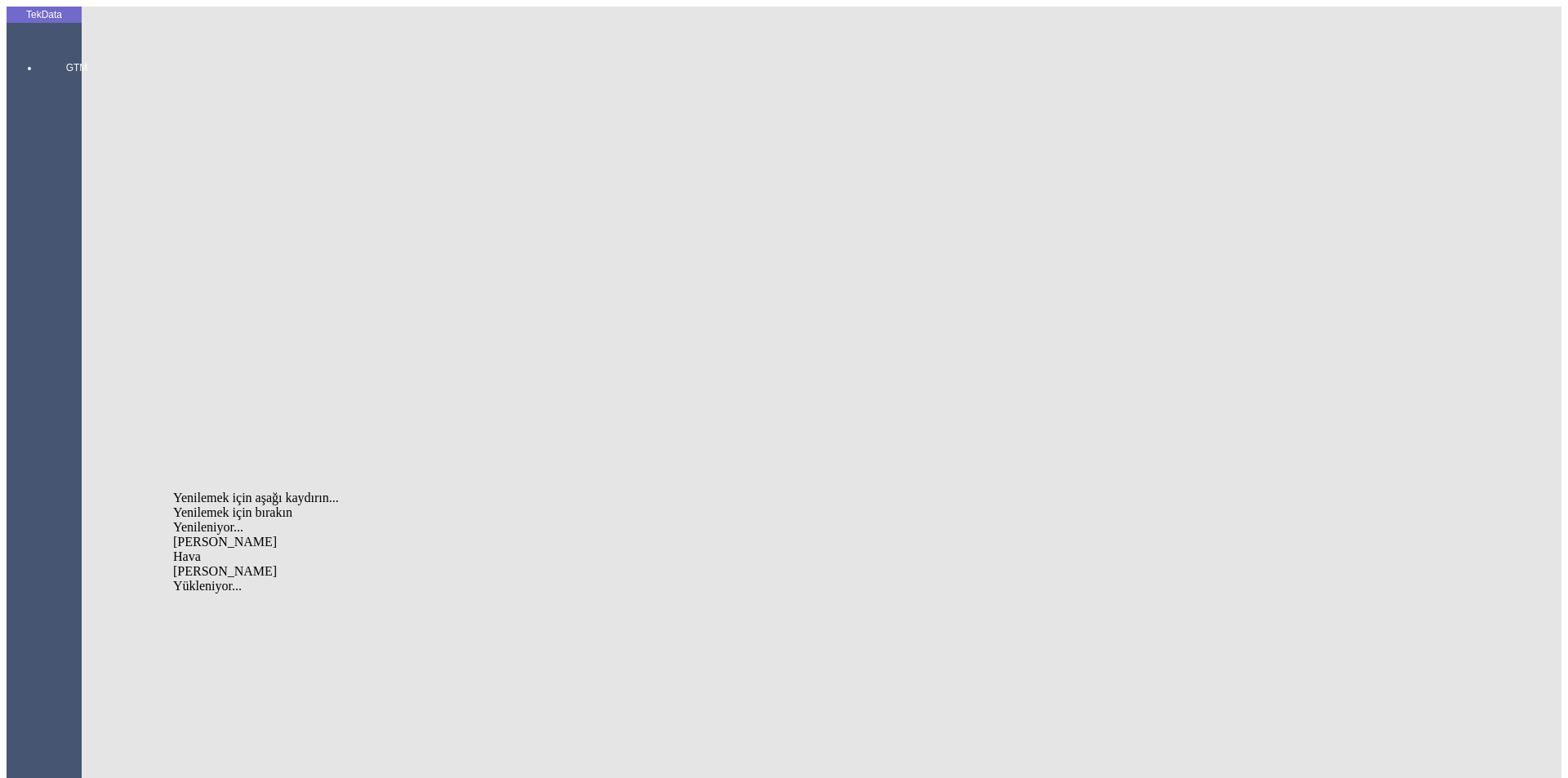
click at [296, 565] on div "[PERSON_NAME]" at bounding box center [488, 572] width 630 height 14
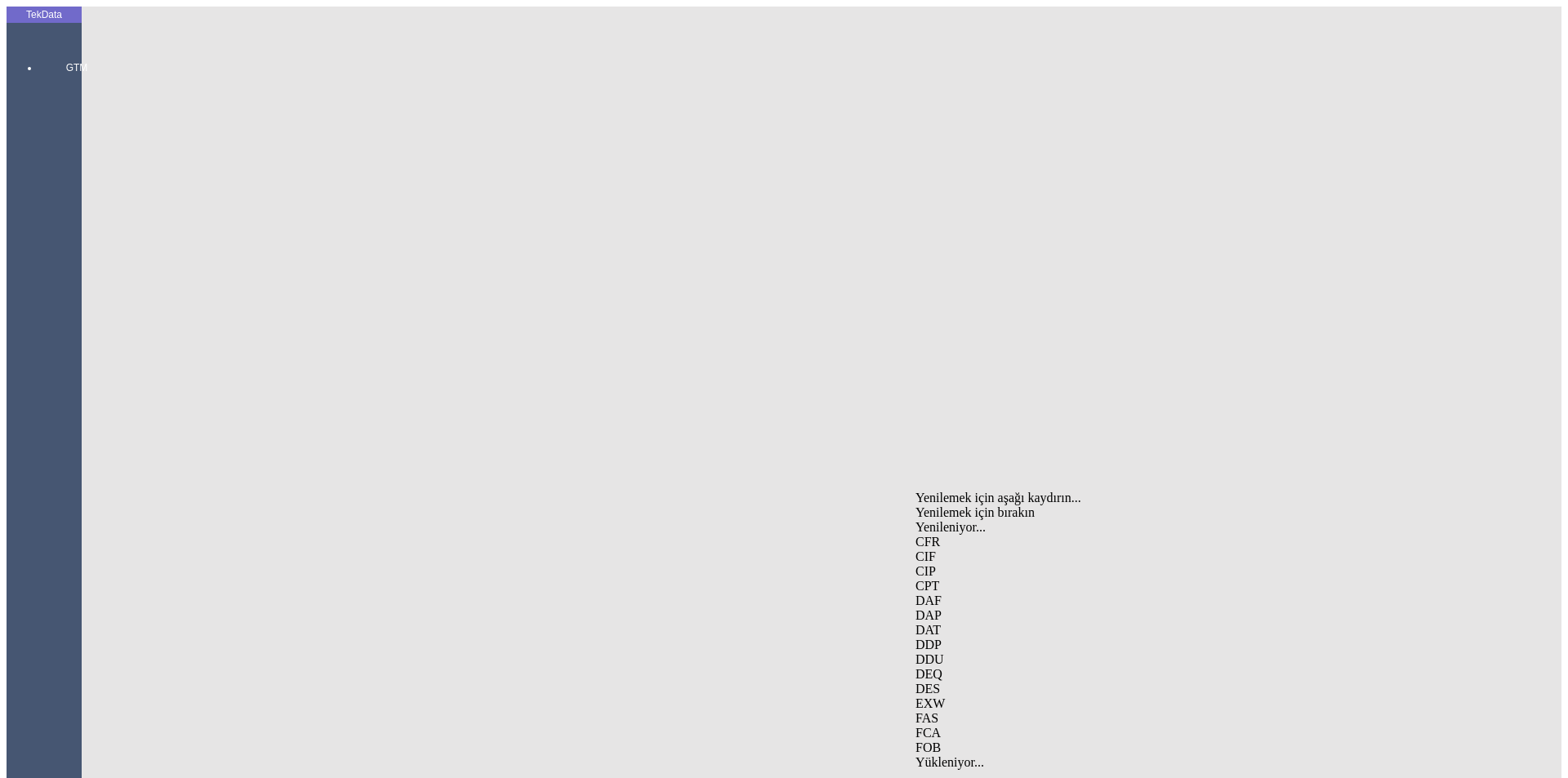
click at [949, 696] on div "EXW" at bounding box center [1227, 704] width 624 height 14
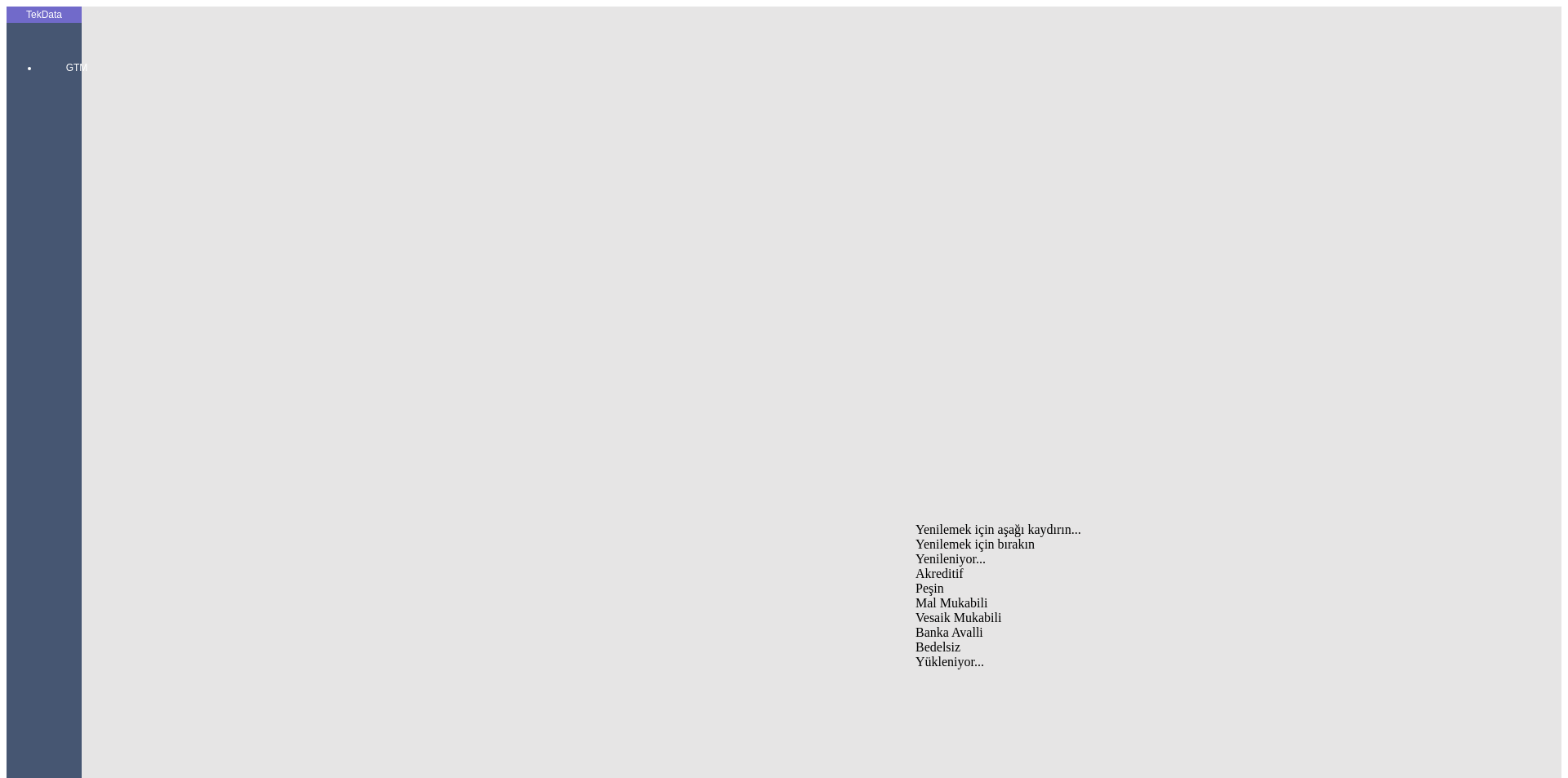
click at [971, 596] on div "Mal Mukabili" at bounding box center [1227, 603] width 624 height 14
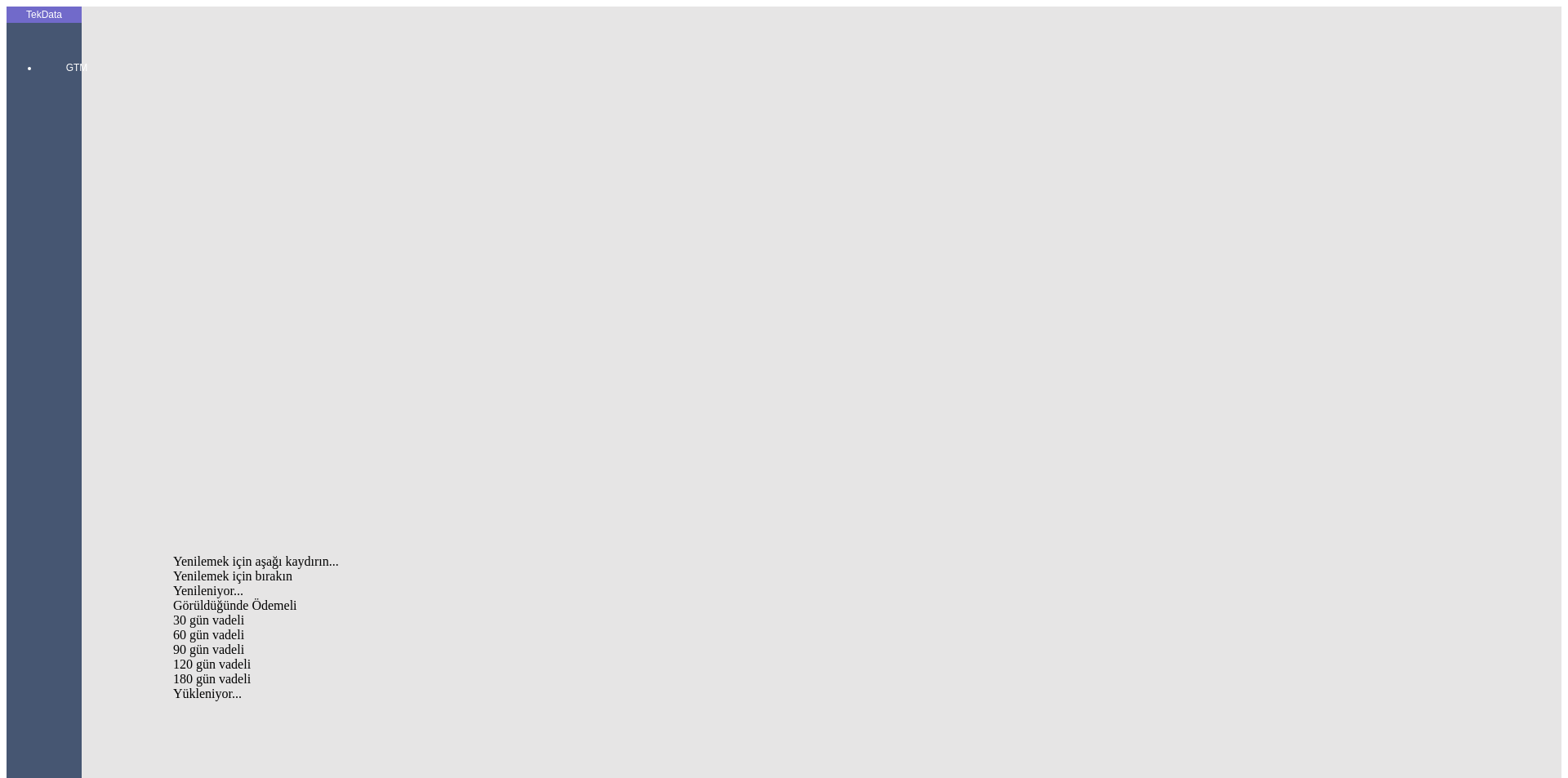
click at [329, 599] on div "Görüldüğünde Ödemeli" at bounding box center [488, 606] width 630 height 14
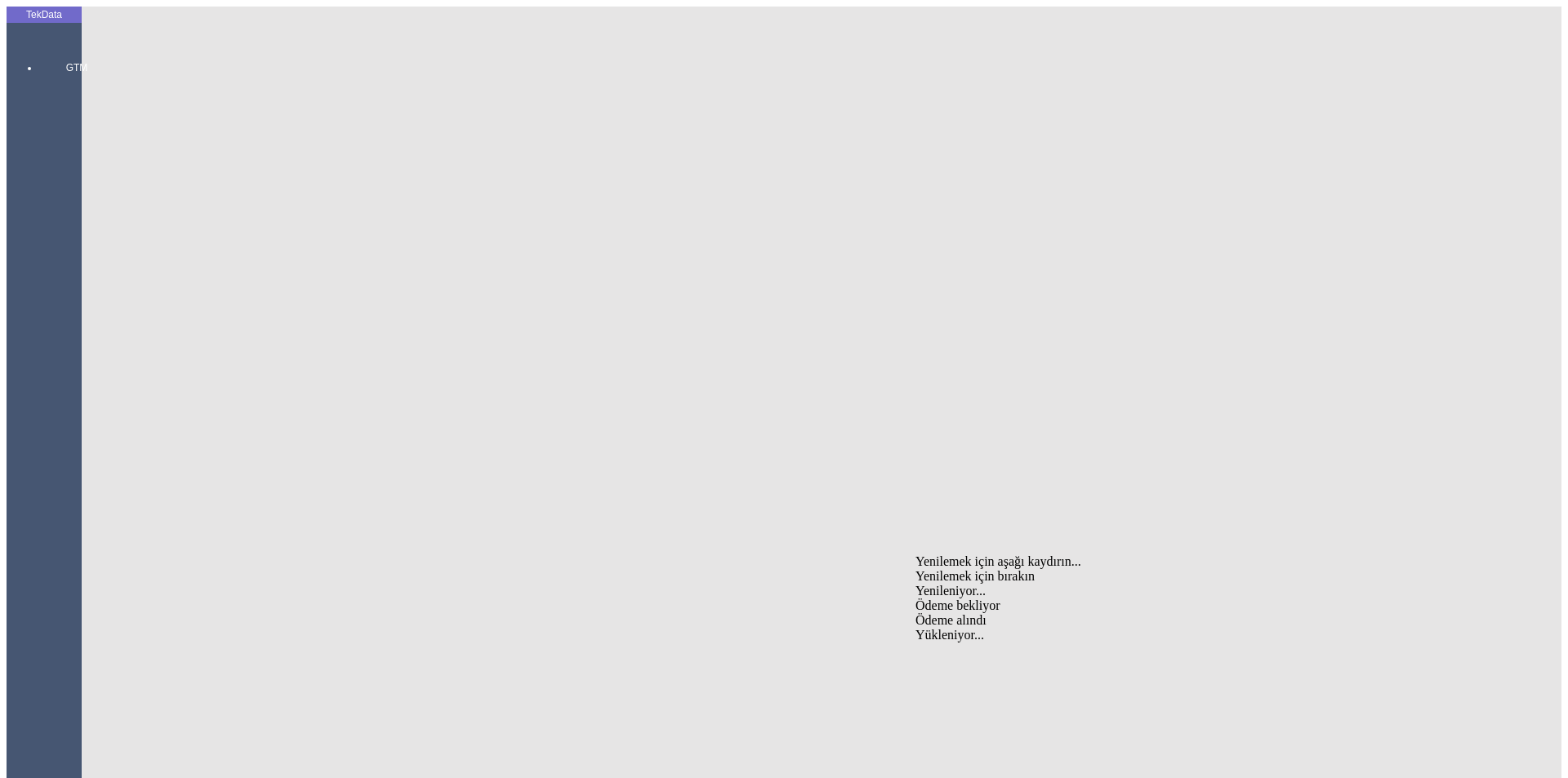
click at [982, 599] on div "Ödeme bekliyor" at bounding box center [1227, 606] width 624 height 14
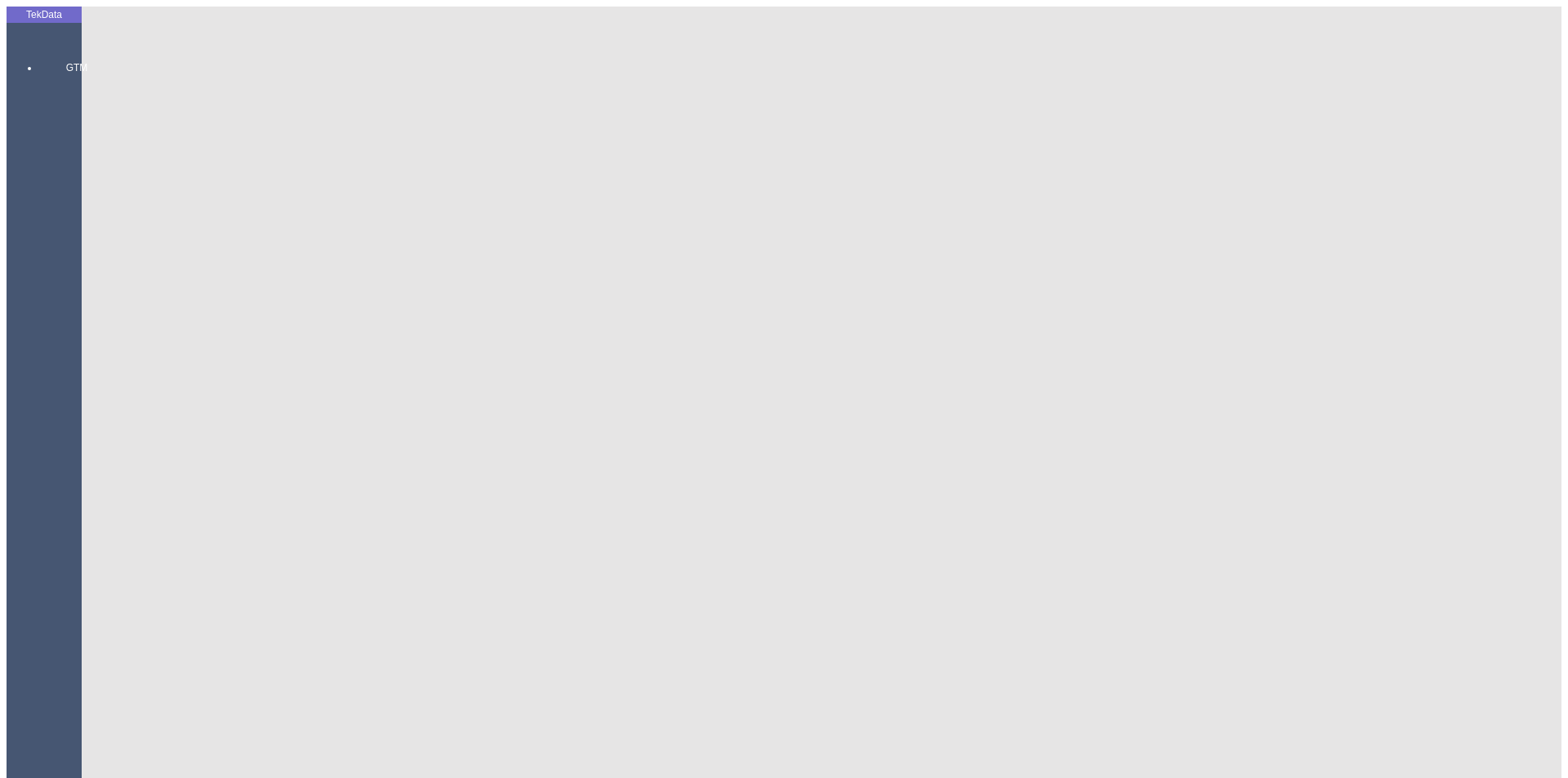
scroll to position [980, 0]
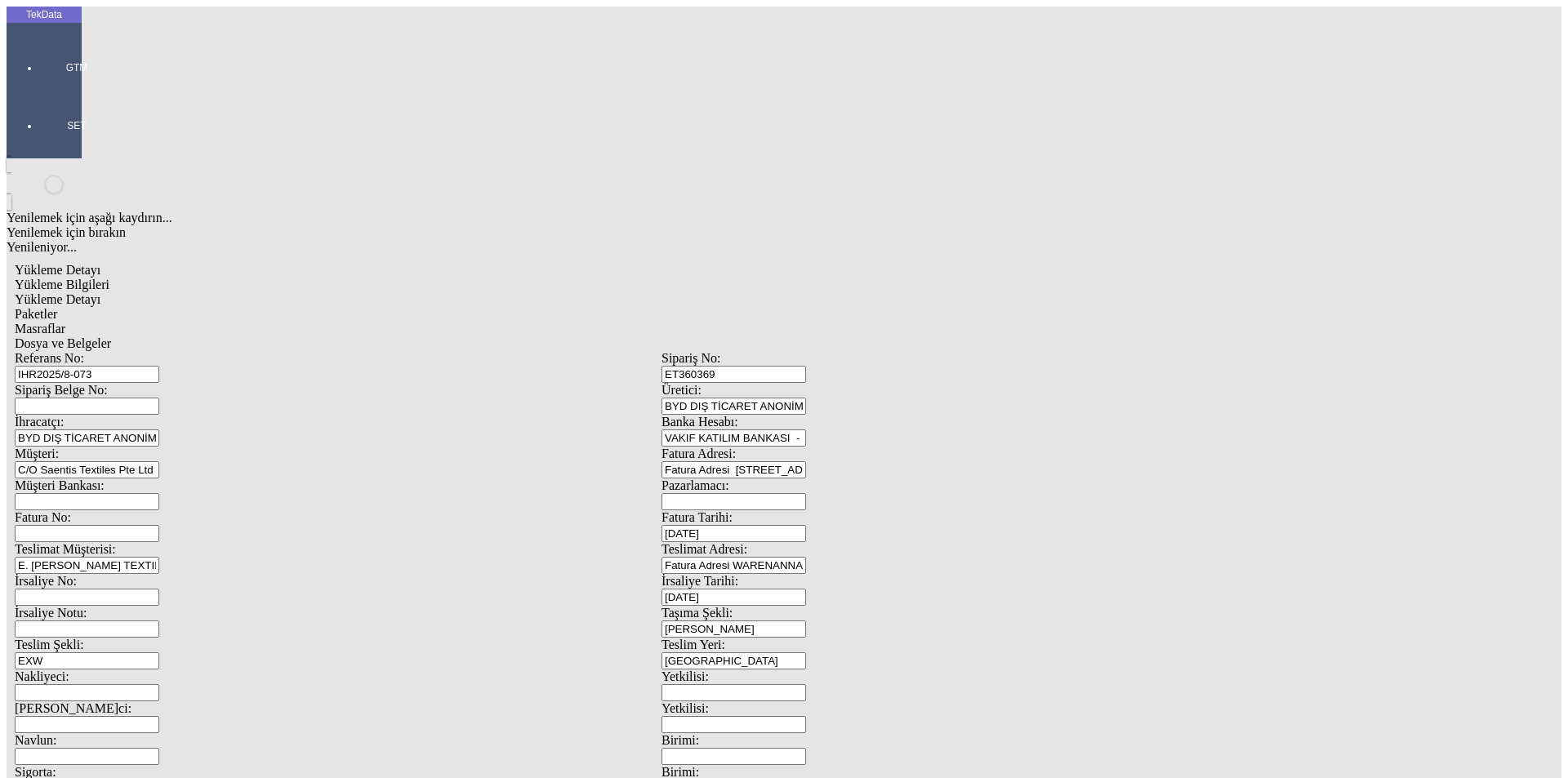
click at [100, 292] on span "Yükleme Detayı" at bounding box center [57, 298] width 86 height 13
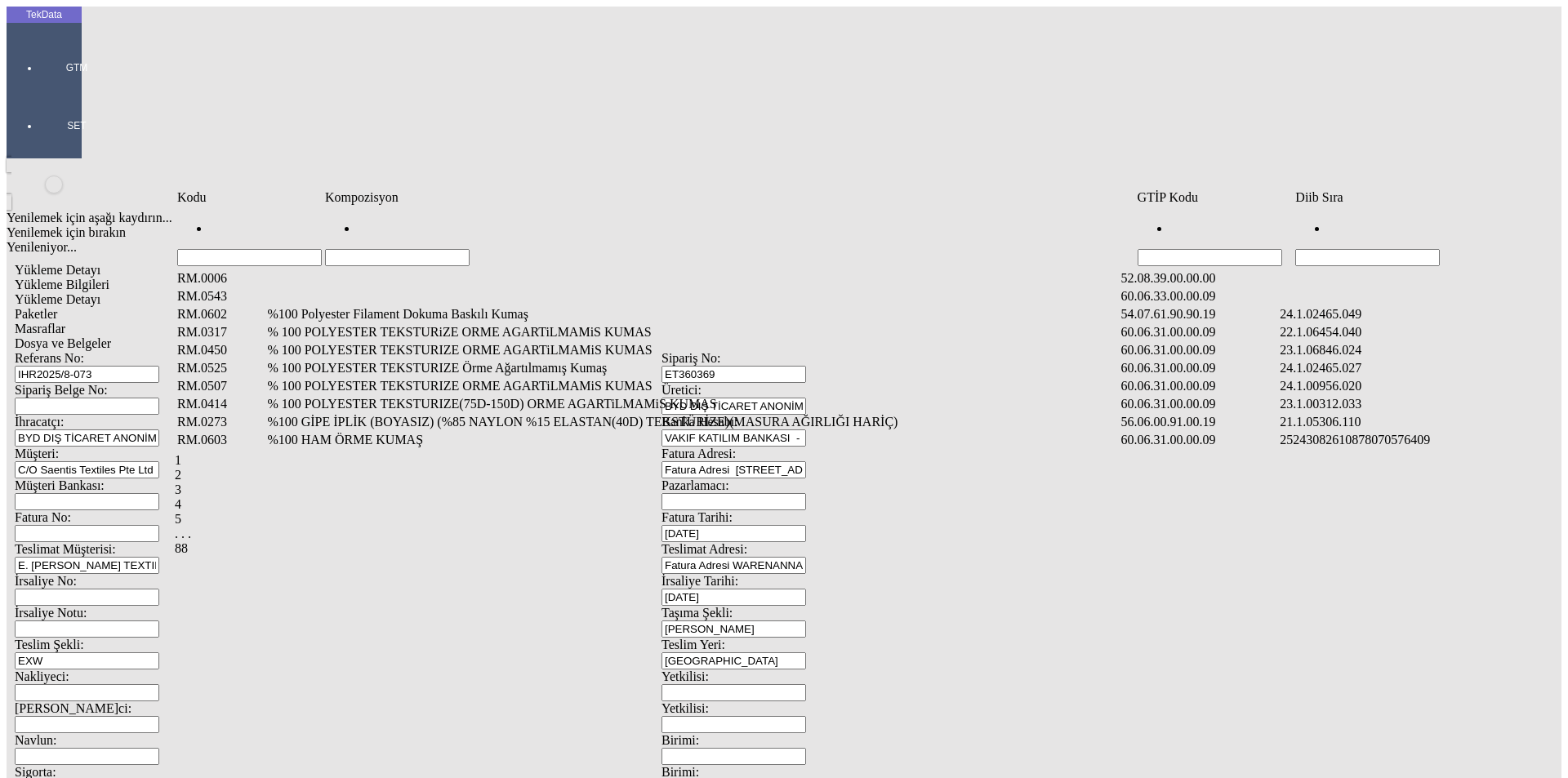
click at [1381, 249] on input "Hücreyi Filtrele" at bounding box center [1367, 257] width 144 height 17
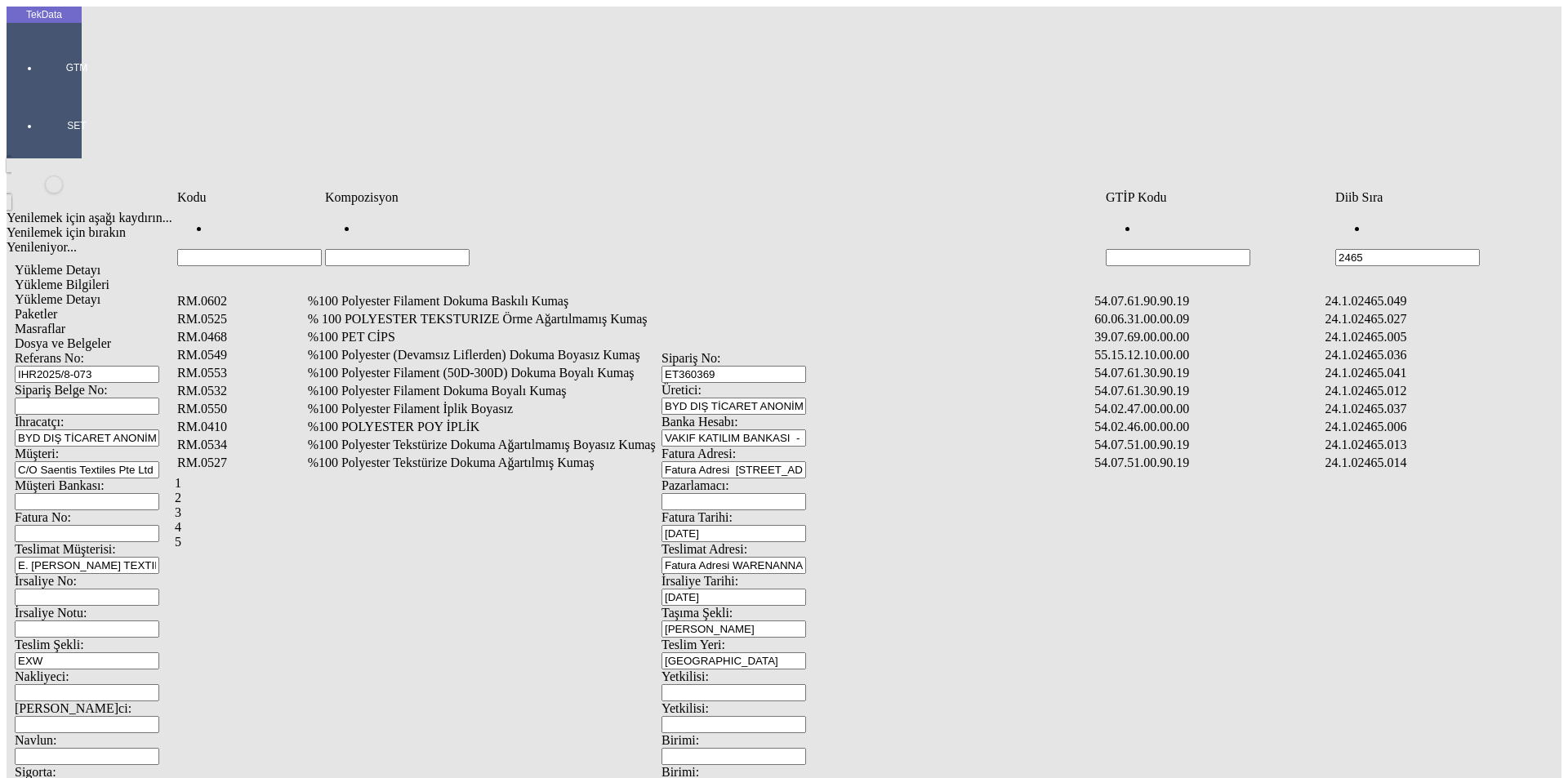
click at [466, 249] on input "Hücreyi Filtrele" at bounding box center [397, 257] width 144 height 17
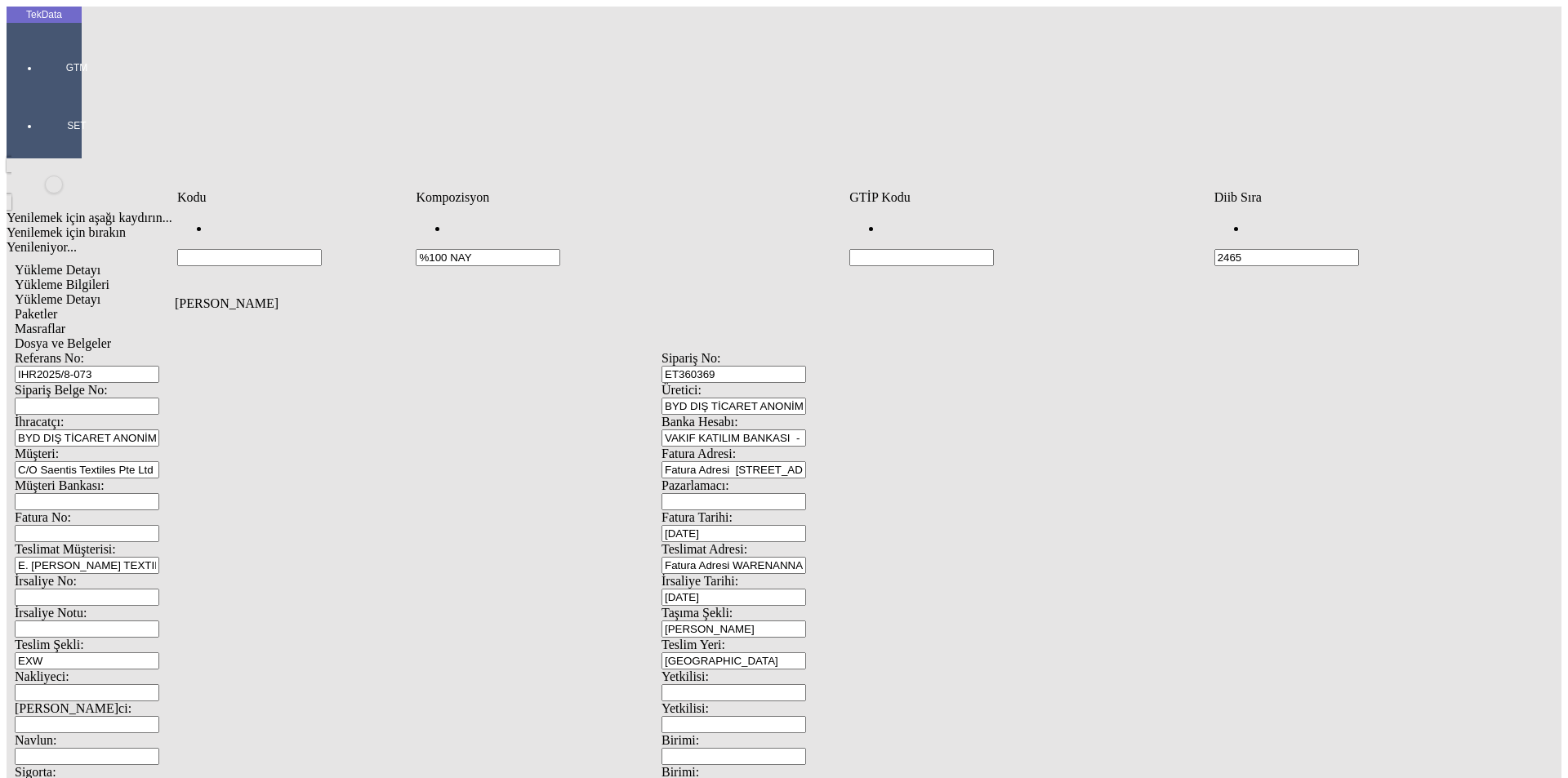
click at [1314, 249] on input "2465" at bounding box center [1286, 257] width 144 height 17
drag, startPoint x: 1304, startPoint y: 224, endPoint x: 1225, endPoint y: 237, distance: 80.1
click at [1225, 237] on div "2465" at bounding box center [1370, 244] width 310 height 45
click at [1071, 291] on div "Veri Tablosu" at bounding box center [856, 293] width 1363 height 4
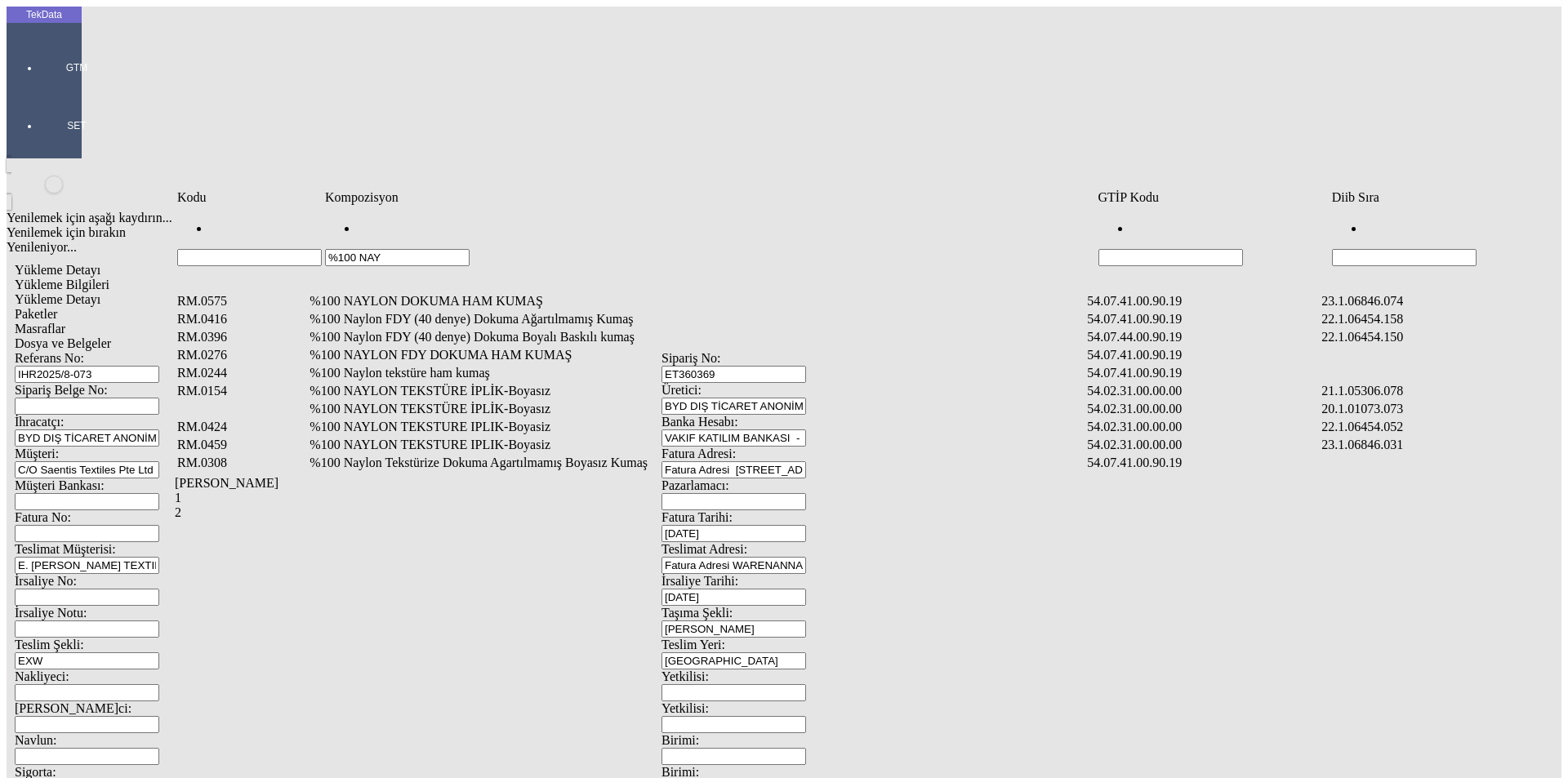
click at [366, 249] on input "%100 NAY" at bounding box center [397, 257] width 144 height 17
click at [393, 249] on input "%100 NAY" at bounding box center [397, 257] width 144 height 17
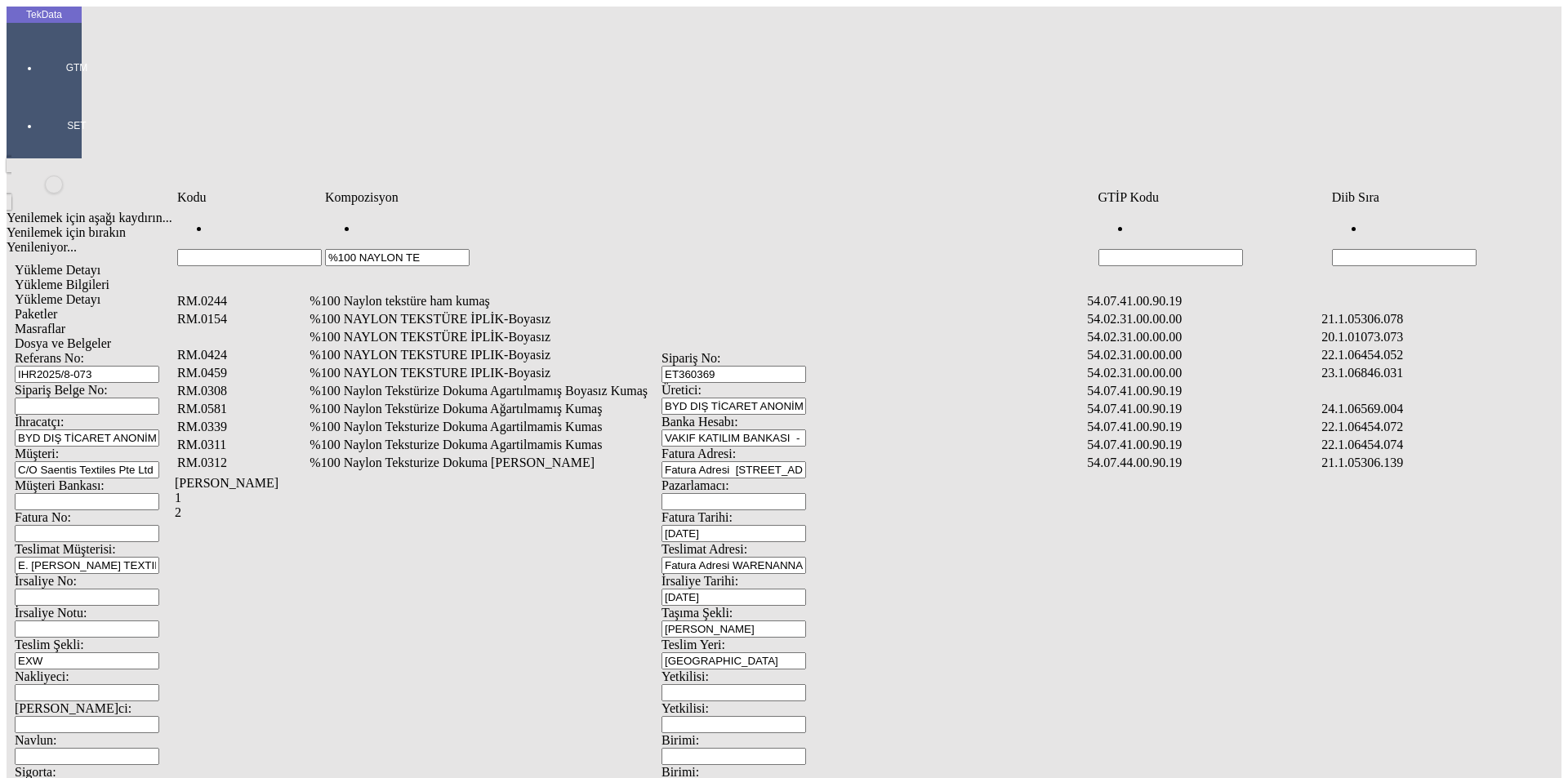
drag, startPoint x: 424, startPoint y: 228, endPoint x: 306, endPoint y: 239, distance: 118.5
click at [306, 239] on tr "%100 NAYLON TE" at bounding box center [856, 237] width 1359 height 60
paste input "aylon Tekstürize Dokuma Boyalı Kumaş"
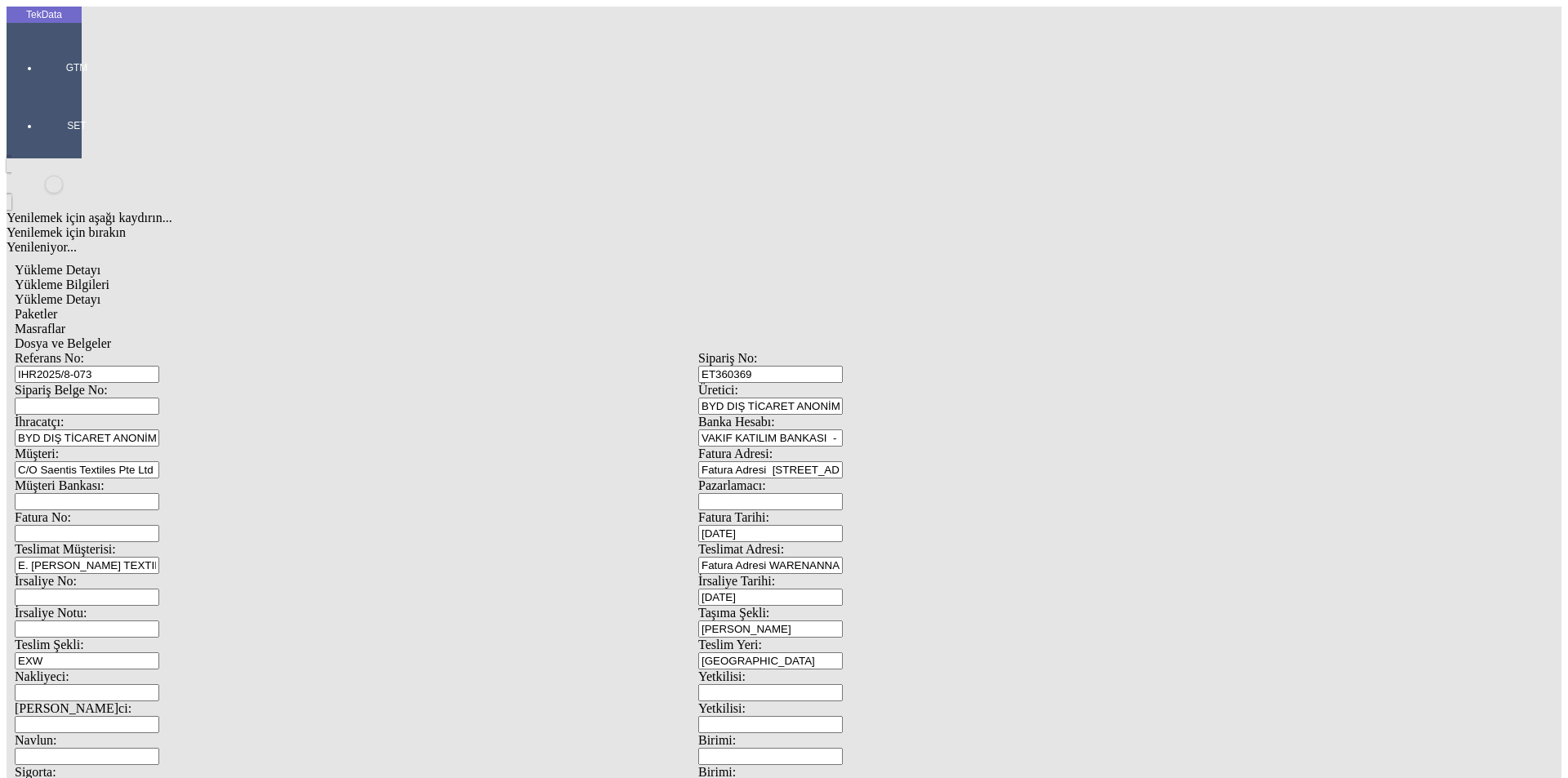
drag, startPoint x: 1308, startPoint y: 176, endPoint x: 1035, endPoint y: 173, distance: 273.0
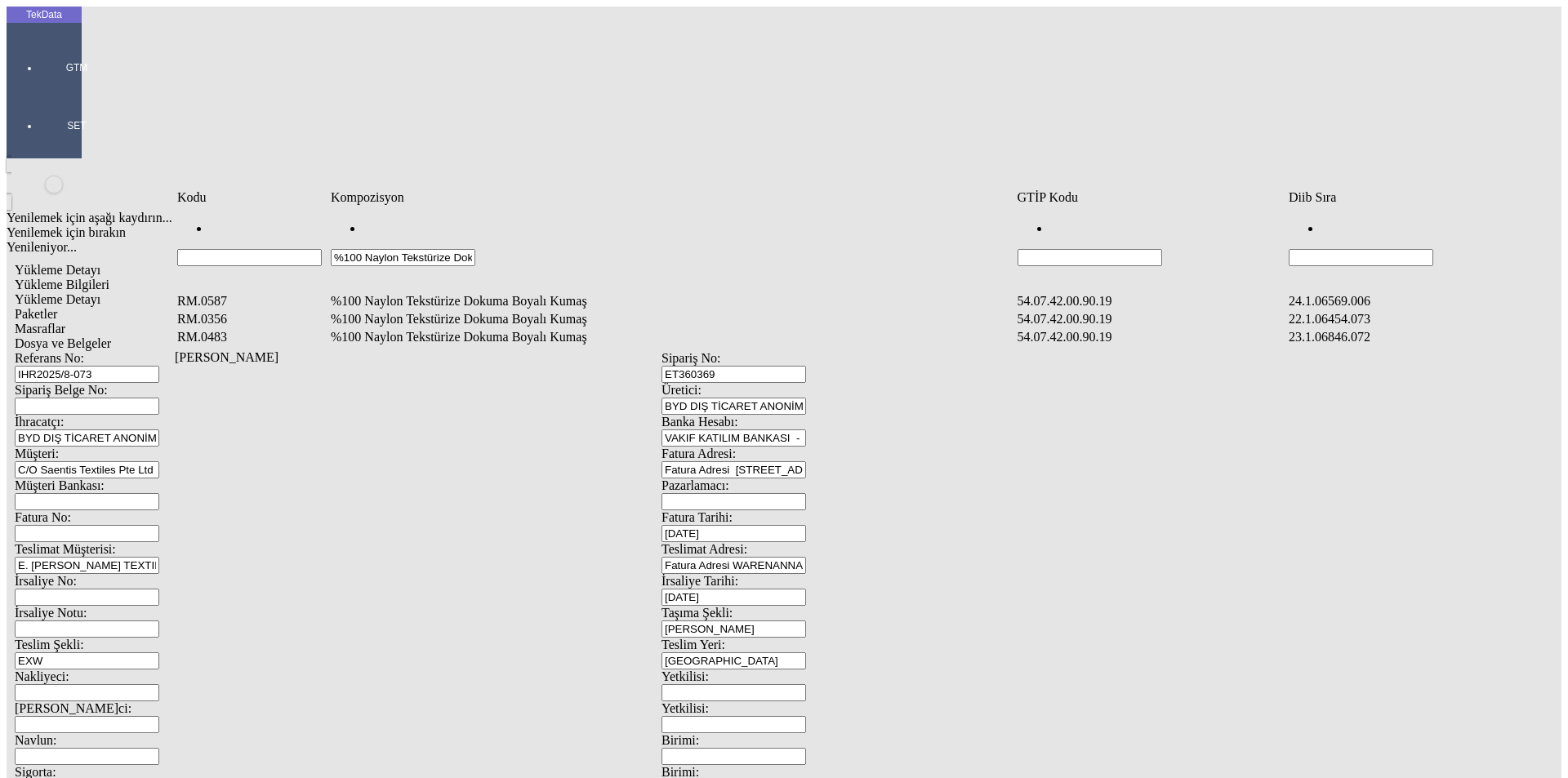
click at [543, 380] on div "Kodu Kompozisyon GTİP Kodu Diib Sıra %100 Naylon Tekstürize Dokuma Boyalı Kumaş…" at bounding box center [856, 284] width 1363 height 192
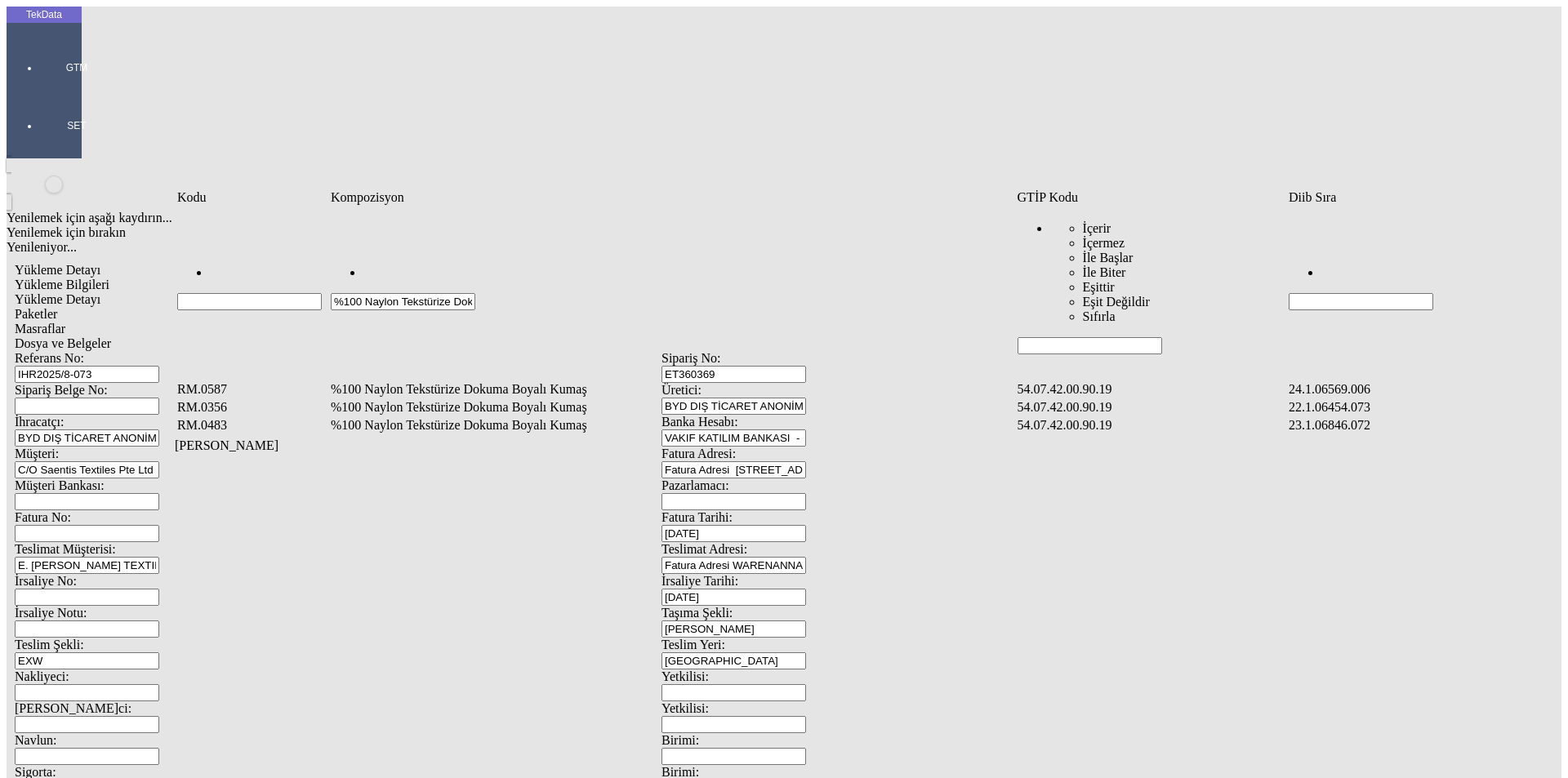
click at [1082, 337] on input "Hücreyi Filtrele" at bounding box center [1089, 345] width 144 height 17
click at [475, 293] on input "%100 Naylon Tekstürize Dokuma Boyalı Kumaş" at bounding box center [403, 301] width 144 height 17
click at [528, 382] on td "%100 Naylon Tekstürize Dokuma Boyalı Kumaş" at bounding box center [672, 390] width 685 height 16
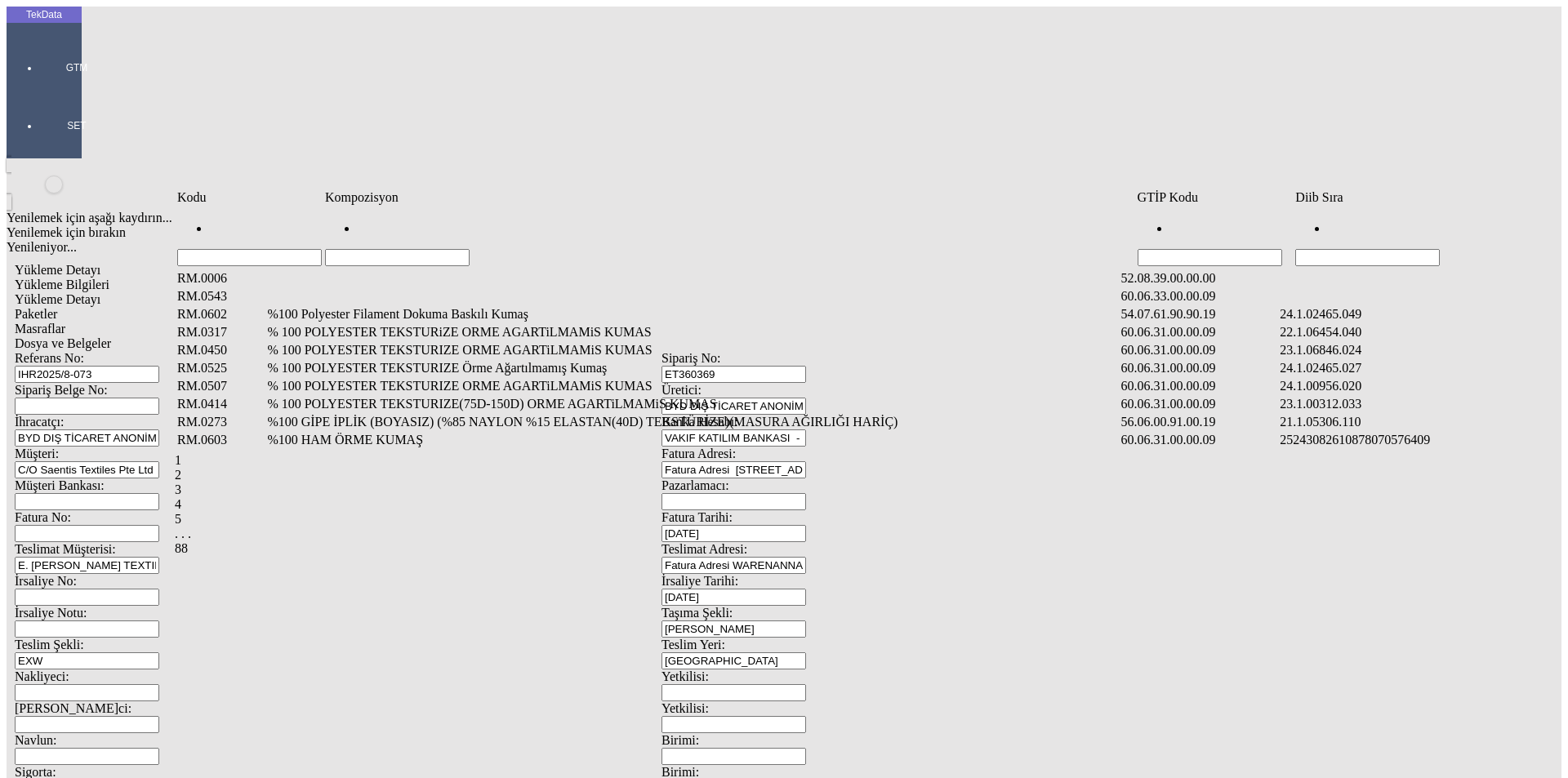
click at [470, 249] on input "Hücreyi Filtrele" at bounding box center [397, 257] width 144 height 17
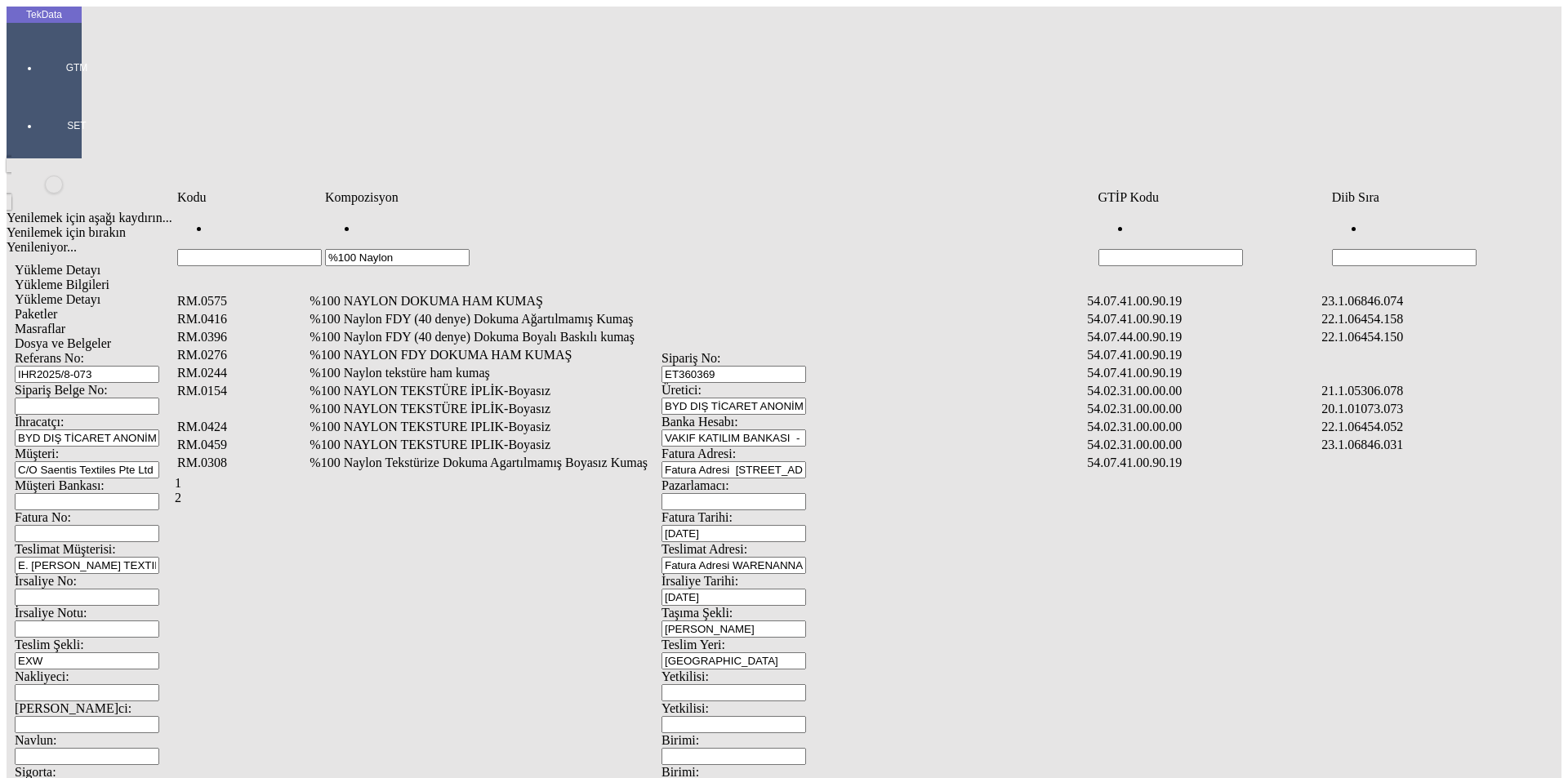
click at [400, 249] on input "%100 Naylon" at bounding box center [397, 257] width 144 height 17
drag, startPoint x: 408, startPoint y: 224, endPoint x: 333, endPoint y: 234, distance: 75.7
click at [333, 234] on div "%100 Naylon" at bounding box center [710, 244] width 770 height 45
paste input "Tekstürize Dokuma Boyalı Kumaş"
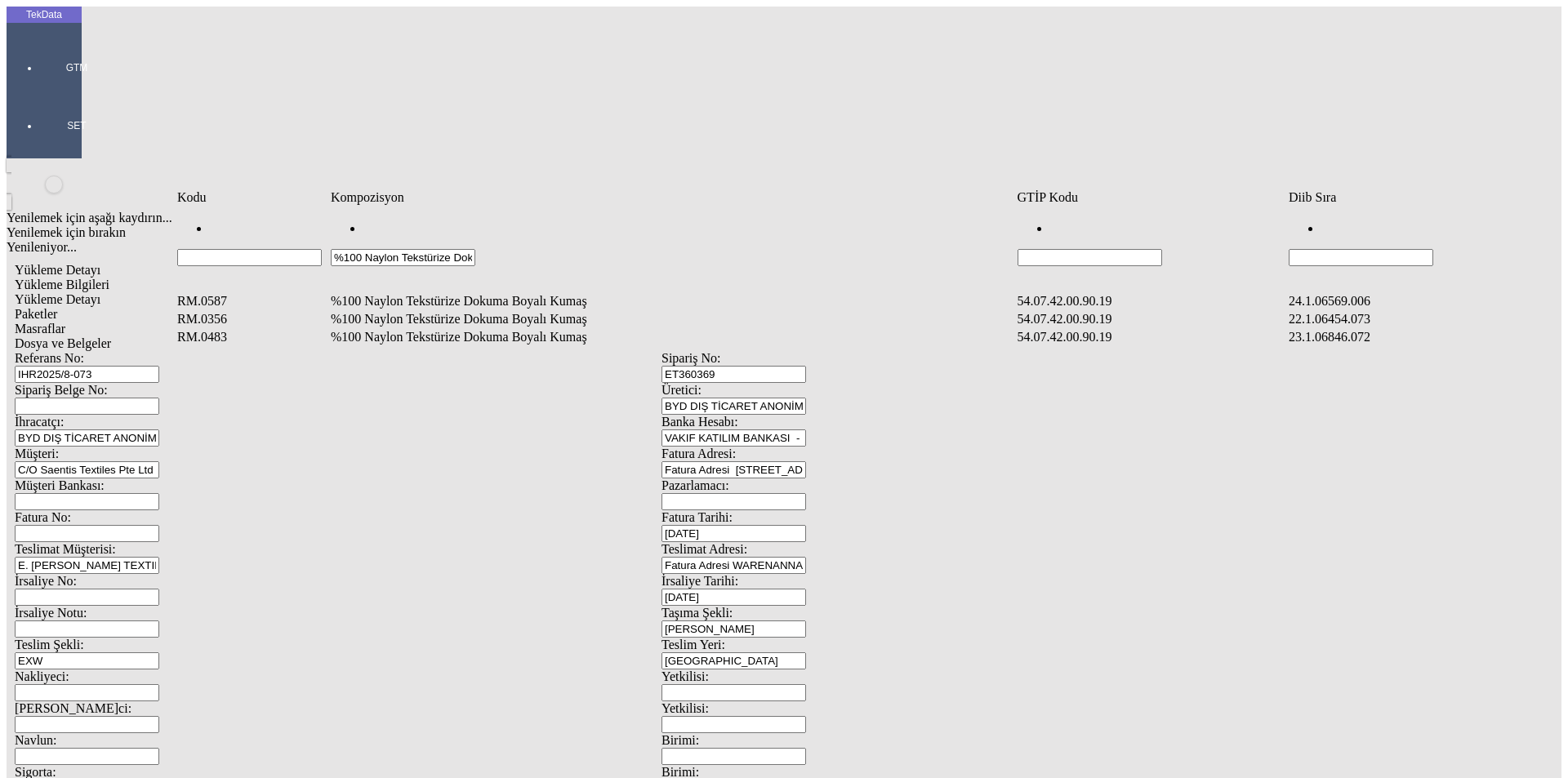
click at [453, 293] on td "%100 Naylon Tekstürize Dokuma Boyalı Kumaş" at bounding box center [672, 301] width 685 height 16
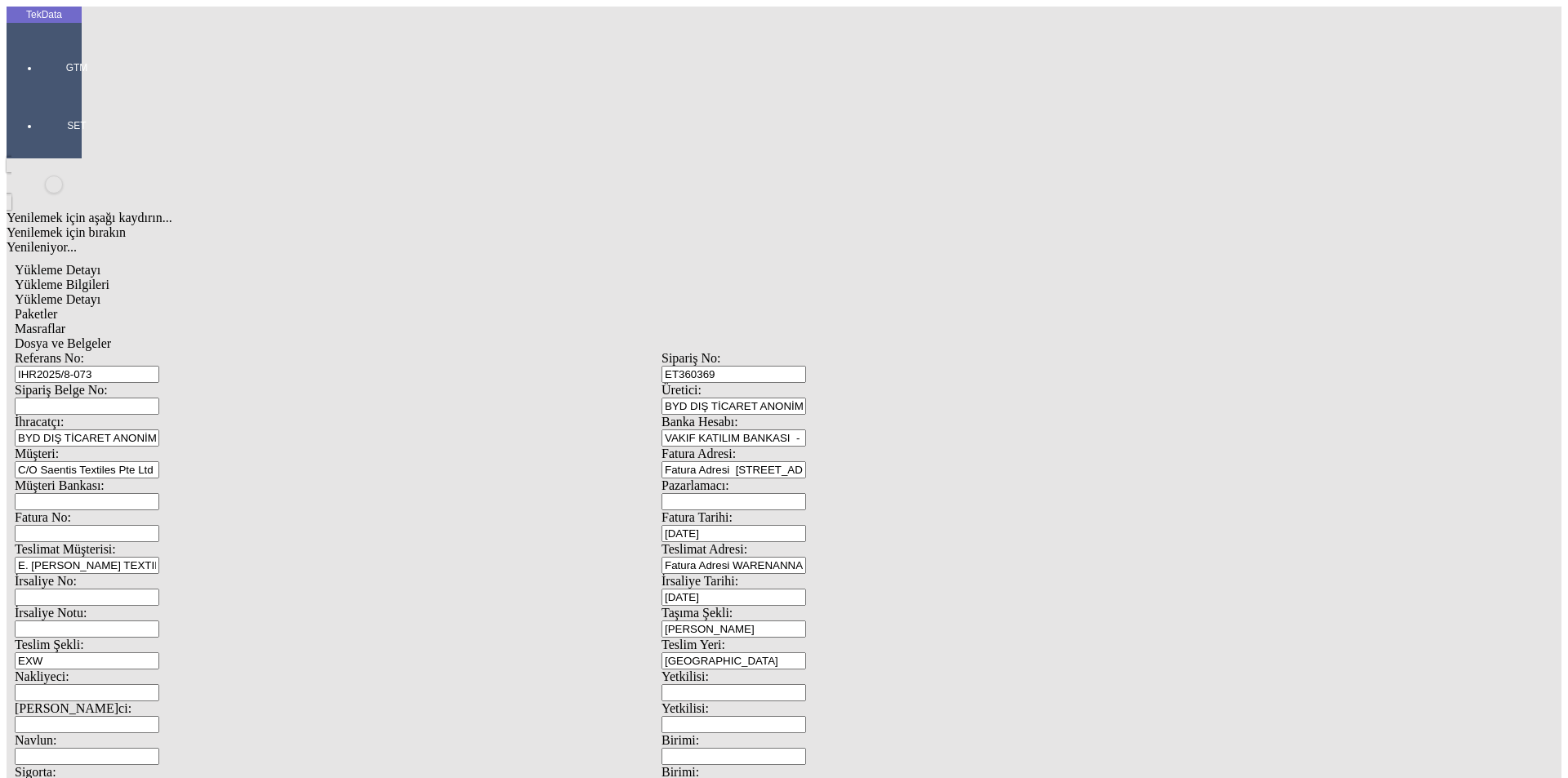
click at [914, 296] on div "Metre" at bounding box center [1214, 303] width 647 height 14
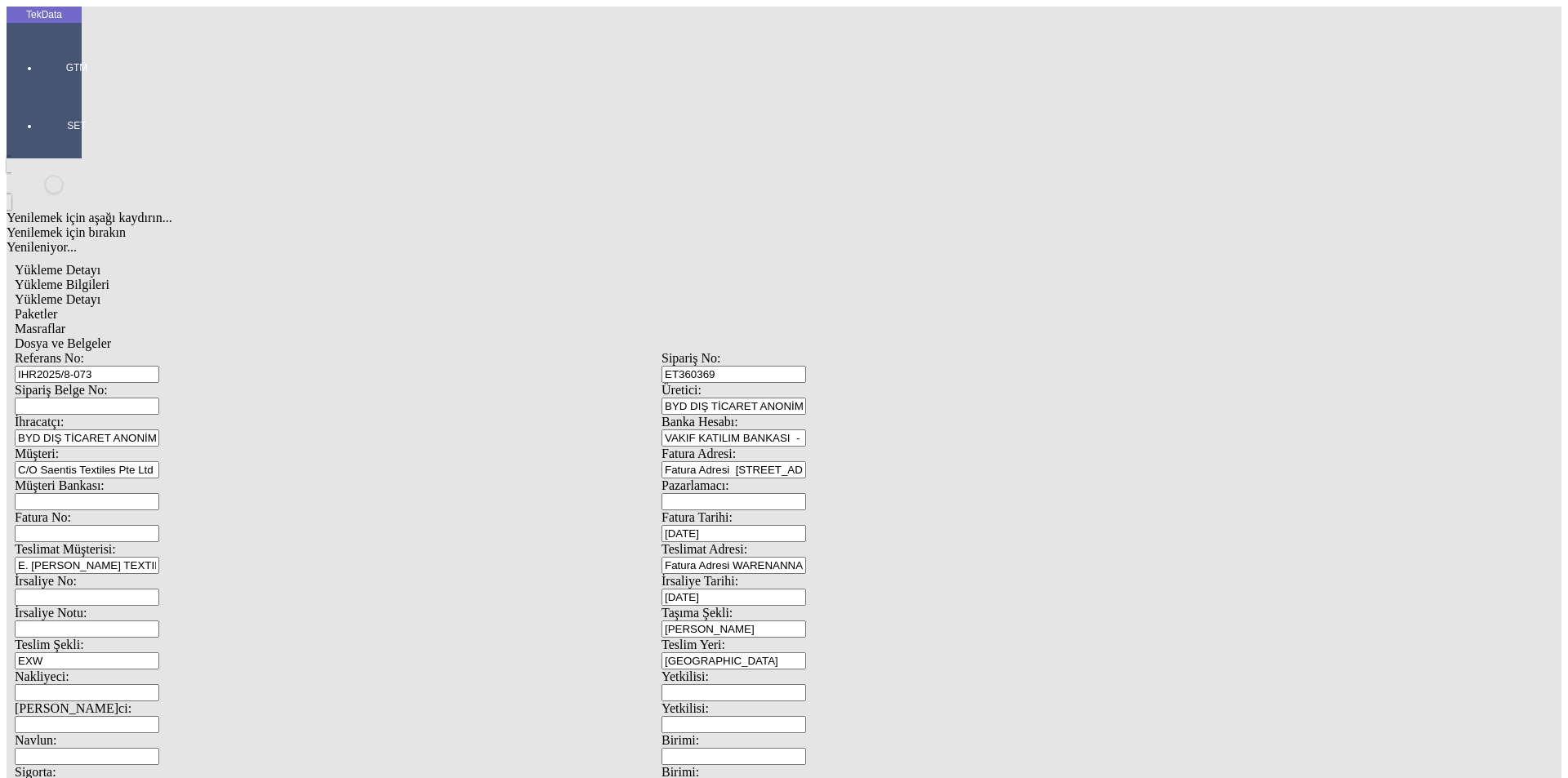
drag, startPoint x: 204, startPoint y: 578, endPoint x: 231, endPoint y: 441, distance: 139.6
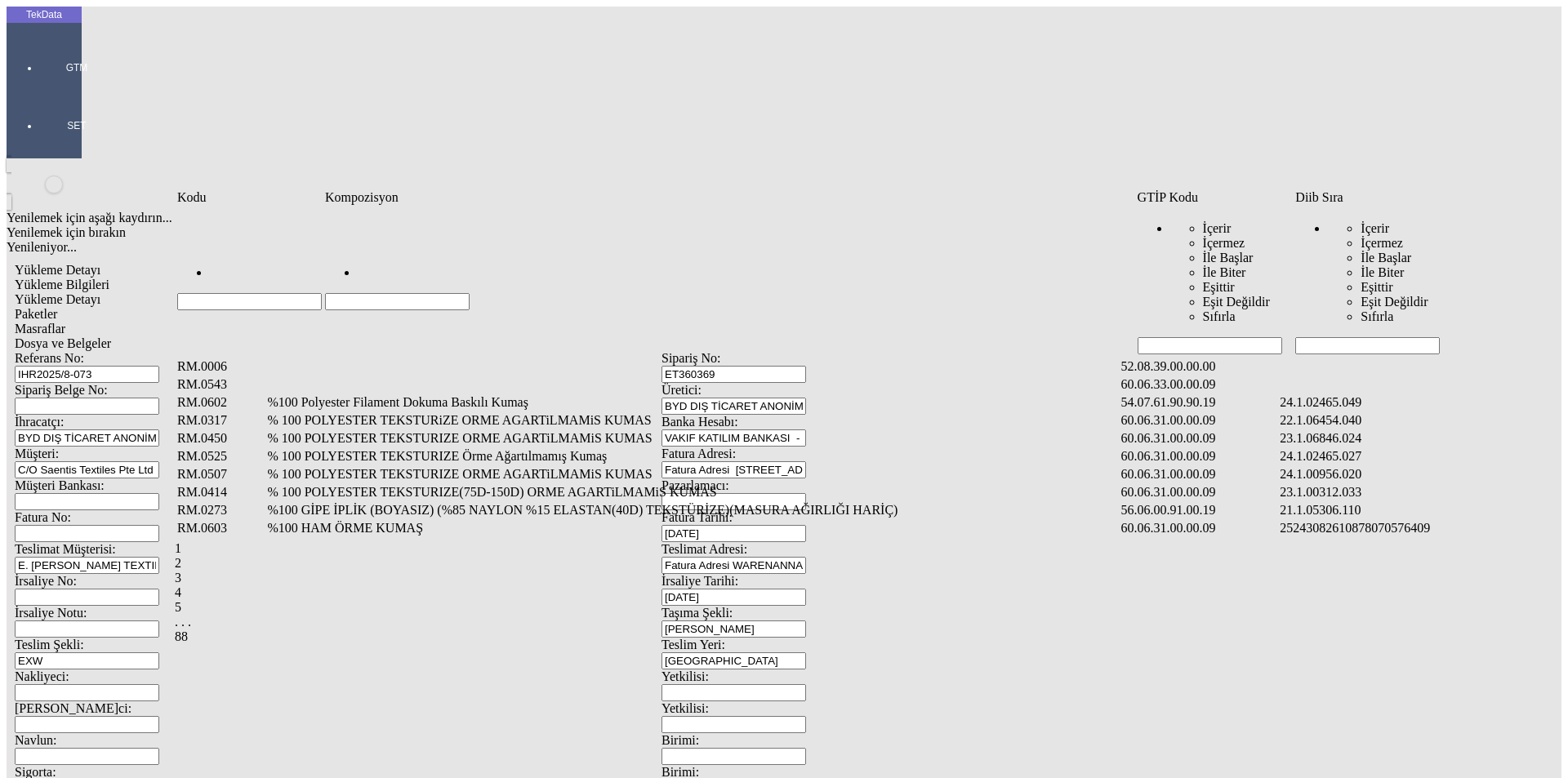
click at [470, 293] on input "Hücreyi Filtrele" at bounding box center [397, 301] width 144 height 17
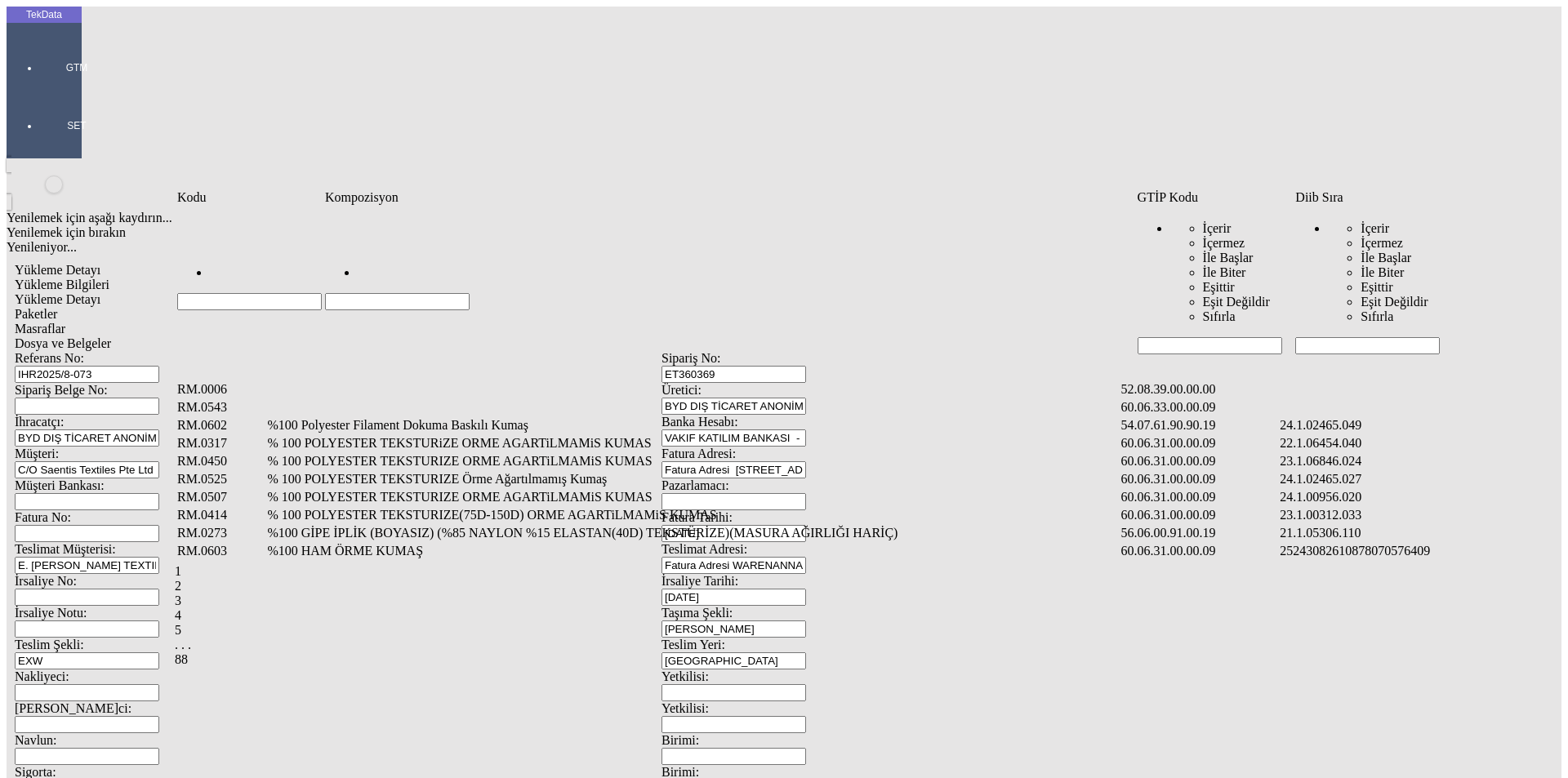
click at [1162, 337] on input "Hücreyi Filtrele" at bounding box center [1209, 345] width 144 height 17
paste input "54.07.42.00.90.19"
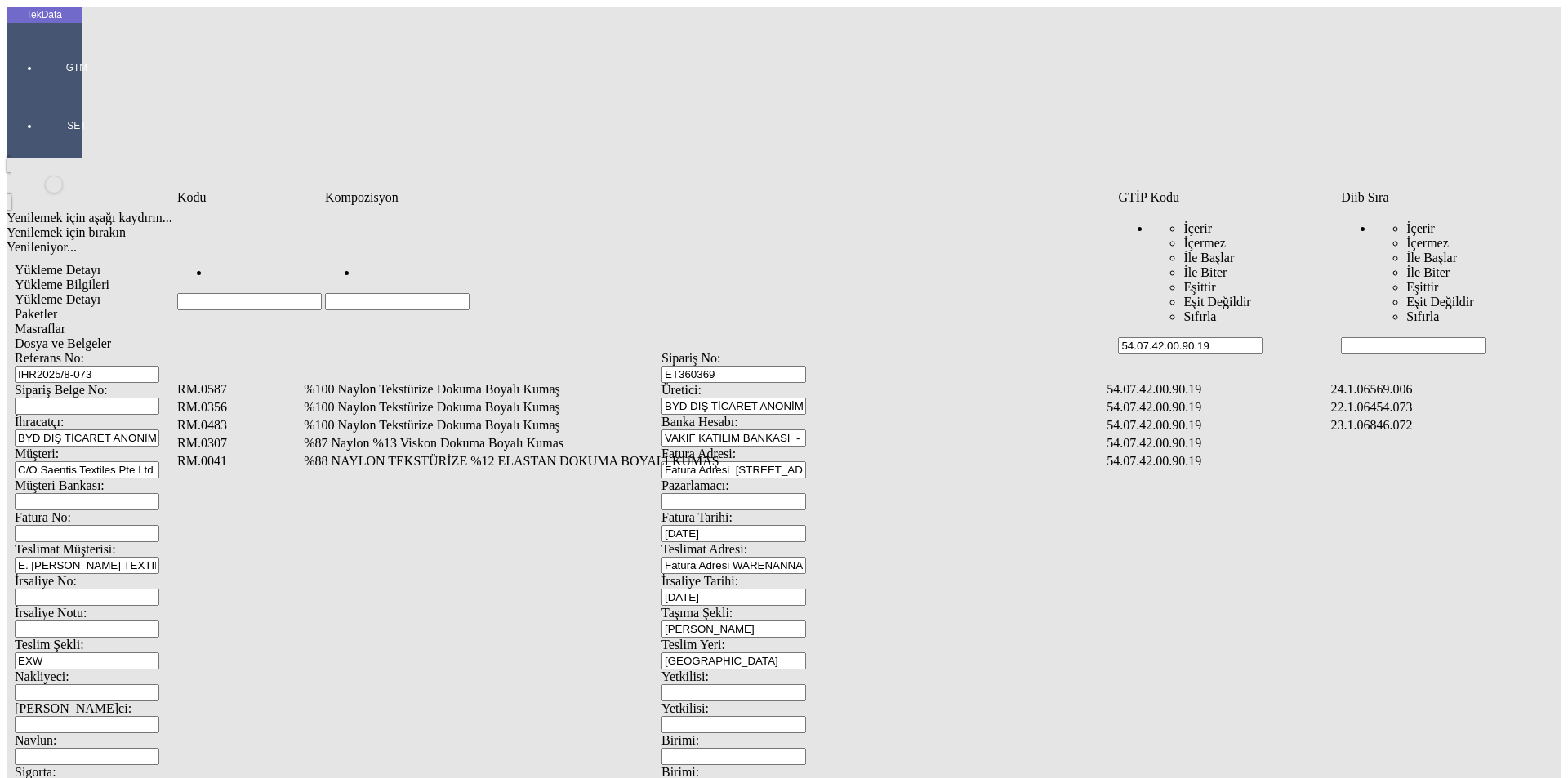
click at [1105, 382] on td "%100 Naylon Tekstürize Dokuma Boyalı Kumaş" at bounding box center [704, 390] width 801 height 16
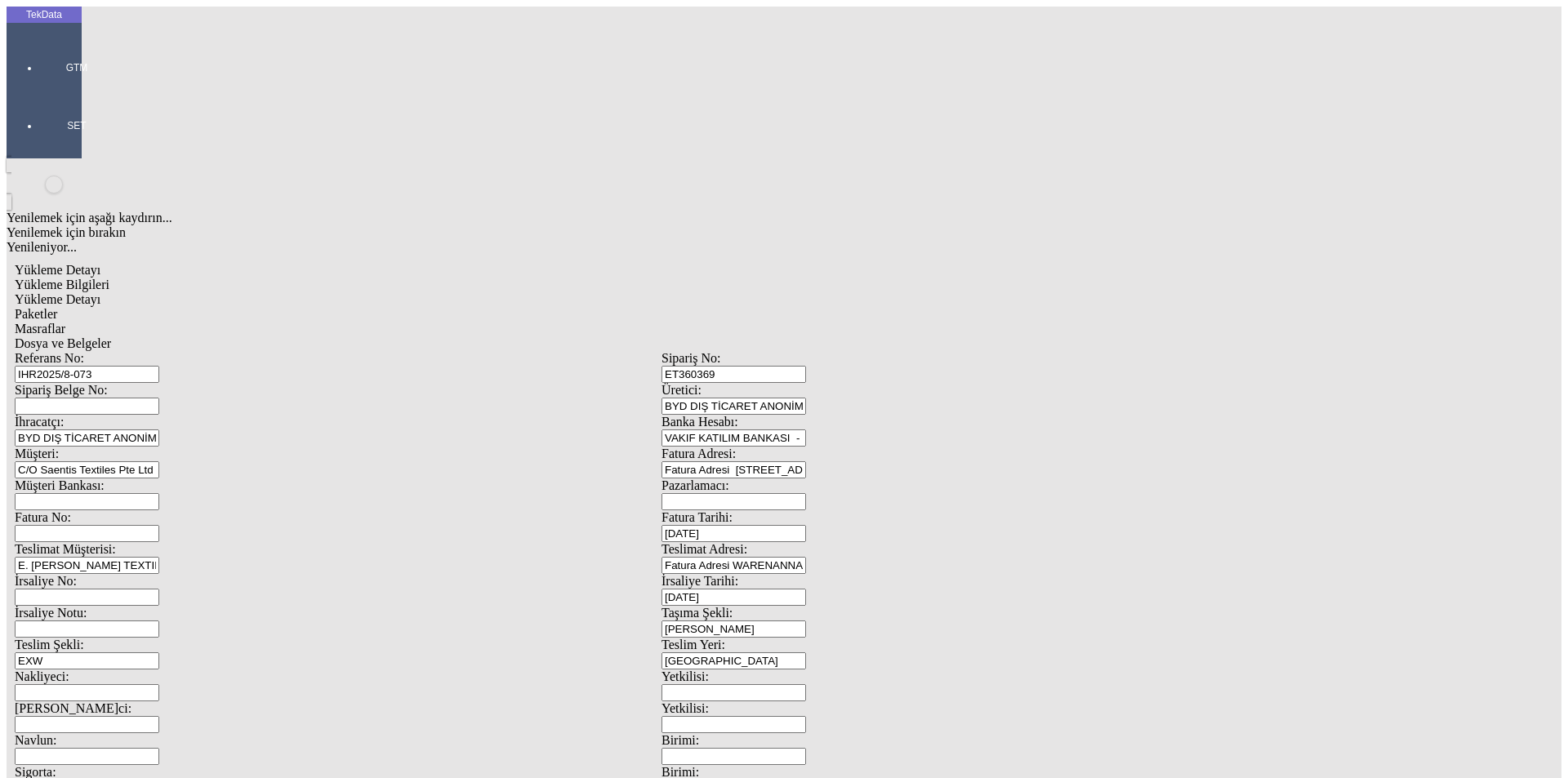
click at [962, 296] on div "Metre" at bounding box center [1214, 303] width 647 height 14
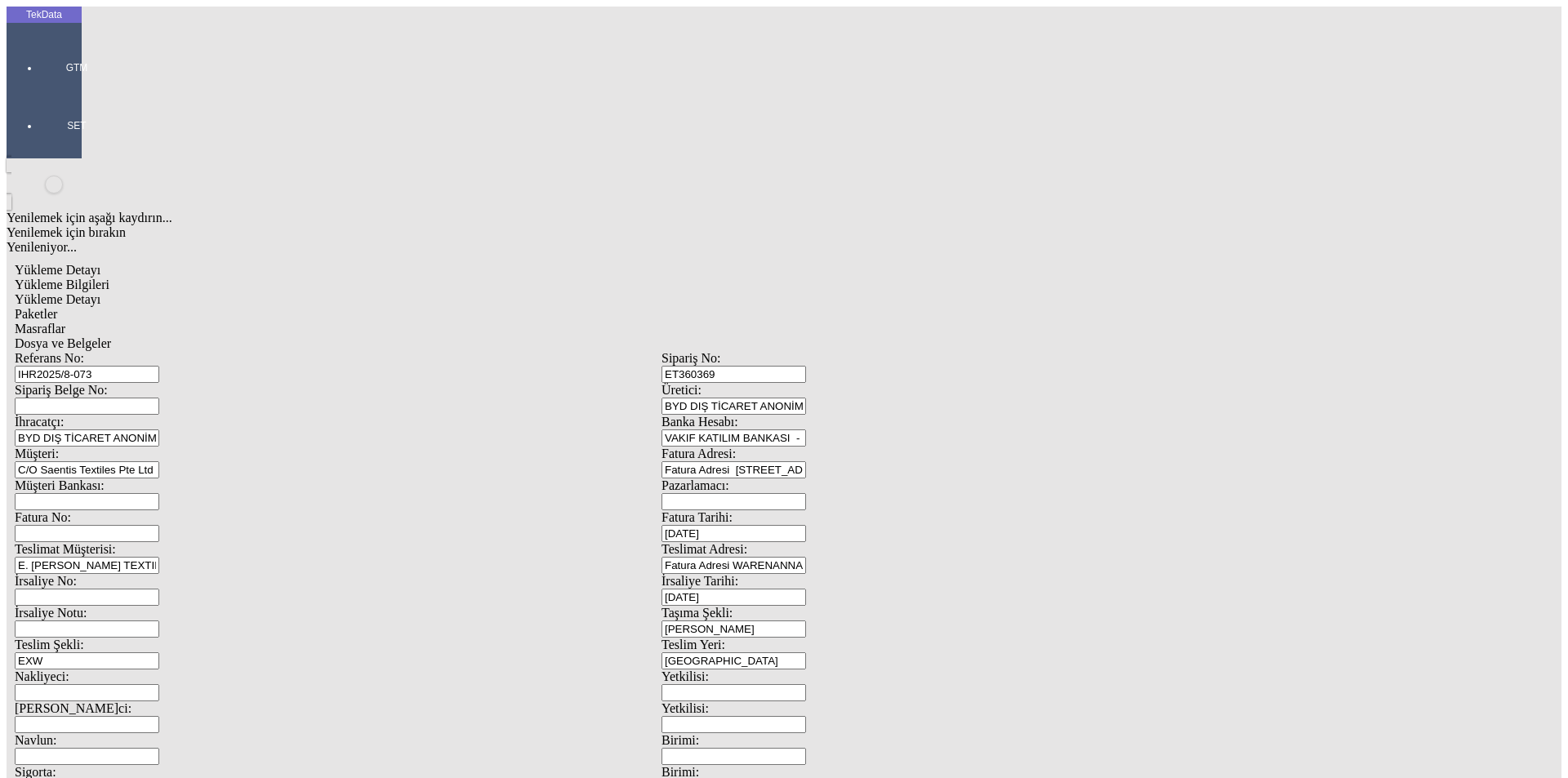
drag, startPoint x: 254, startPoint y: 267, endPoint x: 25, endPoint y: 298, distance: 231.1
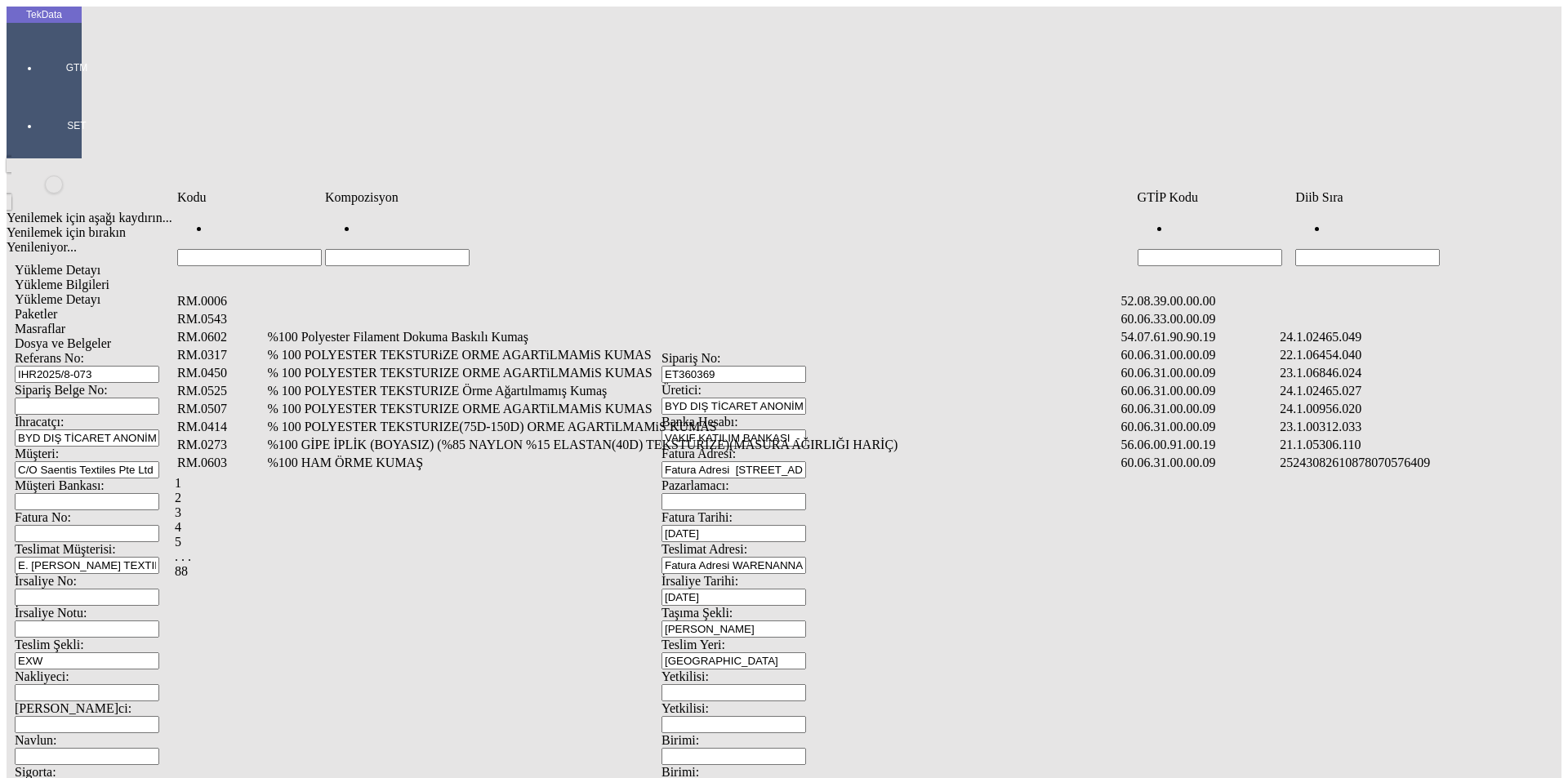
click at [395, 249] on input "Hücreyi Filtrele" at bounding box center [397, 257] width 144 height 17
click at [1333, 249] on input "Hücreyi Filtrele" at bounding box center [1367, 257] width 144 height 17
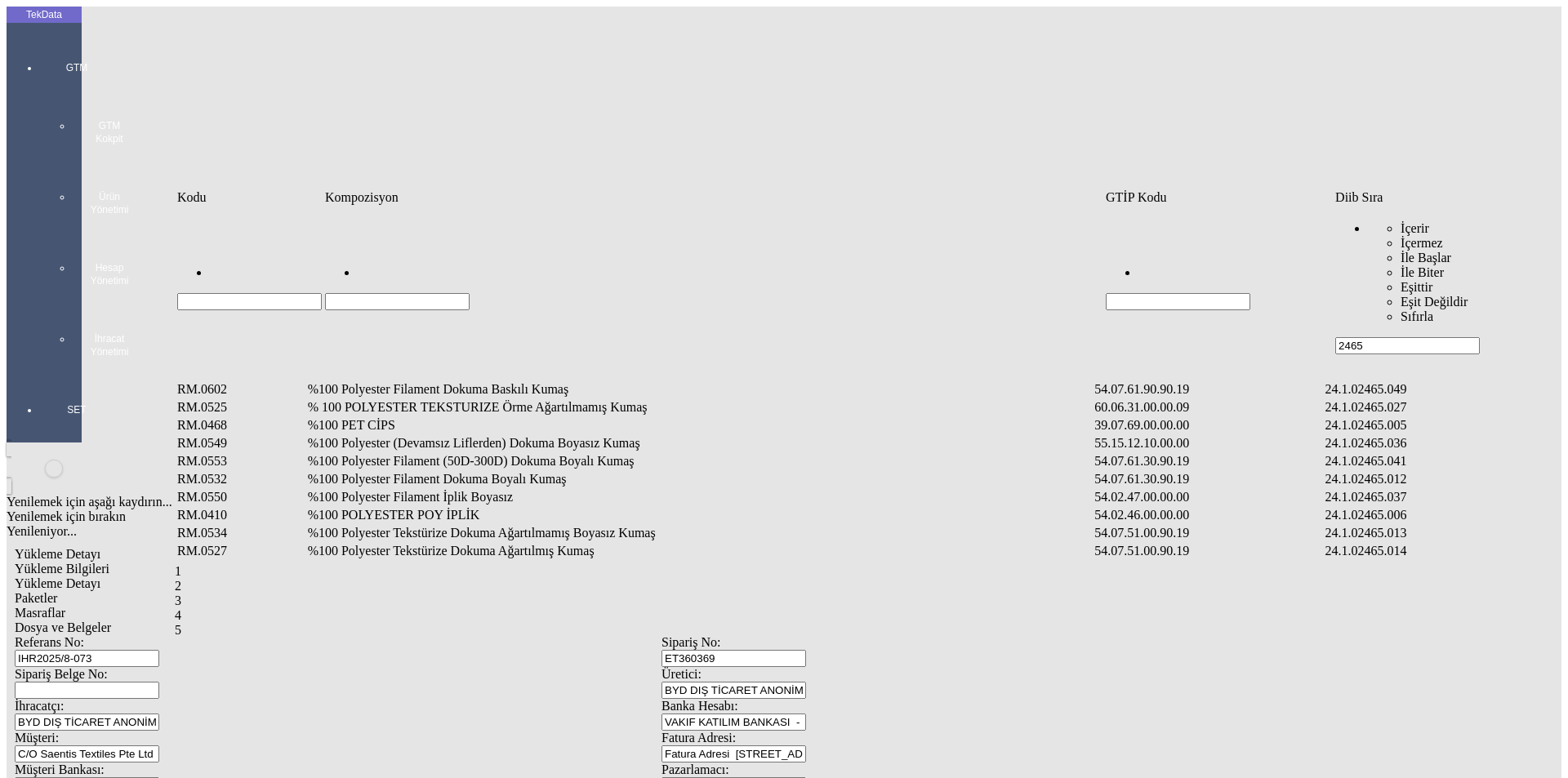
click at [489, 382] on td "%100 Polyester Filament Dokuma Baskılı Kumaş" at bounding box center [700, 390] width 786 height 16
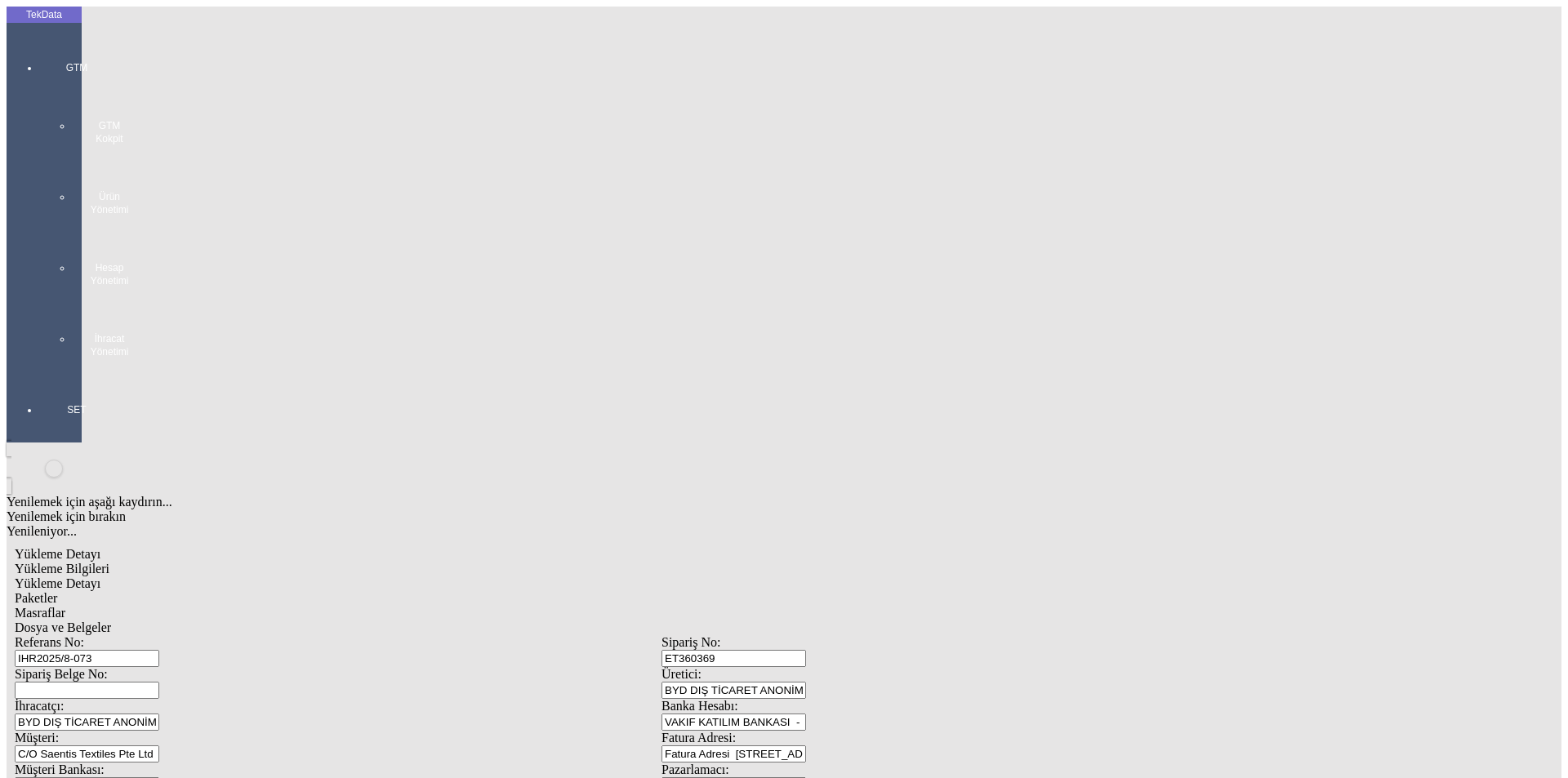
click at [924, 296] on div "Metre" at bounding box center [1214, 303] width 647 height 14
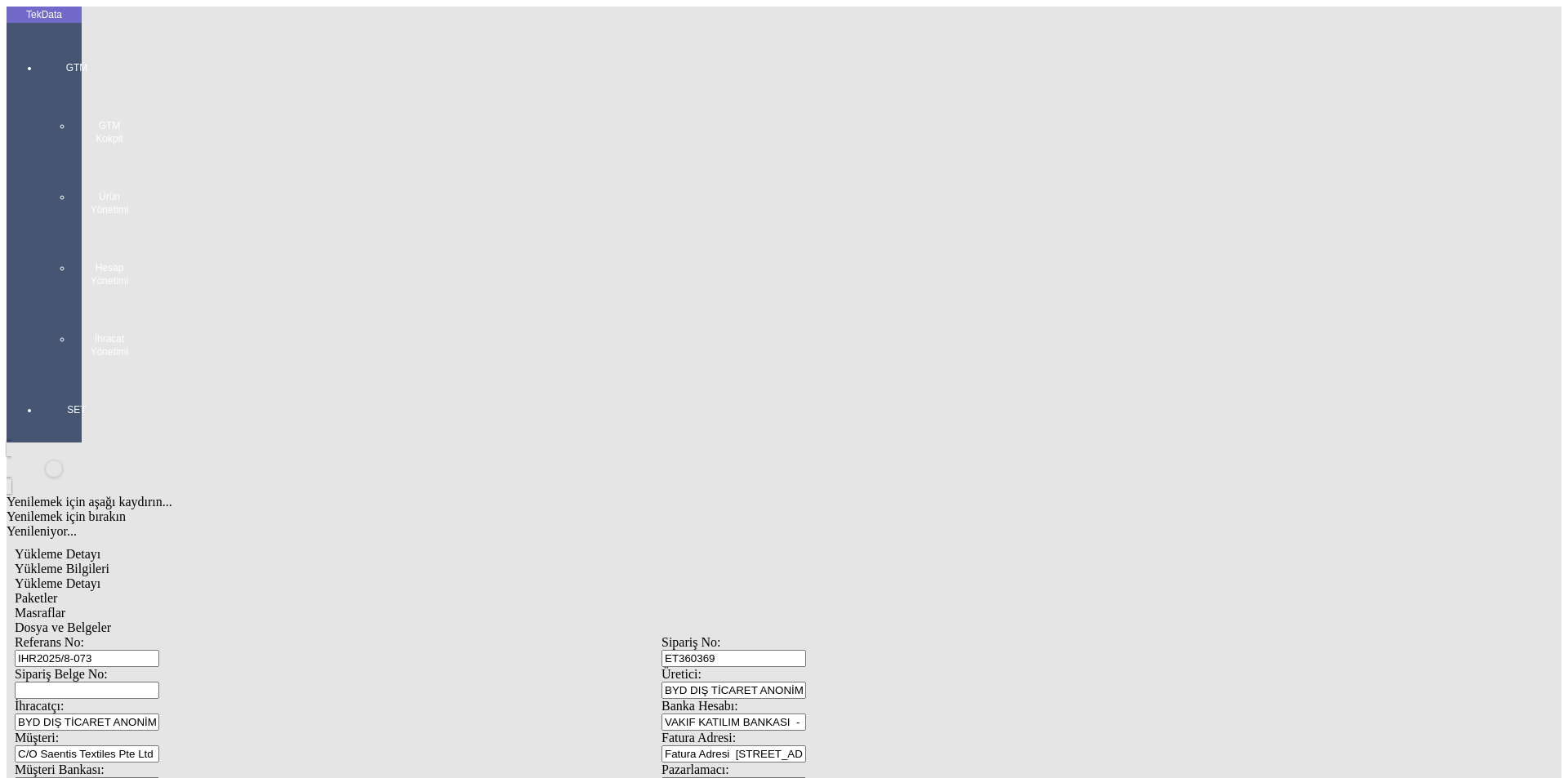
drag, startPoint x: 923, startPoint y: 305, endPoint x: 819, endPoint y: 313, distance: 104.3
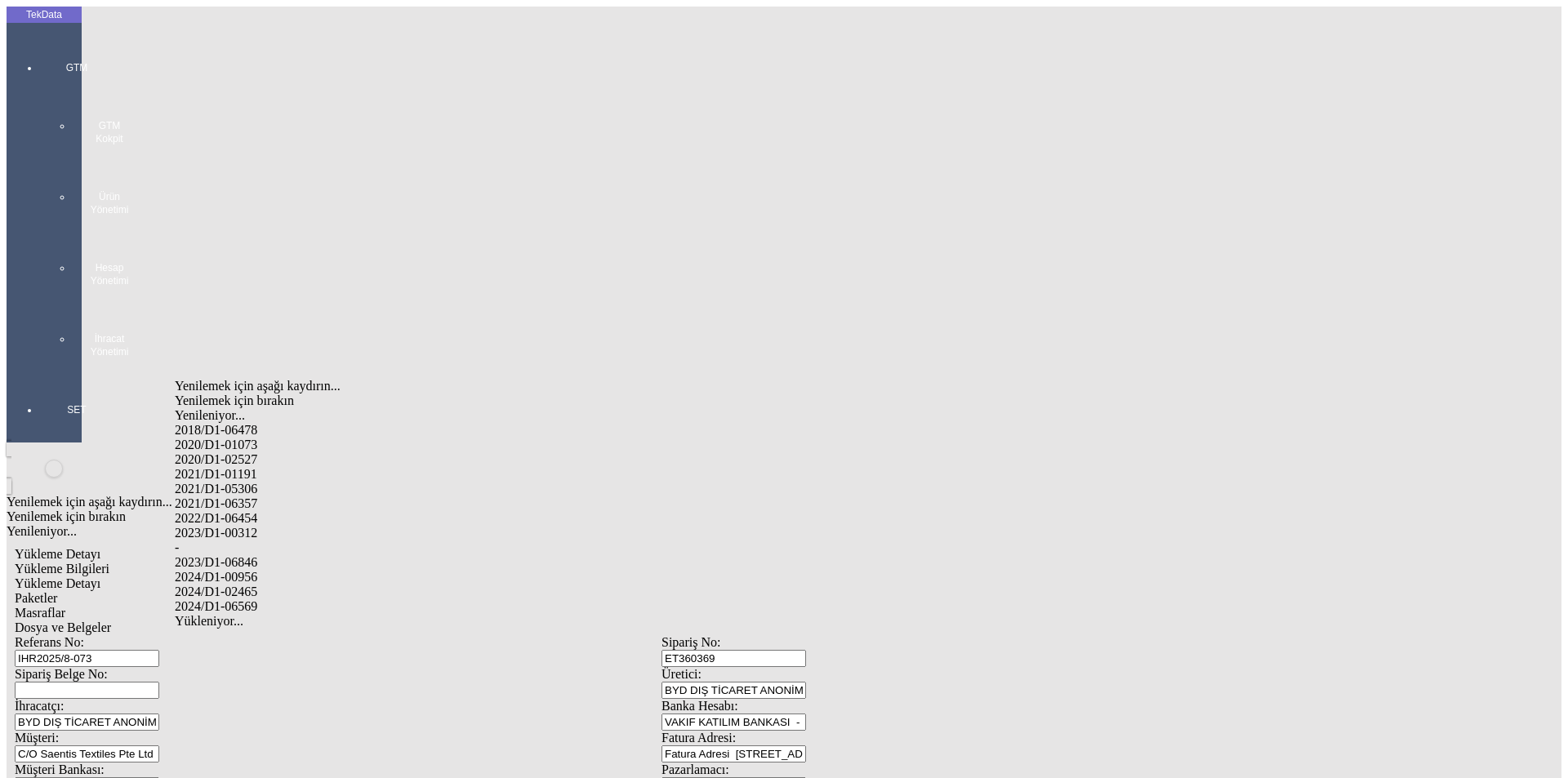
click at [232, 584] on div "2024/D1-02465" at bounding box center [492, 592] width 635 height 14
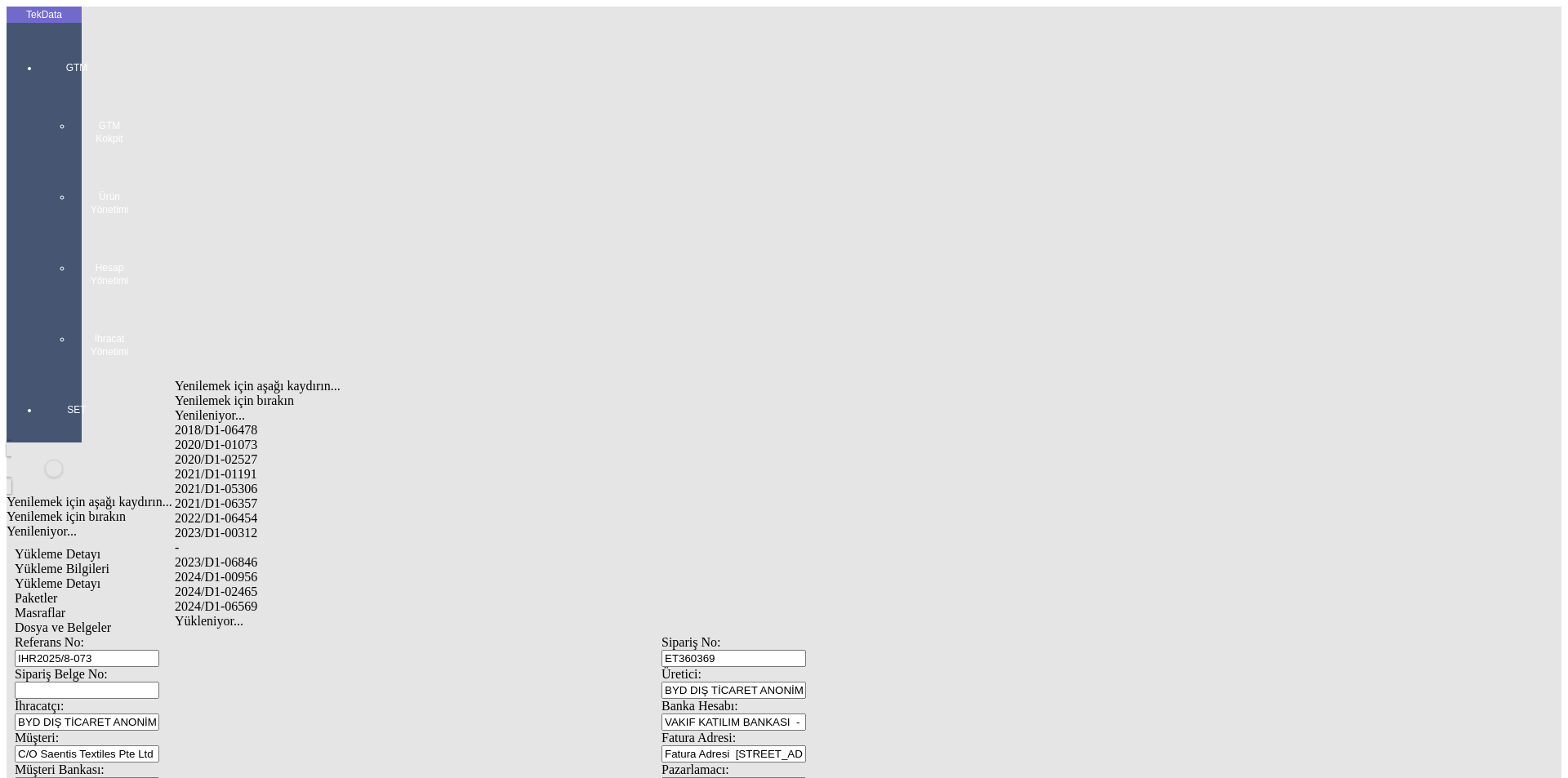
click at [202, 540] on div "-" at bounding box center [492, 548] width 635 height 14
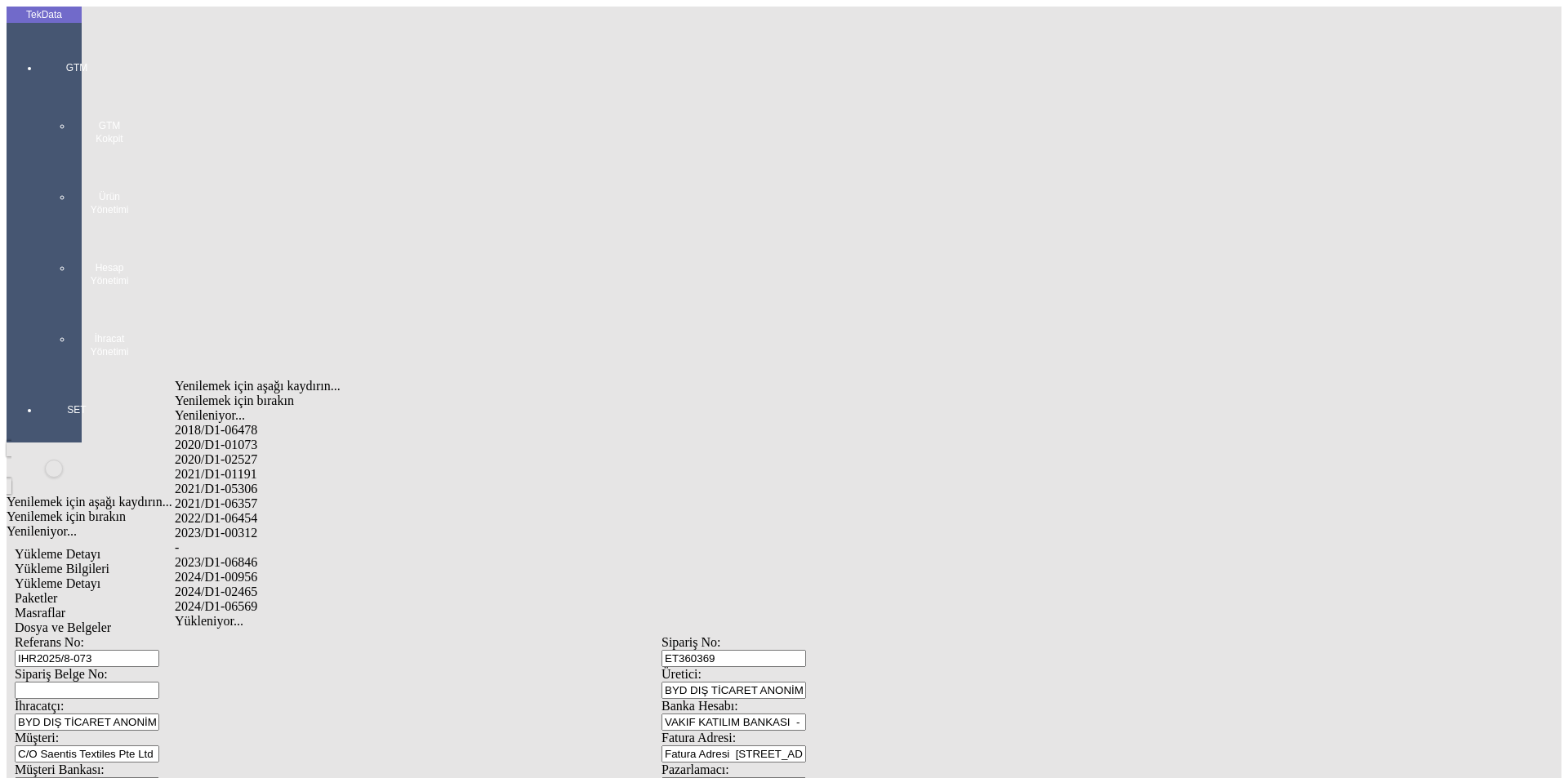
click at [258, 584] on div "2024/D1-02465" at bounding box center [492, 592] width 635 height 14
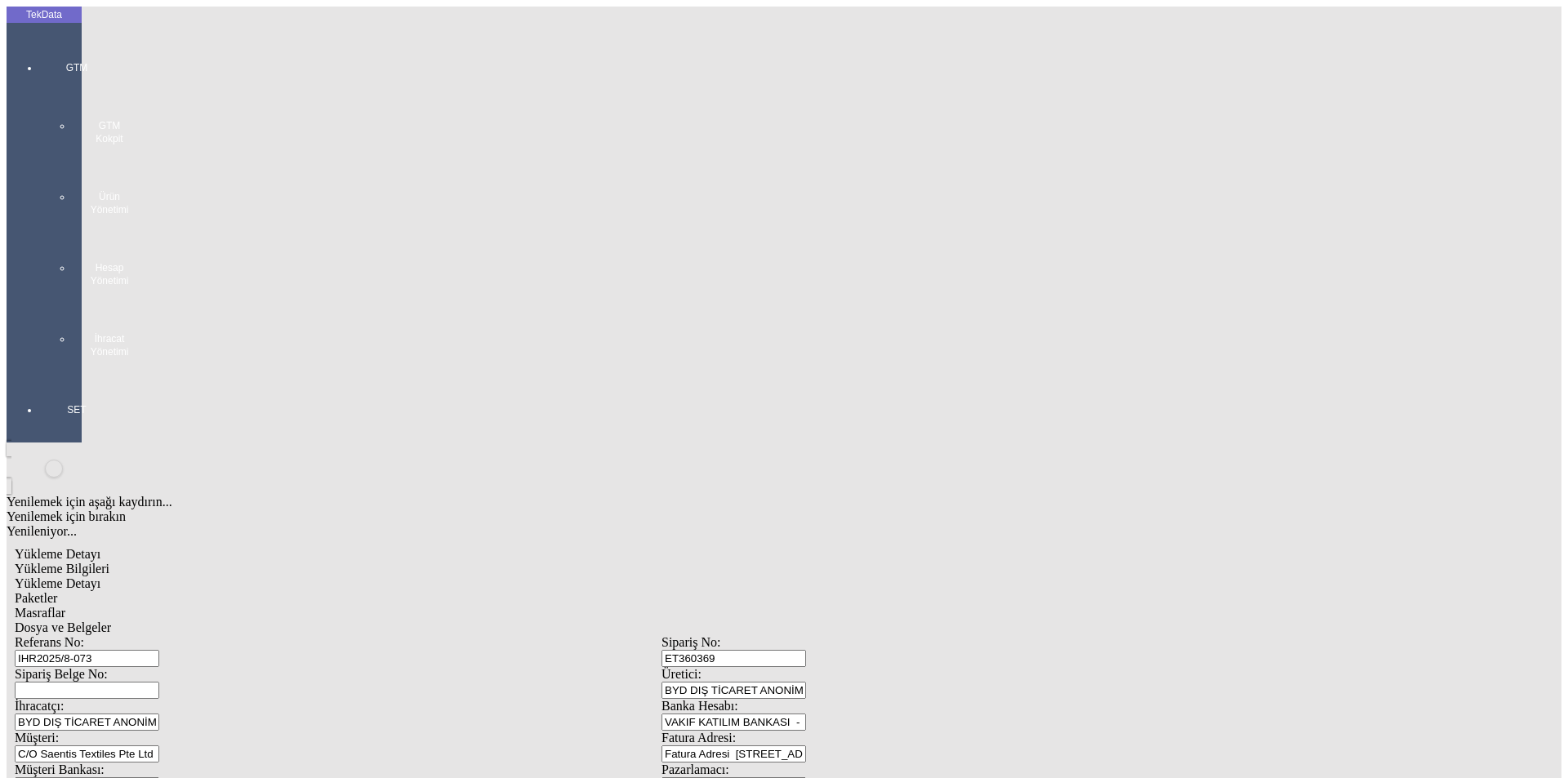
drag, startPoint x: 222, startPoint y: 238, endPoint x: 23, endPoint y: 238, distance: 199.0
click at [354, 592] on div "Paketler" at bounding box center [661, 599] width 1294 height 14
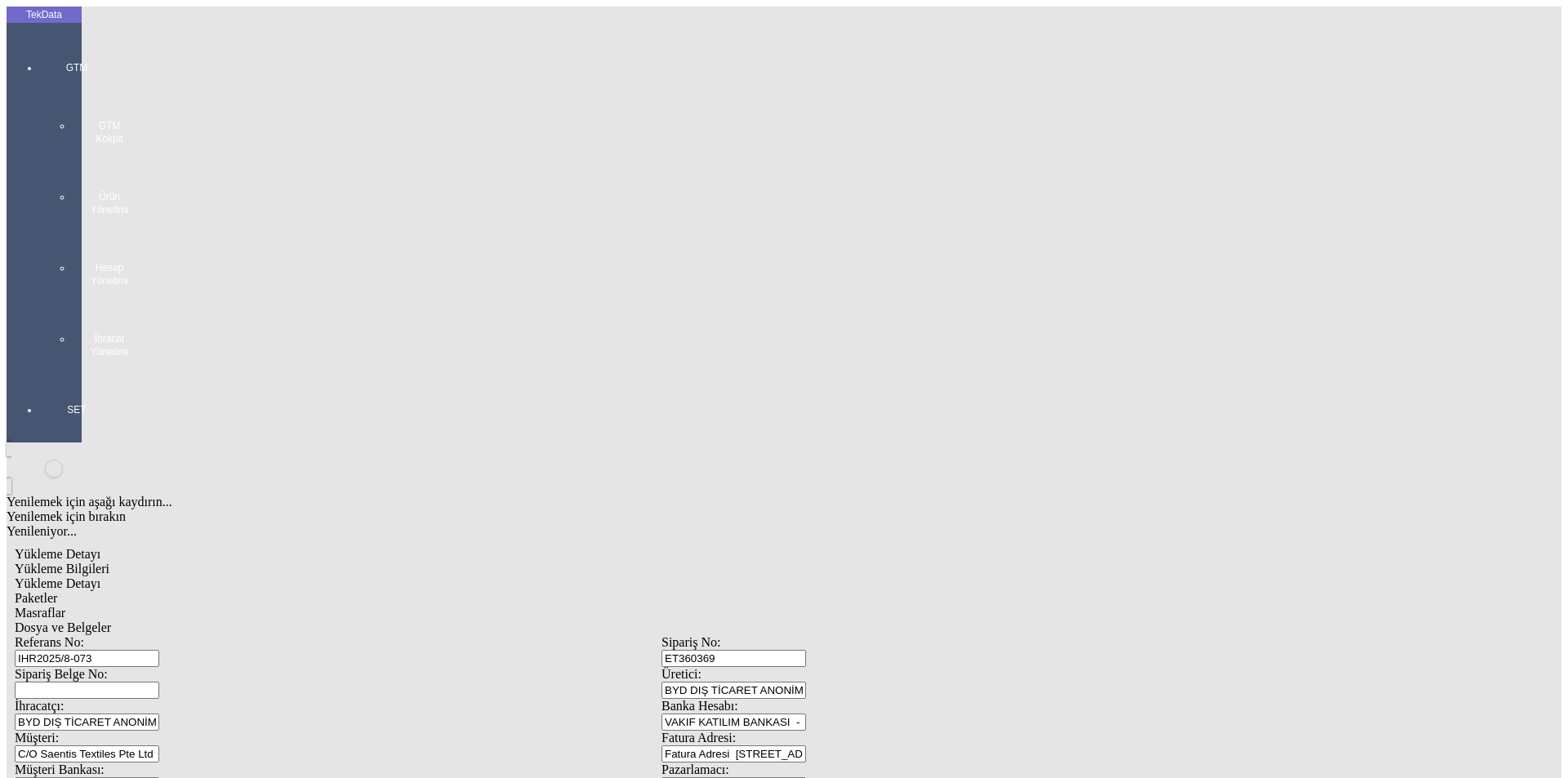
click at [196, 246] on div "Çuval" at bounding box center [484, 254] width 648 height 14
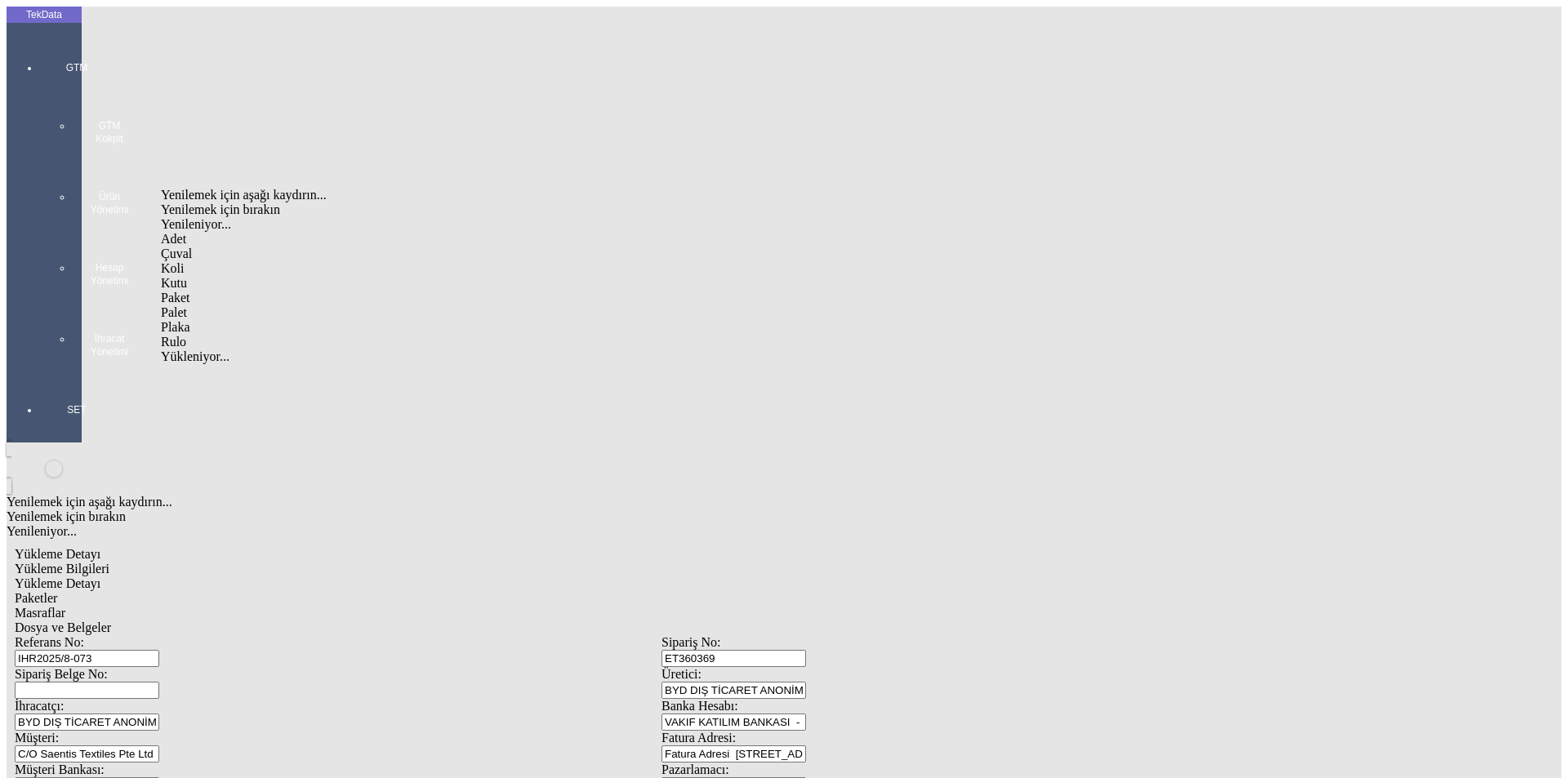
click at [210, 306] on div "Palet" at bounding box center [484, 313] width 648 height 14
drag, startPoint x: 1468, startPoint y: 235, endPoint x: 1355, endPoint y: 218, distance: 114.3
drag, startPoint x: 463, startPoint y: 86, endPoint x: 660, endPoint y: 90, distance: 197.0
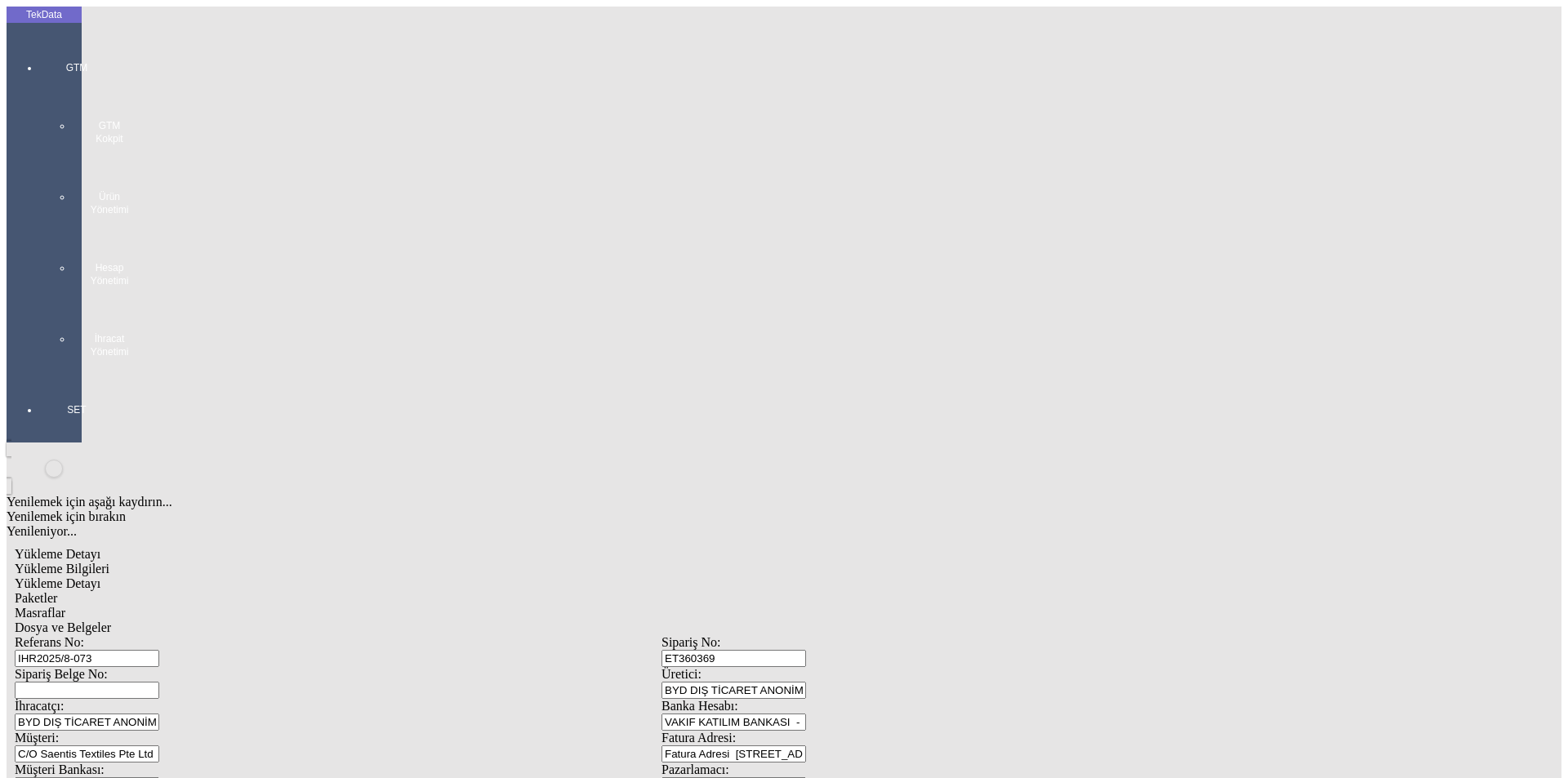
click at [464, 606] on div "Masraflar" at bounding box center [661, 613] width 1294 height 14
click at [661, 562] on div "Yükleme Bilgileri Yükleme Detayı Paketler Masraflar Dosya ve Belgeler" at bounding box center [661, 599] width 1294 height 73
click at [111, 620] on span "Dosya ve Belgeler" at bounding box center [63, 627] width 97 height 13
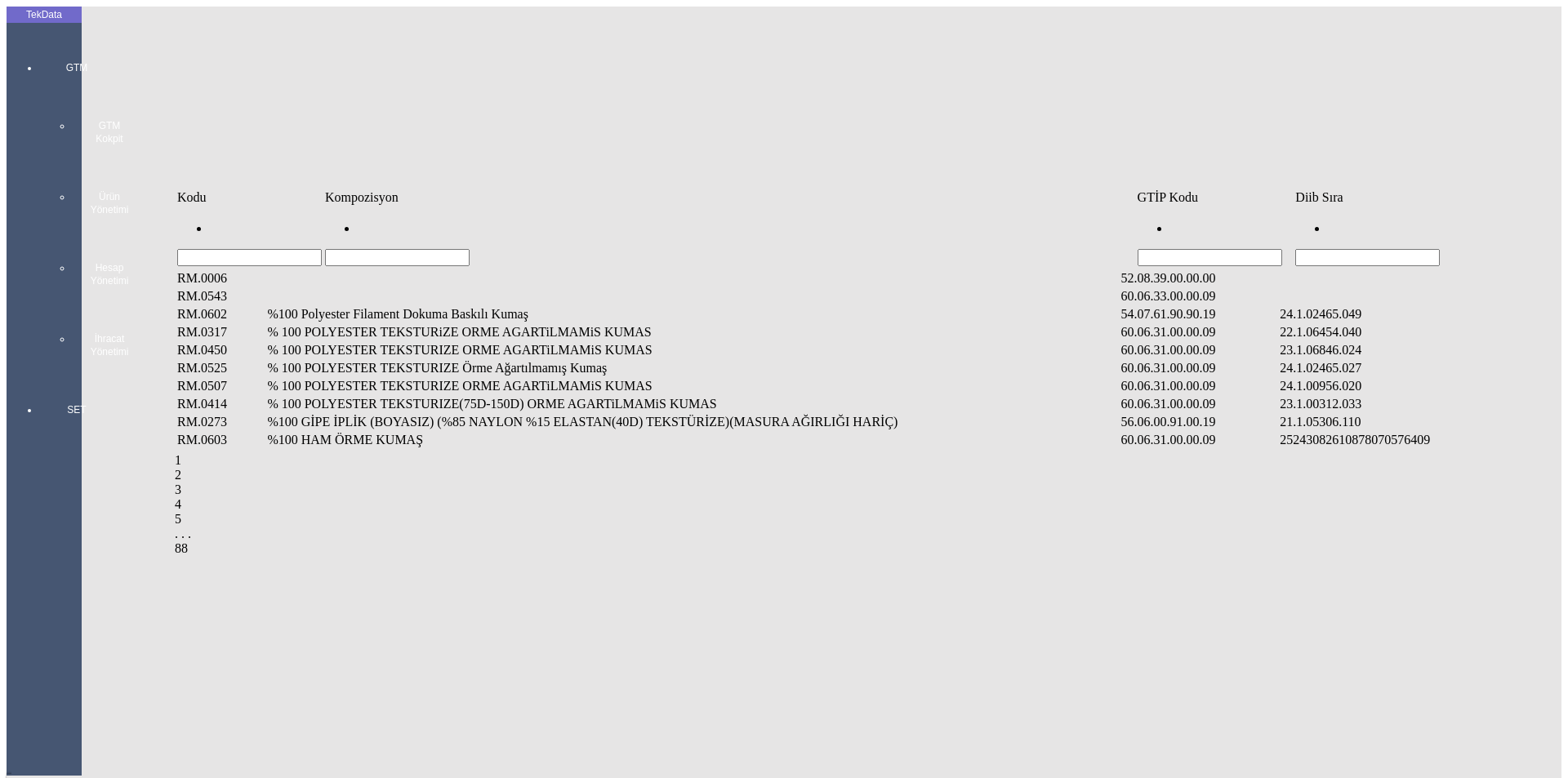
click at [1315, 249] on input "Hücreyi Filtrele" at bounding box center [1367, 257] width 144 height 17
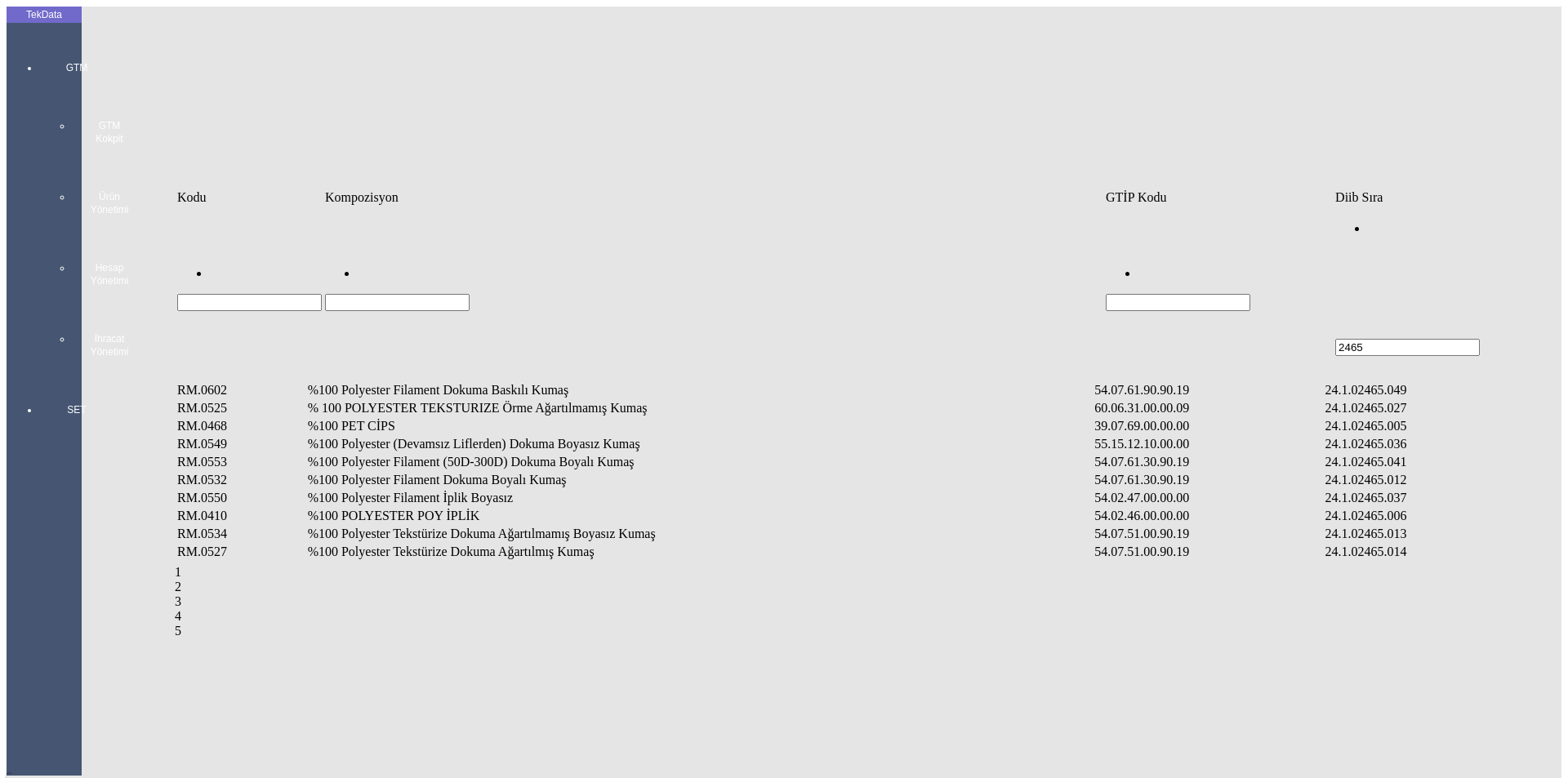
click at [487, 382] on td "%100 Polyester Filament Dokuma Baskılı Kumaş" at bounding box center [700, 390] width 786 height 16
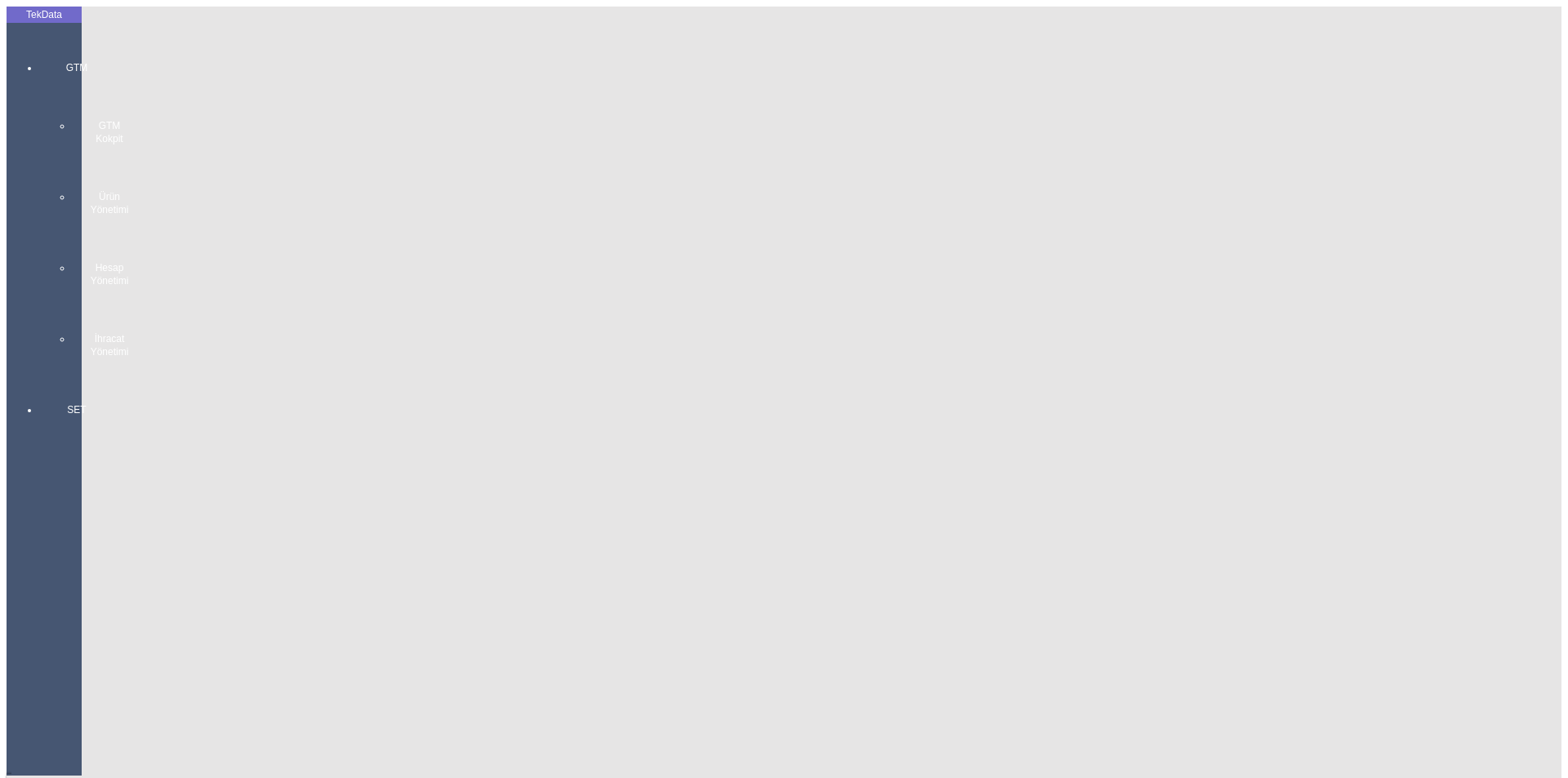
click at [920, 296] on div "Metre" at bounding box center [1214, 303] width 647 height 14
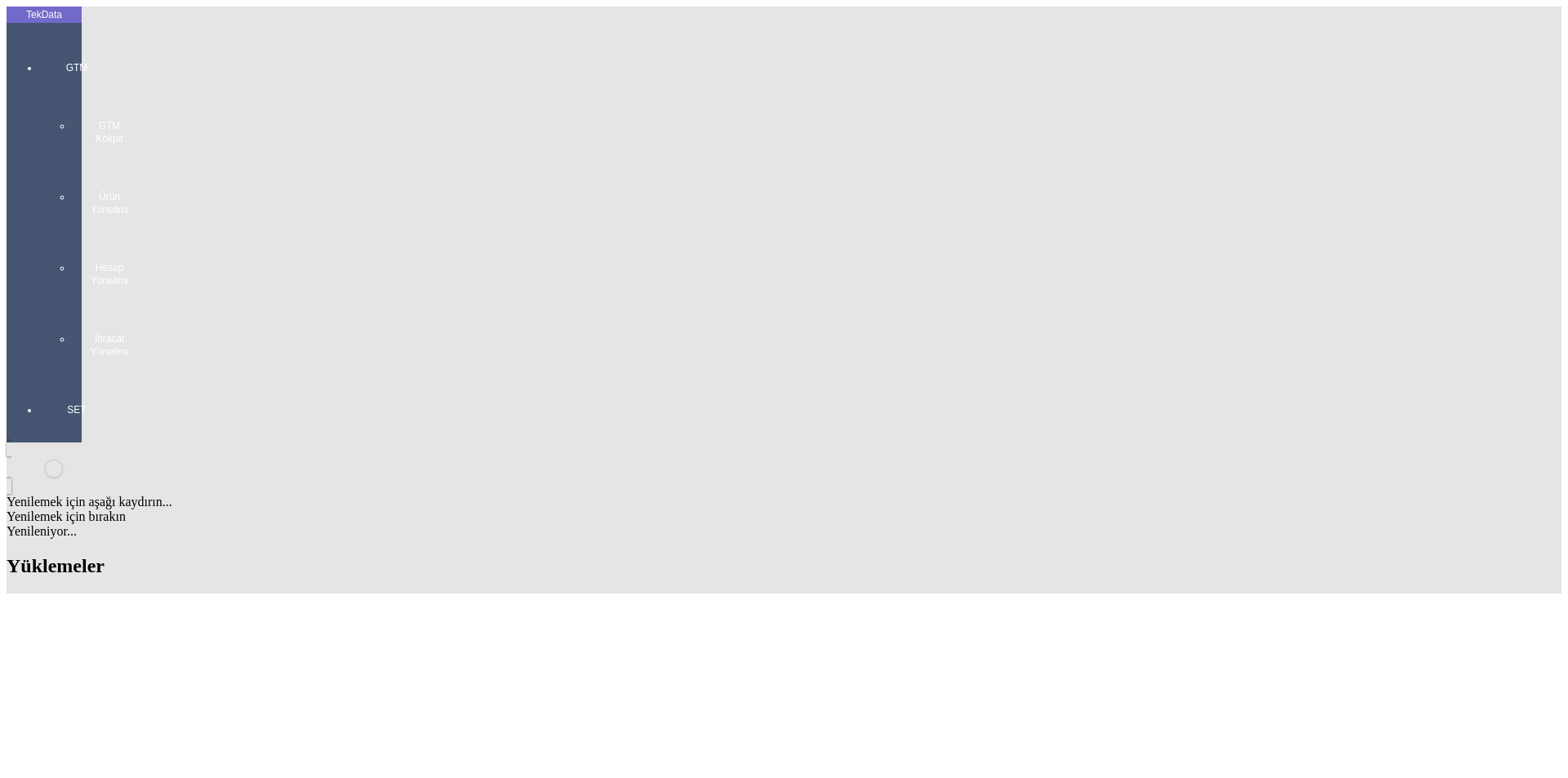
scroll to position [1204, 0]
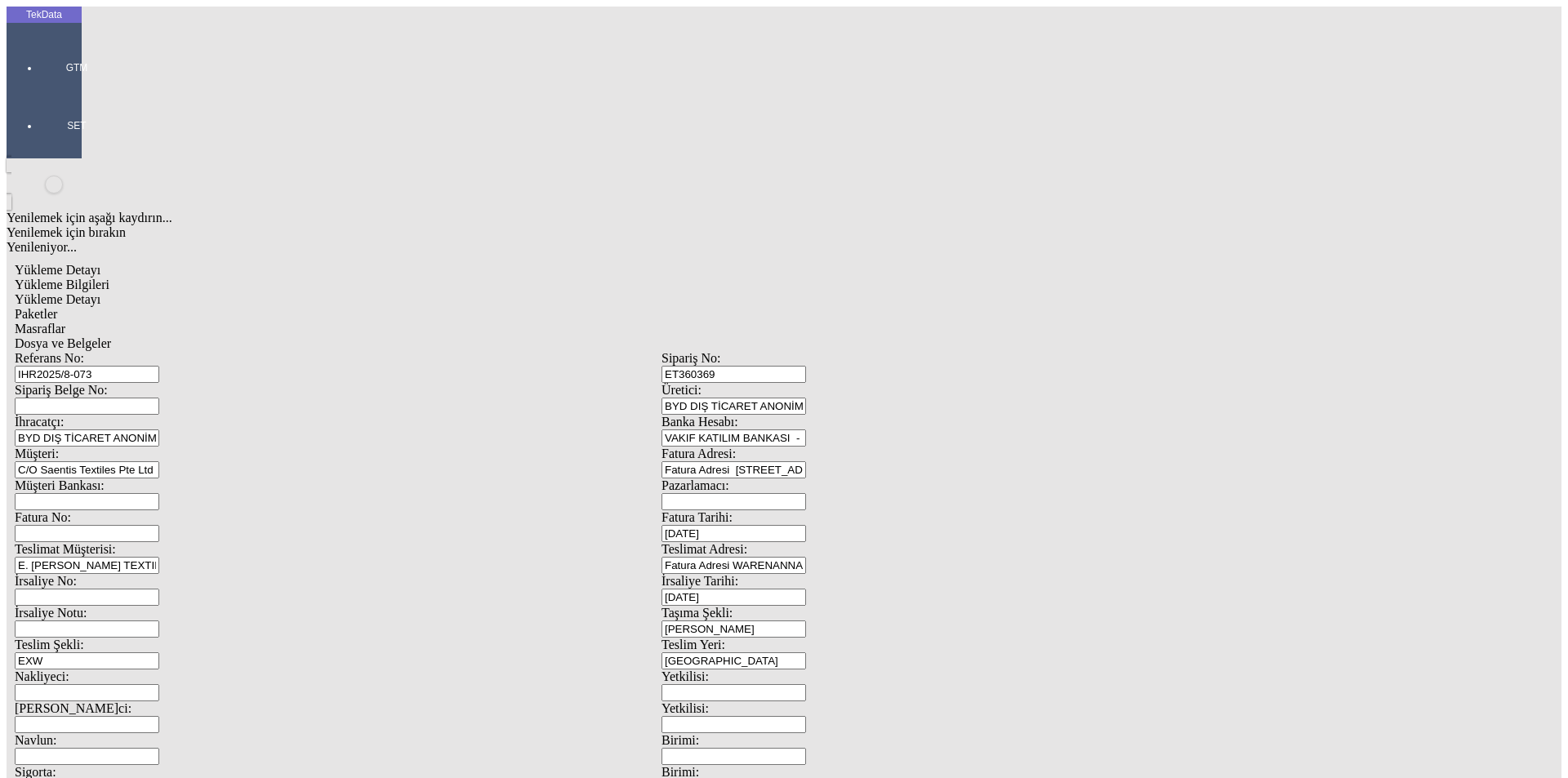
click at [111, 336] on span "Dosya ve Belgeler" at bounding box center [63, 342] width 97 height 13
click at [100, 292] on span "Yükleme Detayı" at bounding box center [57, 298] width 86 height 13
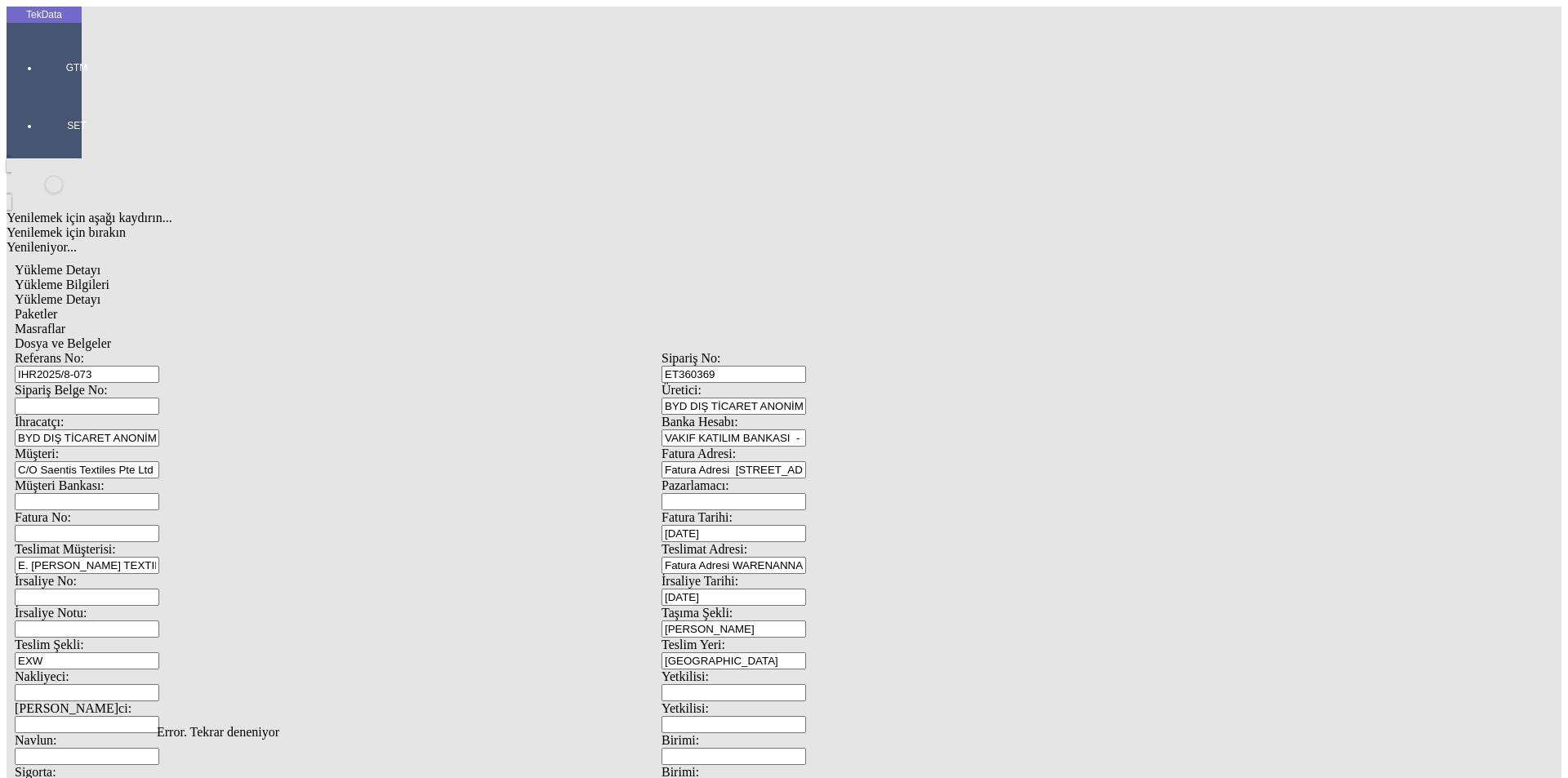
drag, startPoint x: 1002, startPoint y: 208, endPoint x: 719, endPoint y: 232, distance: 284.0
click at [716, 385] on div "Evet" at bounding box center [799, 377] width 236 height 14
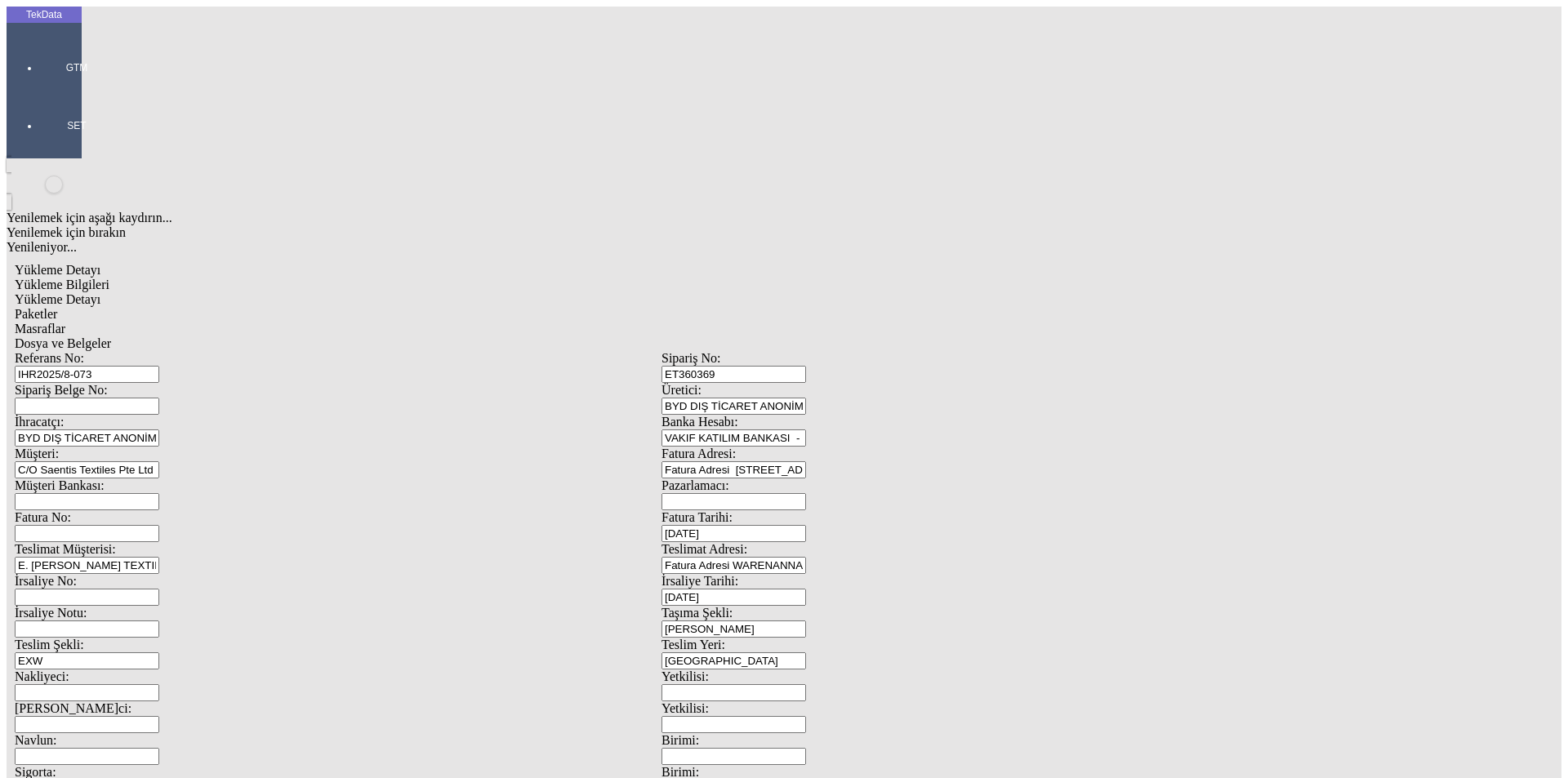
drag, startPoint x: 1507, startPoint y: 111, endPoint x: 1371, endPoint y: 137, distance: 138.5
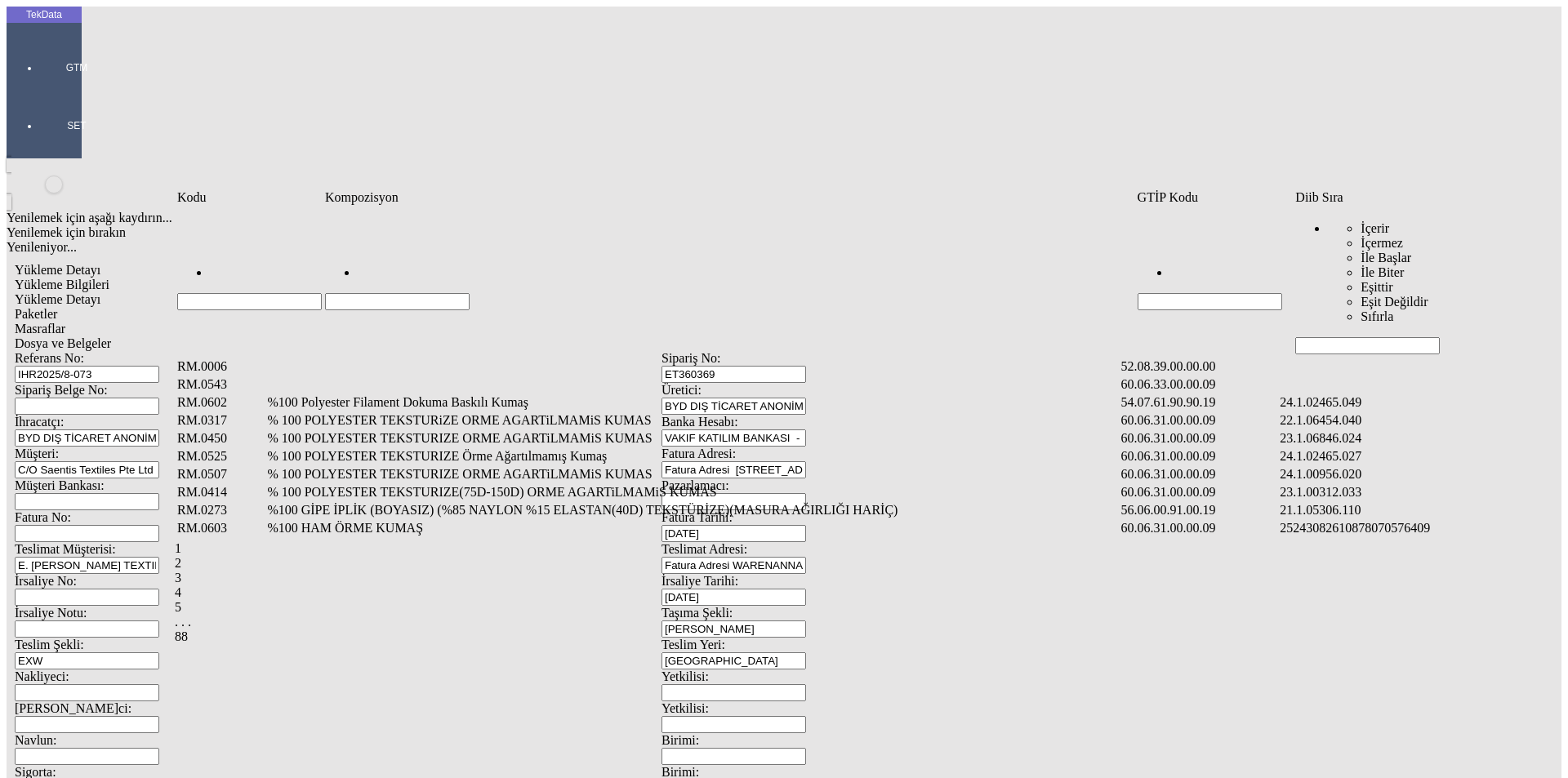
click at [1351, 337] on input "Hücreyi Filtrele" at bounding box center [1367, 345] width 144 height 17
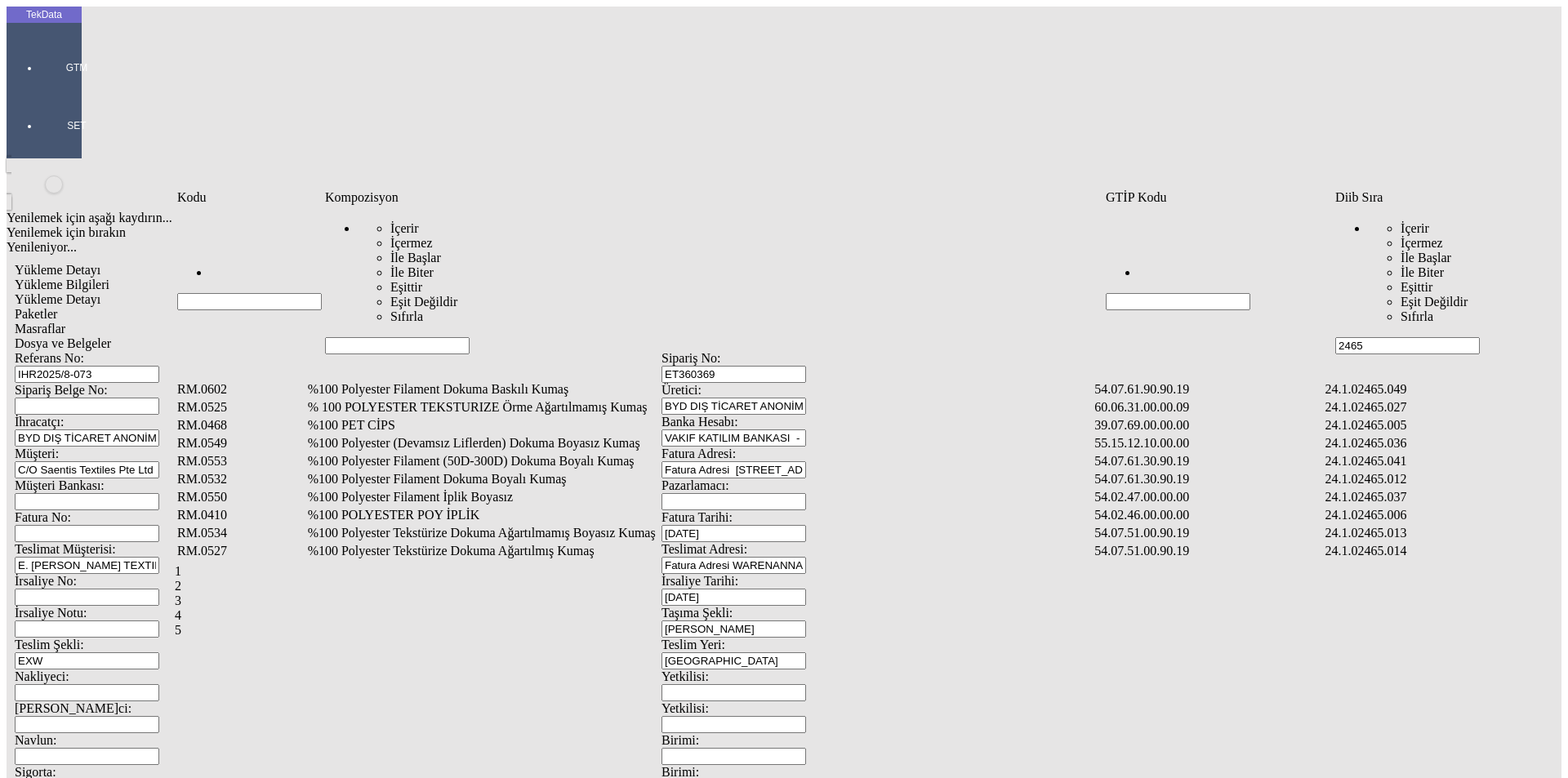
click at [377, 337] on input "Hücreyi Filtrele" at bounding box center [397, 345] width 144 height 17
click at [387, 382] on td "%100 Polyester Filament Dokuma Baskılı Kumaş" at bounding box center [700, 390] width 786 height 16
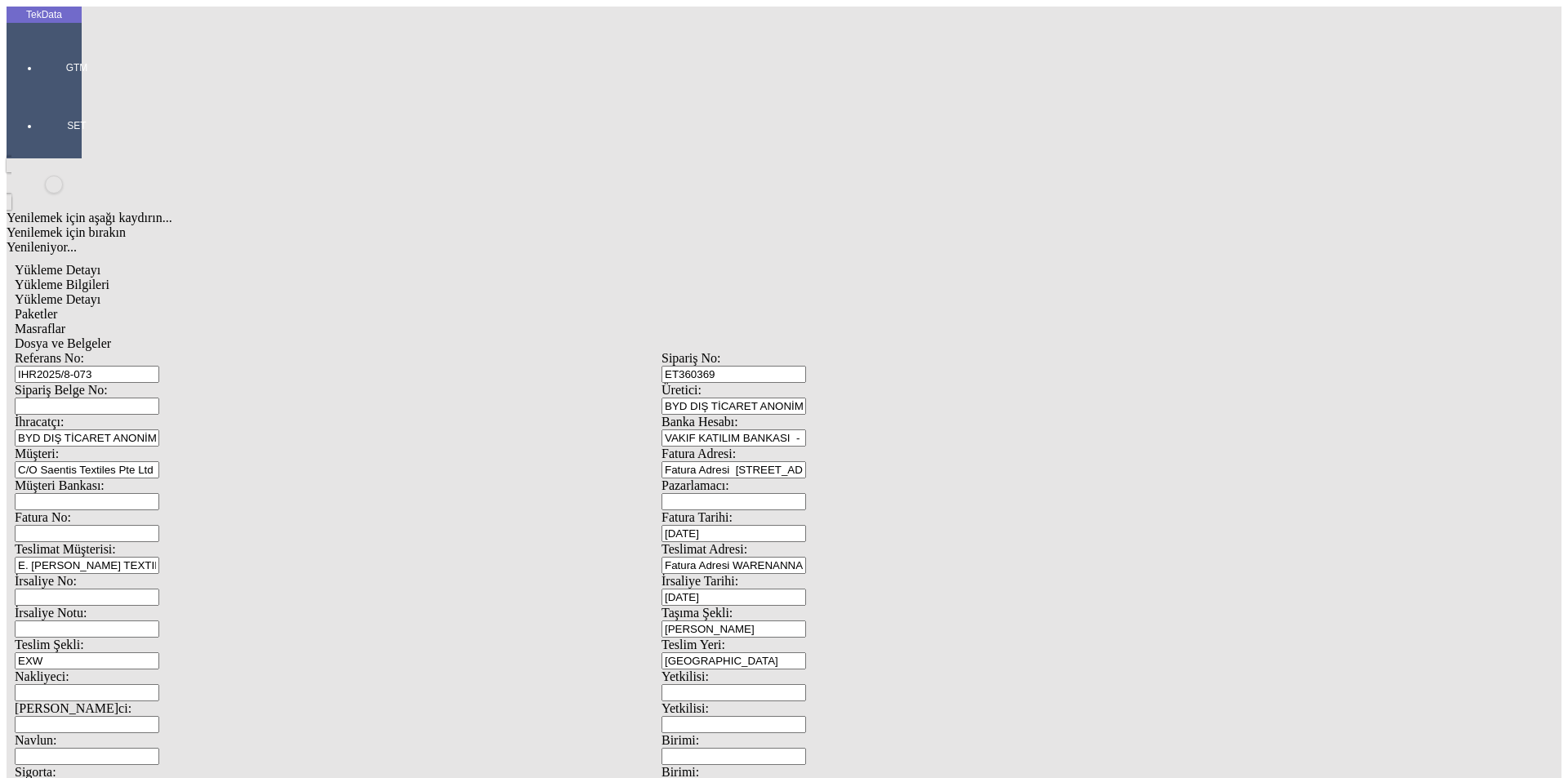
click at [940, 296] on div "Metre" at bounding box center [1214, 303] width 647 height 14
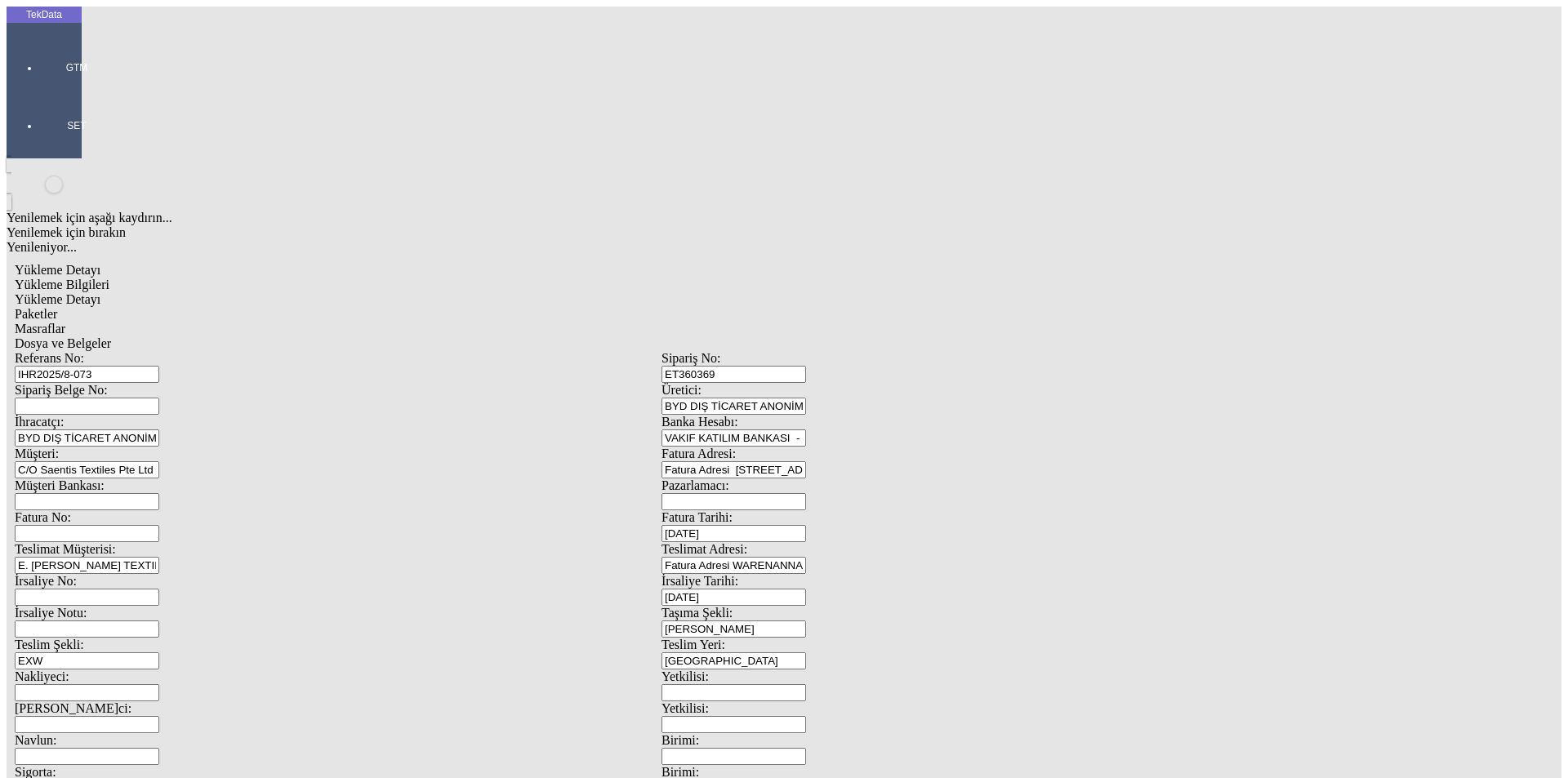
click at [922, 342] on div "Amerikan Doları" at bounding box center [1214, 350] width 647 height 14
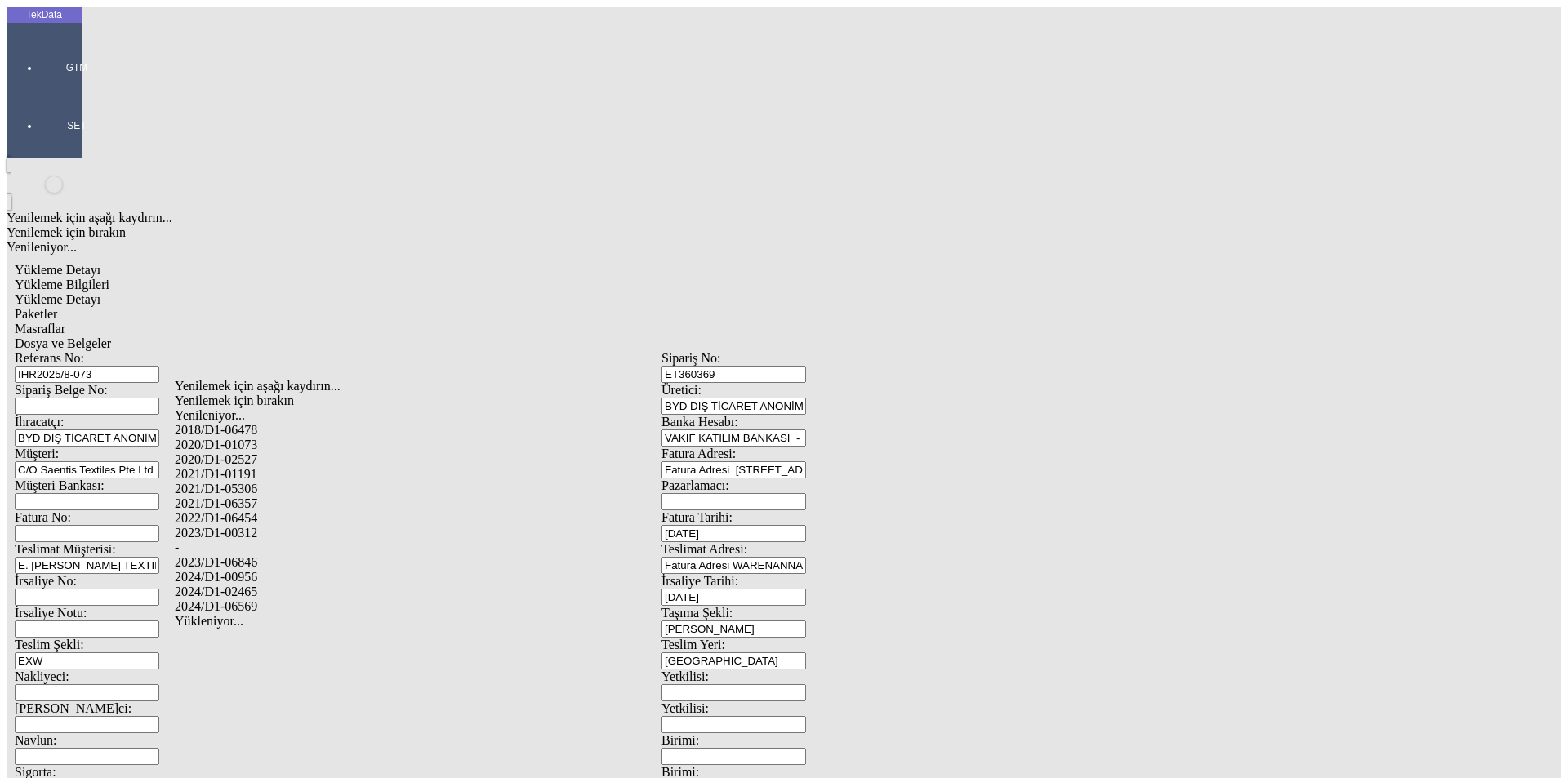
click at [270, 584] on div "2024/D1-02465" at bounding box center [492, 592] width 635 height 14
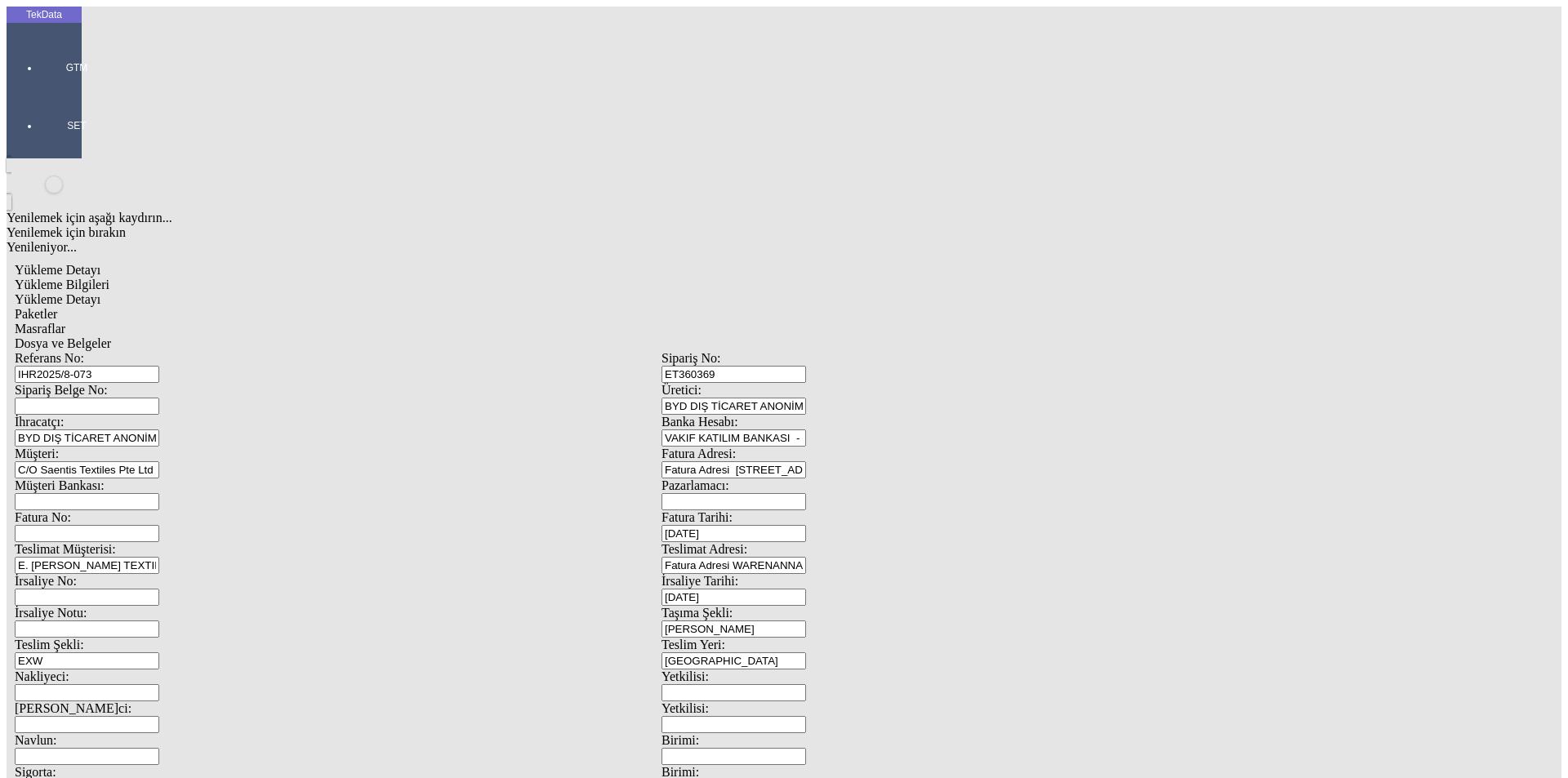
click at [57, 307] on span "Paketler" at bounding box center [35, 314] width 42 height 13
click at [208, 306] on div "Palet" at bounding box center [484, 313] width 648 height 14
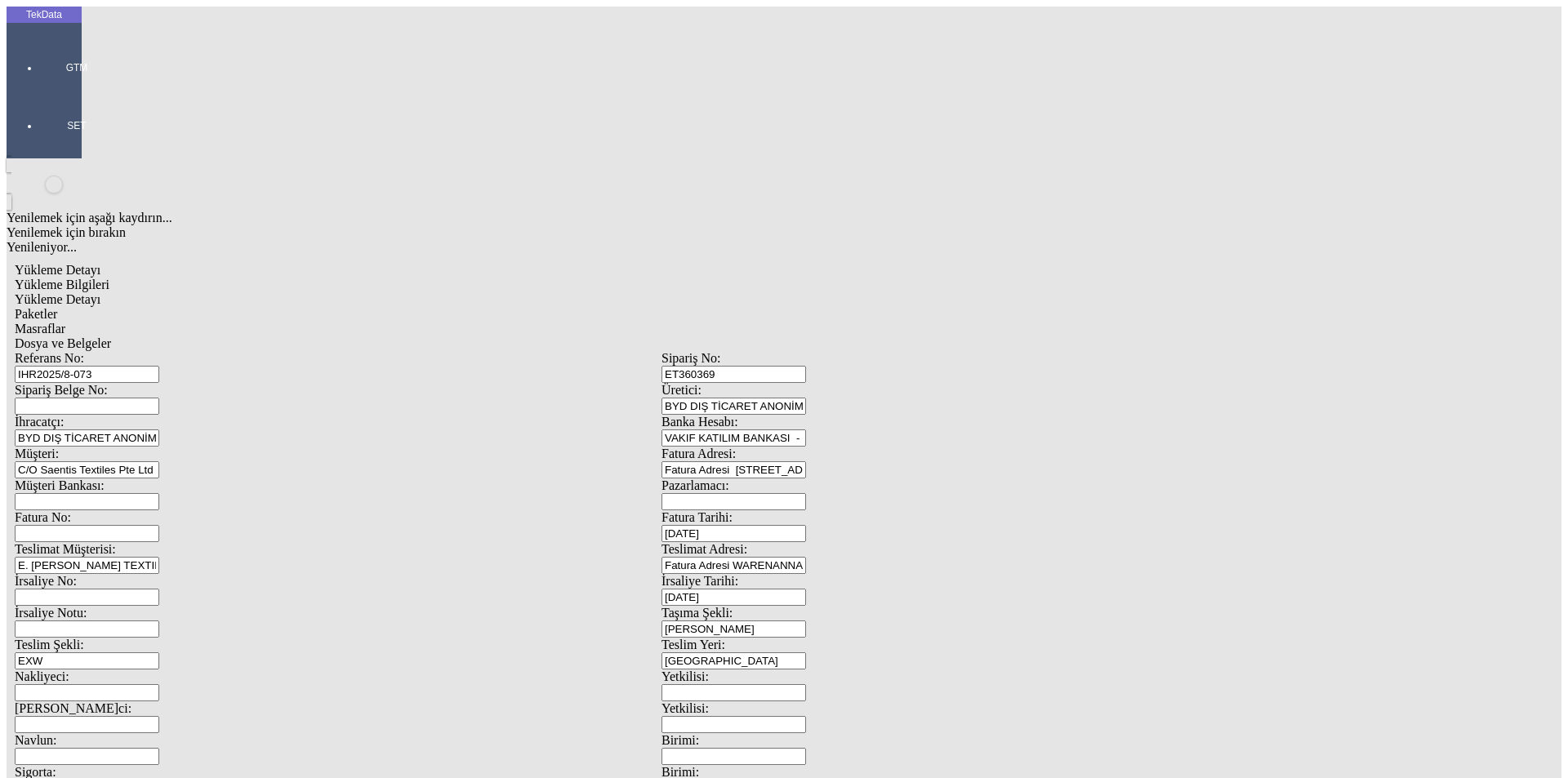
drag, startPoint x: 1469, startPoint y: 241, endPoint x: 1446, endPoint y: 236, distance: 23.5
click at [65, 322] on span "Masraflar" at bounding box center [39, 328] width 50 height 13
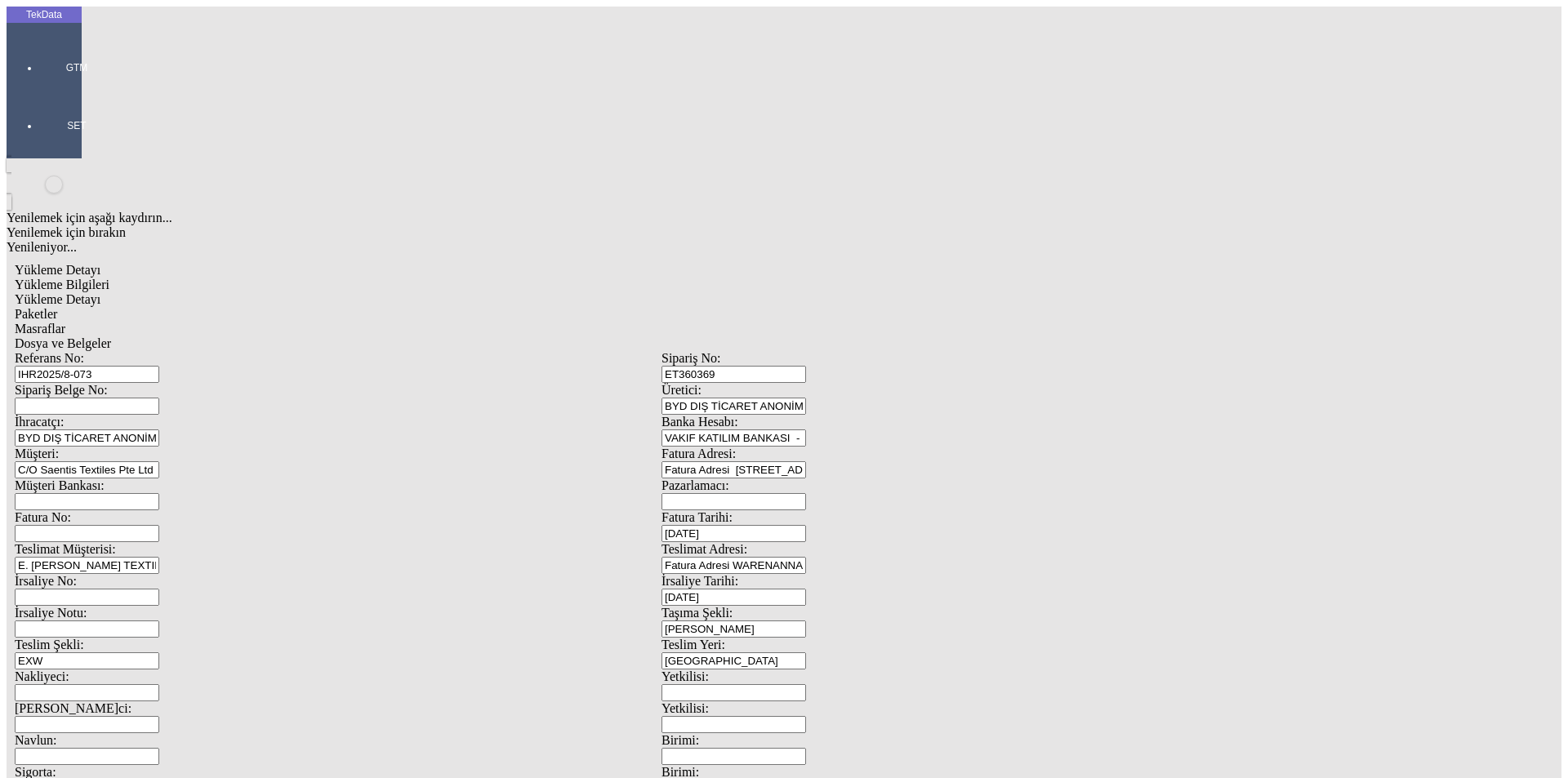
click at [111, 336] on span "Dosya ve Belgeler" at bounding box center [63, 342] width 97 height 13
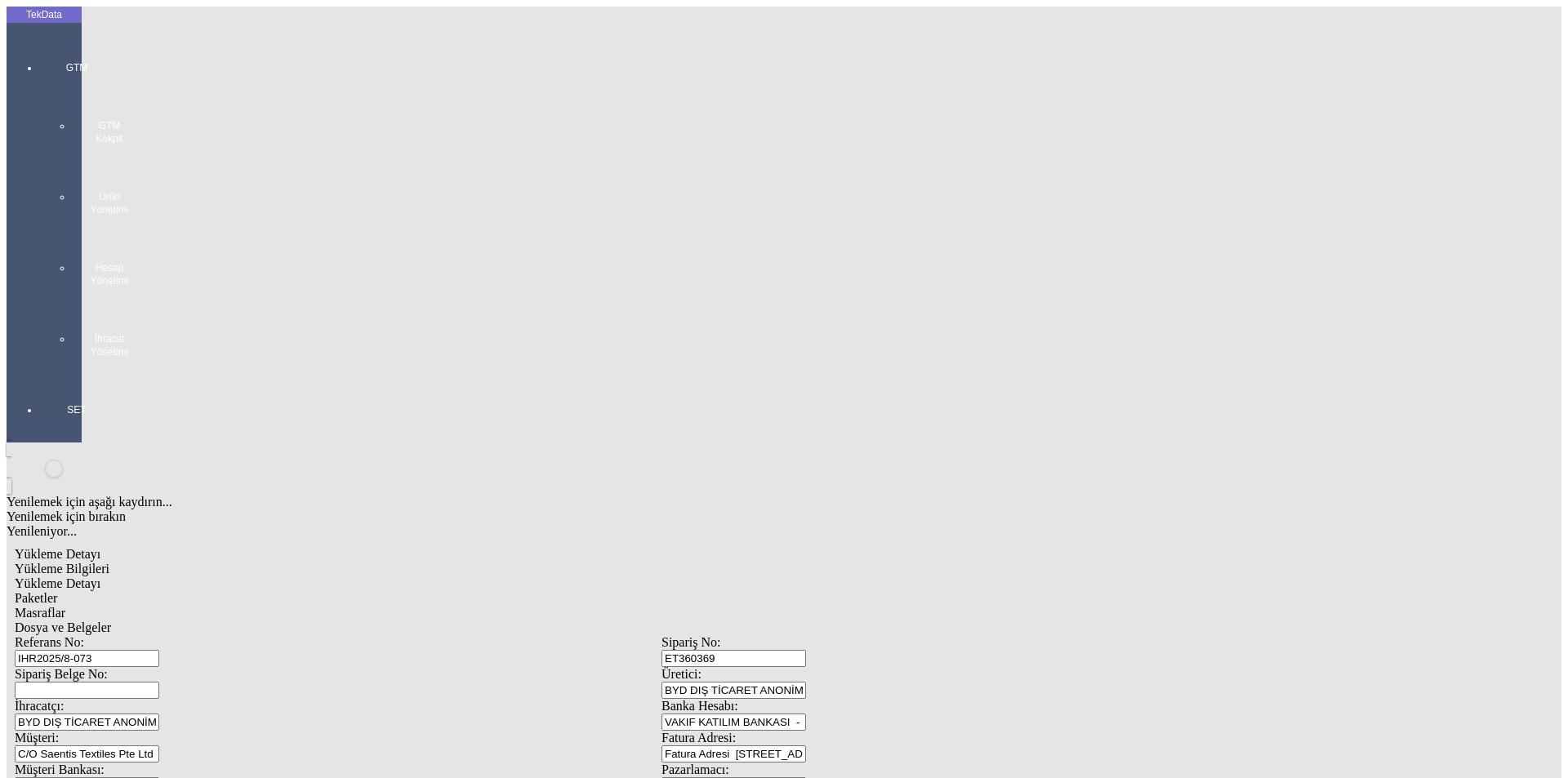
click at [111, 620] on span "Dosya ve Belgeler" at bounding box center [63, 627] width 97 height 13
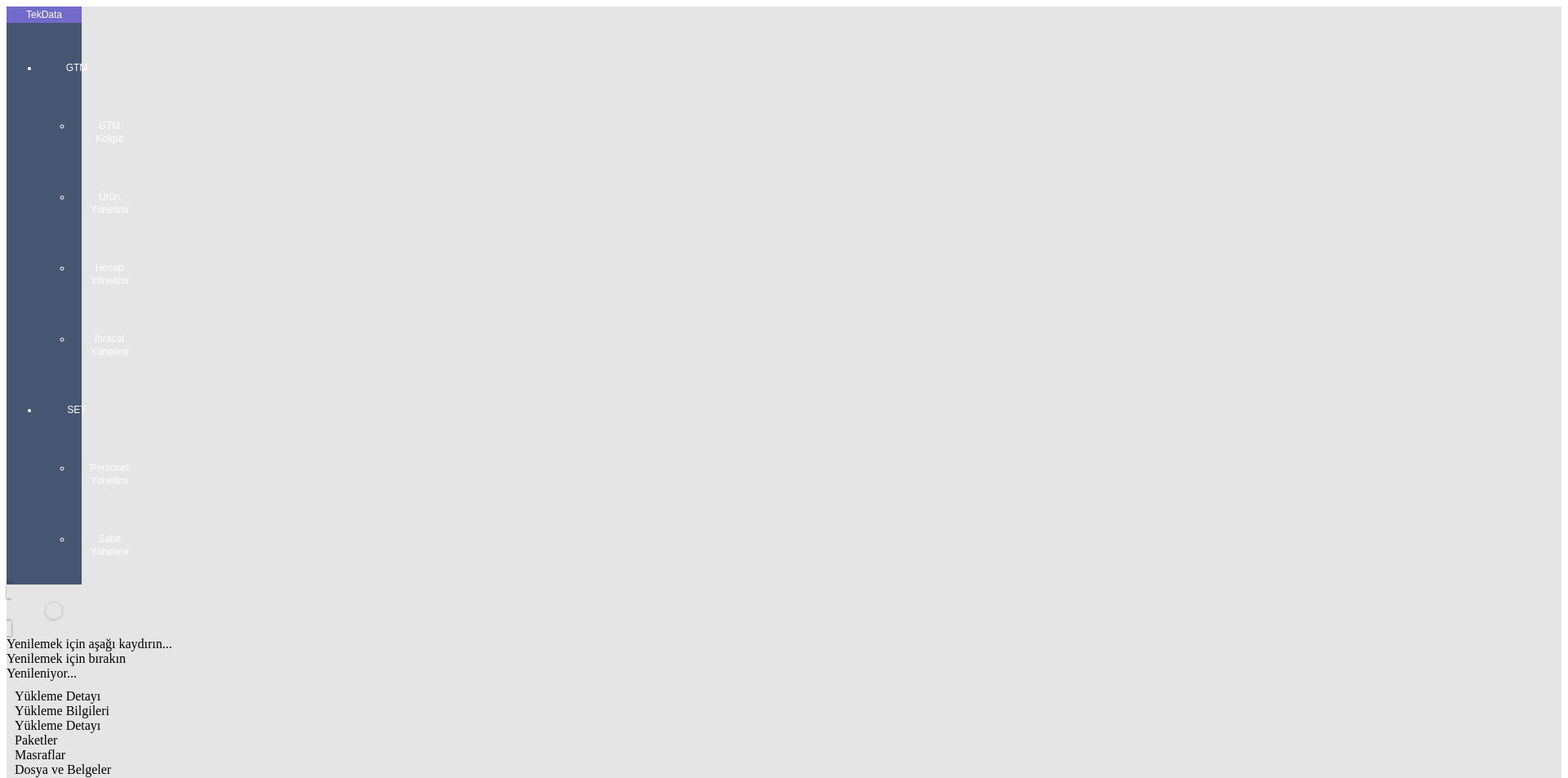
click at [109, 704] on span "Yükleme Bilgileri" at bounding box center [62, 710] width 95 height 13
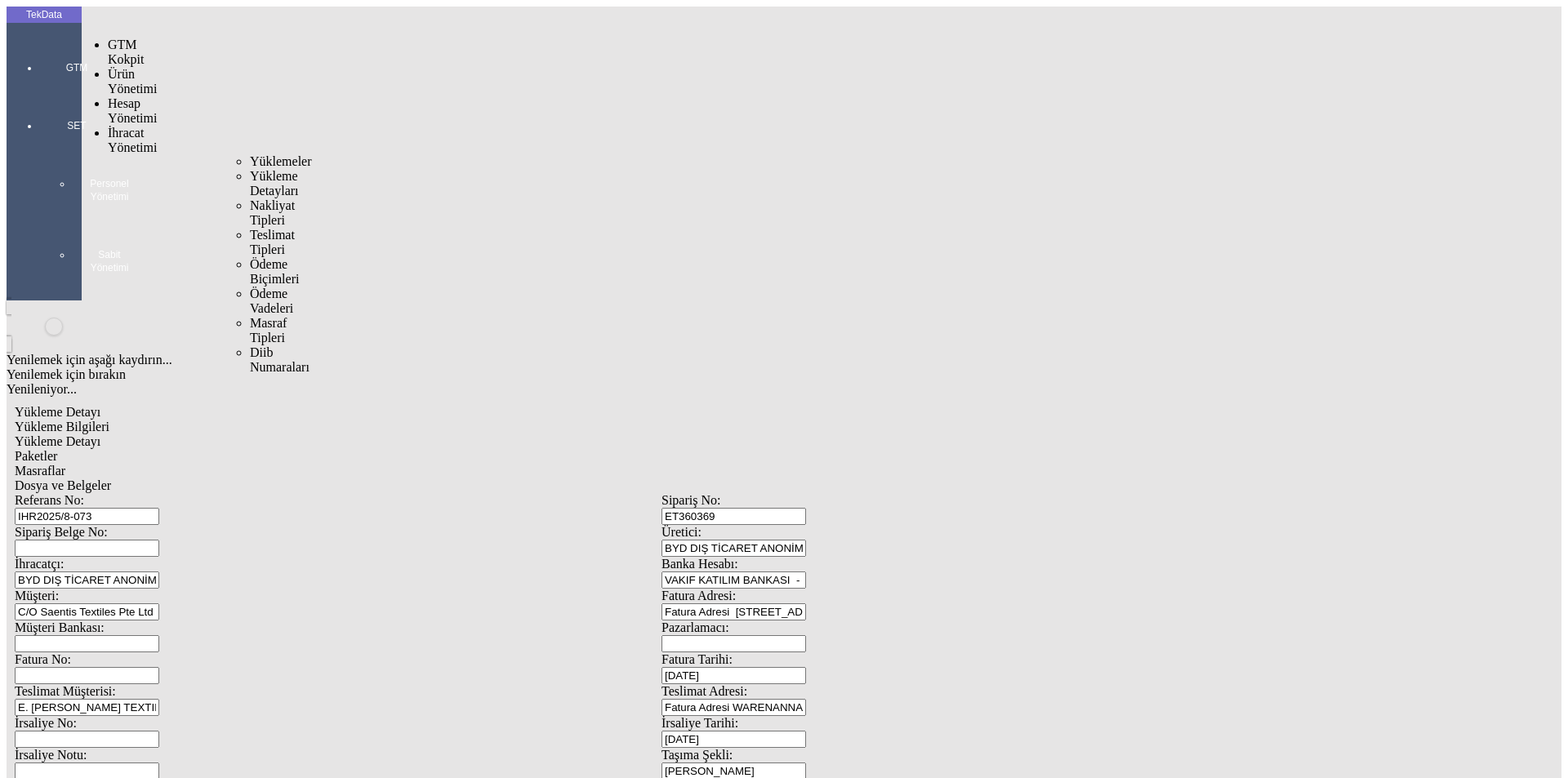
click at [250, 154] on div "Yüklemeler" at bounding box center [255, 161] width 10 height 14
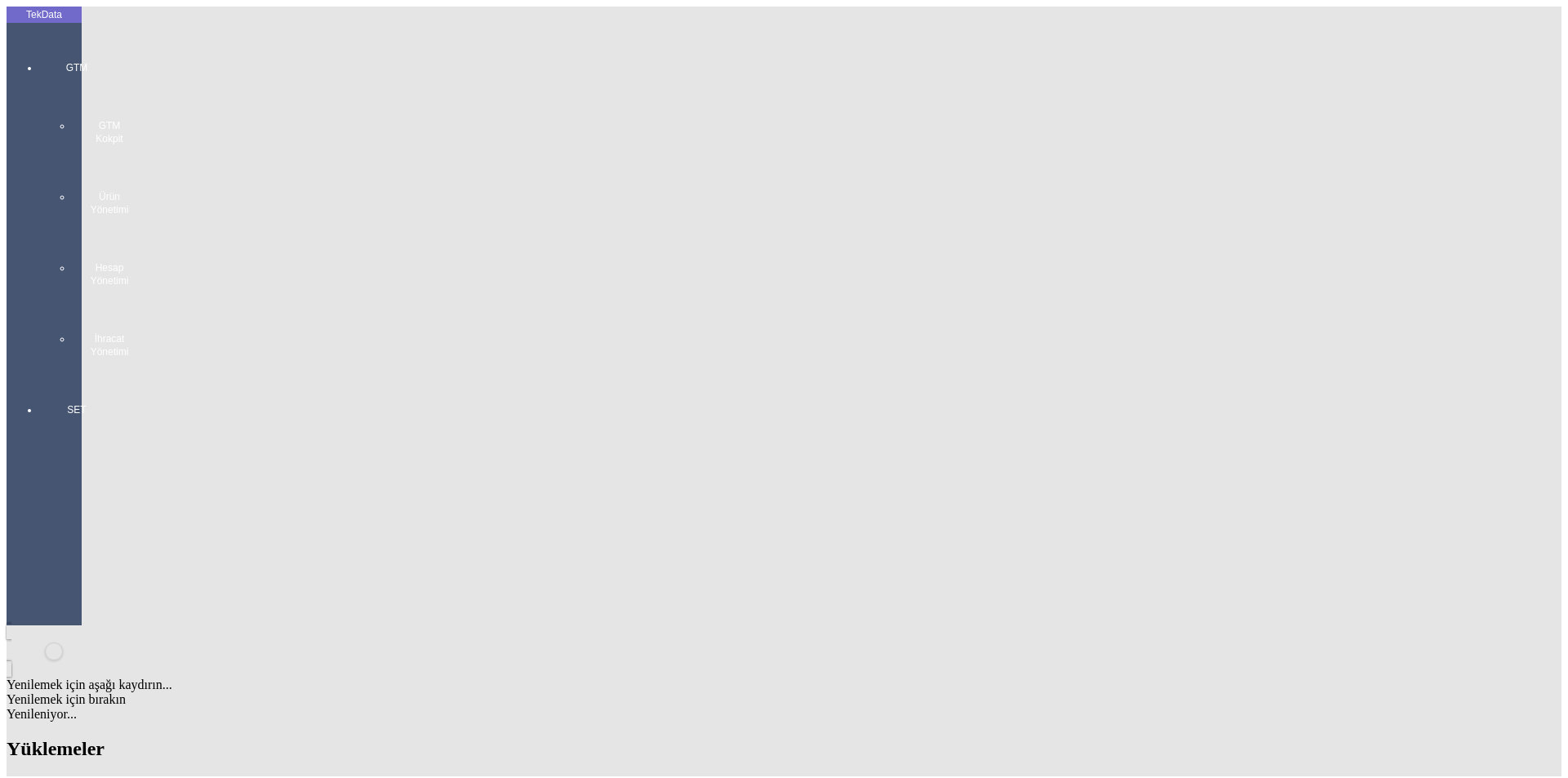
paste input "IHR2025/8-068"
type input "IHR2025/8-068"
paste input "ET360411"
type input "ET360411"
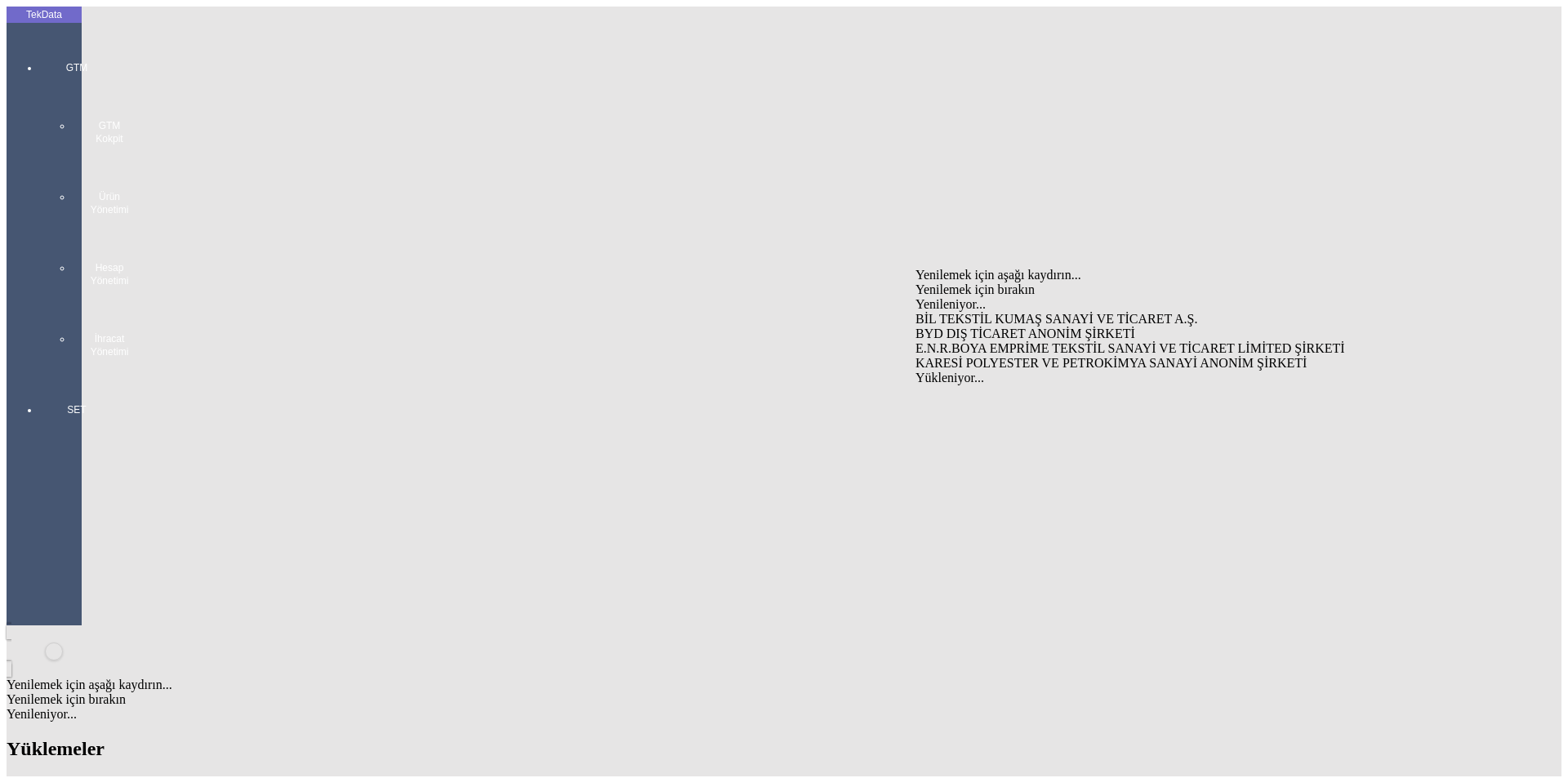
click at [970, 326] on div "BYD DIŞ TİCARET ANONİM ŞİRKETİ" at bounding box center [1227, 333] width 624 height 14
type input "BYD DIŞ TİCARET ANONİM ŞİRKETİ"
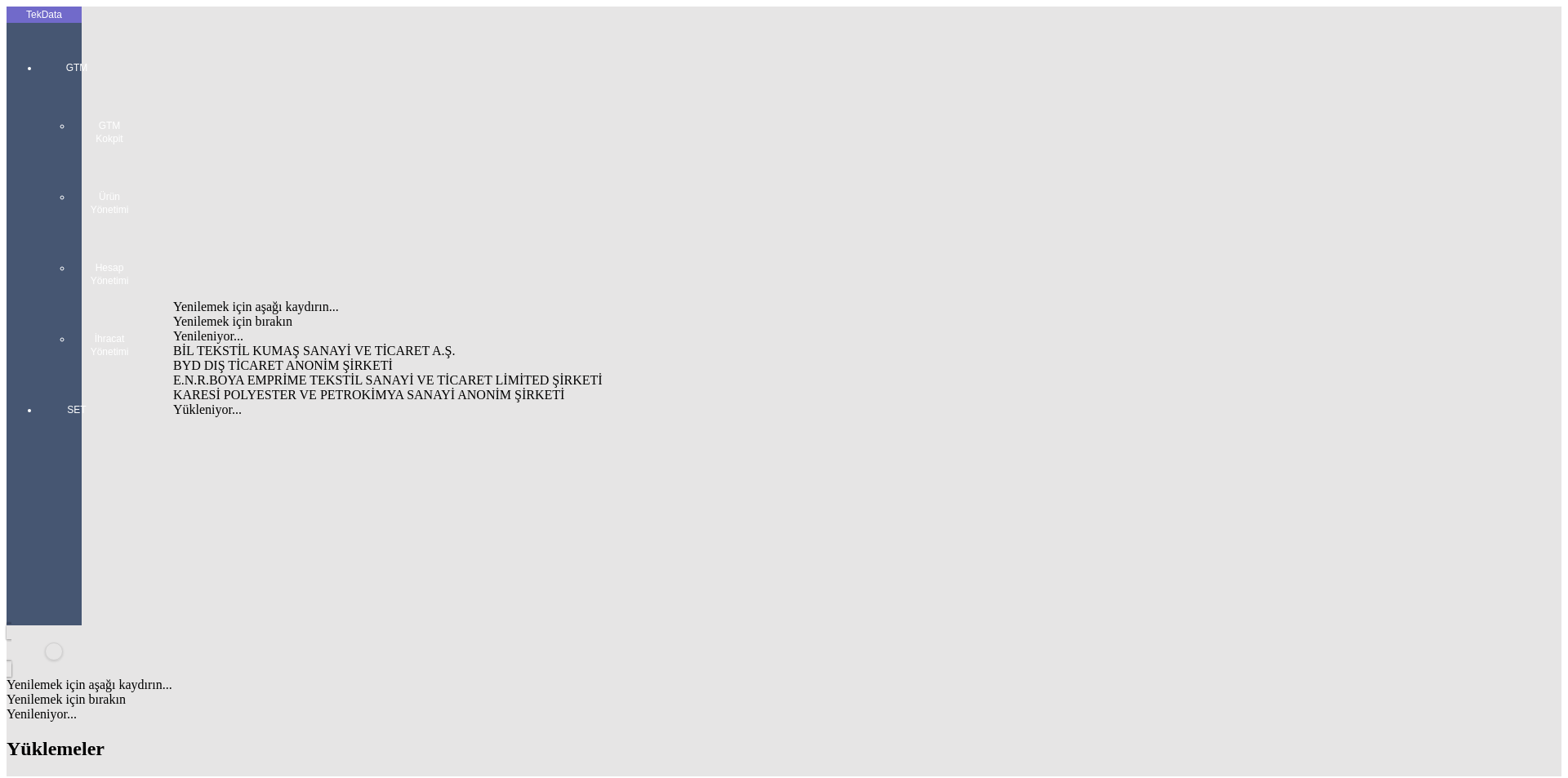
click at [377, 359] on div "BYD DIŞ TİCARET ANONİM ŞİRKETİ" at bounding box center [488, 366] width 630 height 14
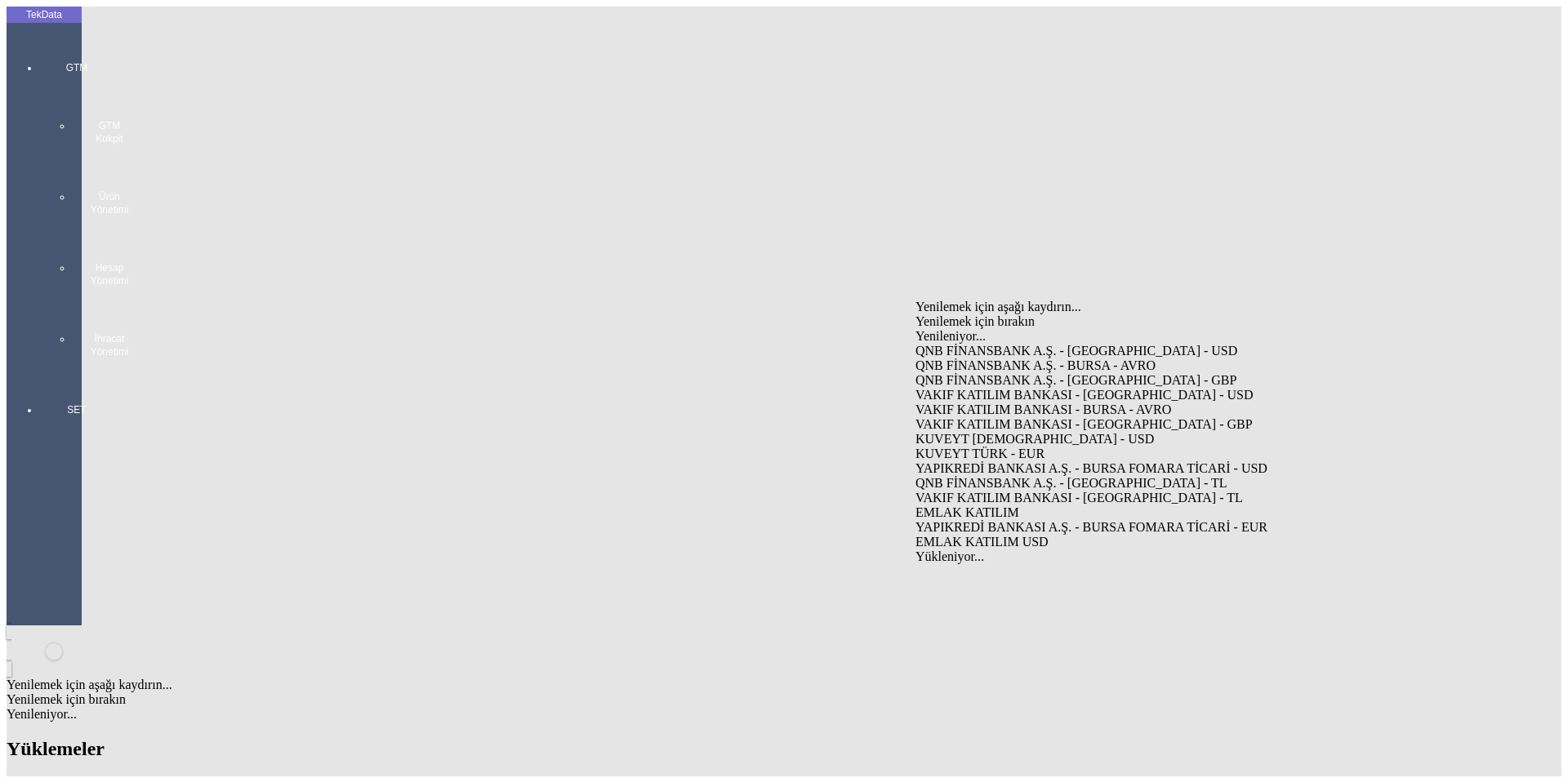
click at [1053, 388] on div "VAKIF KATILIM BANKASI - [GEOGRAPHIC_DATA] - USD" at bounding box center [1227, 395] width 624 height 14
type input "VAKIF KATILIM BANKASI - [GEOGRAPHIC_DATA] - USD"
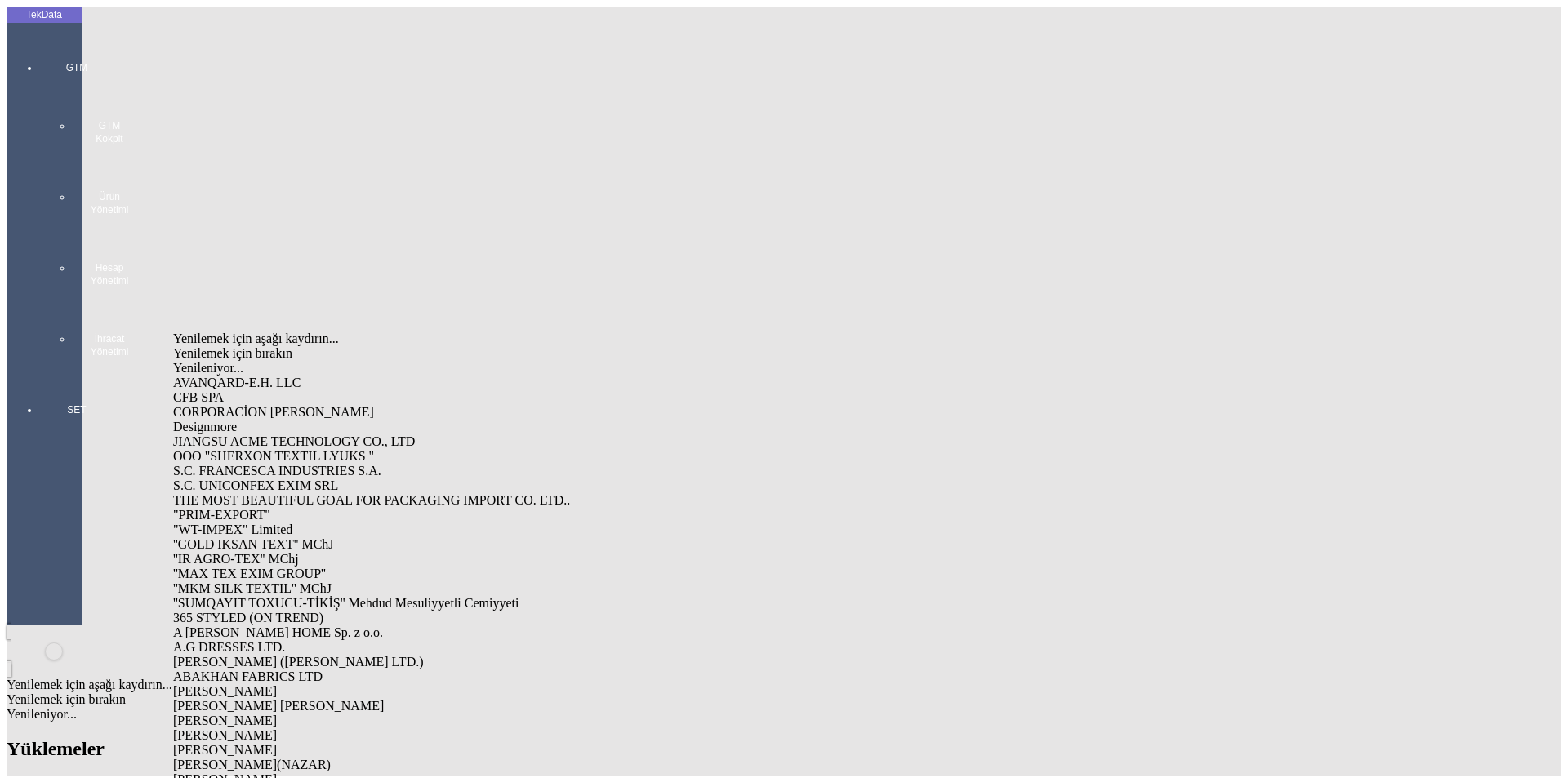
paste input "ET360411"
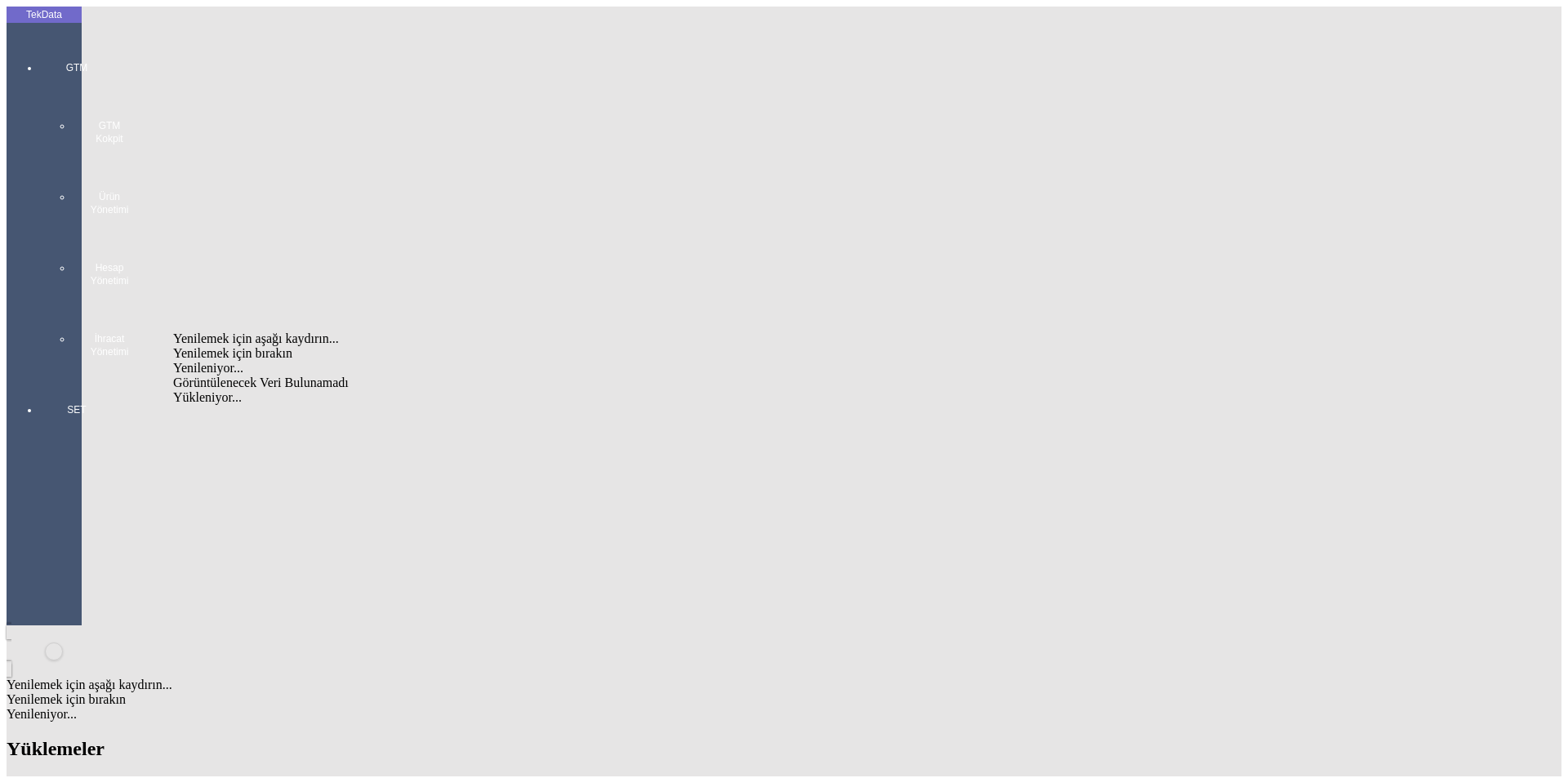
type input "E"
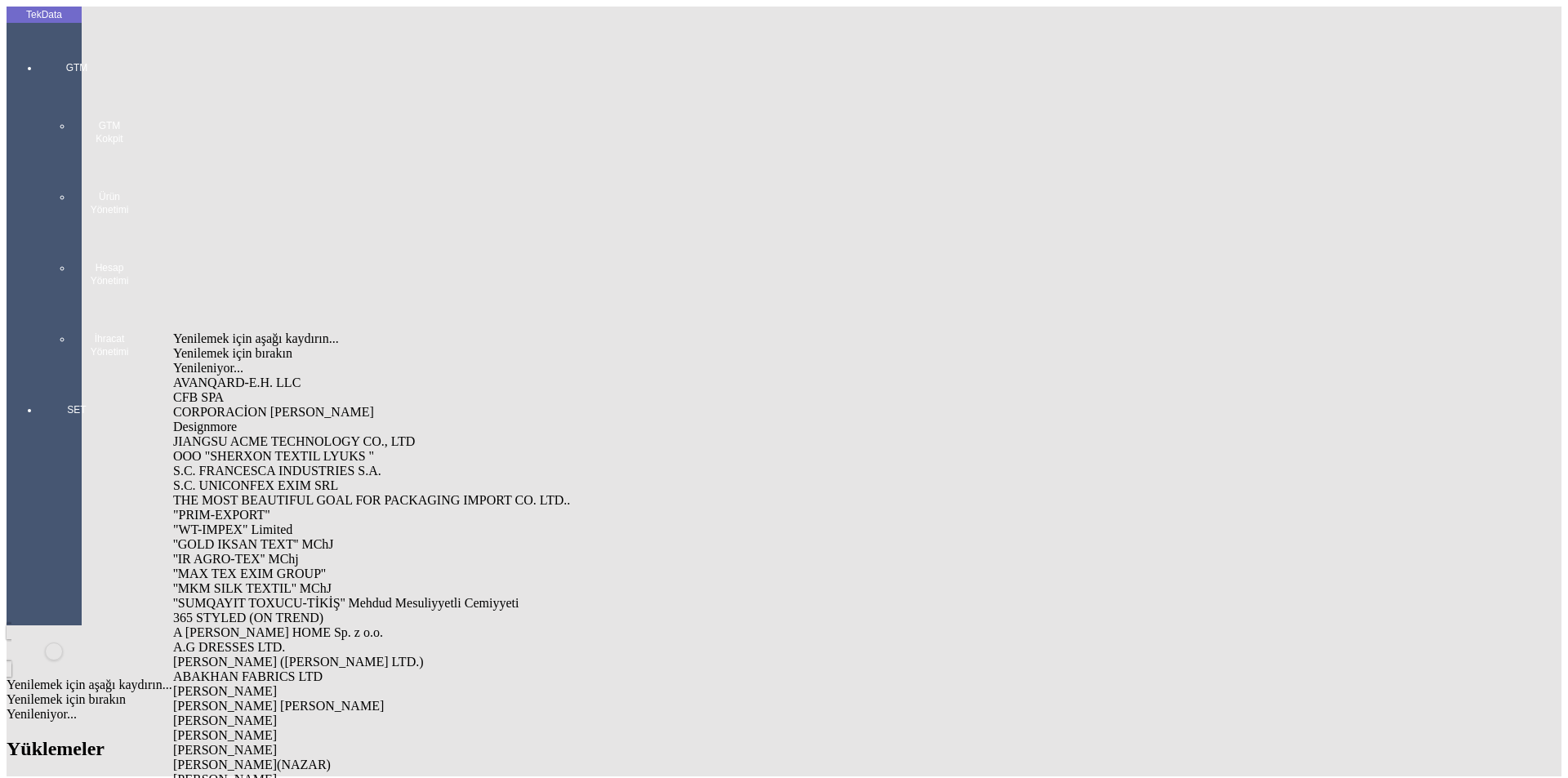
paste input "REPUBLIC OF UZBEKISTAN"
type input "REPUBLIC OF UZBEKISTAN"
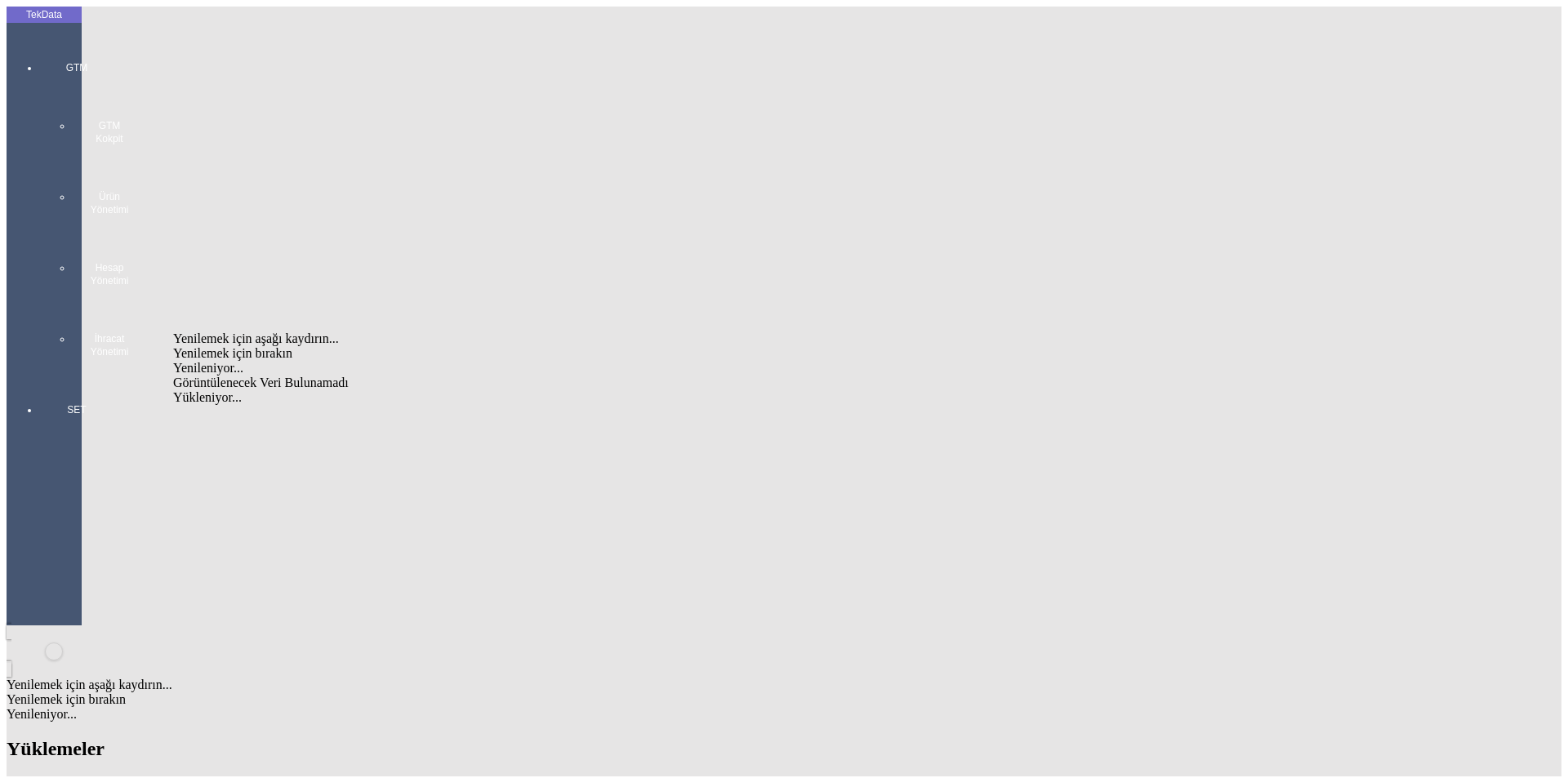
drag, startPoint x: 316, startPoint y: 309, endPoint x: 77, endPoint y: 367, distance: 245.9
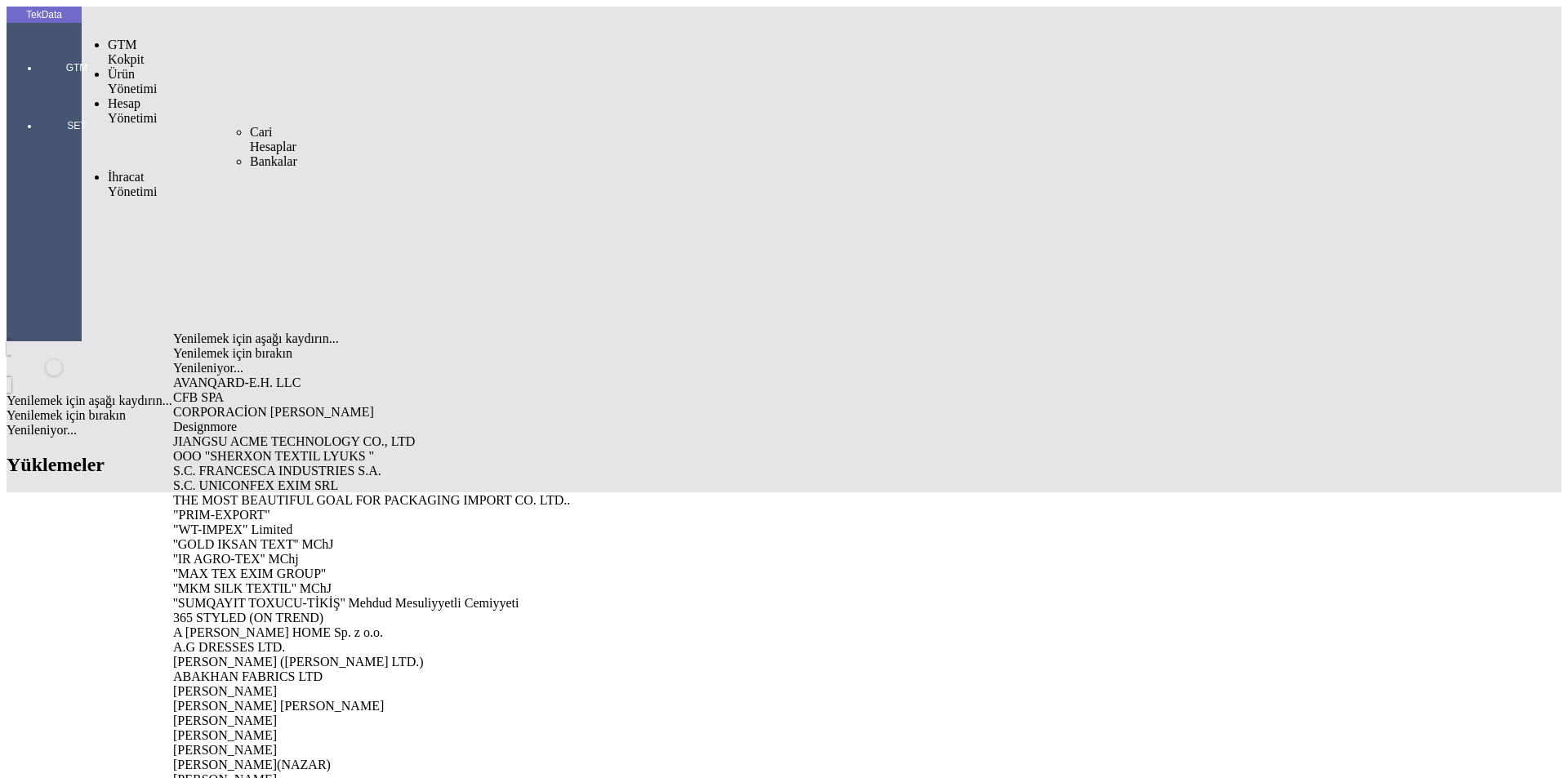
click at [250, 125] on span "Cari Hesaplar" at bounding box center [273, 139] width 47 height 29
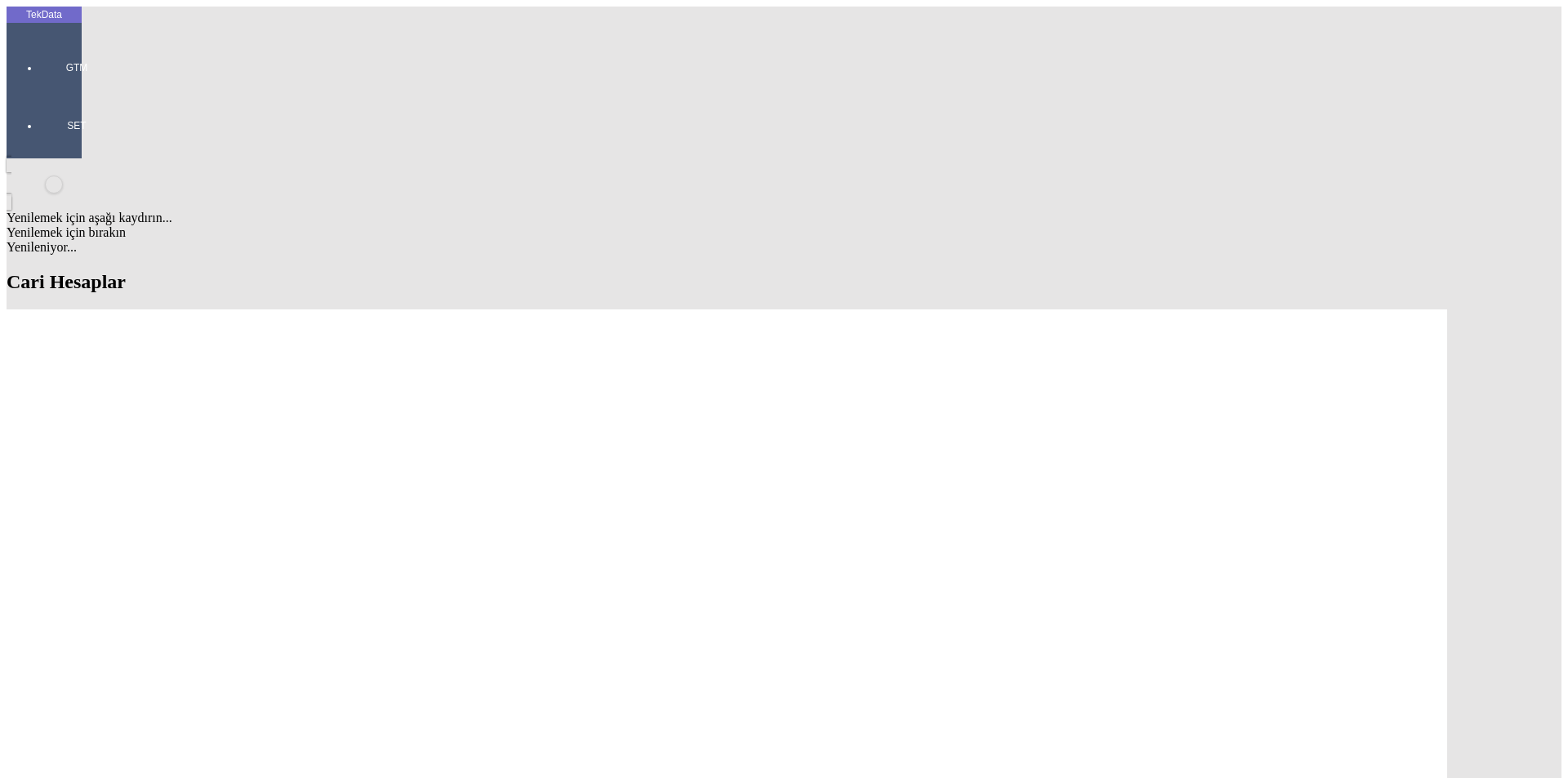
drag, startPoint x: 1532, startPoint y: 78, endPoint x: 1503, endPoint y: 84, distance: 29.6
paste input "REPUBLIC OF UZBEKISTAN, TASHKENT CITY"
type input "REPUBLIC OF UZBEKISTAN, TASHKENT CITY"
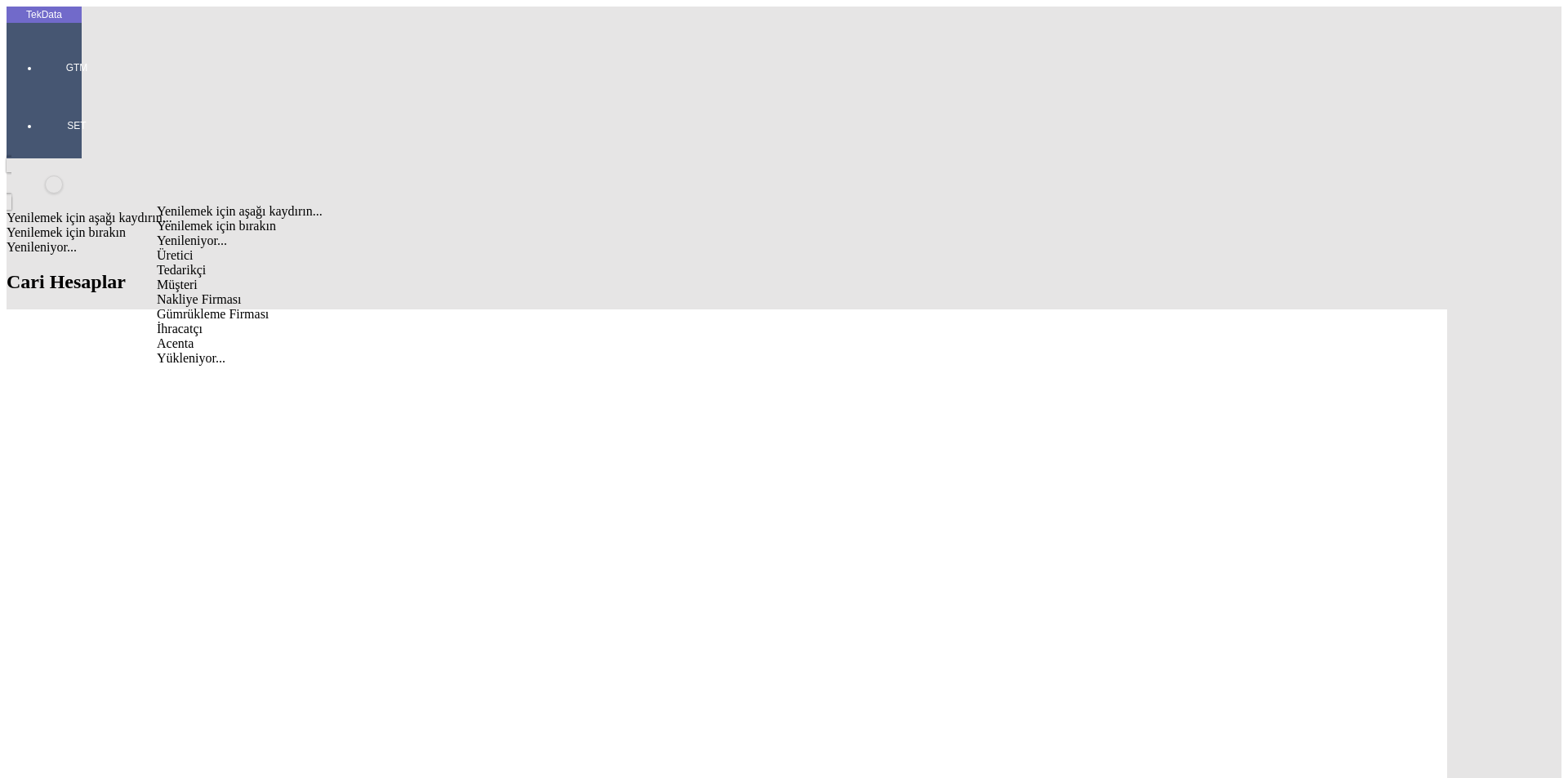
click at [232, 278] on div "Müşteri" at bounding box center [481, 285] width 647 height 14
type input "Müşteri"
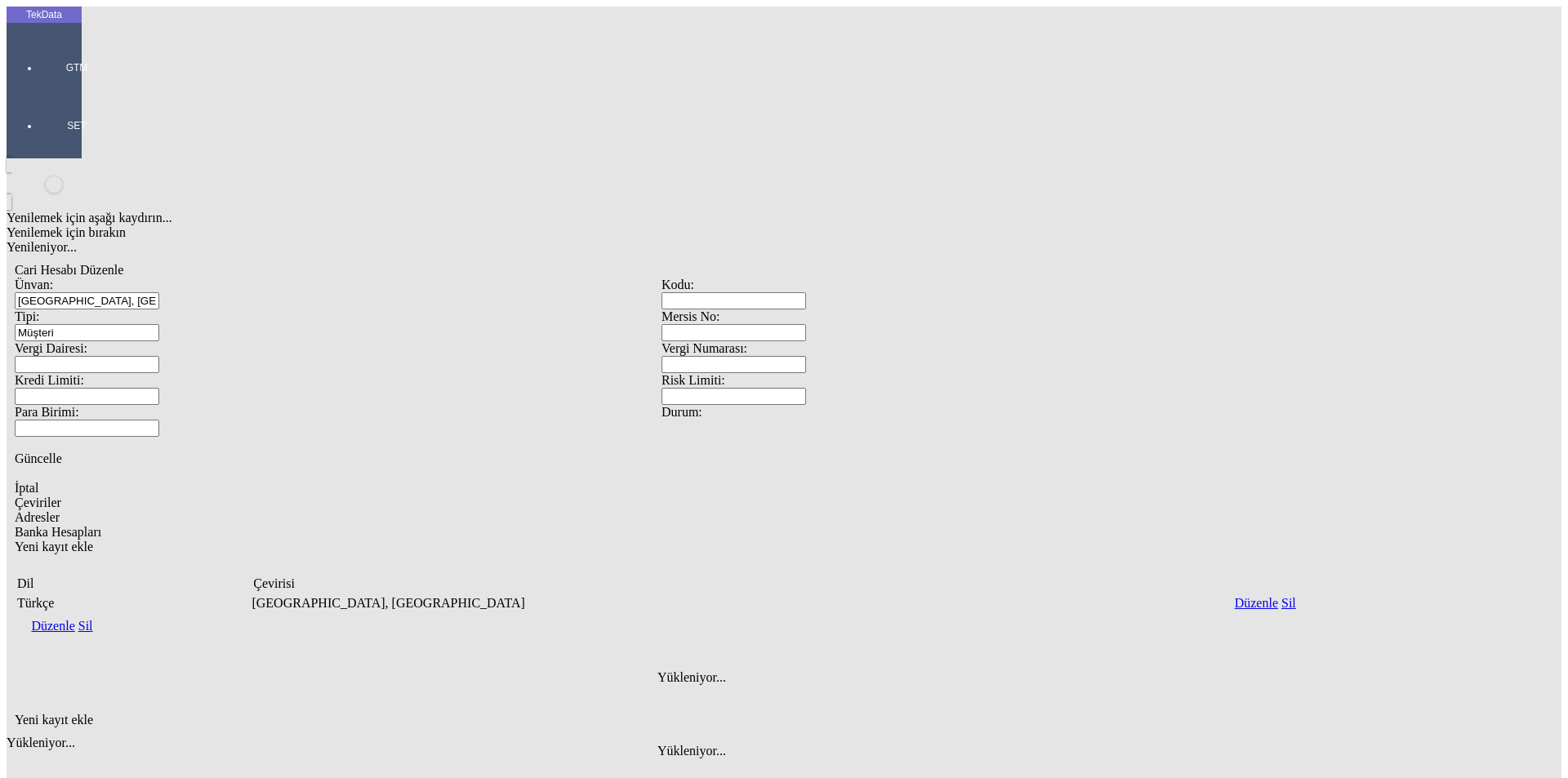
click at [60, 510] on span "Adresler" at bounding box center [37, 516] width 45 height 13
drag, startPoint x: 1541, startPoint y: 304, endPoint x: 1311, endPoint y: 330, distance: 231.5
click at [1309, 713] on div "Yeni kayıt ekle" at bounding box center [661, 720] width 1294 height 14
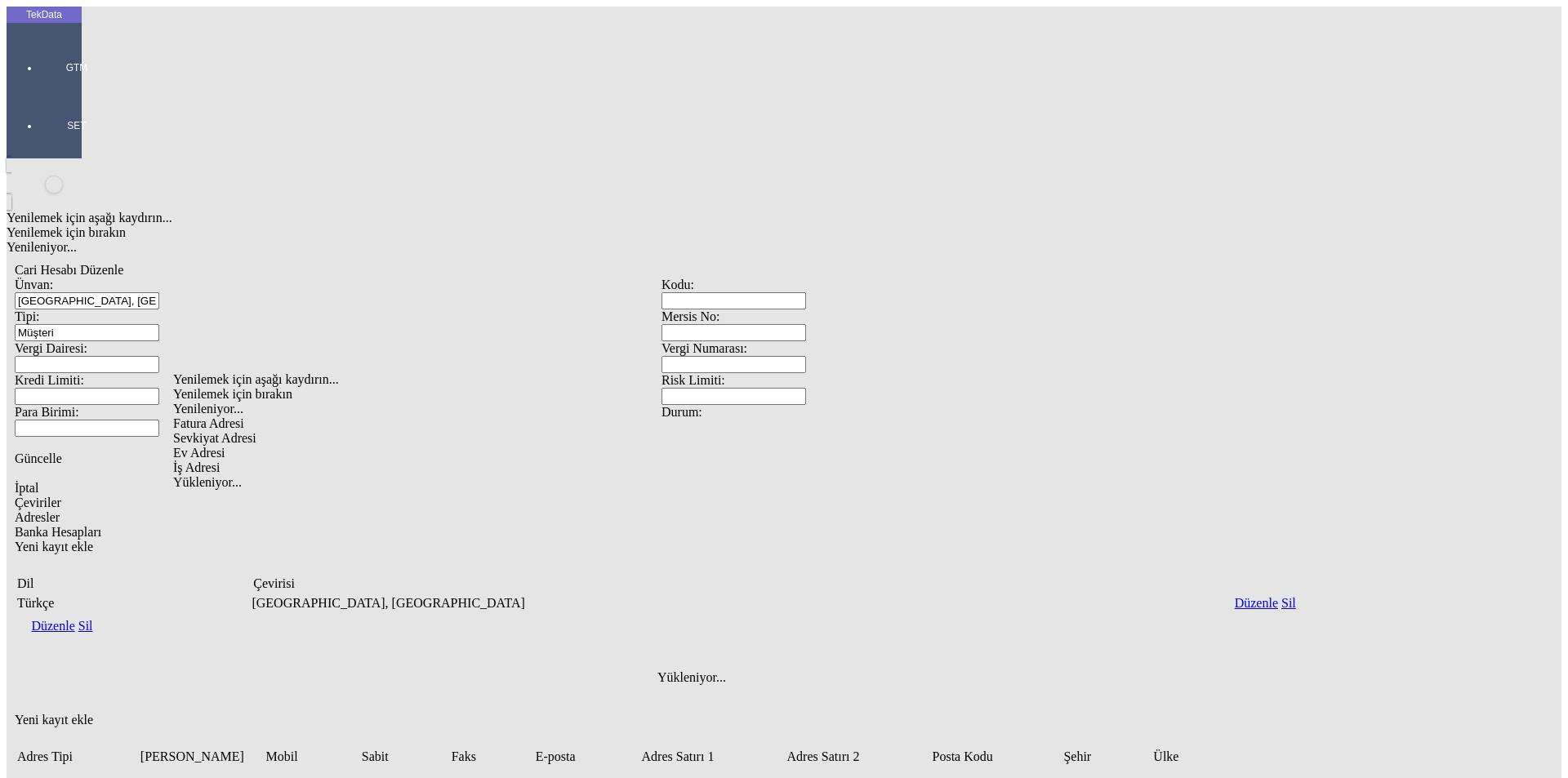
click at [244, 417] on div "Fatura Adresi" at bounding box center [491, 424] width 637 height 14
type input "Fatura Adresi"
paste input "UCHTEPA DISTRICT, BIRLIK MAKHALLA, QUARTER 21, BUILDING 1B TIN: 309919873"
type input "UCHTEPA DISTRICT, BIRLIK MAKHALLA, QUARTER 21, BUILDING 1B TIN: 309919873"
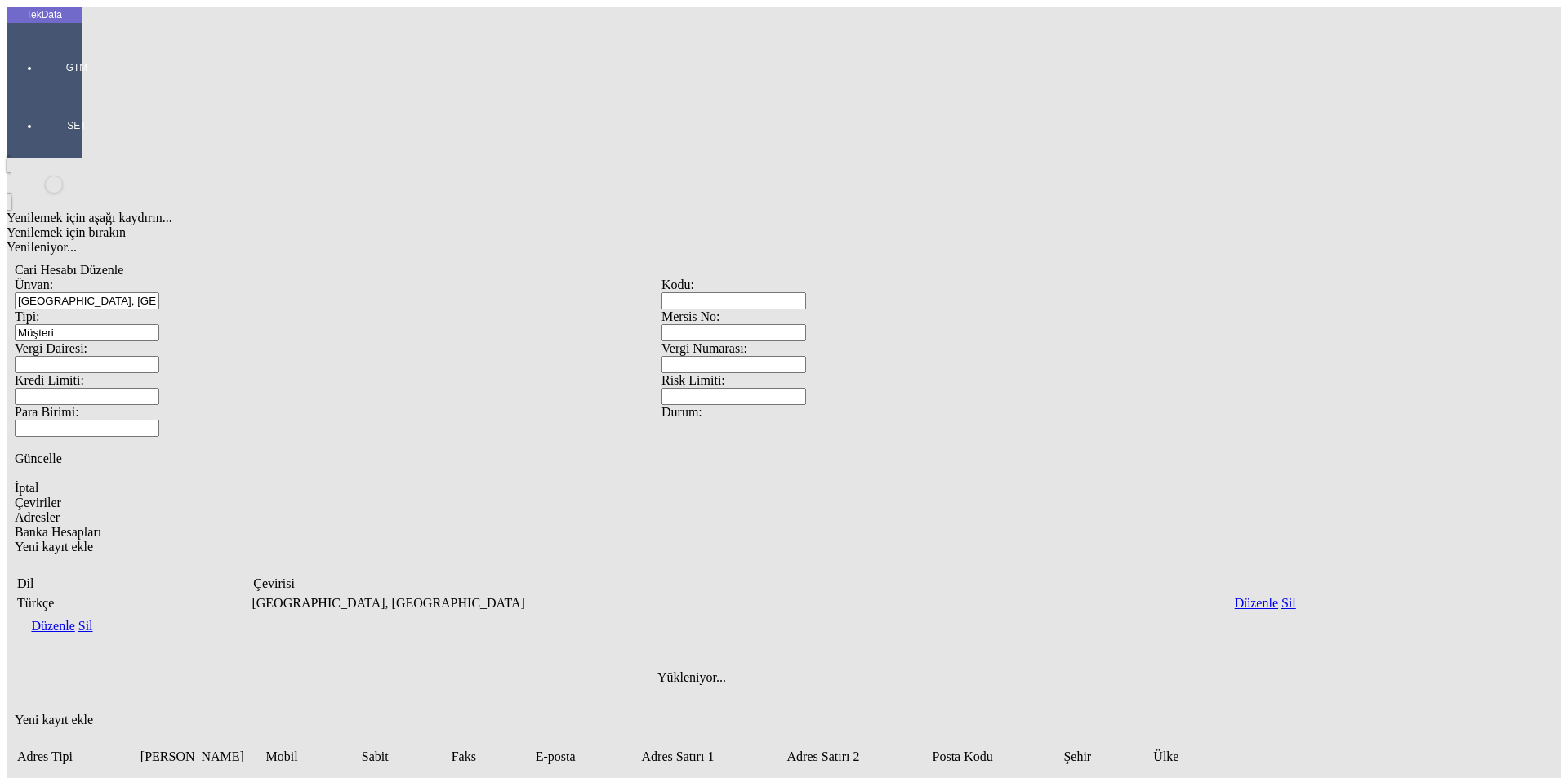
click at [62, 452] on span "Güncelle" at bounding box center [38, 458] width 48 height 13
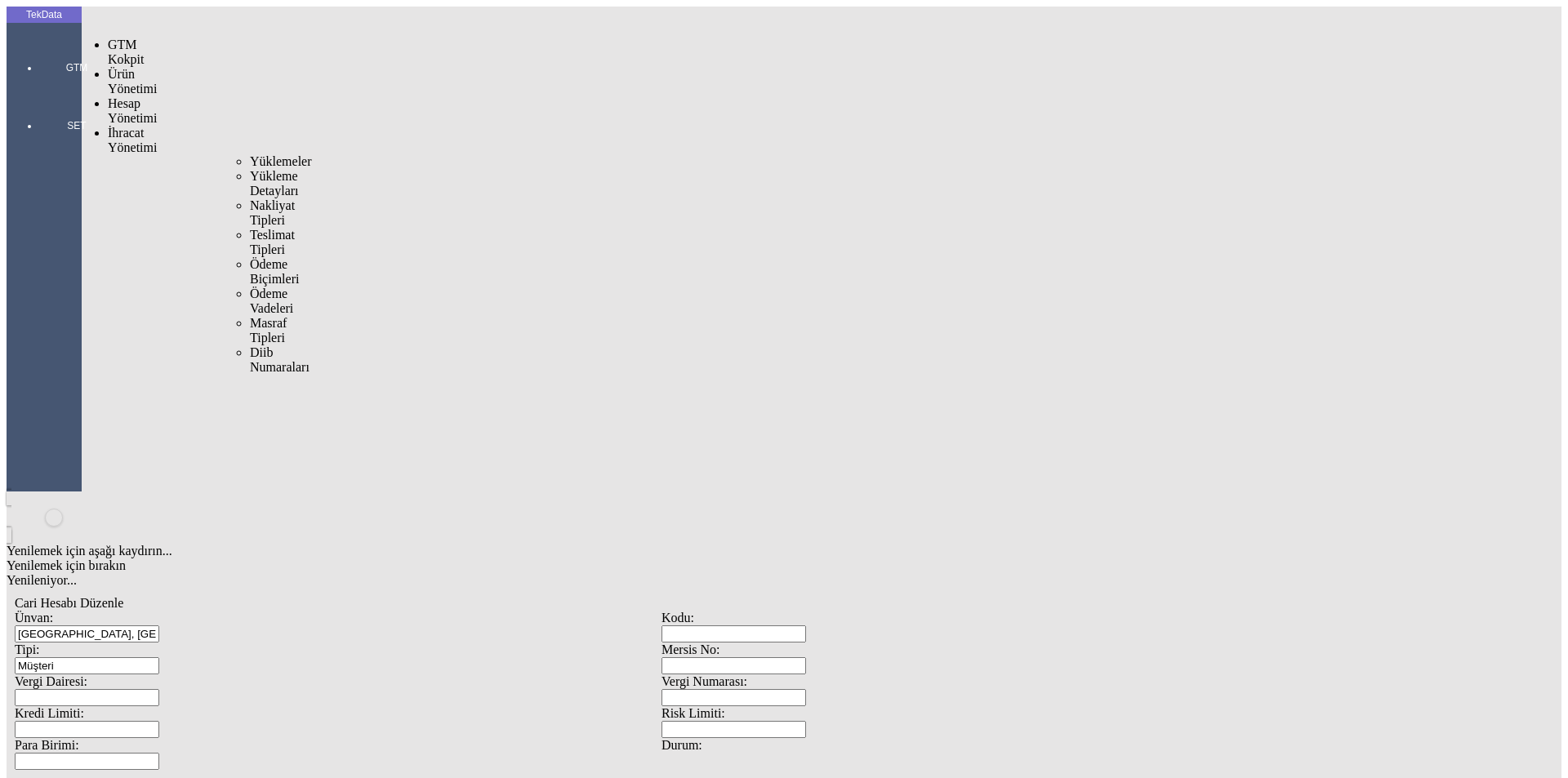
click at [250, 154] on span "Yüklemeler" at bounding box center [281, 160] width 62 height 13
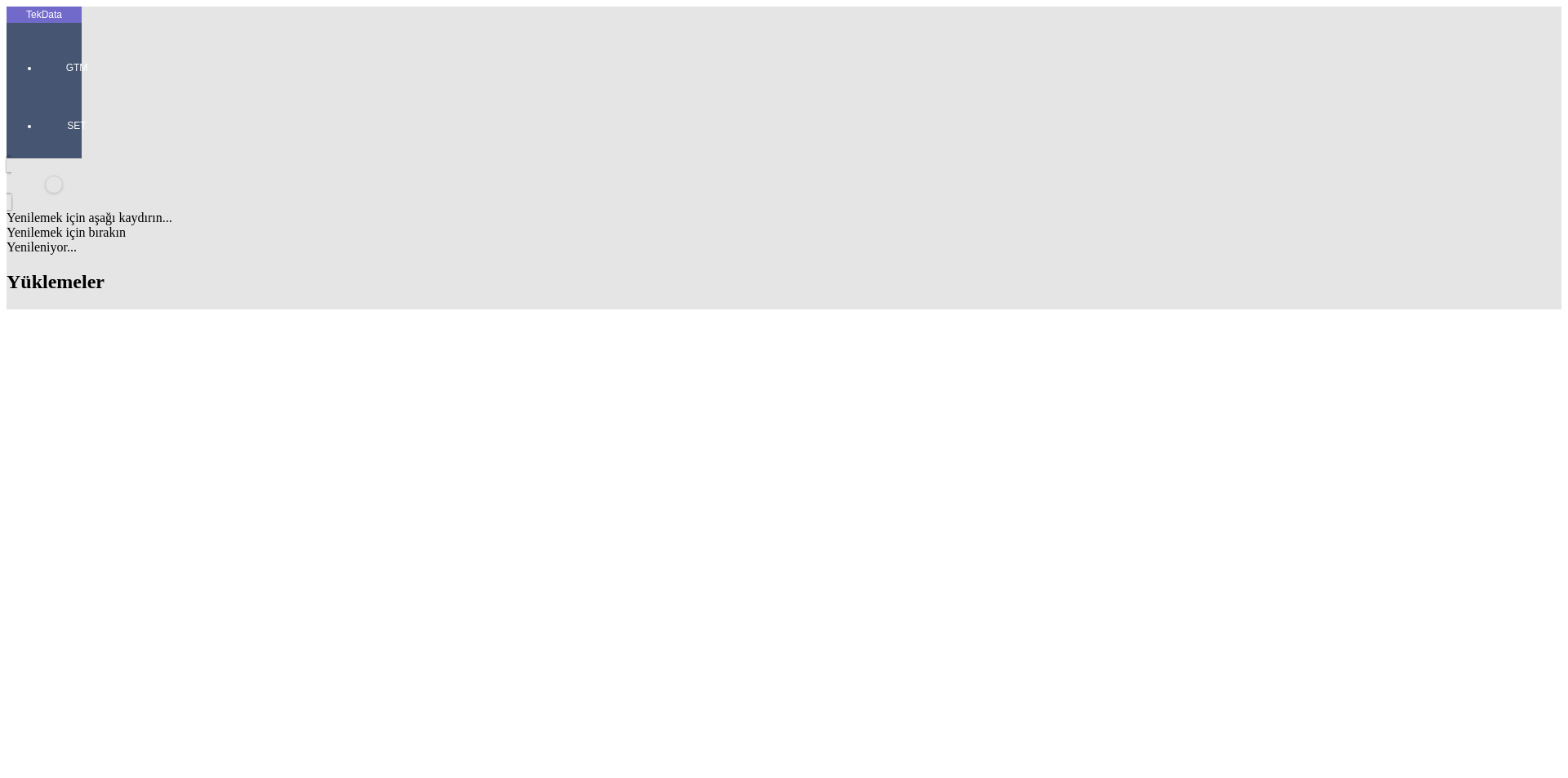
paste input "IHR2025/8-068"
type input "IHR2025/8-068"
paste input "ET360411"
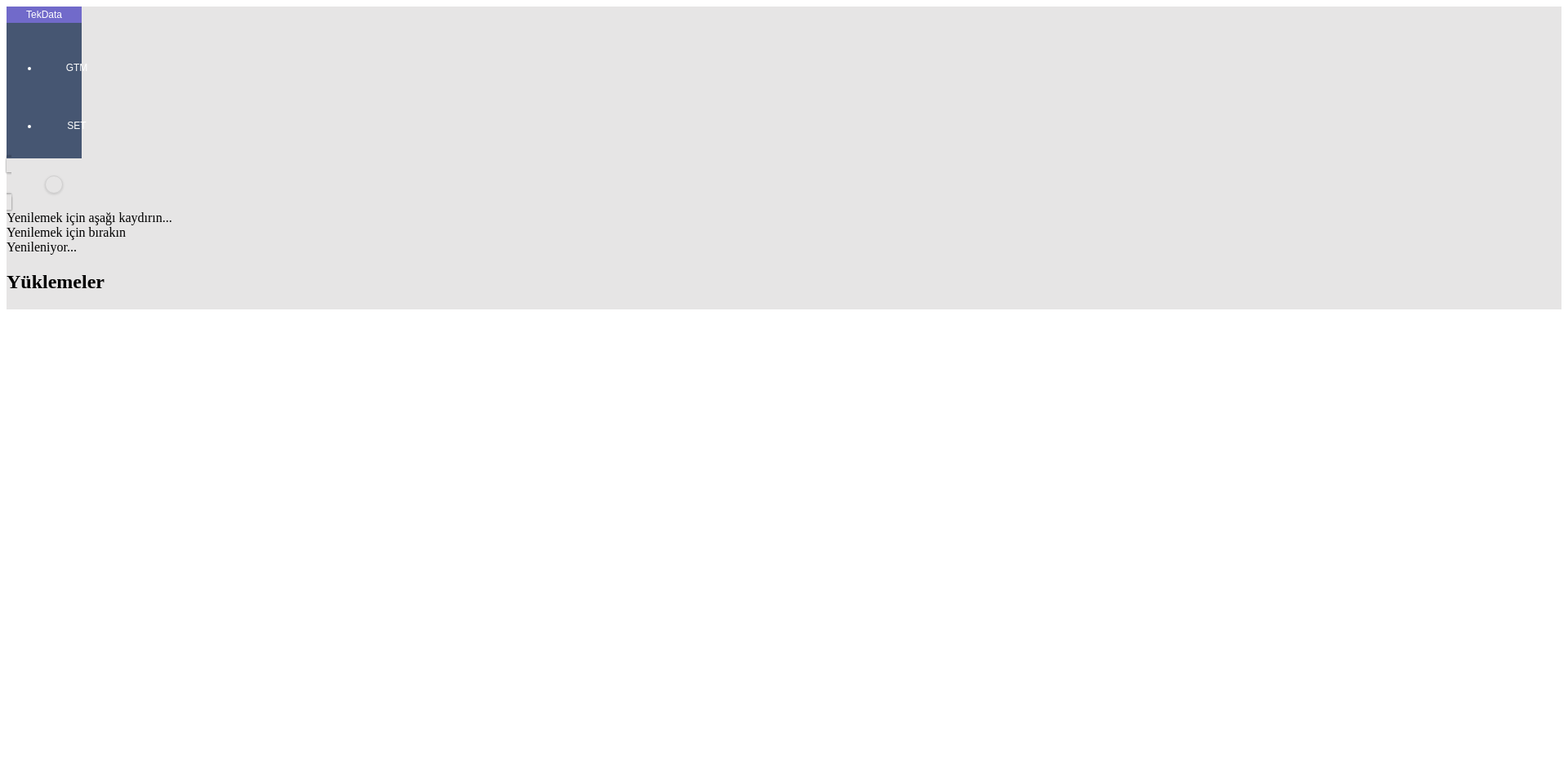
type input "ET360411"
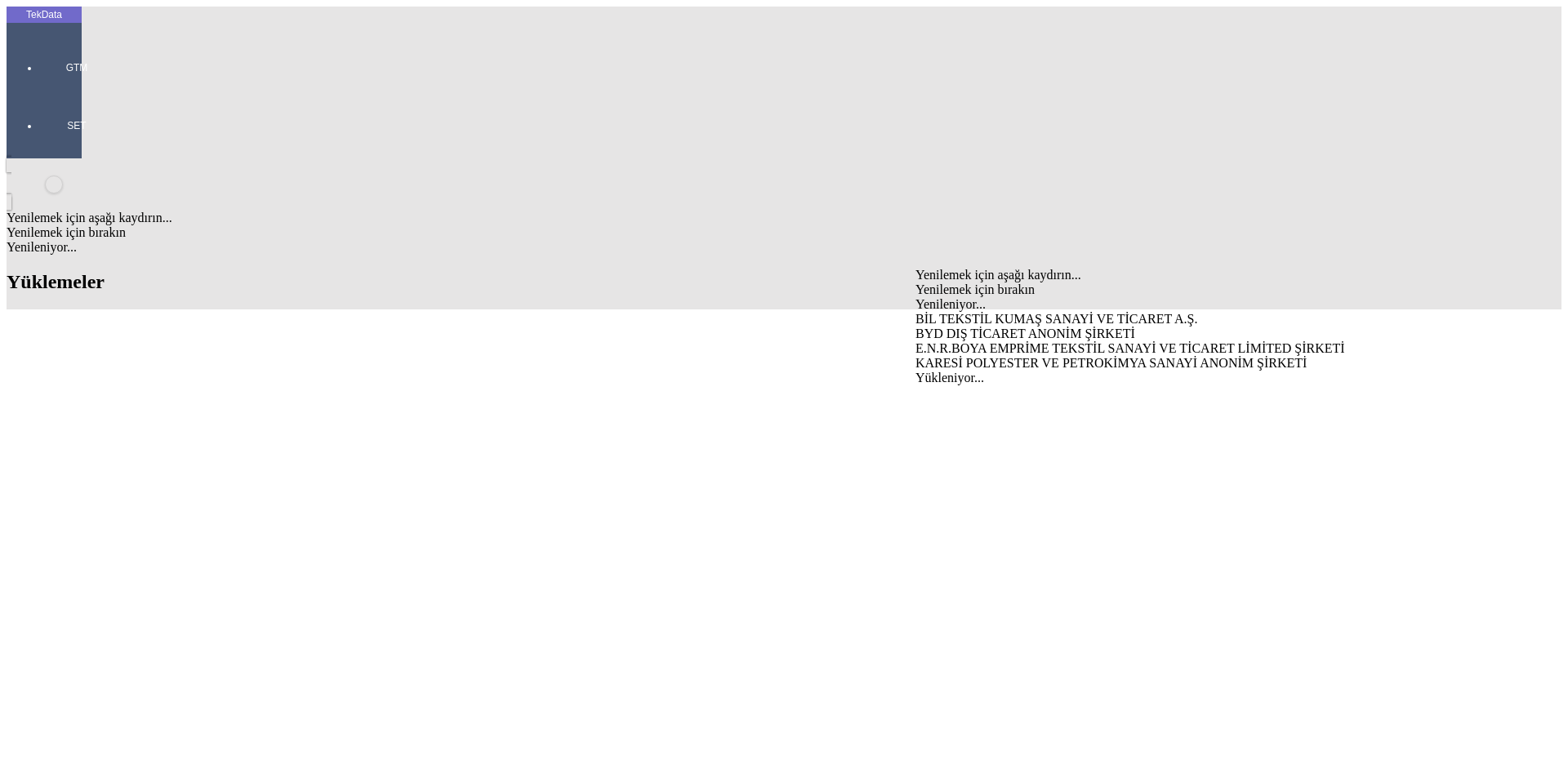
click at [960, 326] on div "BYD DIŞ TİCARET ANONİM ŞİRKETİ" at bounding box center [1227, 333] width 624 height 14
type input "BYD DIŞ TİCARET ANONİM ŞİRKETİ"
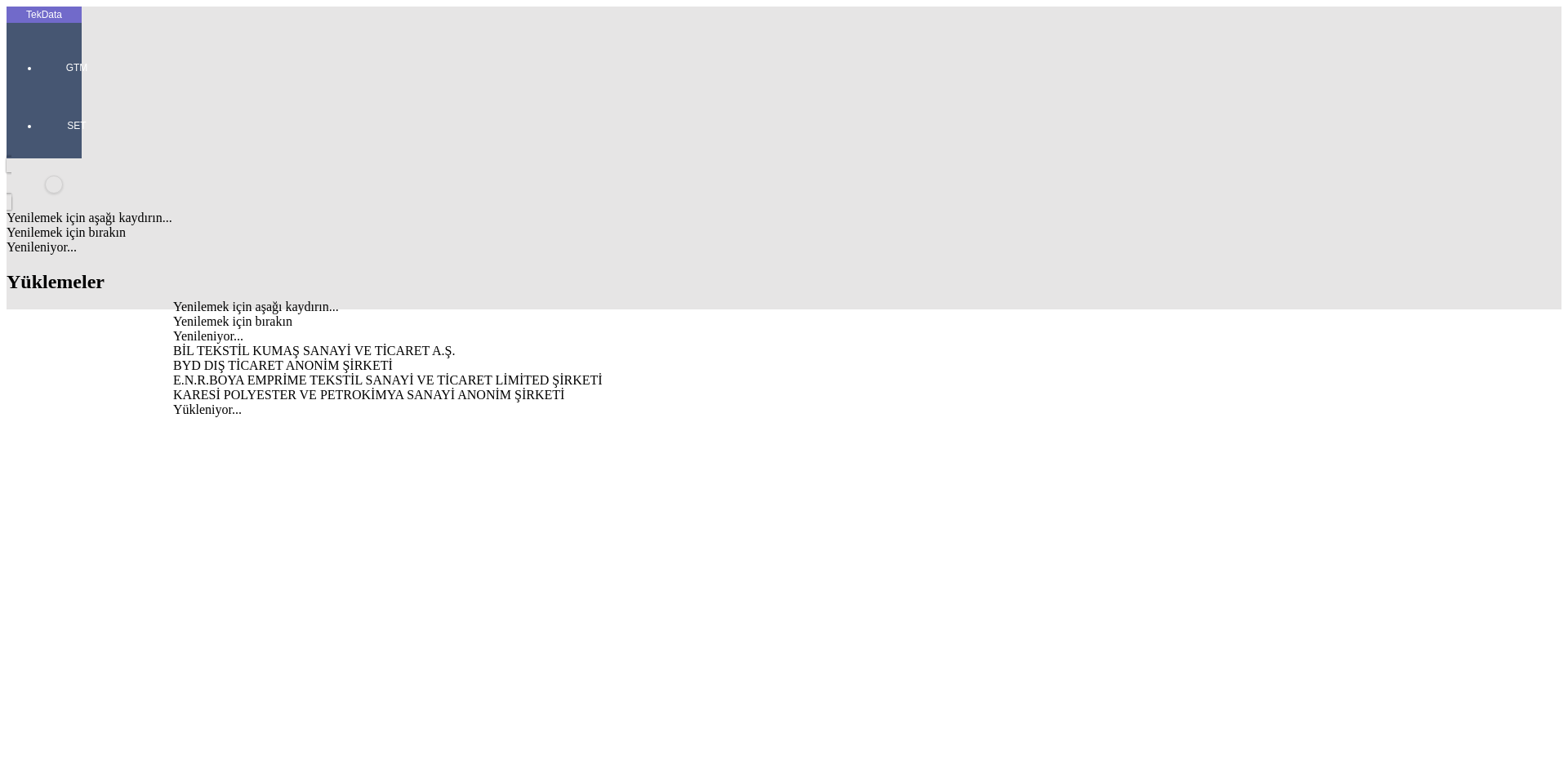
click at [480, 359] on div "BYD DIŞ TİCARET ANONİM ŞİRKETİ" at bounding box center [488, 366] width 630 height 14
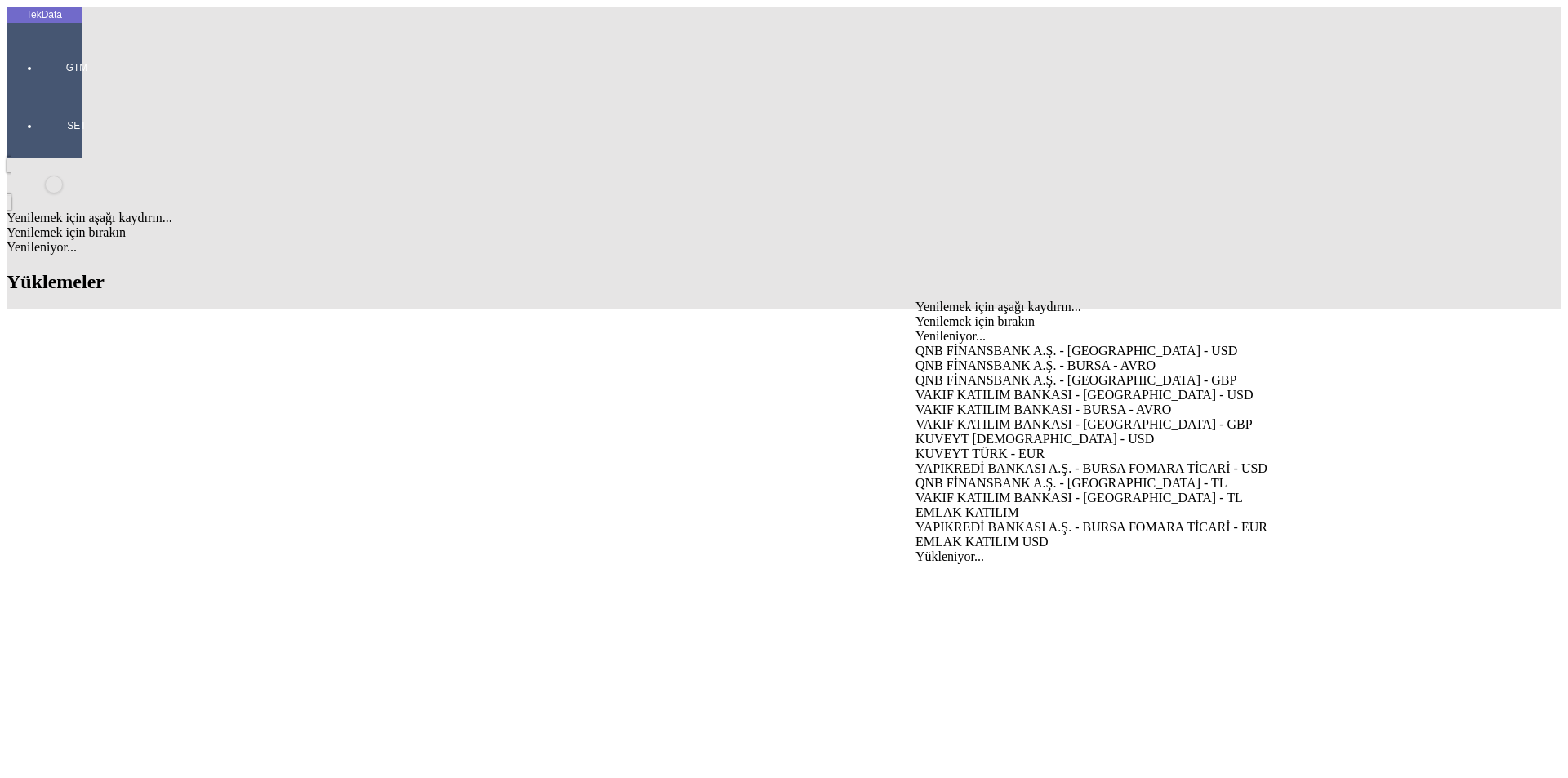
click at [956, 373] on div "QNB FİNANSBANK A.Ş. - [GEOGRAPHIC_DATA] - GBP" at bounding box center [1227, 380] width 624 height 14
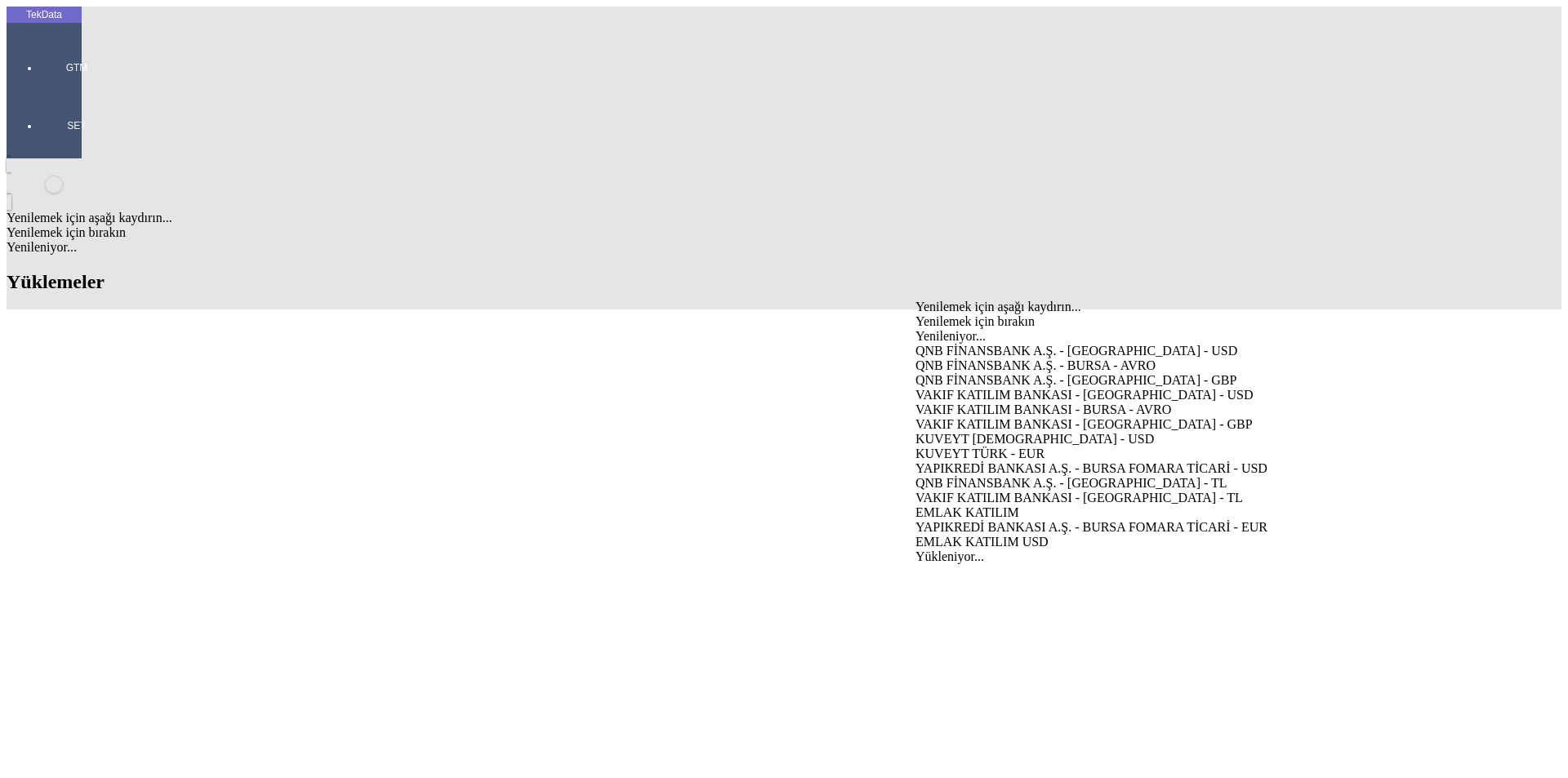
click at [954, 388] on div "VAKIF KATILIM BANKASI - [GEOGRAPHIC_DATA] - USD" at bounding box center [1227, 395] width 624 height 14
type input "VAKIF KATILIM BANKASI - [GEOGRAPHIC_DATA] - USD"
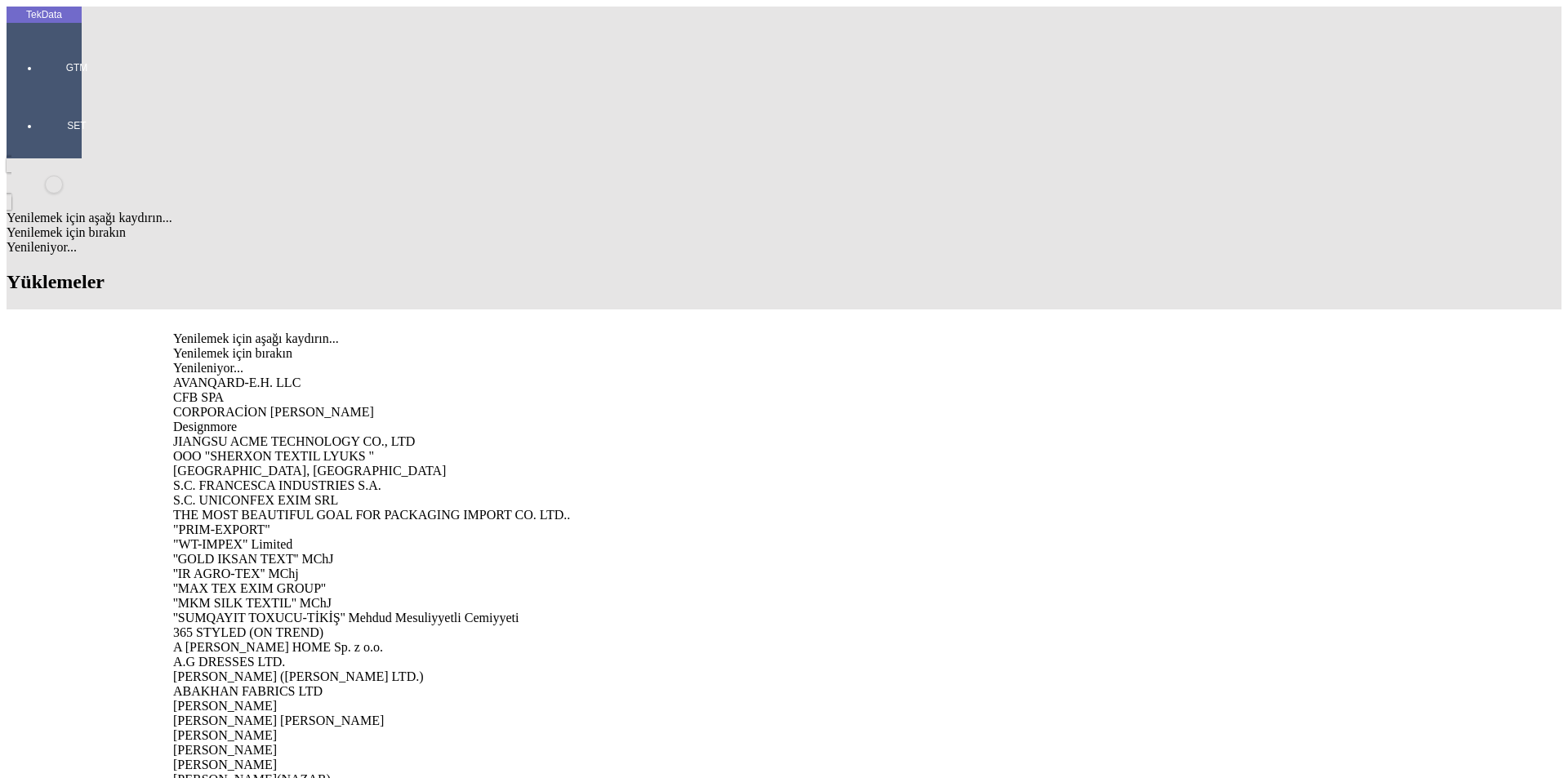
paste input "REPUBLIC OF UZBEKISTAN"
type input "REPUBLIC OF UZBEKISTAN"
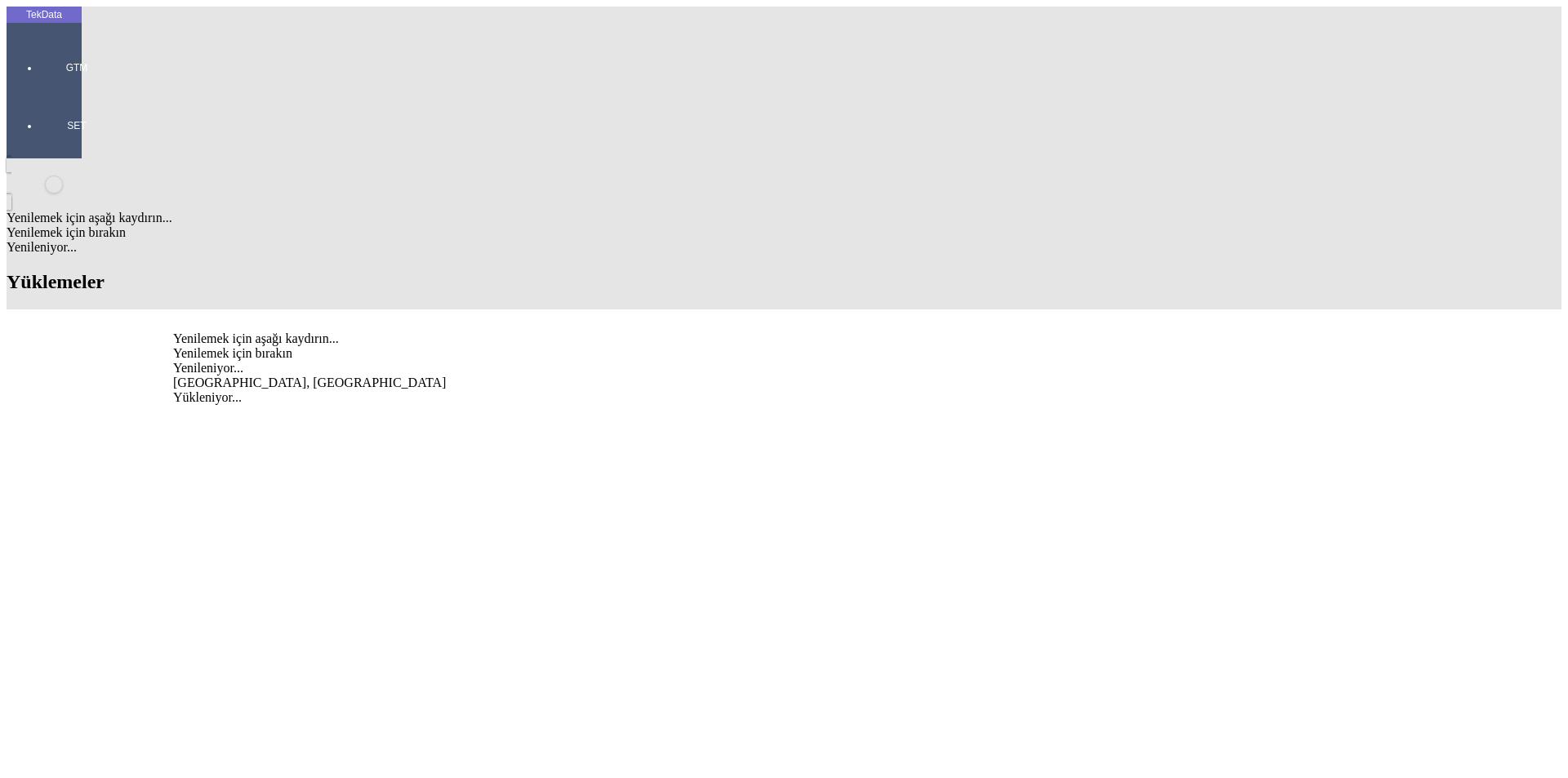
click at [303, 376] on div "REPUBLIC OF UZBEKISTAN, TASHKENT CITY" at bounding box center [488, 383] width 630 height 14
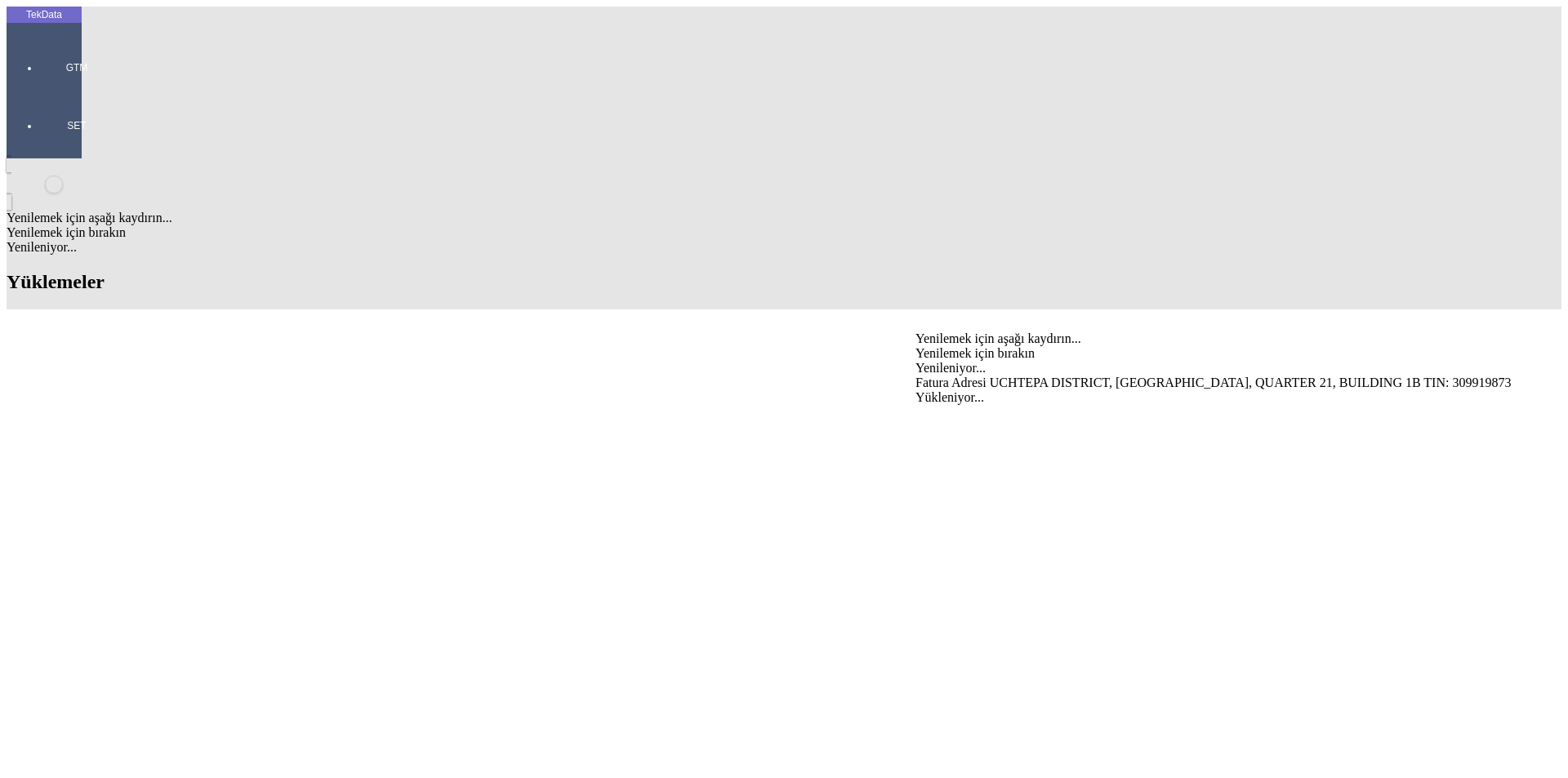
click at [1010, 376] on div "Fatura Adresi UCHTEPA DISTRICT, BIRLIK MAKHALLA, QUARTER 21, BUILDING 1B TIN: 3…" at bounding box center [1227, 383] width 624 height 14
type input "Fatura Adresi UCHTEPA DISTRICT, BIRLIK MAKHALLA, QUARTER 21, BUILDING 1B TIN: 3…"
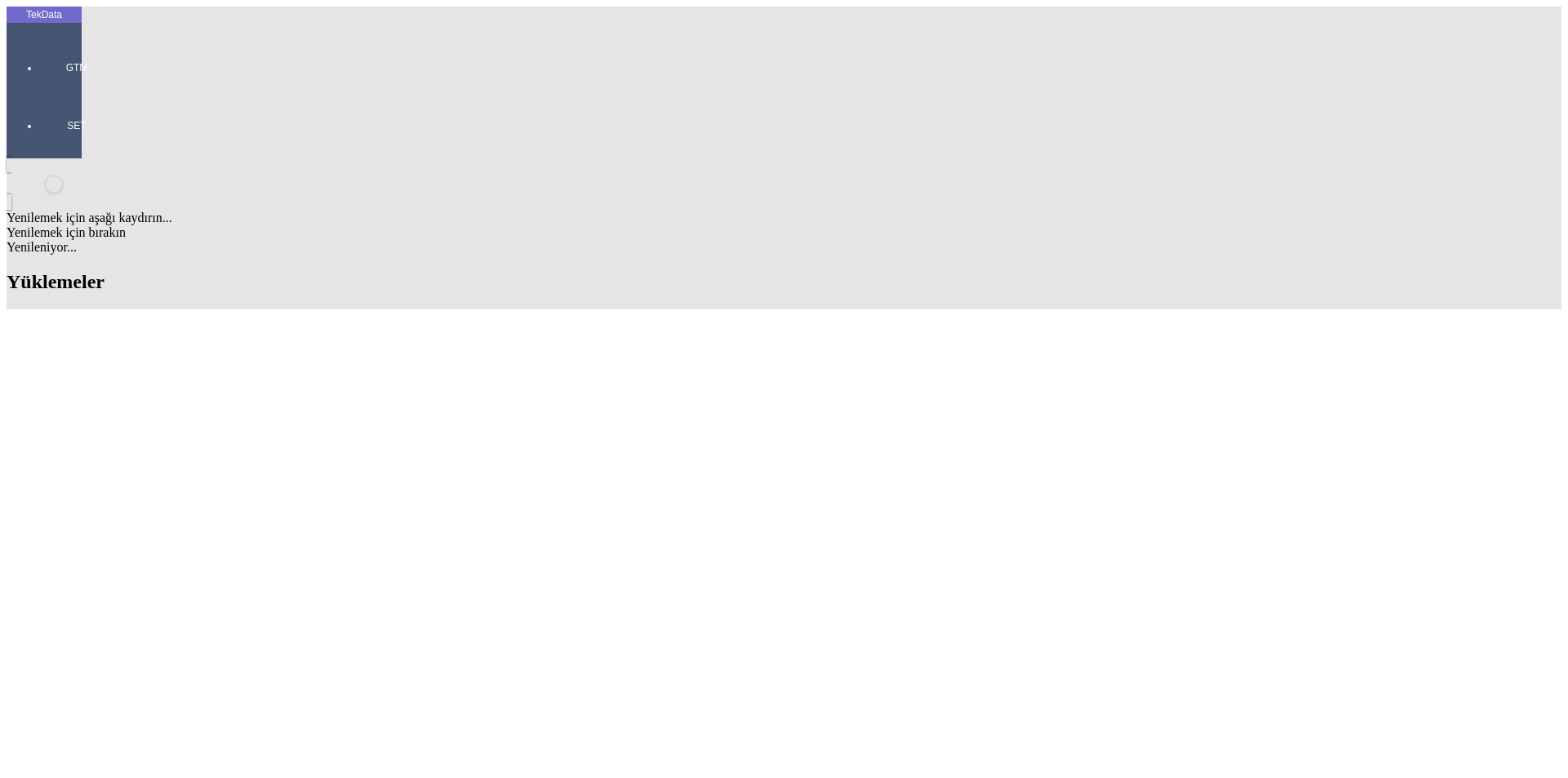
paste input "REPUBLIC OF UZBEKISTAN"
type input "REPUBLIC OF UZBEKISTAN"
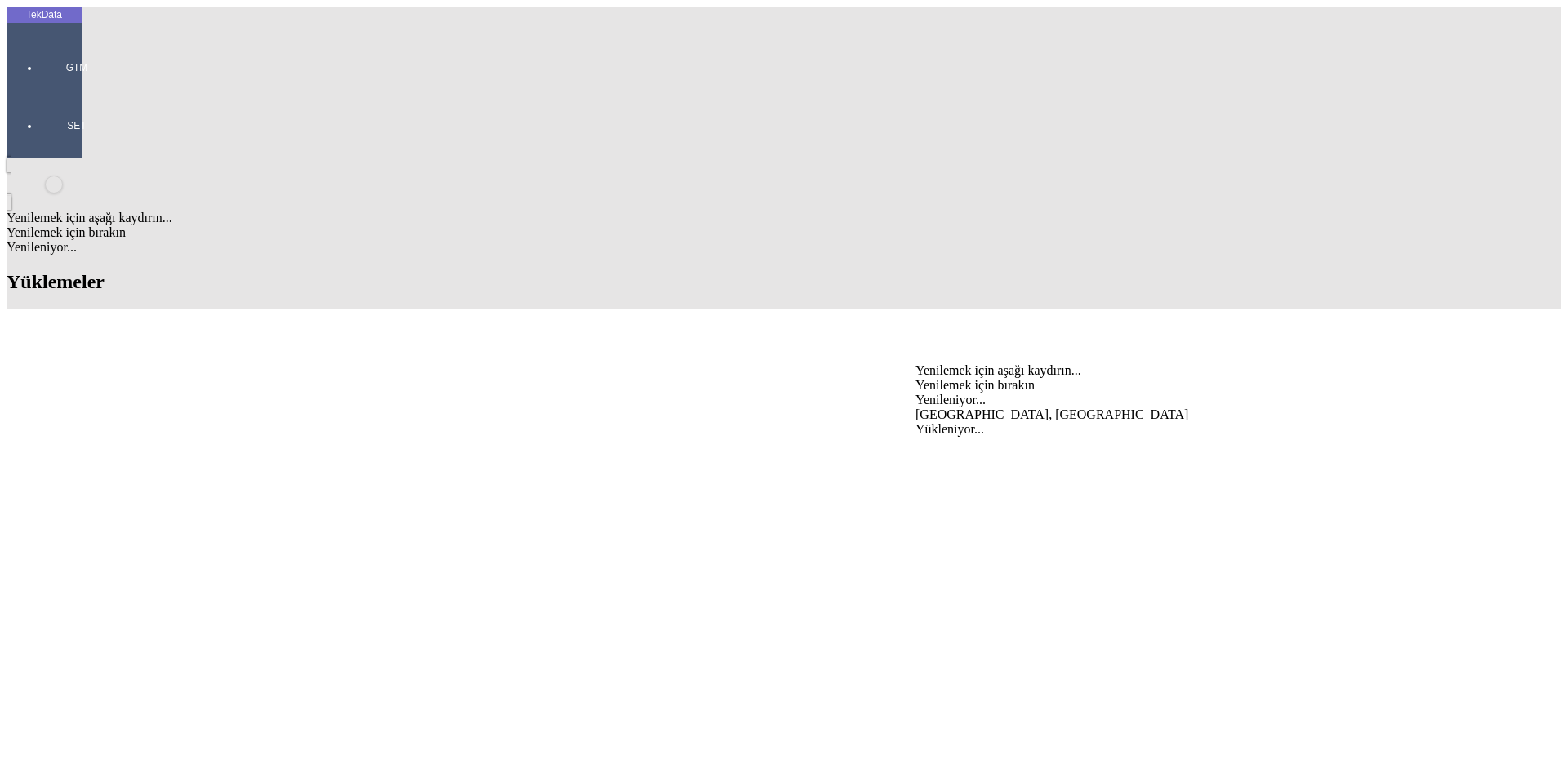
click at [957, 408] on div "REPUBLIC OF UZBEKISTAN, TASHKENT CITY" at bounding box center [1227, 415] width 624 height 14
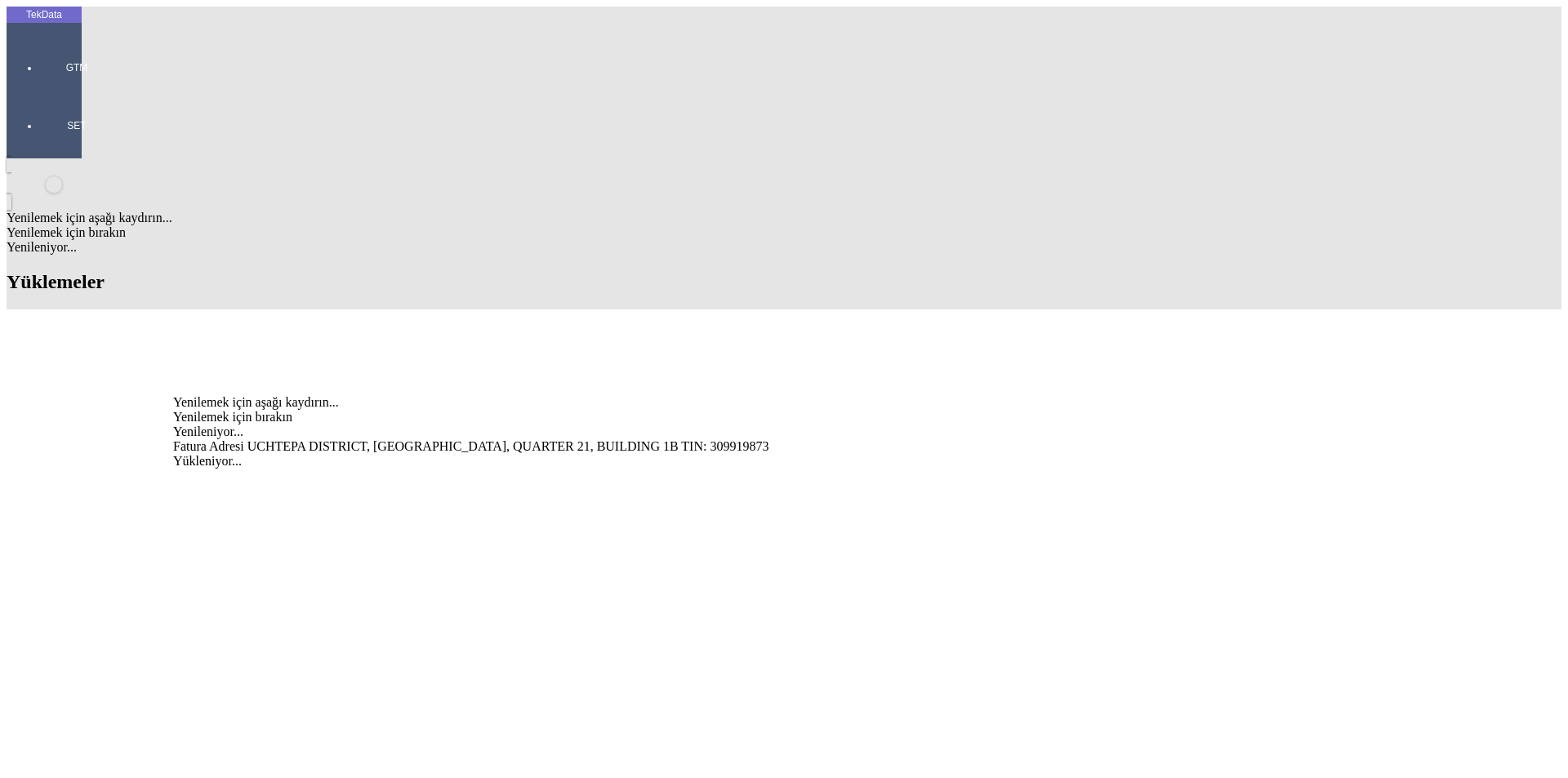
click at [362, 439] on div "Fatura Adresi UCHTEPA DISTRICT, BIRLIK MAKHALLA, QUARTER 21, BUILDING 1B TIN: 3…" at bounding box center [488, 446] width 630 height 14
type input "Fatura Adresi UCHTEPA DISTRICT, BIRLIK MAKHALLA, QUARTER 21, BUILDING 1B TIN: 3…"
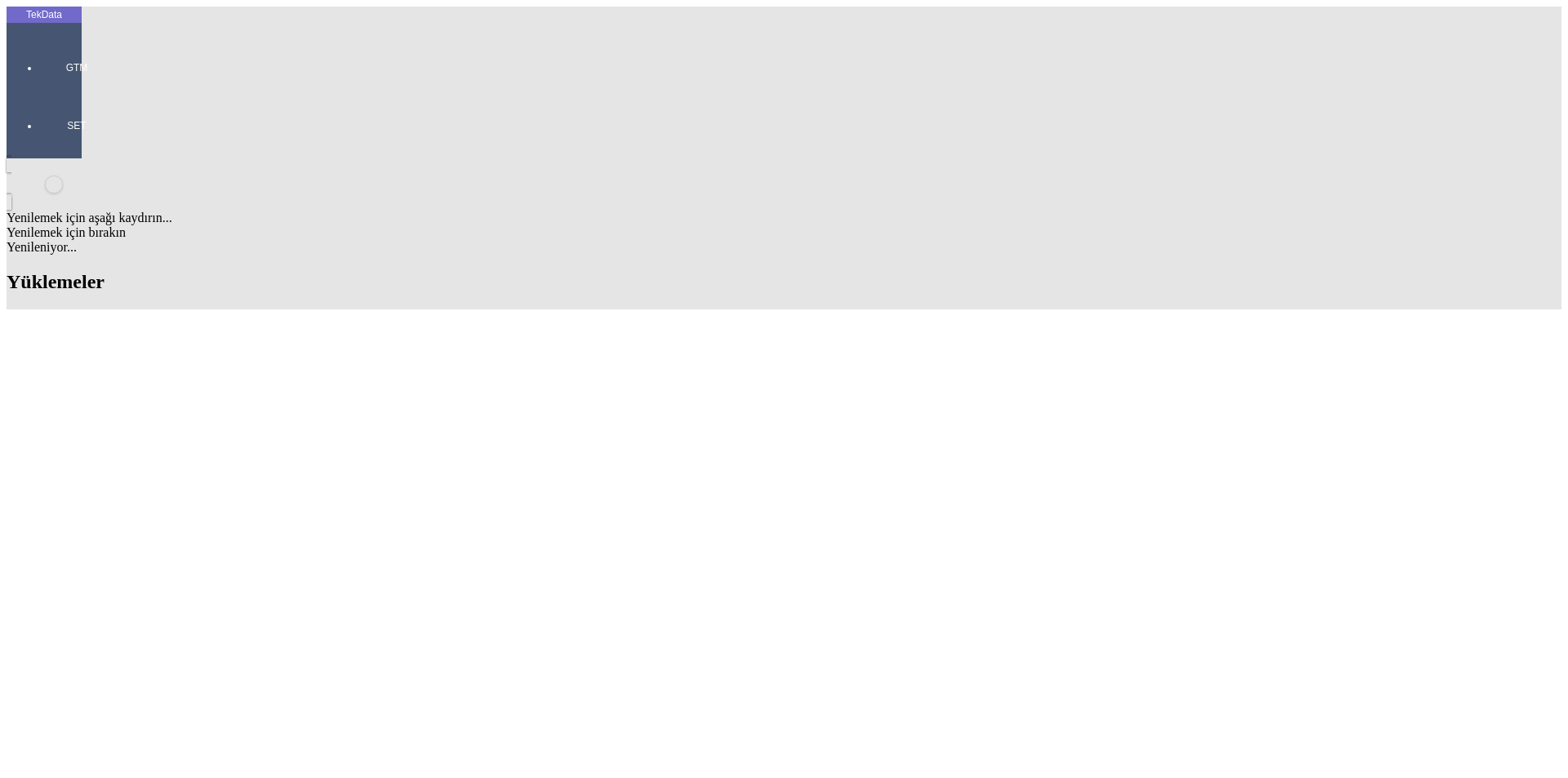
click at [362, 565] on div "[PERSON_NAME]" at bounding box center [488, 572] width 630 height 14
type input "[PERSON_NAME]"
click at [968, 535] on div "EXW" at bounding box center [1227, 542] width 624 height 14
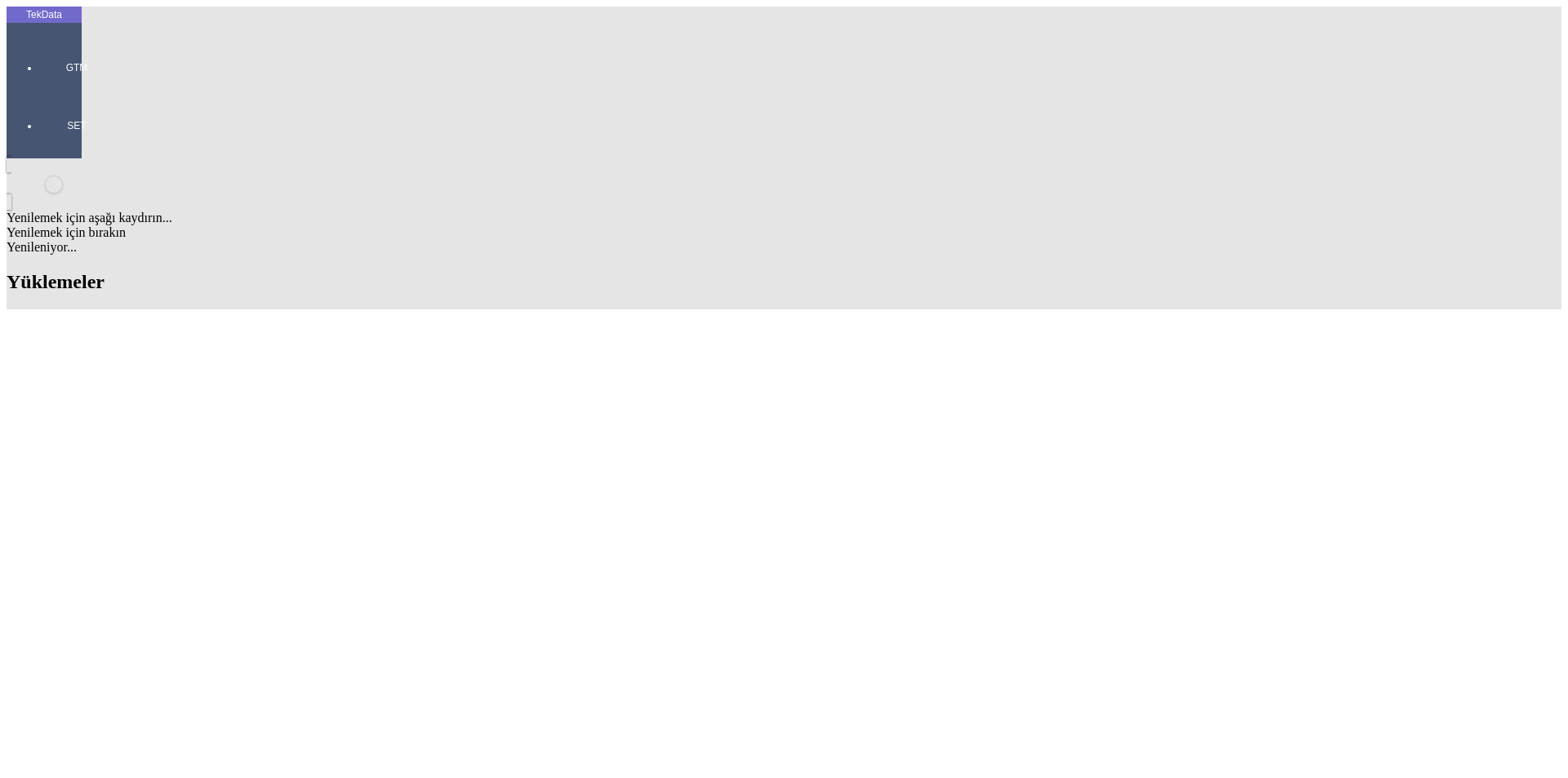
type input "EXW"
type input "[GEOGRAPHIC_DATA]"
click at [961, 596] on div "Mal Mukabili" at bounding box center [1227, 603] width 624 height 14
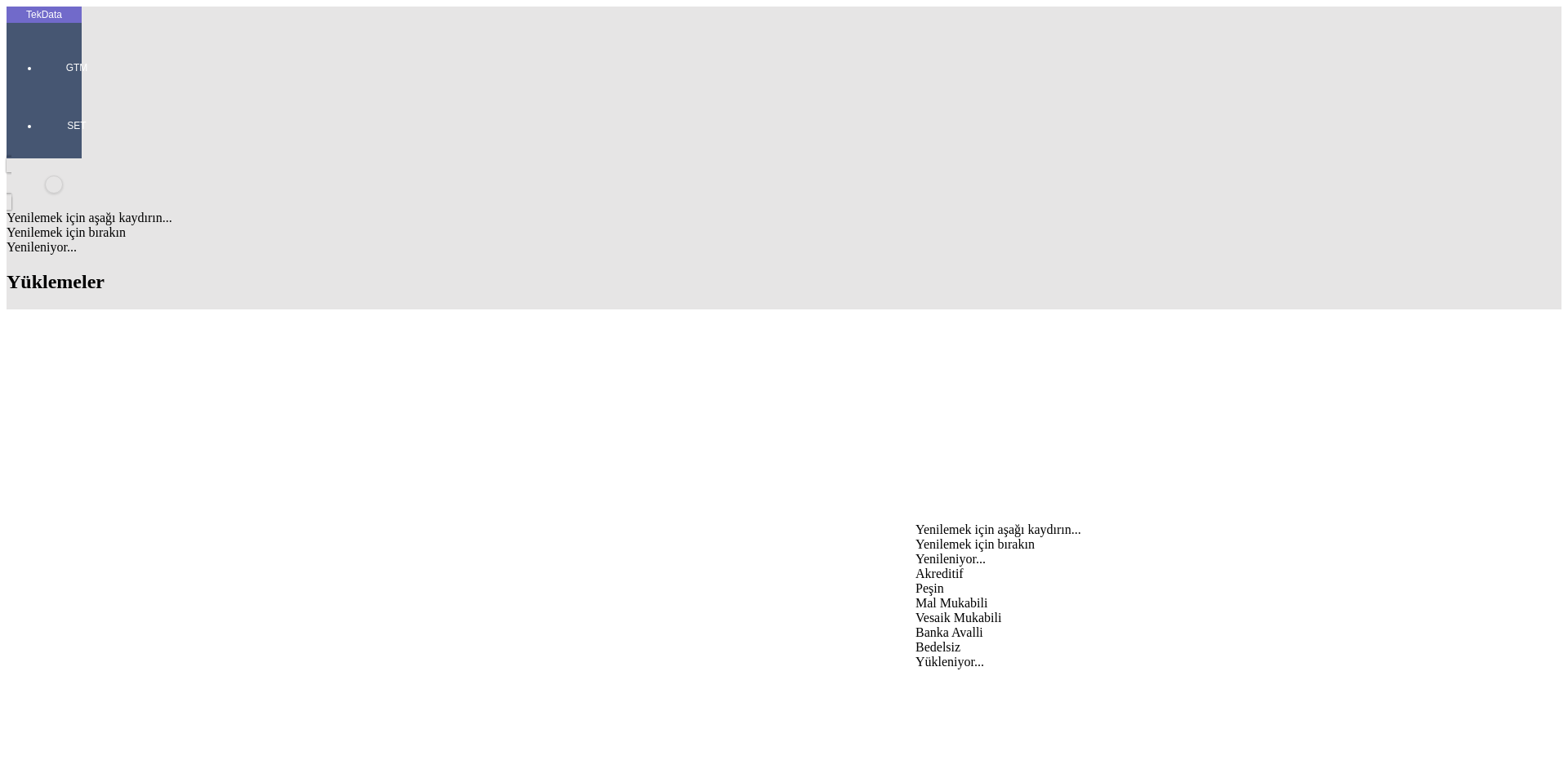
type input "Mal Mukabili"
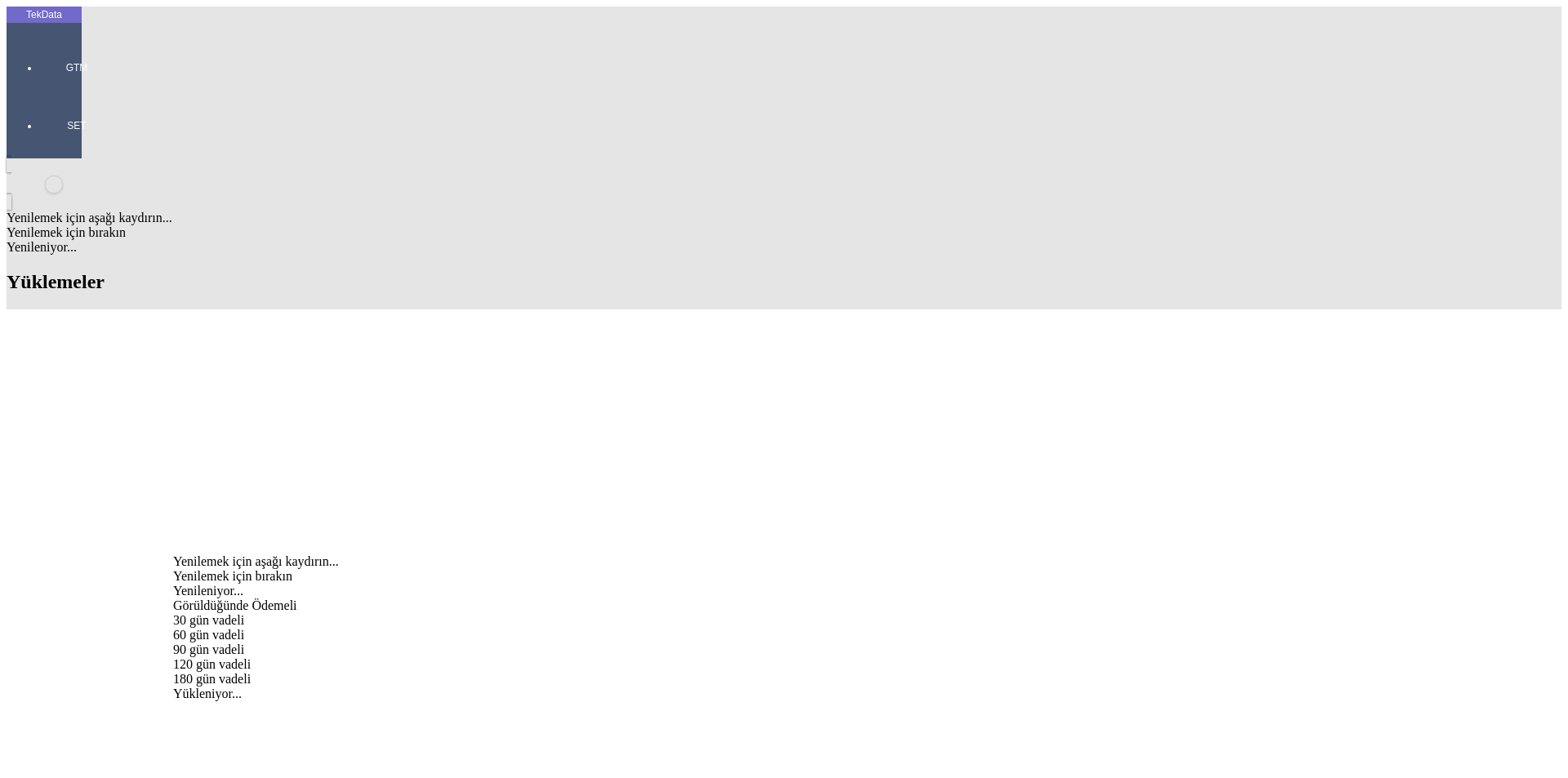
click at [391, 599] on div "Görüldüğünde Ödemeli" at bounding box center [488, 606] width 630 height 14
type input "Görüldüğünde Ödemeli"
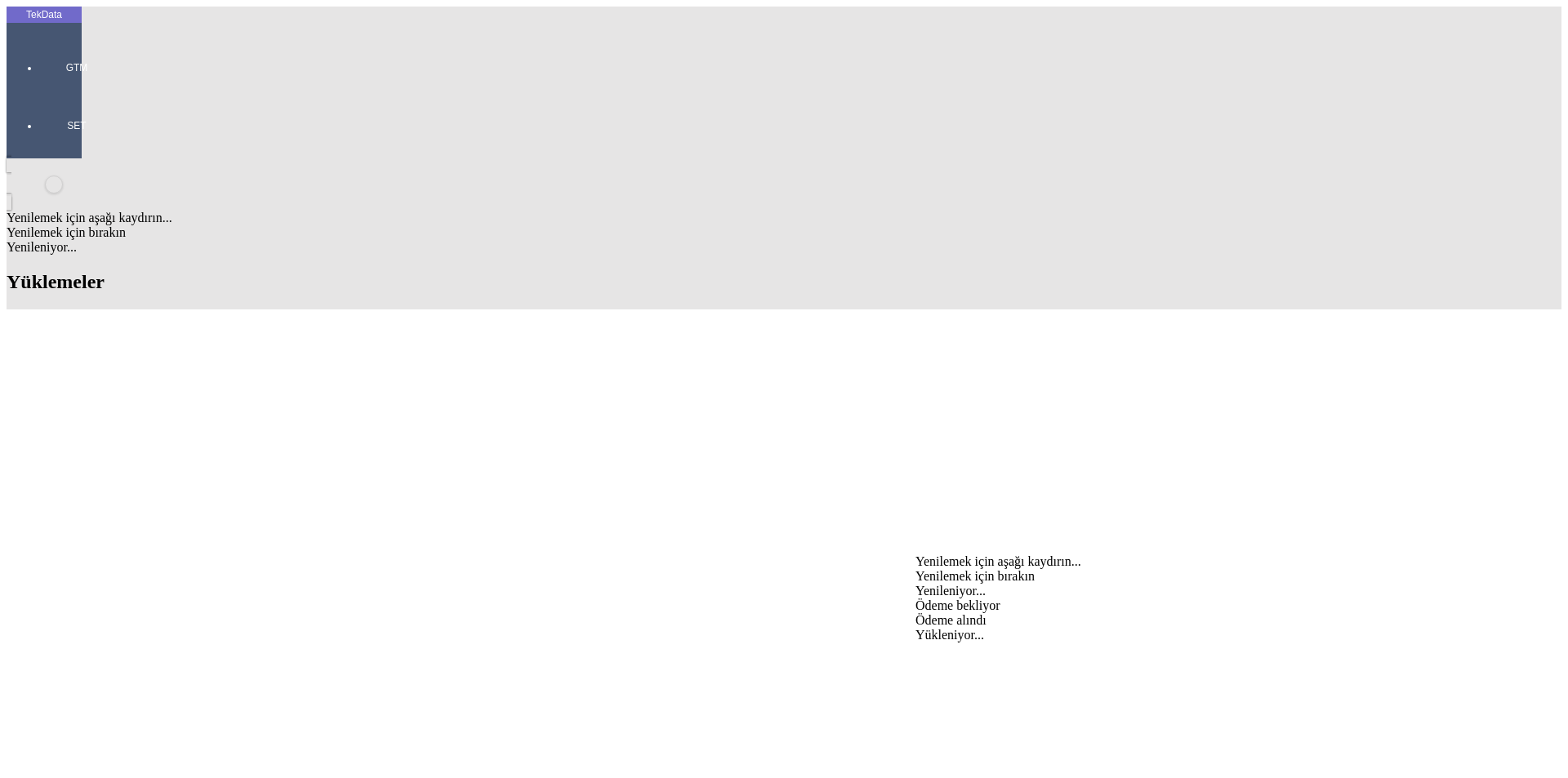
drag, startPoint x: 967, startPoint y: 565, endPoint x: 501, endPoint y: 624, distance: 469.7
click at [967, 599] on div "Ödeme bekliyor" at bounding box center [1227, 606] width 624 height 14
type input "Ödeme bekliyor"
type input "9958.9"
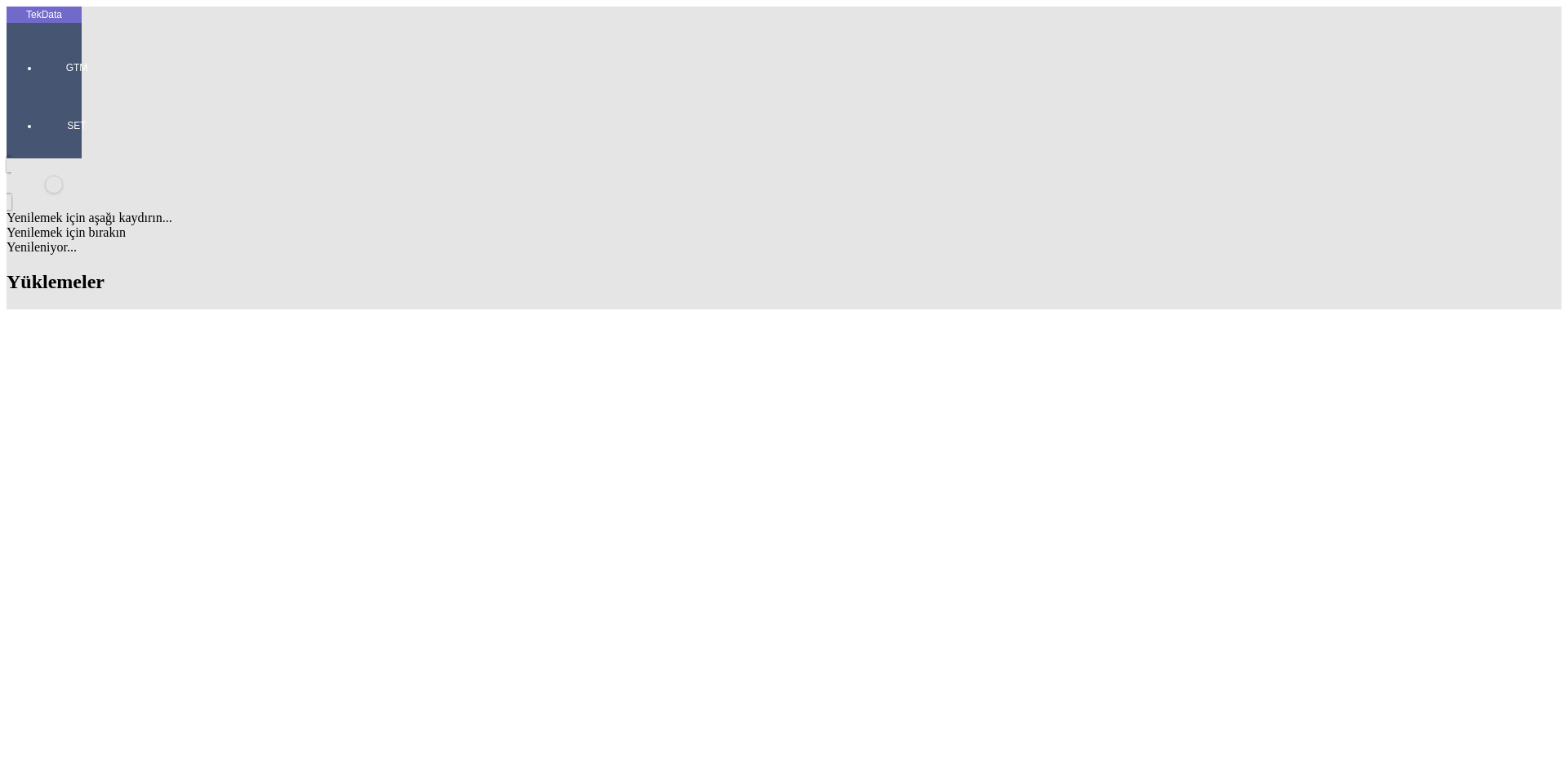
type input "10037.8"
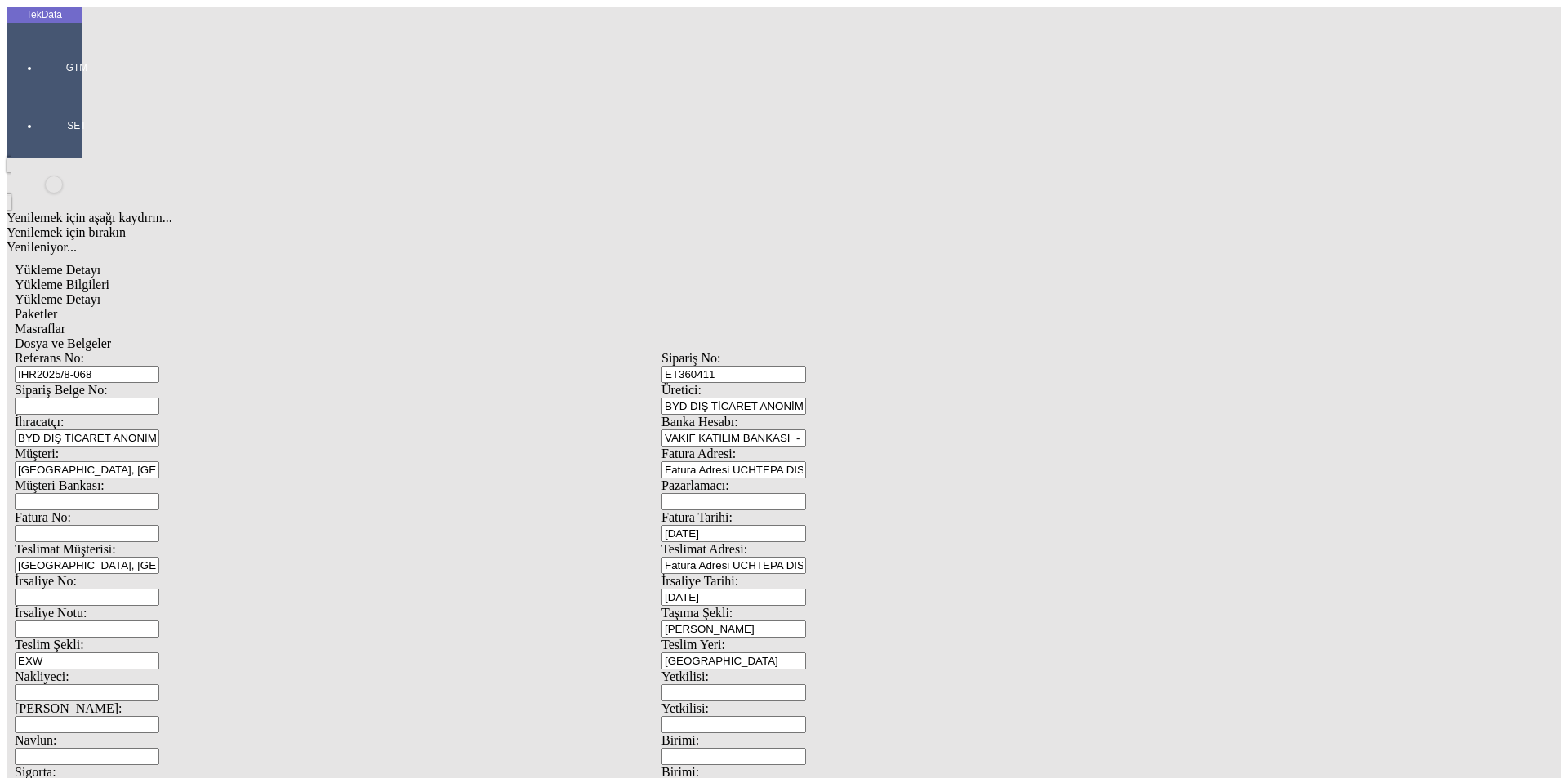
click at [100, 292] on span "Yükleme Detayı" at bounding box center [57, 298] width 86 height 13
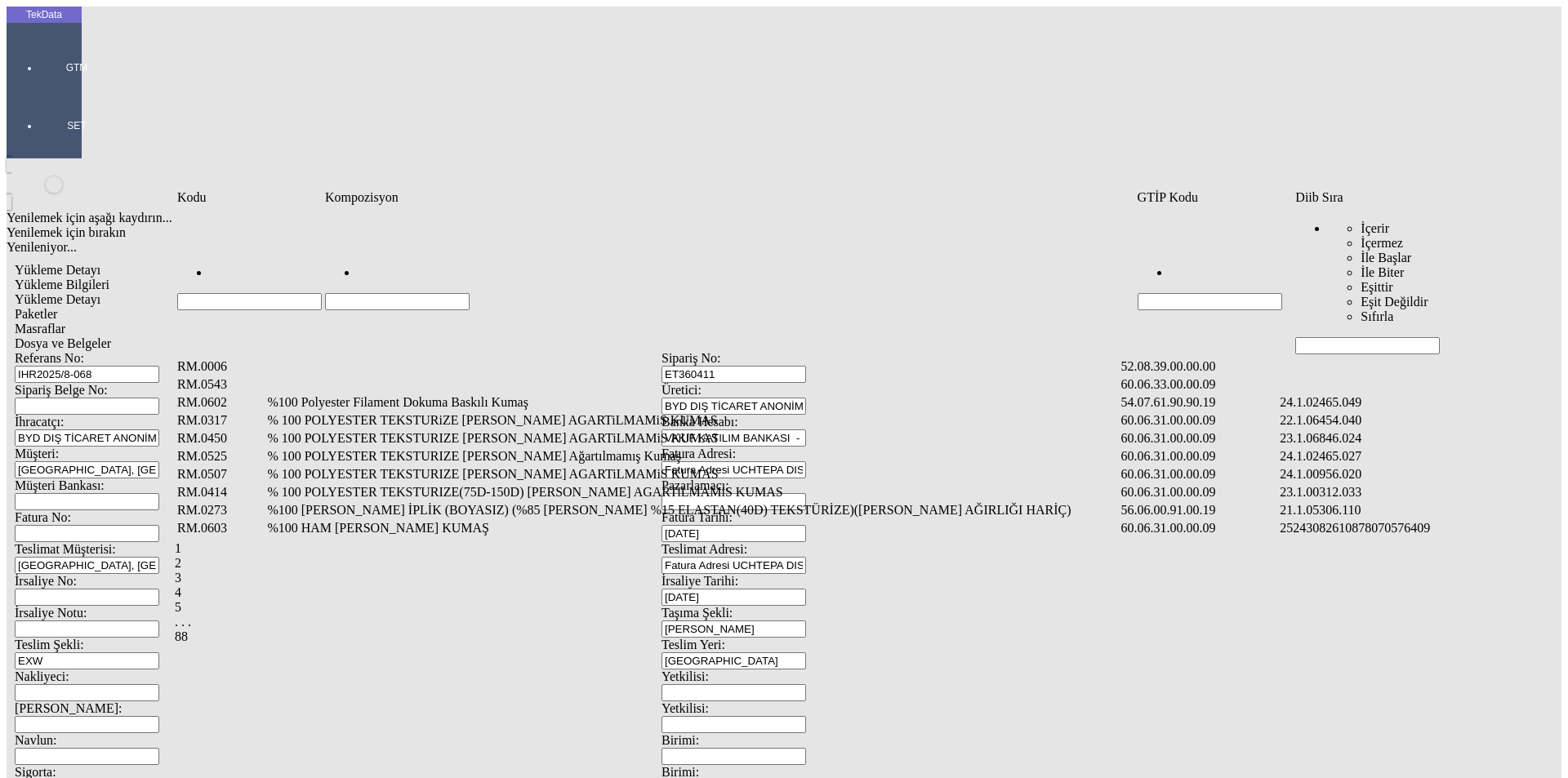
click at [1312, 337] on input "Hücreyi Filtrele" at bounding box center [1367, 345] width 144 height 17
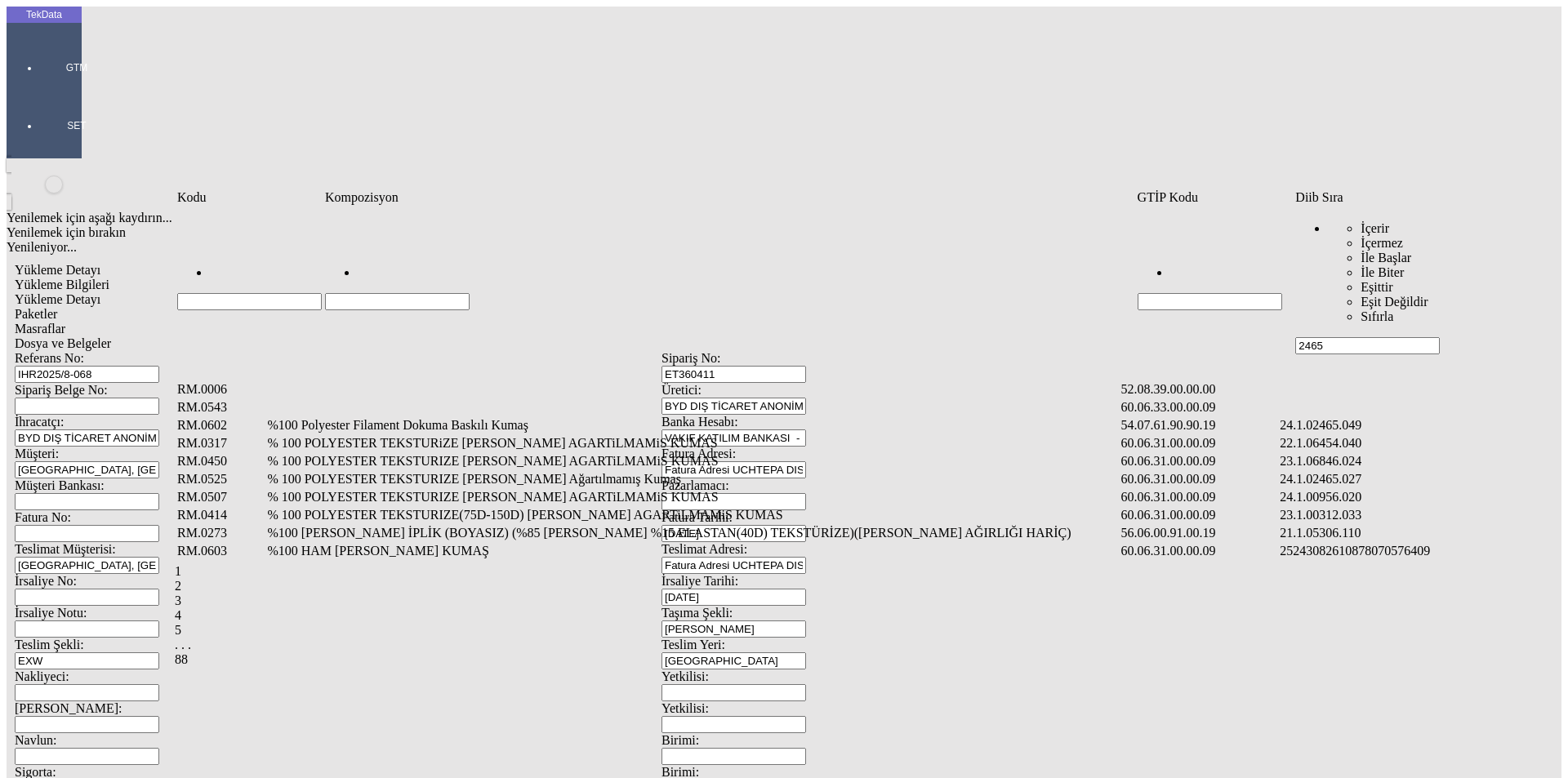
type input "2465"
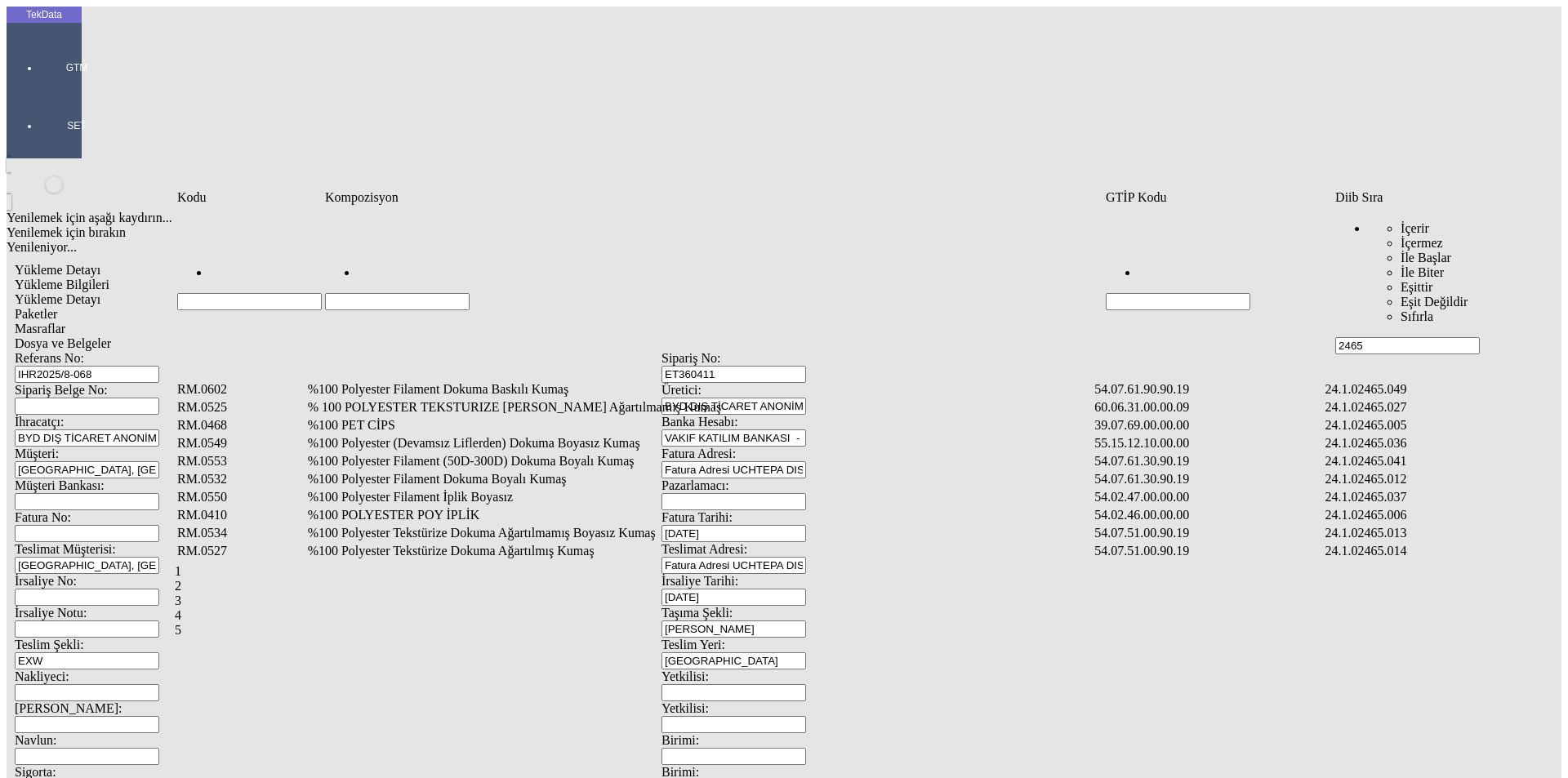
click at [368, 293] on input "Hücreyi Filtrele" at bounding box center [397, 301] width 144 height 17
type input "%100 POLYEST"
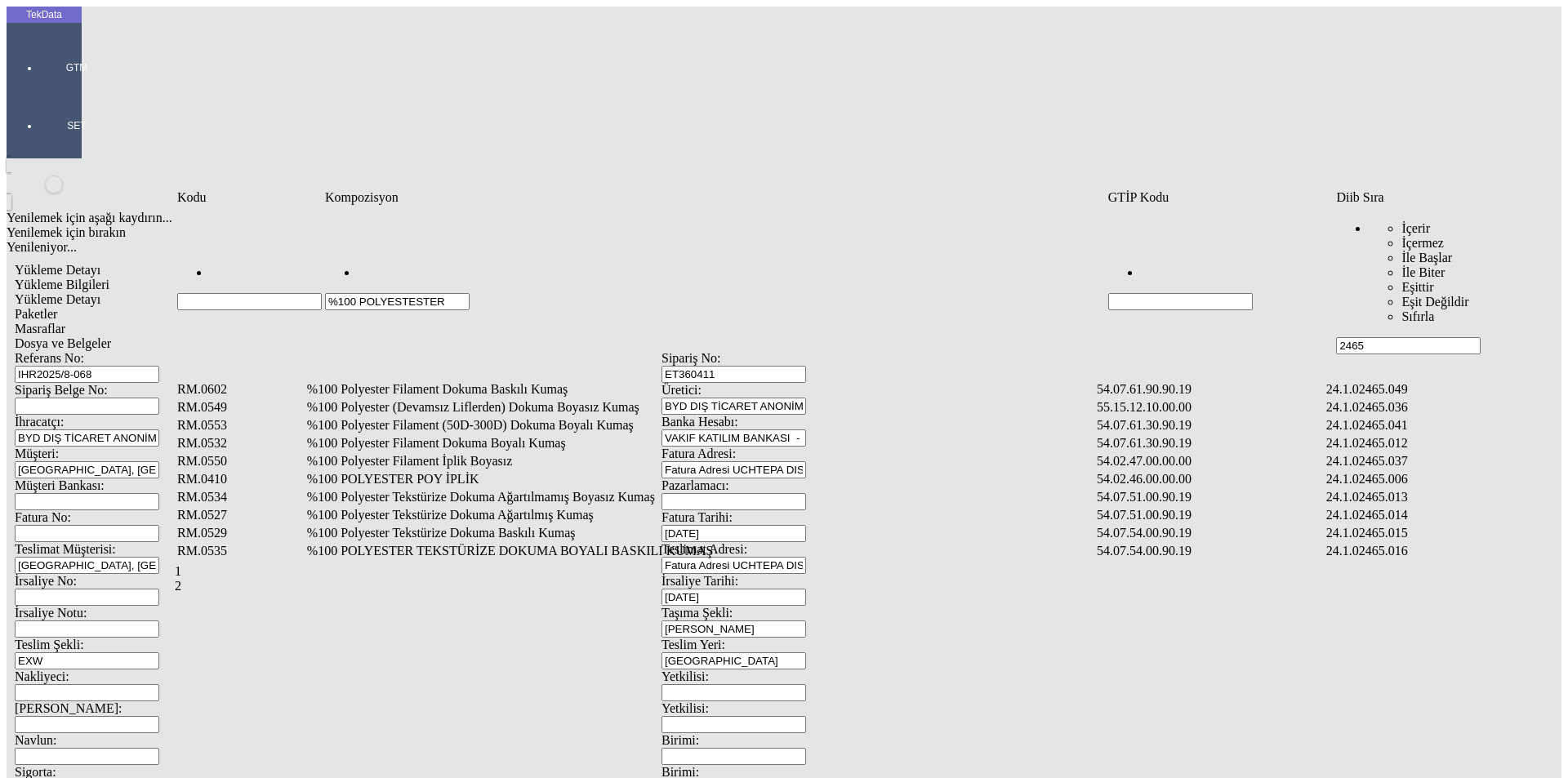
type input "%100 POLYESTESTER"
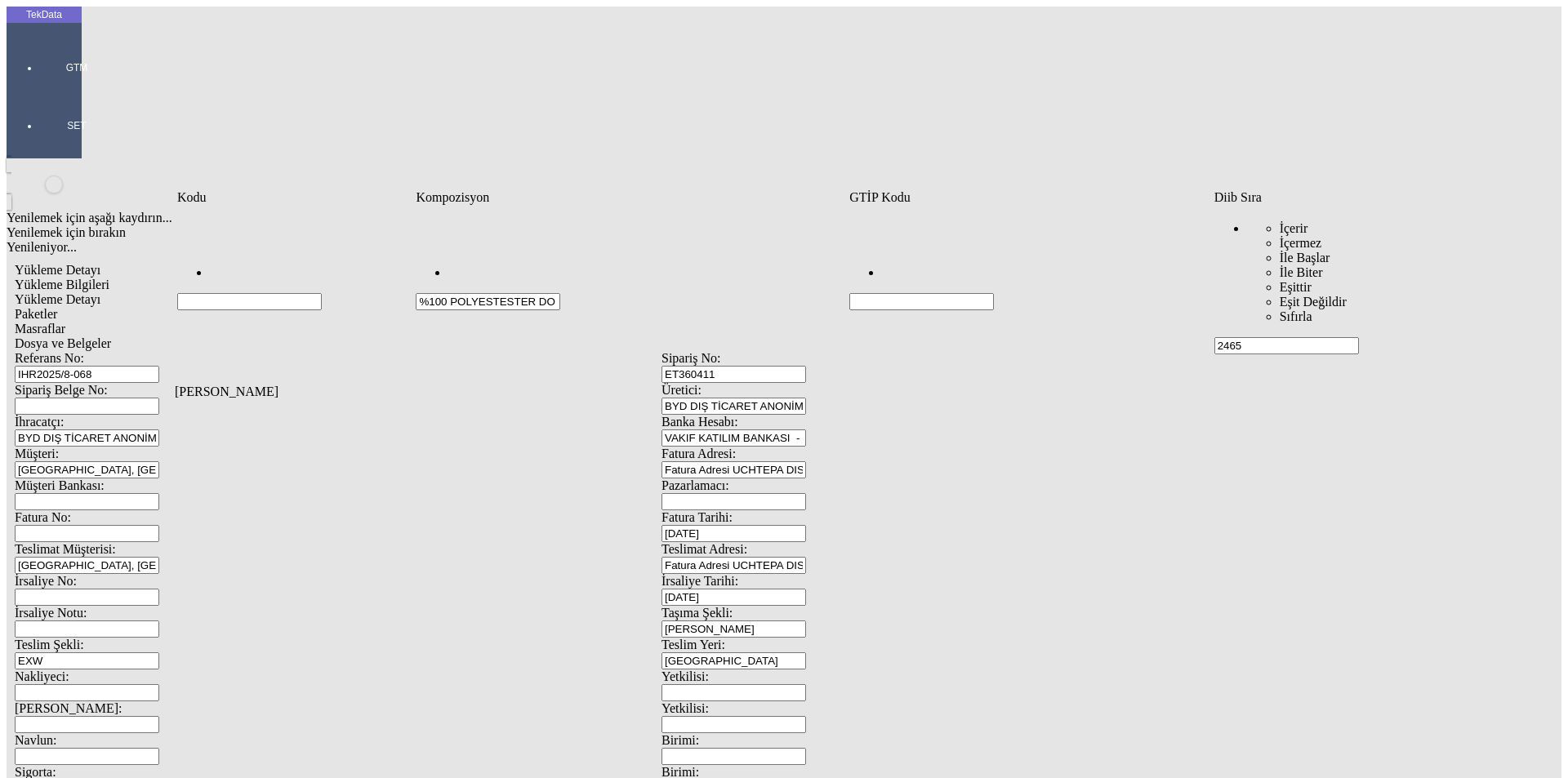
type input "%100 POLYESTESTER D"
type input "%100 POLYESTEST"
type input "%100 POLYESTER"
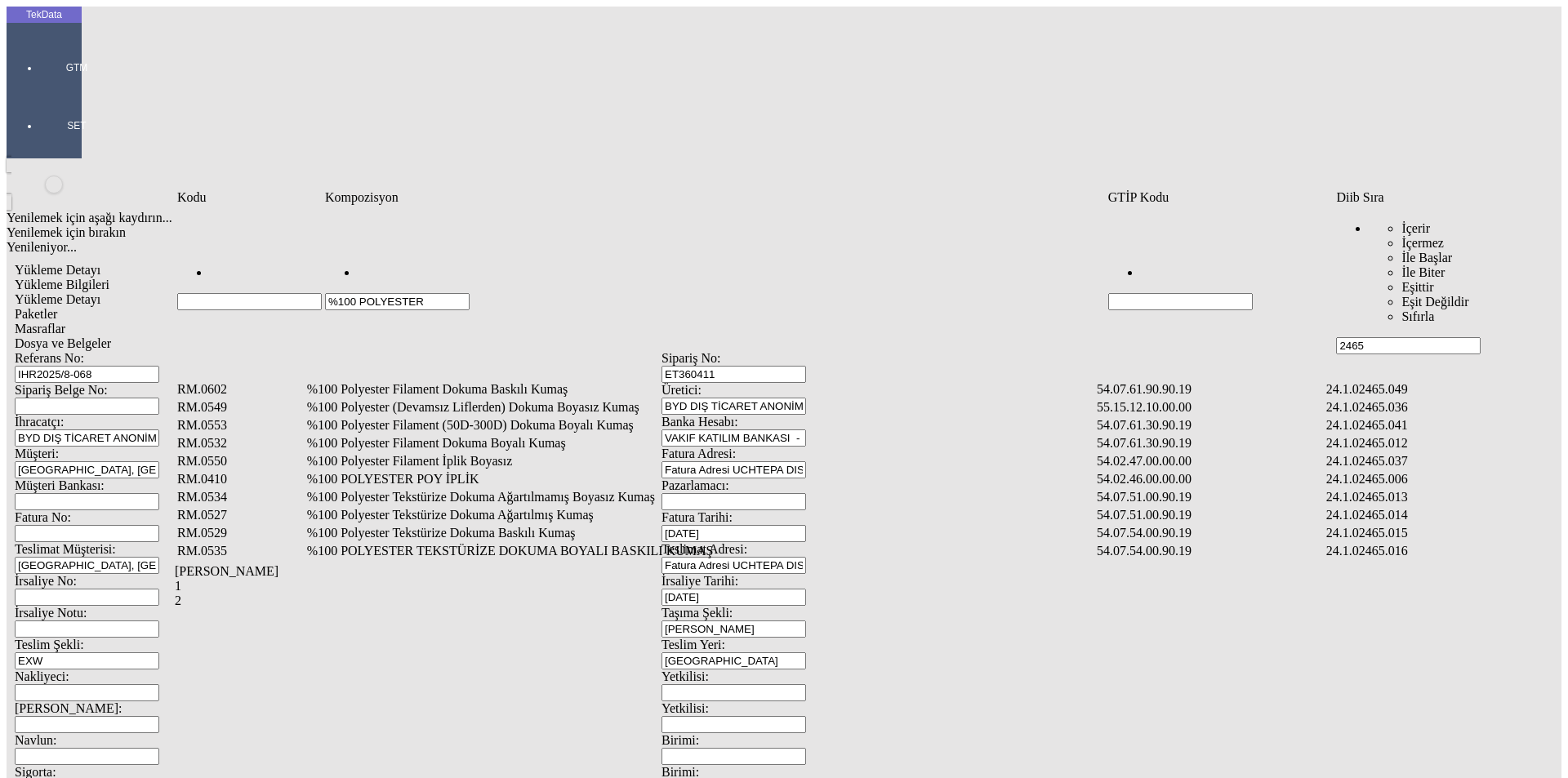
type input "%100 POLYESTER"
type input "%100 POLYESTER TEKS"
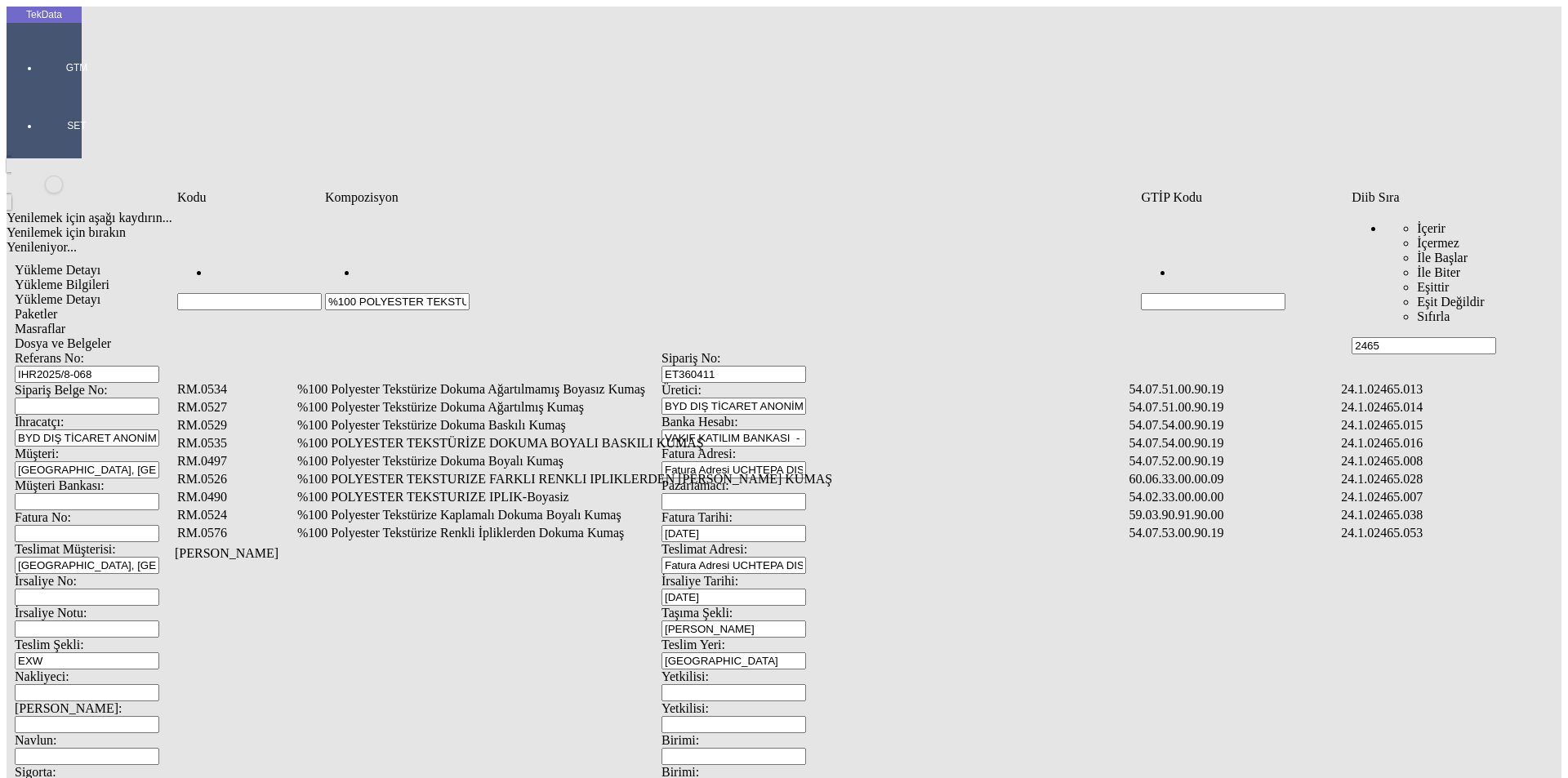
type input "%100 POLYESTER TEKSTUR"
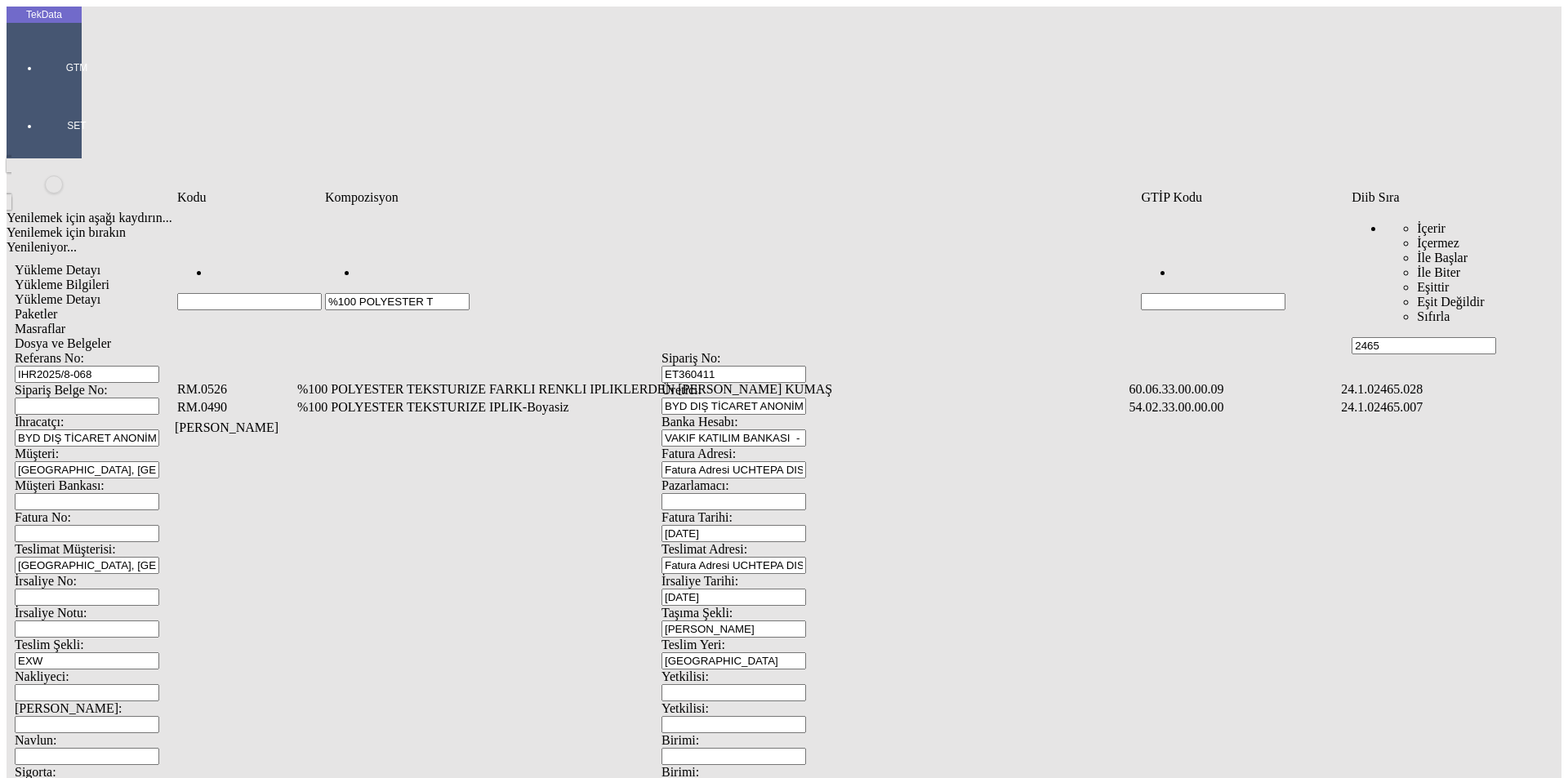
type input "%100 POLYESTER T"
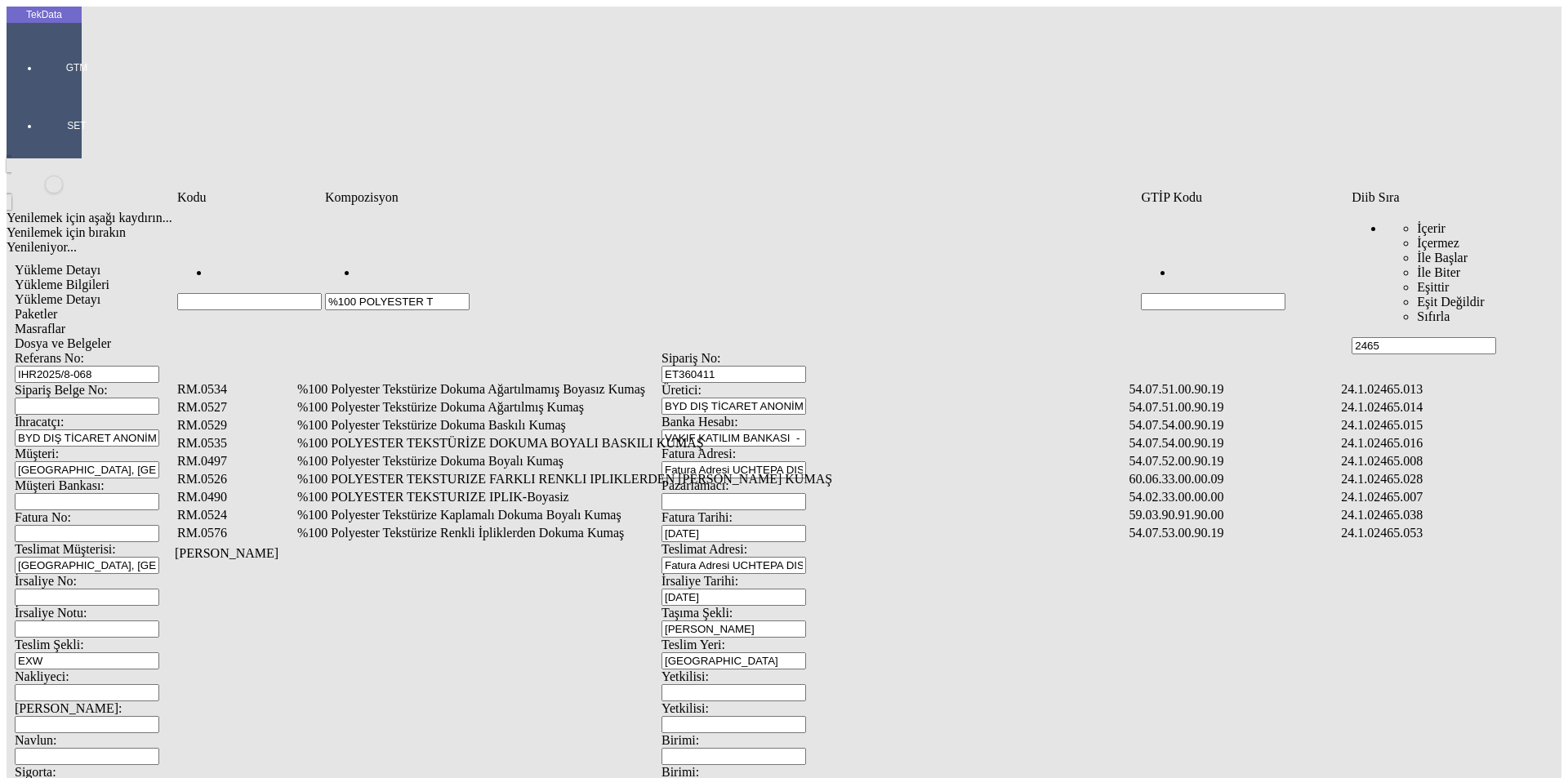
click at [486, 454] on td "%100 Polyester Tekstürize Dokuma Boyalı Kumaş" at bounding box center [712, 462] width 831 height 16
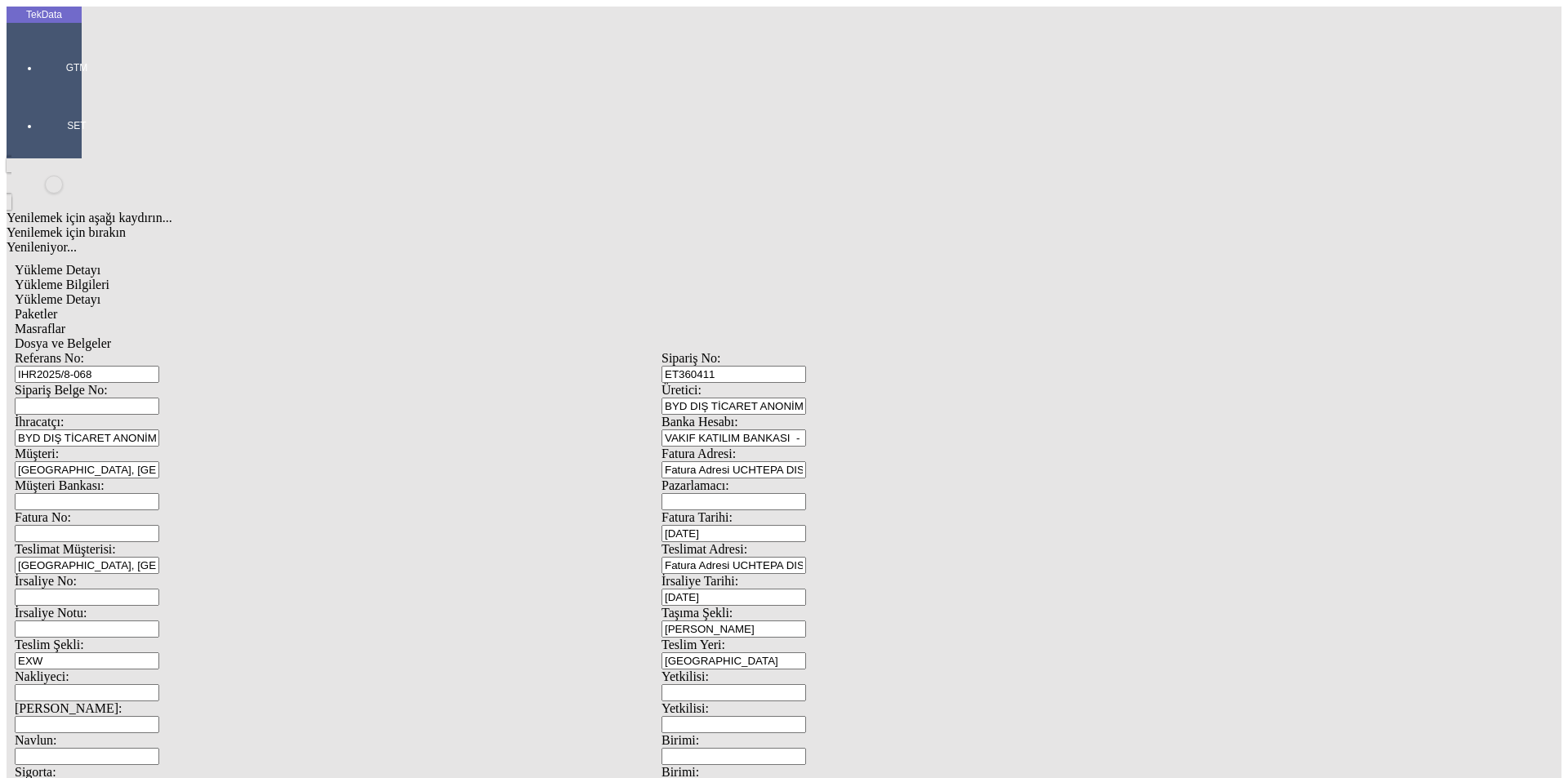
type input "1.24"
click at [989, 296] on div "Metre" at bounding box center [1214, 303] width 647 height 14
type input "Metre"
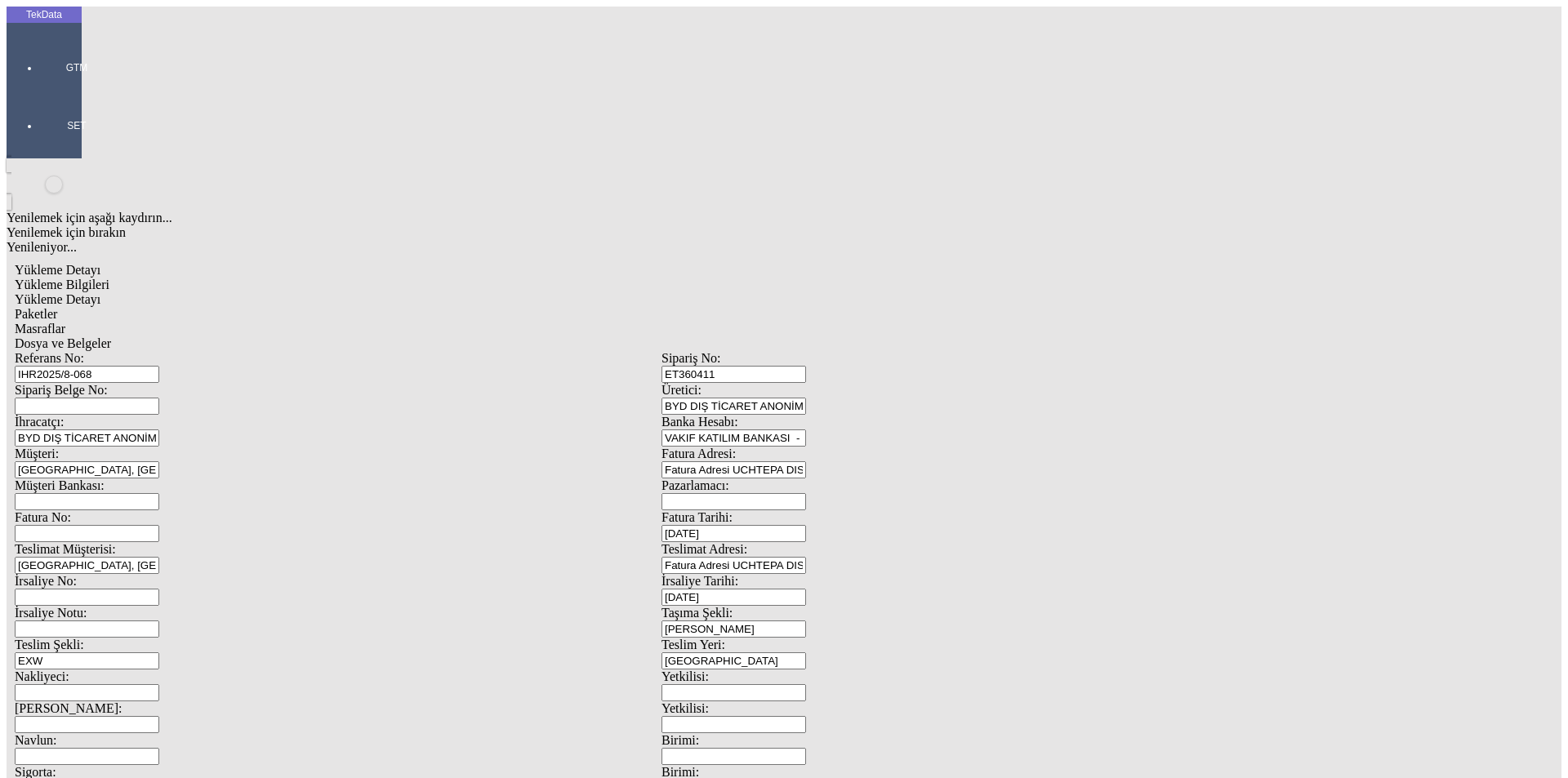
type input "1.24"
drag, startPoint x: 260, startPoint y: 235, endPoint x: 164, endPoint y: 236, distance: 96.0
type input "4000"
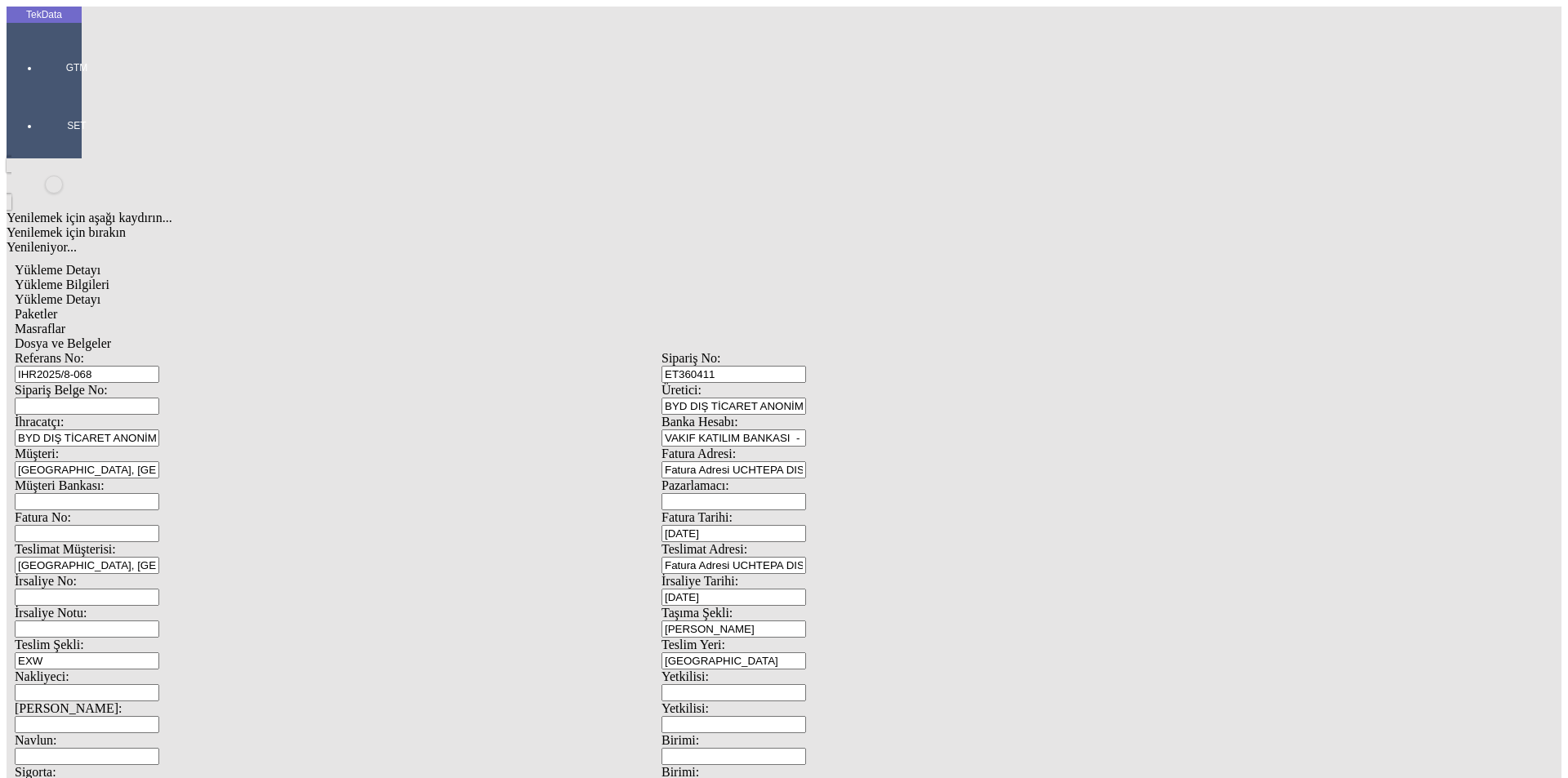
click at [957, 342] on div "Amerikan Doları" at bounding box center [1214, 350] width 647 height 14
type input "Amerikan Doları"
type input "300"
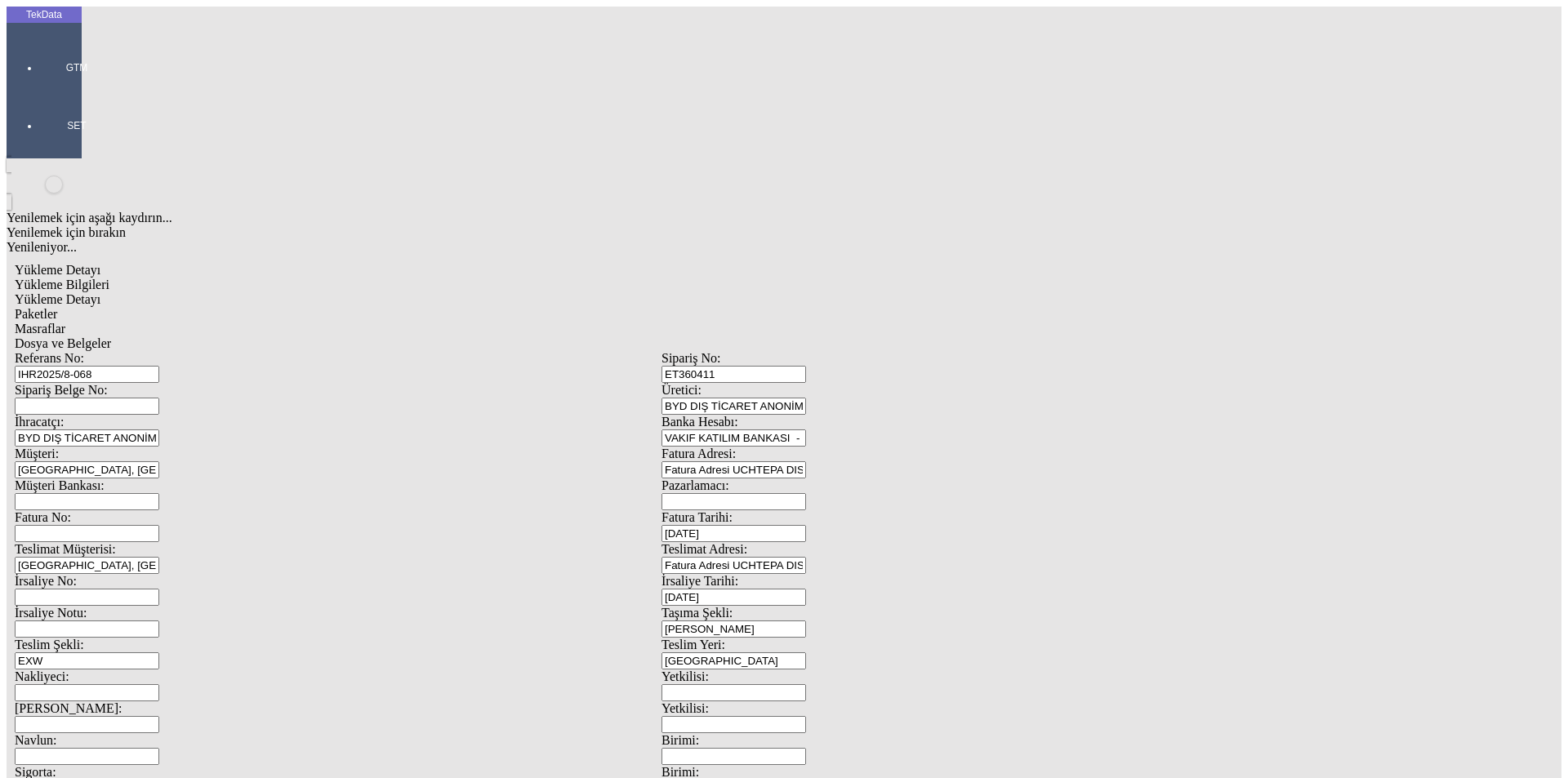
type input "1715.7"
type input "1730.7"
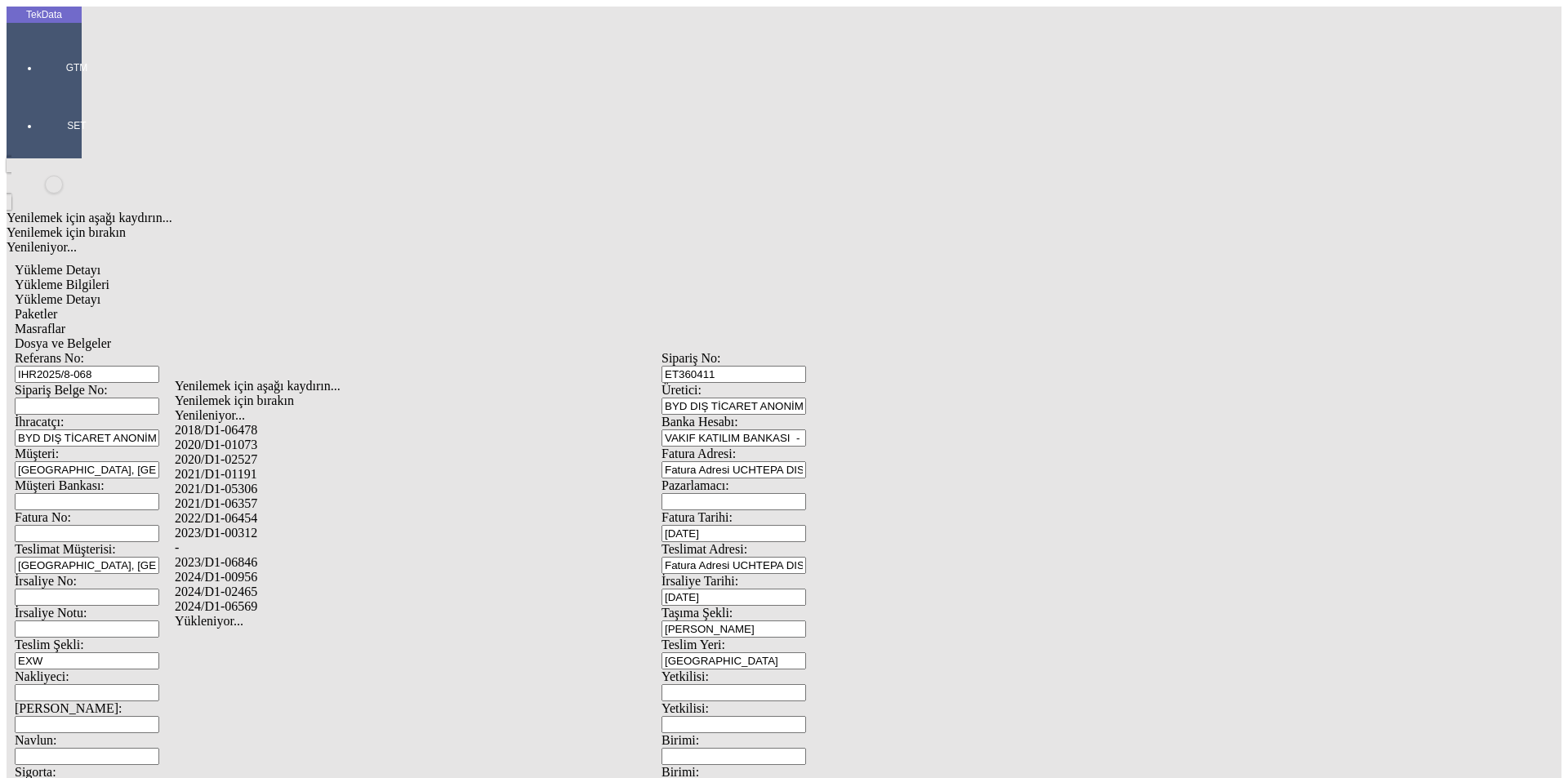
click at [350, 584] on div "2024/D1-02465" at bounding box center [492, 592] width 635 height 14
type input "2024/D1-02465"
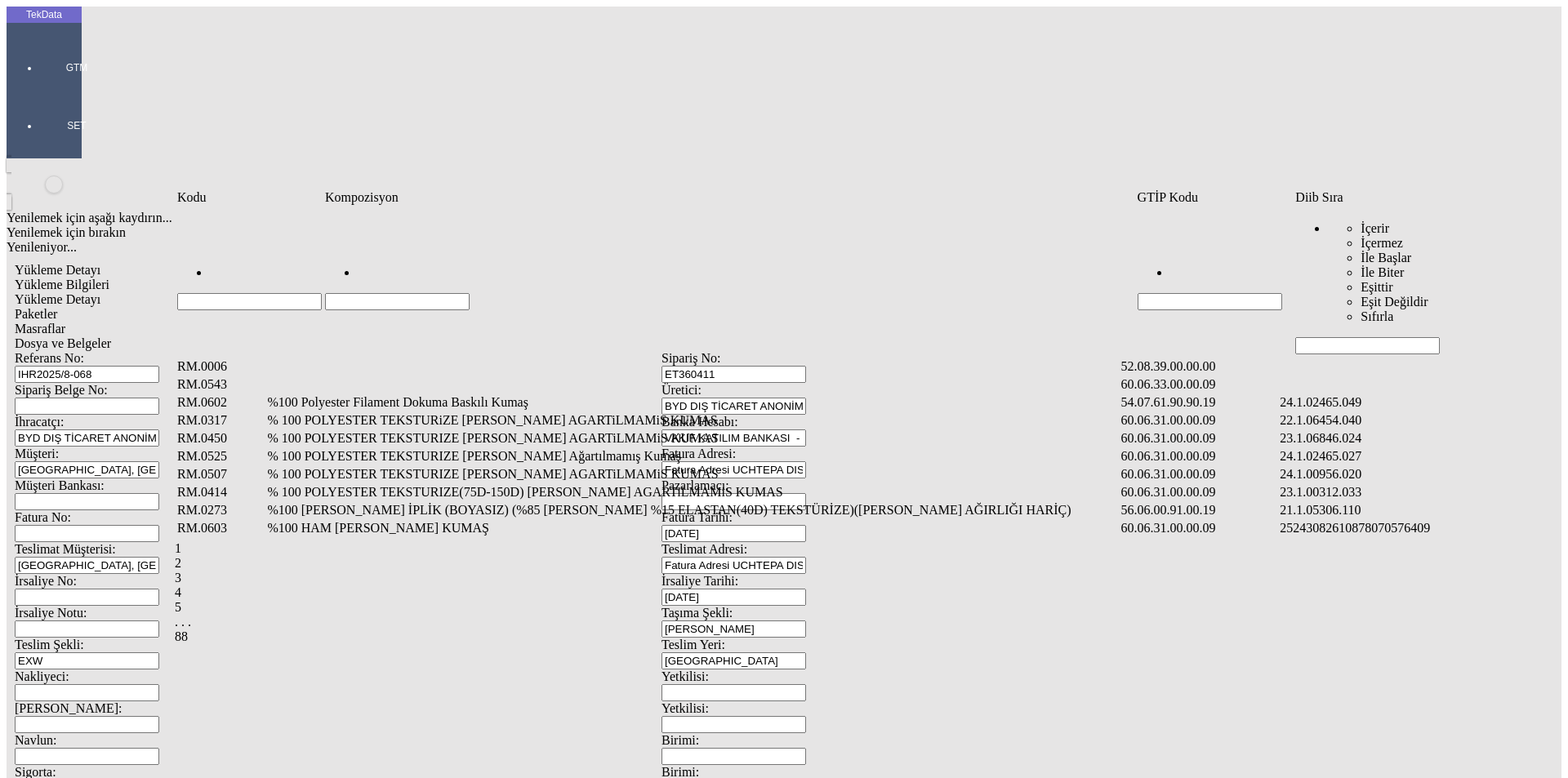
click at [1319, 337] on input "Hücreyi Filtrele" at bounding box center [1367, 345] width 144 height 17
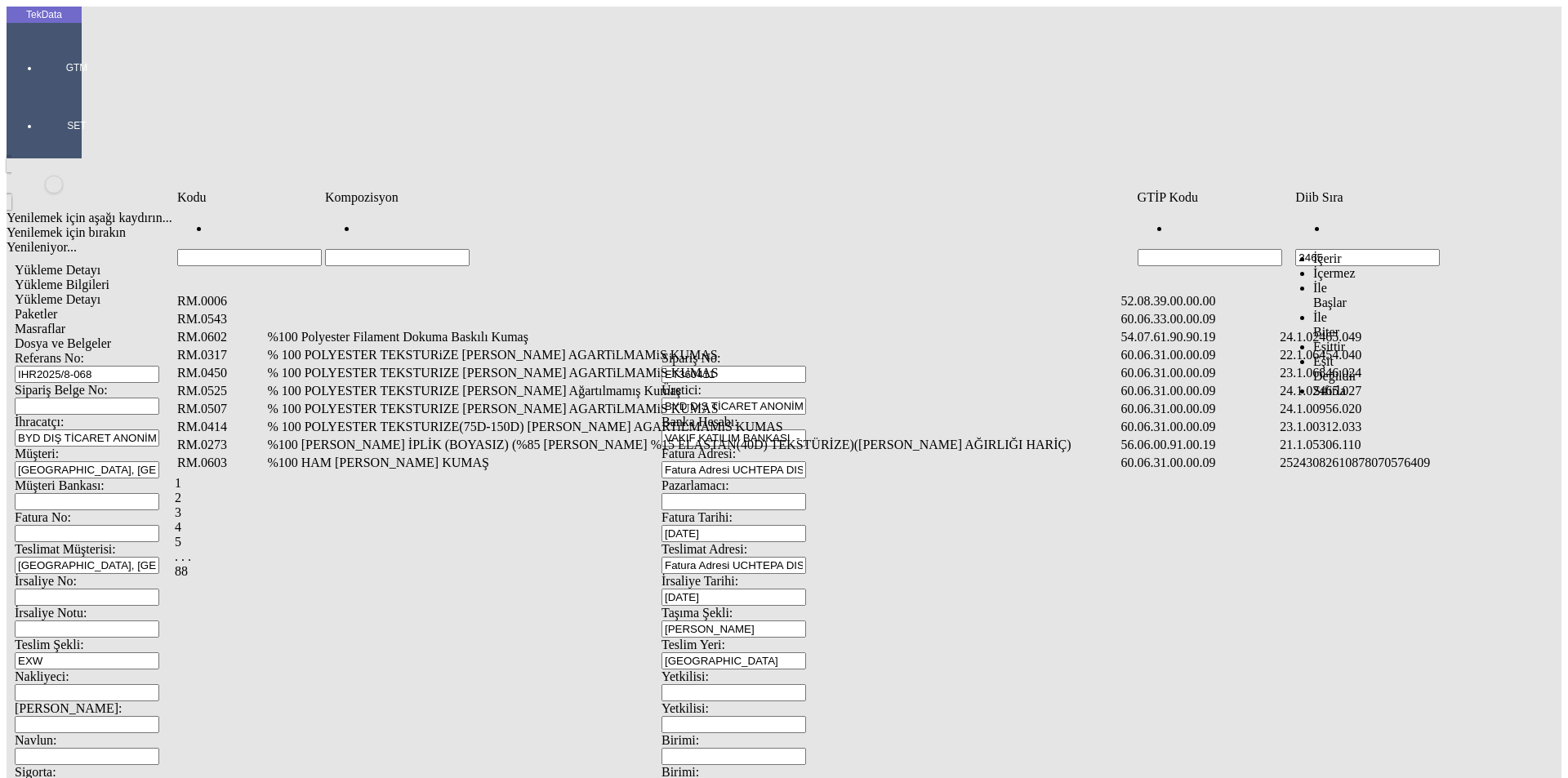
type input "2465"
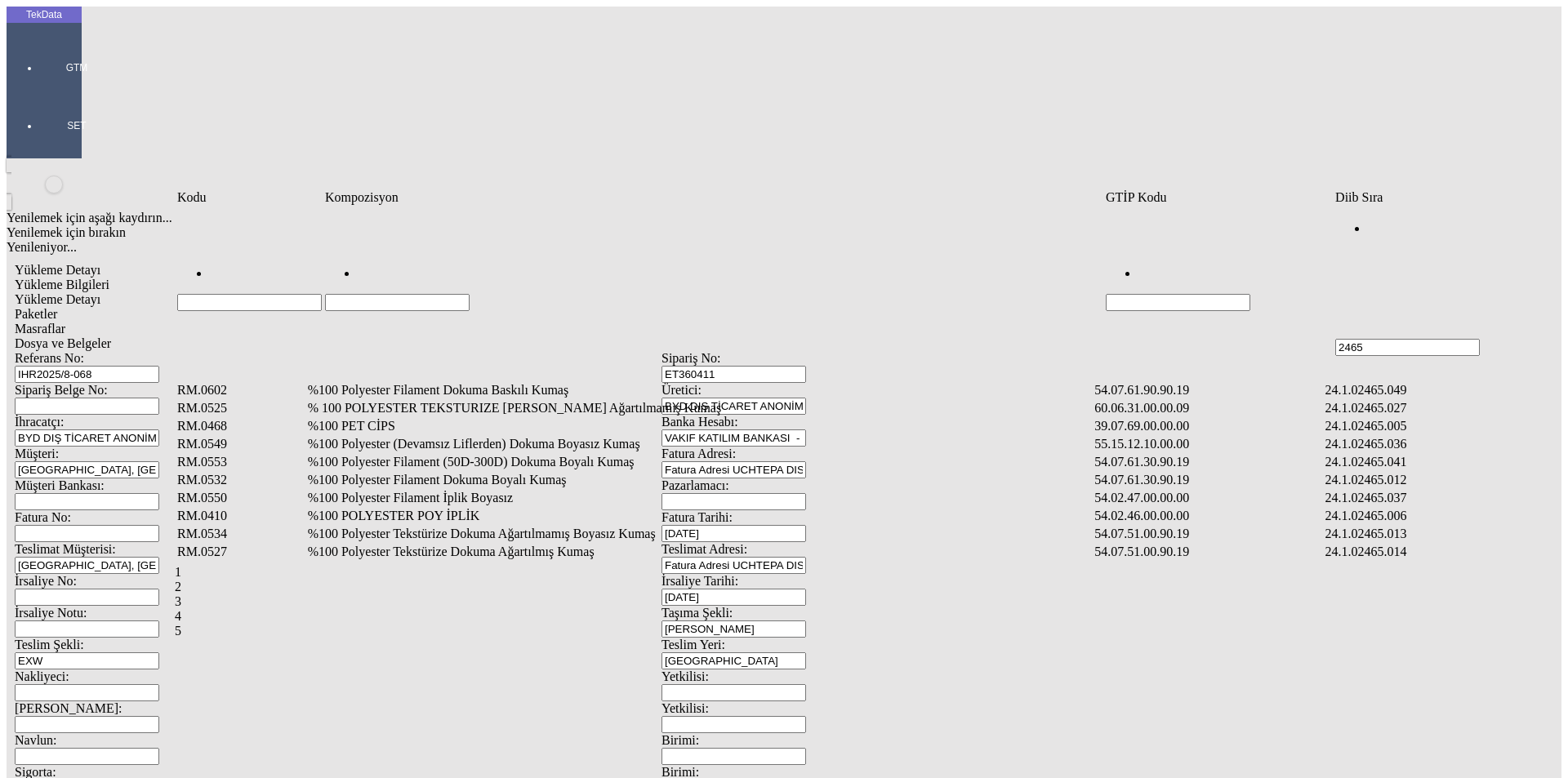
click at [470, 294] on input "Hücreyi Filtrele" at bounding box center [397, 302] width 144 height 17
type input "%100PO"
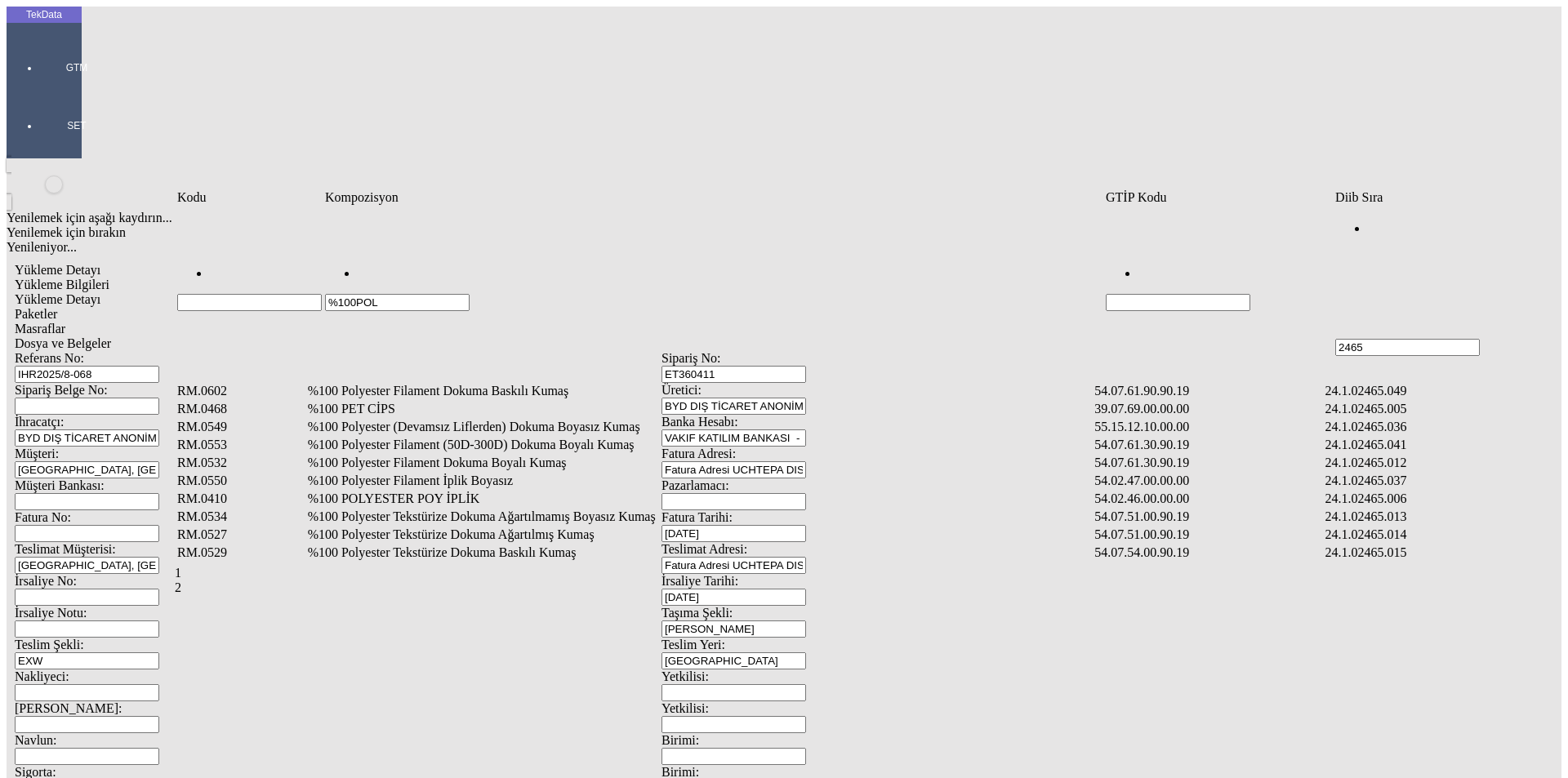
type input "%100POL"
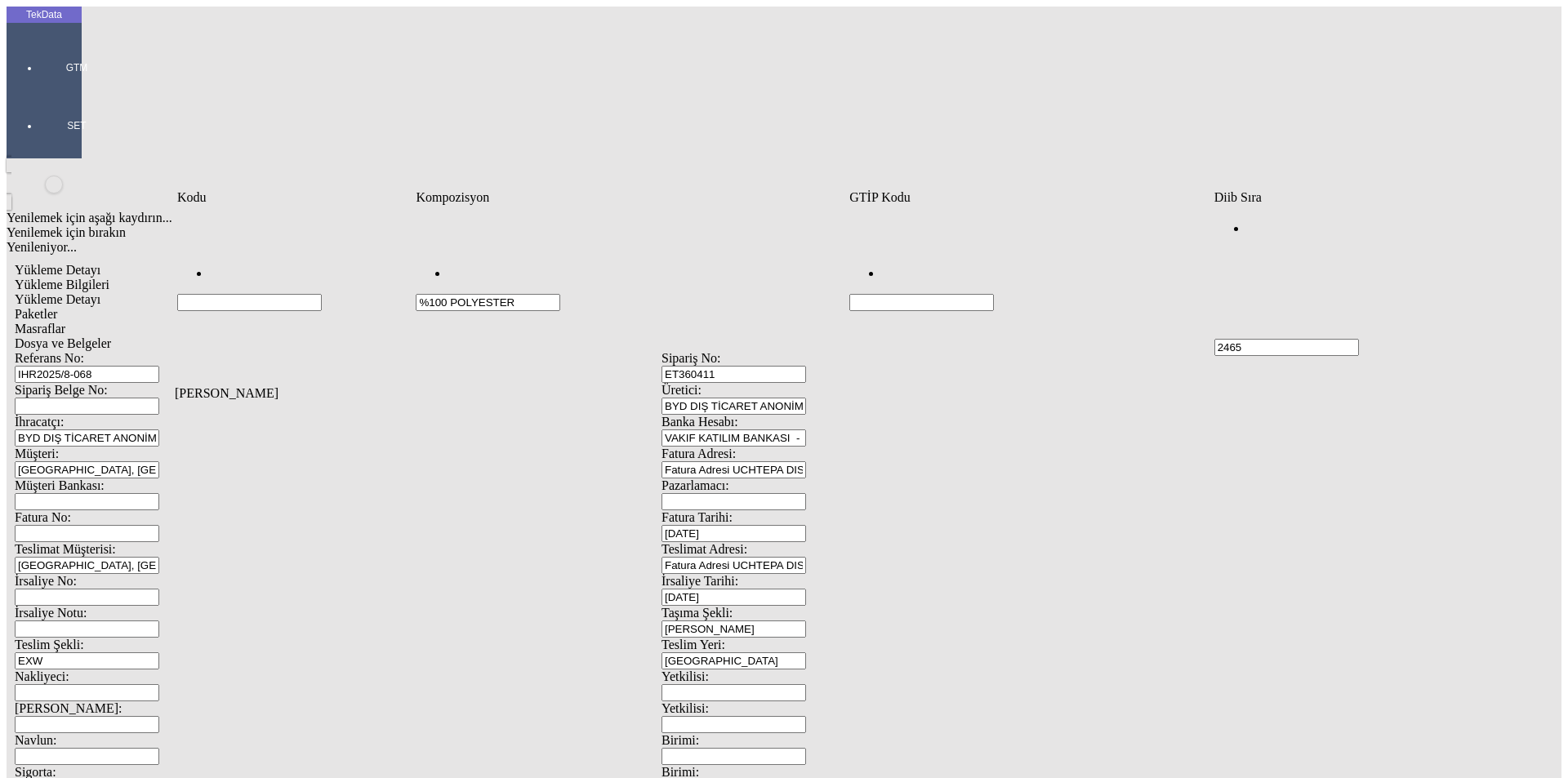
type input "%100 POLYESTER"
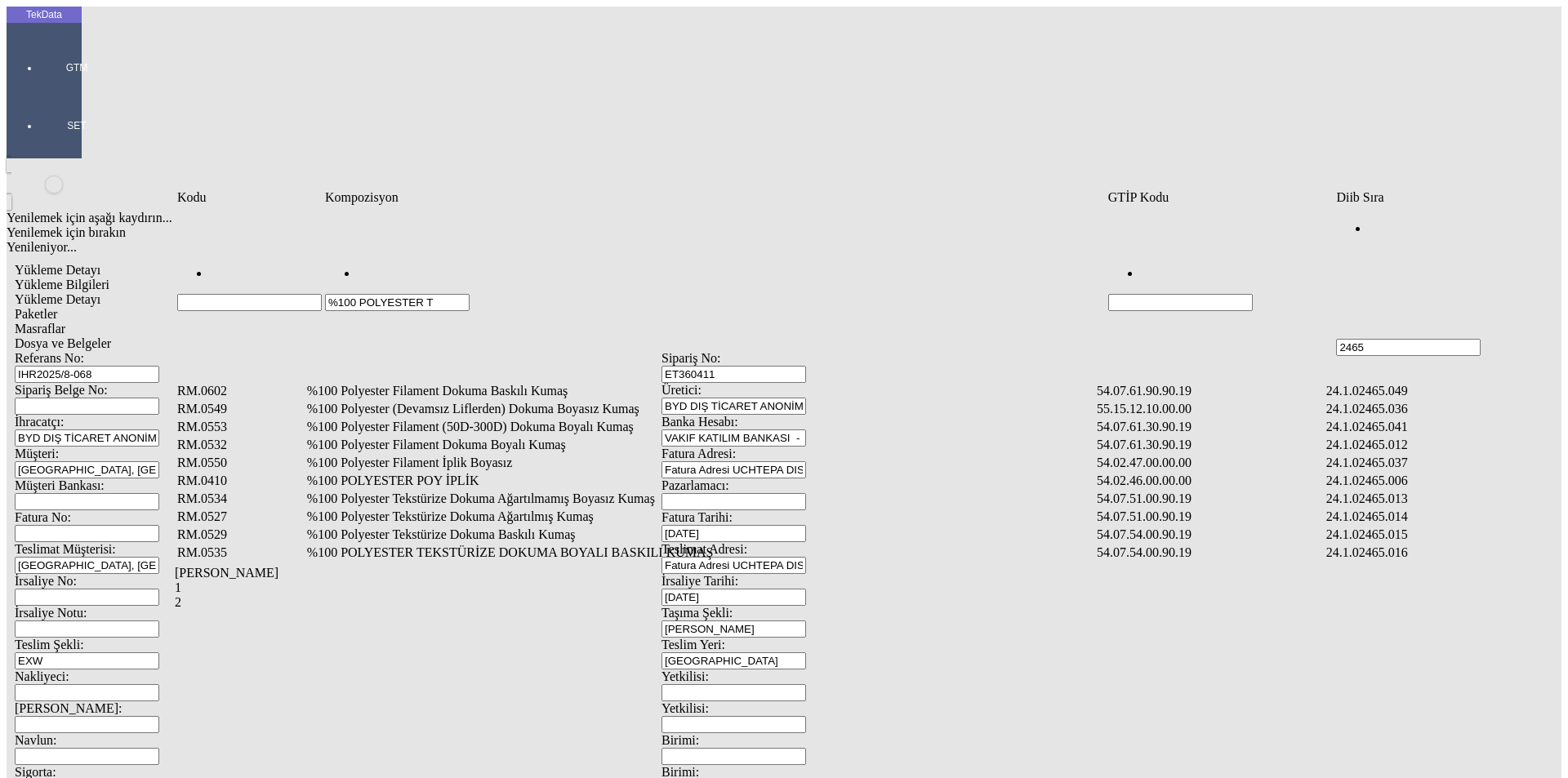
type input "%100 POLYESTER T"
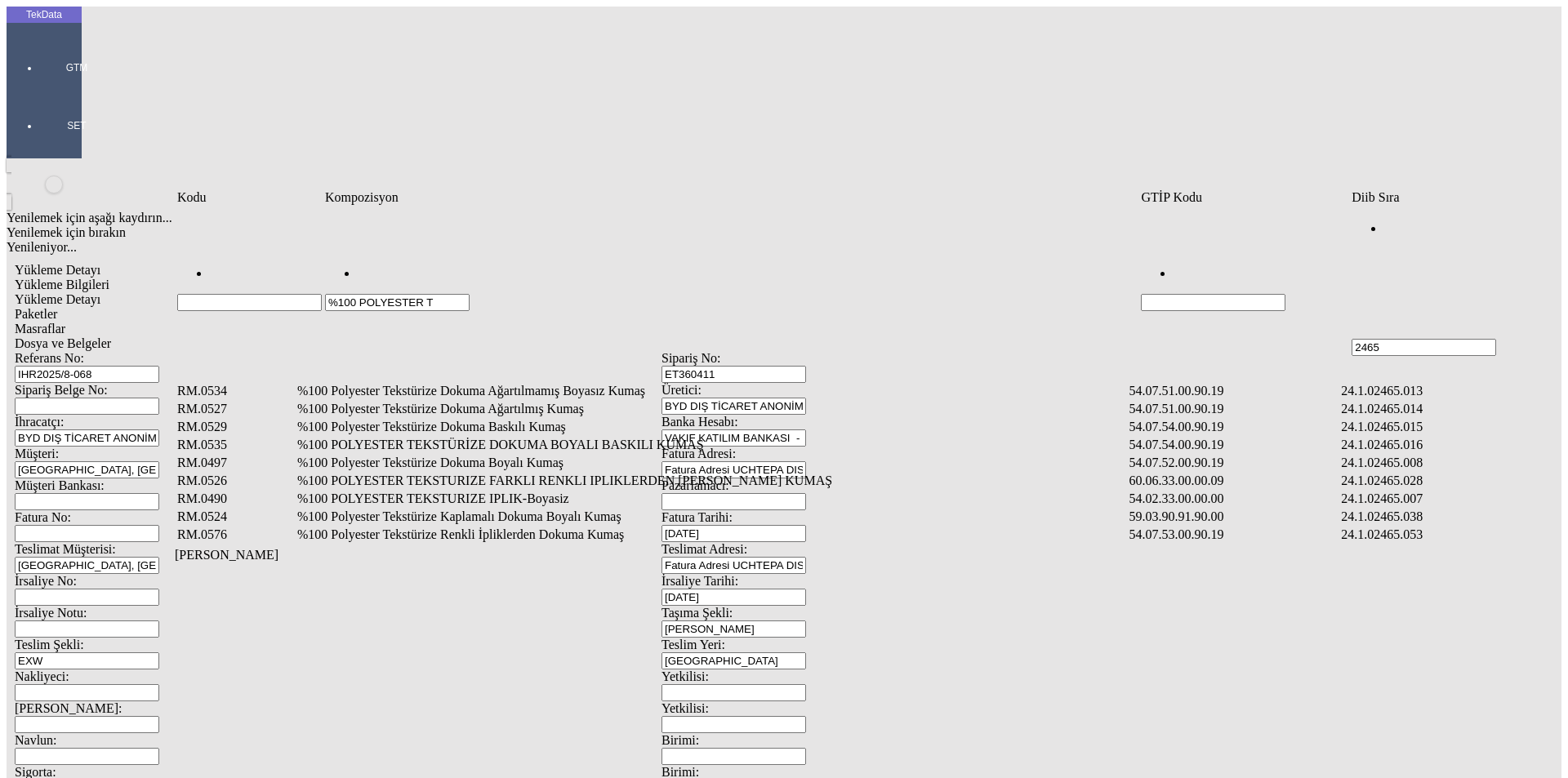
click at [492, 455] on td "%100 Polyester Tekstürize Dokuma Boyalı Kumaş" at bounding box center [712, 463] width 831 height 16
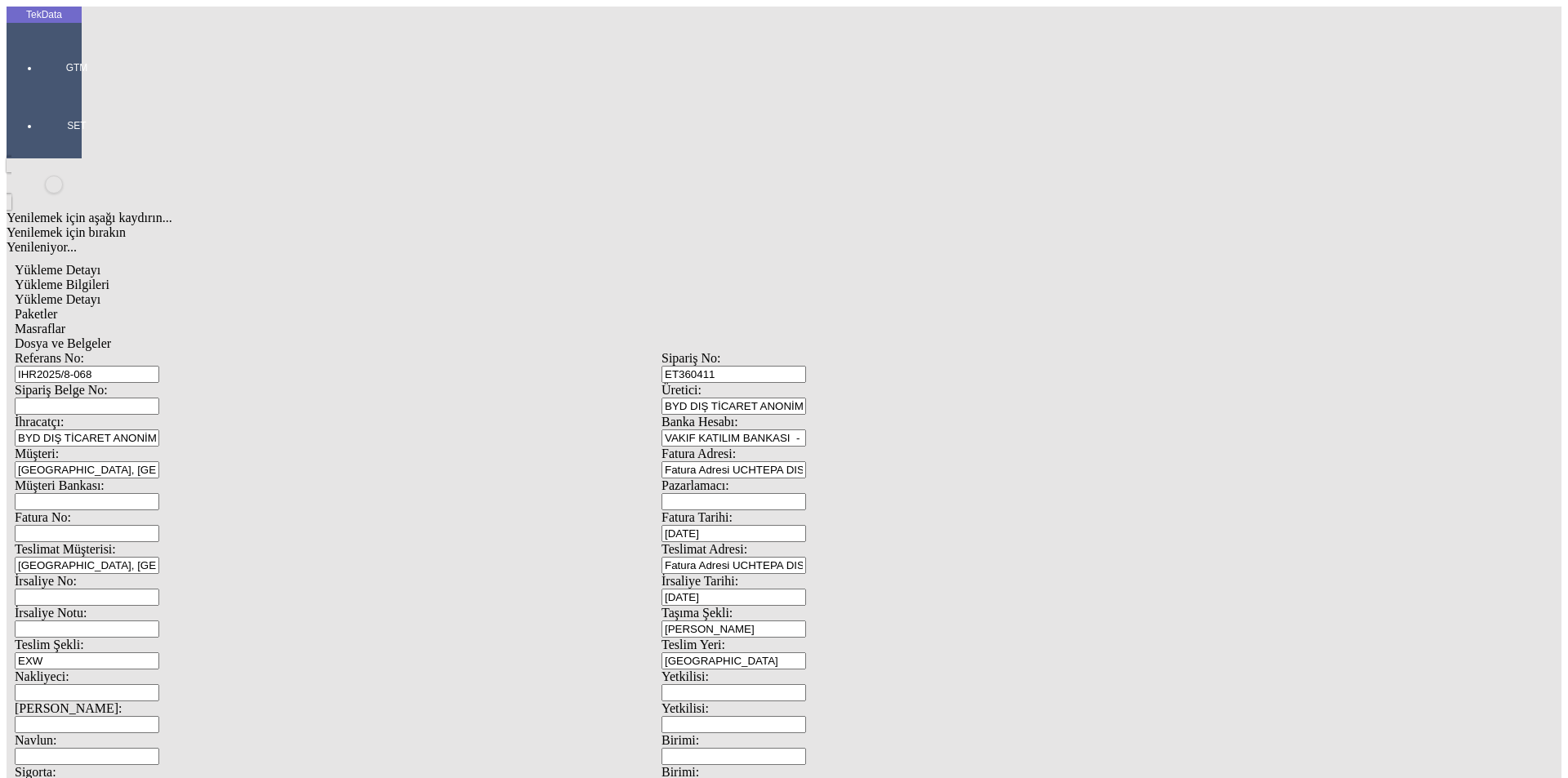
type input "17034.4"
drag, startPoint x: 943, startPoint y: 255, endPoint x: 930, endPoint y: 260, distance: 13.9
click at [942, 296] on div "Metre" at bounding box center [1214, 303] width 647 height 14
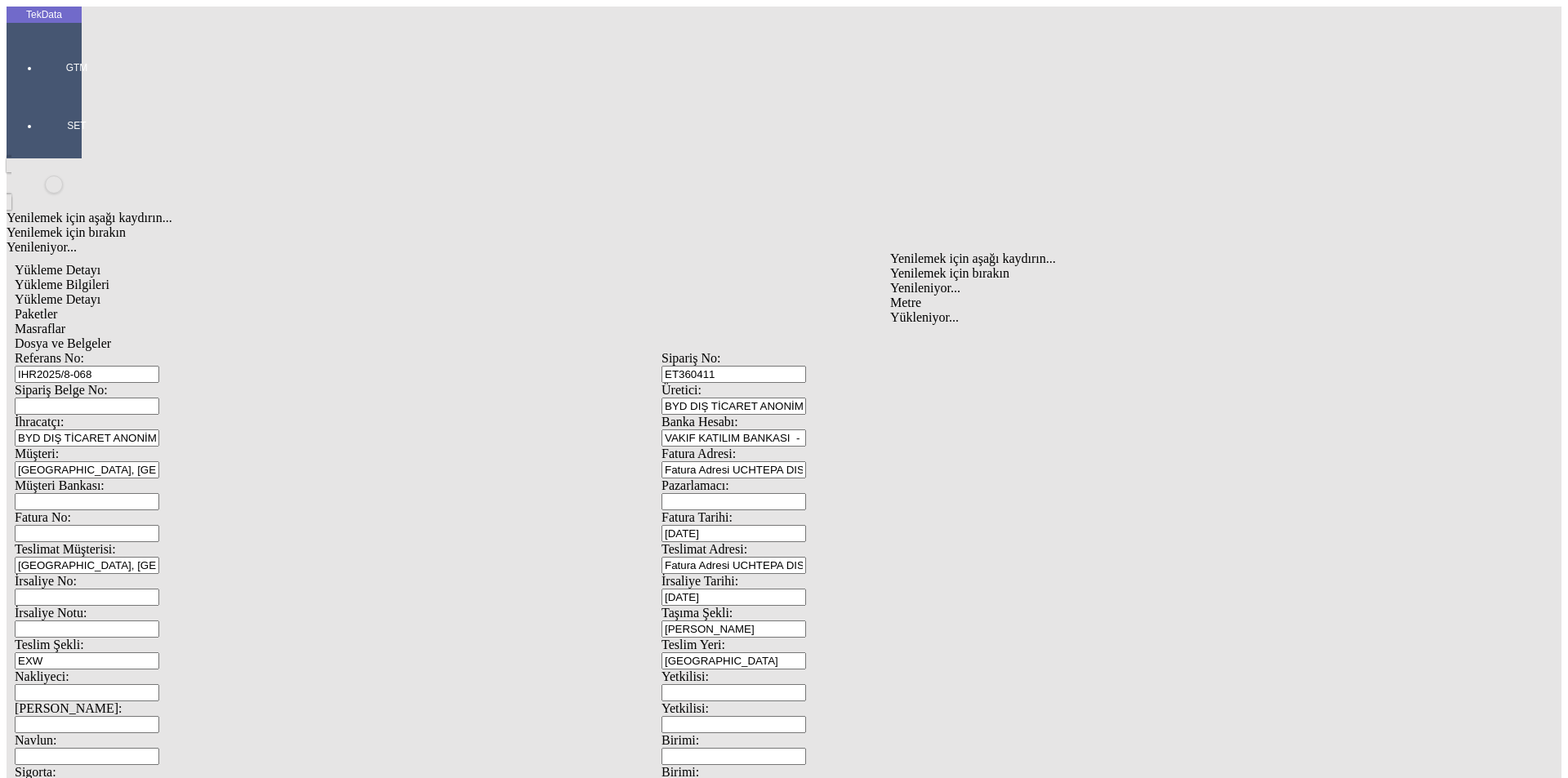
type input "Metre"
type input "1.37"
click at [937, 342] on div "Amerikan Doları" at bounding box center [1214, 350] width 647 height 14
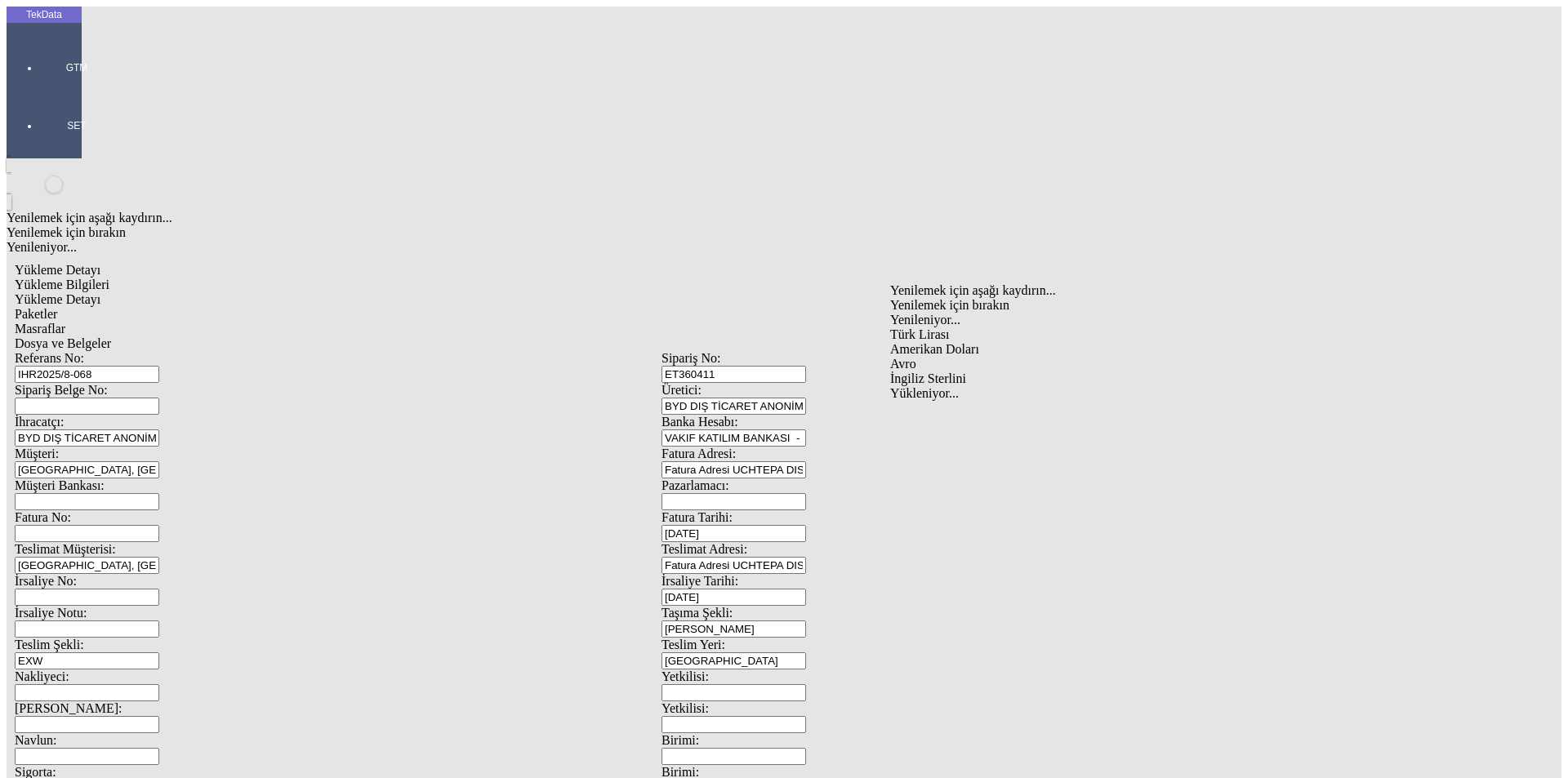
type input "Amerikan Doları"
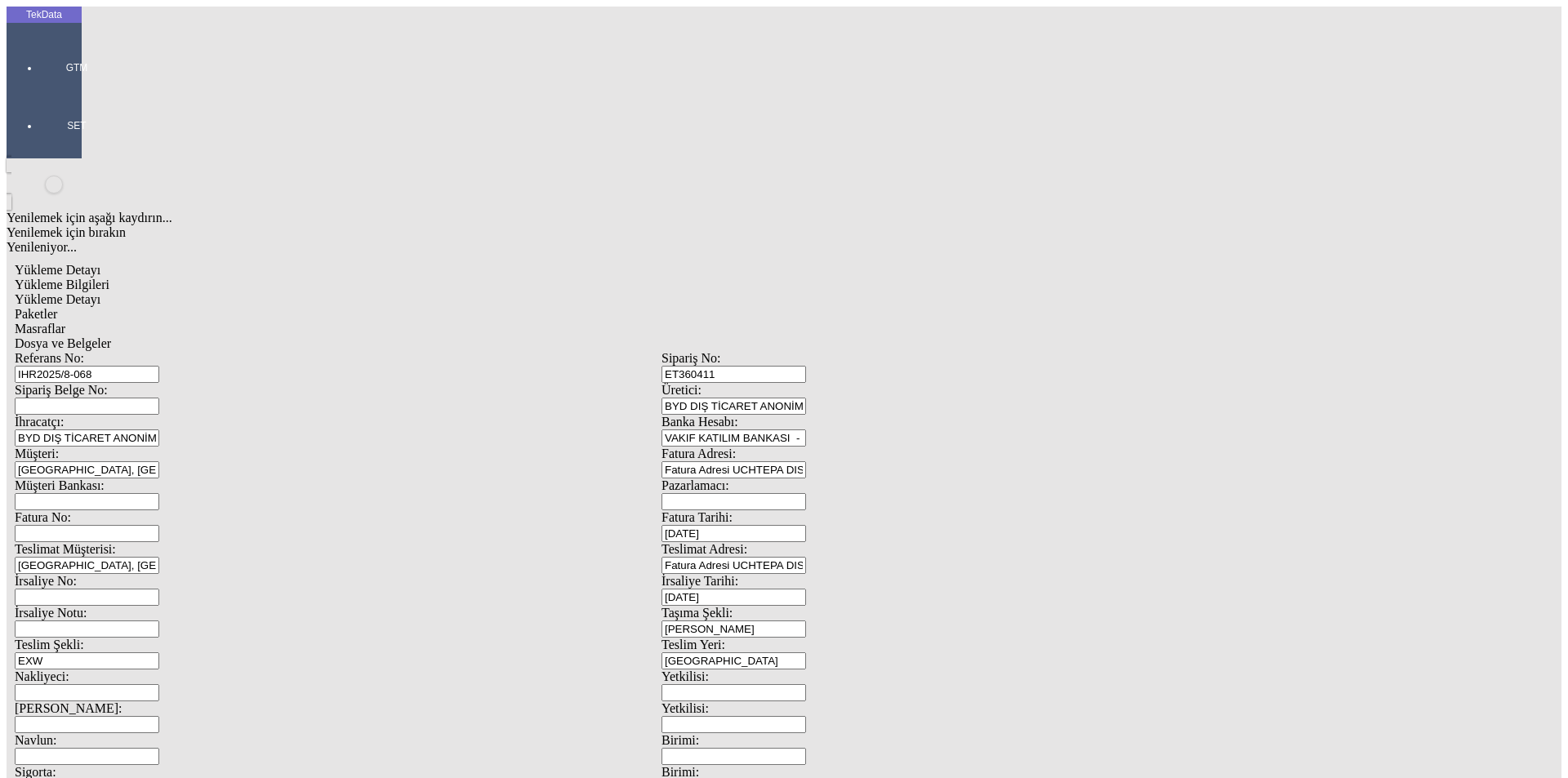
type input "320"
type input "8243.2"
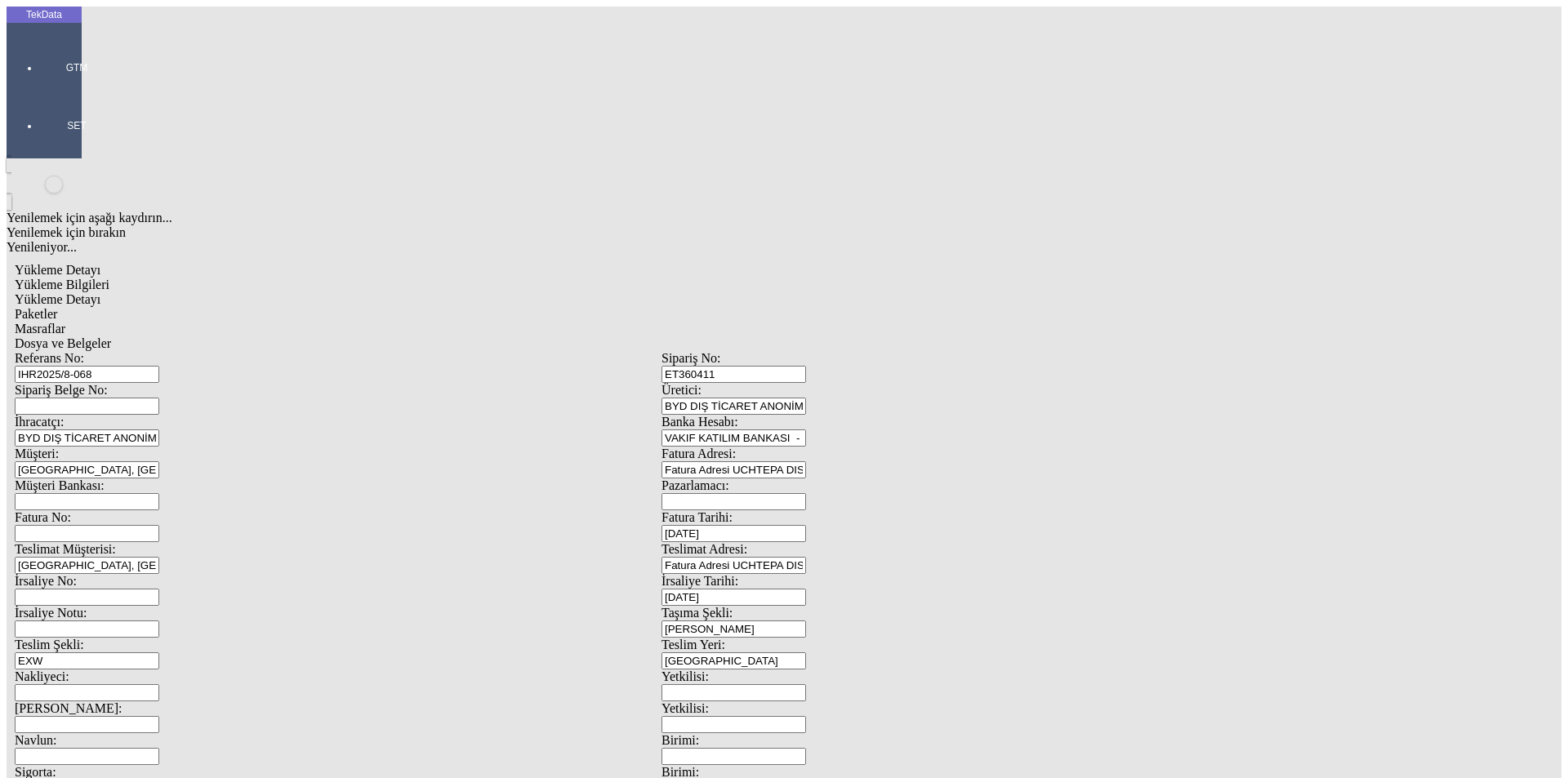
drag, startPoint x: 595, startPoint y: 329, endPoint x: 590, endPoint y: 335, distance: 7.8
type input "8307.1"
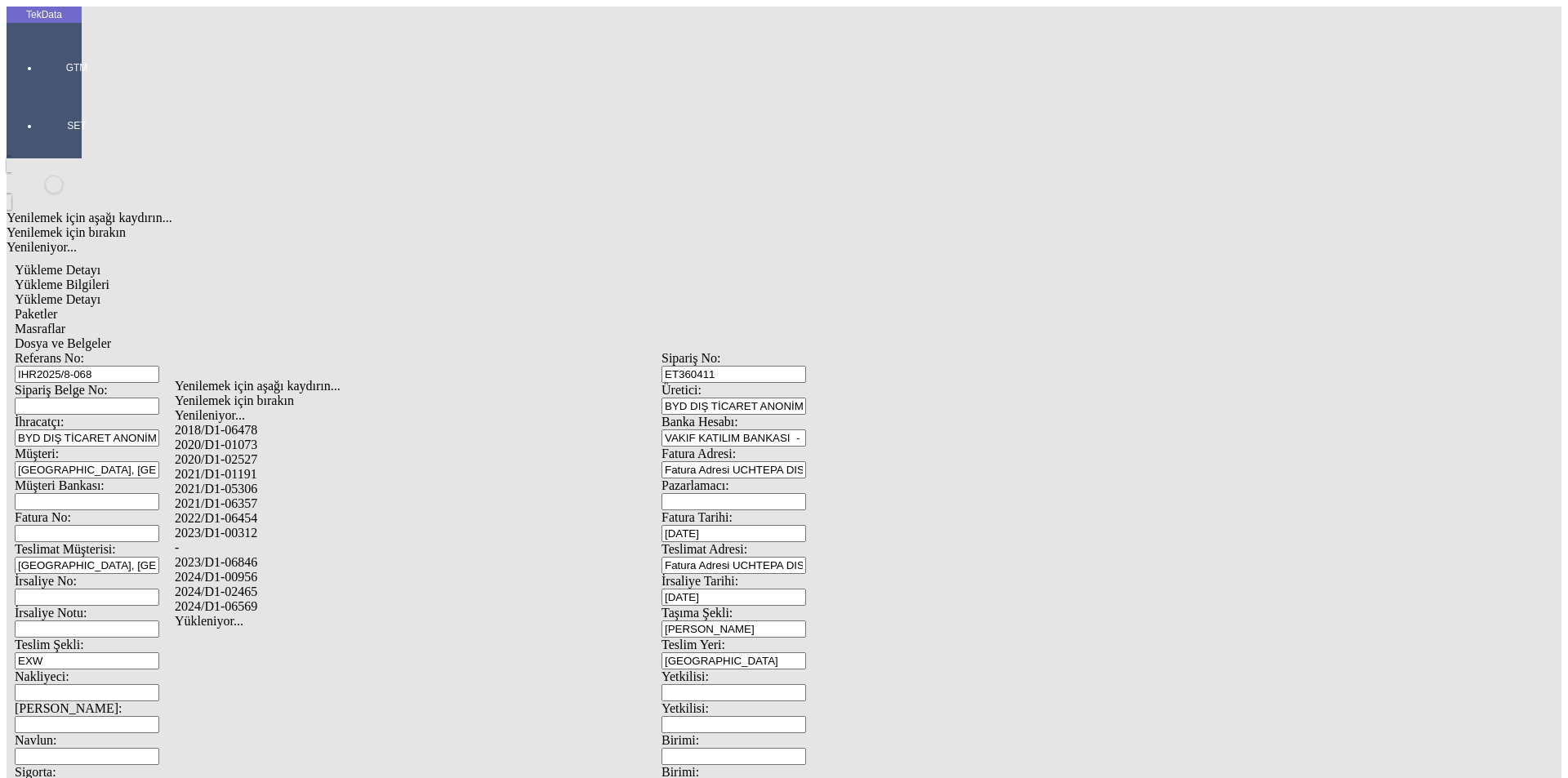
click at [234, 584] on div "2024/D1-02465" at bounding box center [492, 592] width 635 height 14
type input "2024/D1-02465"
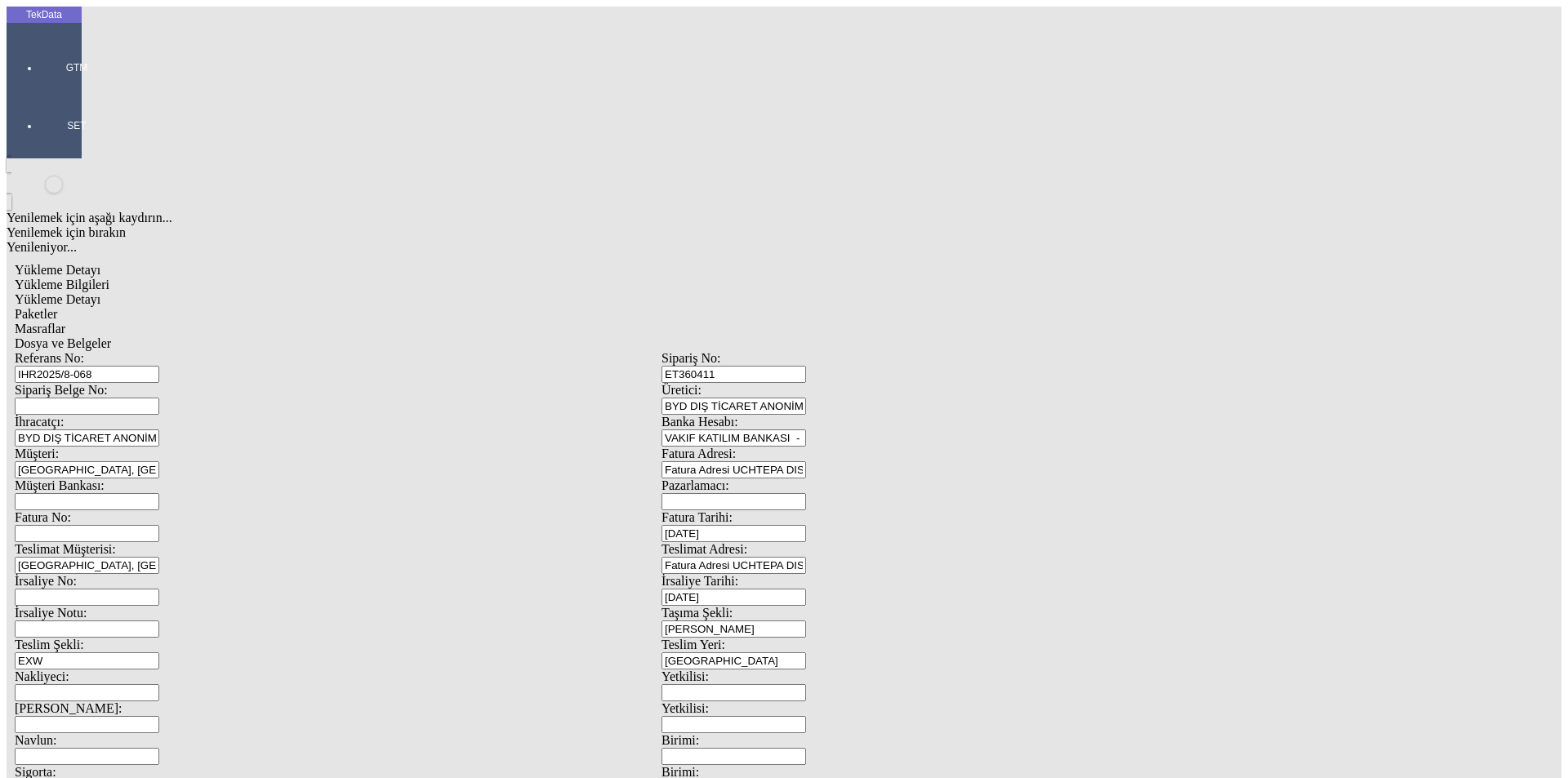
click at [57, 307] on span "Paketler" at bounding box center [35, 314] width 42 height 13
click at [227, 246] on div "Çuval" at bounding box center [484, 254] width 648 height 14
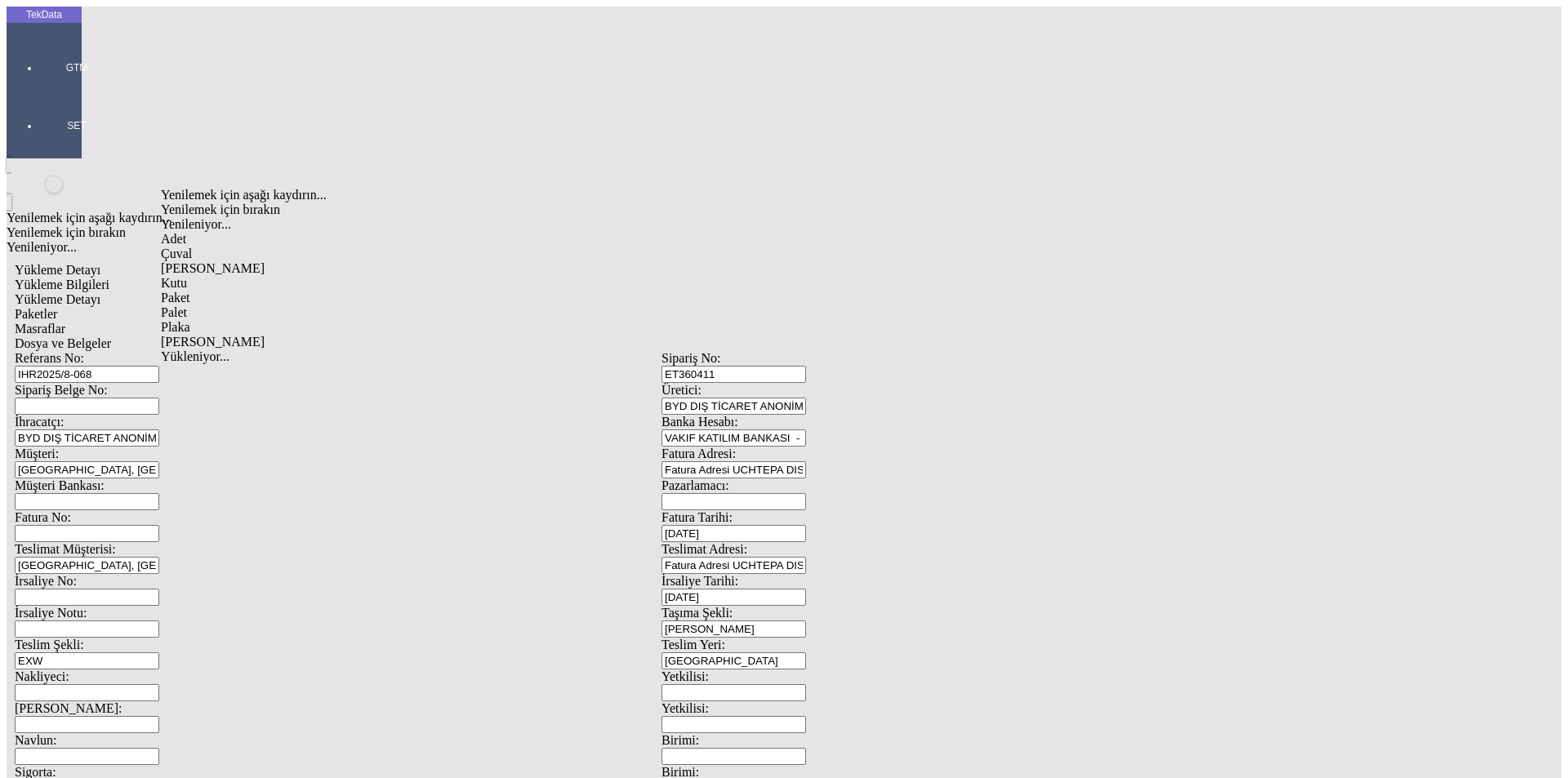
type input "Çuval"
type input "131"
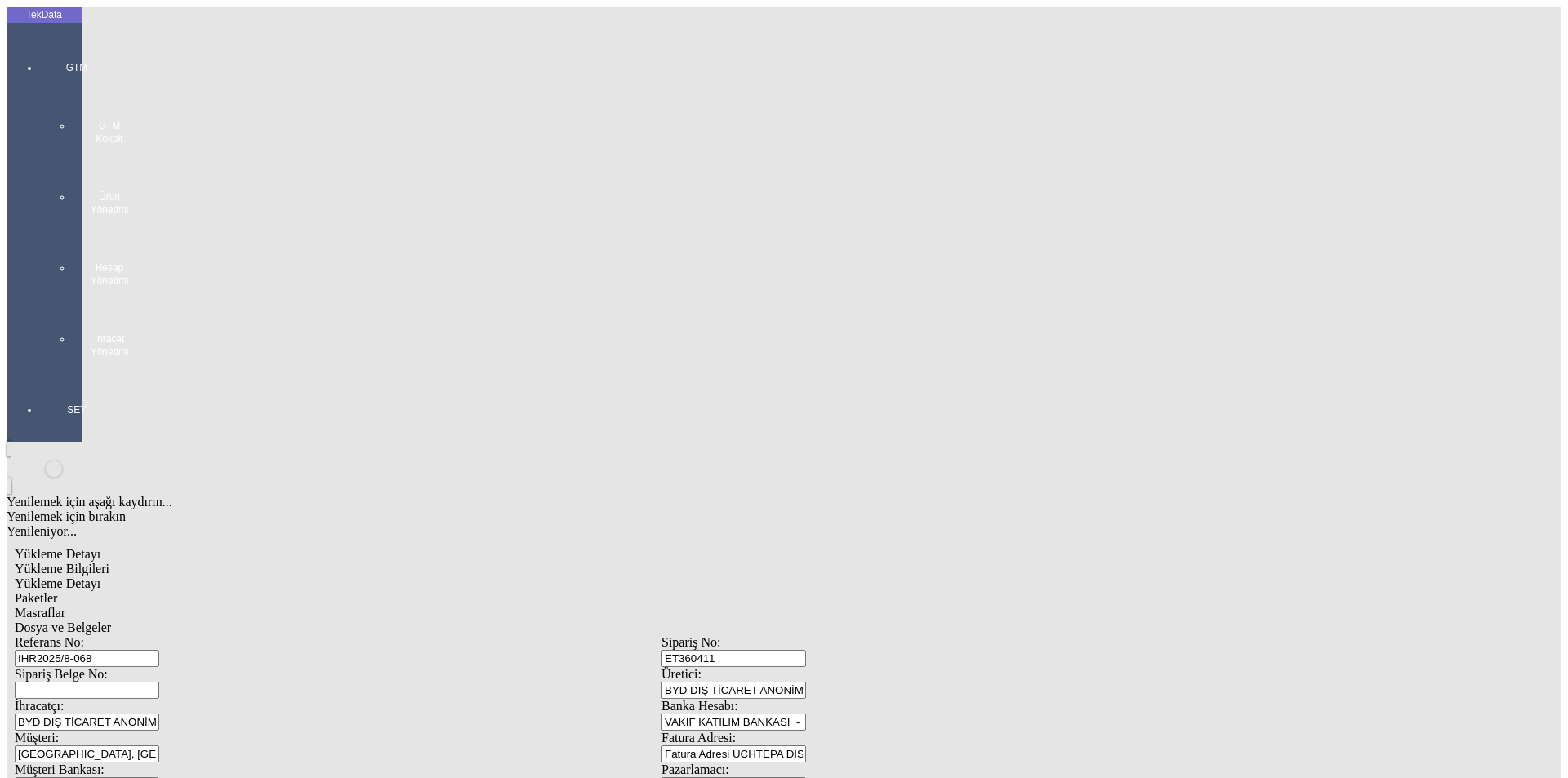
click at [100, 576] on span "Yükleme Detayı" at bounding box center [57, 583] width 86 height 13
type input "1.05"
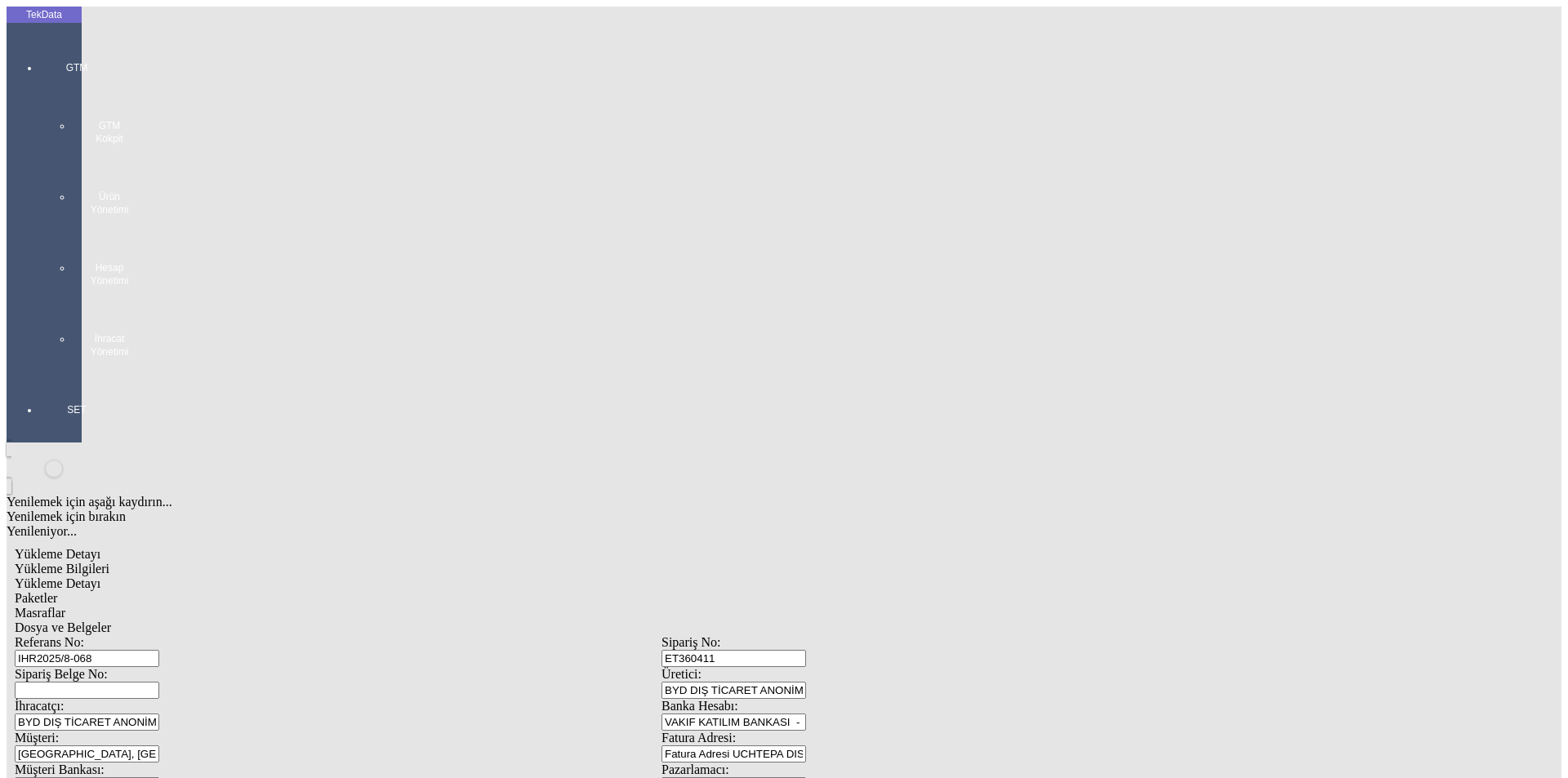
type input "3"
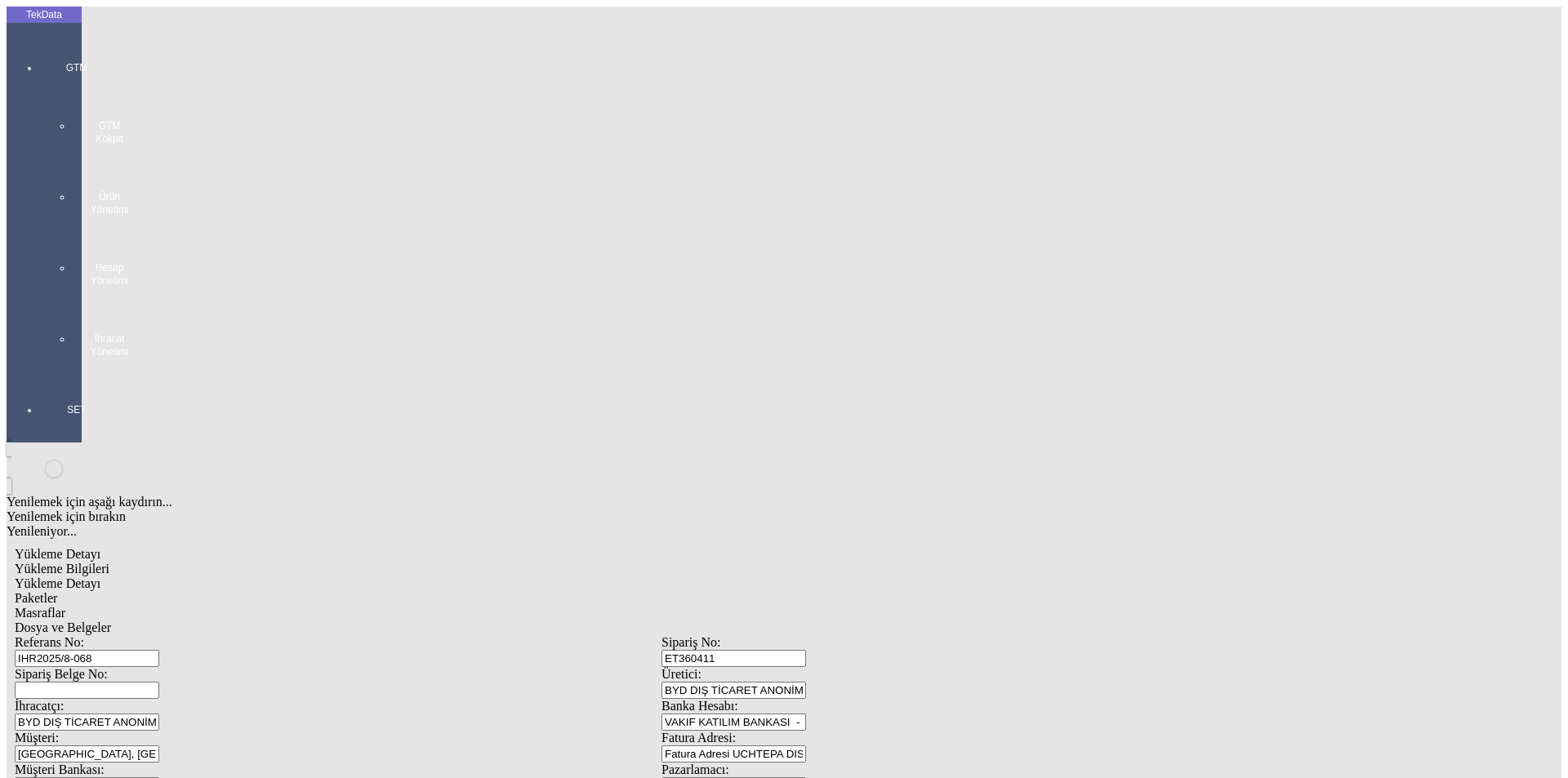
type input "280"
type input "1.09"
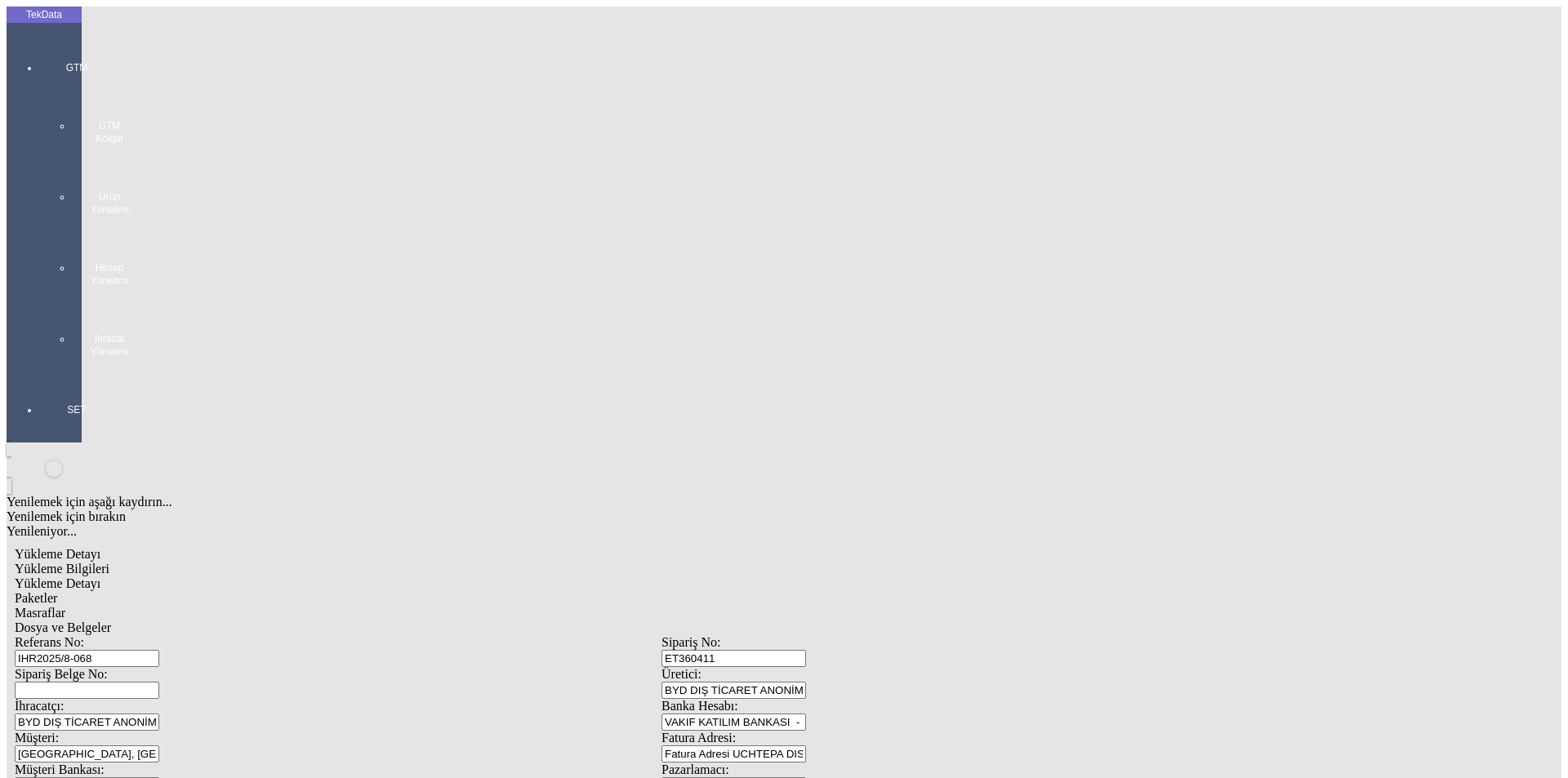
click at [57, 592] on span "Paketler" at bounding box center [35, 598] width 42 height 13
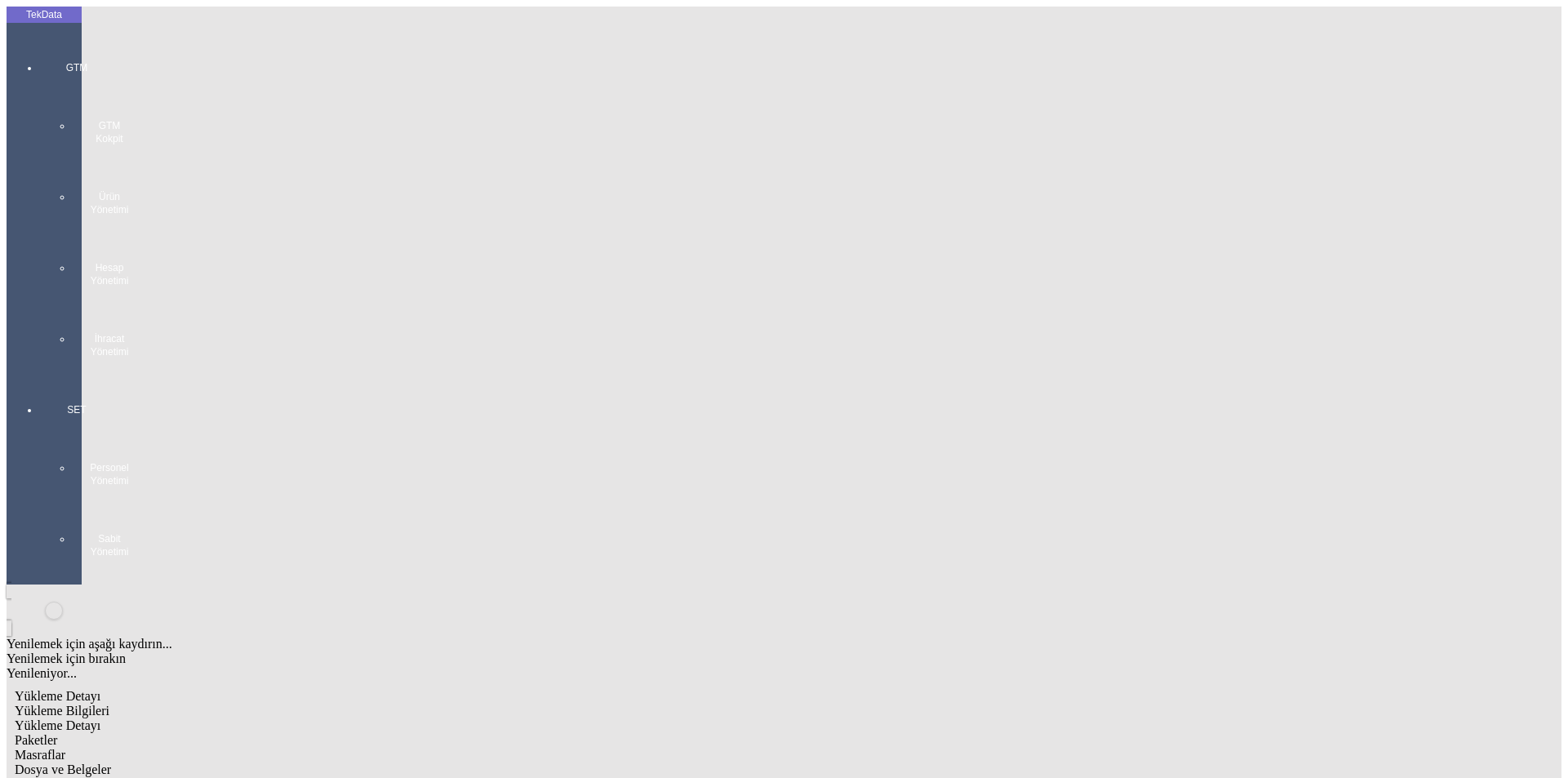
click at [65, 748] on span "Masraflar" at bounding box center [39, 755] width 50 height 13
click at [111, 763] on span "Dosya ve Belgeler" at bounding box center [63, 769] width 97 height 13
